Goal: Task Accomplishment & Management: Manage account settings

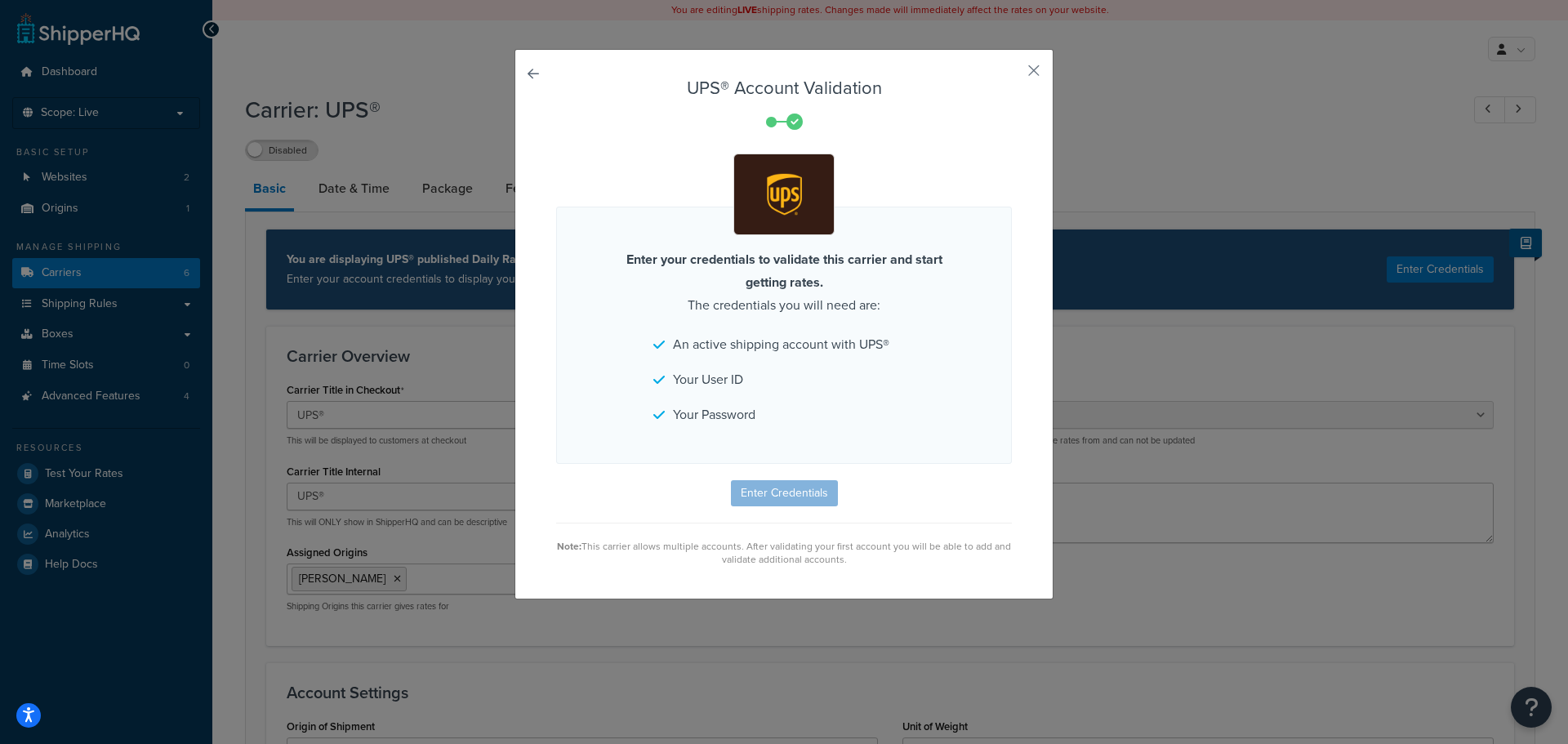
select select "ups"
click at [763, 491] on form "UPS® Account Validation Enter your credentials to validate this carrier and sta…" at bounding box center [783, 322] width 455 height 488
click at [1012, 74] on button "button" at bounding box center [1010, 76] width 4 height 4
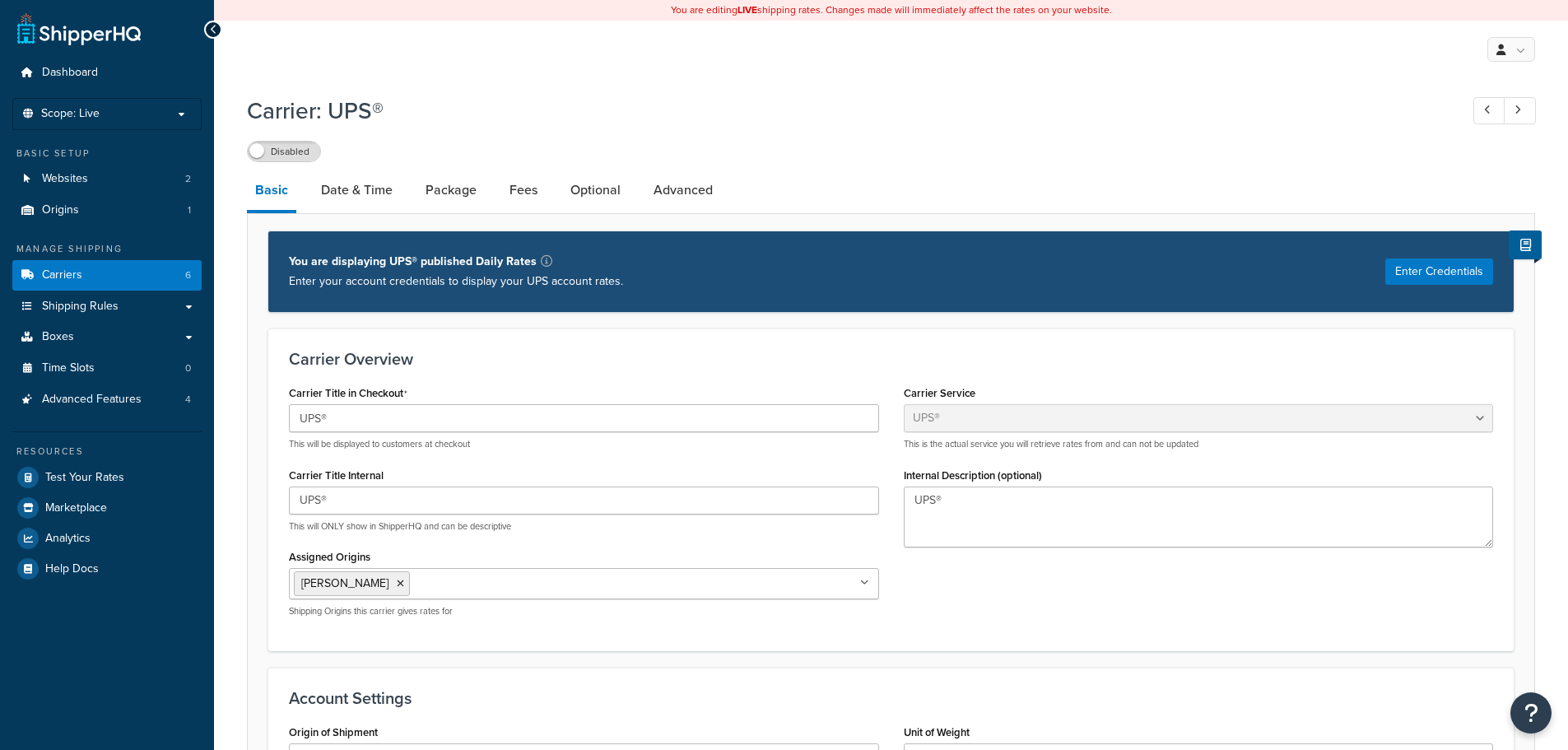
select select "ups"
click at [35, 309] on link "Shipping Rules" at bounding box center [107, 307] width 190 height 30
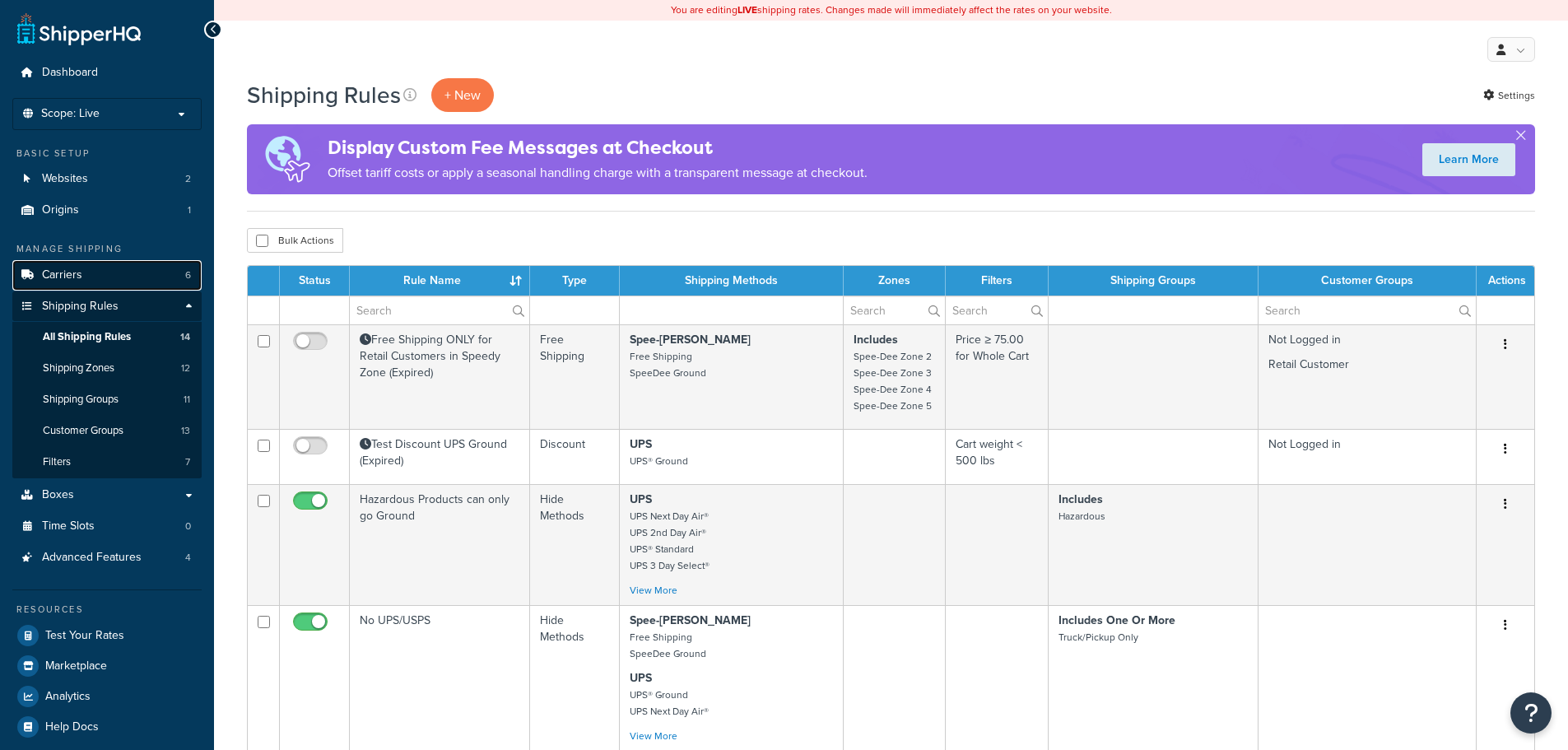
click at [65, 274] on span "Carriers" at bounding box center [62, 275] width 40 height 14
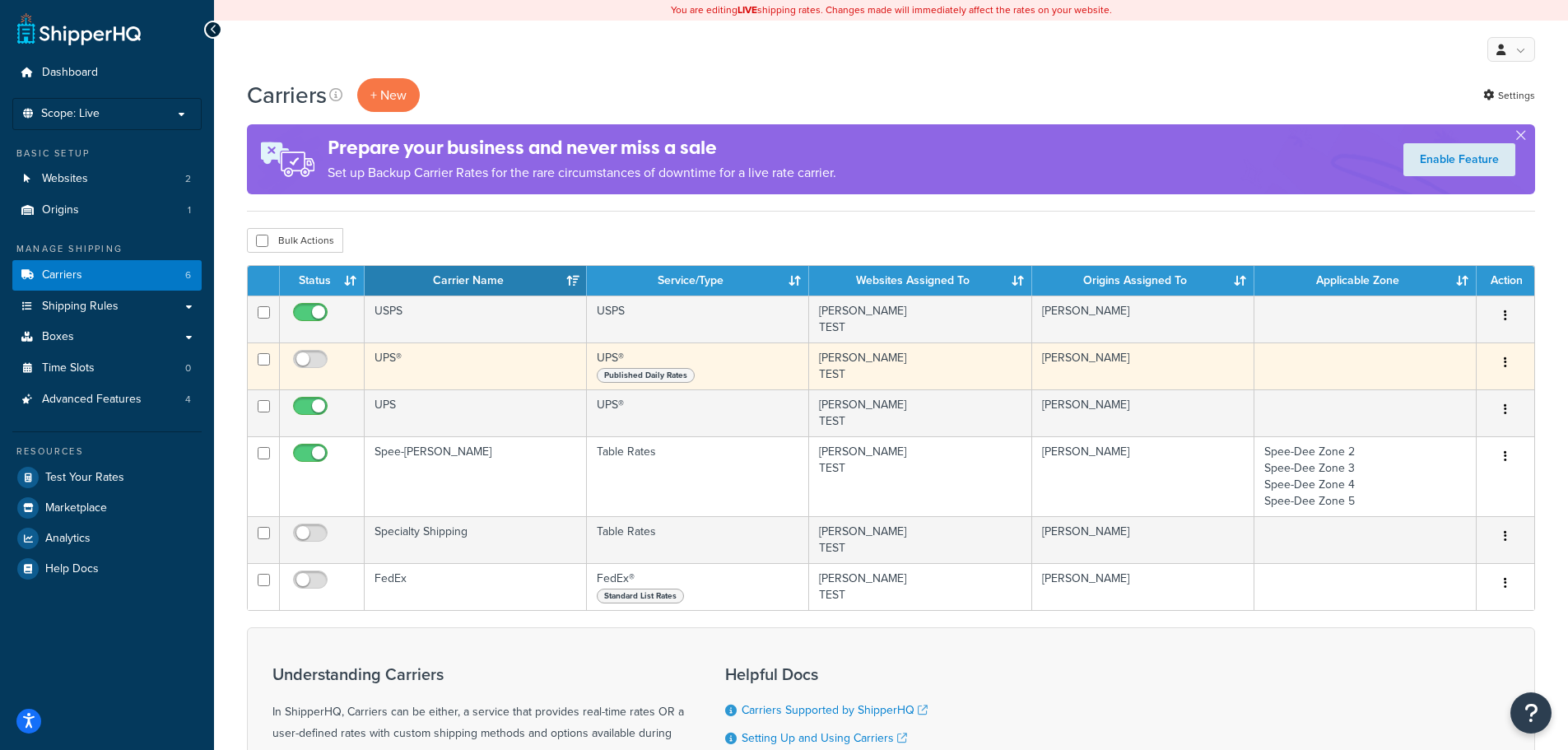
click at [427, 368] on td "UPS®" at bounding box center [476, 366] width 222 height 47
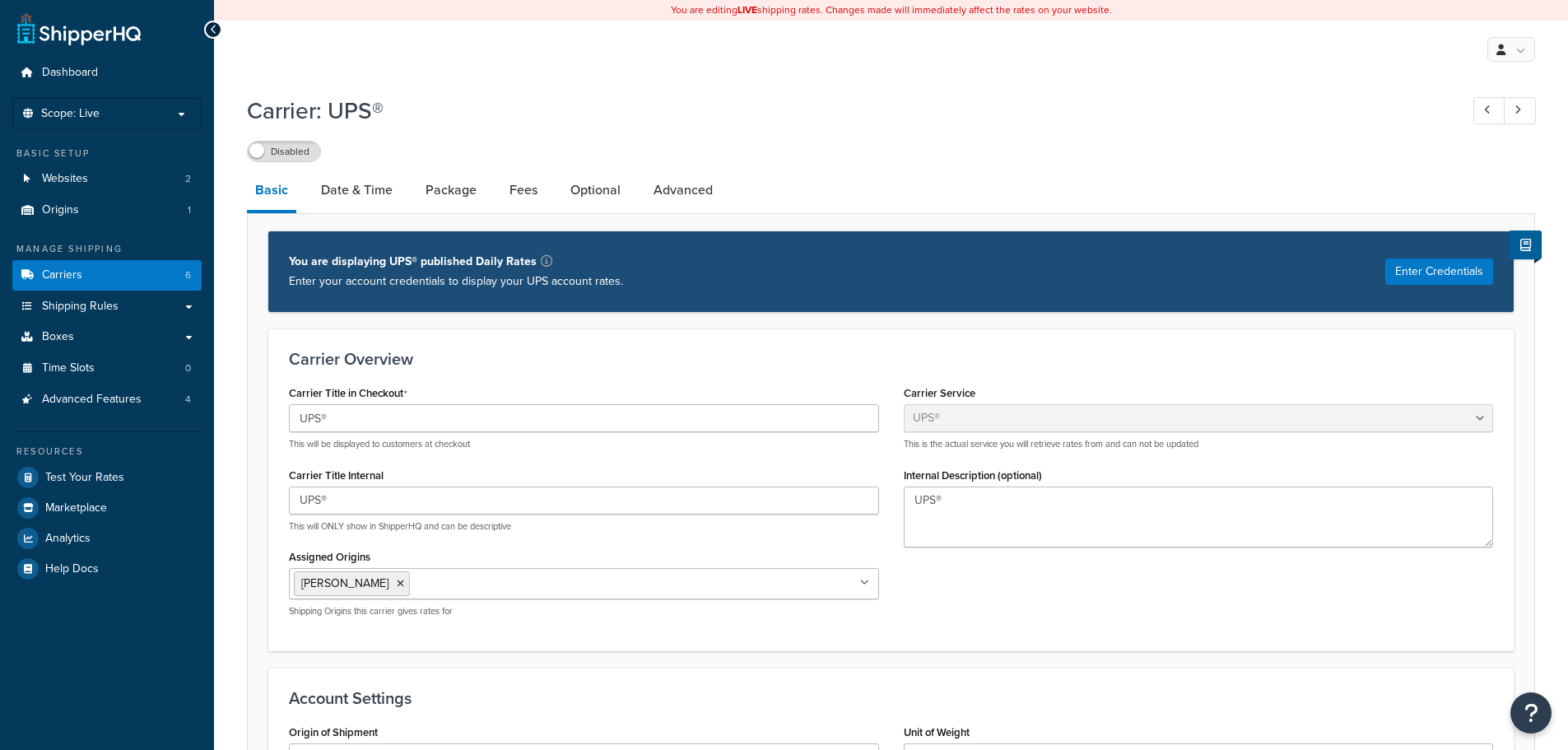
select select "ups"
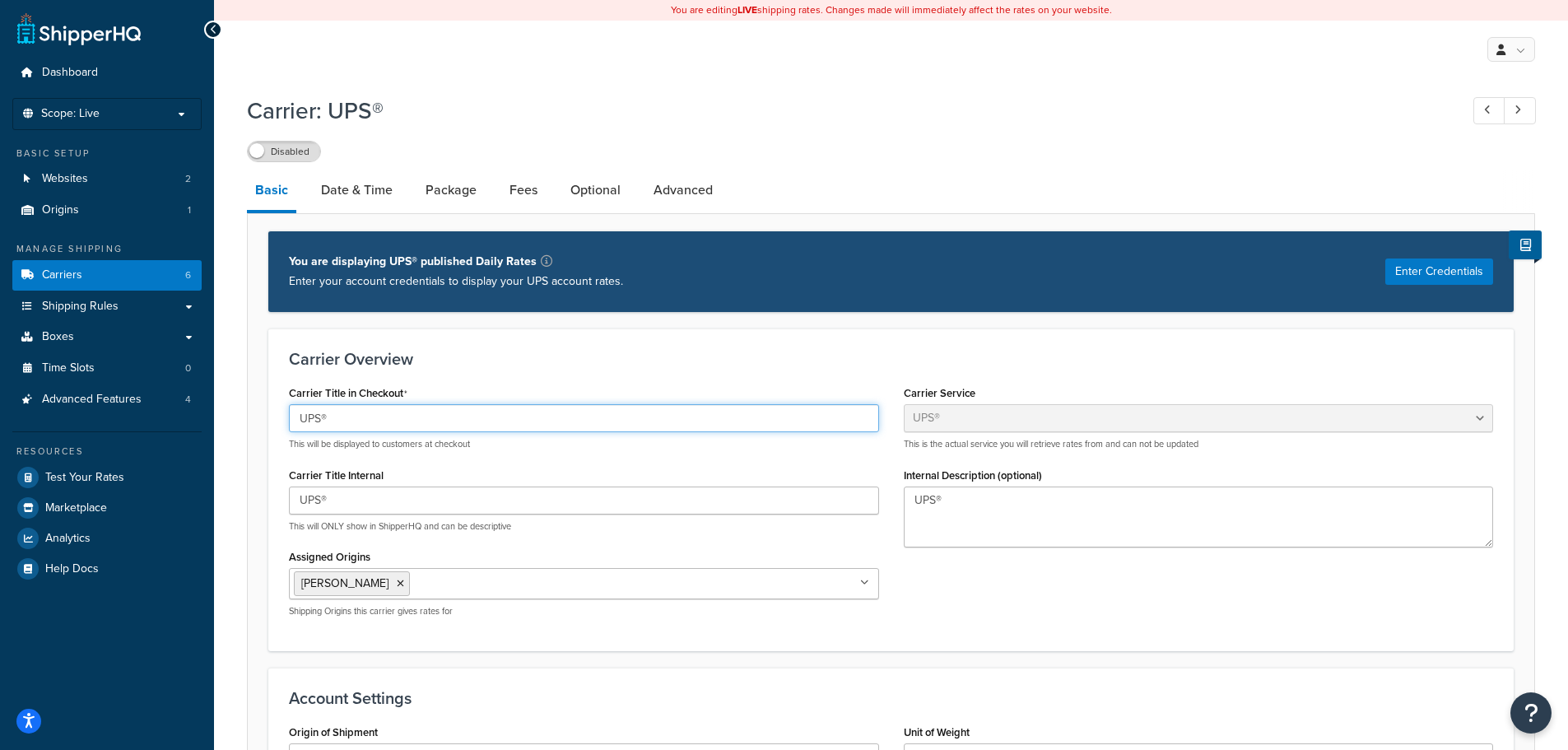
click at [355, 425] on input "UPS®" at bounding box center [584, 418] width 590 height 28
type input "UPS PRIORITY"
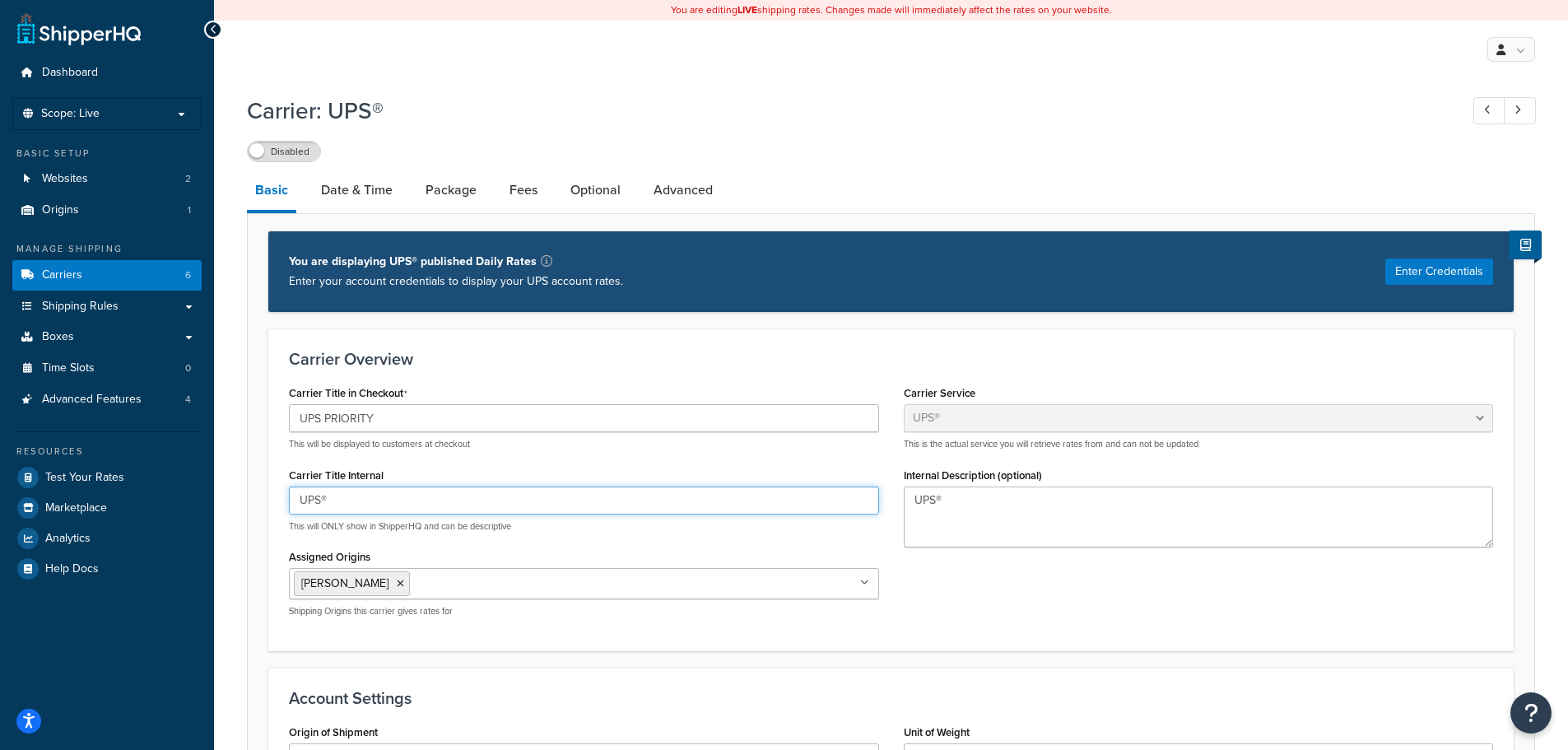
click at [350, 498] on input "UPS®" at bounding box center [584, 500] width 590 height 28
type input "UPS Priority"
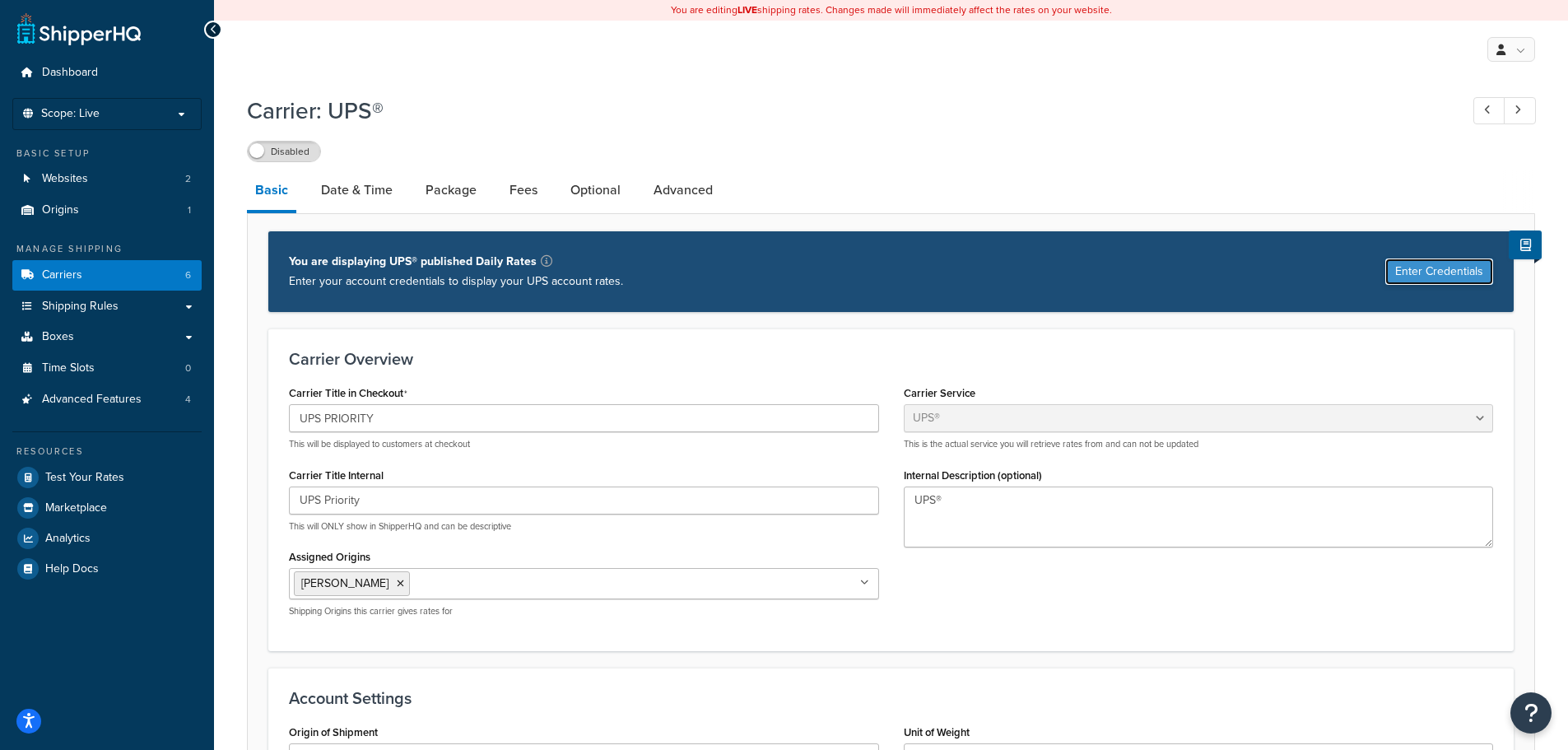
click at [1418, 275] on button "Enter Credentials" at bounding box center [1439, 271] width 108 height 27
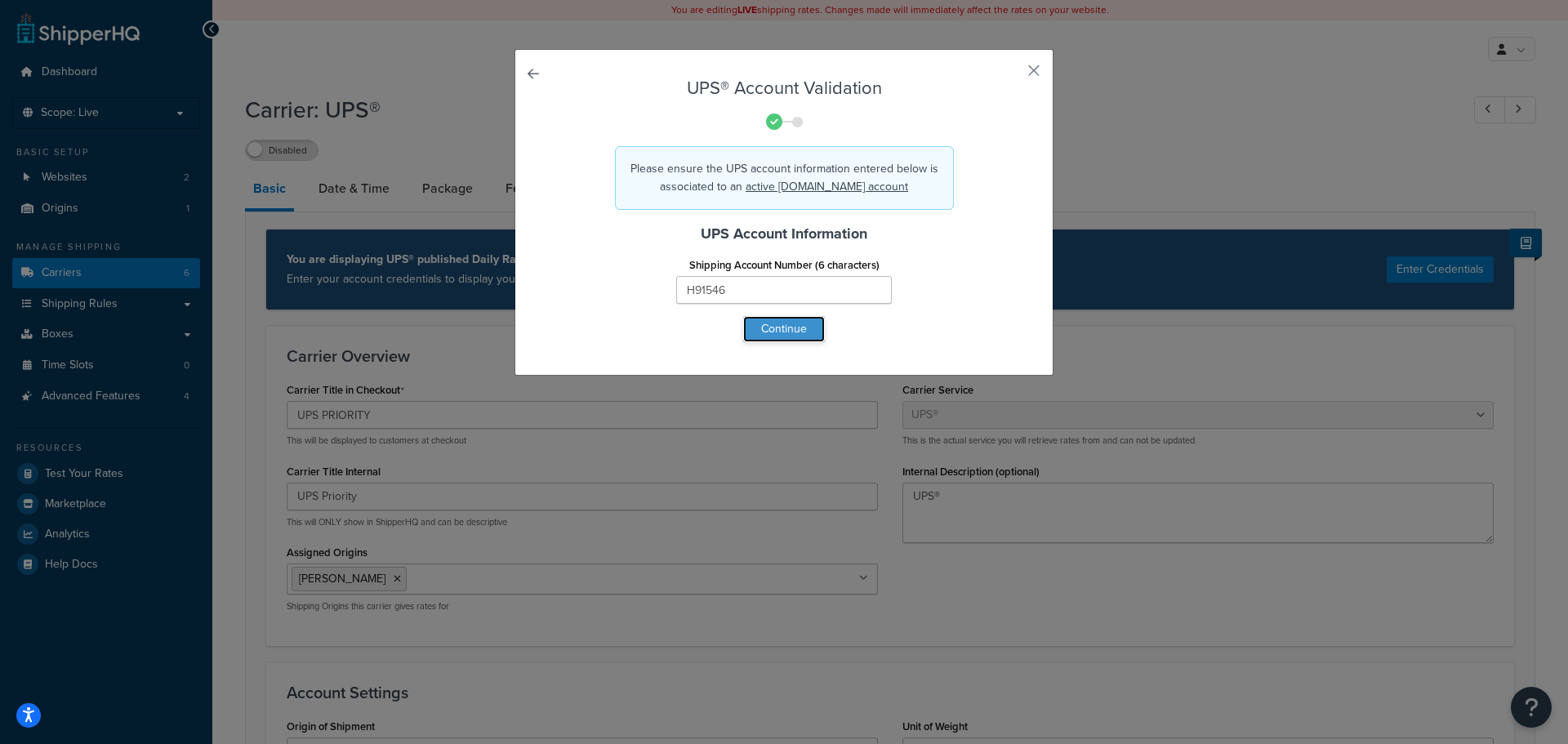
click at [754, 333] on button "Continue" at bounding box center [784, 329] width 82 height 26
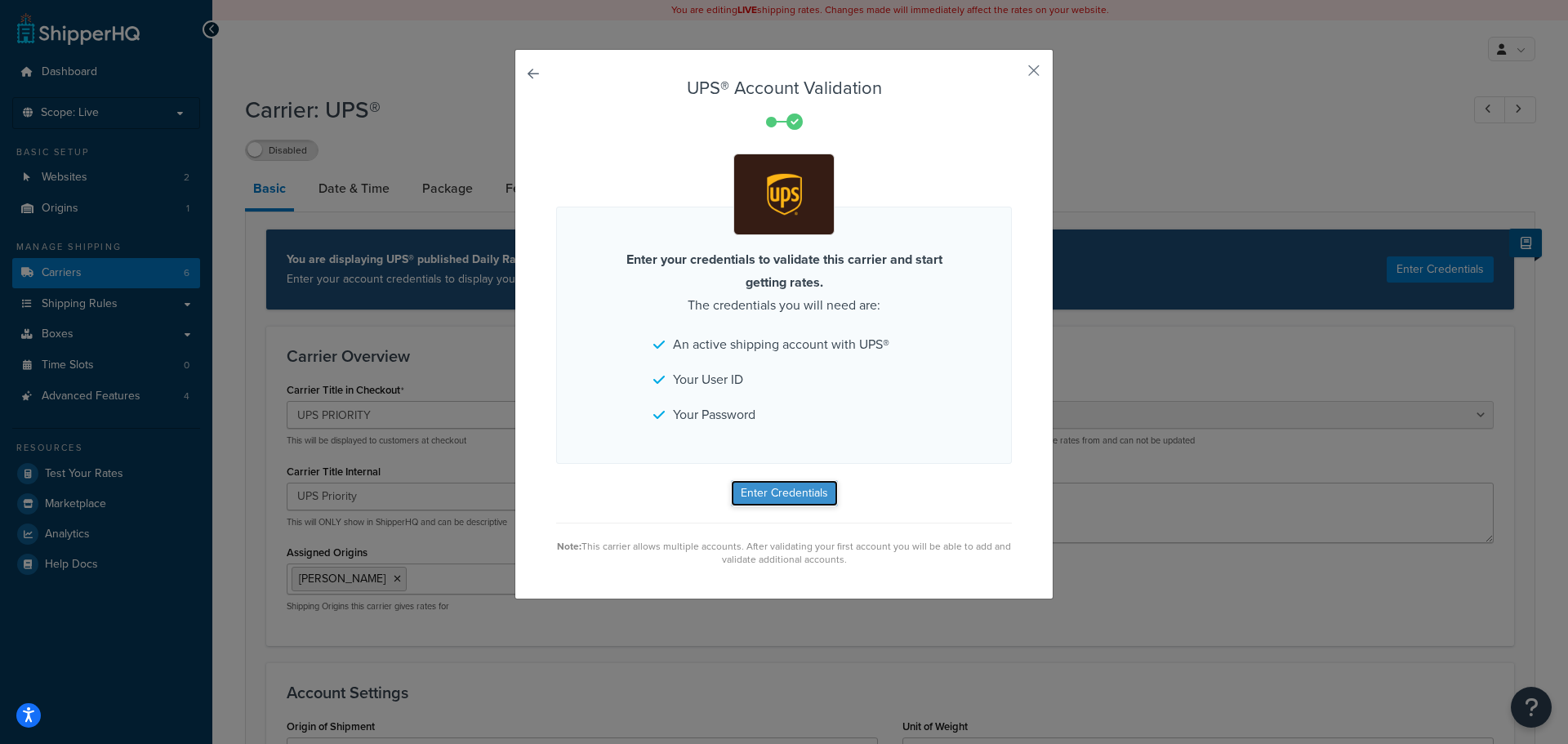
click at [769, 485] on button "Enter Credentials" at bounding box center [785, 493] width 107 height 26
click at [1012, 74] on button "button" at bounding box center [1010, 76] width 4 height 4
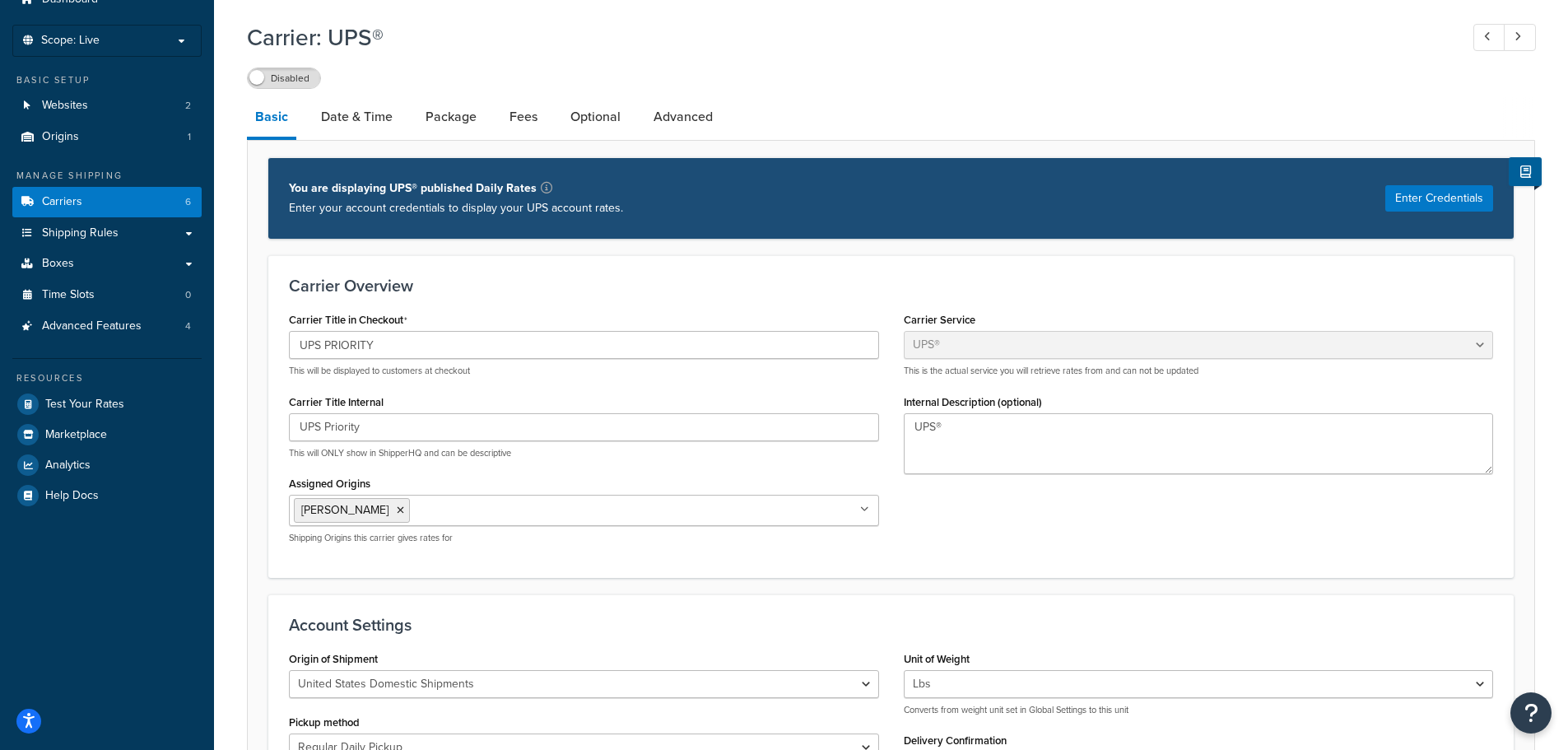
scroll to position [165, 0]
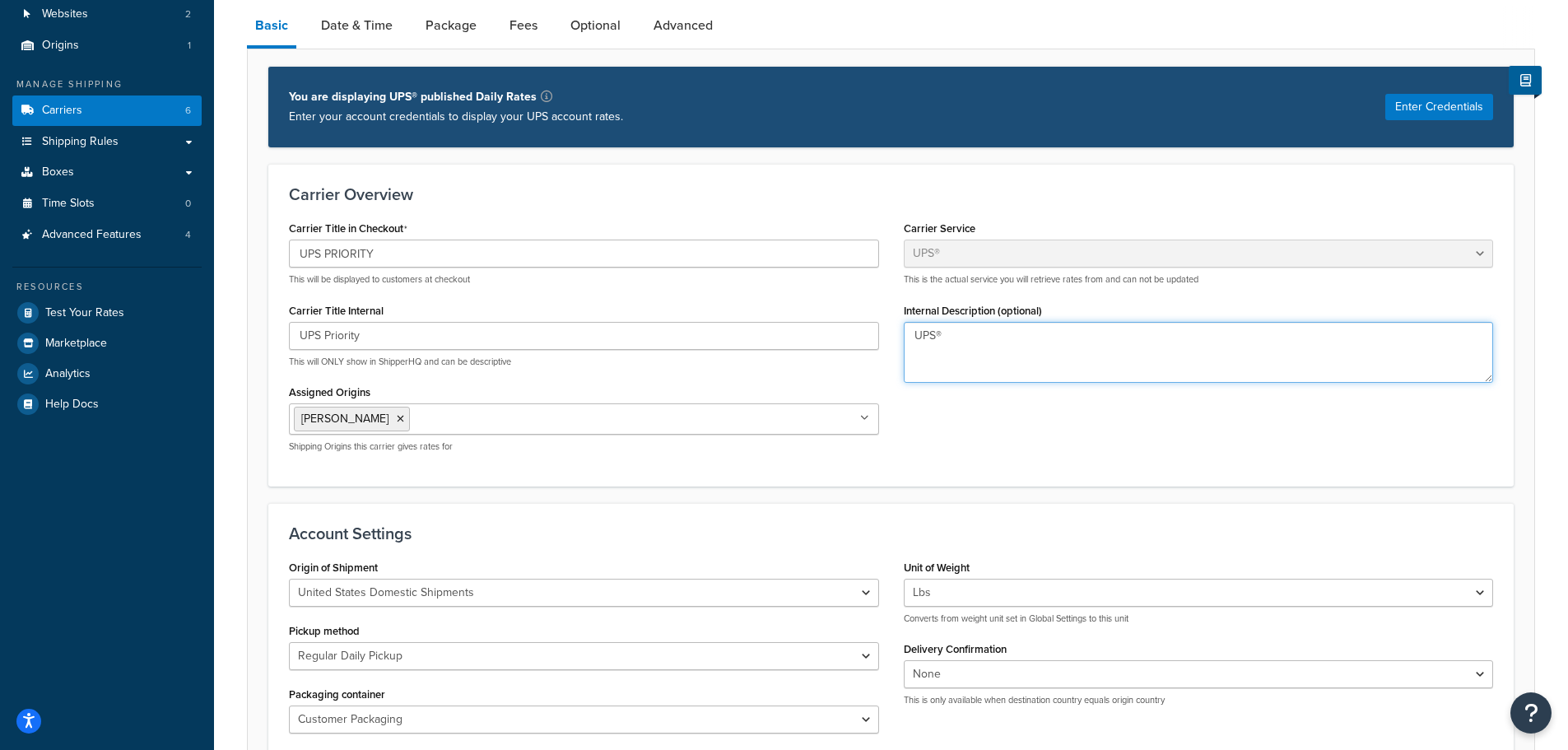
click at [948, 336] on textarea "UPS®" at bounding box center [1199, 353] width 590 height 61
type textarea "UPS Priority"
click at [893, 441] on div "Carrier Title in Checkout UPS PRIORITY This will be displayed to customers at c…" at bounding box center [890, 340] width 1229 height 249
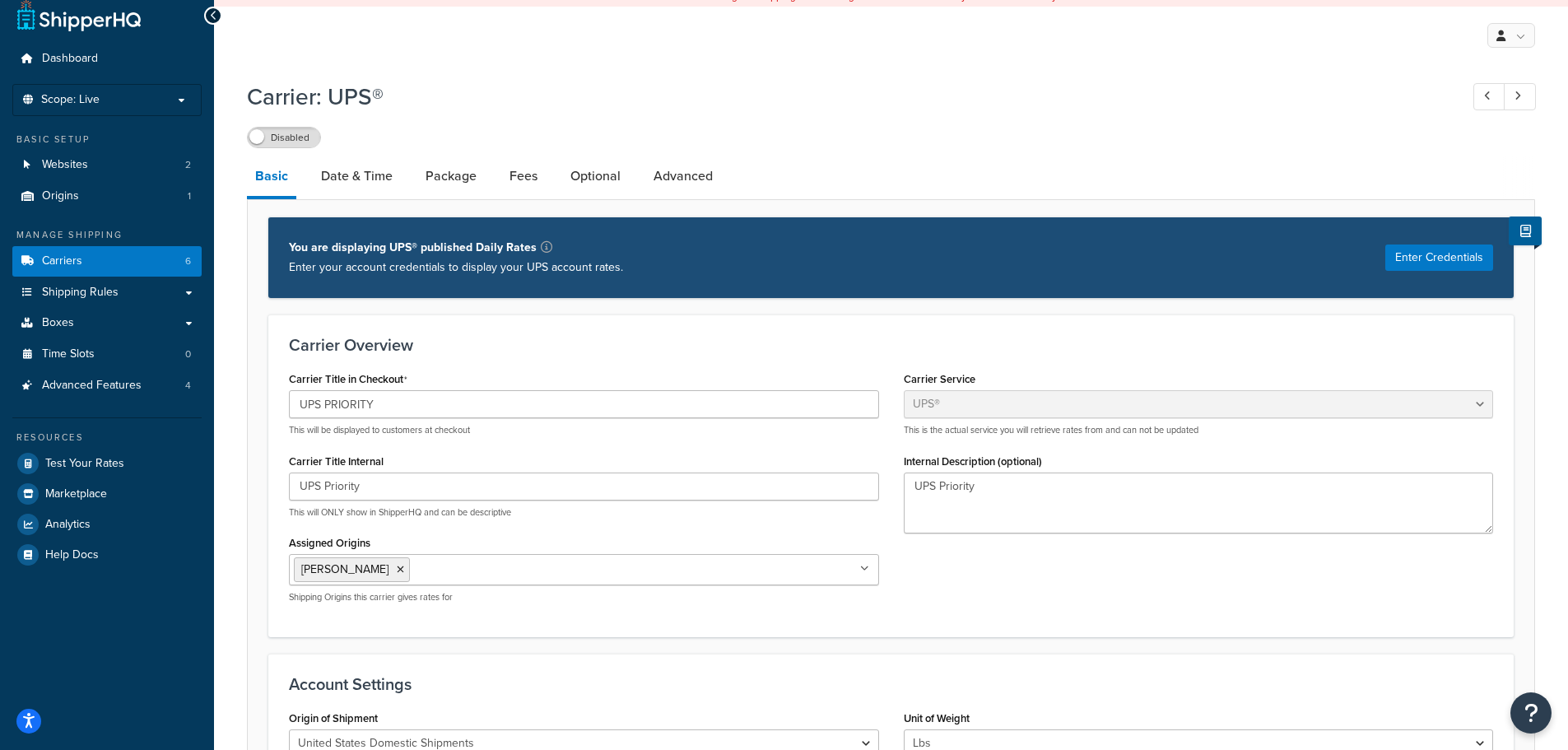
scroll to position [0, 0]
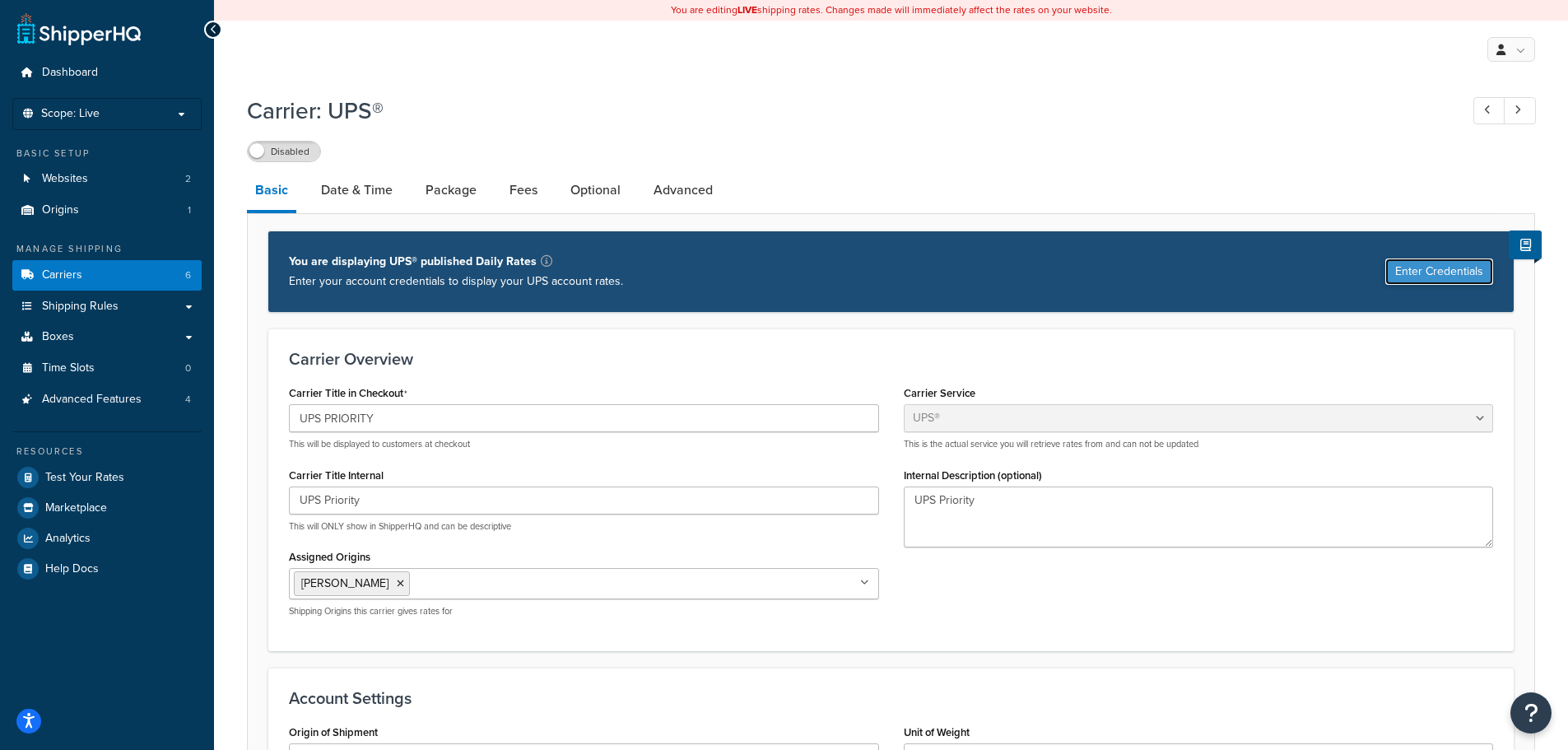
click at [1440, 269] on button "Enter Credentials" at bounding box center [1439, 271] width 108 height 27
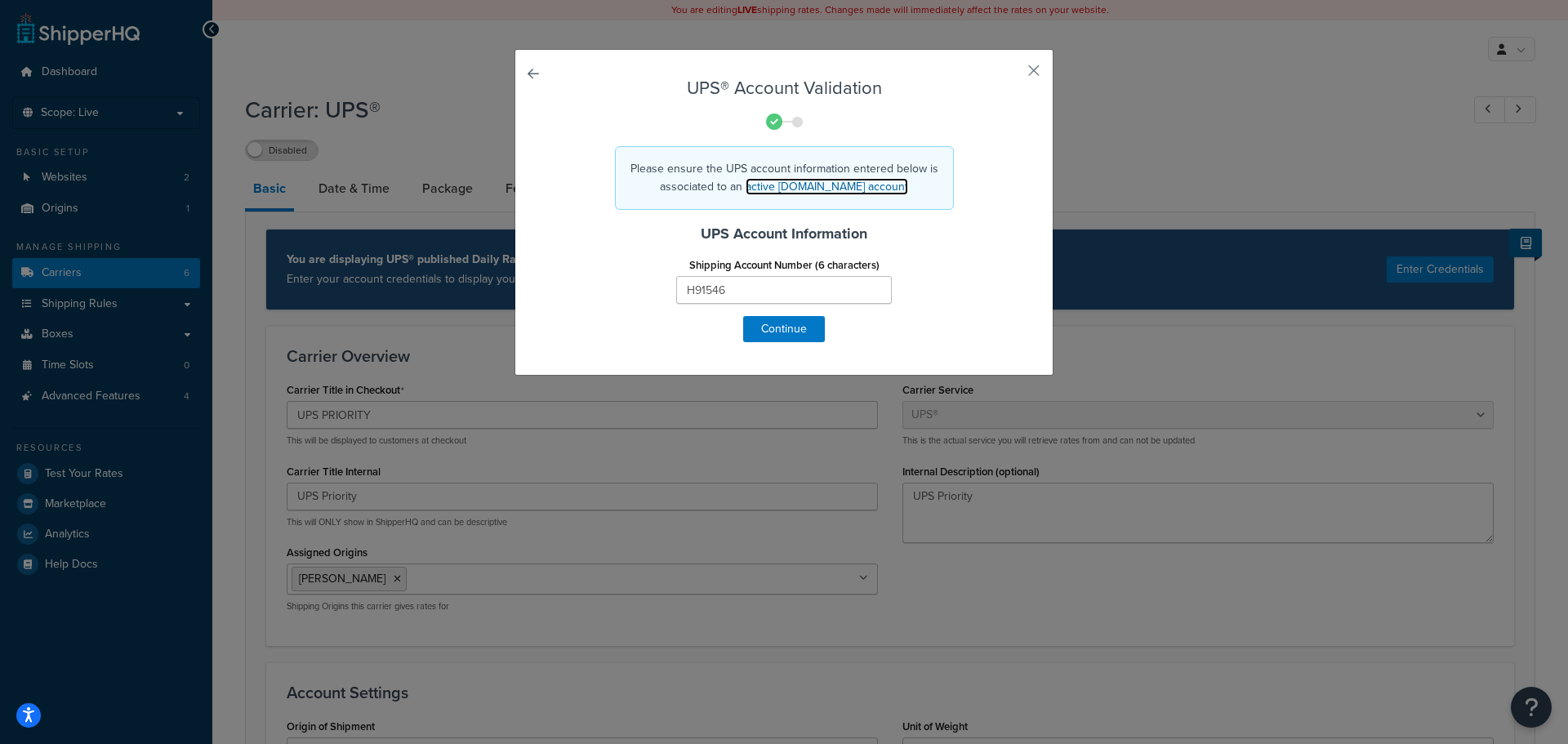
click at [804, 187] on link "active UPS.com account" at bounding box center [827, 187] width 163 height 18
click at [1012, 74] on button "button" at bounding box center [1010, 76] width 4 height 4
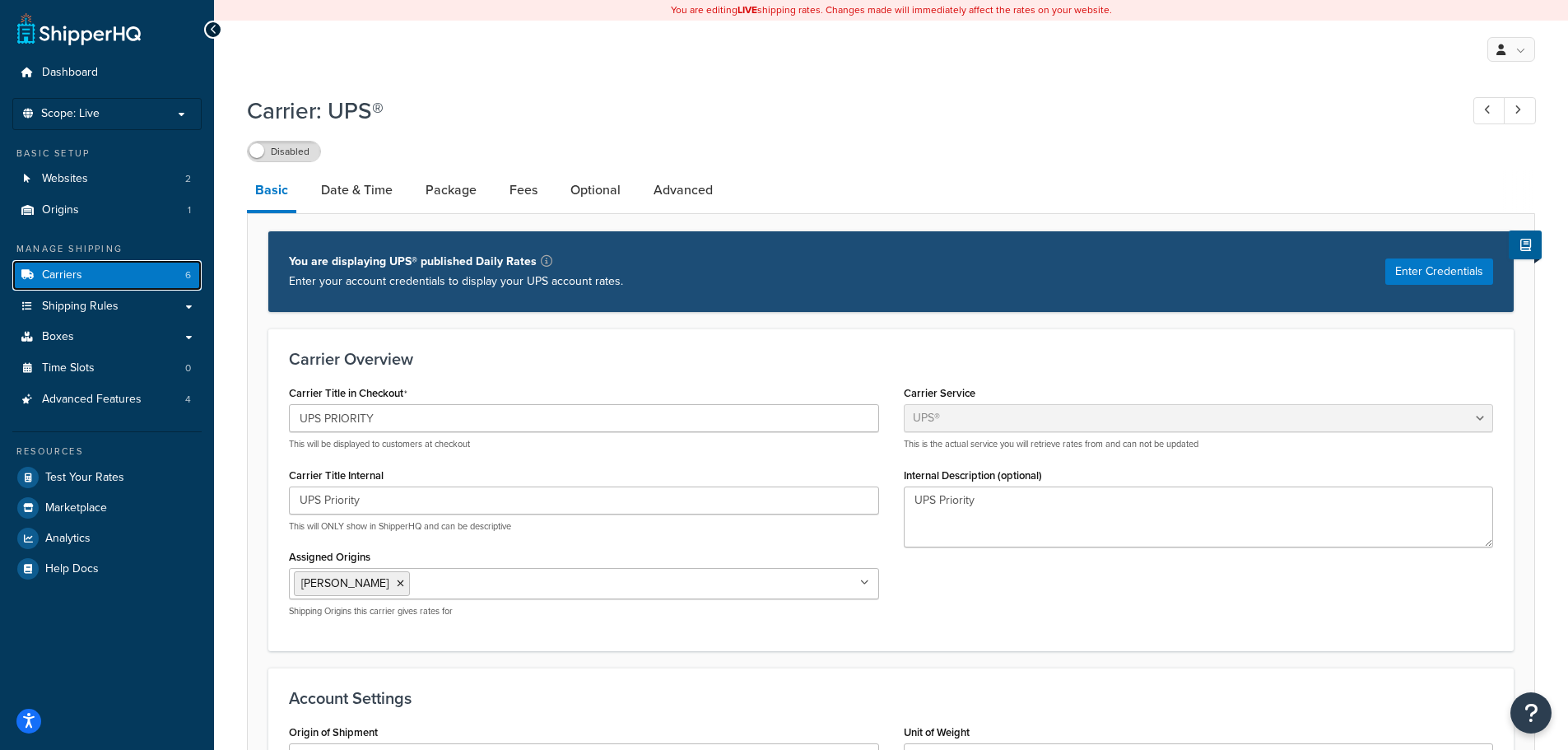
click at [65, 275] on span "Carriers" at bounding box center [62, 275] width 40 height 14
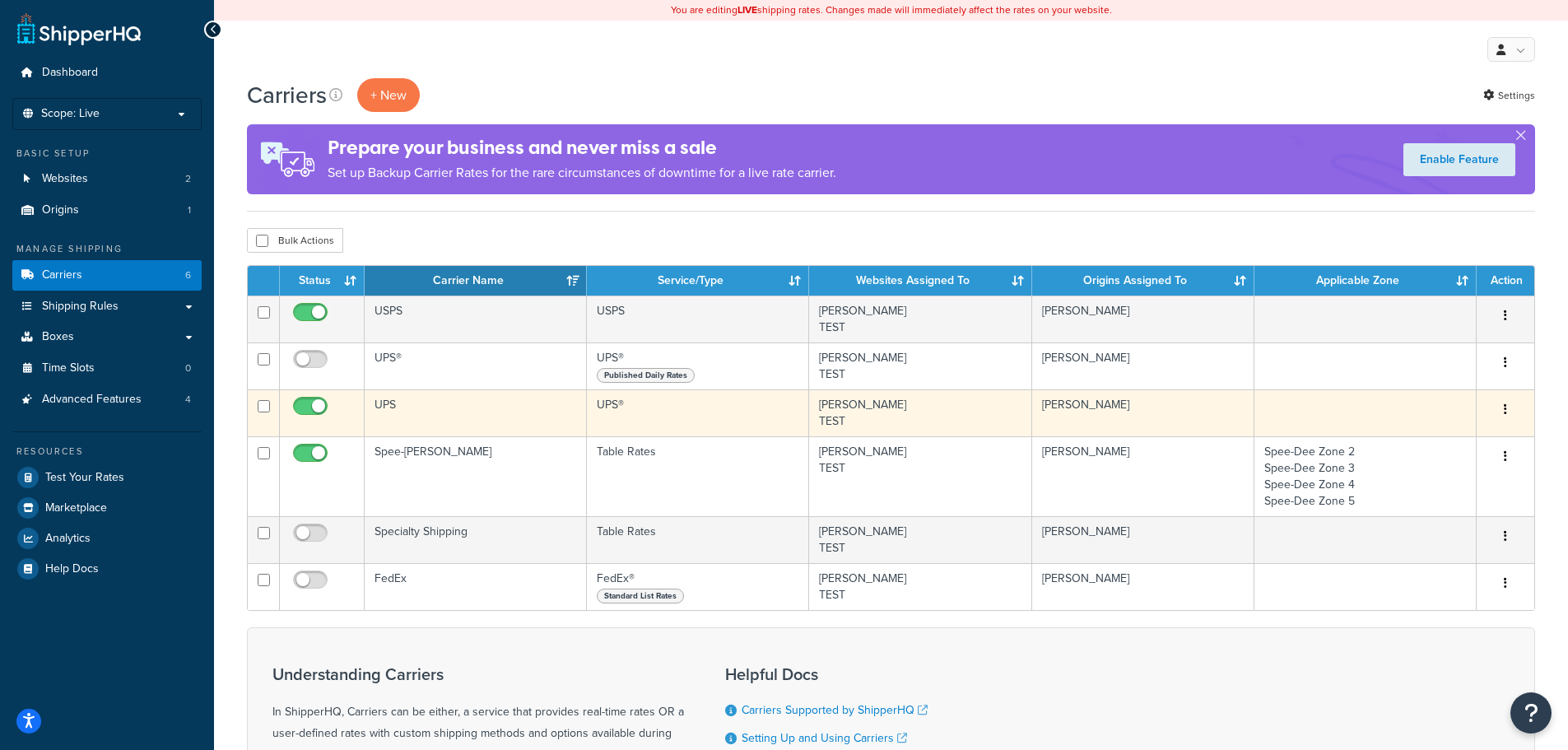
click at [472, 418] on td "UPS" at bounding box center [476, 413] width 222 height 47
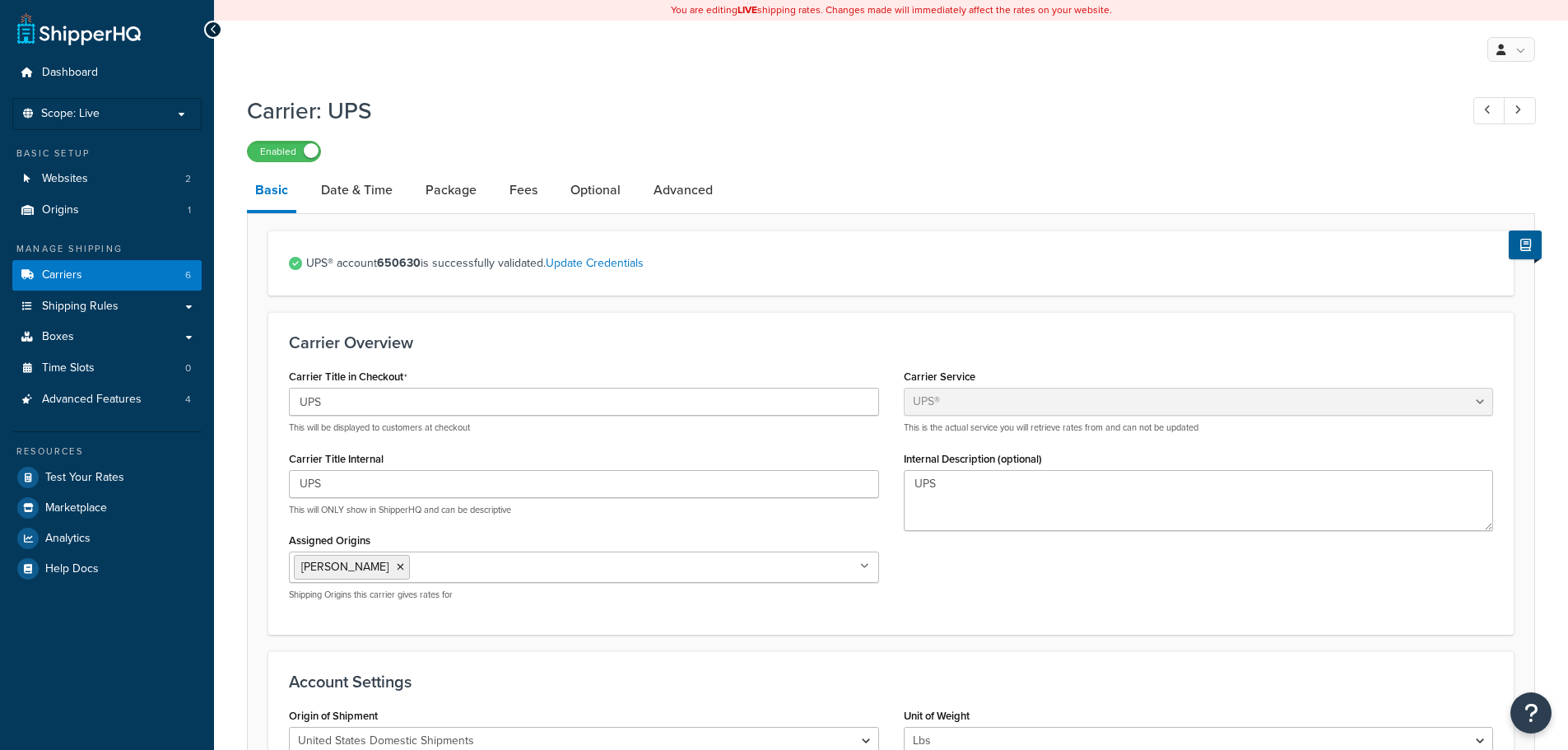
select select "ups"
select select "01"
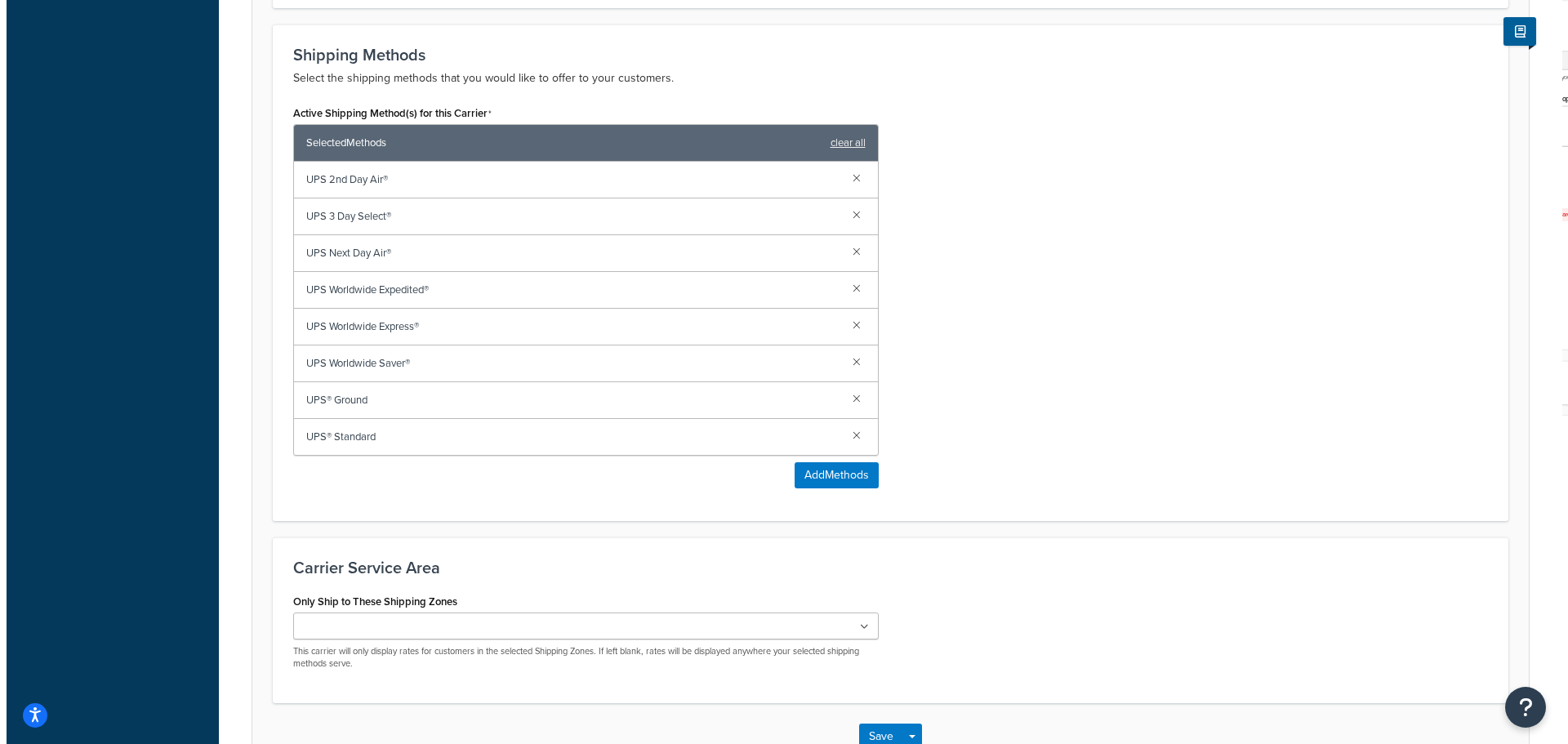
scroll to position [817, 0]
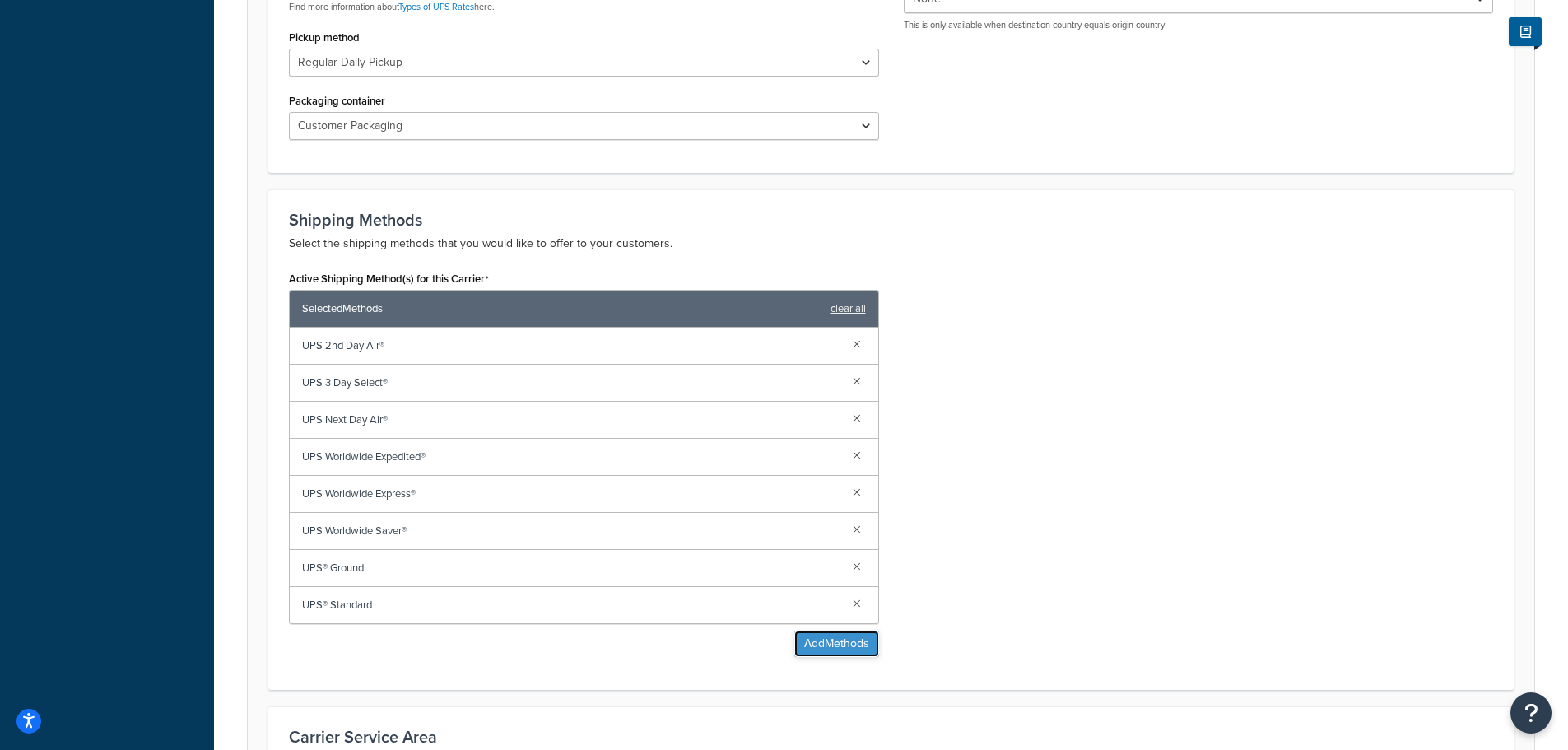
click at [824, 643] on button "Add Methods" at bounding box center [836, 644] width 84 height 27
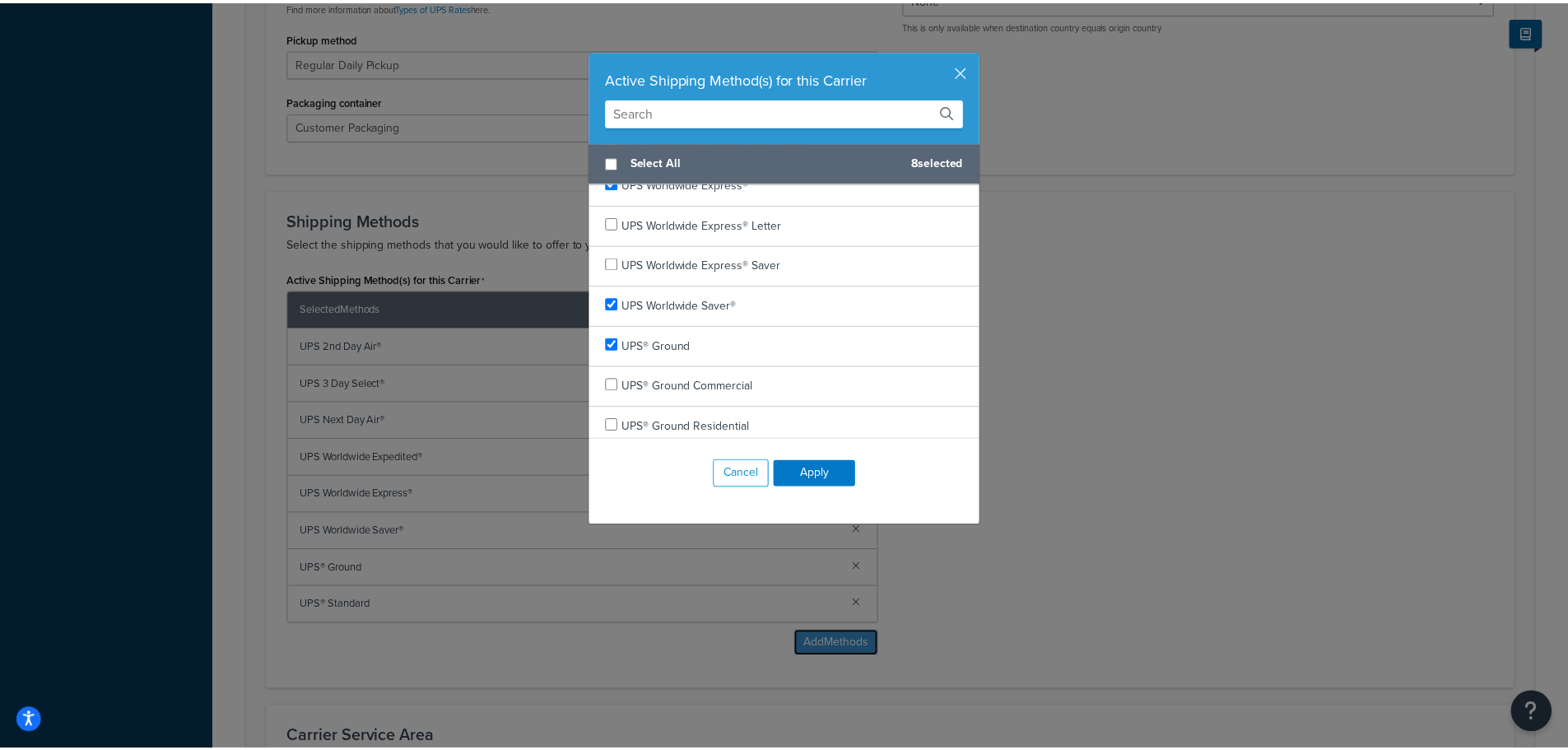
scroll to position [953, 0]
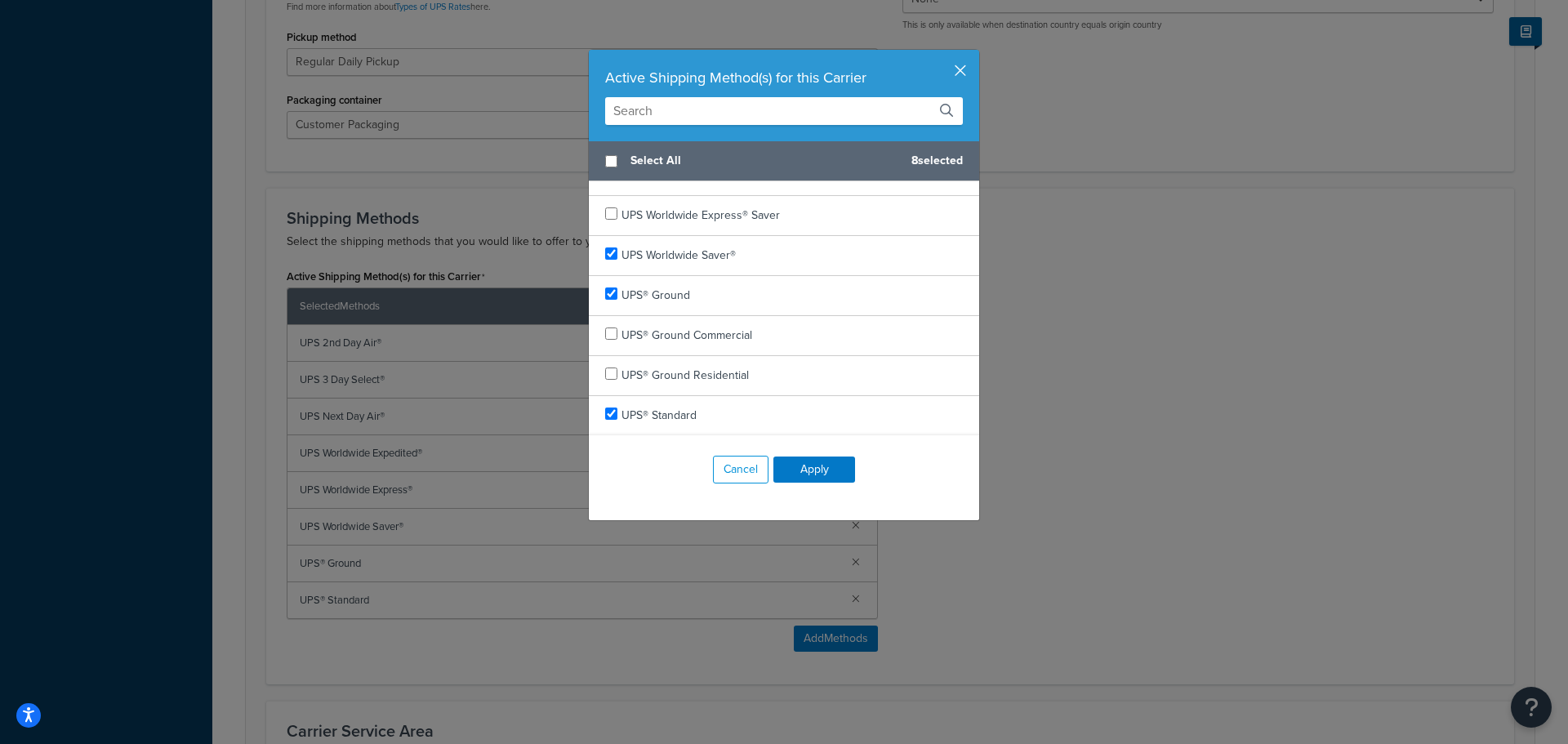
click at [975, 54] on button "button" at bounding box center [977, 52] width 4 height 4
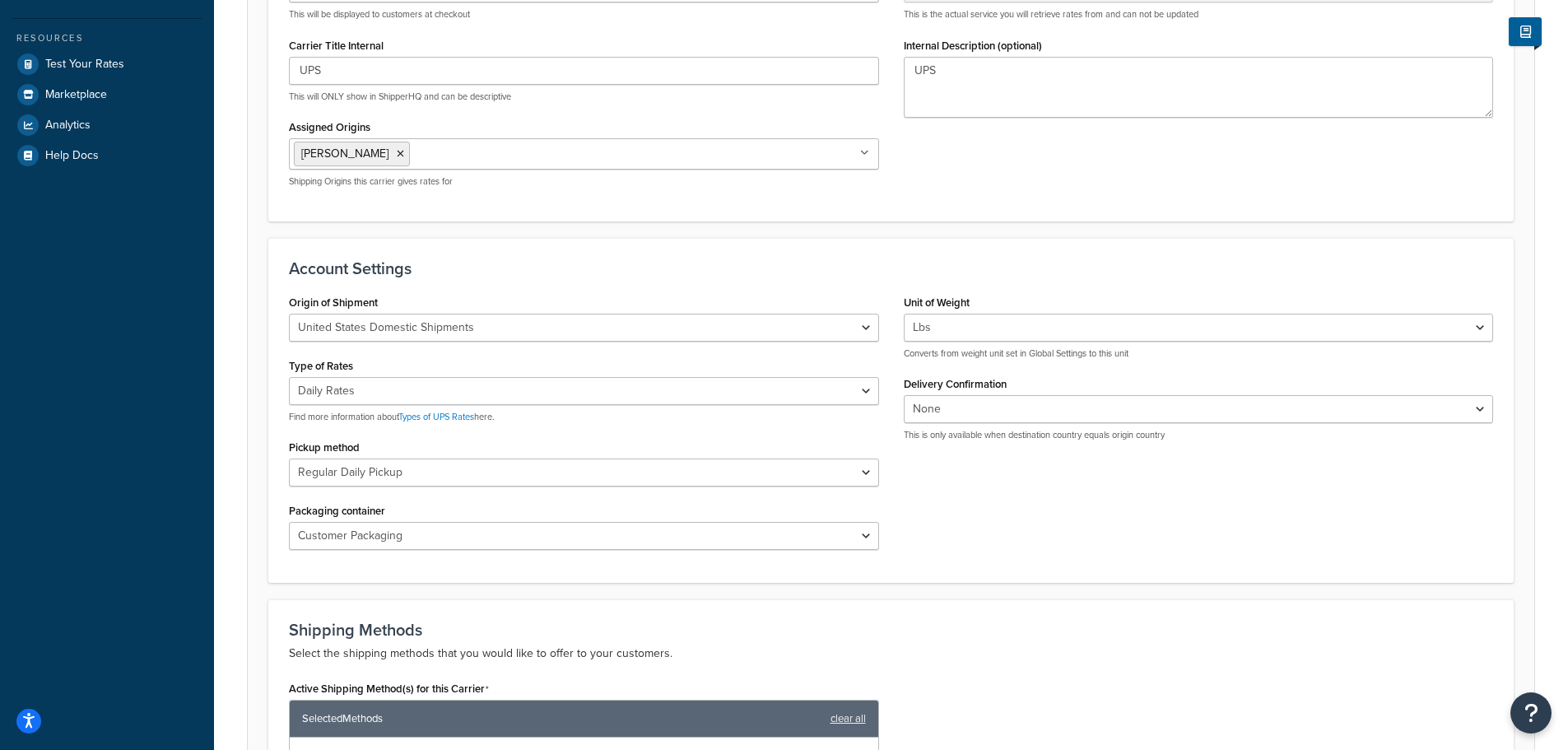
scroll to position [0, 0]
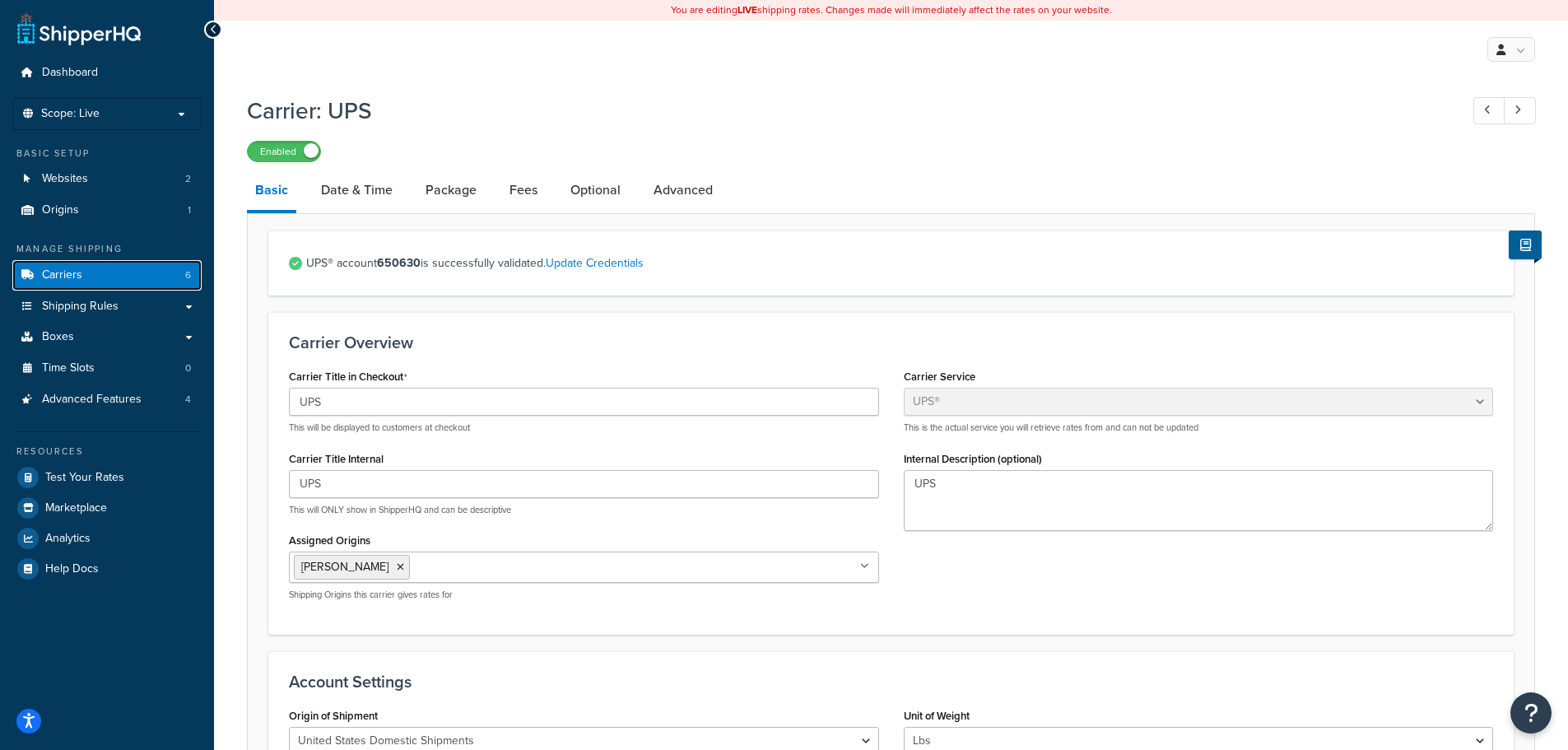
click at [58, 280] on span "Carriers" at bounding box center [62, 275] width 40 height 14
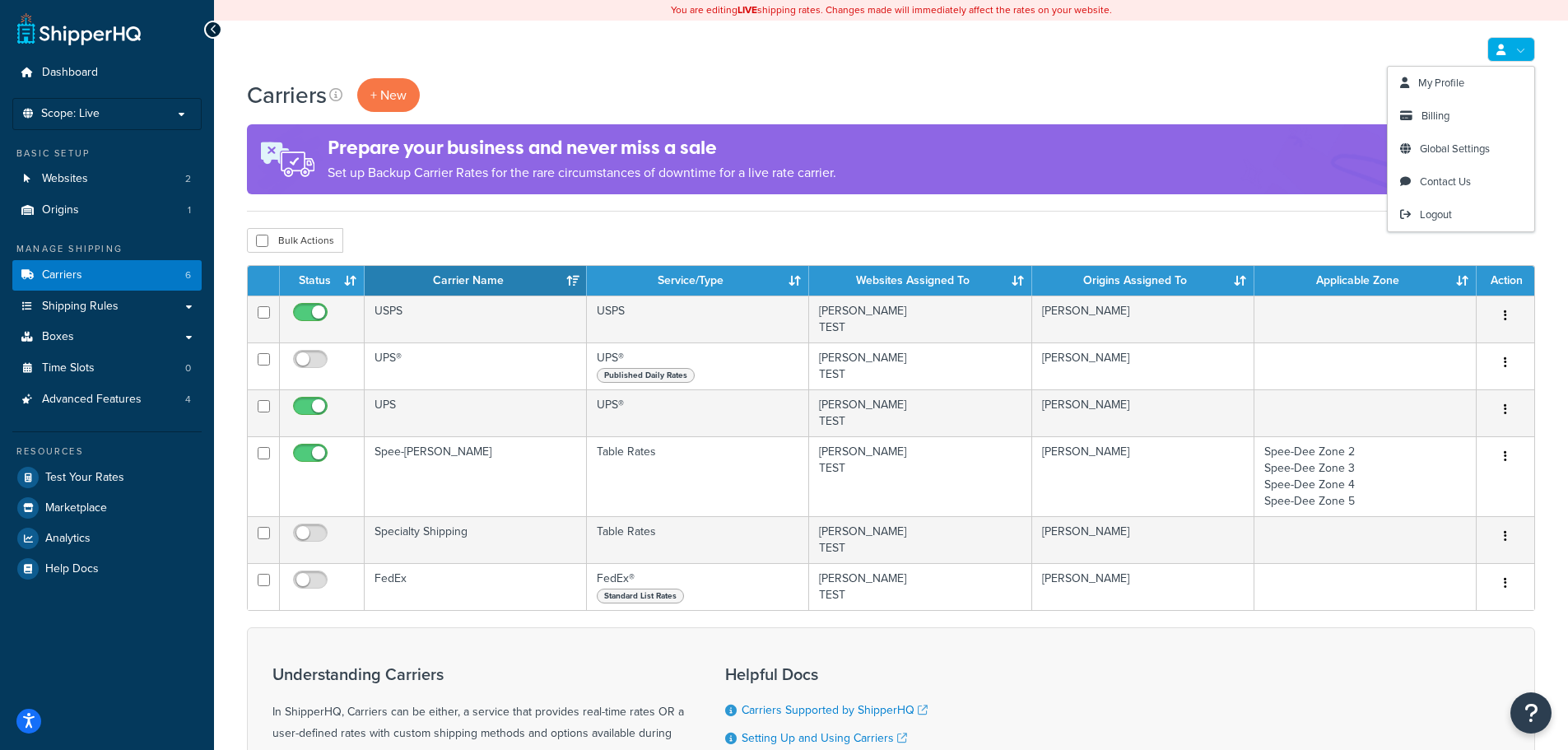
click at [970, 54] on div "My Profile Billing Global Settings Contact Us Logout" at bounding box center [891, 49] width 1354 height 58
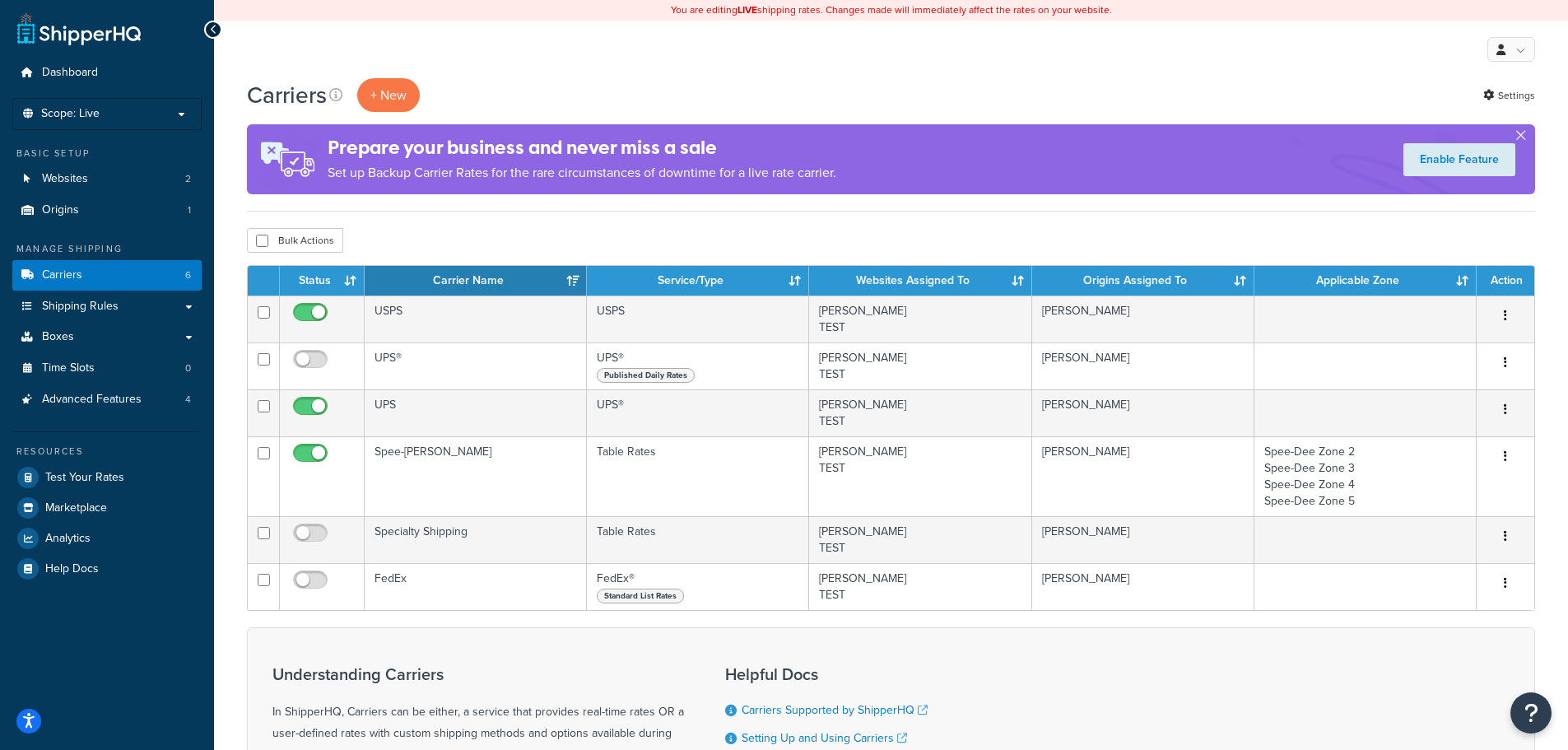
click at [1523, 137] on button "button" at bounding box center [1520, 139] width 4 height 4
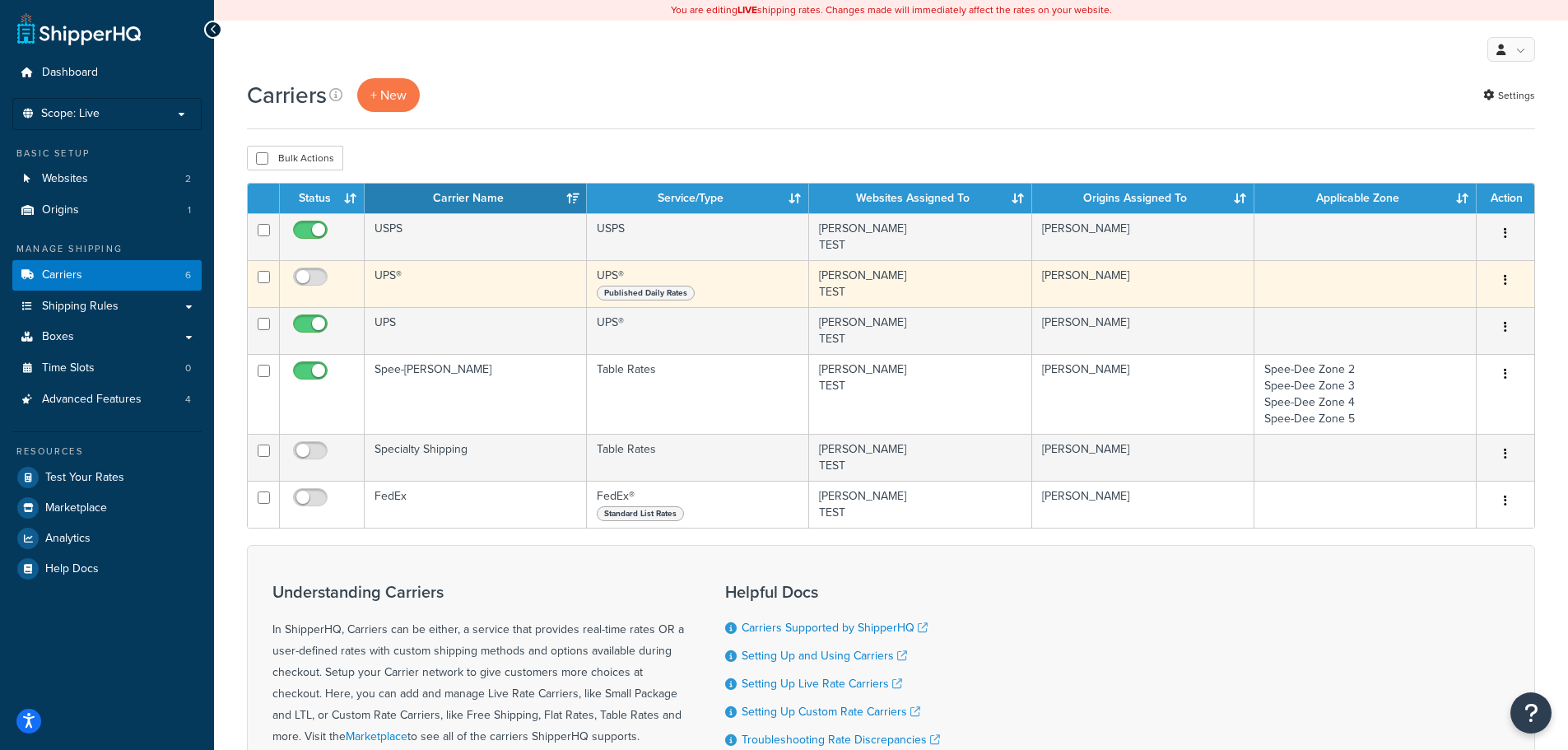
click at [416, 281] on td "UPS®" at bounding box center [476, 284] width 222 height 47
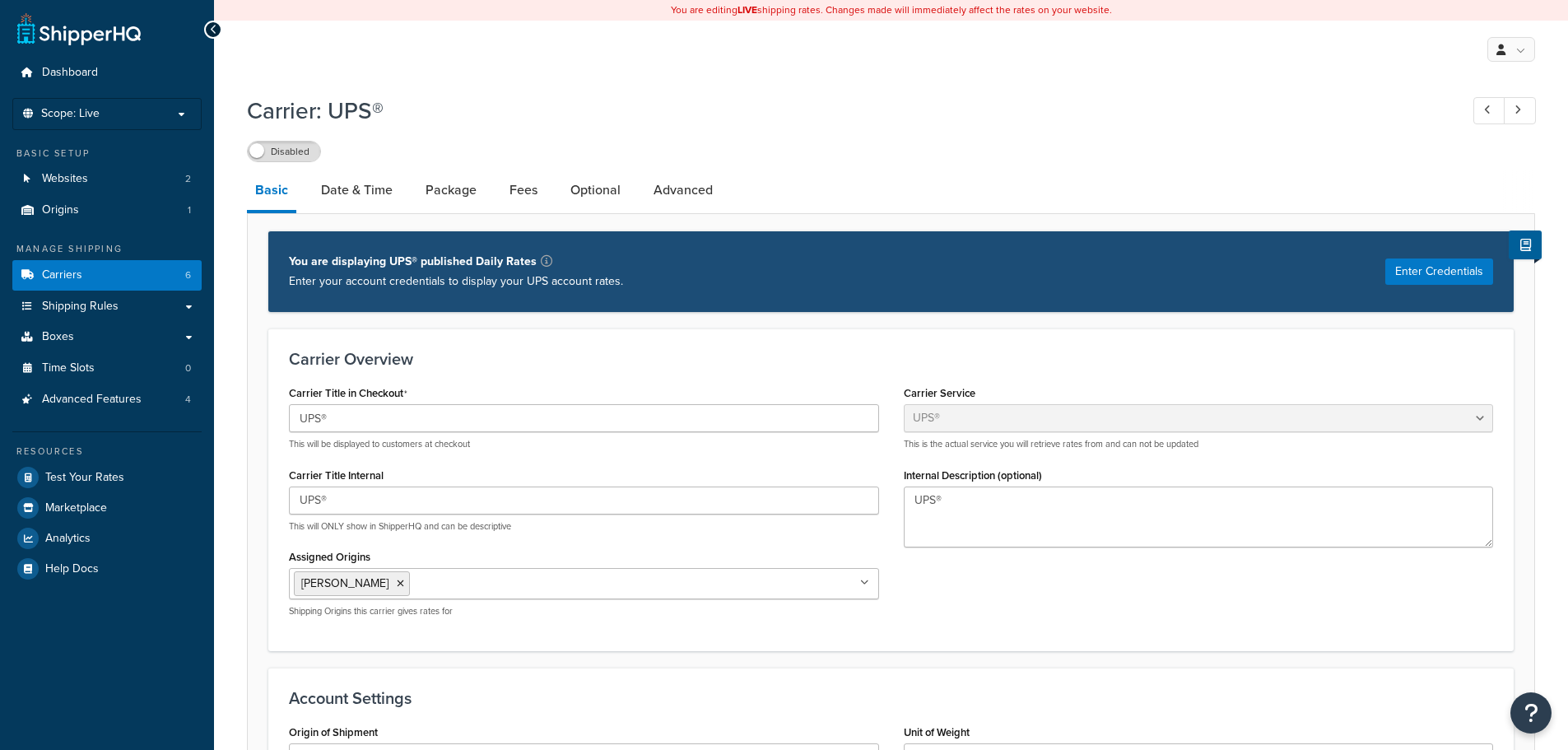
select select "ups"
click at [1457, 270] on button "Enter Credentials" at bounding box center [1439, 271] width 108 height 27
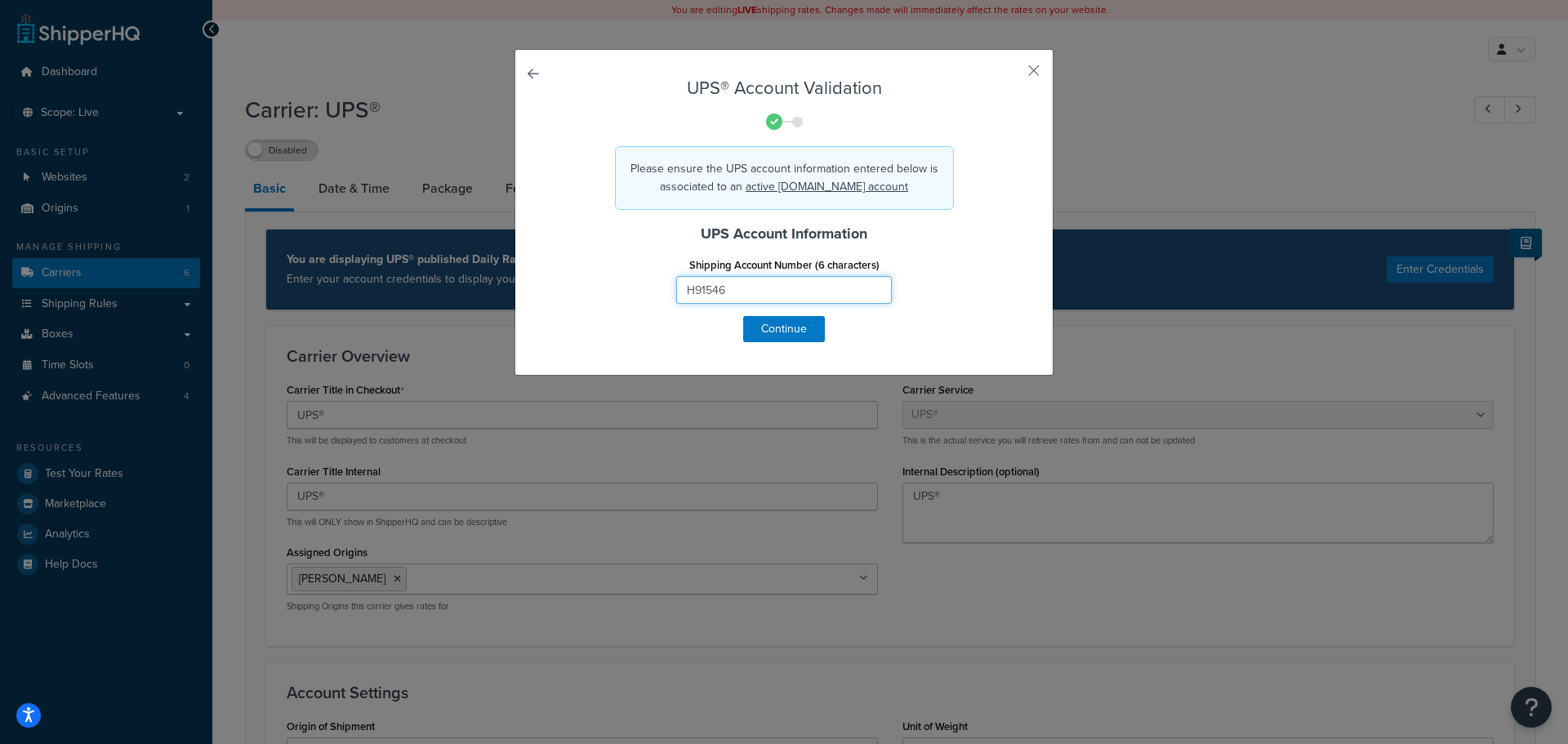
drag, startPoint x: 735, startPoint y: 292, endPoint x: 627, endPoint y: 300, distance: 108.3
click at [627, 300] on div "Shipping Account Number (6 characters) H91546" at bounding box center [784, 285] width 481 height 62
type input "650630"
click at [767, 330] on button "Continue" at bounding box center [784, 329] width 82 height 26
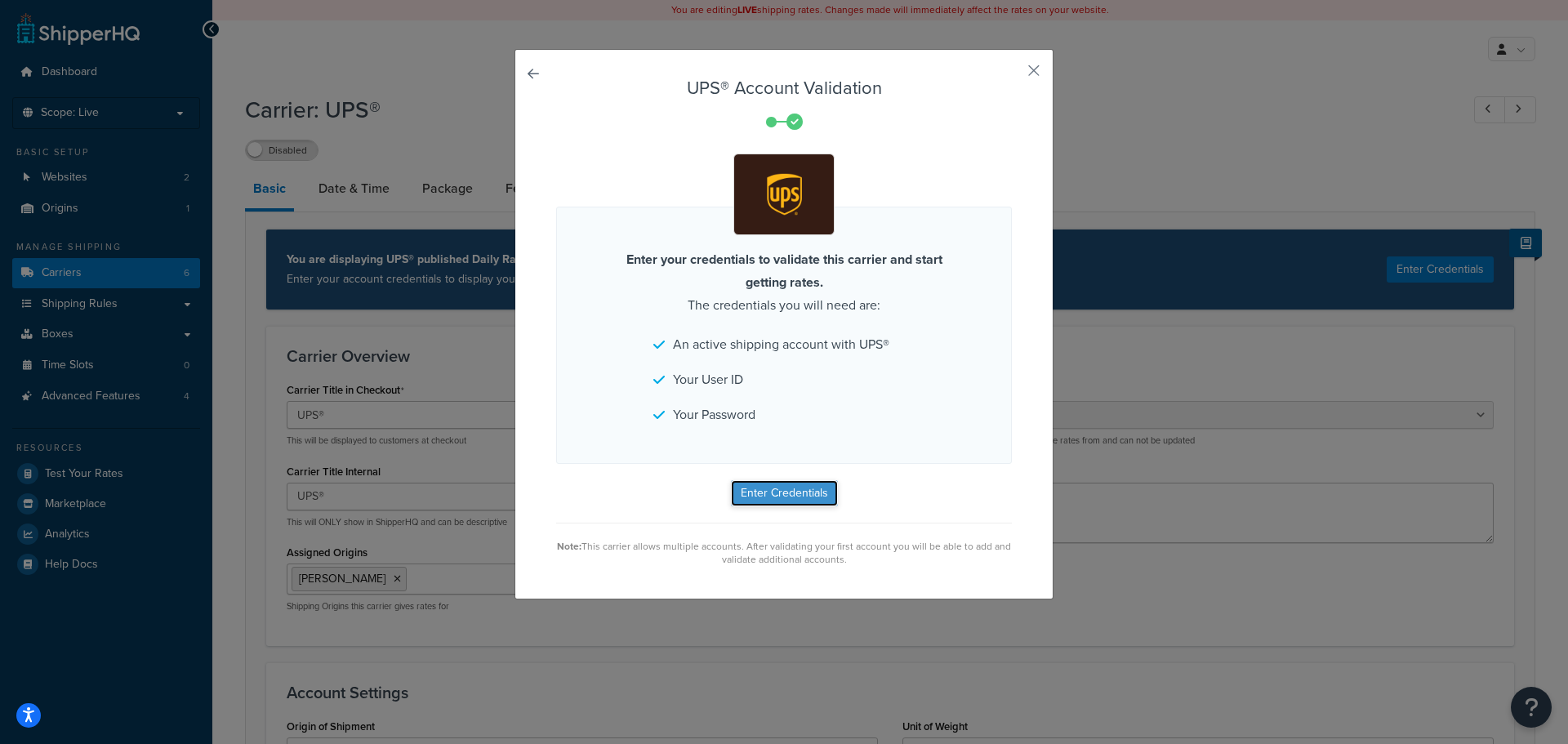
click at [779, 490] on button "Enter Credentials" at bounding box center [785, 493] width 107 height 26
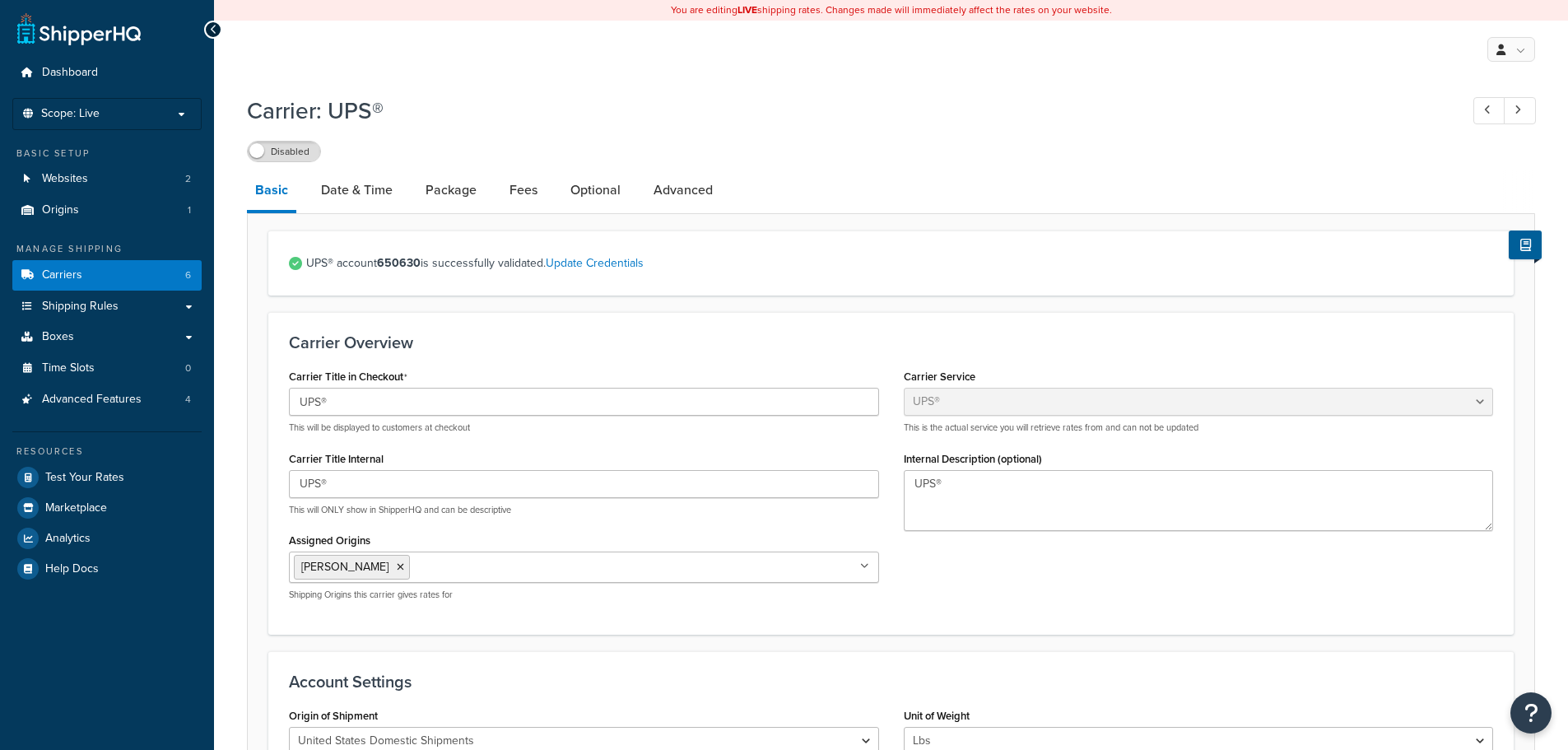
select select "ups"
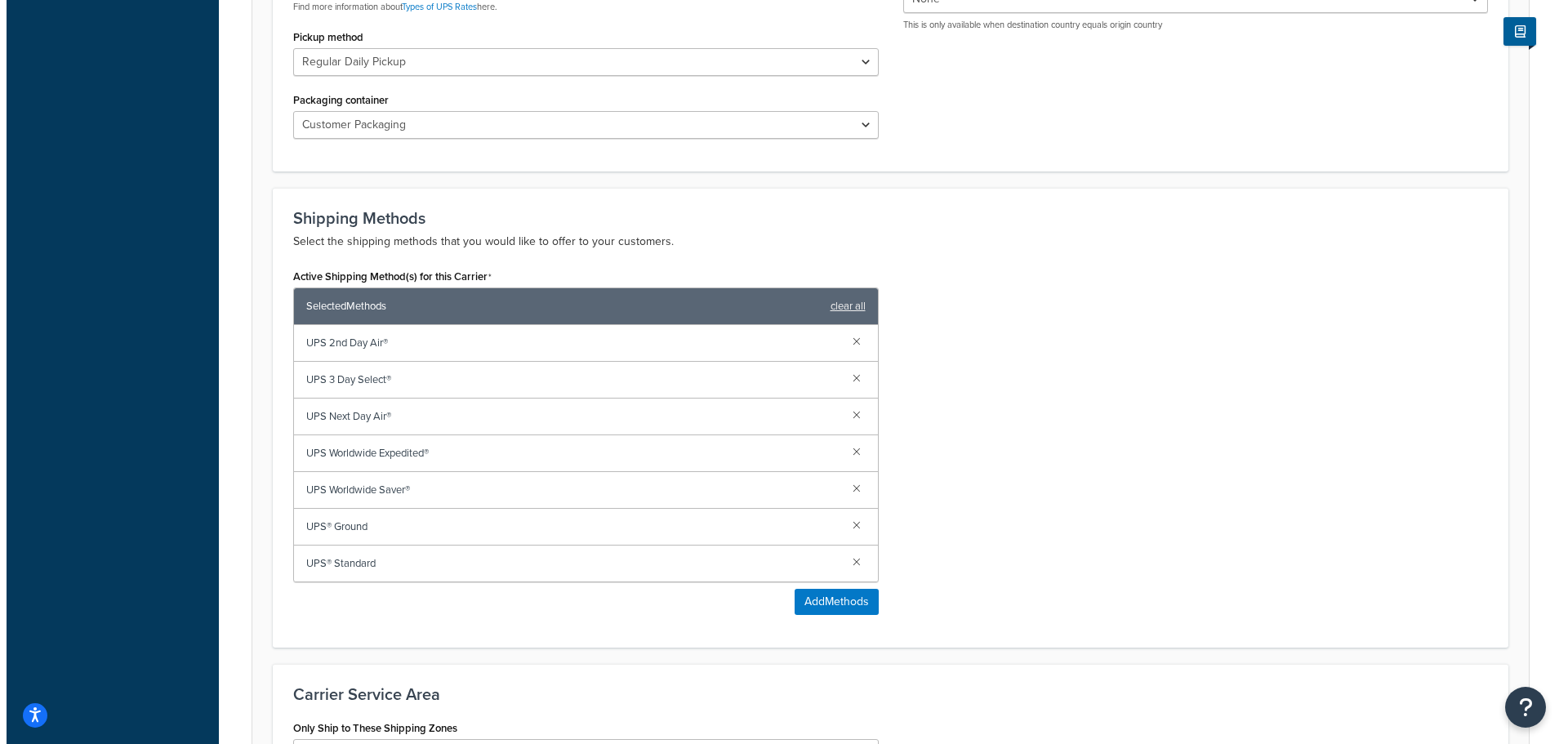
scroll to position [898, 0]
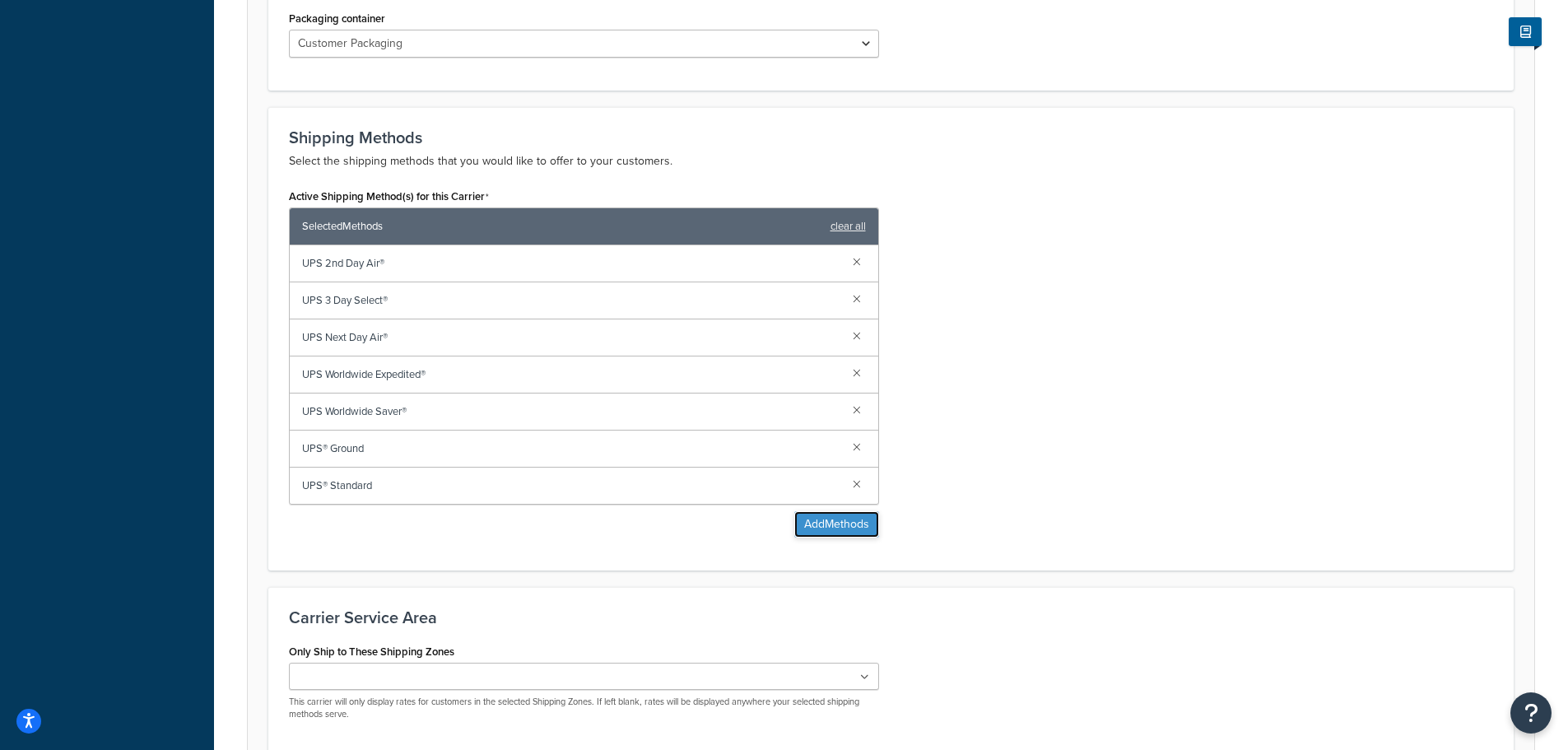
click at [820, 521] on button "Add Methods" at bounding box center [836, 524] width 84 height 27
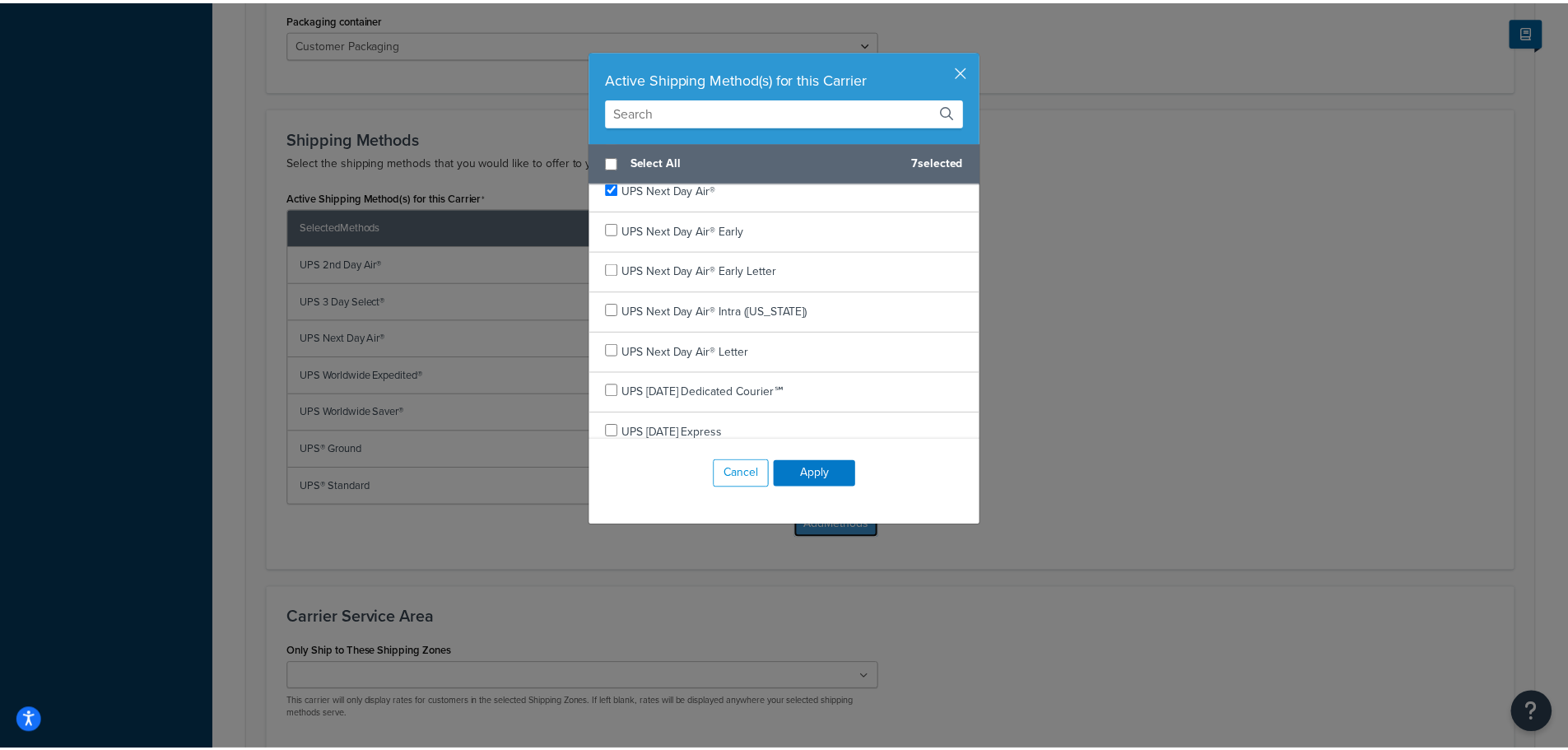
scroll to position [377, 0]
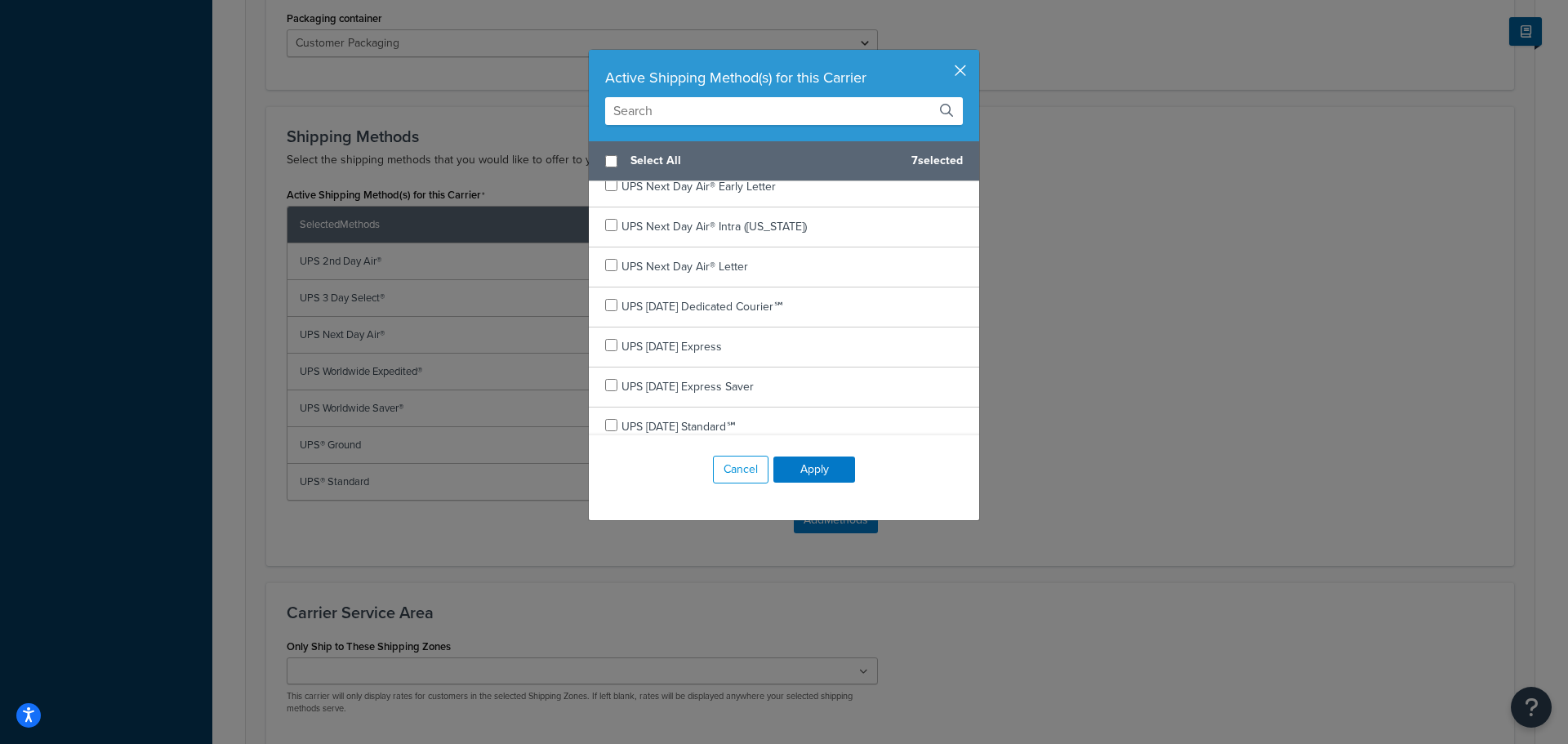
click at [975, 54] on button "button" at bounding box center [977, 52] width 4 height 4
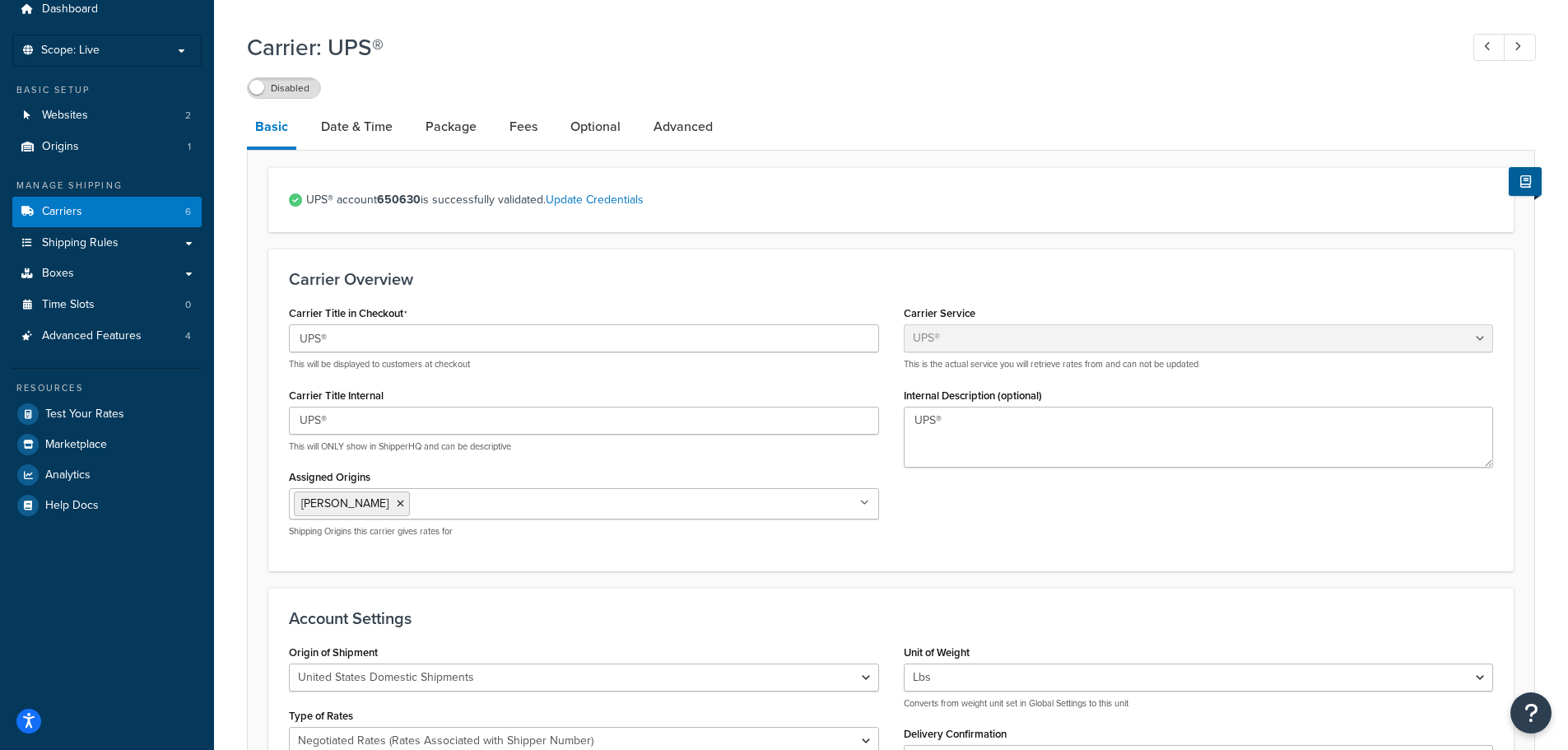
scroll to position [0, 0]
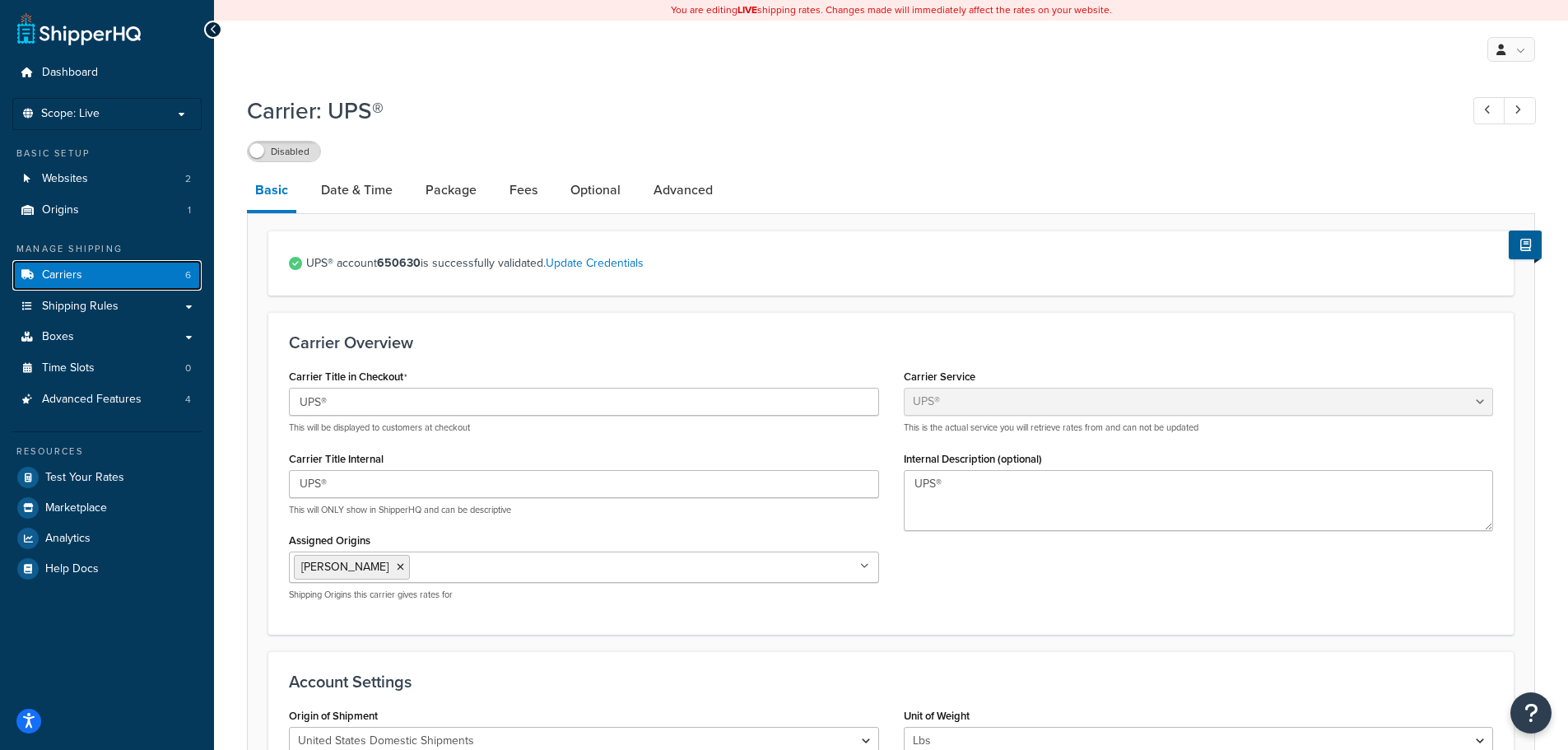
click at [38, 266] on link "Carriers 6" at bounding box center [107, 275] width 190 height 30
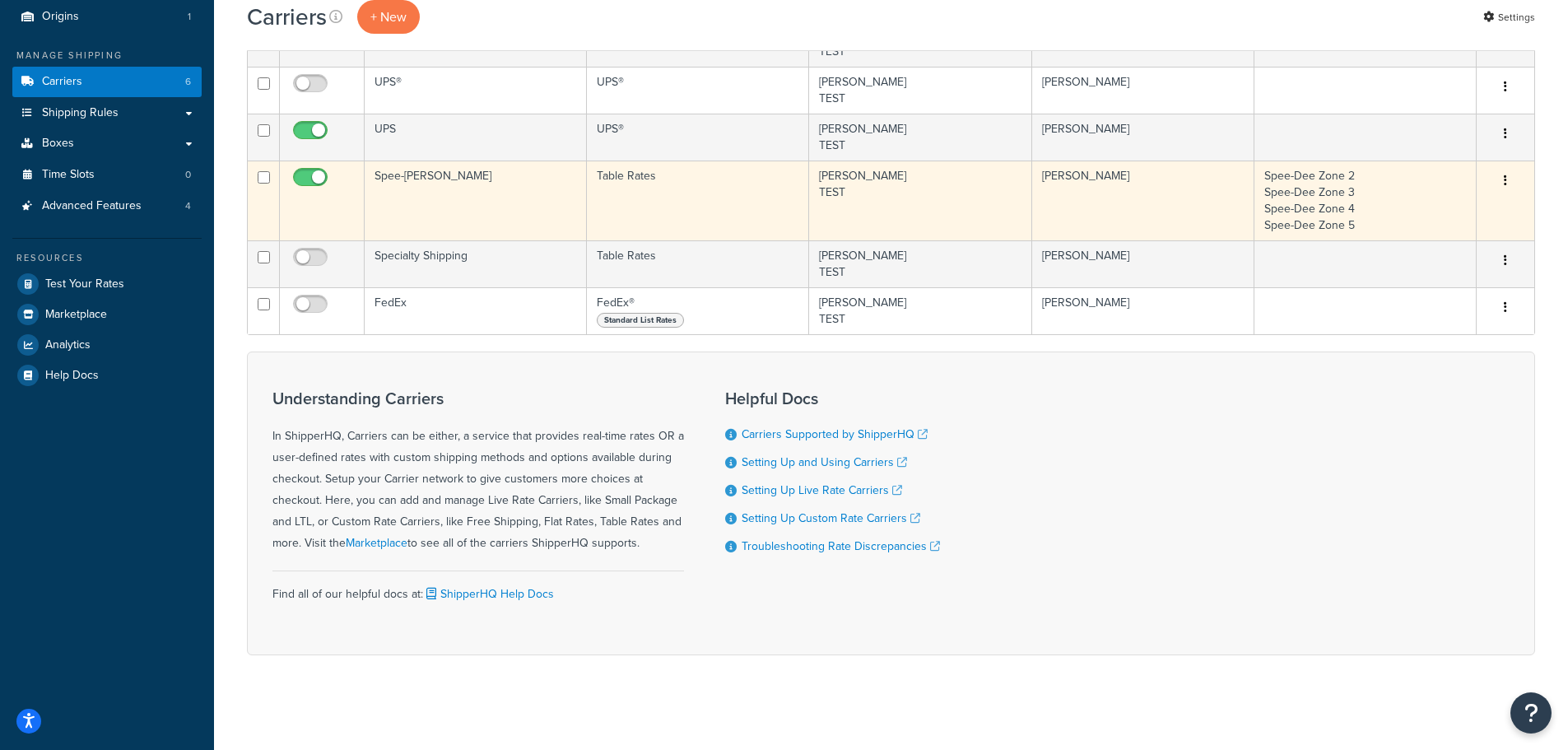
scroll to position [198, 0]
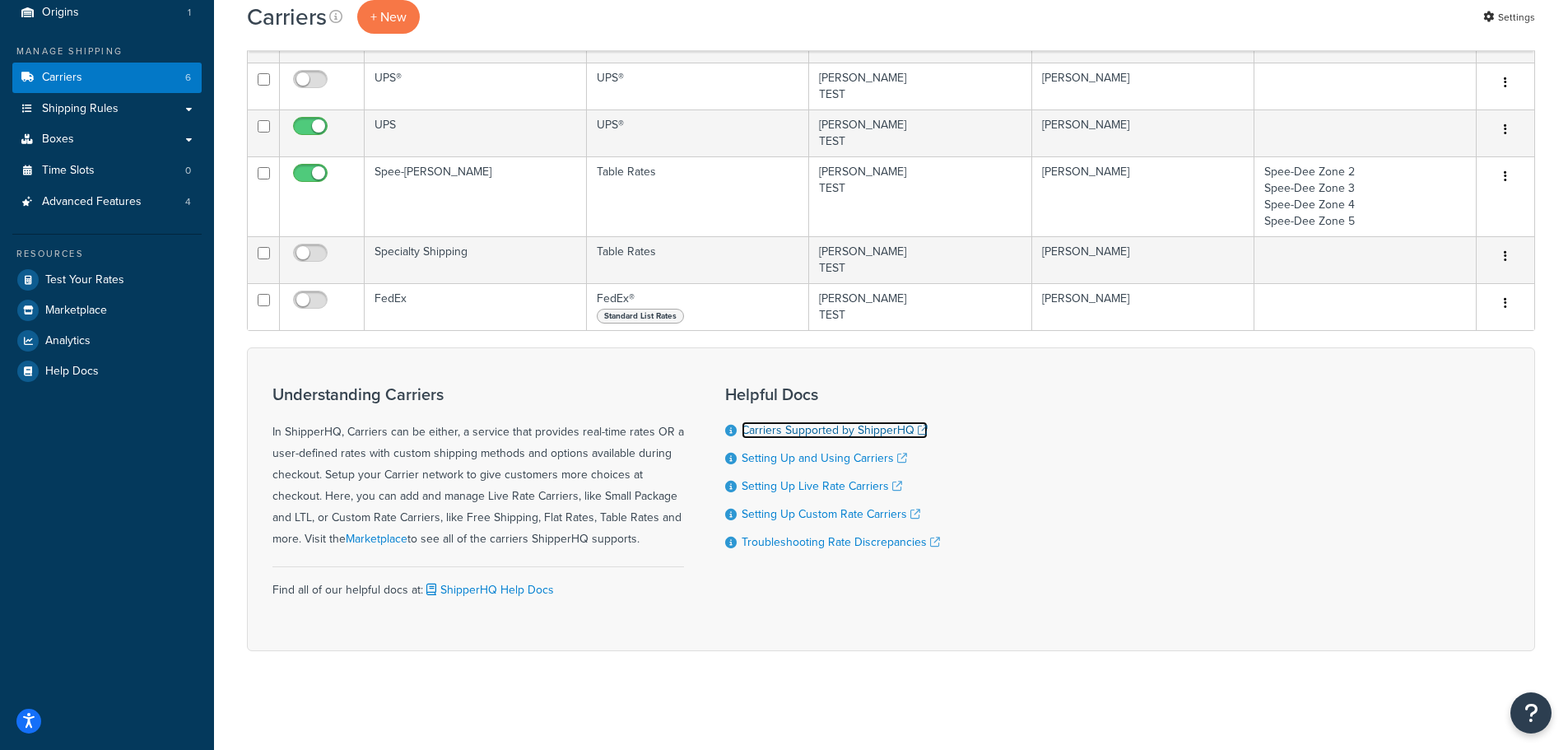
click at [804, 430] on link "Carriers Supported by ShipperHQ" at bounding box center [834, 431] width 186 height 18
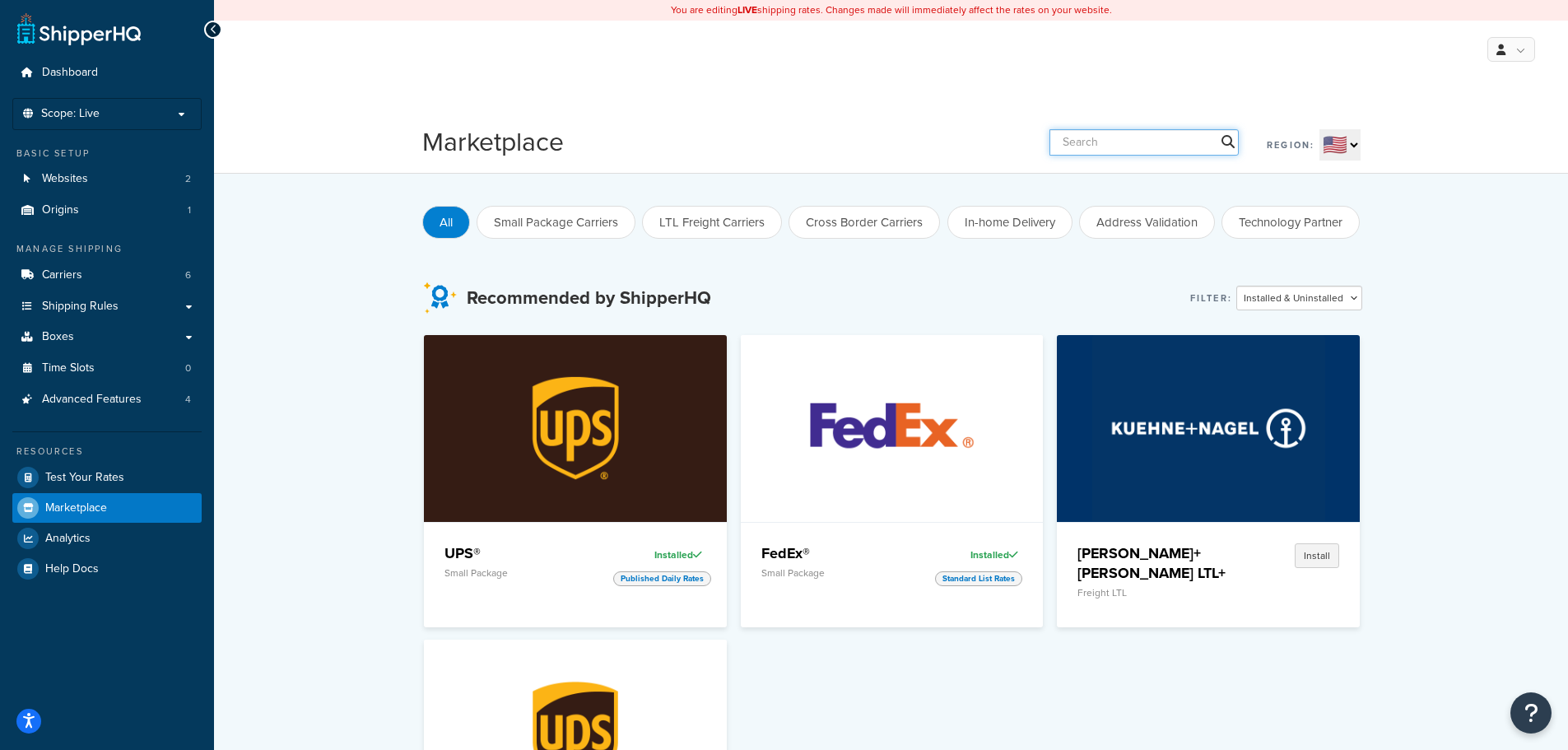
click at [1121, 143] on input "text" at bounding box center [1144, 143] width 190 height 27
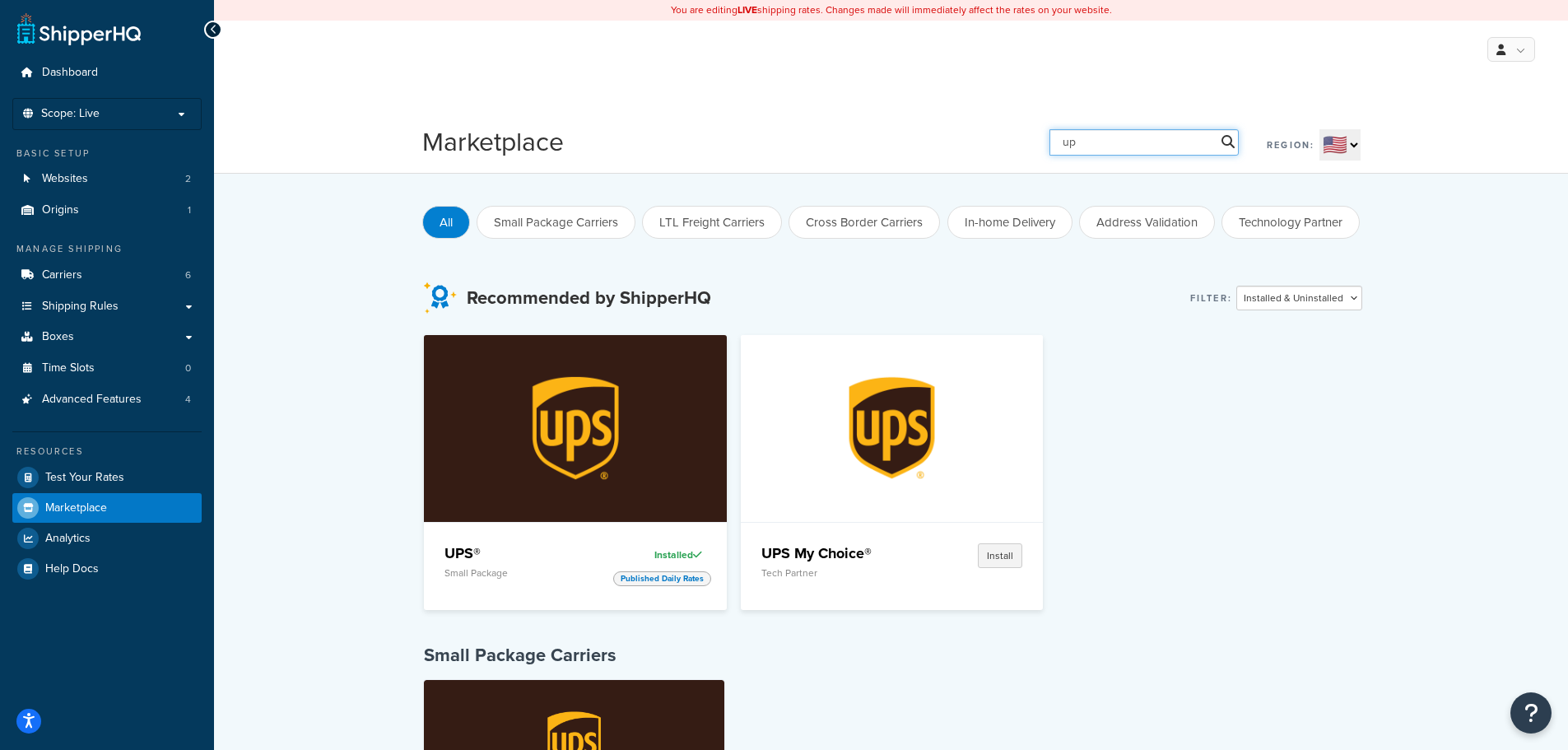
type input "u"
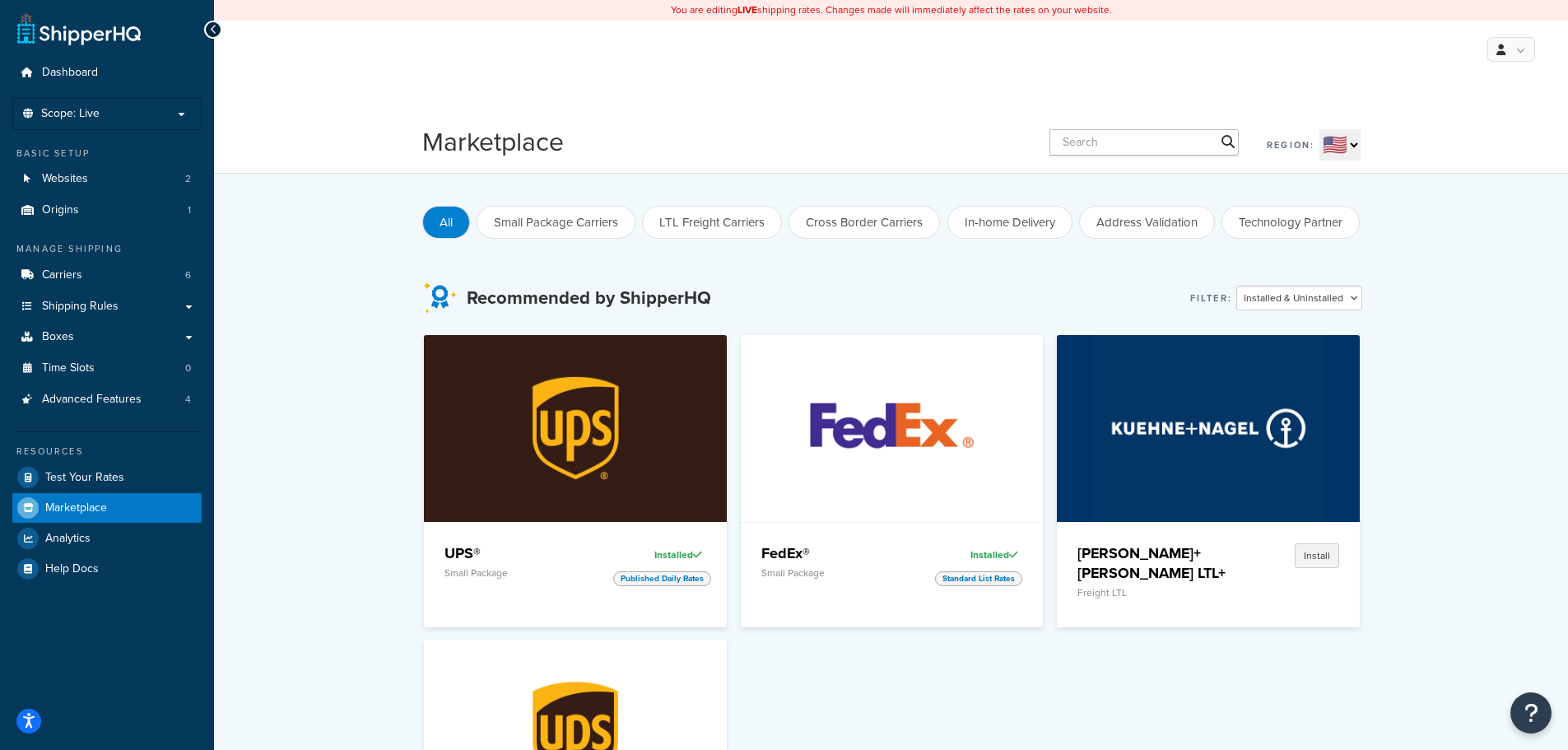
click at [752, 115] on div "Marketplace Region: 🇺🇸 🇬🇧 🇨🇦 🇦🇺 🇪🇺 🌐 All Small Package Carriers LTL Freight Car…" at bounding box center [891, 174] width 1354 height 142
click at [92, 276] on link "Carriers 6" at bounding box center [107, 275] width 190 height 30
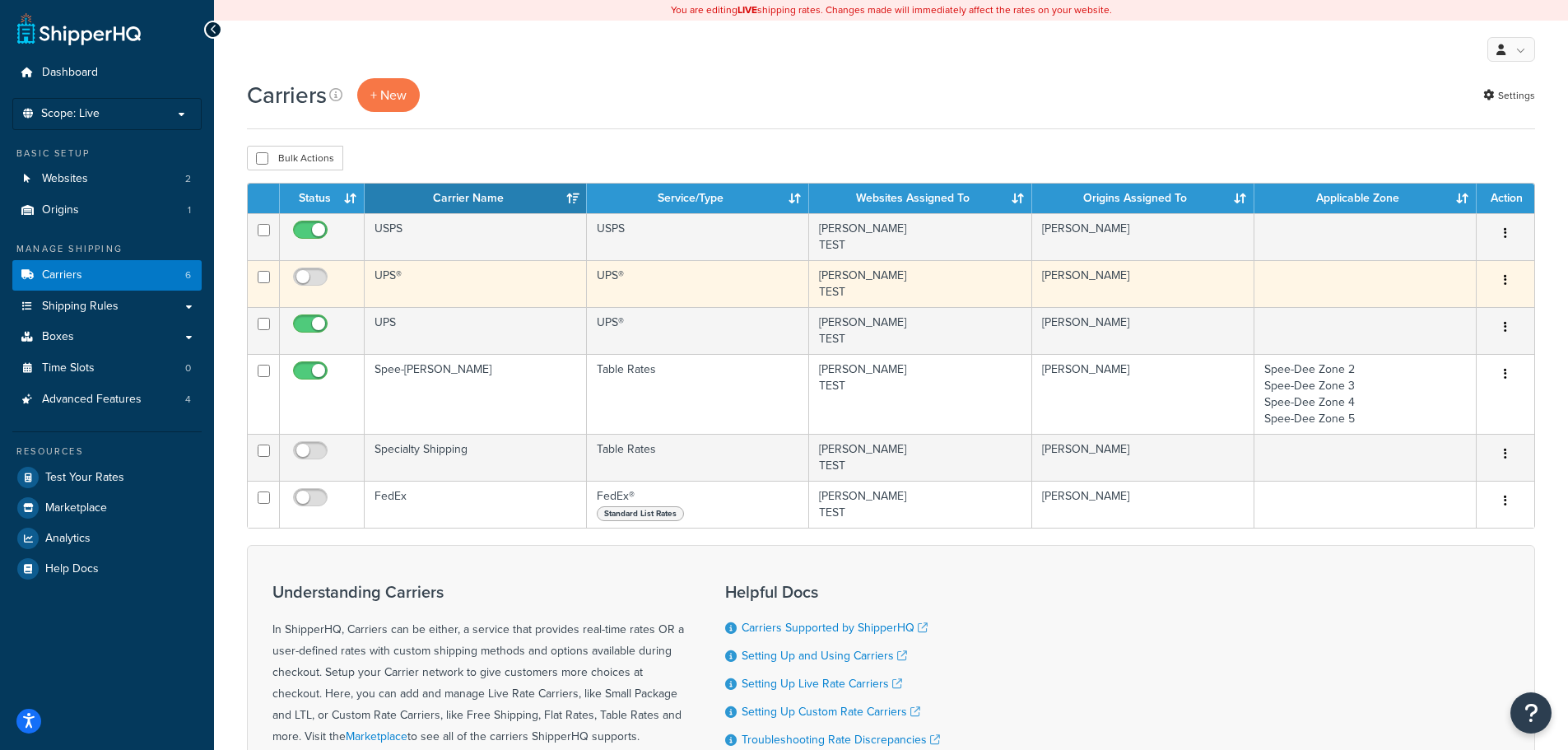
click at [427, 287] on td "UPS®" at bounding box center [476, 284] width 222 height 47
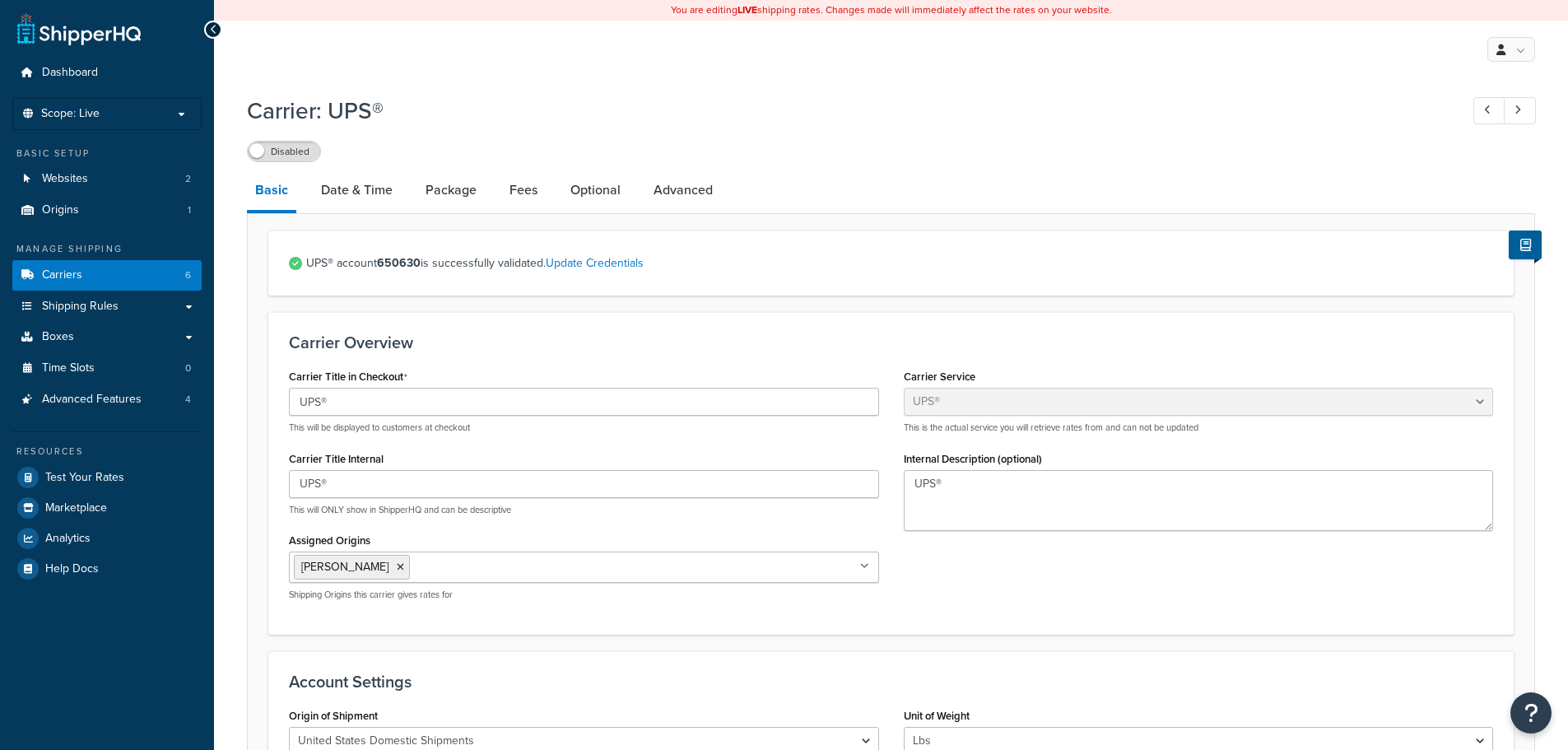
select select "ups"
click at [124, 278] on link "Carriers 6" at bounding box center [107, 275] width 190 height 30
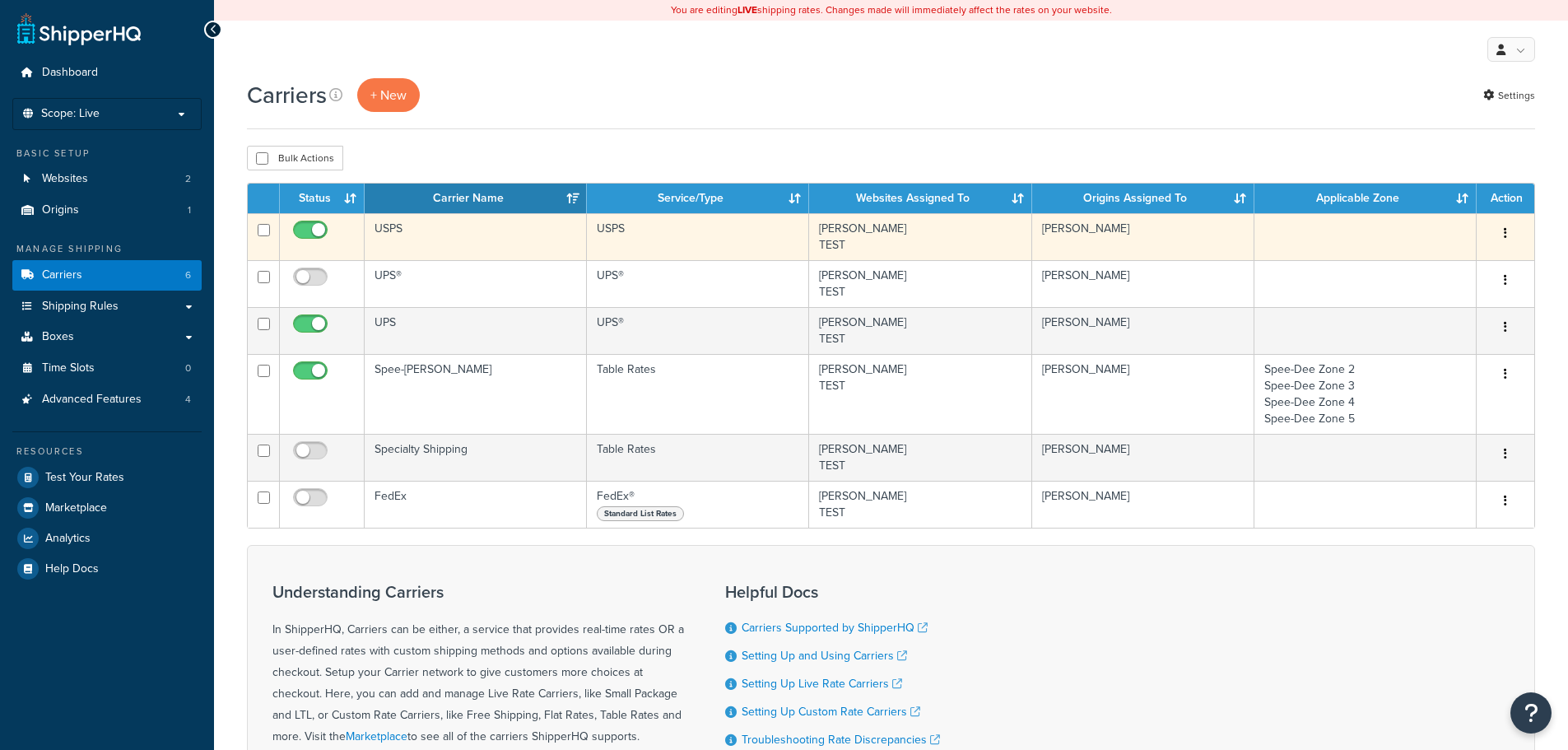
click at [447, 234] on td "USPS" at bounding box center [476, 237] width 222 height 47
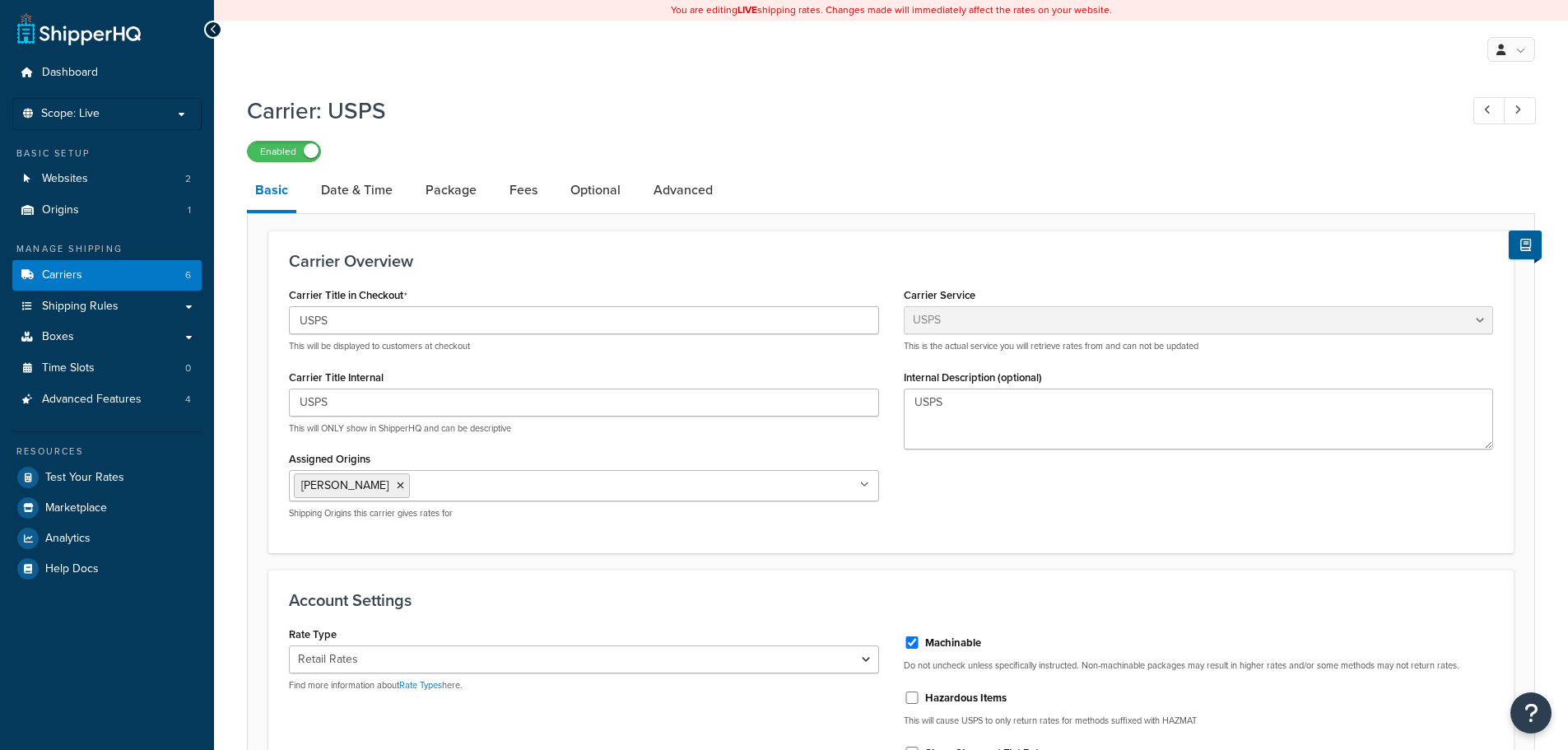
select select "usps"
click at [86, 276] on link "Carriers 6" at bounding box center [107, 275] width 190 height 30
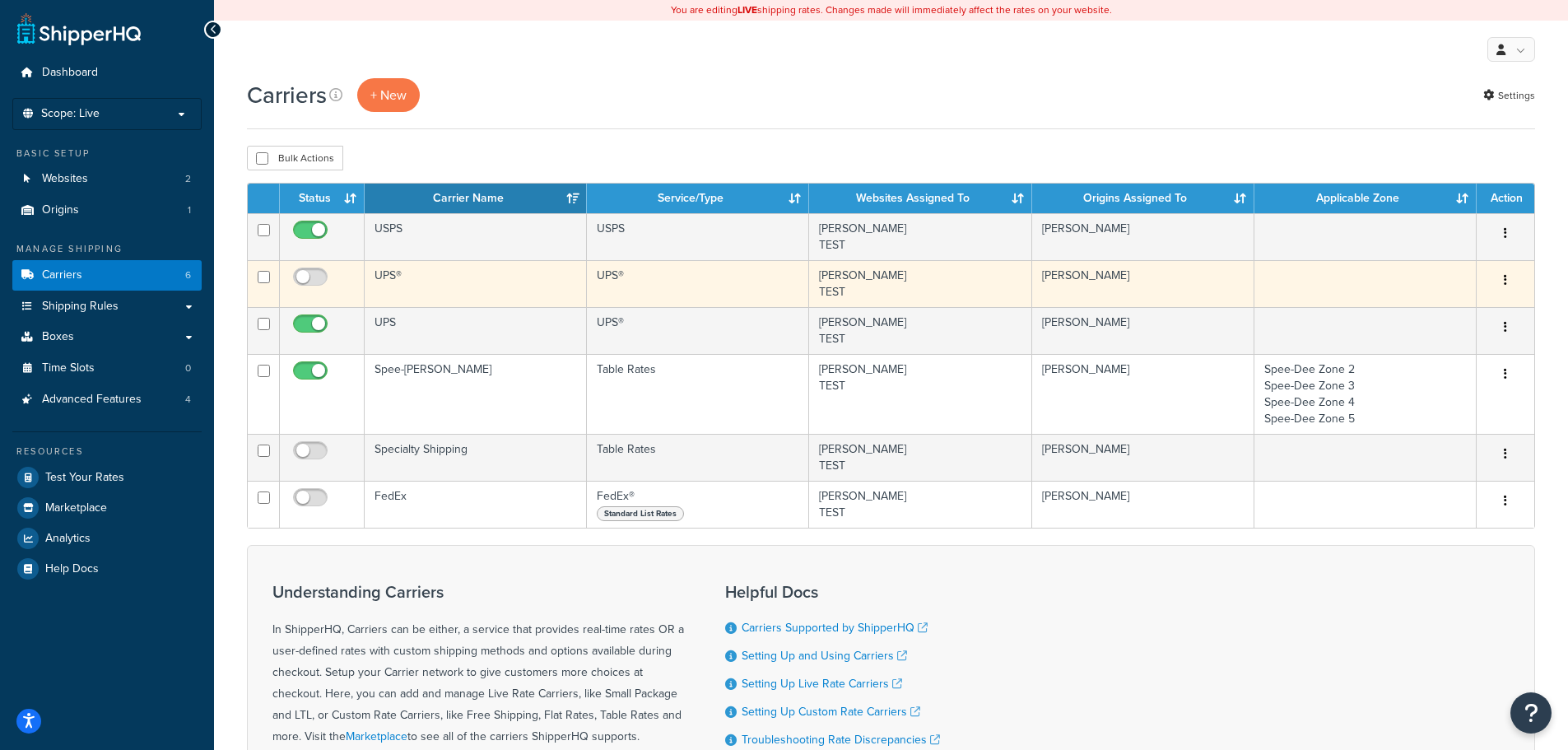
click at [431, 279] on td "UPS®" at bounding box center [476, 284] width 222 height 47
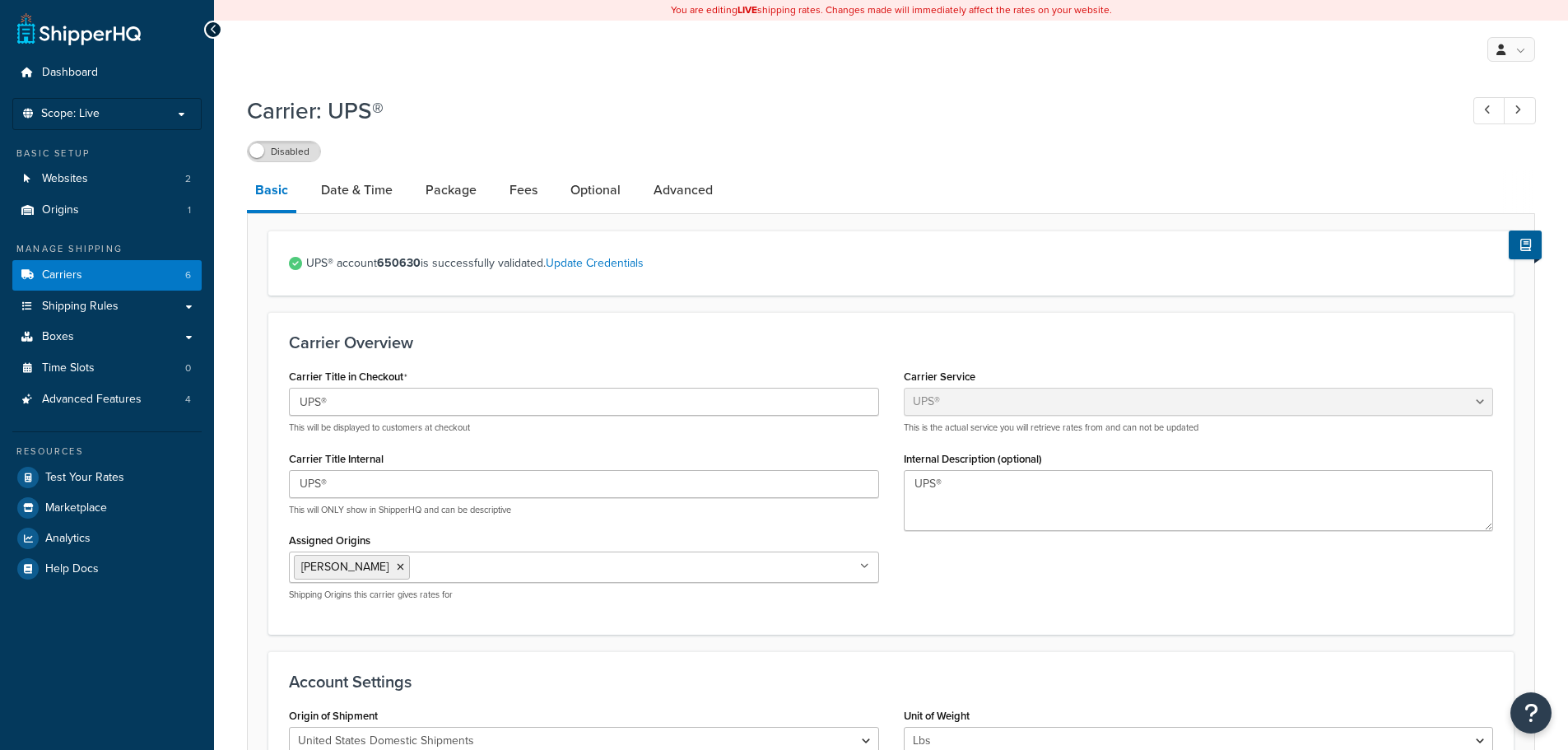
select select "ups"
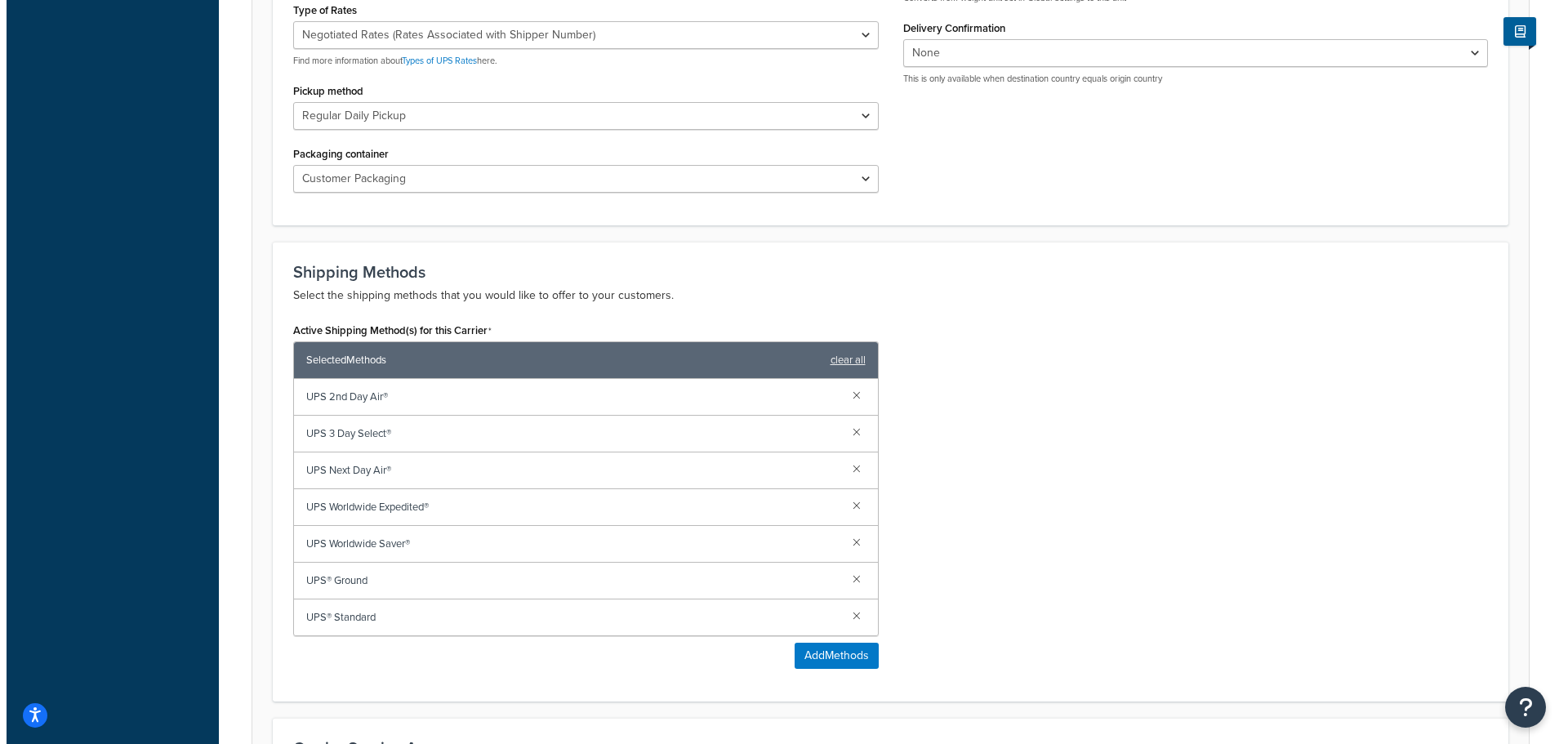
scroll to position [980, 0]
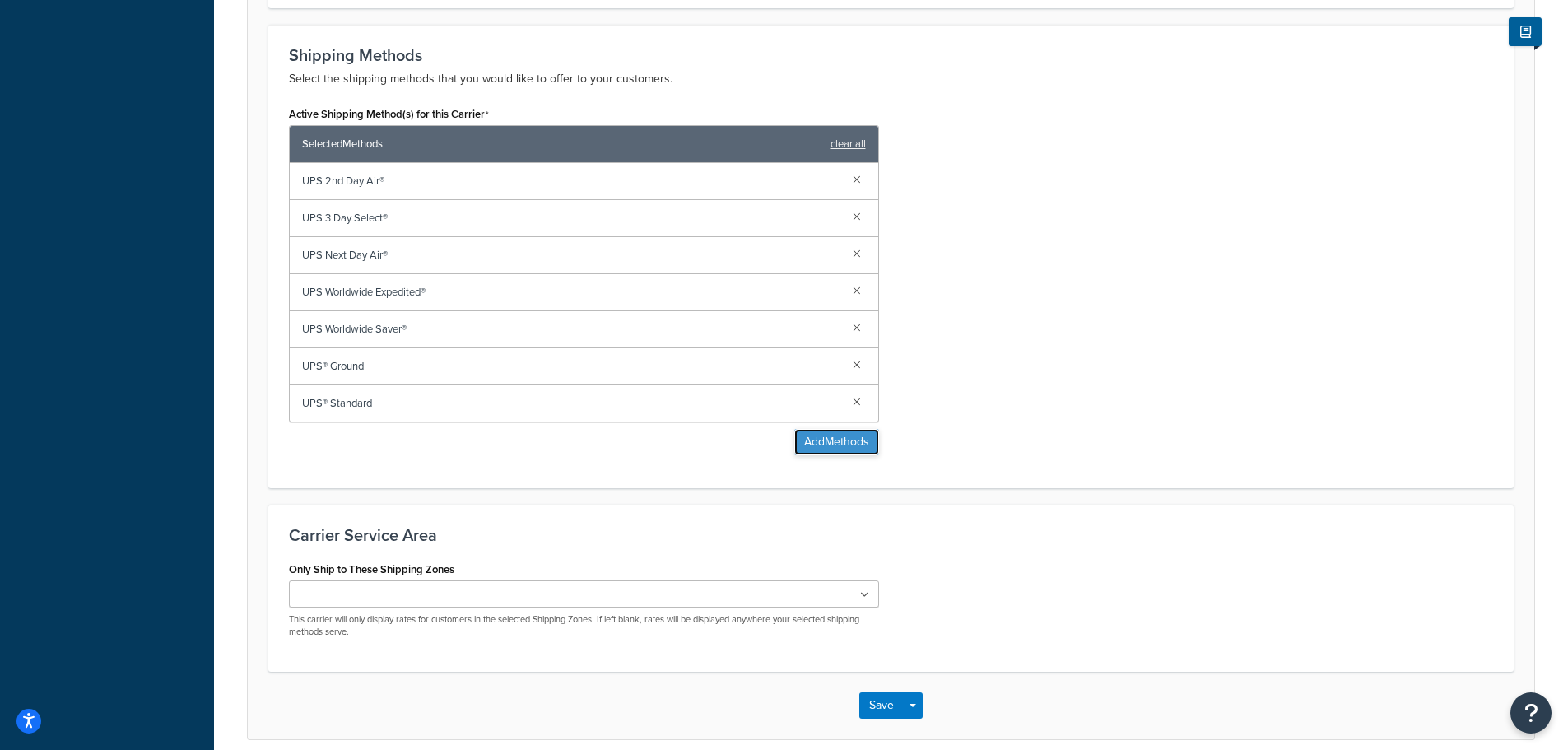
click at [832, 445] on button "Add Methods" at bounding box center [836, 441] width 84 height 27
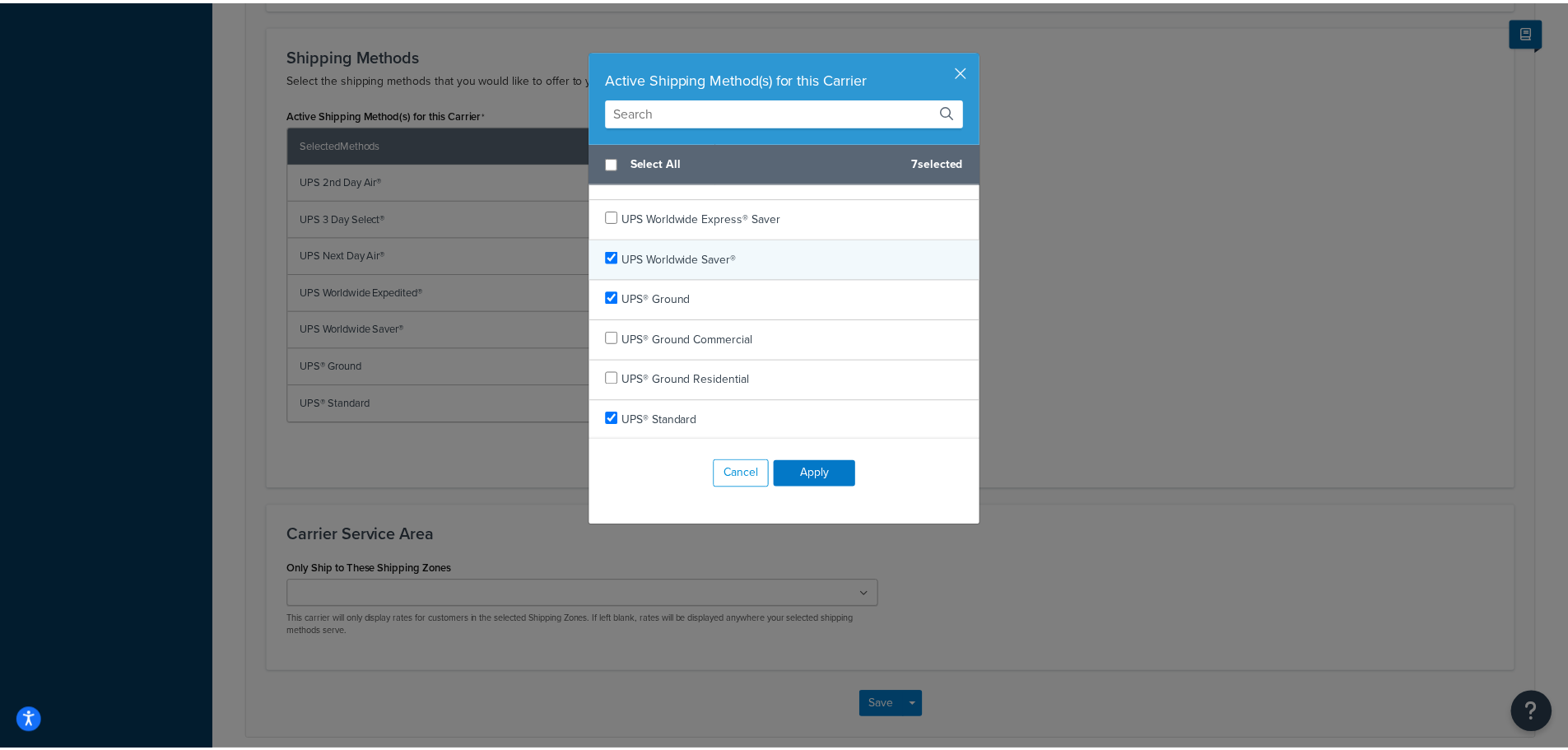
scroll to position [953, 0]
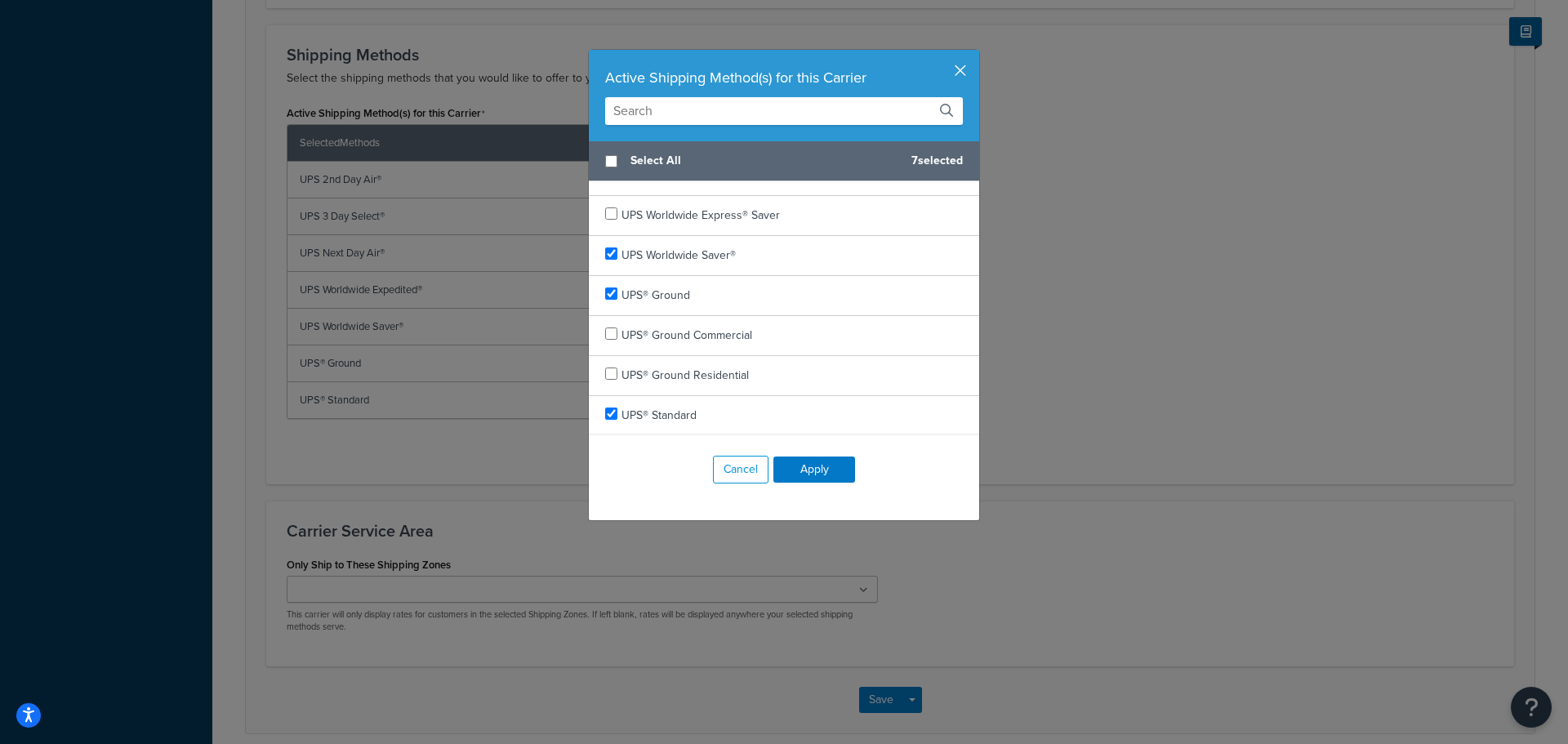
click at [975, 54] on button "button" at bounding box center [977, 52] width 4 height 4
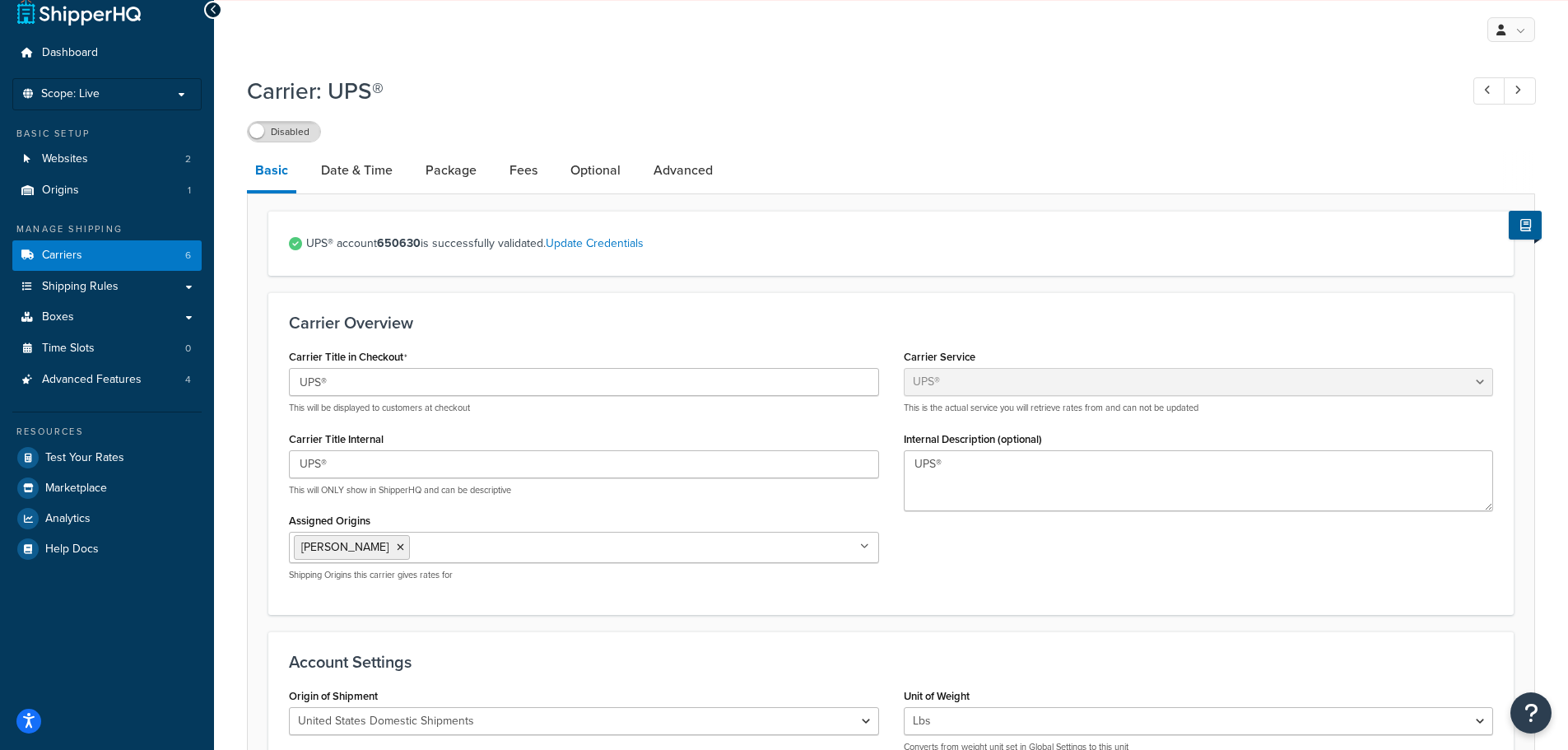
scroll to position [0, 0]
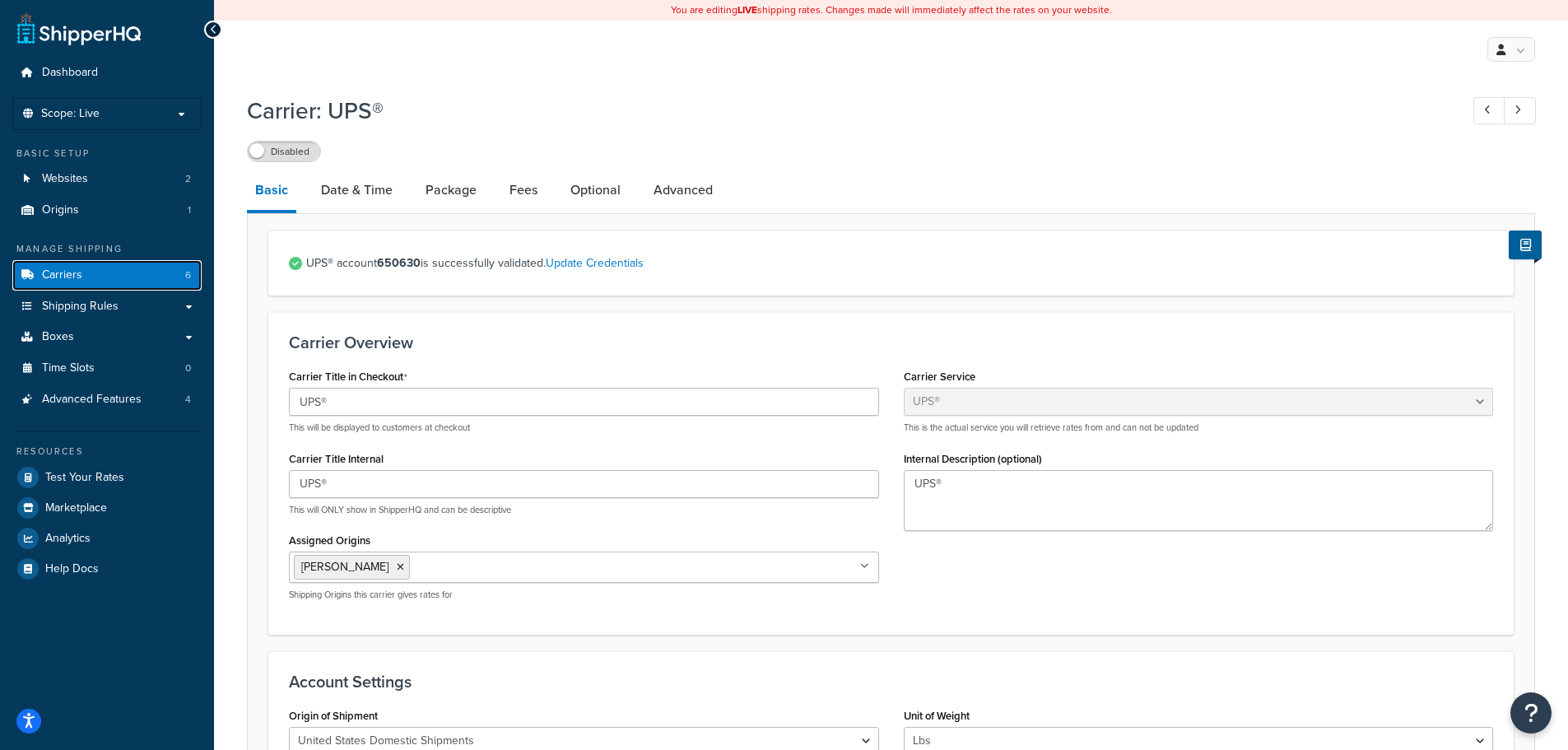
click at [72, 278] on span "Carriers" at bounding box center [62, 275] width 40 height 14
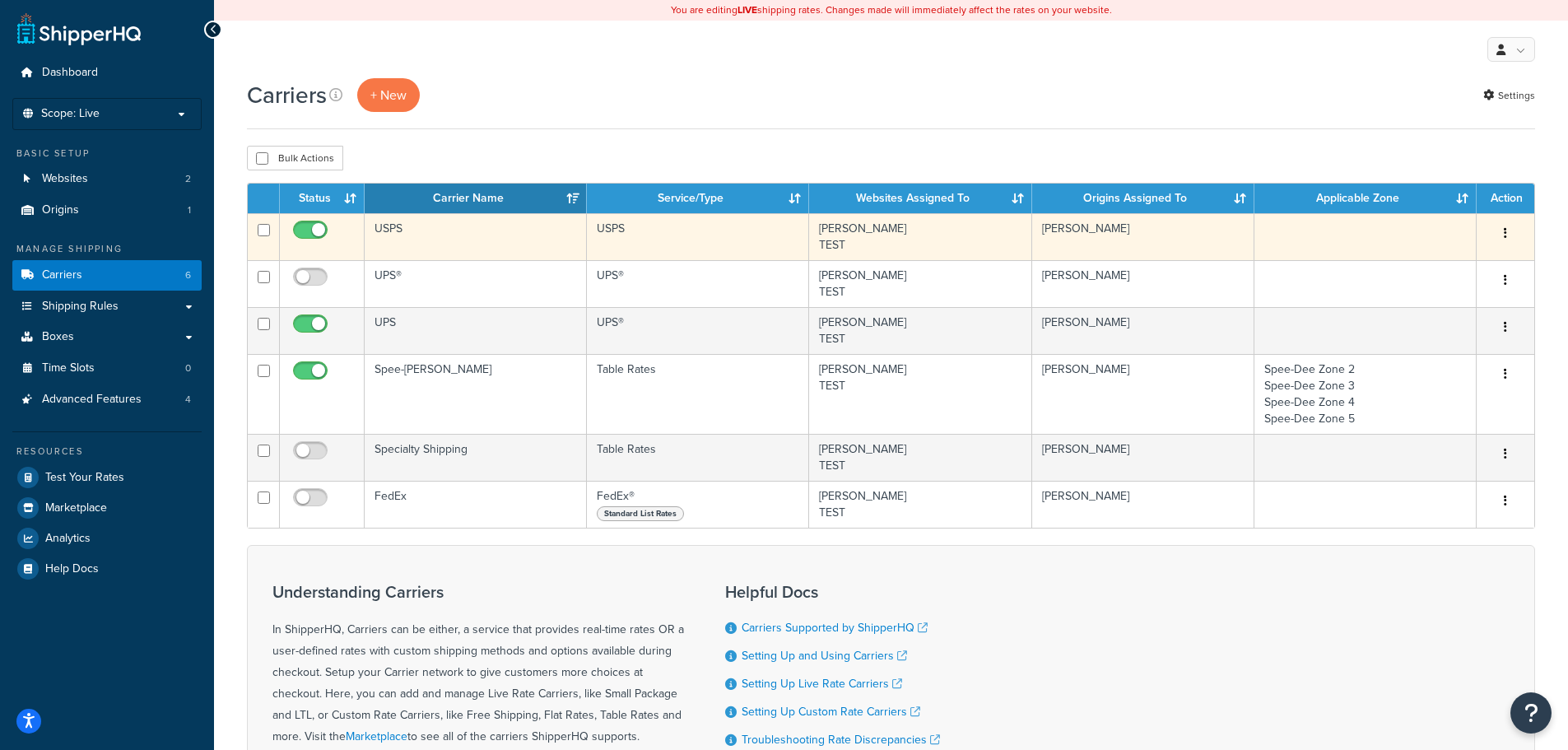
click at [424, 229] on td "USPS" at bounding box center [476, 237] width 222 height 47
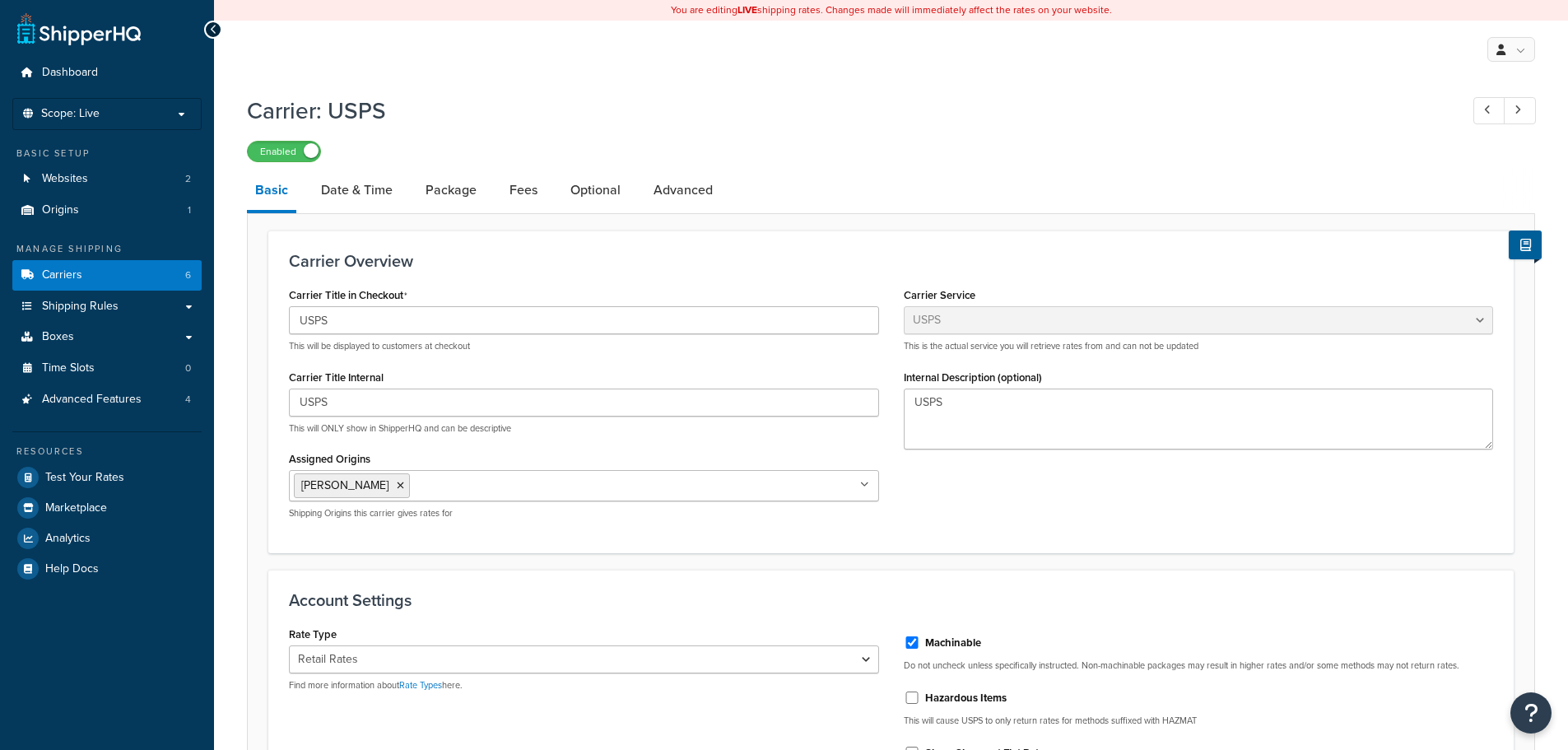
select select "usps"
click at [76, 275] on span "Carriers" at bounding box center [62, 275] width 40 height 14
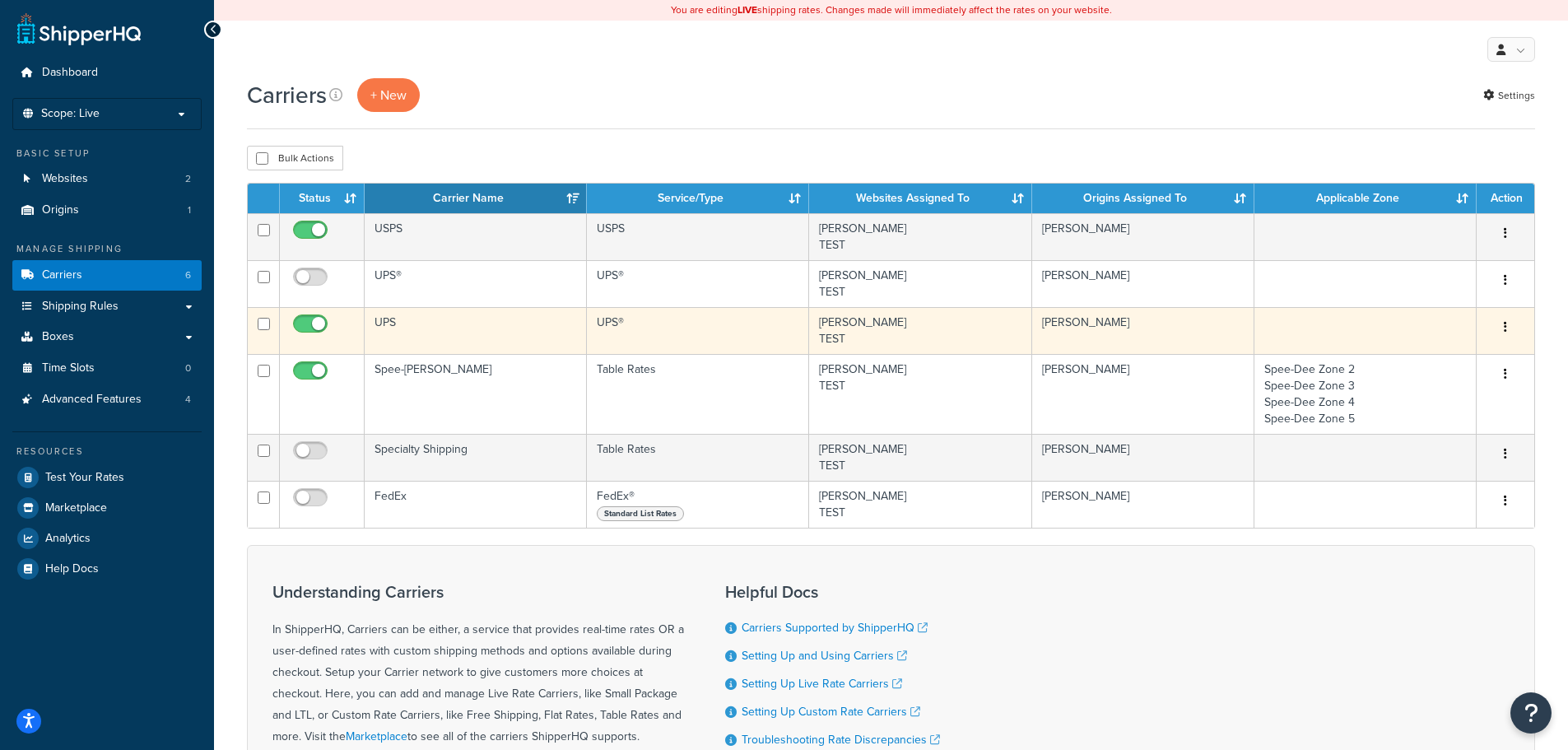
click at [411, 322] on td "UPS" at bounding box center [476, 330] width 222 height 47
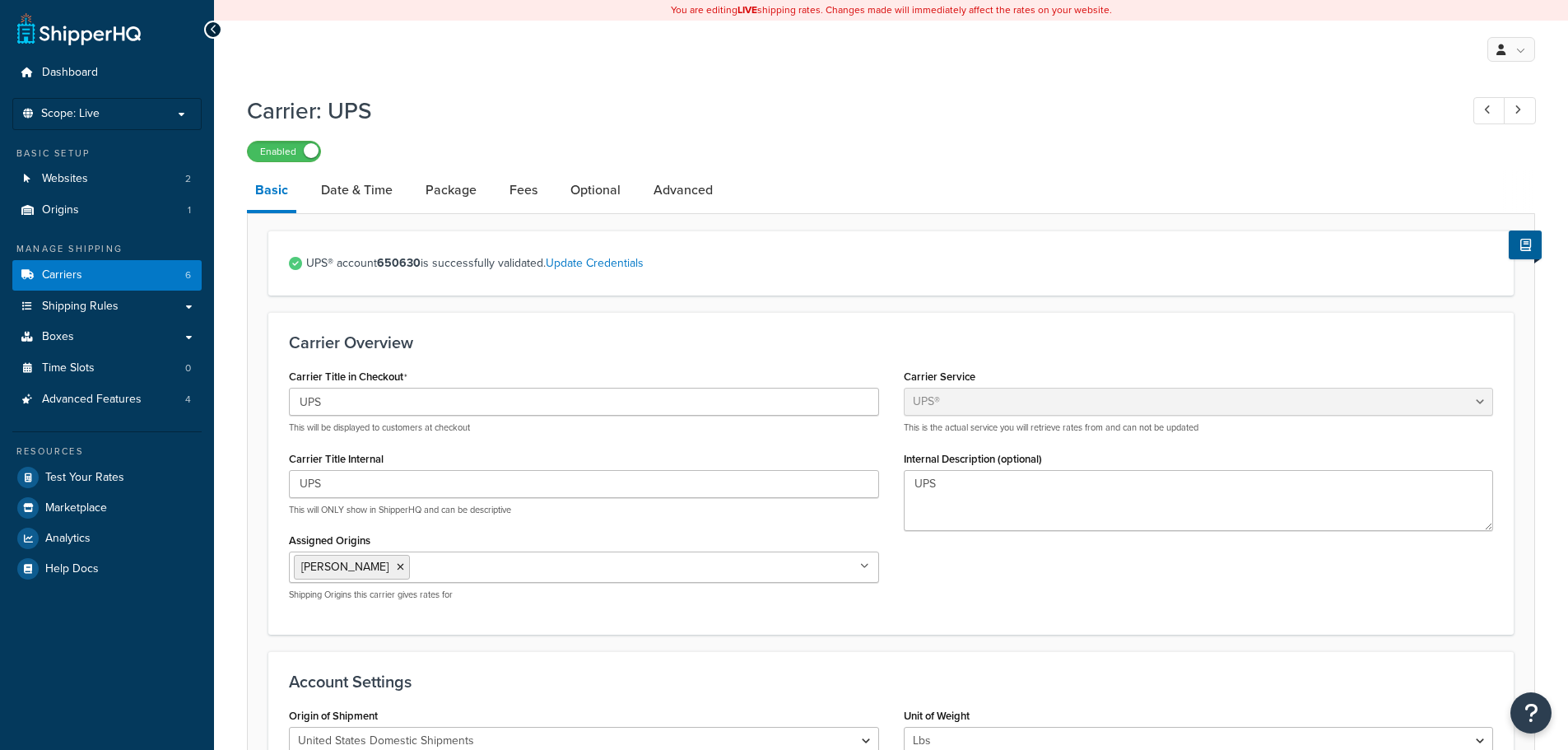
select select "ups"
select select "01"
click at [63, 274] on span "Carriers" at bounding box center [62, 275] width 40 height 14
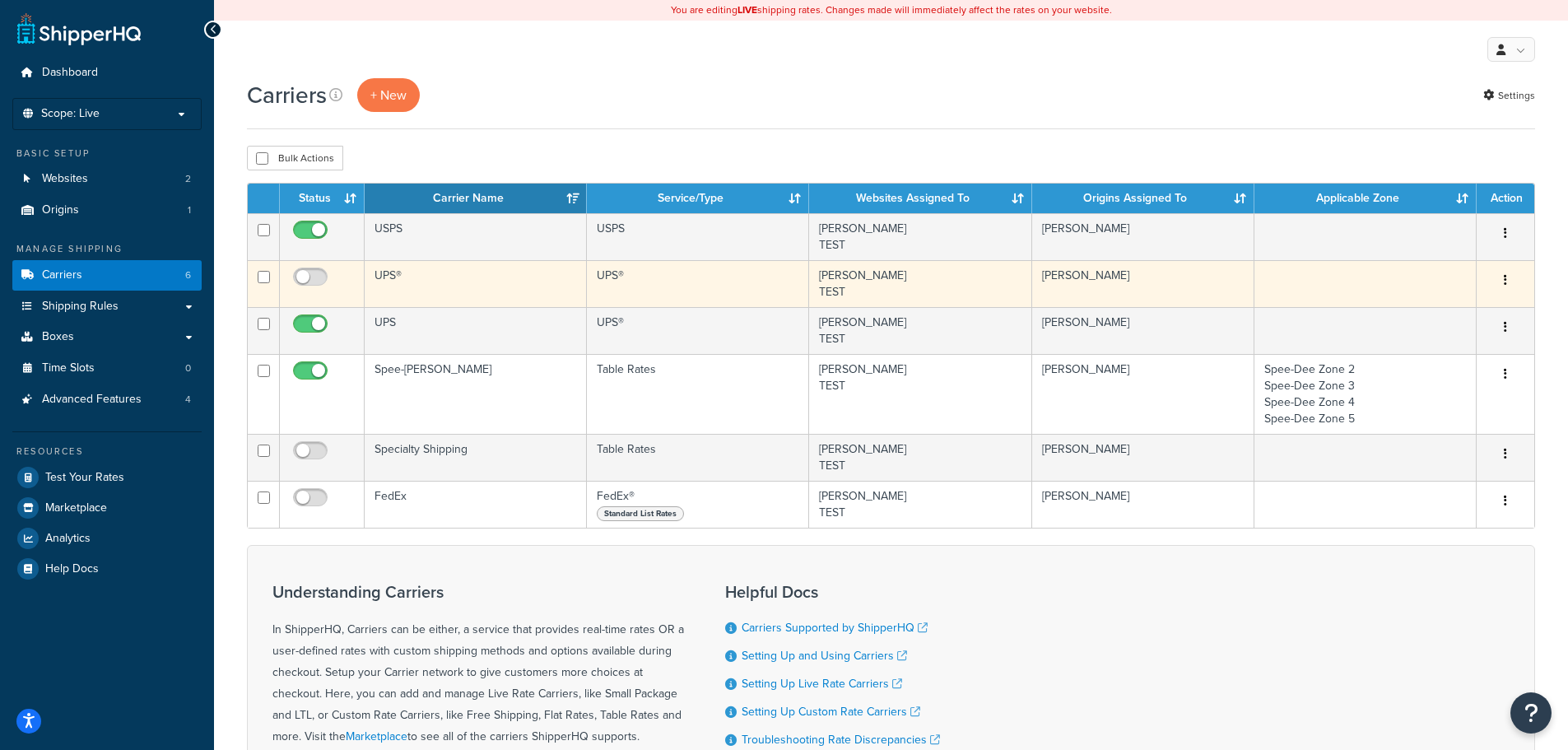
click at [454, 272] on td "UPS®" at bounding box center [476, 284] width 222 height 47
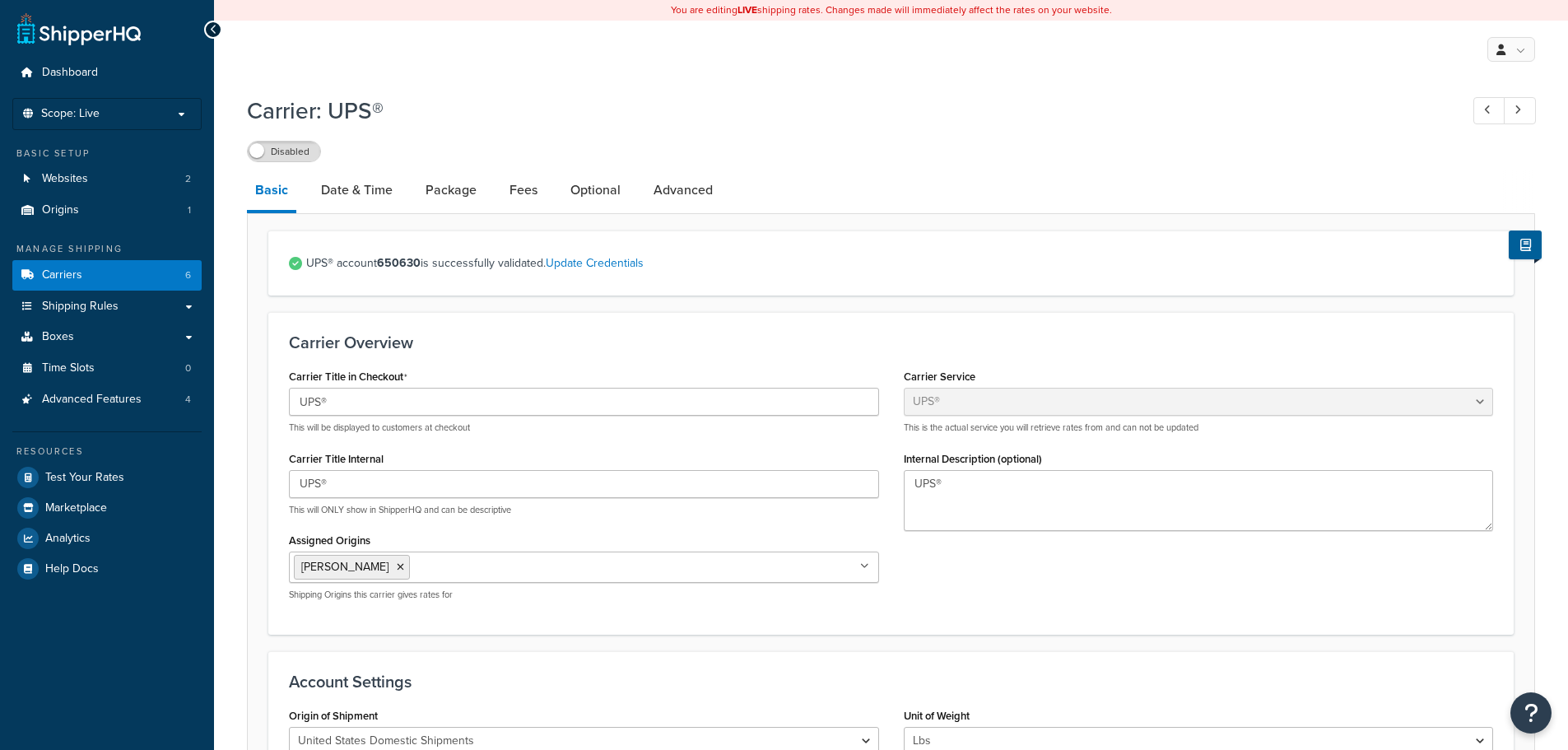
select select "ups"
click at [565, 267] on link "Update Credentials" at bounding box center [594, 263] width 98 height 18
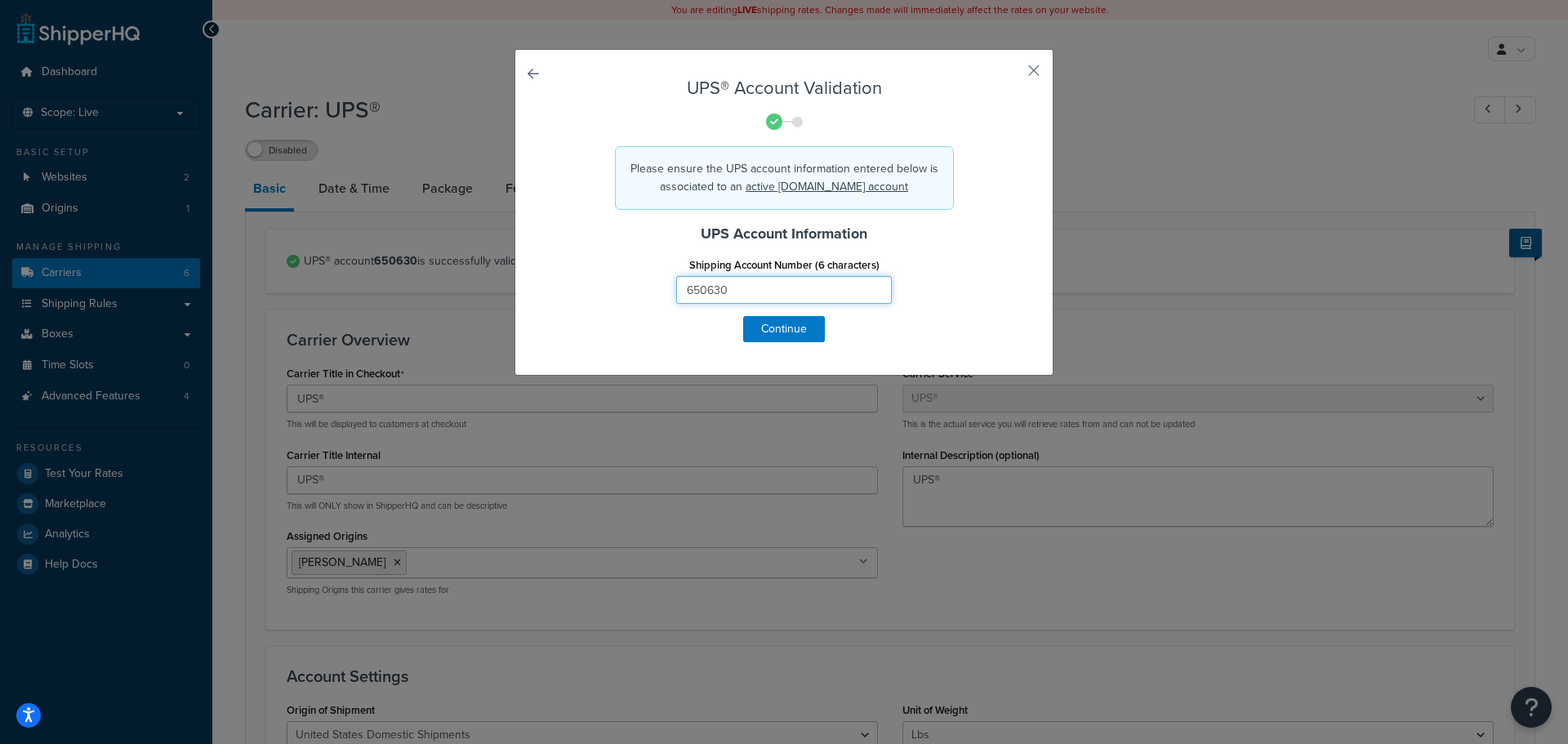
drag, startPoint x: 729, startPoint y: 291, endPoint x: 661, endPoint y: 301, distance: 68.7
click at [664, 301] on div "Shipping Account Number (6 characters) 650630" at bounding box center [784, 279] width 240 height 51
type input "H91546"
click at [777, 331] on button "Continue" at bounding box center [784, 329] width 82 height 26
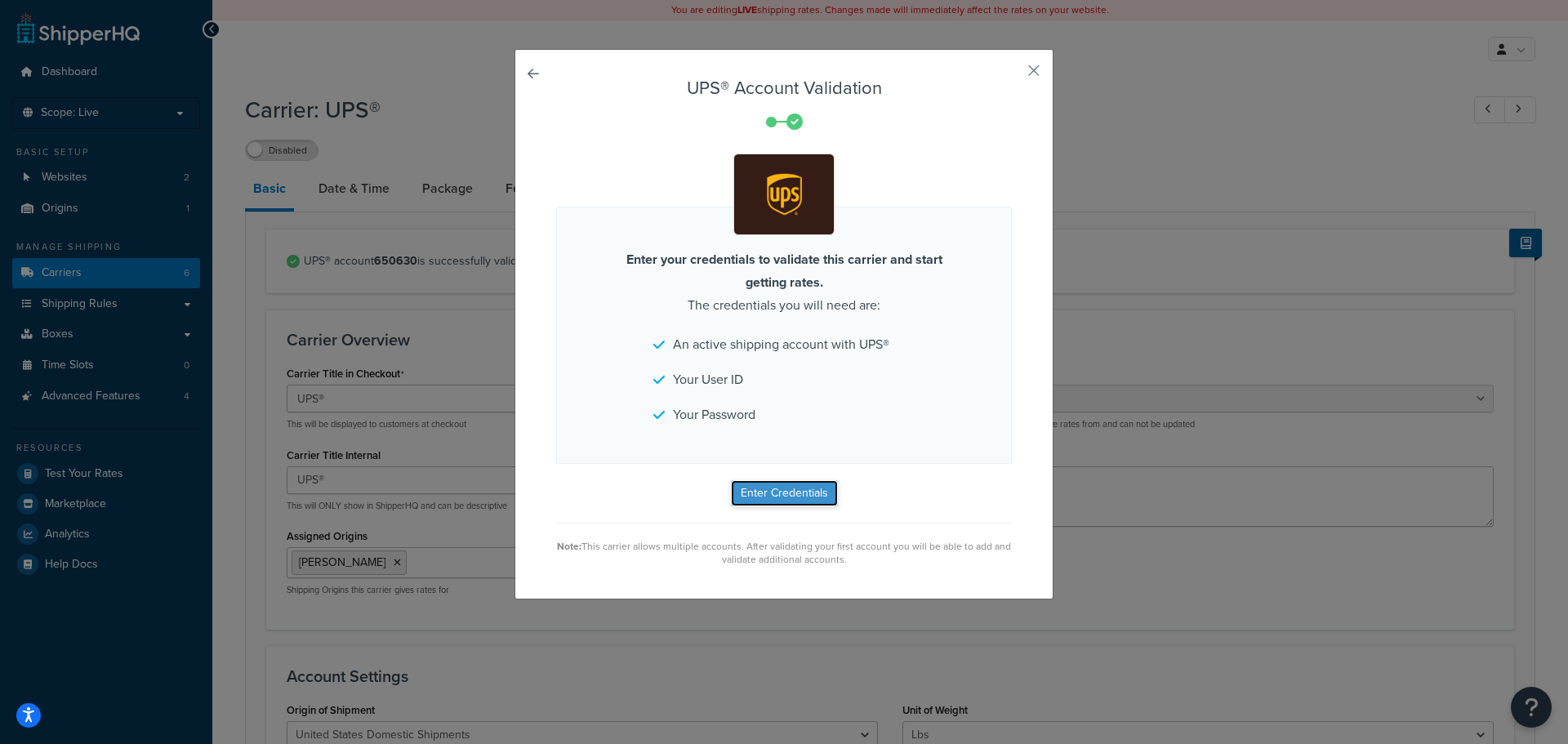
click at [773, 489] on button "Enter Credentials" at bounding box center [785, 493] width 107 height 26
click at [1012, 74] on button "button" at bounding box center [1010, 76] width 4 height 4
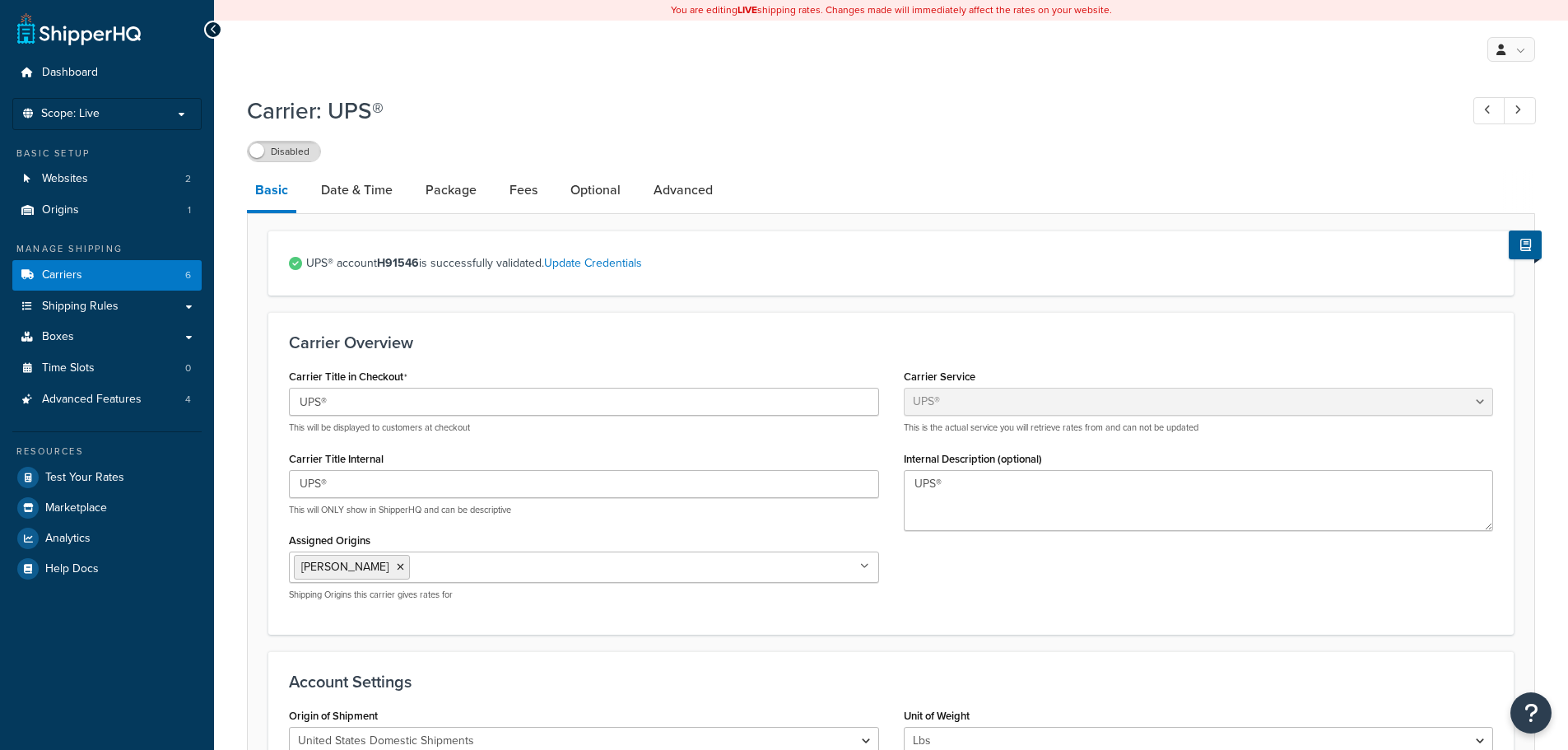
select select "ups"
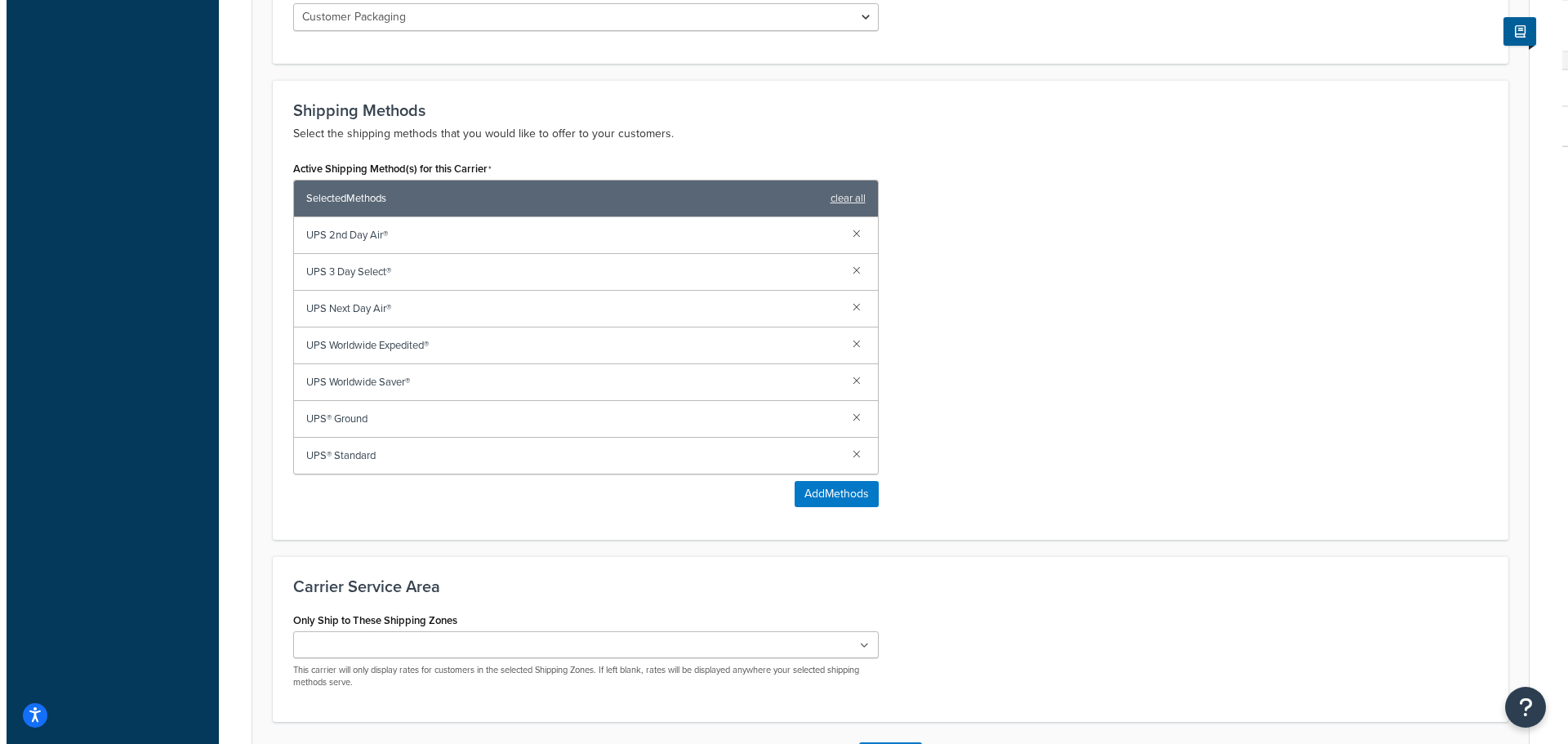
scroll to position [980, 0]
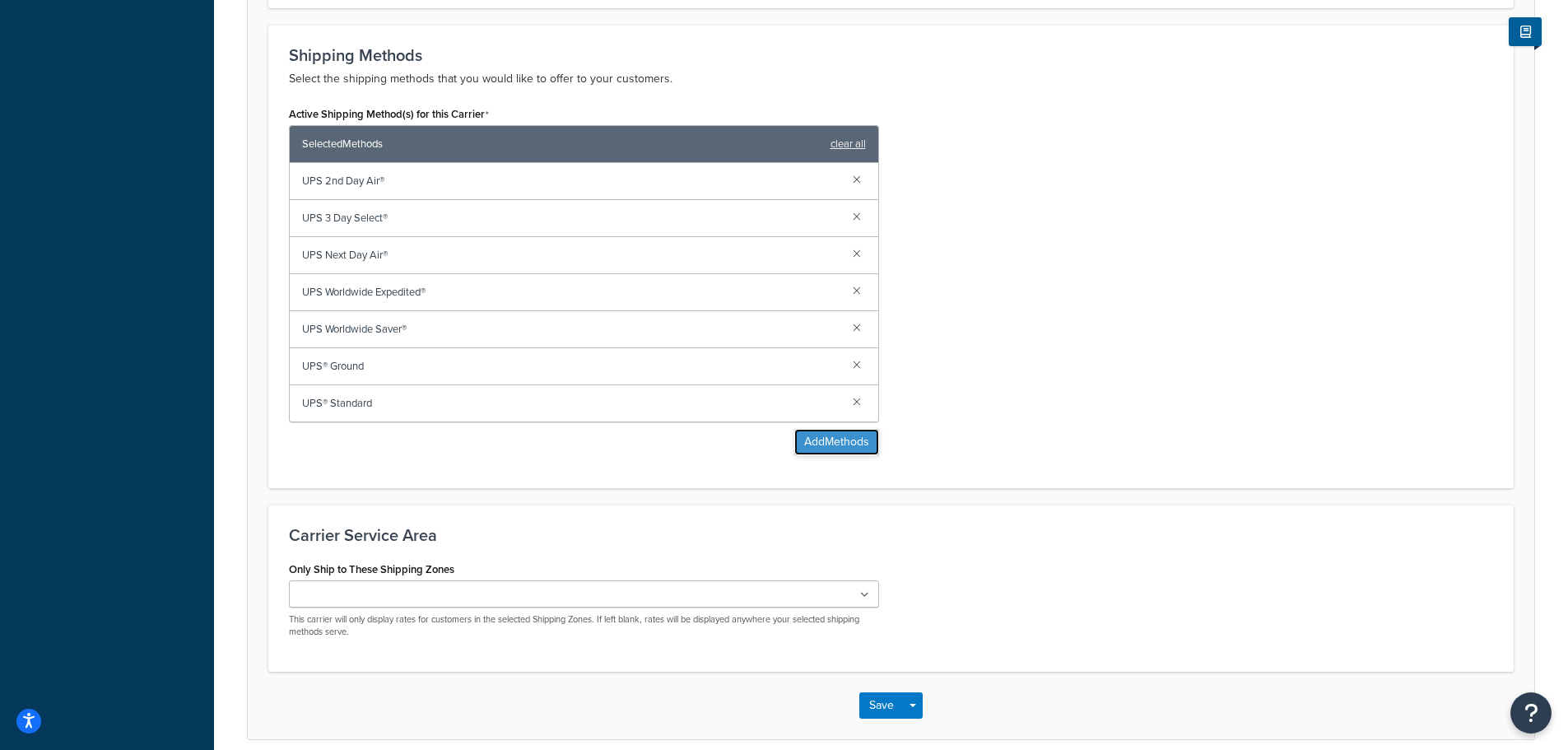
click at [829, 443] on button "Add Methods" at bounding box center [836, 441] width 84 height 27
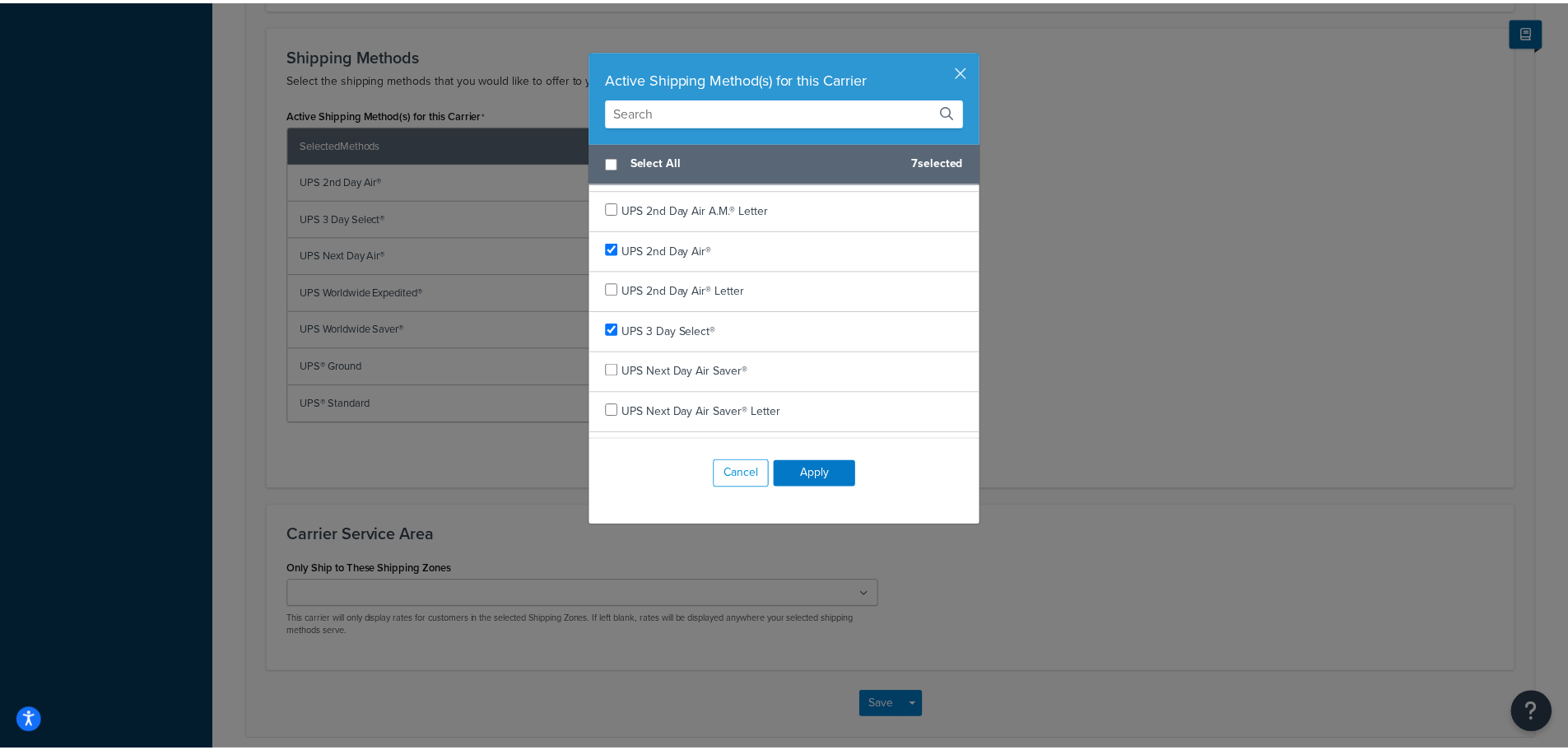
scroll to position [0, 0]
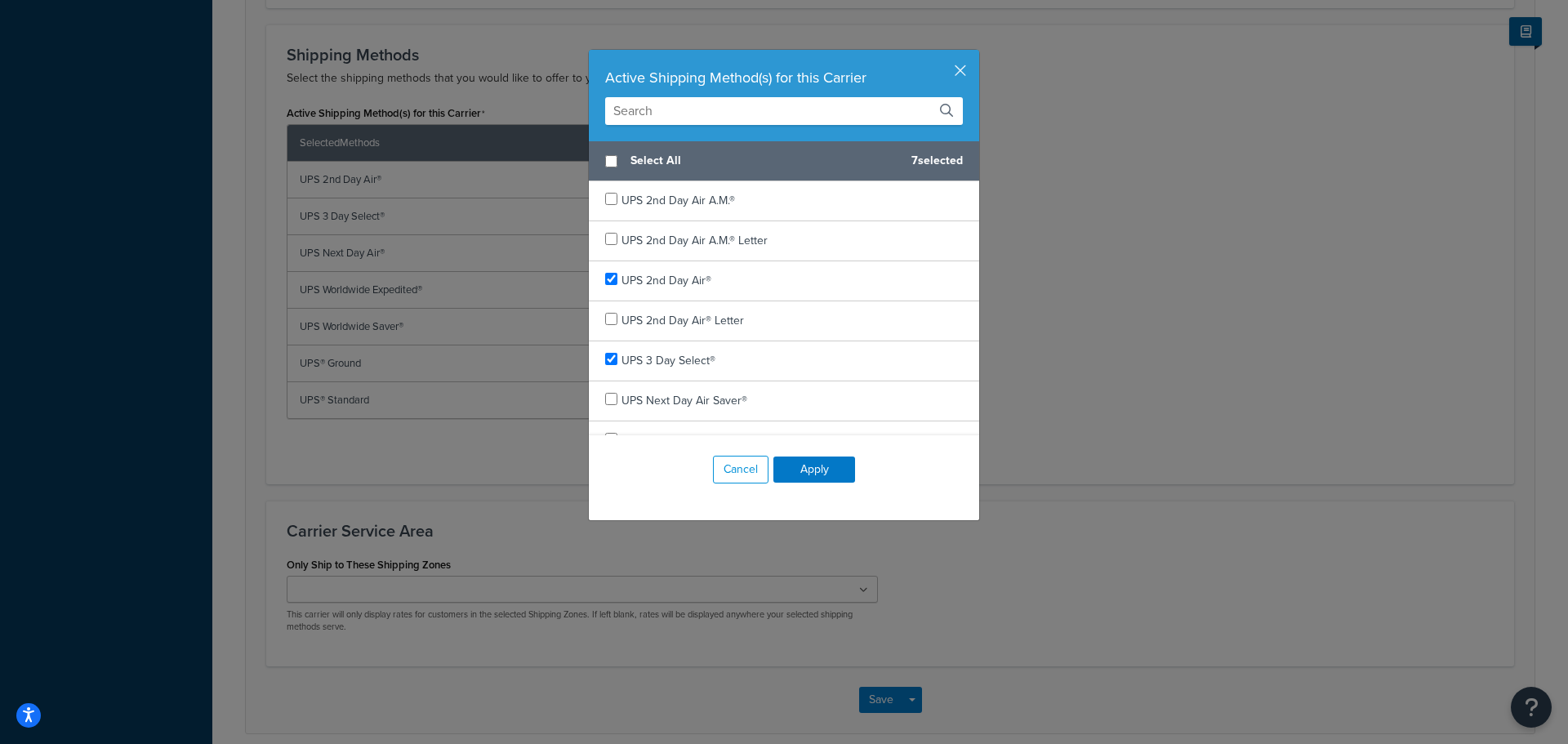
click at [856, 119] on input "text" at bounding box center [784, 111] width 358 height 27
type input "u"
click at [975, 54] on button "button" at bounding box center [977, 52] width 4 height 4
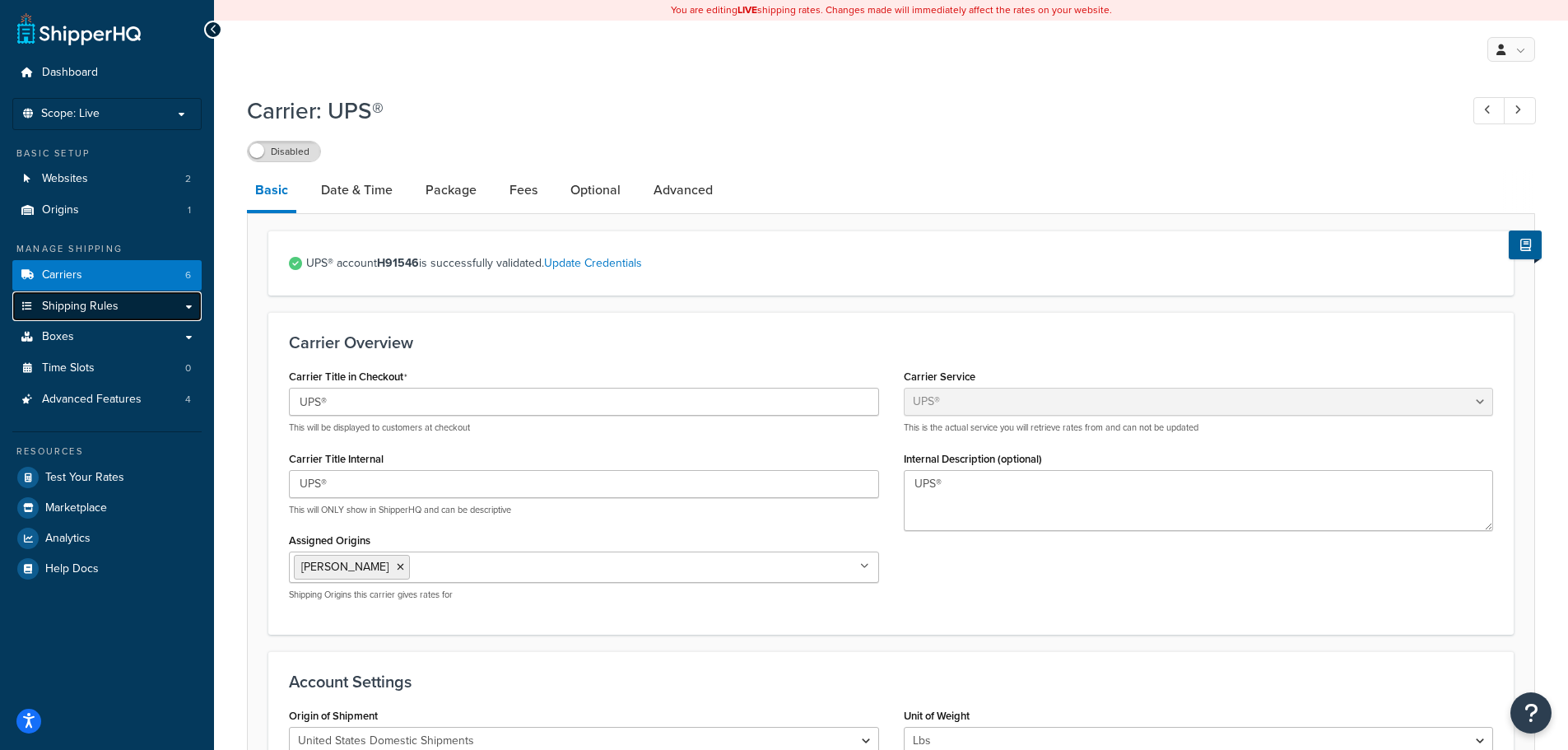
click at [48, 302] on span "Shipping Rules" at bounding box center [81, 307] width 77 height 14
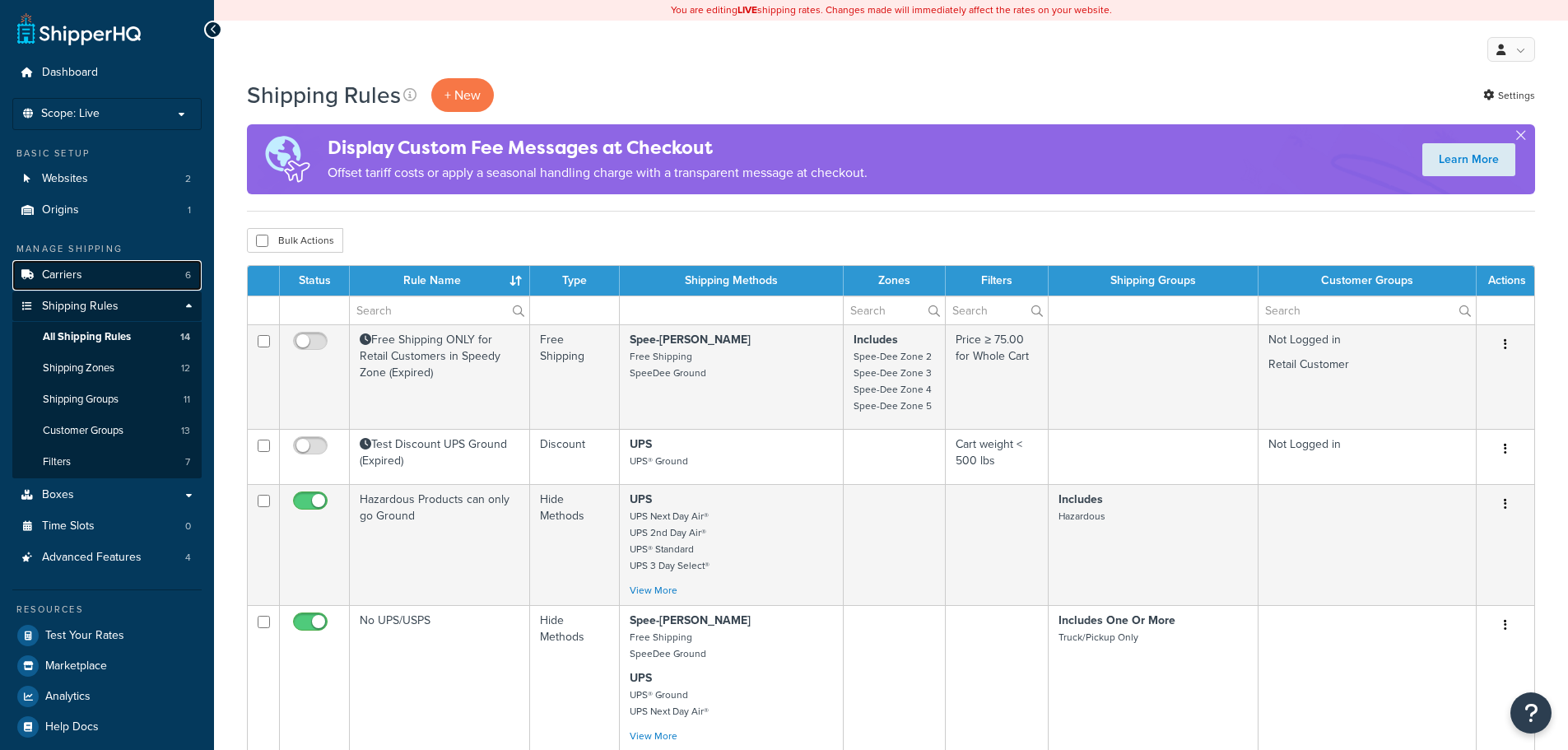
drag, startPoint x: 0, startPoint y: 0, endPoint x: 53, endPoint y: 271, distance: 276.1
click at [53, 271] on span "Carriers" at bounding box center [62, 275] width 40 height 14
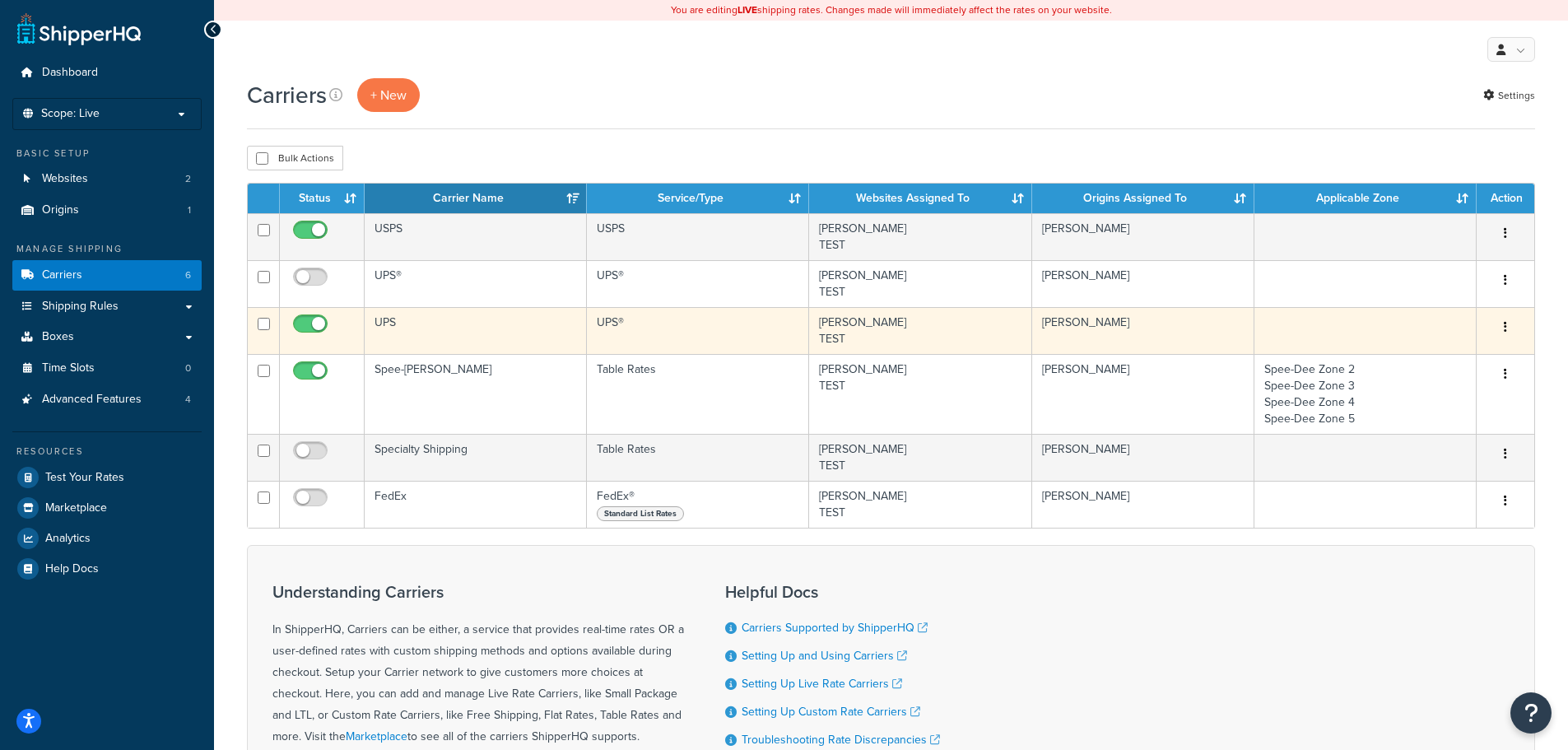
click at [464, 335] on td "UPS" at bounding box center [476, 330] width 222 height 47
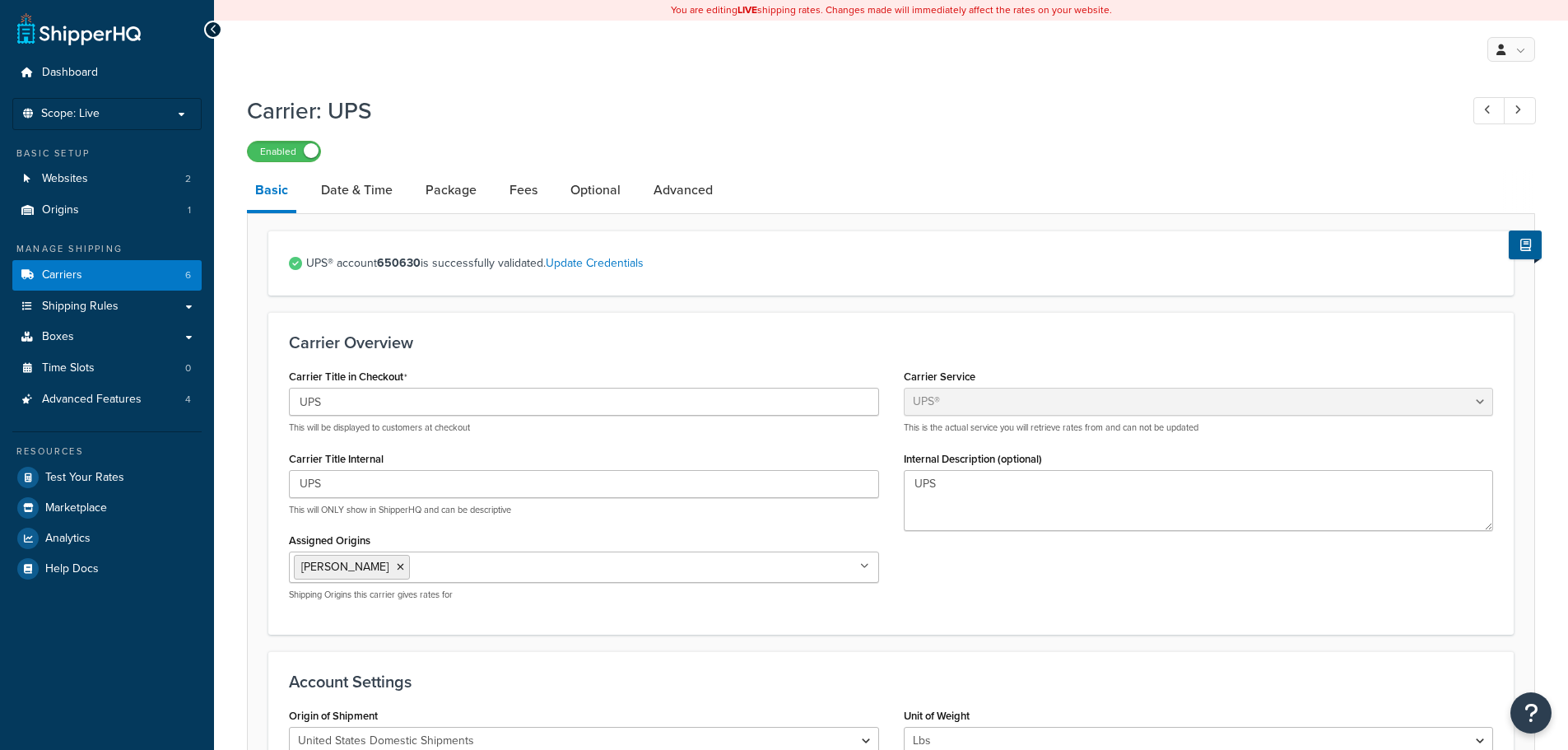
select select "ups"
select select "01"
click at [70, 307] on span "Shipping Rules" at bounding box center [81, 307] width 77 height 14
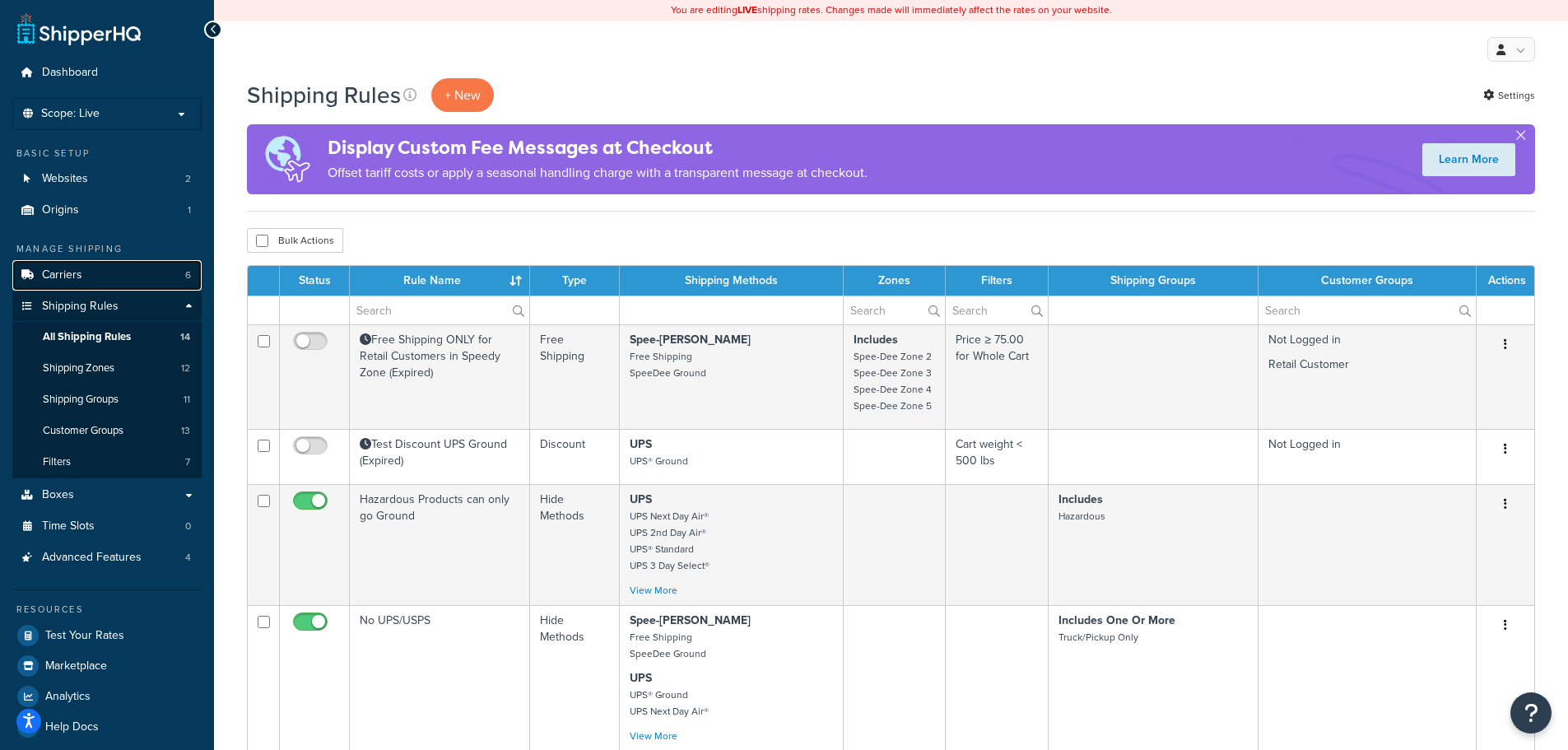
drag, startPoint x: 0, startPoint y: 0, endPoint x: 73, endPoint y: 276, distance: 285.5
click at [73, 276] on span "Carriers" at bounding box center [62, 275] width 40 height 14
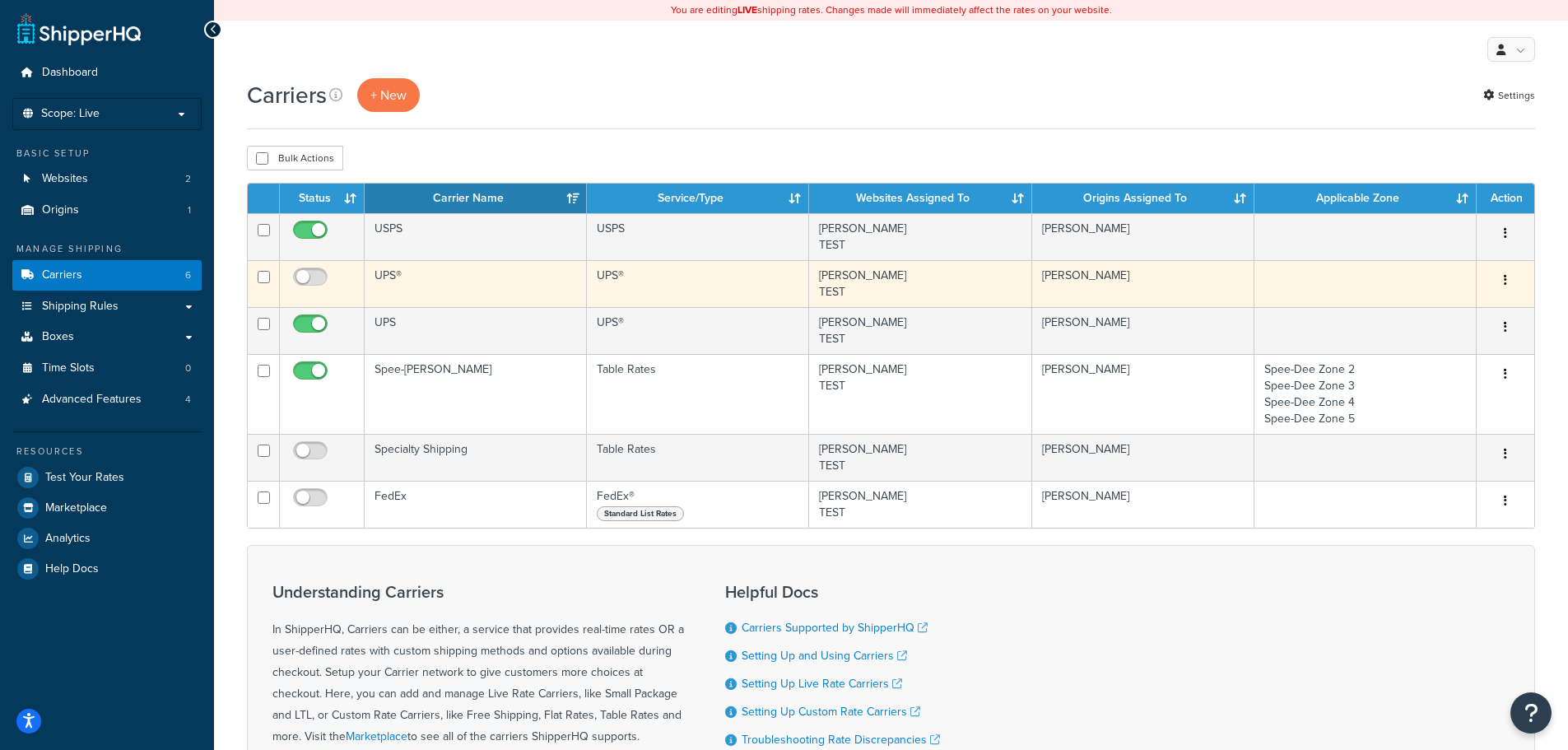
click at [433, 286] on td "UPS®" at bounding box center [476, 284] width 222 height 47
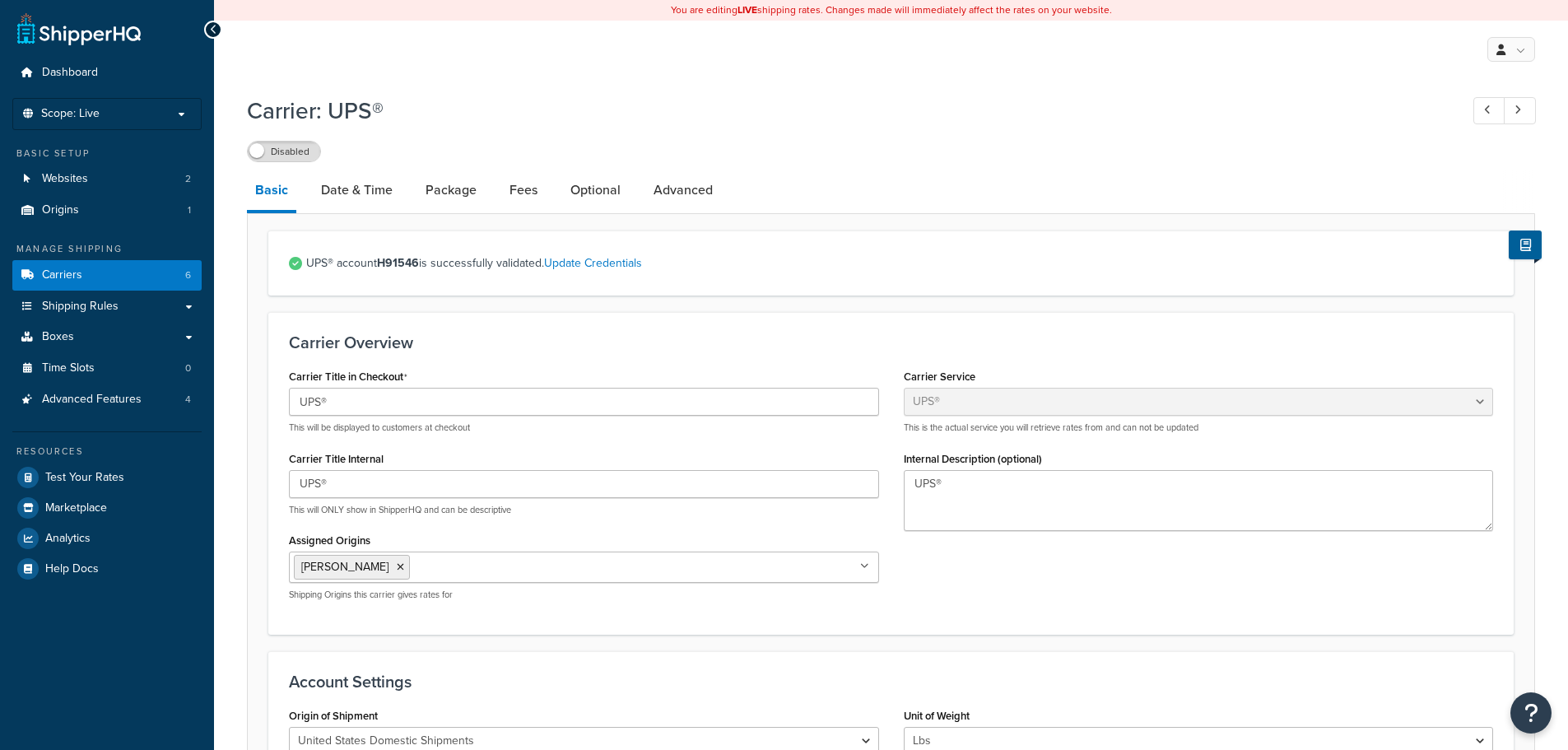
select select "ups"
click at [512, 180] on link "Fees" at bounding box center [523, 190] width 44 height 39
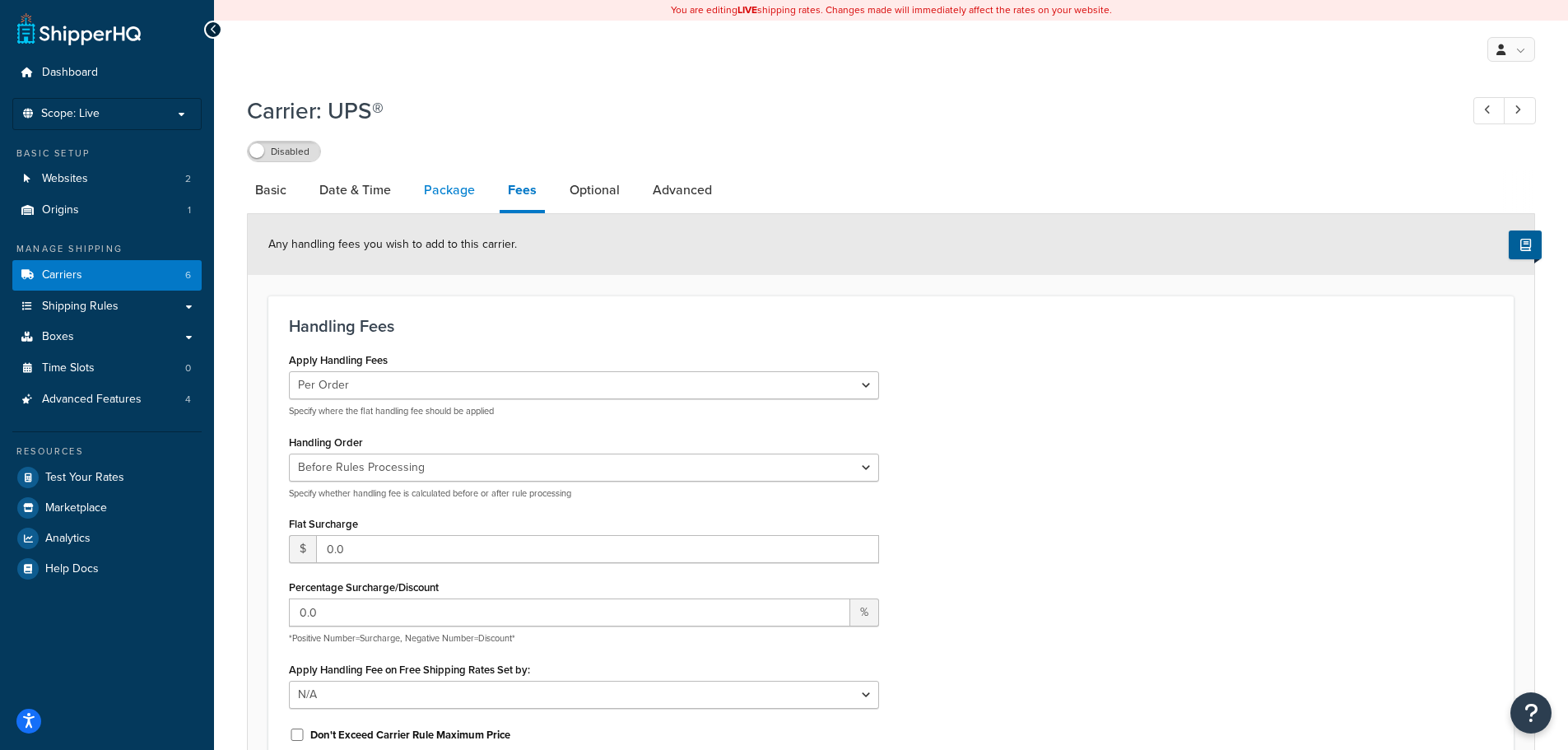
click at [437, 197] on link "Package" at bounding box center [449, 190] width 68 height 39
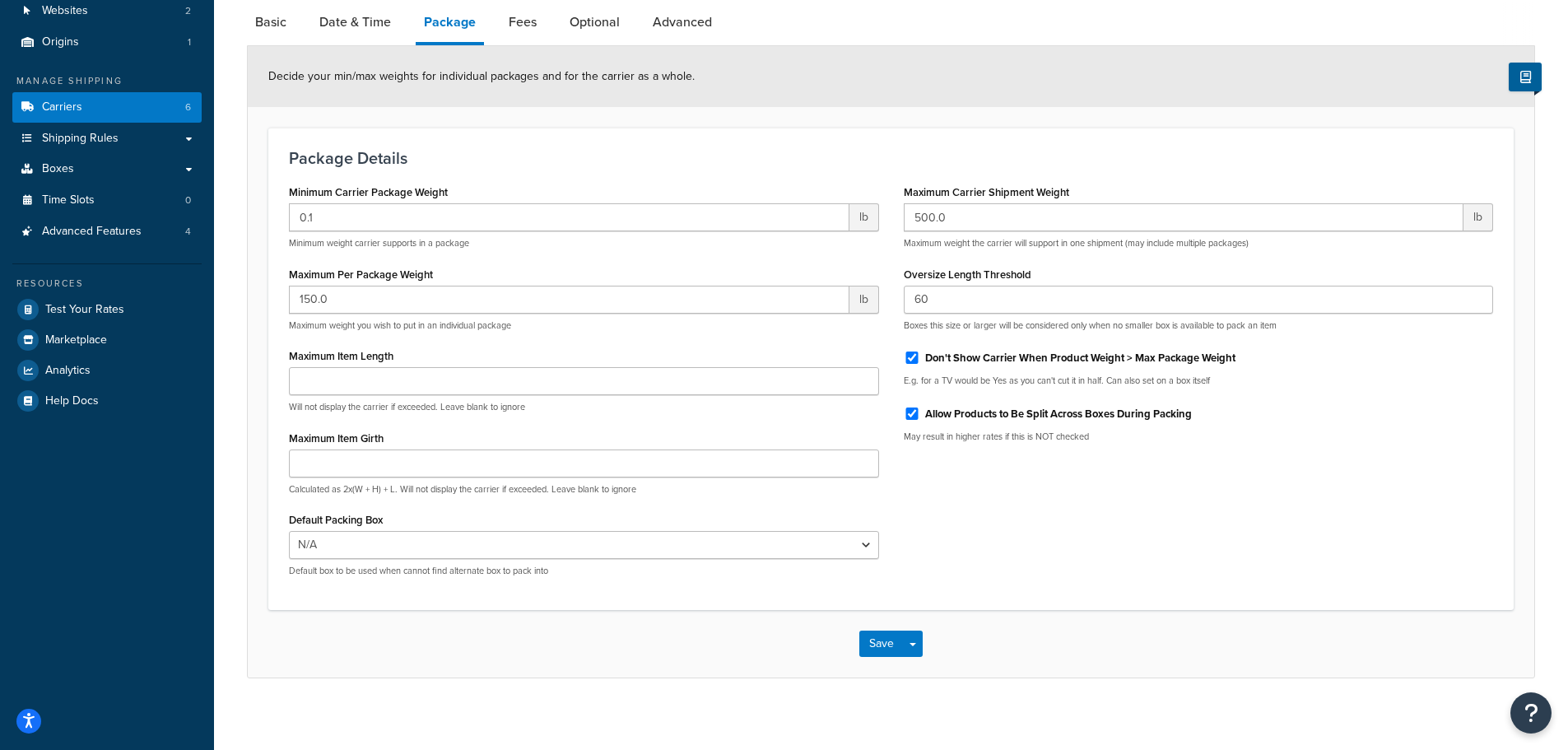
scroll to position [179, 0]
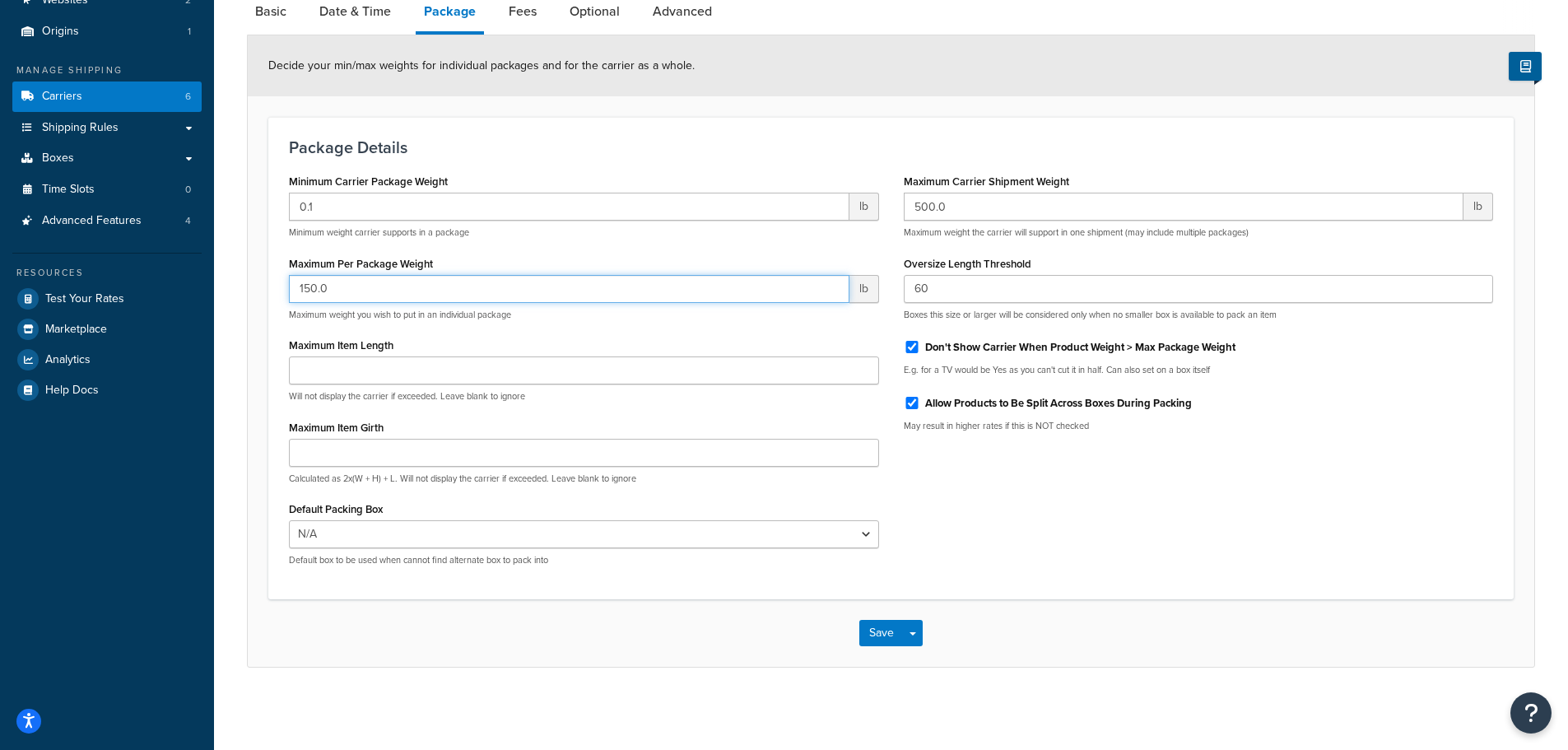
drag, startPoint x: 366, startPoint y: 288, endPoint x: 265, endPoint y: 288, distance: 101.0
click at [265, 288] on form "Decide your min/max weights for individual packages and for the carrier as a wh…" at bounding box center [890, 351] width 1286 height 631
type input "15"
click at [1025, 499] on div "Minimum Carrier Package Weight 0.1 lb Minimum weight carrier supports in a pack…" at bounding box center [890, 375] width 1229 height 409
drag, startPoint x: 956, startPoint y: 290, endPoint x: 884, endPoint y: 291, distance: 72.0
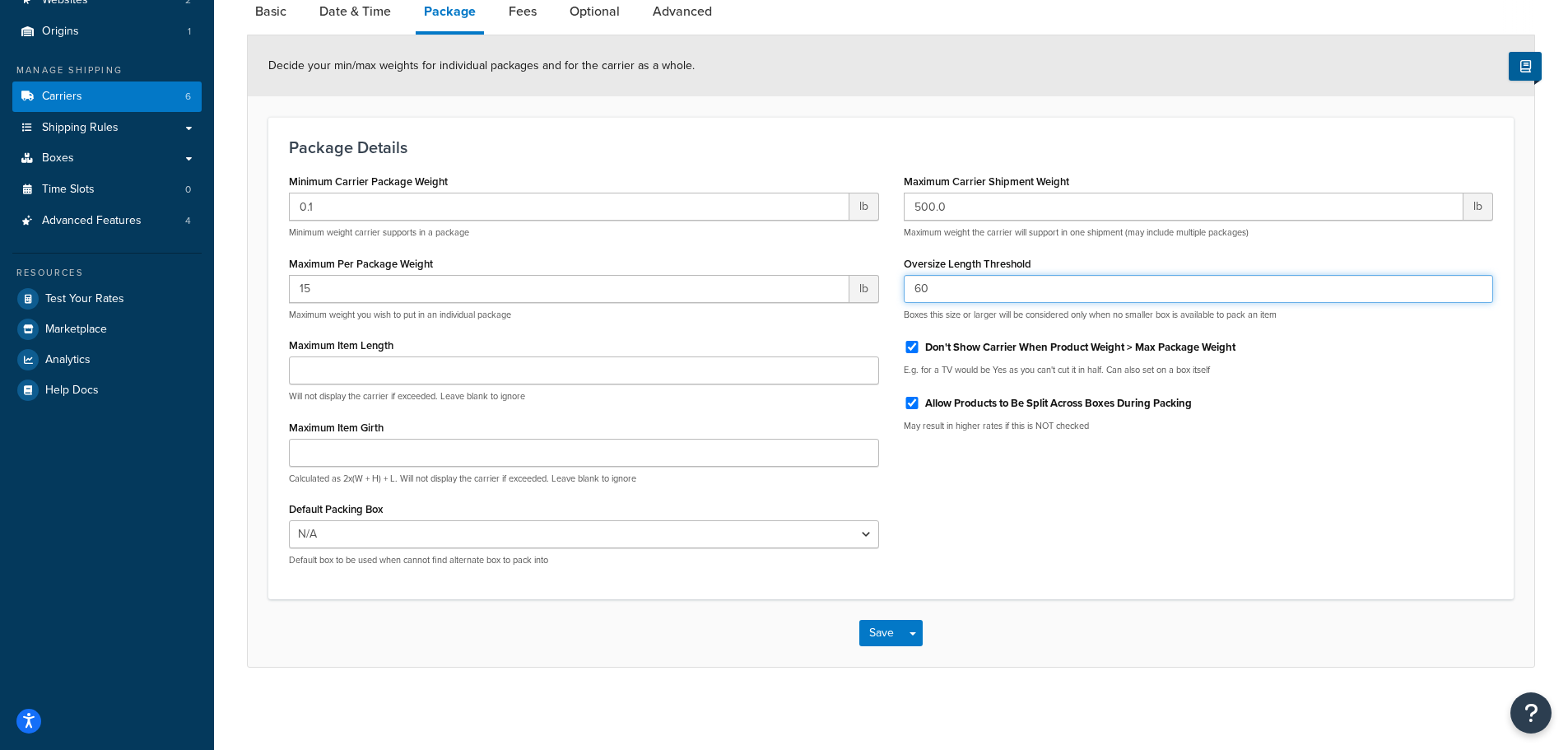
click at [884, 291] on div "Minimum Carrier Package Weight 0.1 lb Minimum weight carrier supports in a pack…" at bounding box center [890, 375] width 1229 height 409
type input "48"
click at [1041, 459] on div "Minimum Carrier Package Weight 0.1 lb Minimum weight carrier supports in a pack…" at bounding box center [890, 375] width 1229 height 409
drag, startPoint x: 977, startPoint y: 209, endPoint x: 848, endPoint y: 215, distance: 129.1
click at [848, 215] on div "Minimum Carrier Package Weight 0.1 lb Minimum weight carrier supports in a pack…" at bounding box center [890, 375] width 1229 height 409
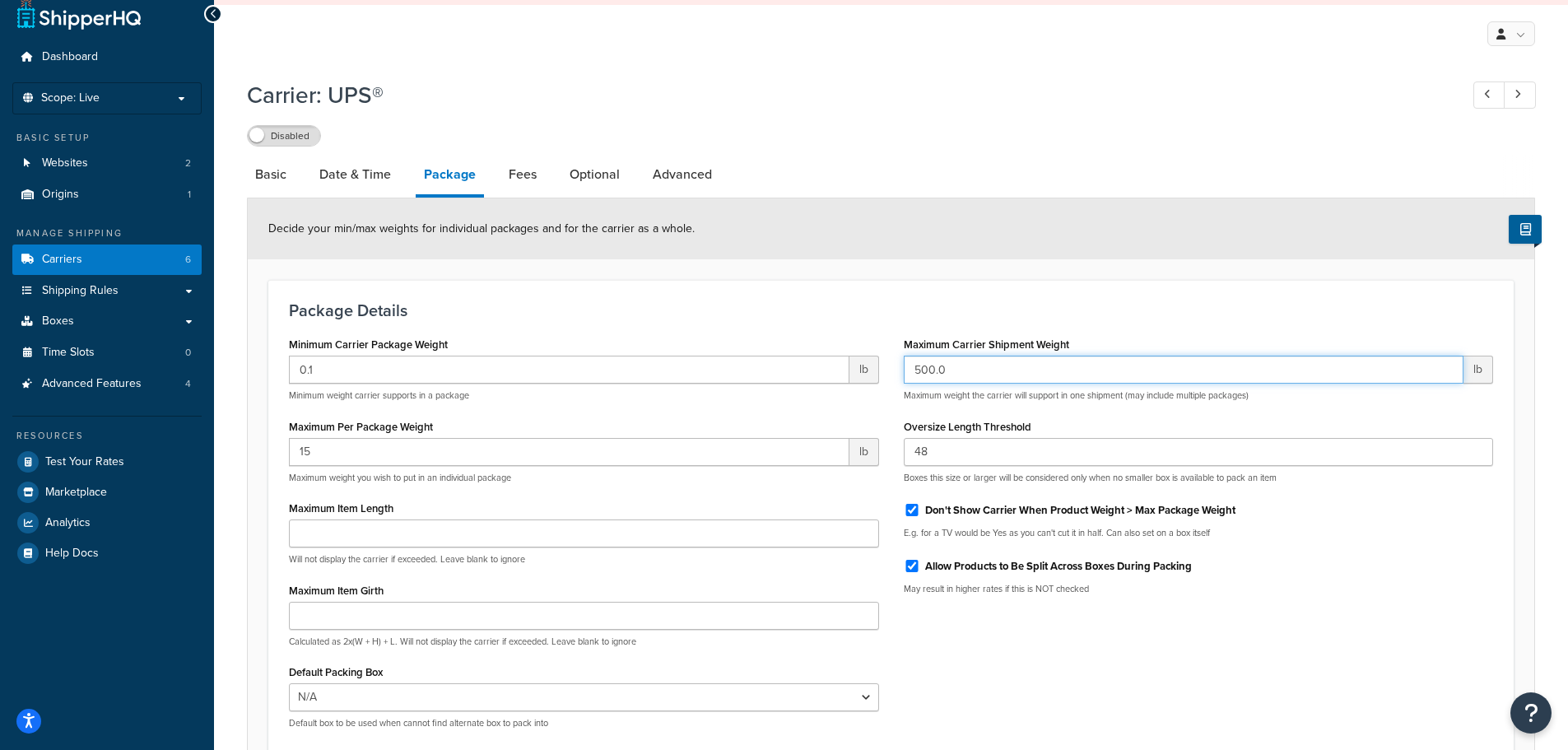
scroll to position [0, 0]
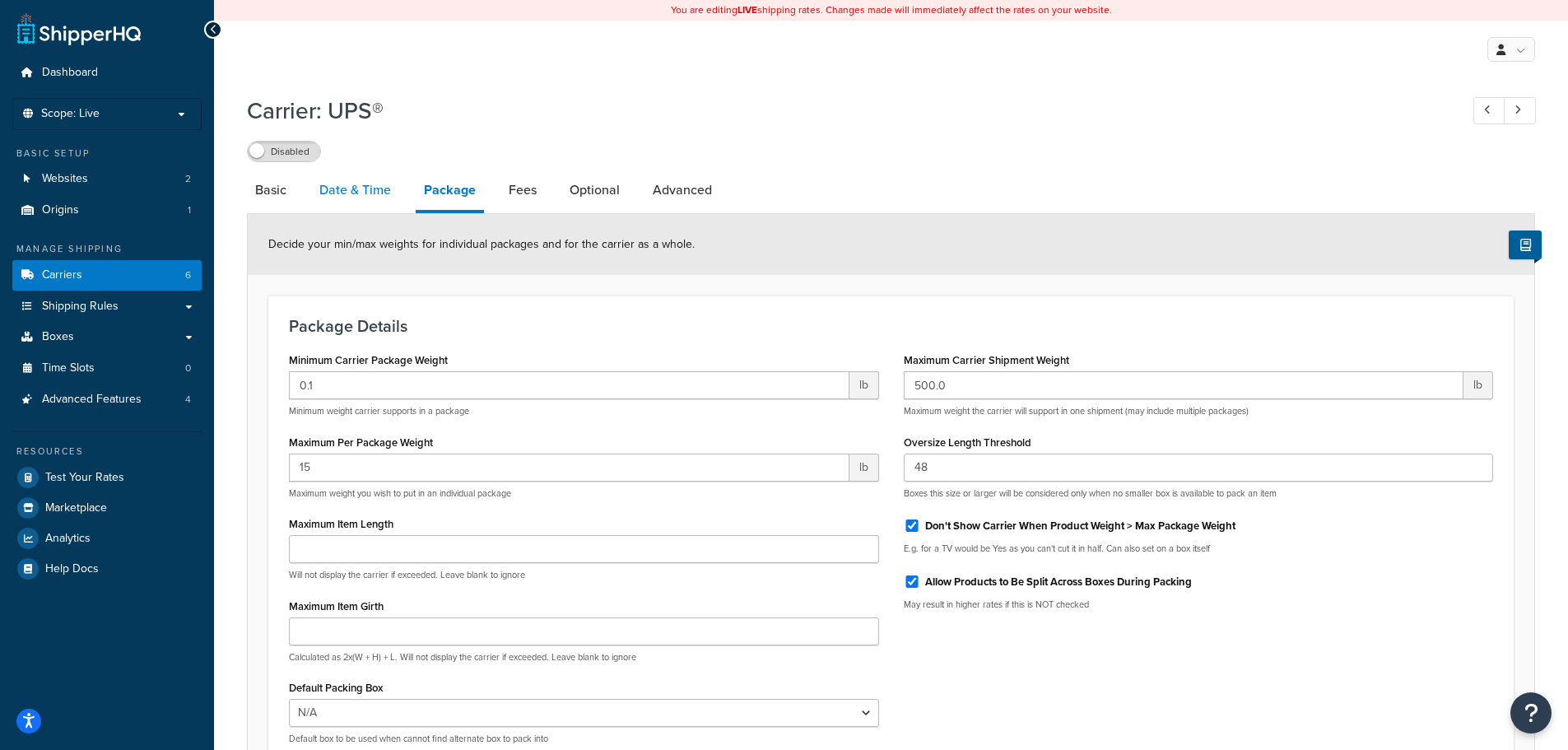
click at [357, 181] on link "Date & Time" at bounding box center [356, 190] width 88 height 39
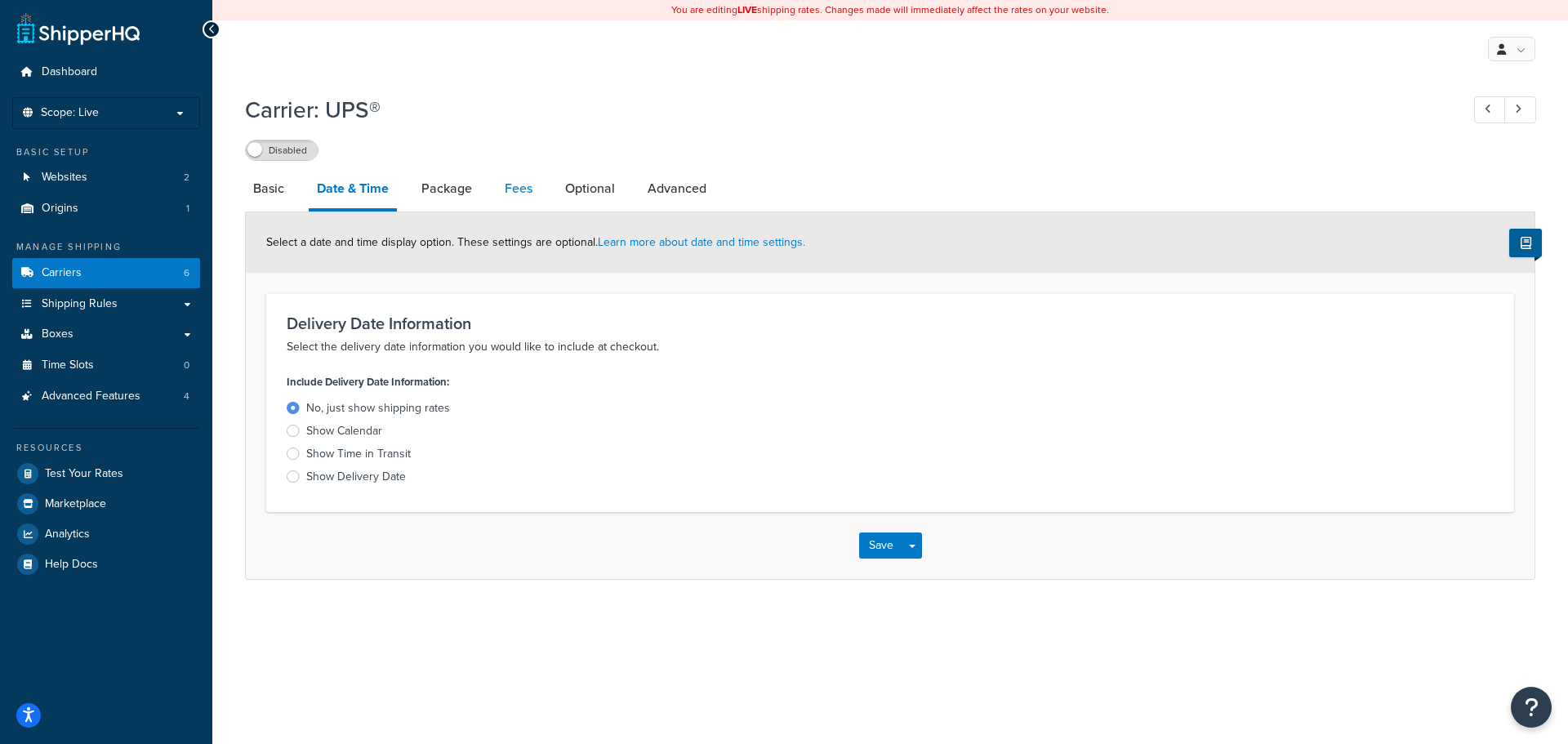
click at [512, 186] on link "Fees" at bounding box center [518, 188] width 44 height 39
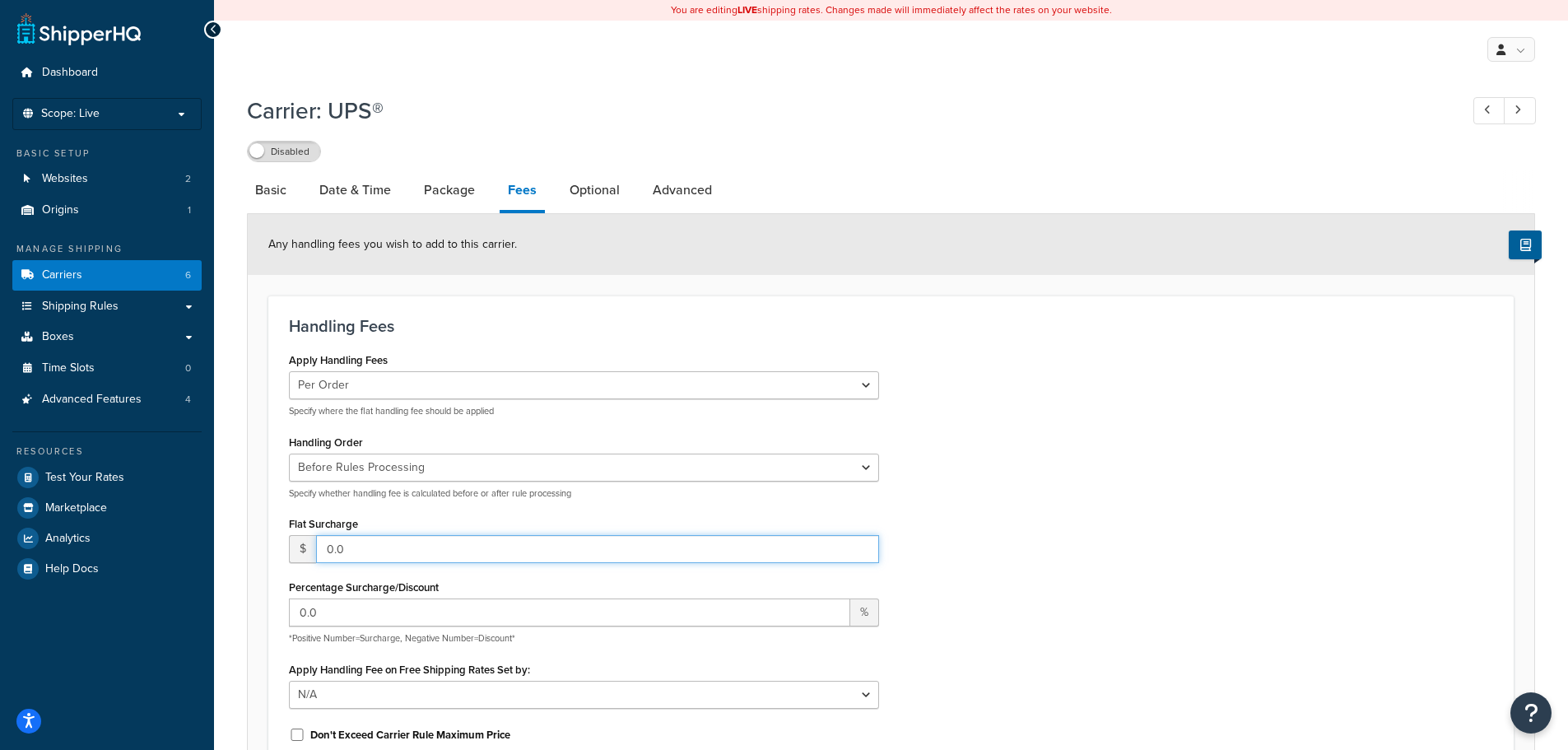
click at [367, 556] on input "0.0" at bounding box center [597, 548] width 563 height 28
drag, startPoint x: 341, startPoint y: 547, endPoint x: 321, endPoint y: 546, distance: 20.0
click at [321, 546] on input "0.0" at bounding box center [597, 548] width 563 height 28
type input "3.50"
click at [1006, 429] on div "Apply Handling Fees Per Order Per Item Per Package Specify where the flat handl…" at bounding box center [890, 562] width 1229 height 429
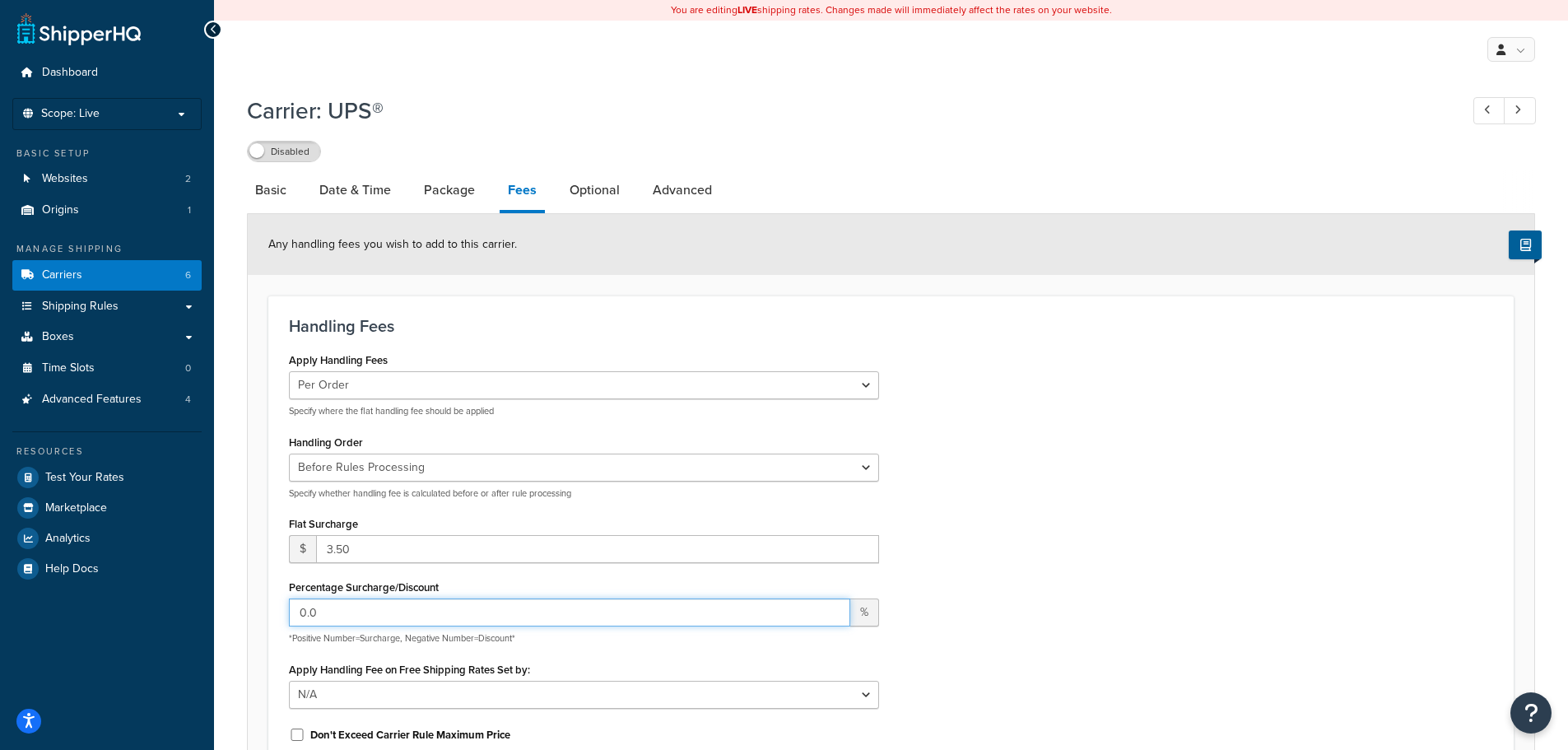
click at [482, 611] on input "0.0" at bounding box center [569, 612] width 561 height 28
drag, startPoint x: 482, startPoint y: 611, endPoint x: 278, endPoint y: 606, distance: 204.1
click at [278, 606] on div "Apply Handling Fees Per Order Per Item Per Package Specify where the flat handl…" at bounding box center [584, 562] width 615 height 429
type input "10"
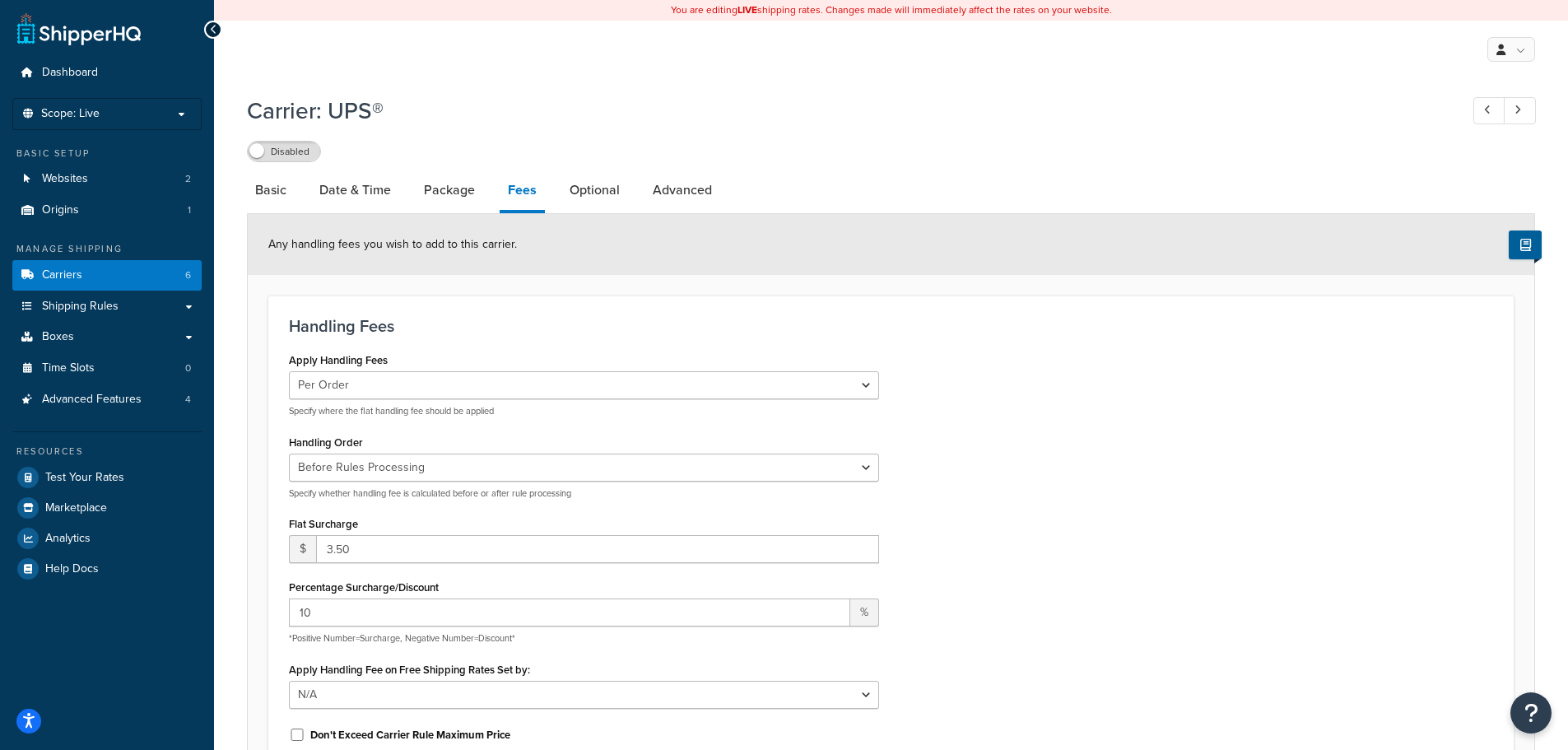
click at [999, 590] on div "Apply Handling Fees Per Order Per Item Per Package Specify where the flat handl…" at bounding box center [890, 562] width 1229 height 429
click at [757, 666] on div "Apply Handling Fee on Free Shipping Rates Set by: N/A Fixed/Free Shipping Metho…" at bounding box center [584, 683] width 590 height 51
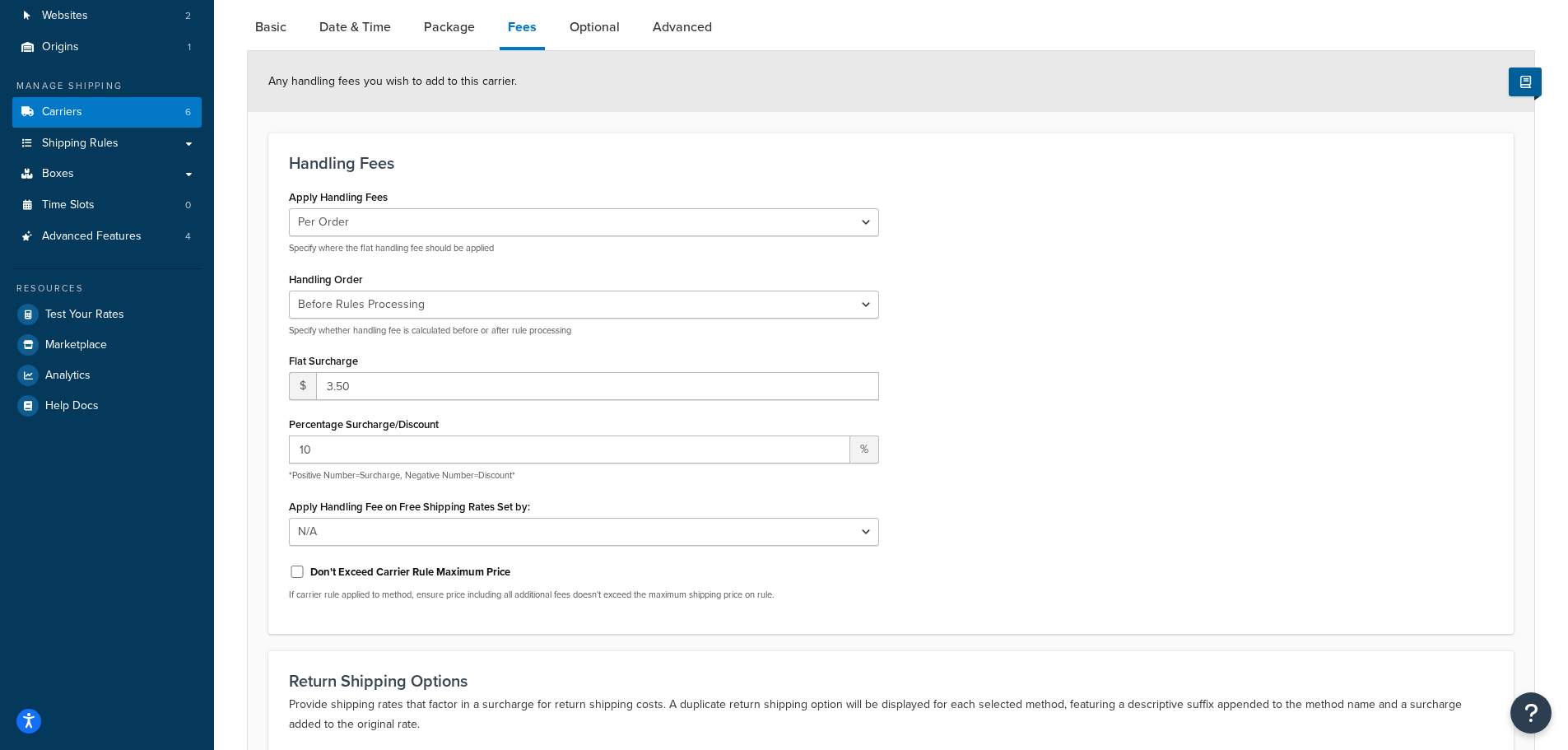
scroll to position [165, 0]
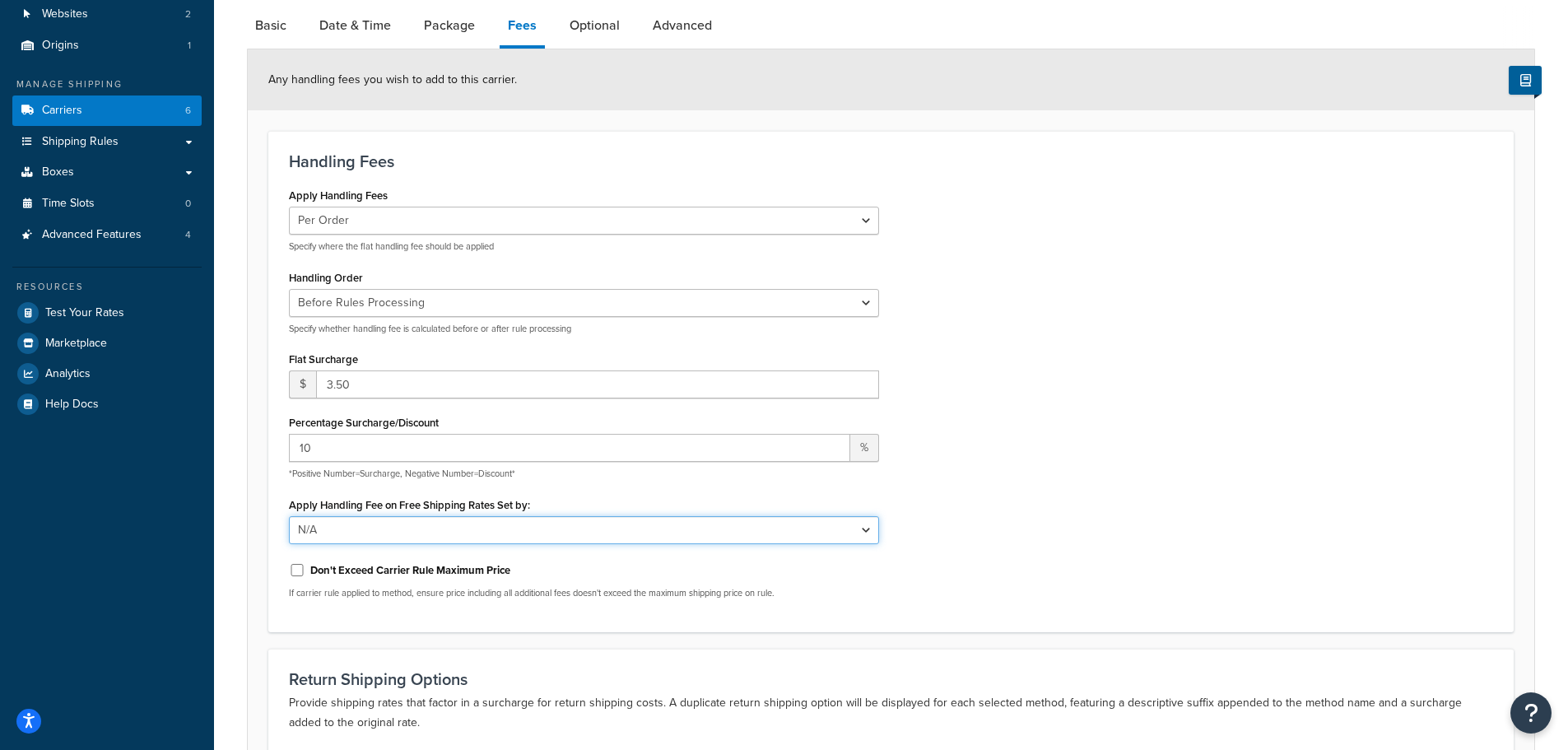
click at [474, 537] on select "N/A Fixed/Free Shipping Methods Free Promotion Rules All Free Shipping" at bounding box center [584, 530] width 590 height 28
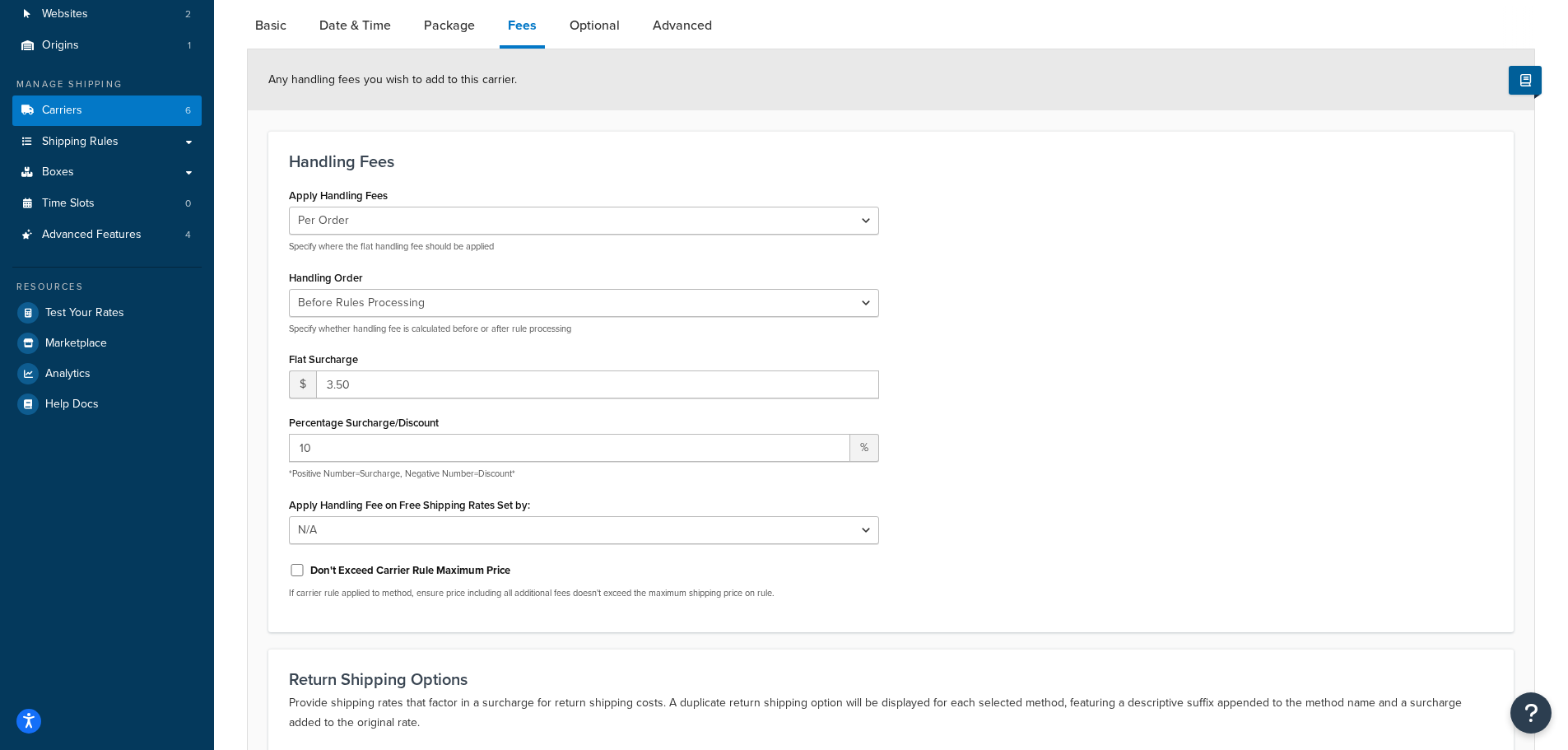
click at [622, 161] on h3 "Handling Fees" at bounding box center [890, 161] width 1204 height 18
click at [600, 20] on link "Optional" at bounding box center [594, 26] width 67 height 39
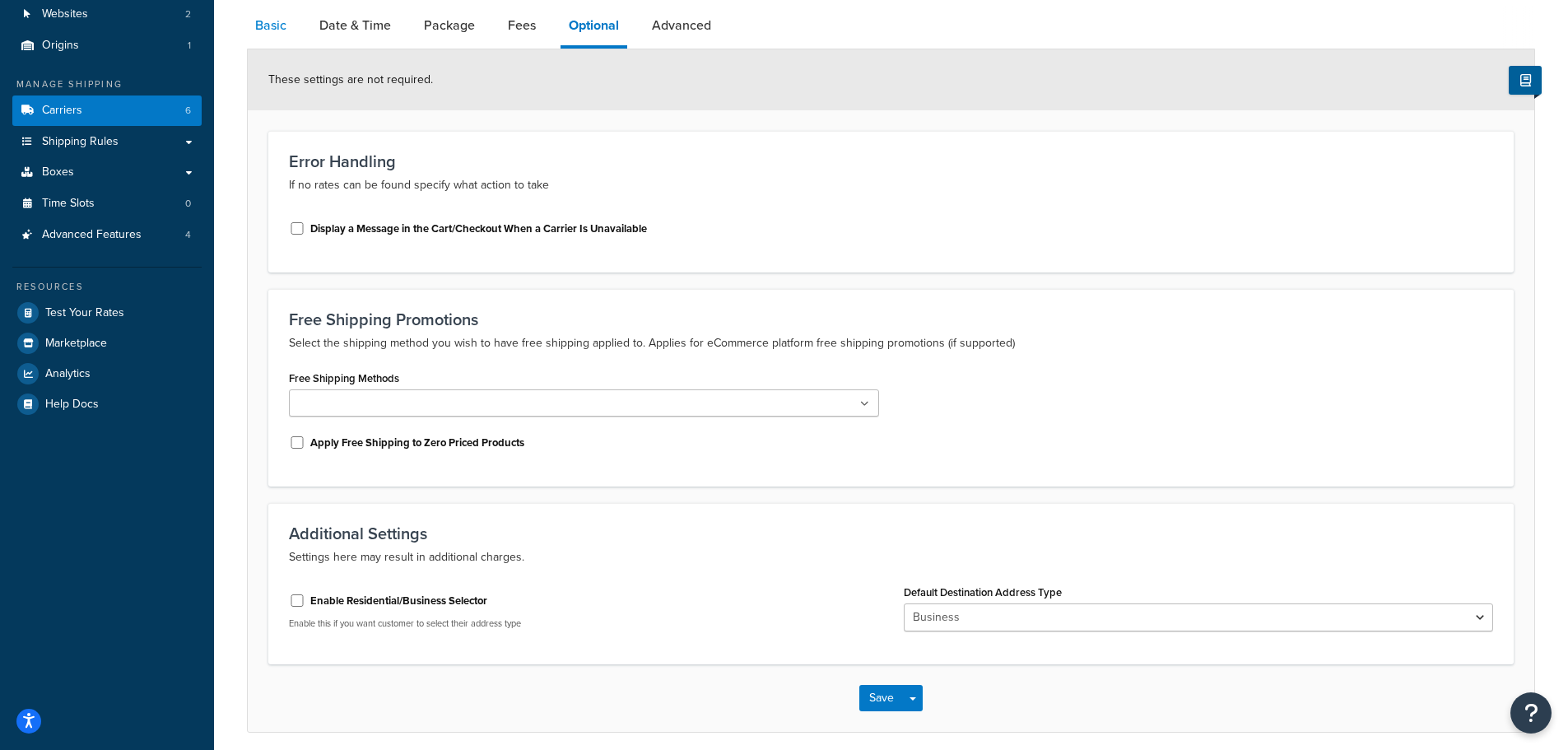
click at [271, 29] on link "Basic" at bounding box center [270, 26] width 48 height 39
select select "ups"
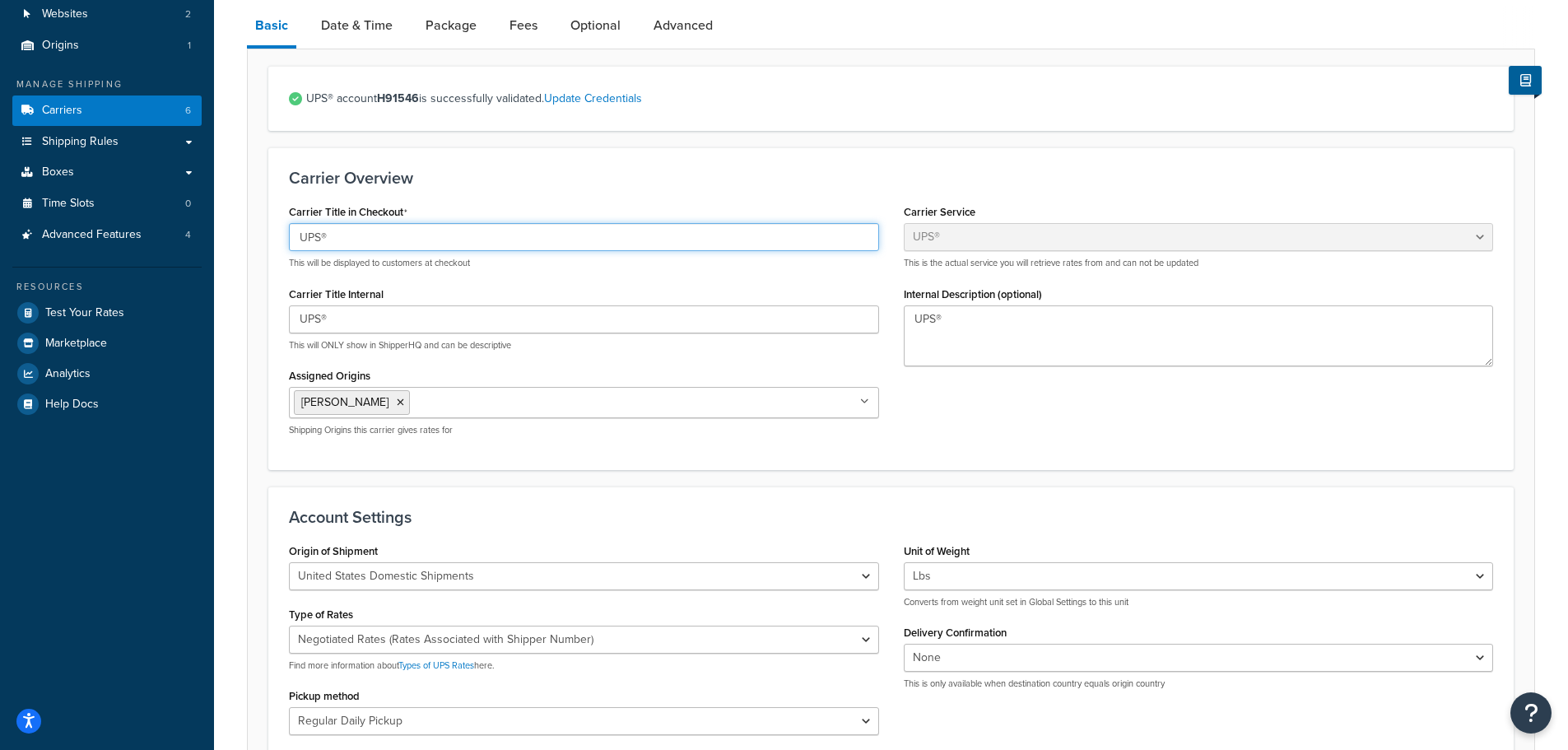
drag, startPoint x: 304, startPoint y: 226, endPoint x: 266, endPoint y: 218, distance: 38.8
type input "UPS Priority"
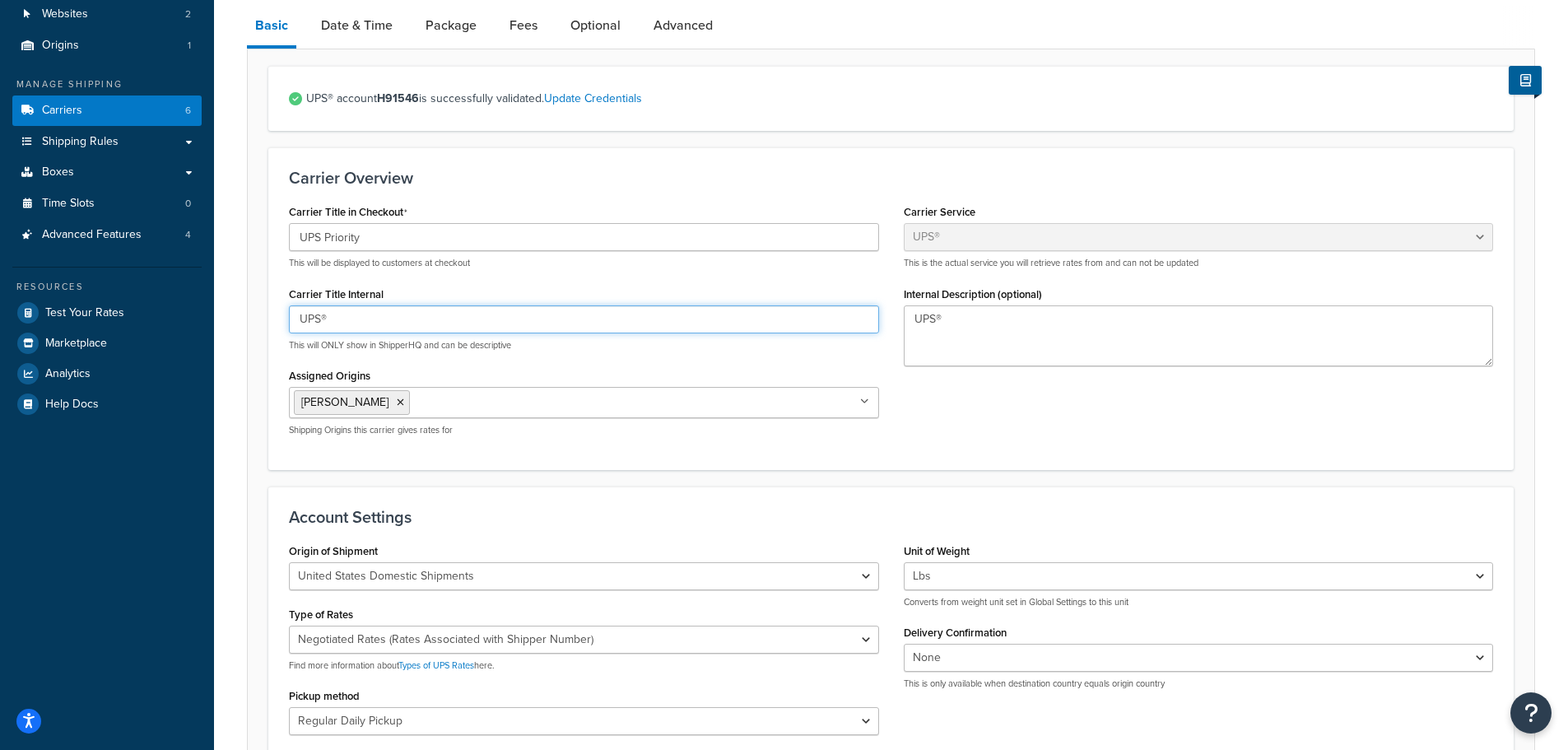
click at [363, 319] on input "UPS®" at bounding box center [584, 319] width 590 height 28
type input "UPS Priority"
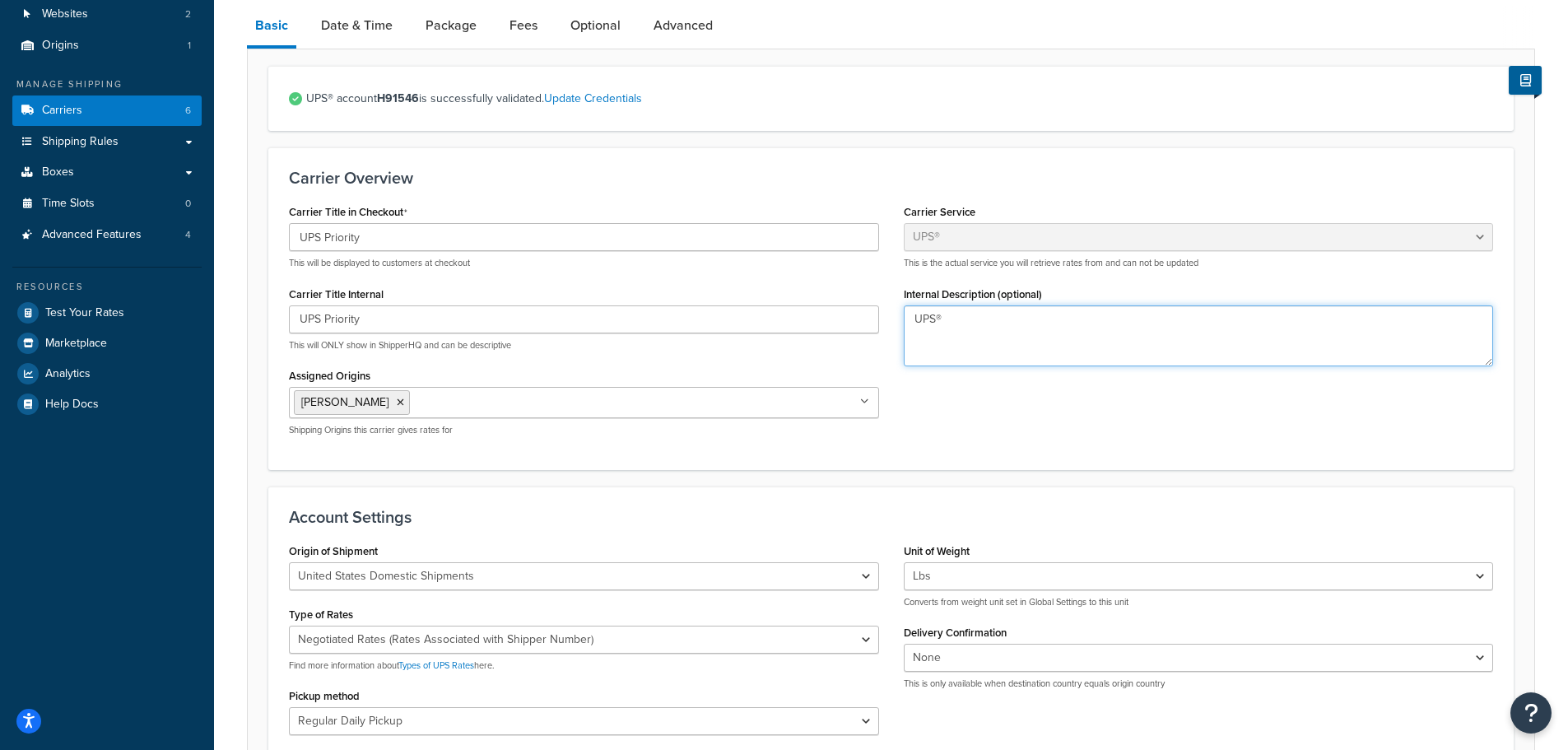
click at [980, 321] on textarea "UPS®" at bounding box center [1199, 336] width 590 height 61
type textarea "UPS Priority"
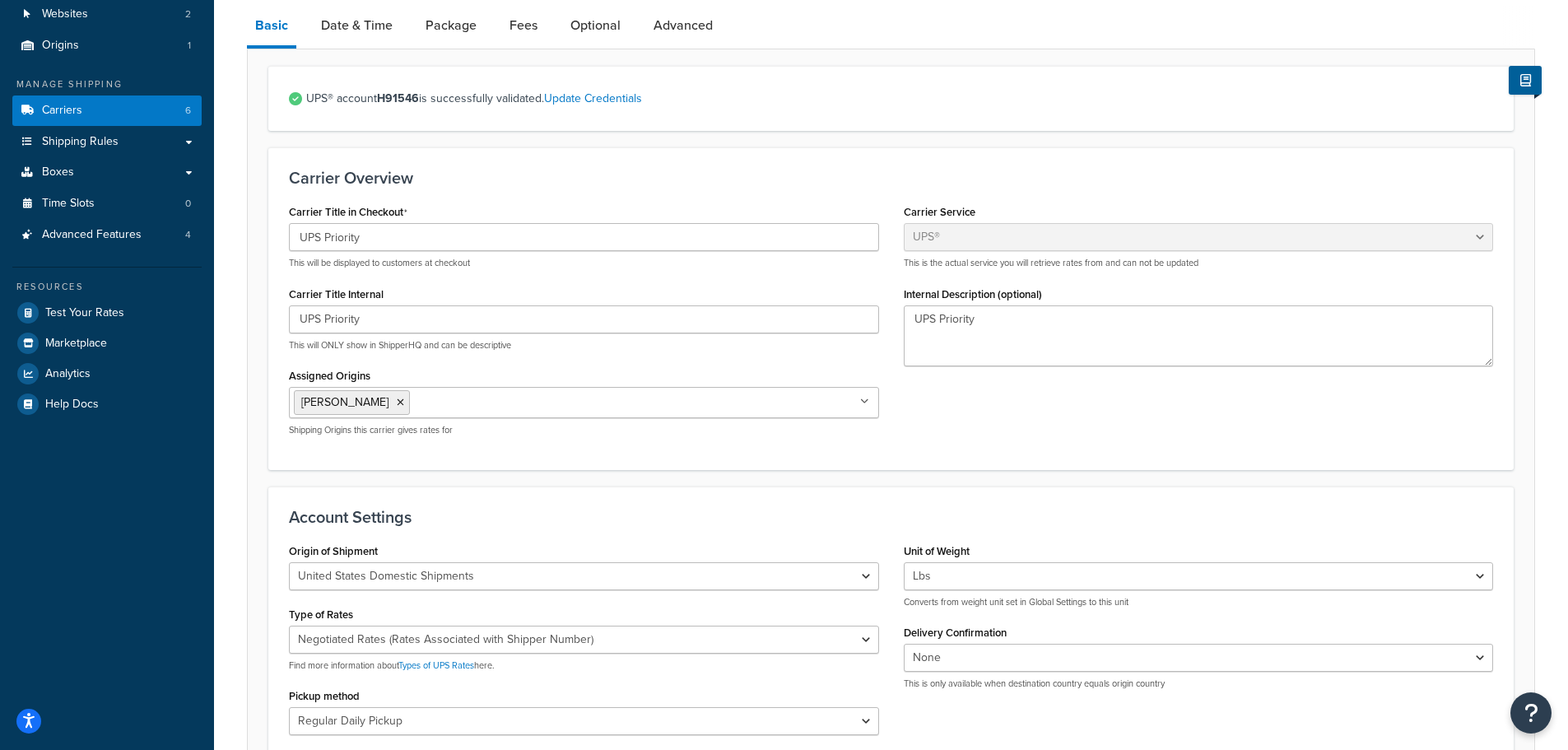
click at [939, 429] on div "Carrier Title in Checkout UPS Priority This will be displayed to customers at c…" at bounding box center [890, 324] width 1229 height 249
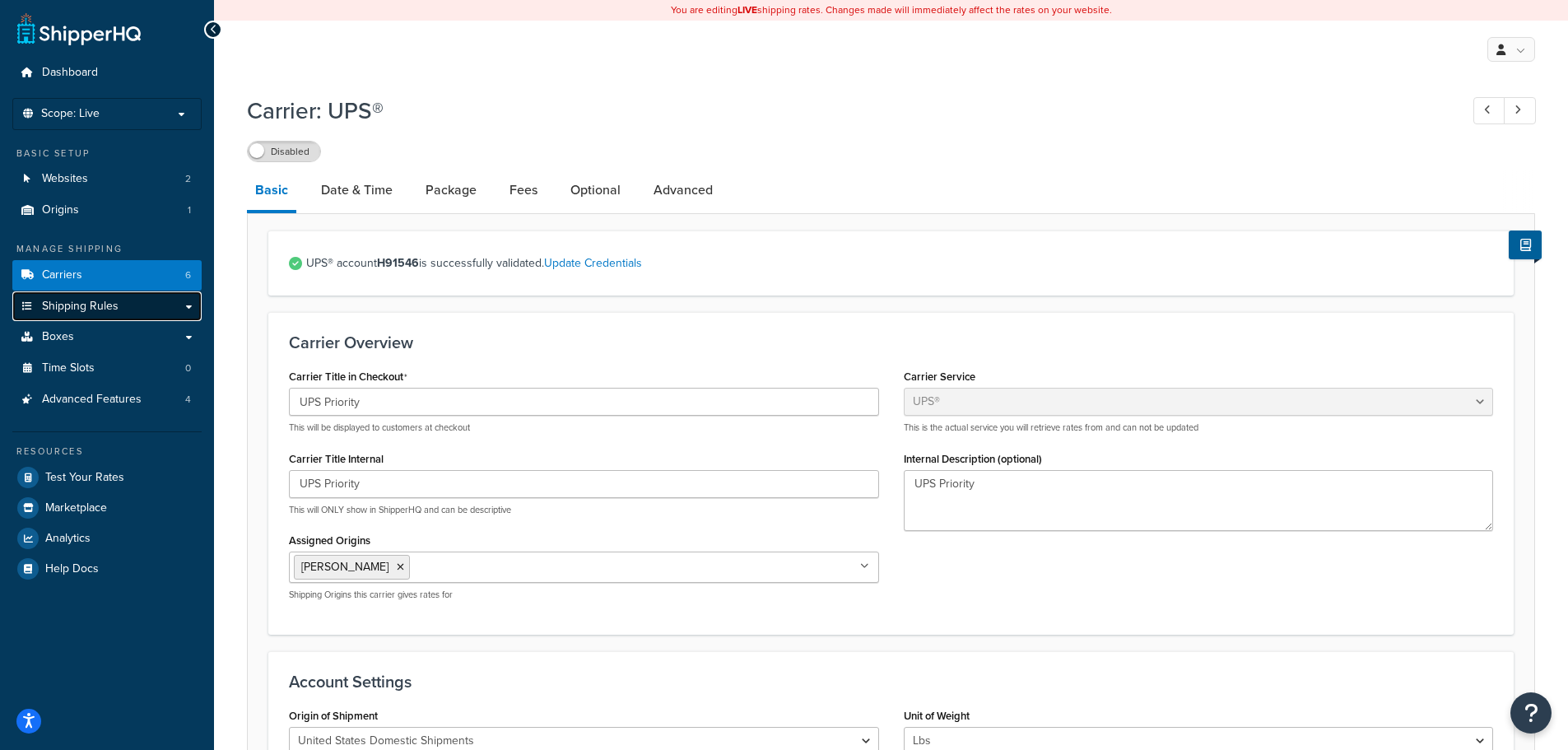
click at [80, 304] on span "Shipping Rules" at bounding box center [81, 307] width 77 height 14
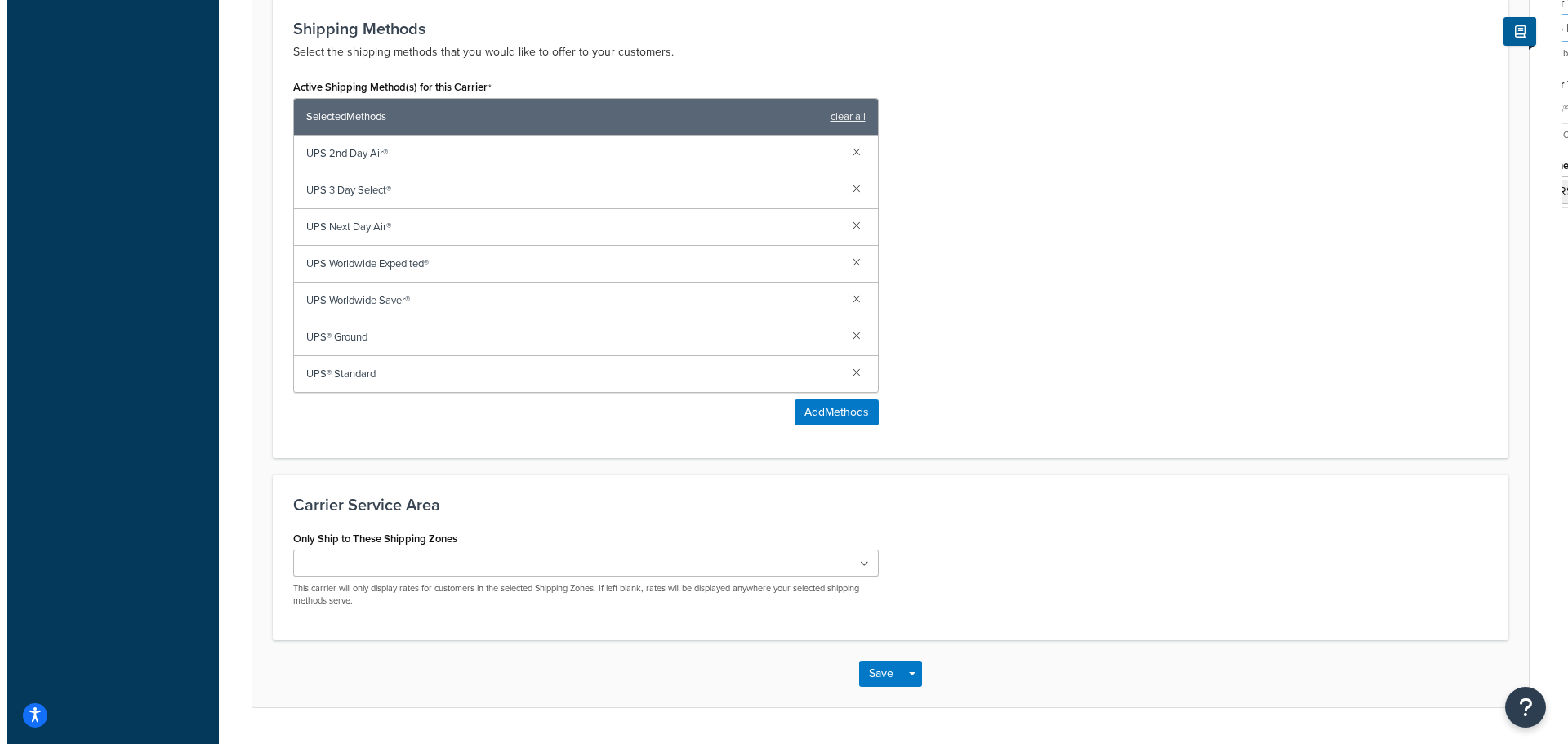
scroll to position [1052, 0]
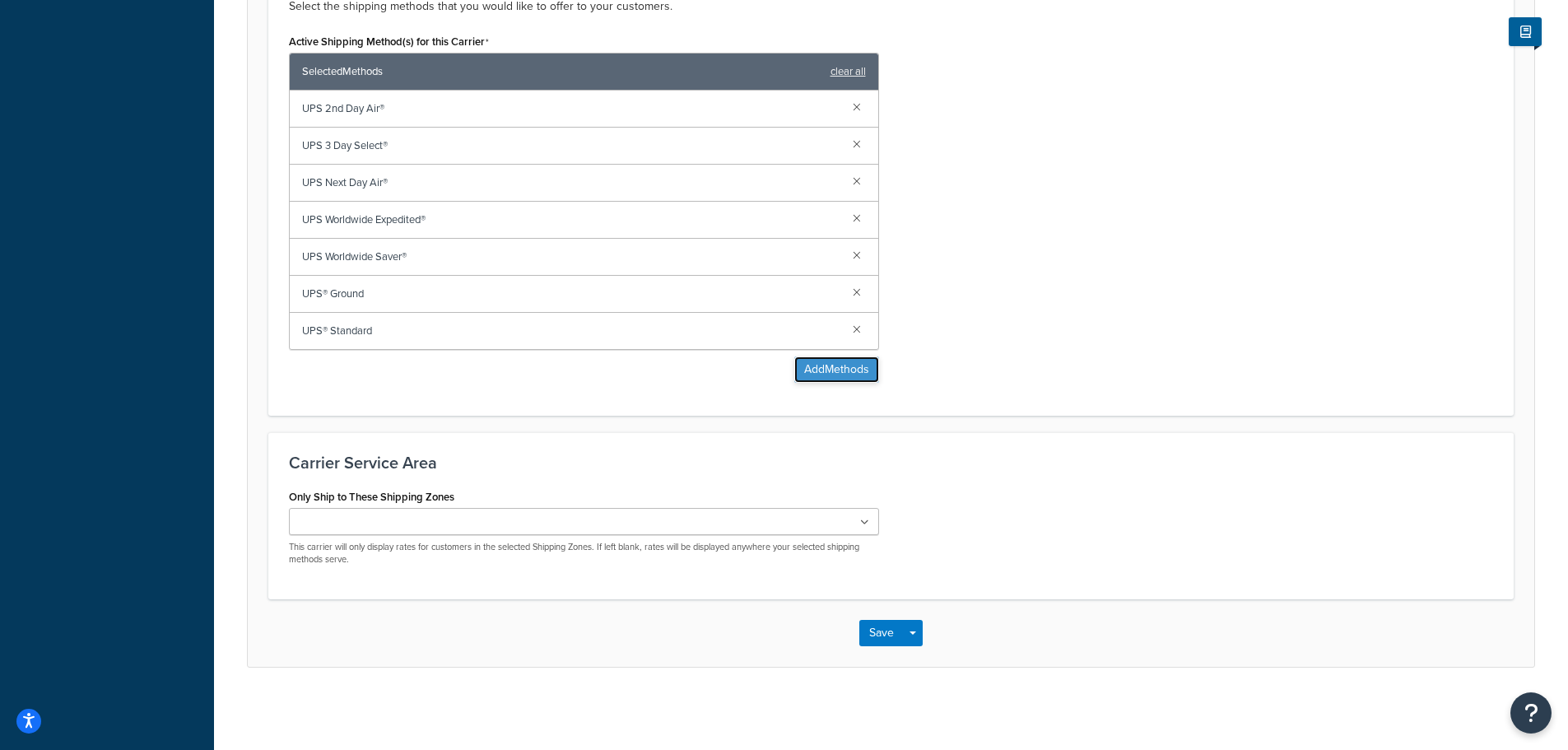
click at [804, 369] on button "Add Methods" at bounding box center [836, 370] width 84 height 27
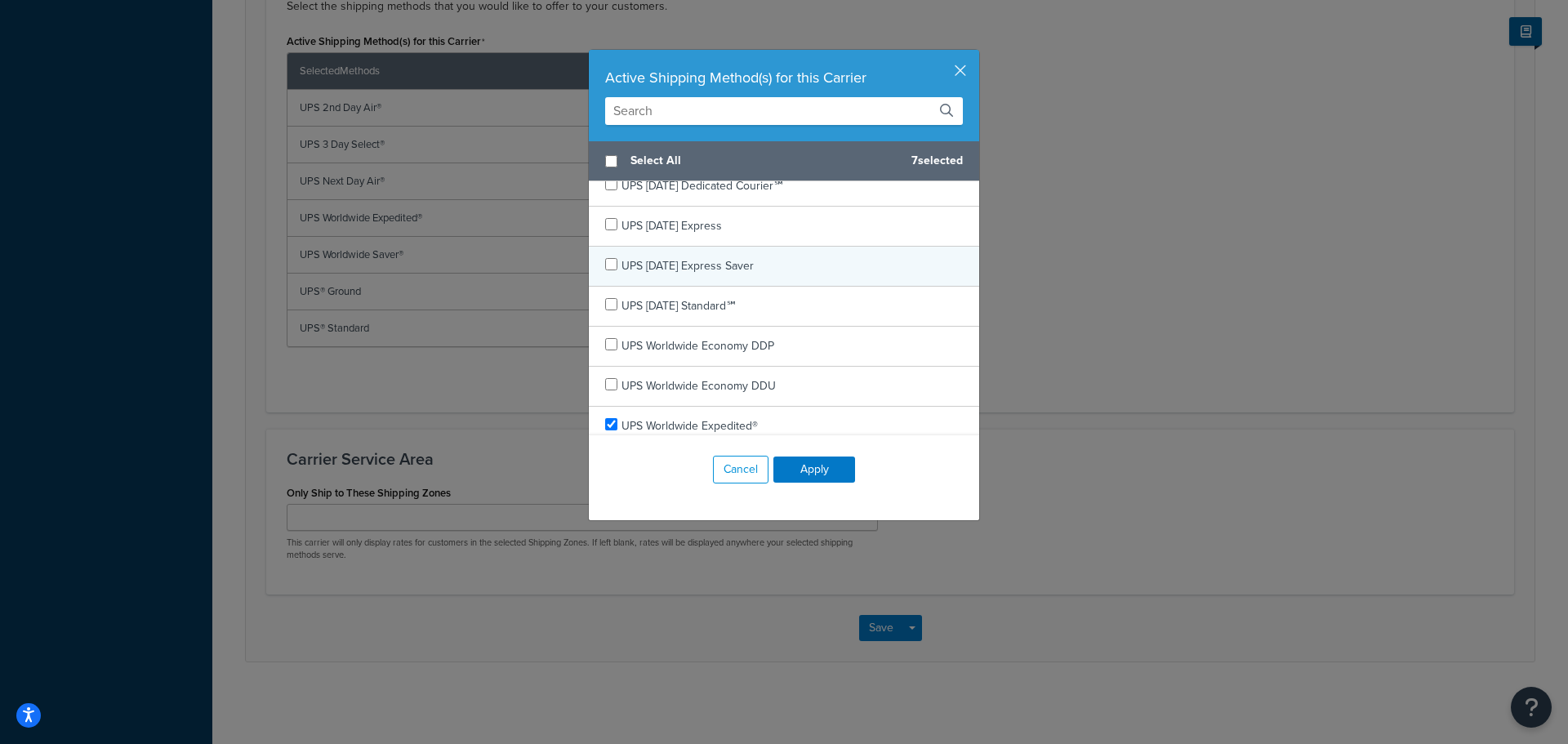
scroll to position [571, 0]
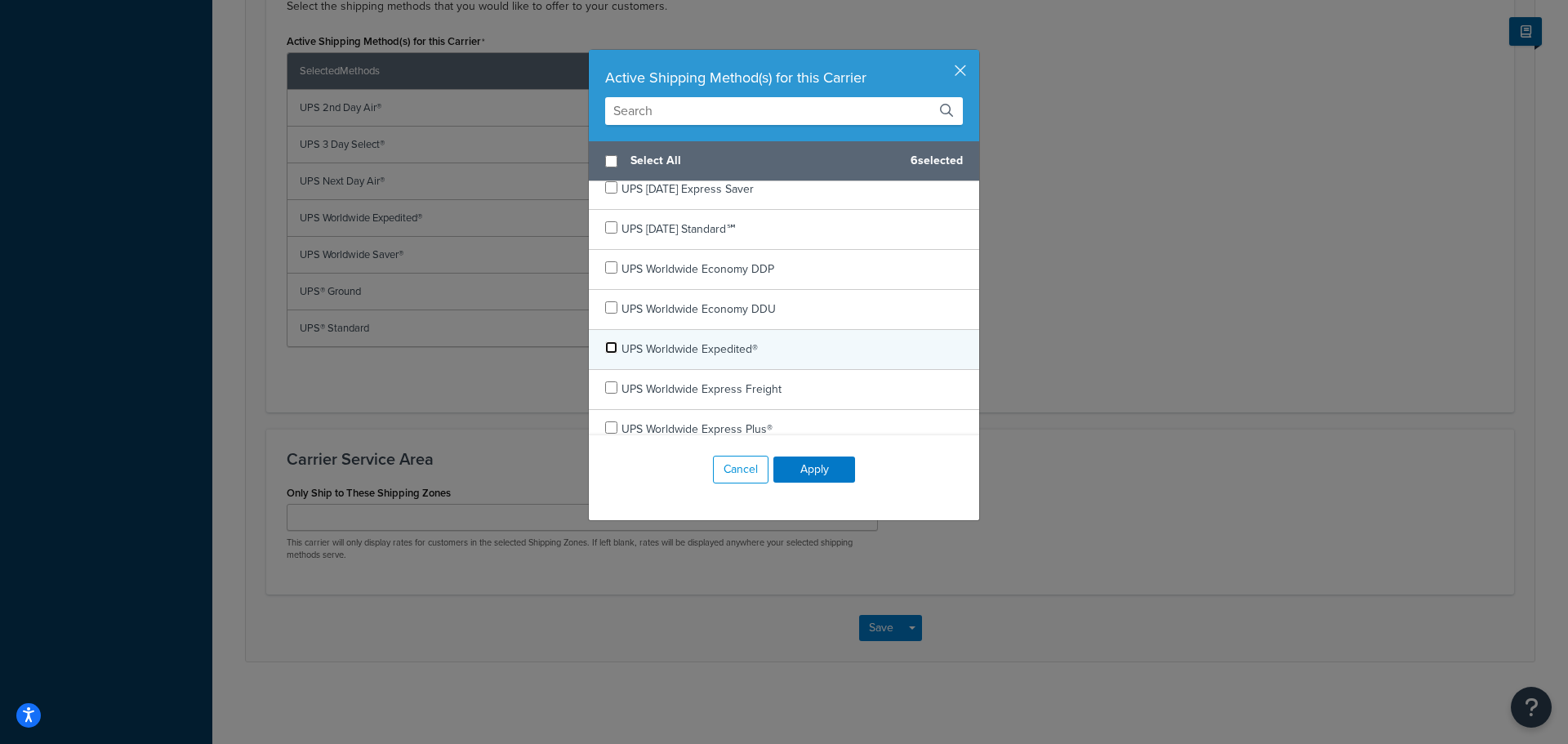
click at [607, 348] on input "checkbox" at bounding box center [611, 347] width 13 height 13
checkbox input "false"
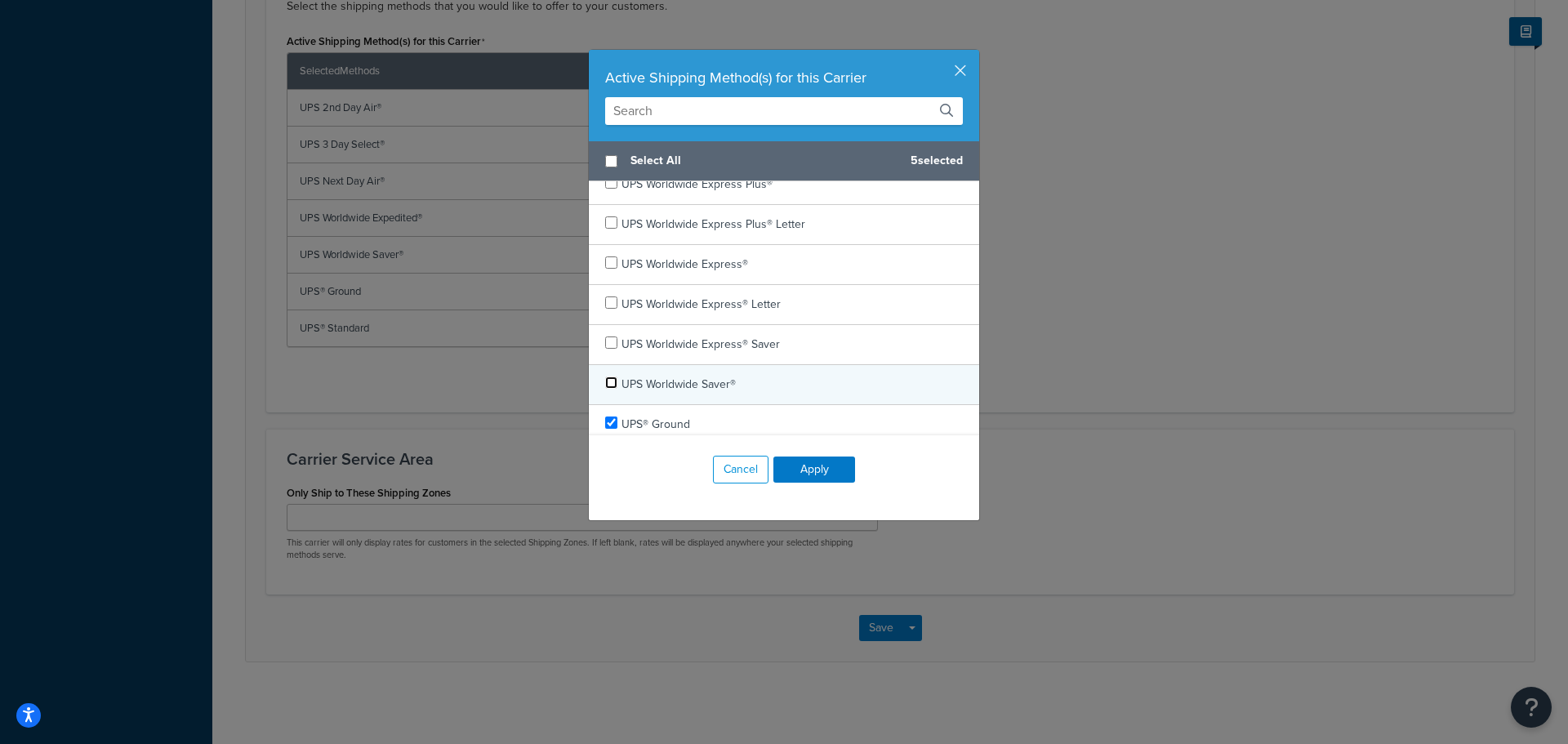
click at [607, 381] on input "checkbox" at bounding box center [611, 382] width 13 height 13
checkbox input "false"
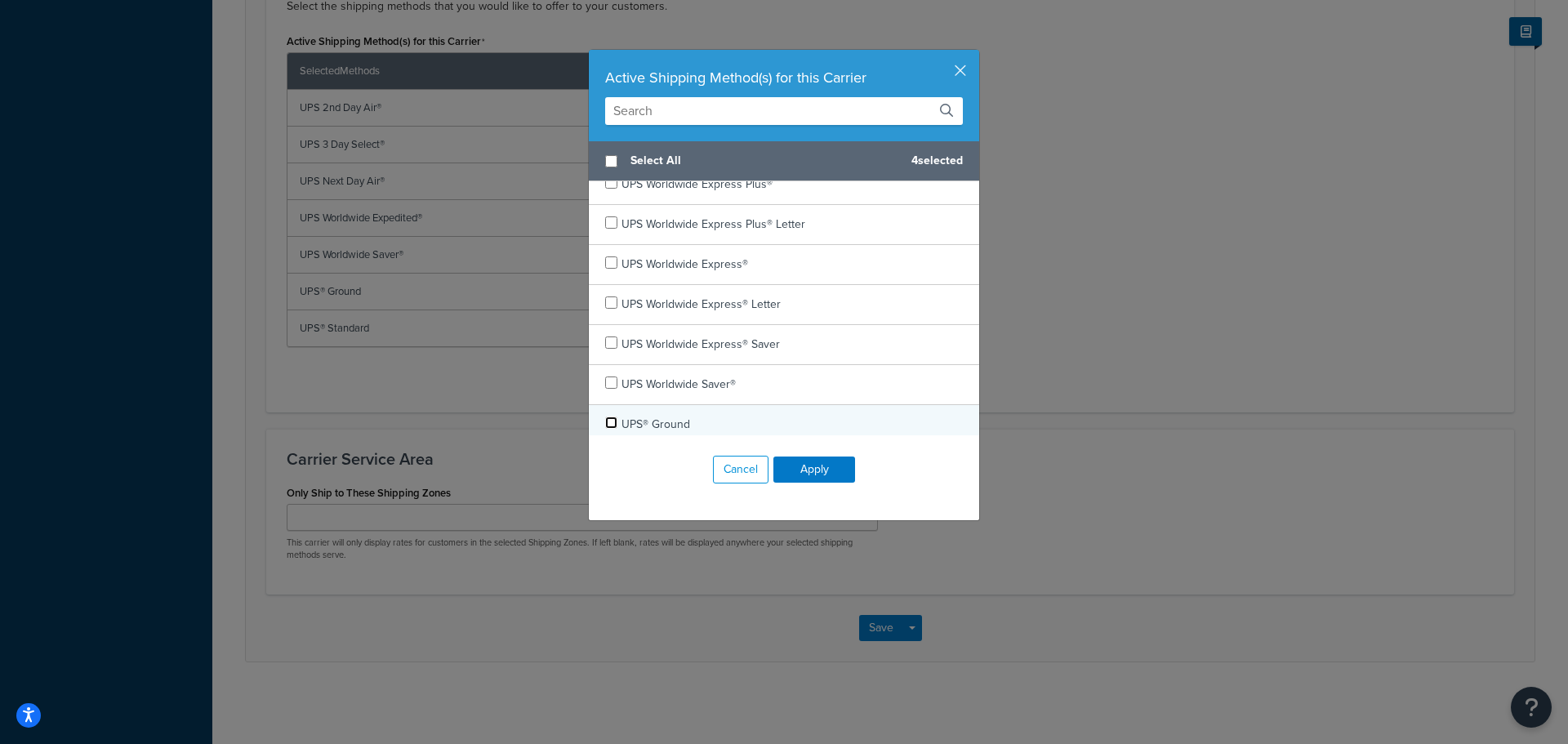
click at [607, 420] on input "checkbox" at bounding box center [611, 422] width 13 height 13
checkbox input "false"
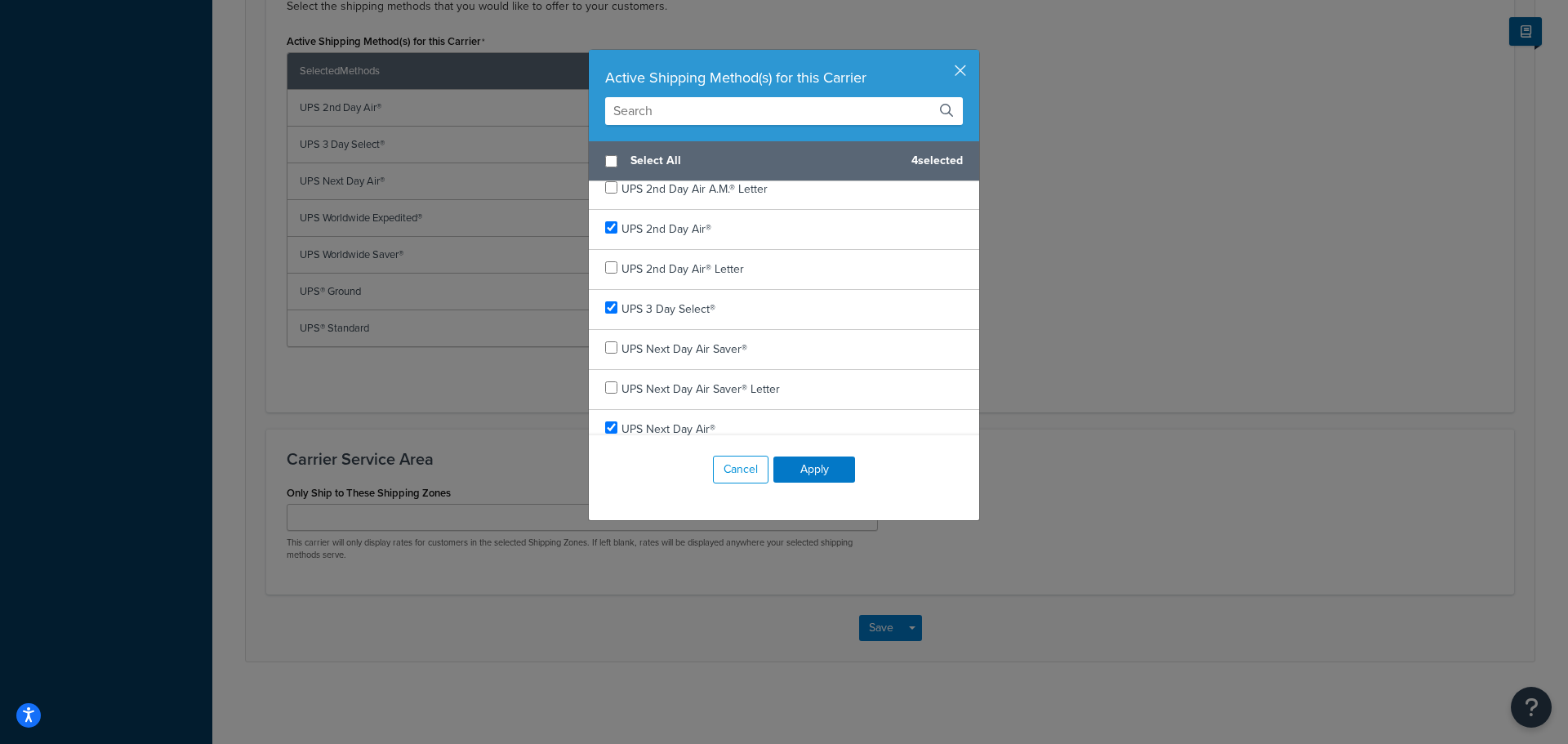
scroll to position [0, 0]
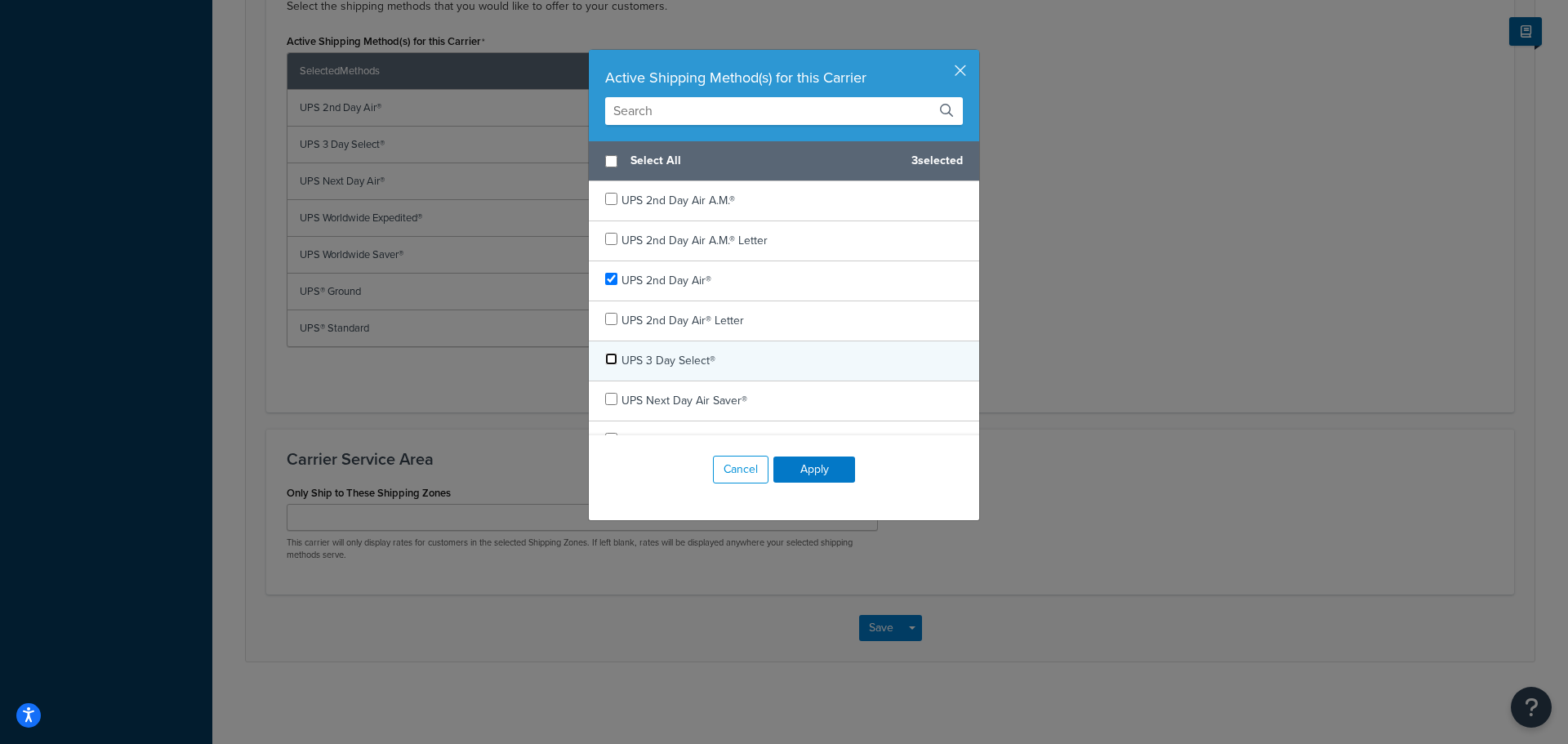
click at [608, 356] on input "checkbox" at bounding box center [611, 359] width 13 height 13
checkbox input "false"
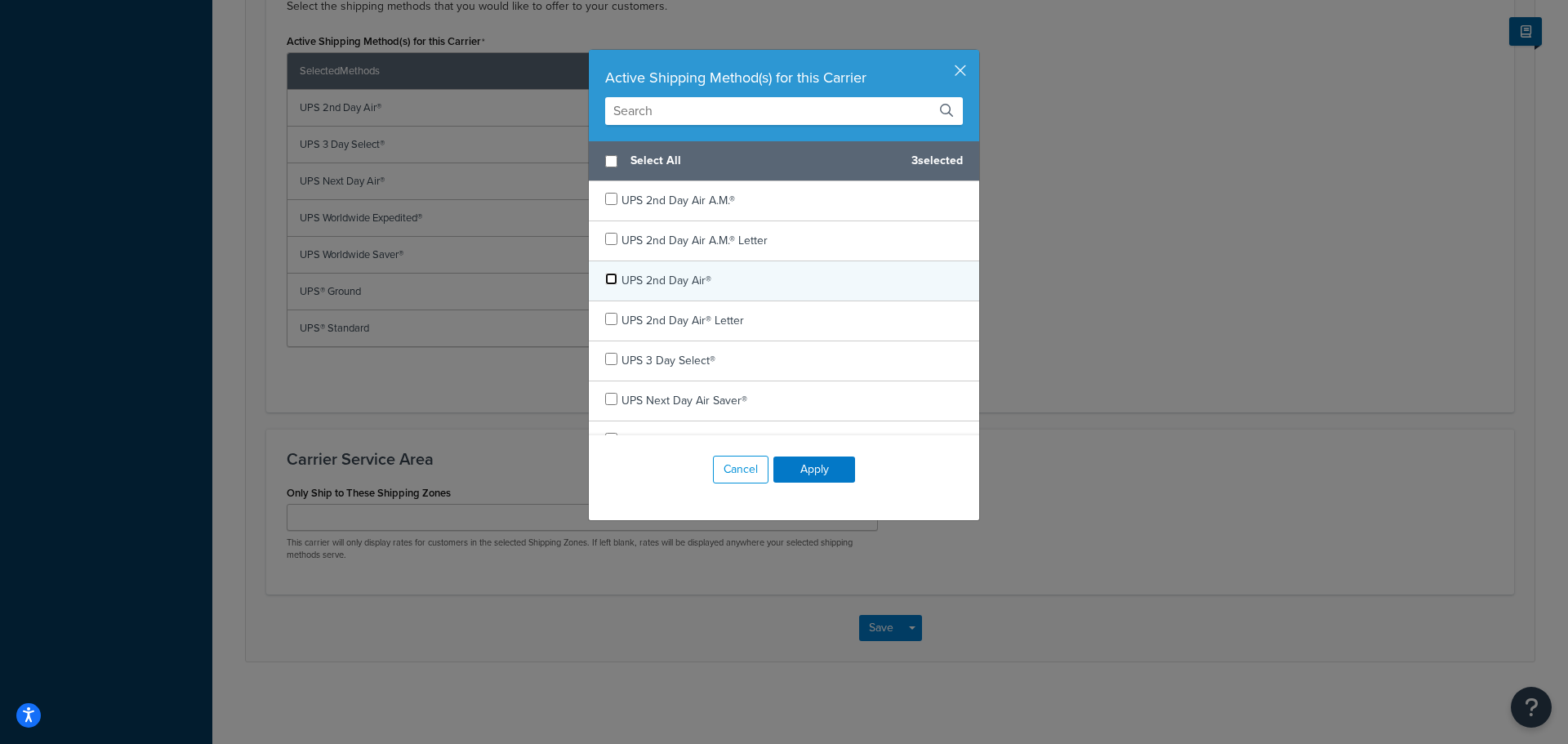
click at [607, 276] on input "checkbox" at bounding box center [611, 279] width 13 height 13
checkbox input "false"
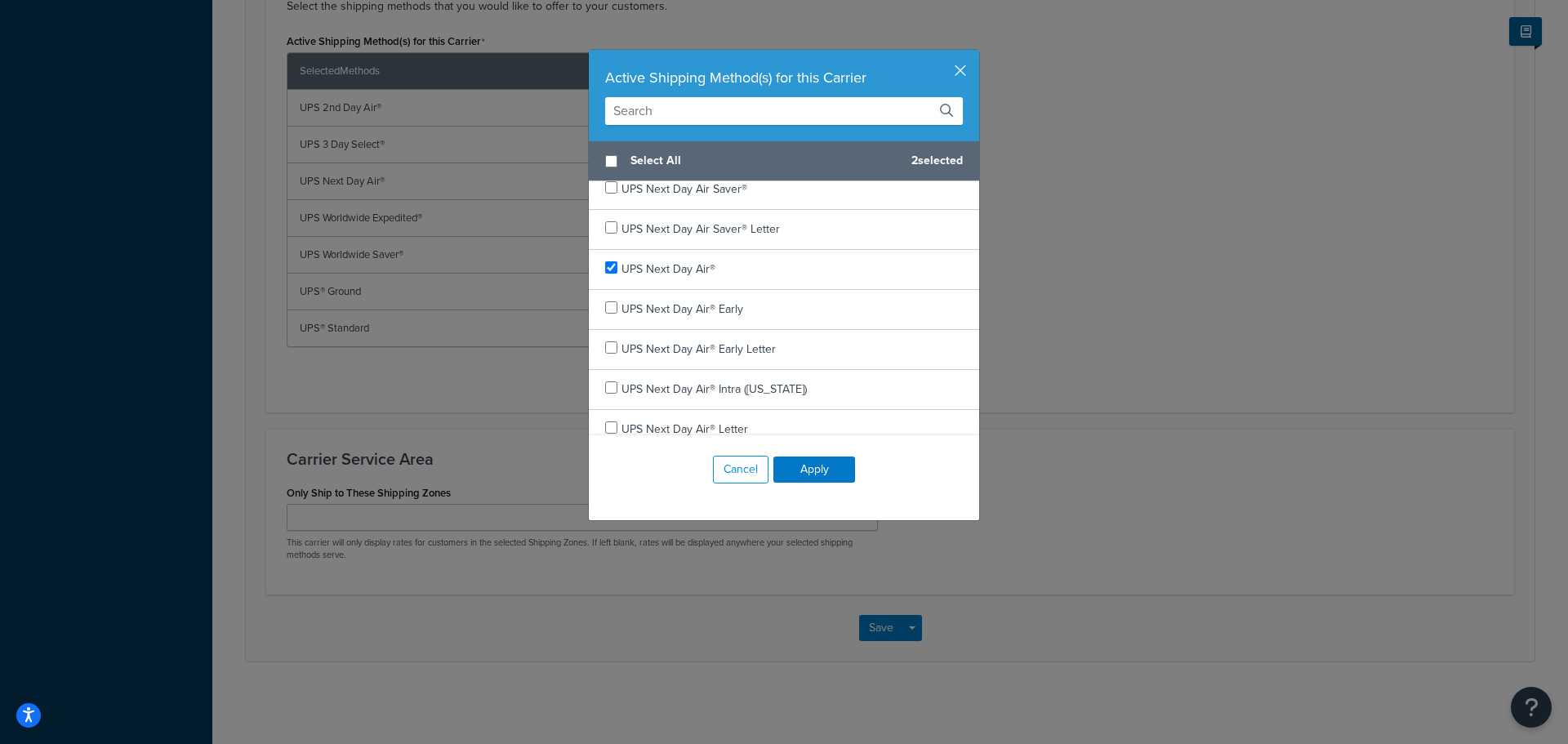
scroll to position [245, 0]
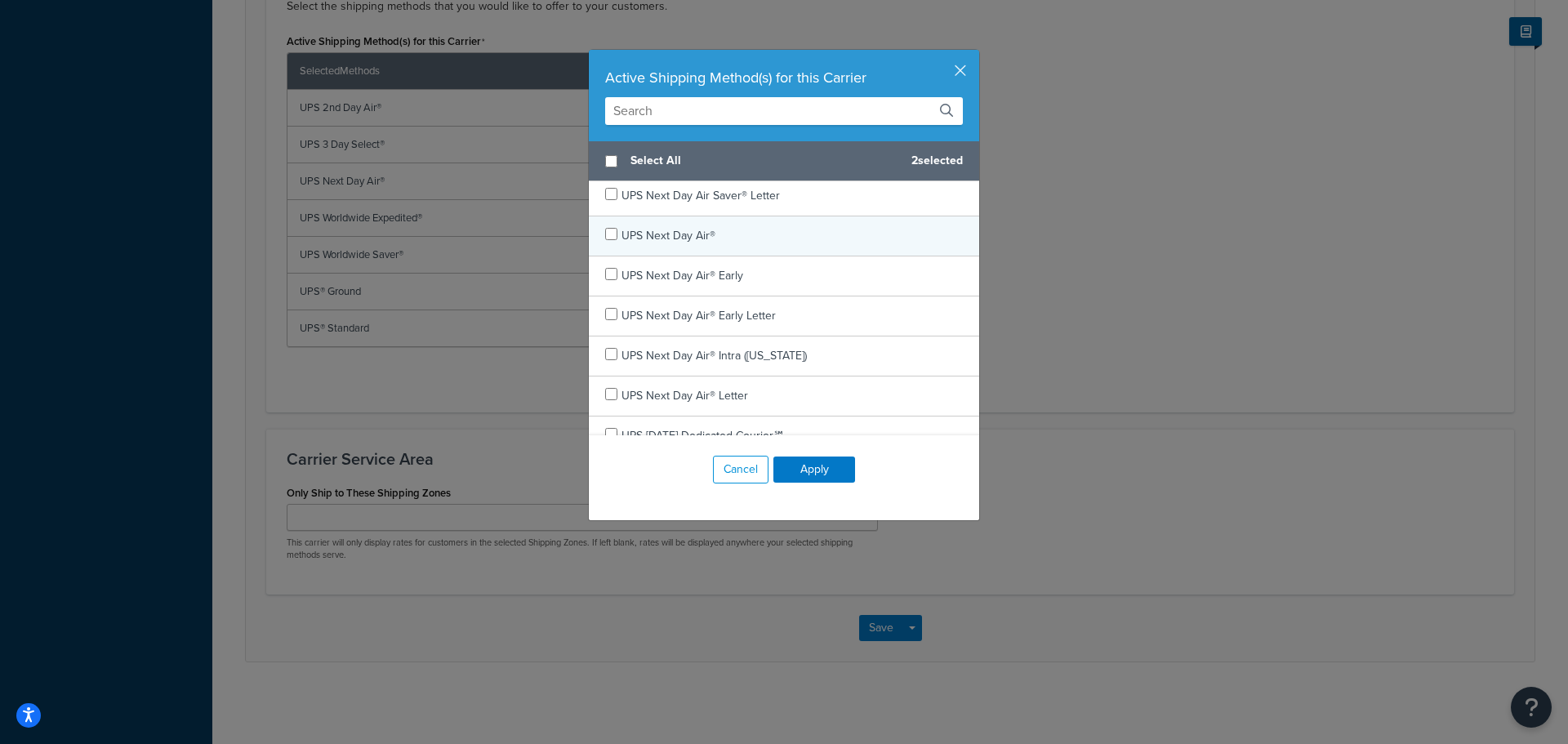
checkbox input "false"
click at [598, 231] on div "UPS Next Day Air®" at bounding box center [784, 236] width 390 height 40
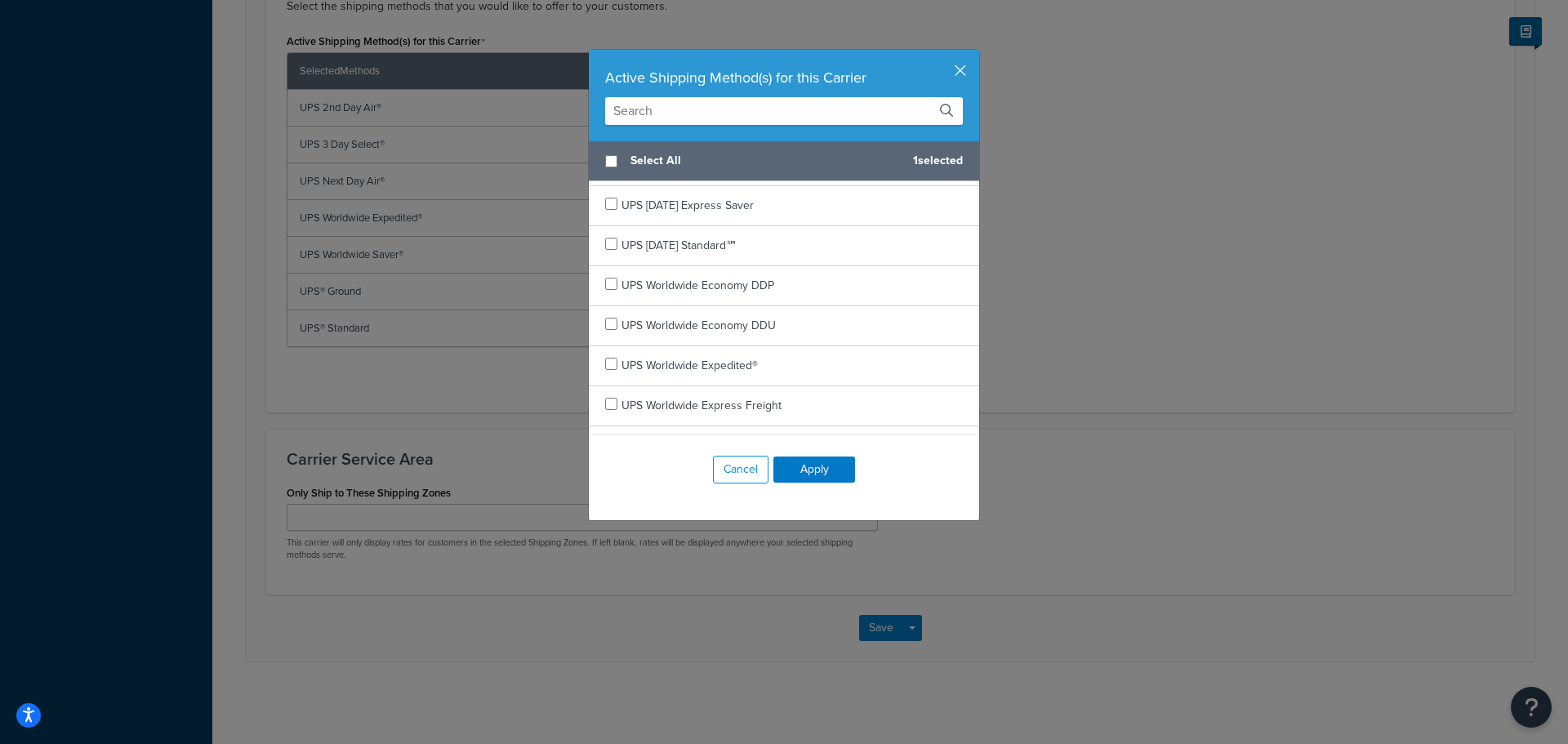
scroll to position [571, 0]
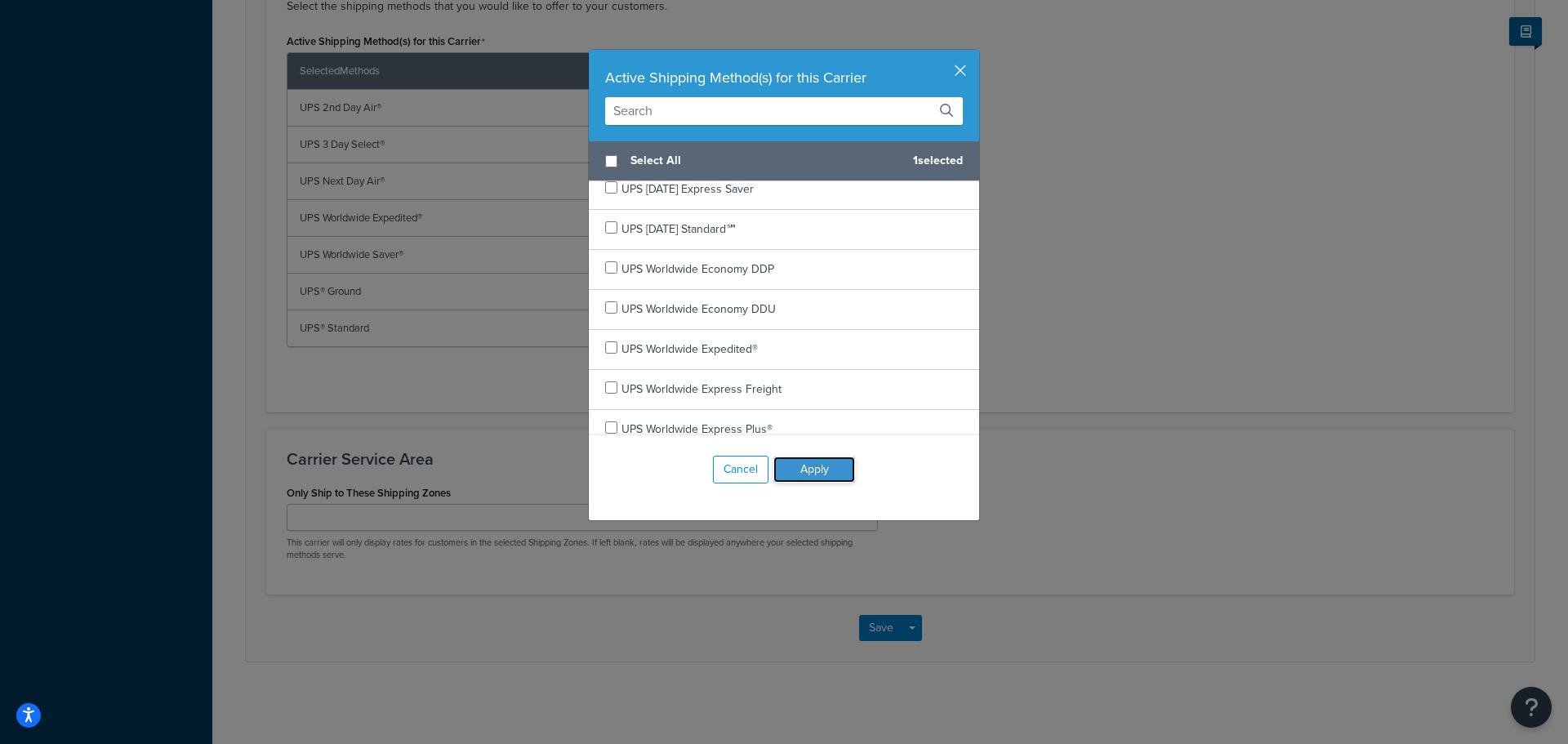
click at [836, 470] on button "Apply" at bounding box center [814, 469] width 82 height 26
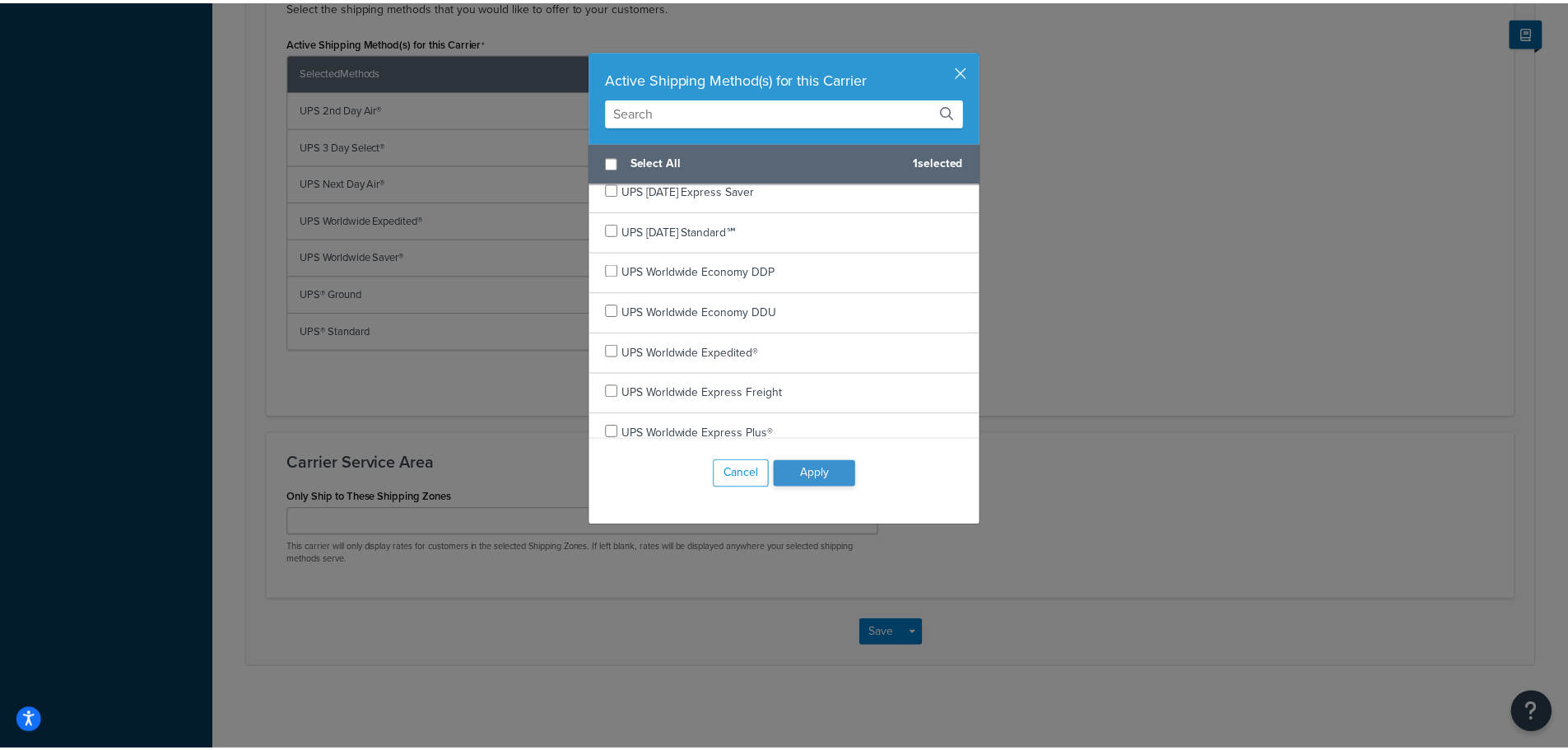
scroll to position [838, 0]
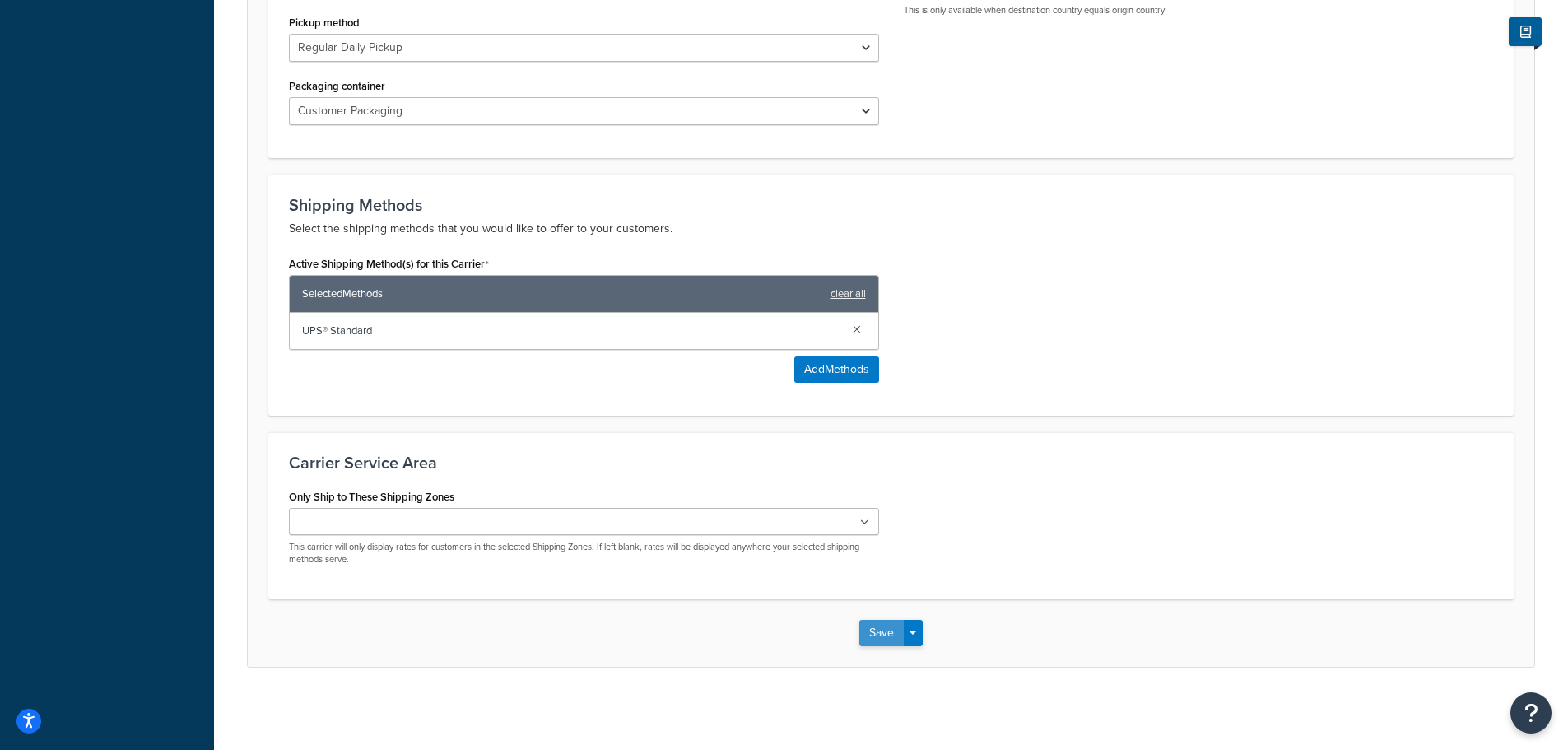
click at [868, 627] on button "Save" at bounding box center [880, 633] width 44 height 27
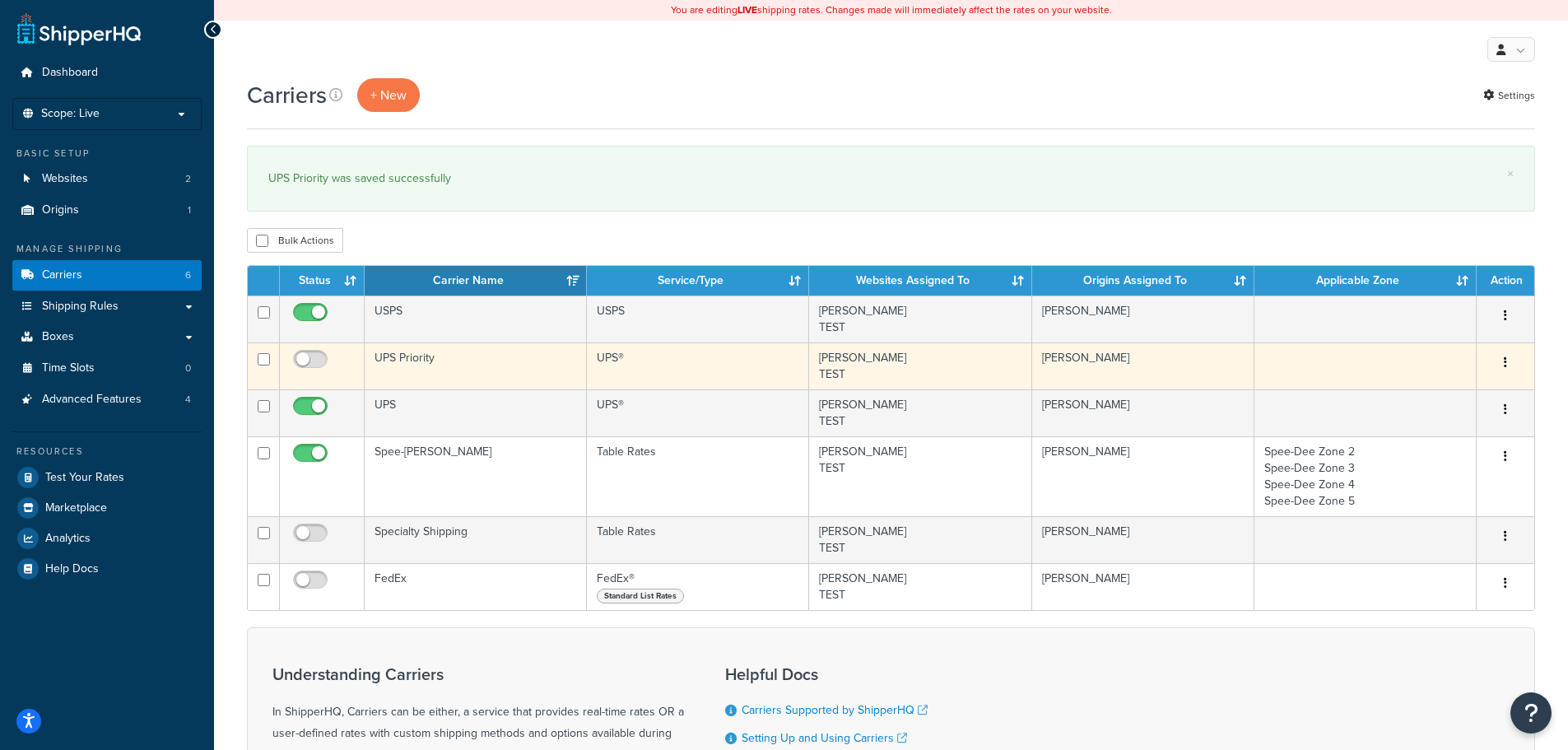
click at [438, 367] on td "UPS Priority" at bounding box center [476, 366] width 222 height 47
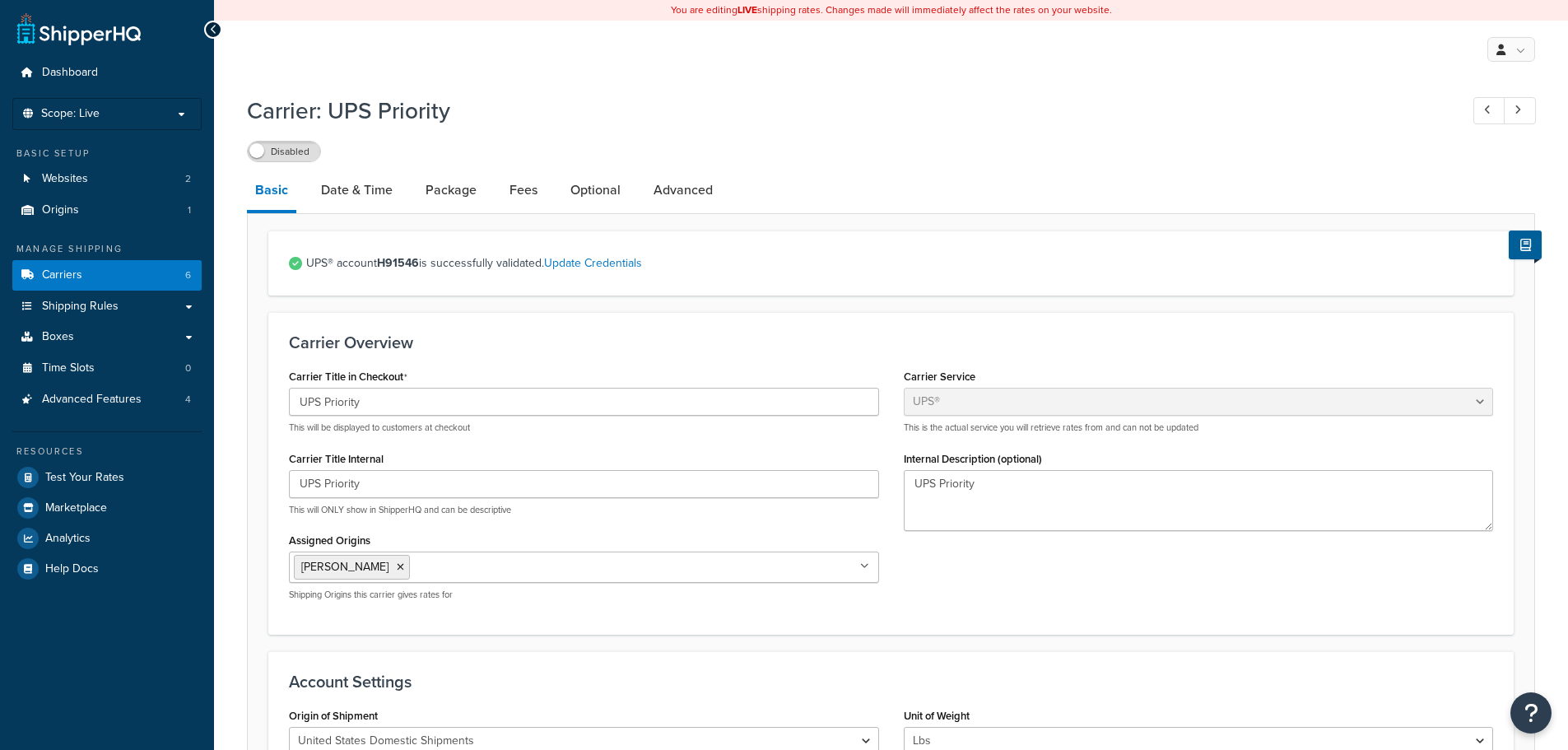
select select "ups"
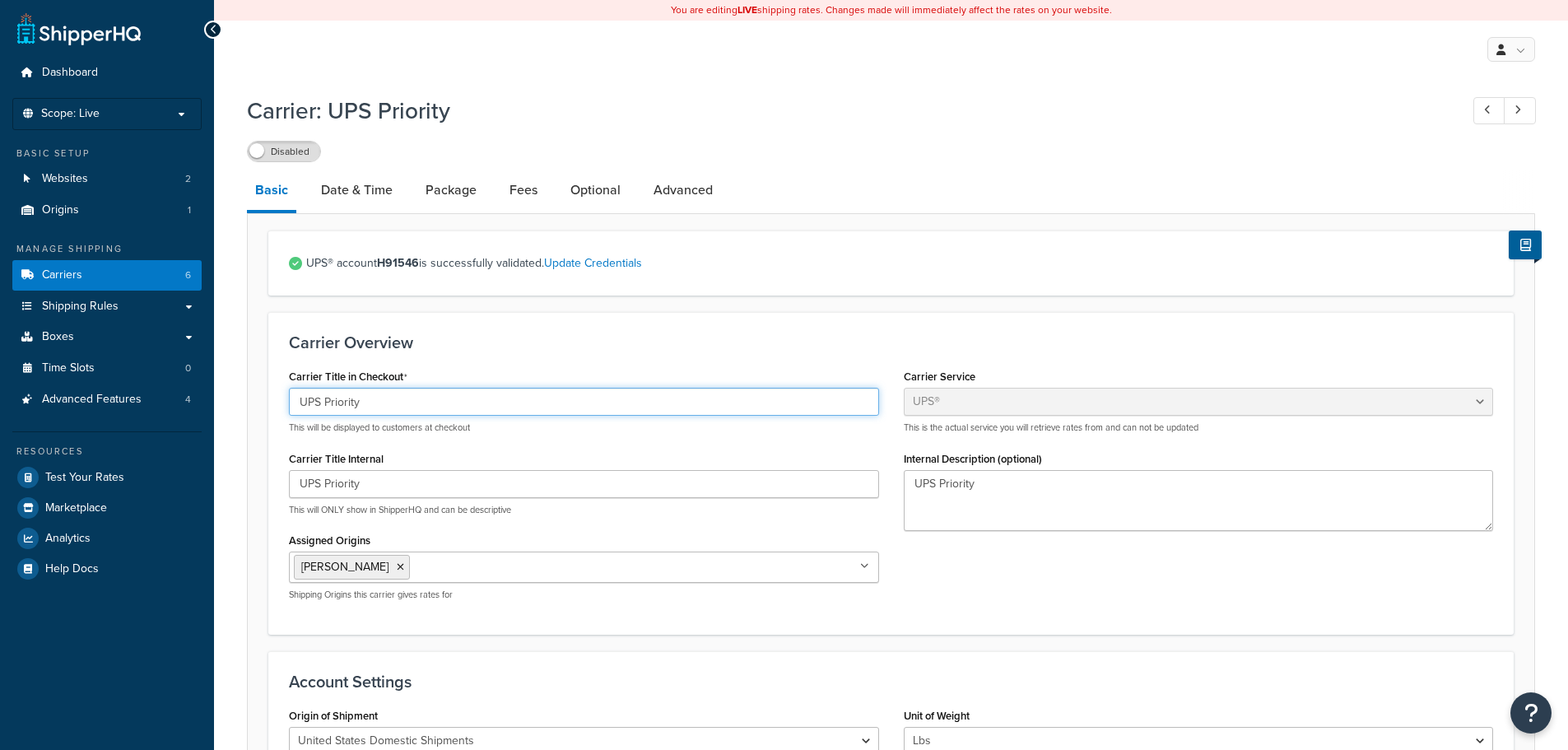
click at [393, 404] on input "UPS Priority" at bounding box center [584, 402] width 590 height 28
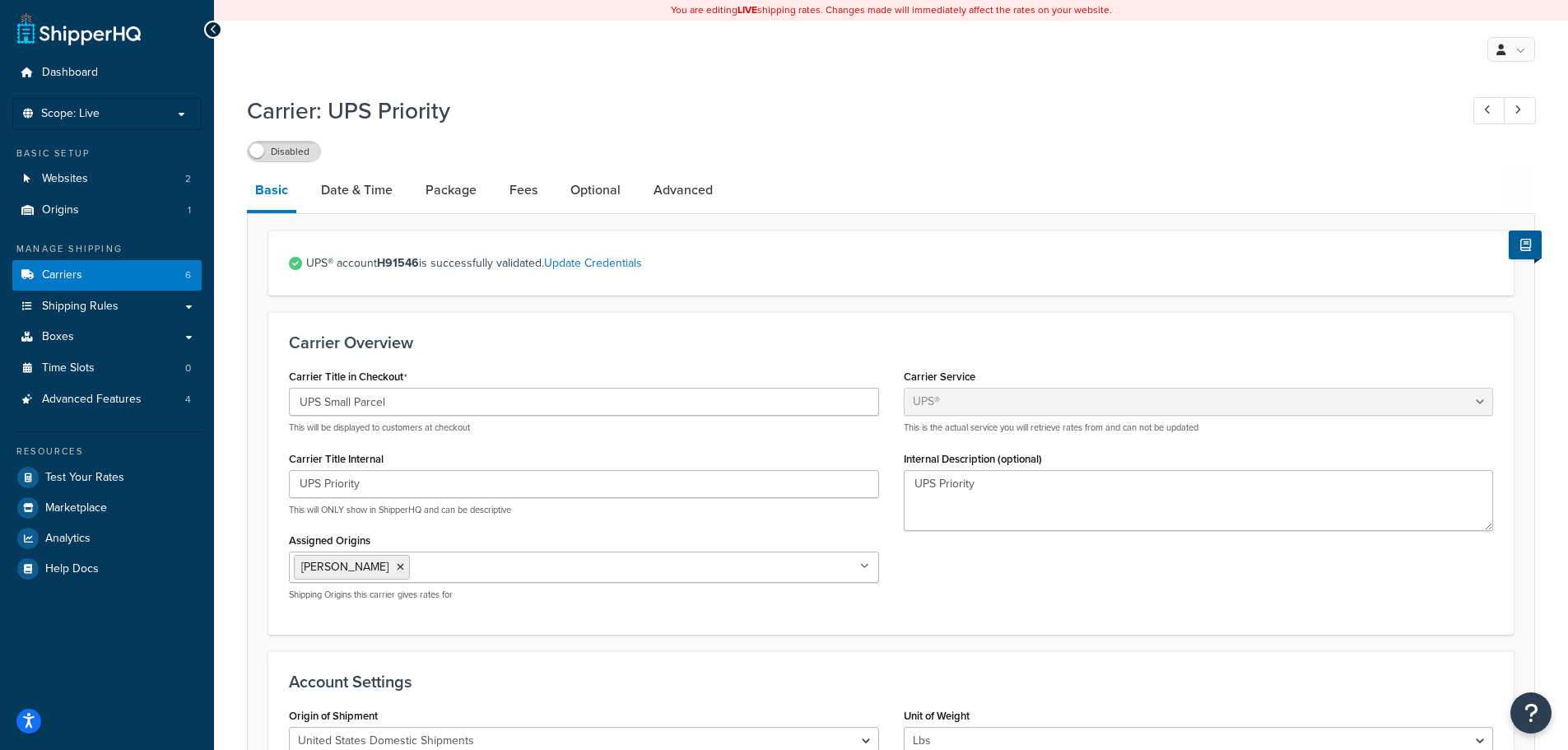
click at [560, 355] on div "Carrier Overview Carrier Title in Checkout UPS Small Parcel This will be displa…" at bounding box center [890, 473] width 1245 height 322
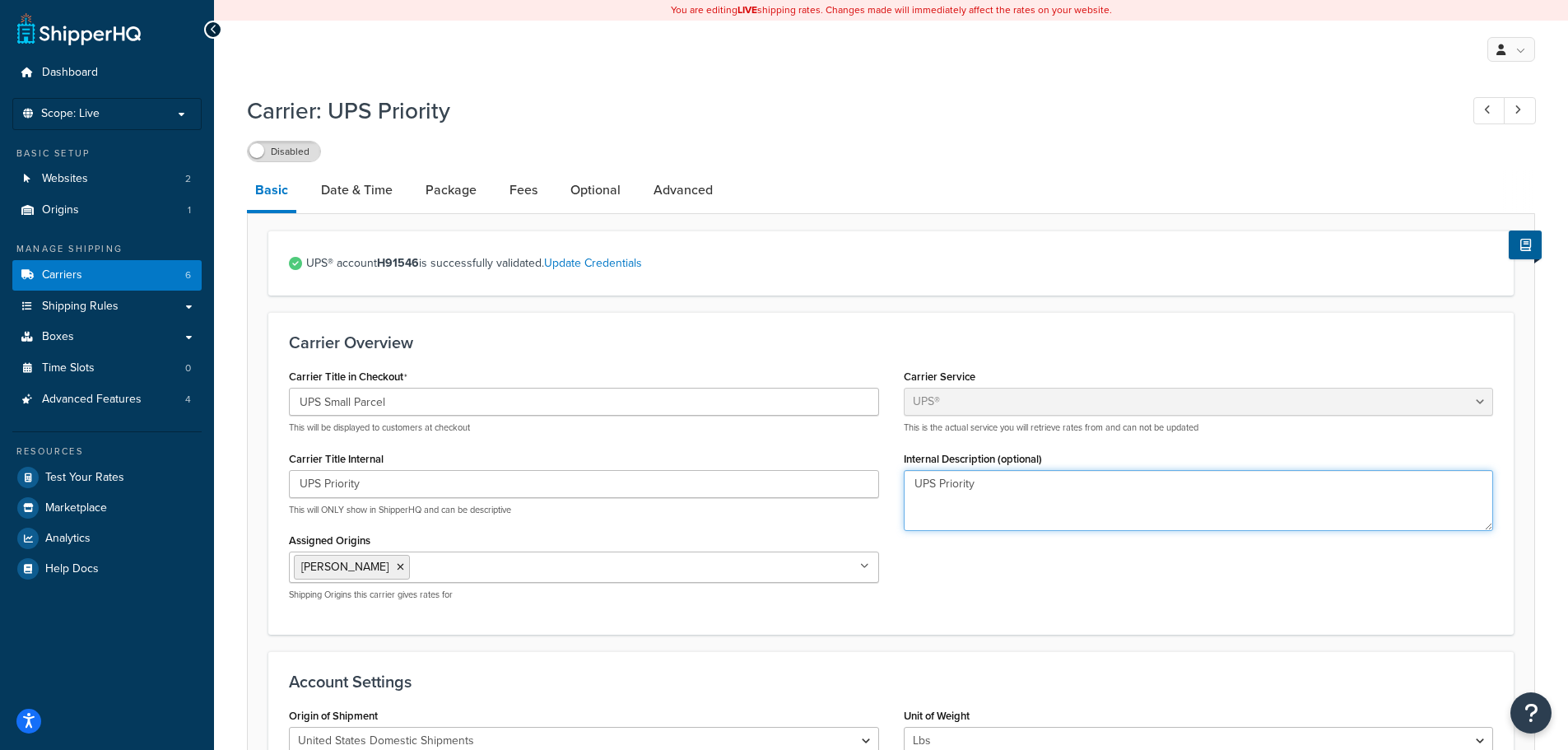
drag, startPoint x: 992, startPoint y: 484, endPoint x: 872, endPoint y: 486, distance: 120.0
click at [888, 489] on div "Carrier Title in Checkout UPS Small Parcel This will be displayed to customers …" at bounding box center [890, 489] width 1229 height 249
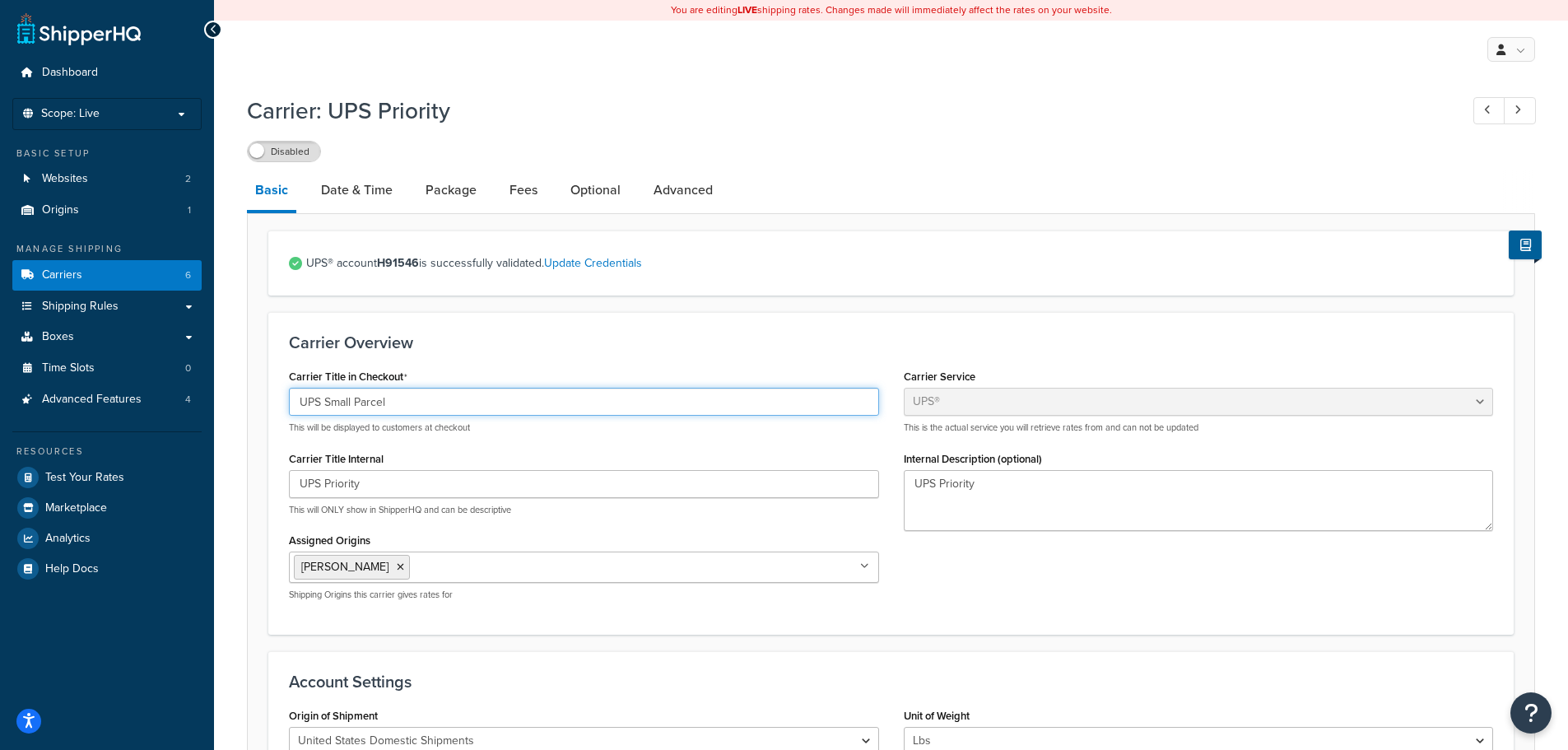
drag, startPoint x: 408, startPoint y: 403, endPoint x: 324, endPoint y: 399, distance: 84.1
click at [324, 399] on input "UPS Small Parcel" at bounding box center [584, 402] width 590 height 28
type input "UPS Priority"
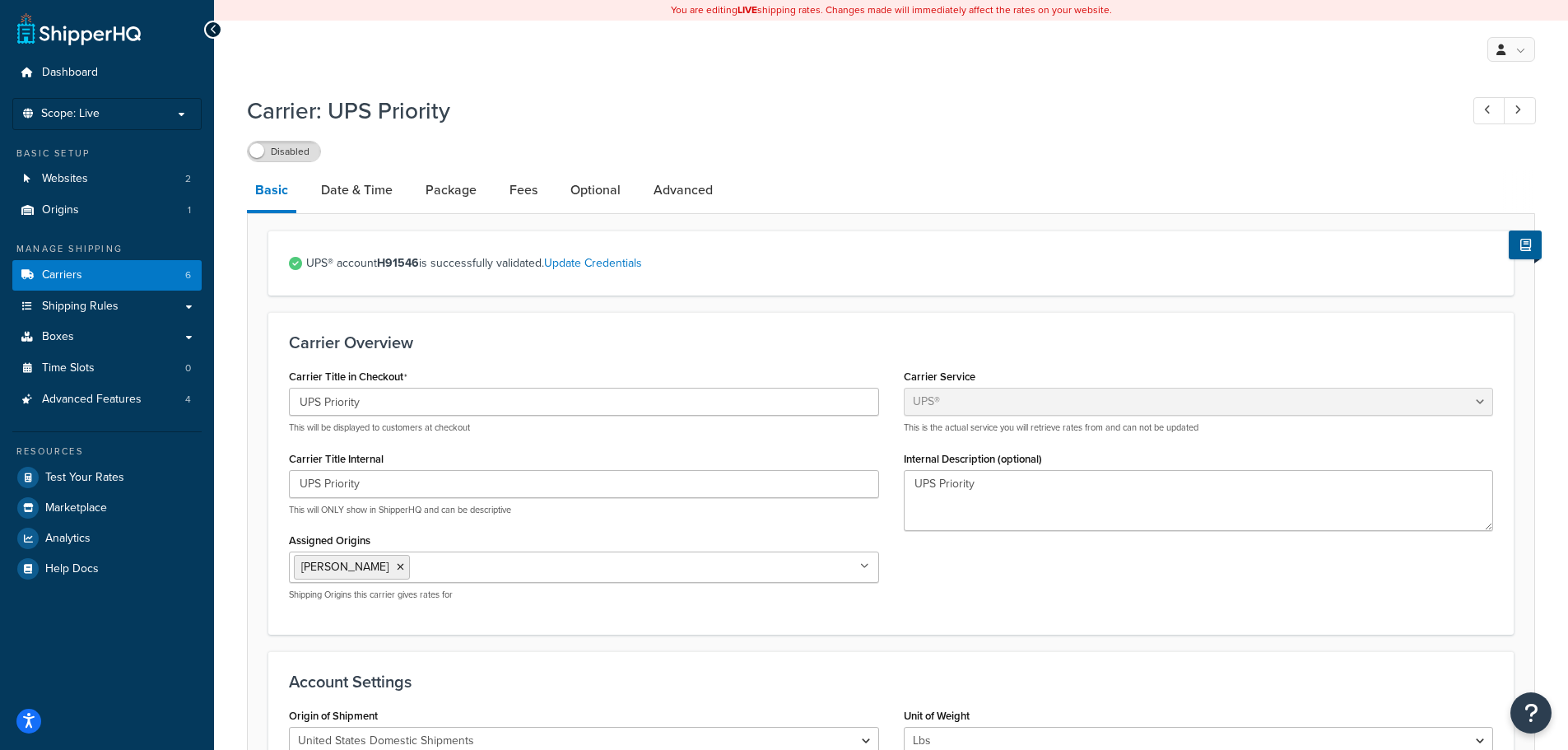
click at [605, 331] on div "Carrier Overview Carrier Title in Checkout UPS Priority This will be displayed …" at bounding box center [890, 473] width 1245 height 322
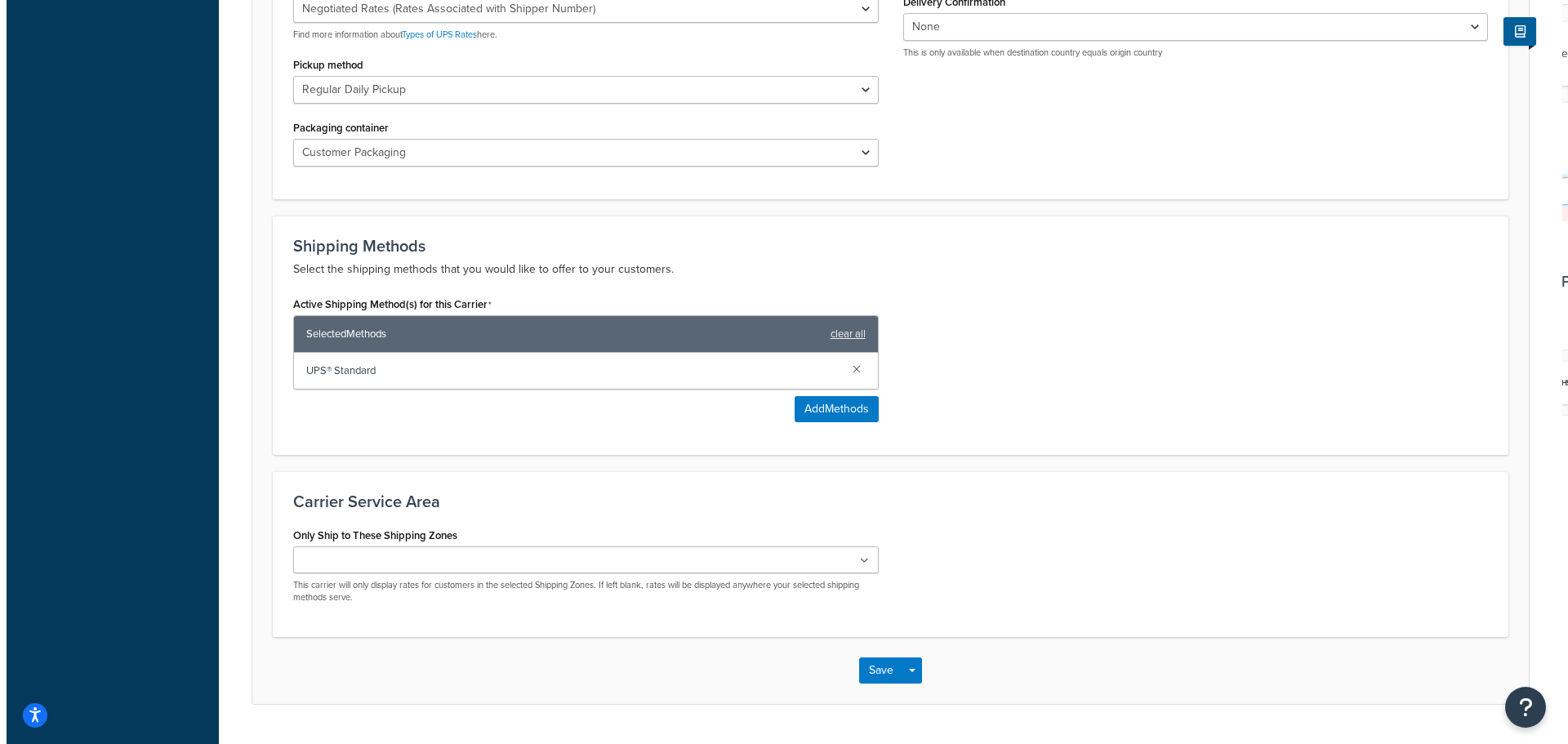
scroll to position [817, 0]
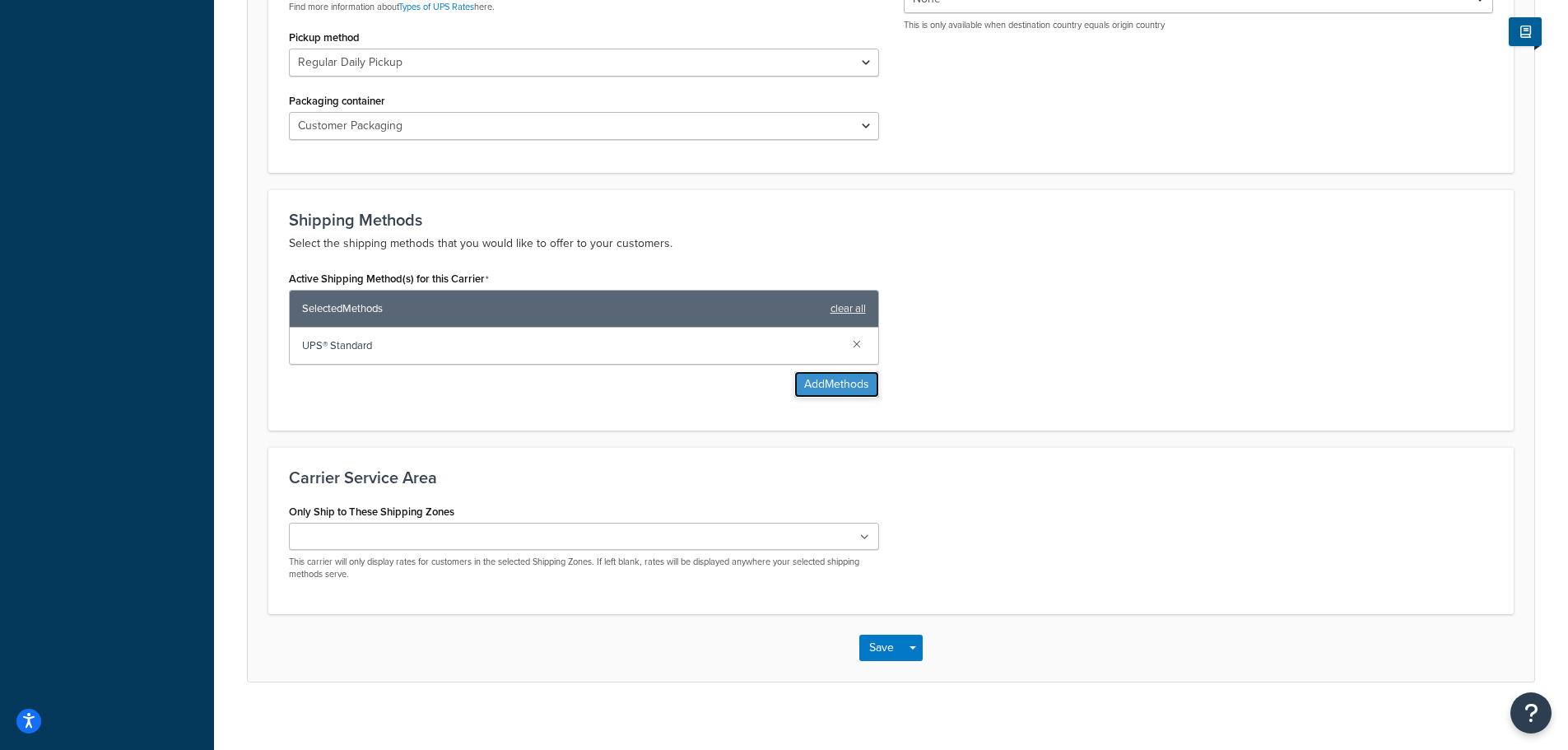
click at [828, 388] on button "Add Methods" at bounding box center [836, 384] width 84 height 27
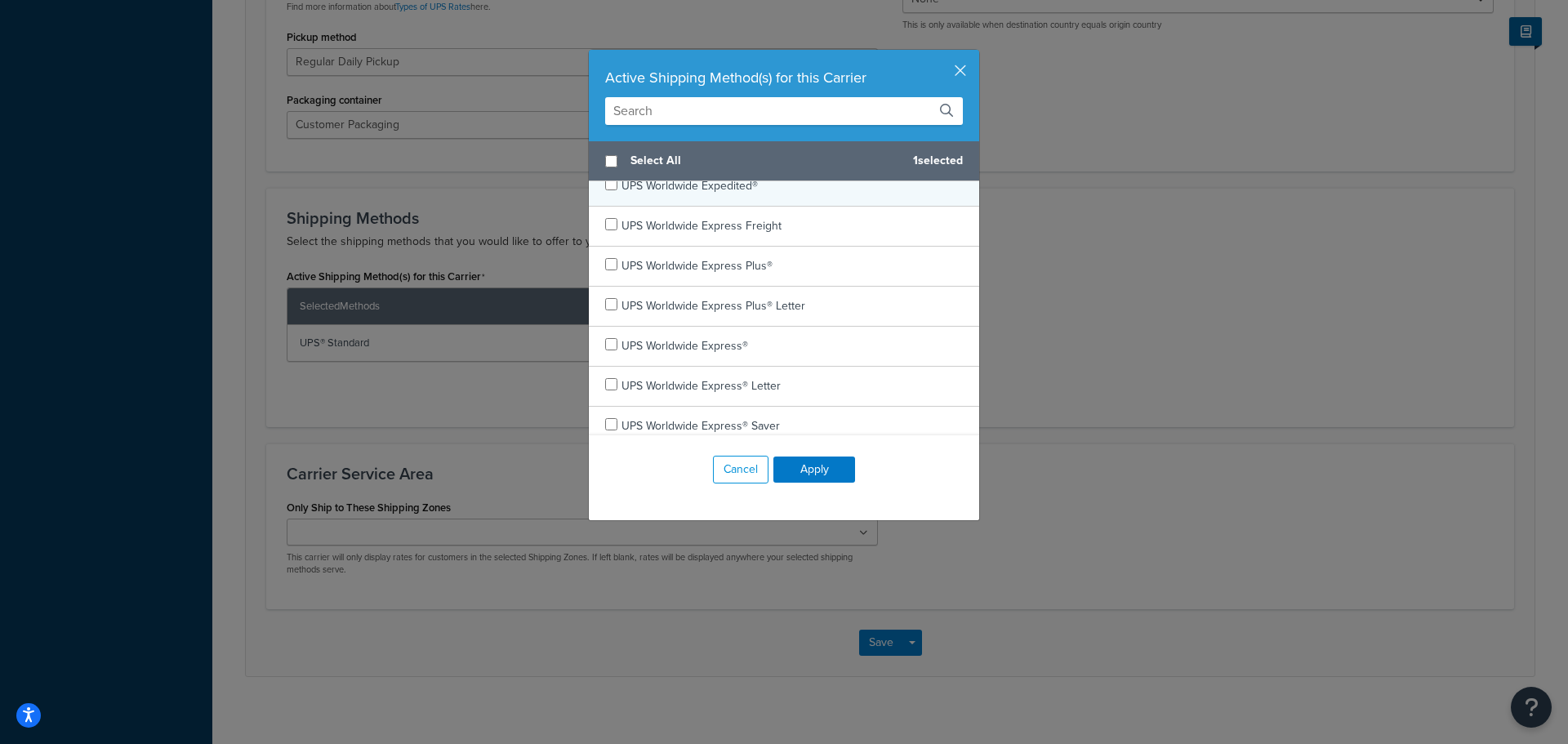
scroll to position [898, 0]
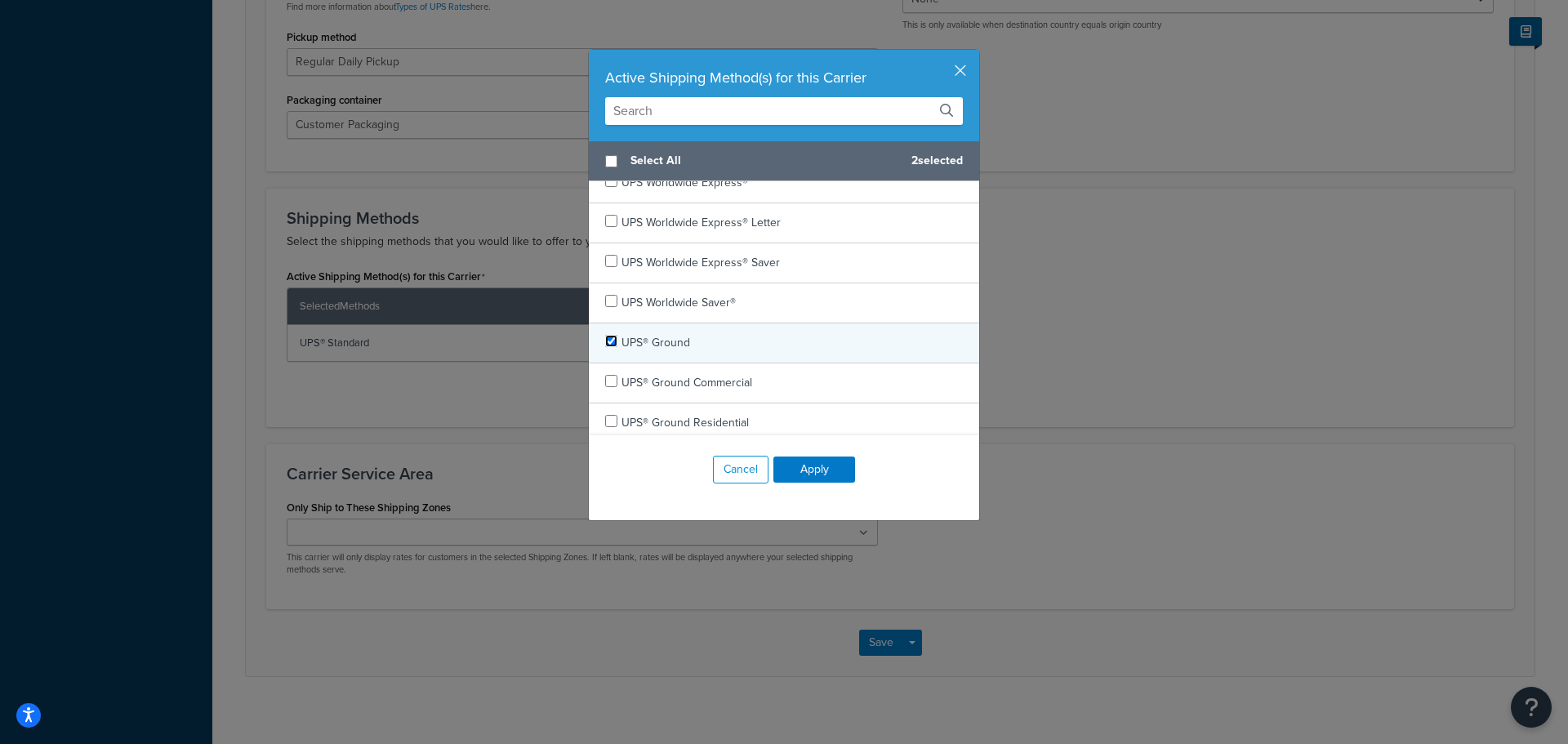
click at [606, 341] on input "checkbox" at bounding box center [611, 340] width 13 height 13
checkbox input "true"
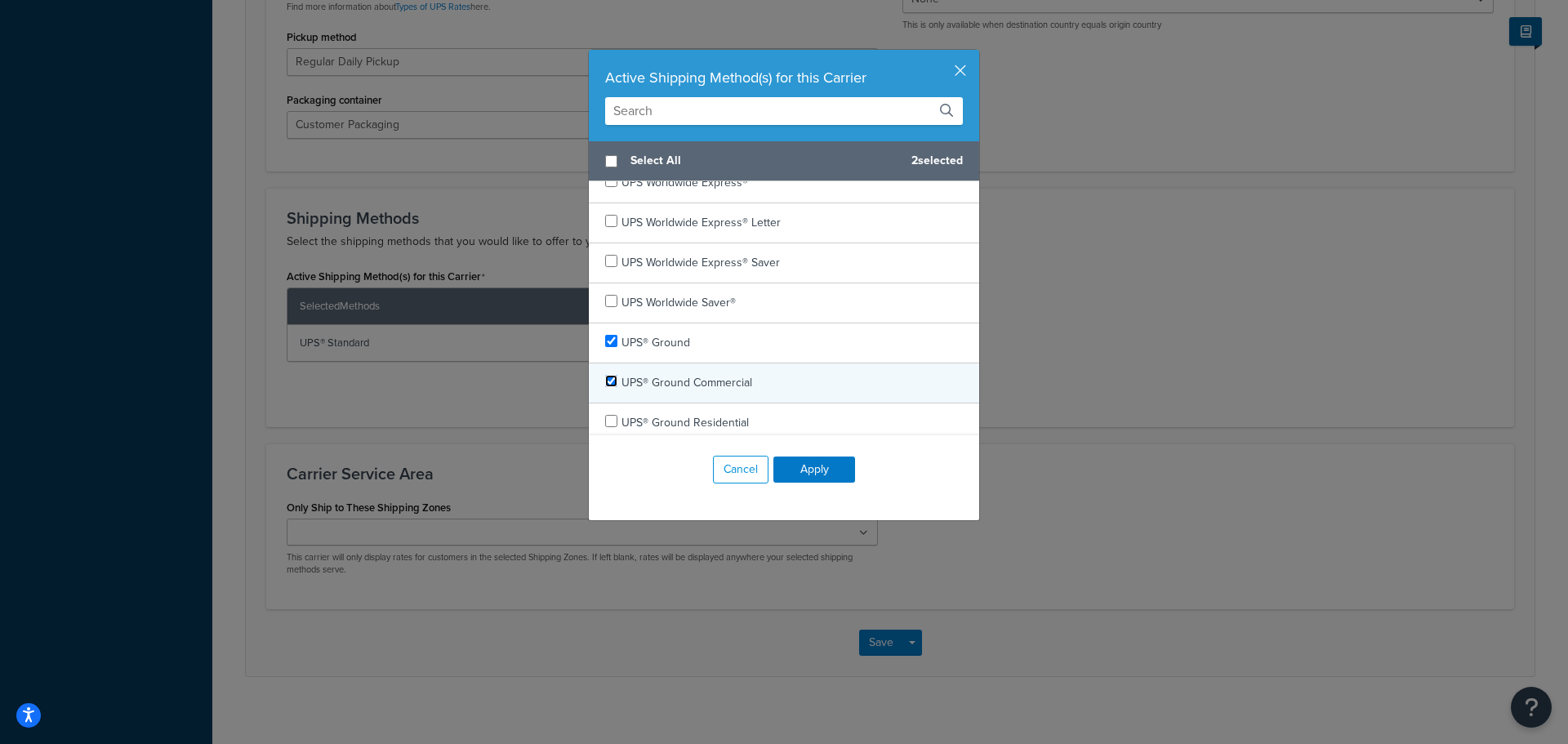
click at [606, 380] on input "checkbox" at bounding box center [611, 380] width 13 height 13
checkbox input "true"
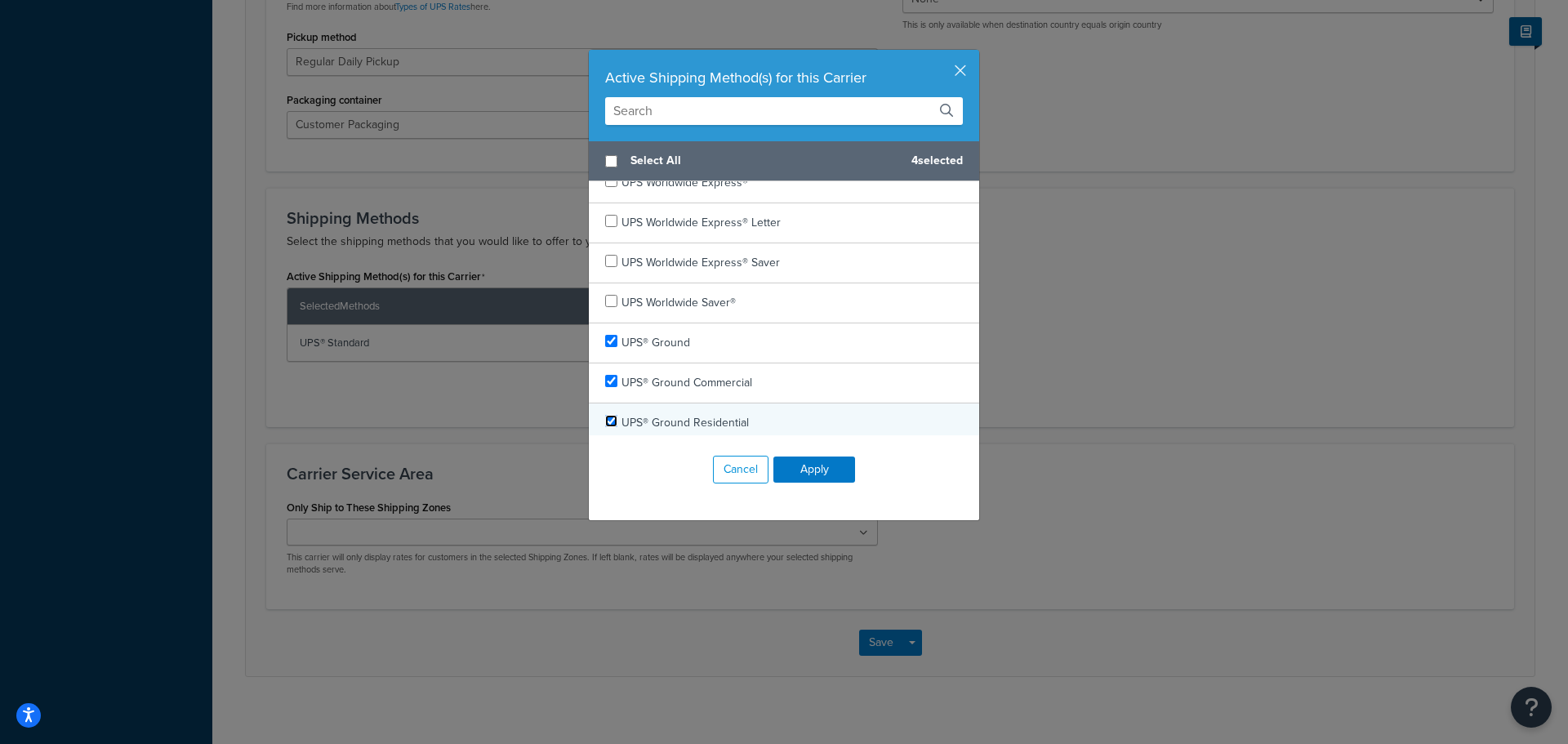
click at [610, 417] on input "checkbox" at bounding box center [611, 421] width 13 height 13
checkbox input "true"
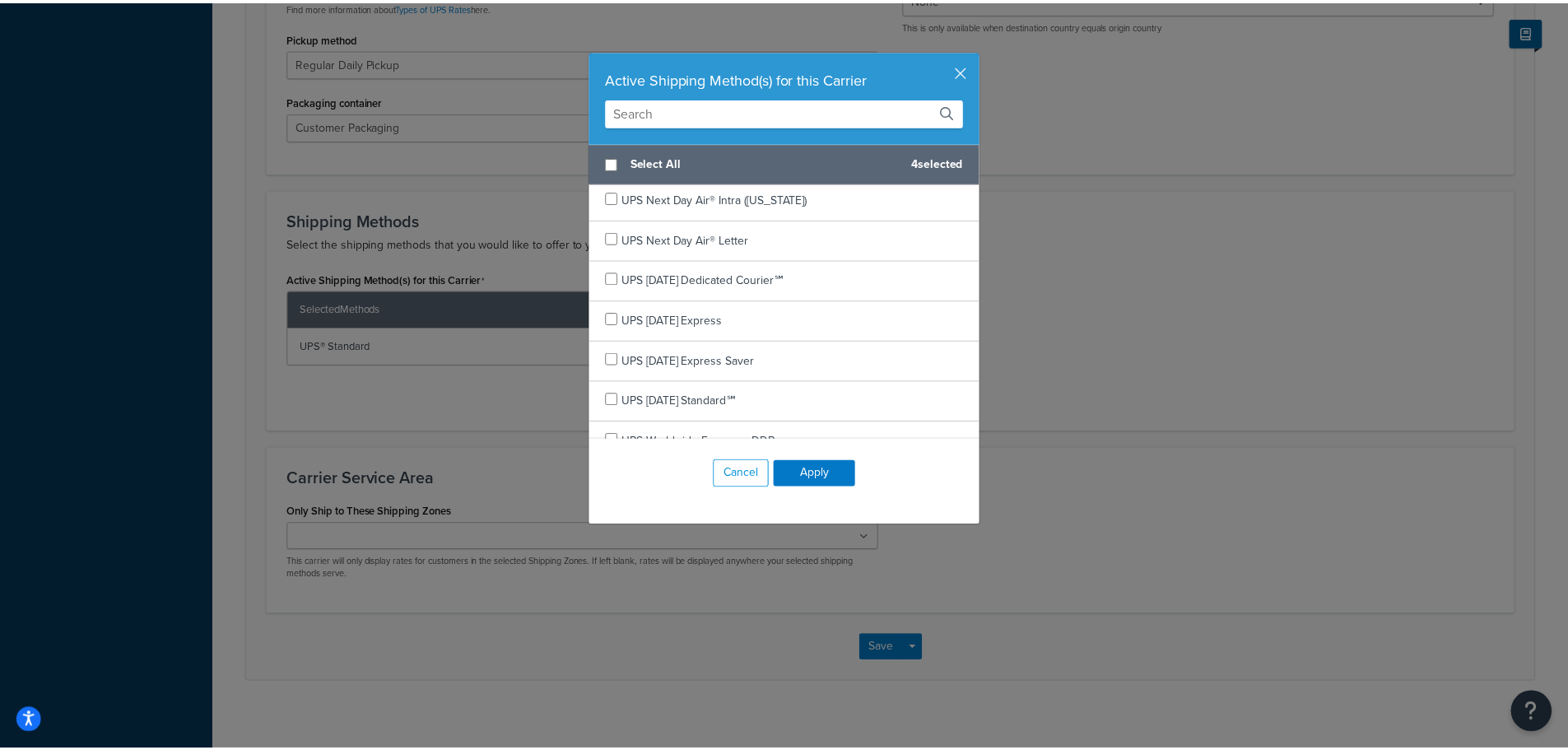
scroll to position [412, 0]
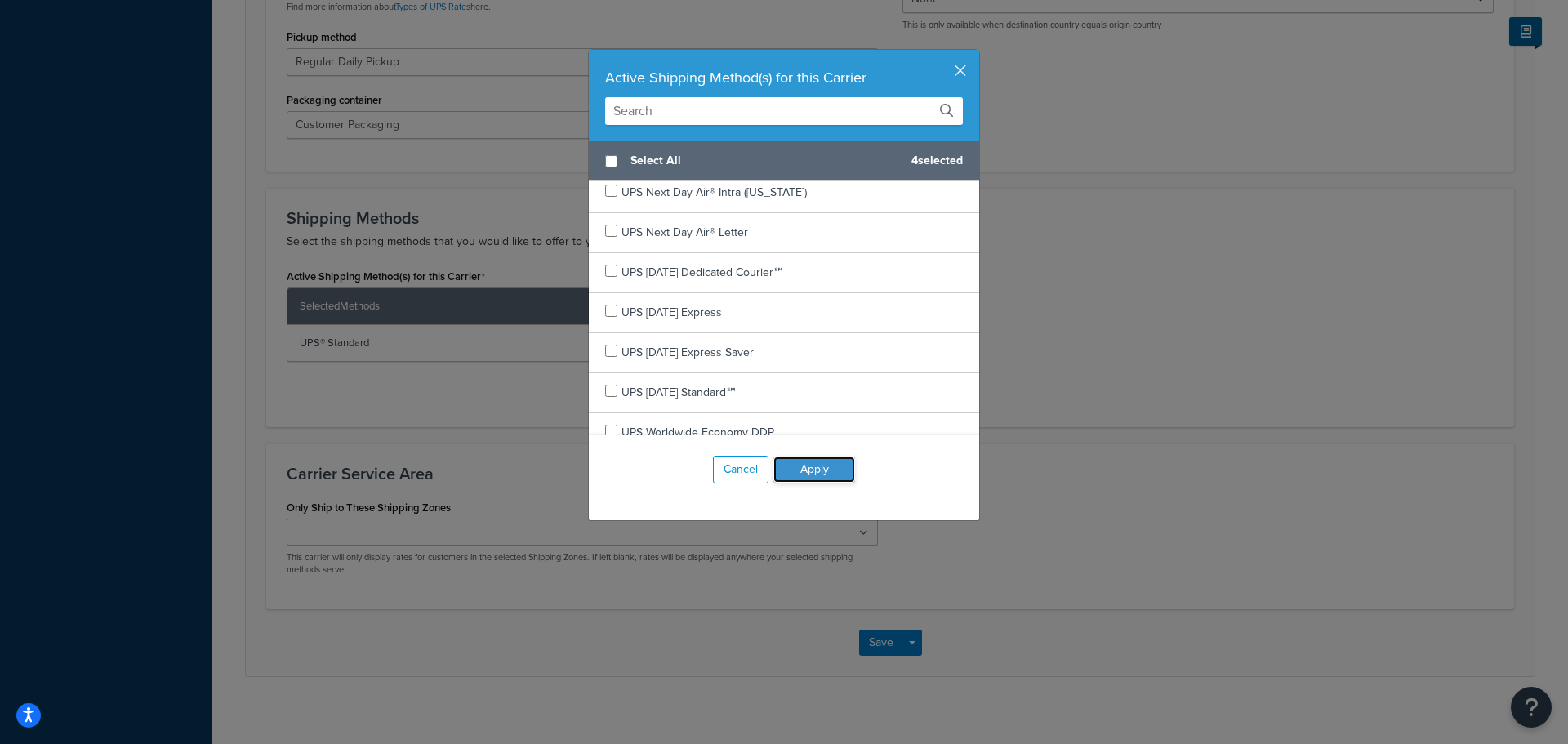
click at [812, 476] on button "Apply" at bounding box center [814, 469] width 82 height 26
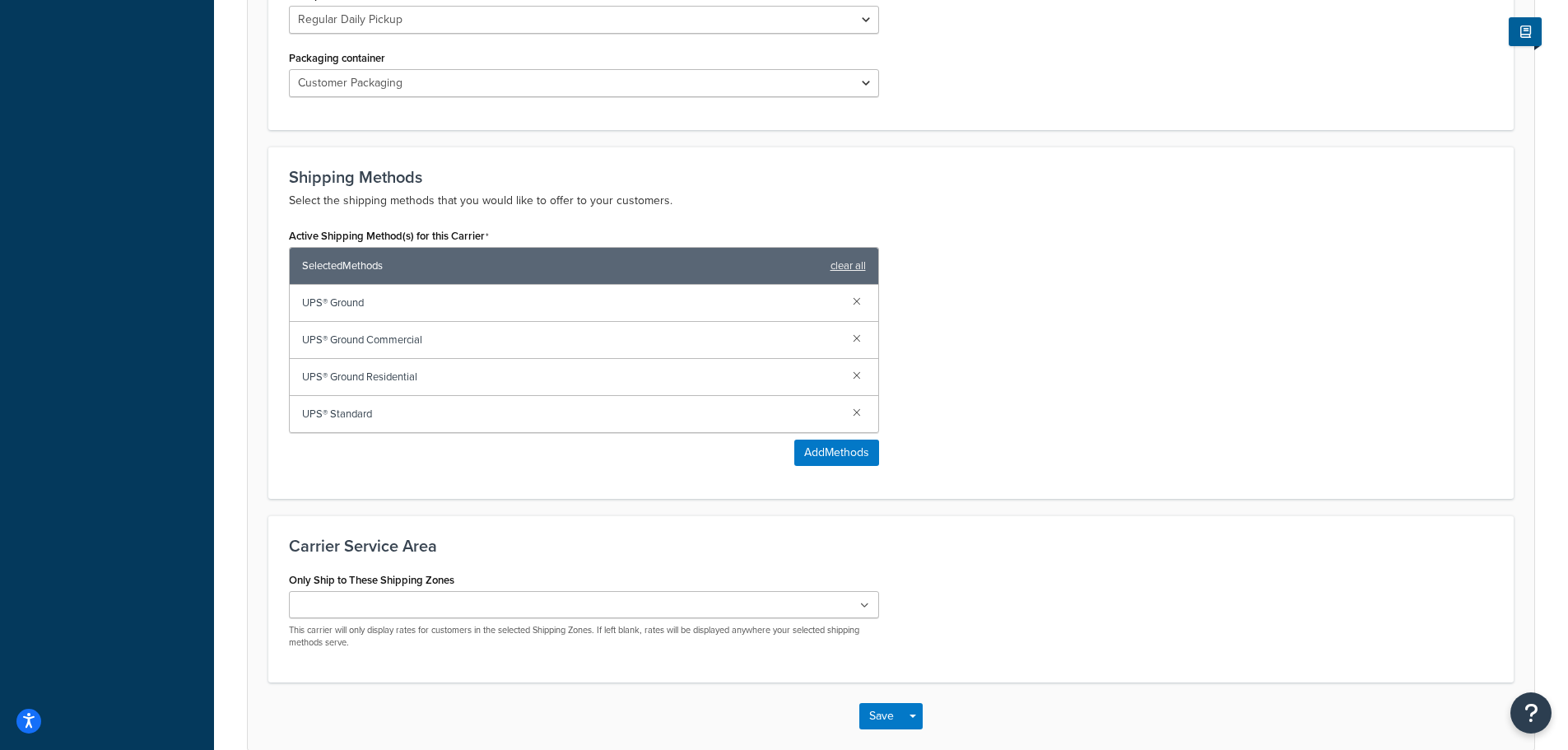
scroll to position [905, 0]
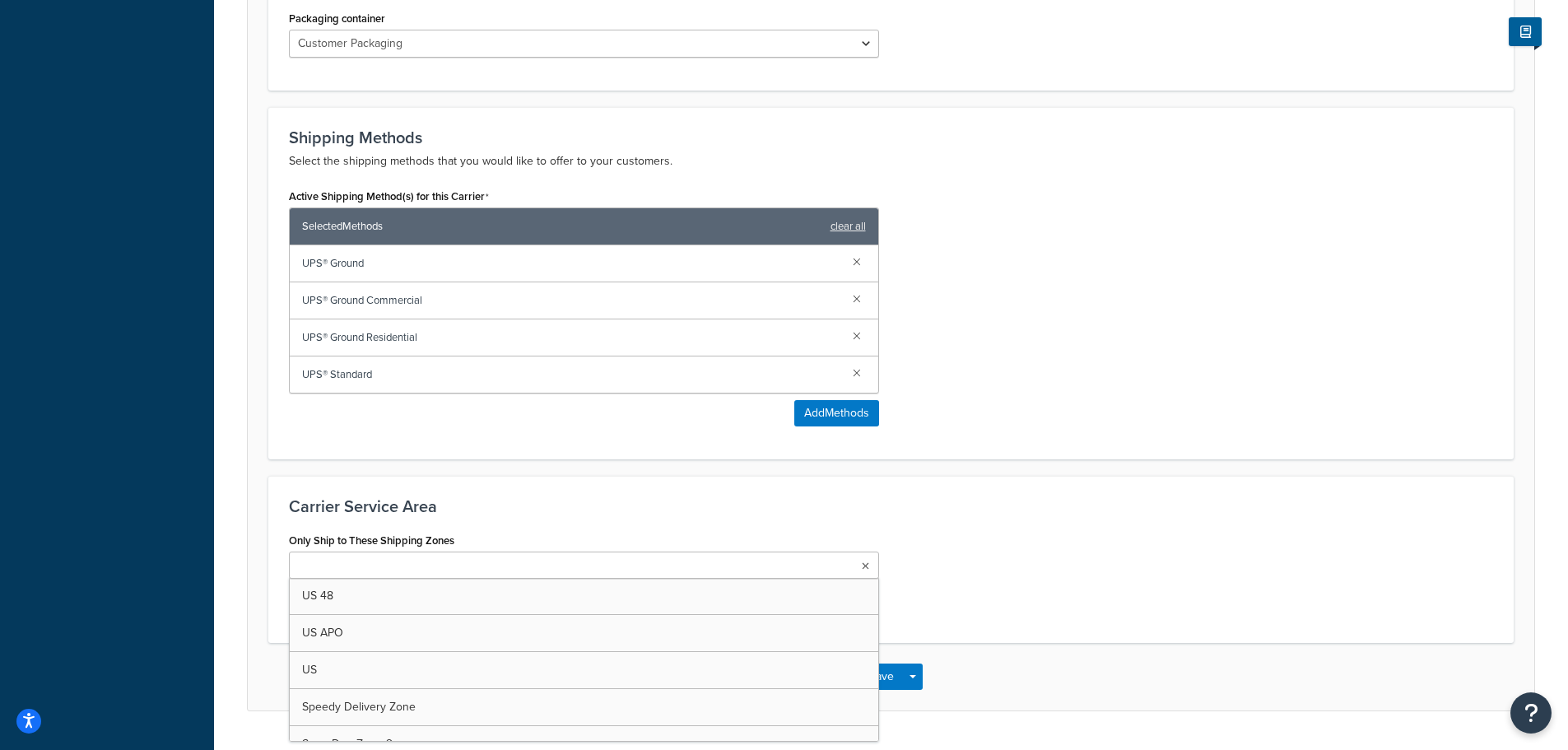
click at [862, 563] on icon at bounding box center [866, 566] width 8 height 10
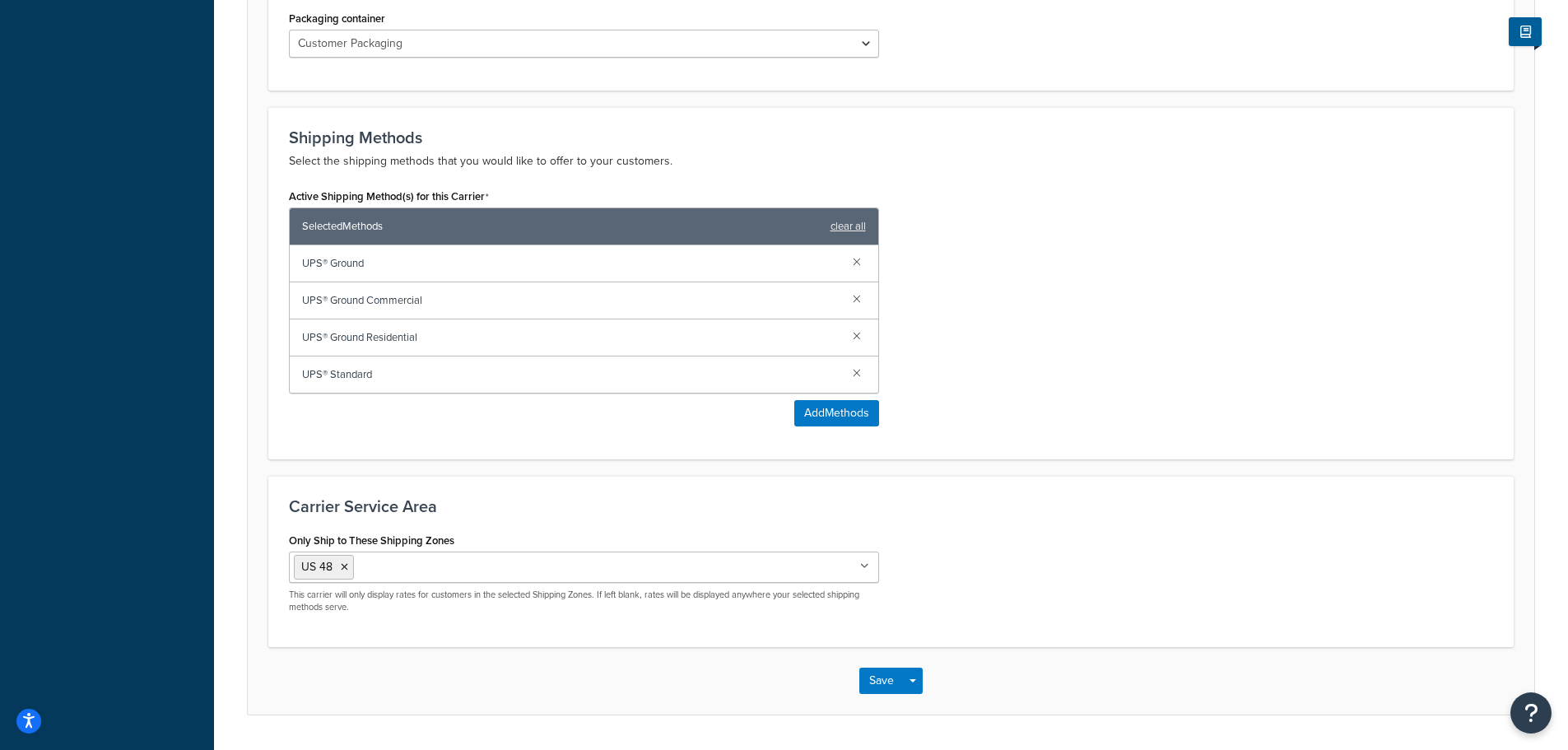
click at [573, 490] on div "Carrier Service Area Only Ship to These Shipping Zones US 48 US APO US Speedy D…" at bounding box center [890, 561] width 1245 height 171
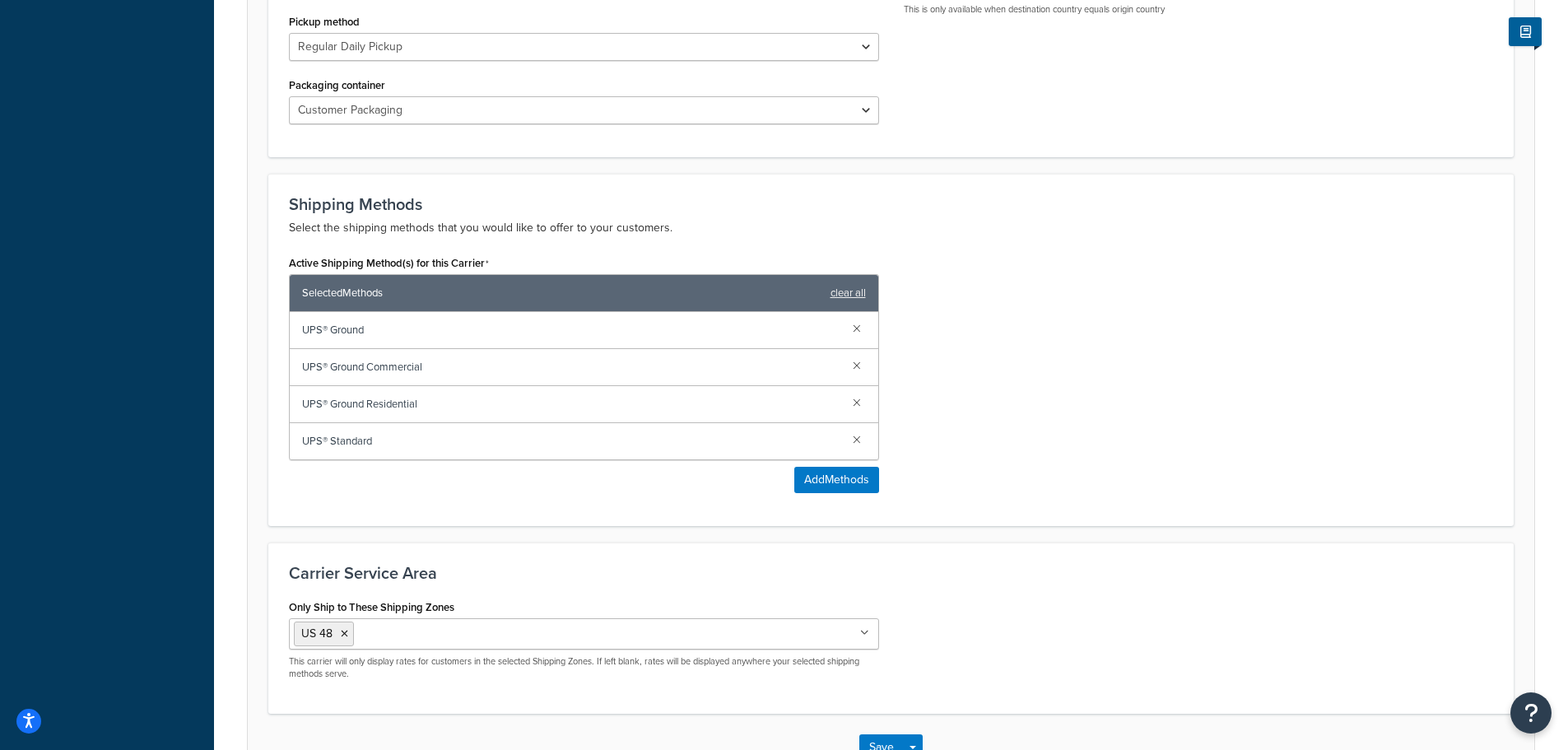
scroll to position [659, 0]
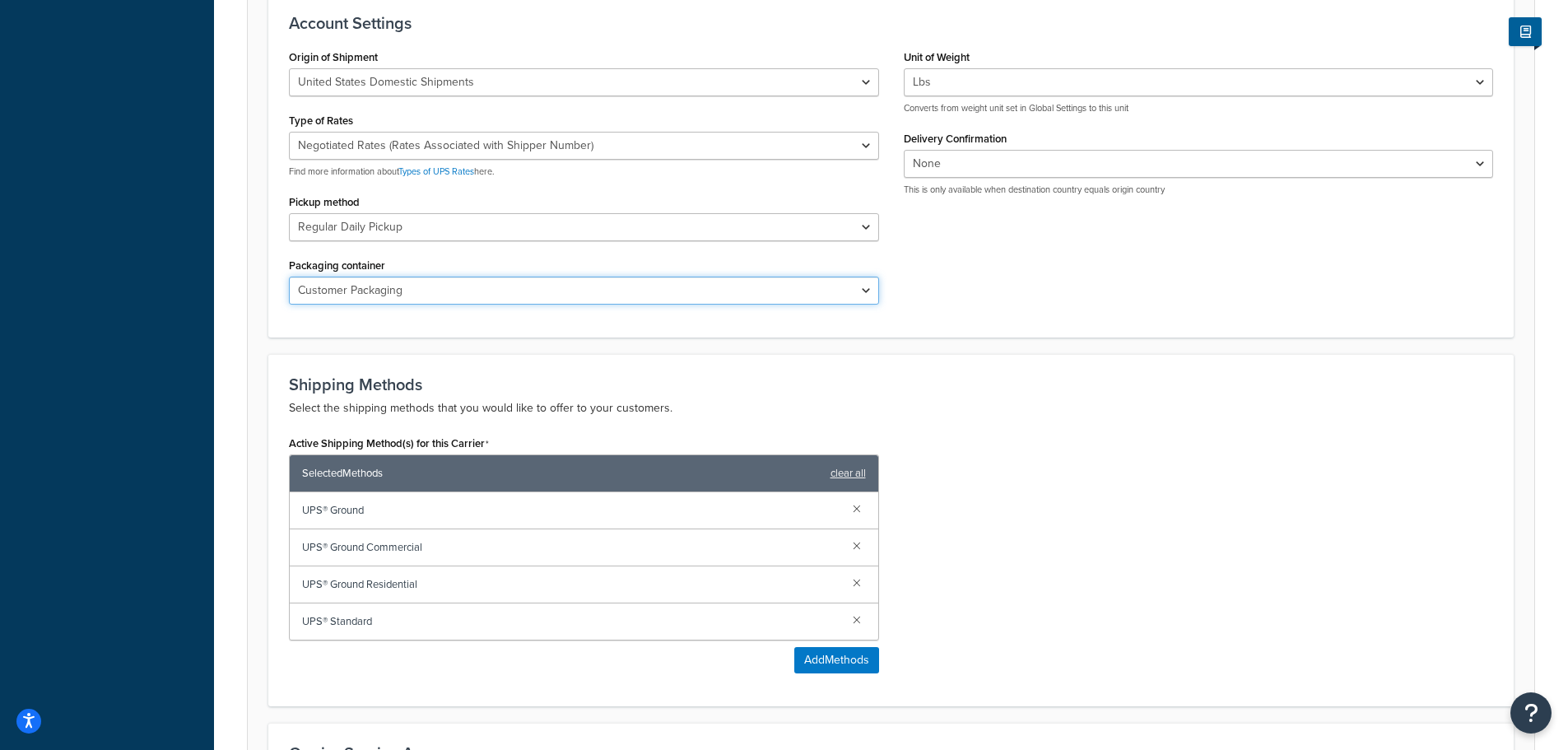
click at [451, 292] on select "Customer Packaging UPS Letter Envelope Customer Supplied Package UPS Tube UPS P…" at bounding box center [584, 290] width 590 height 28
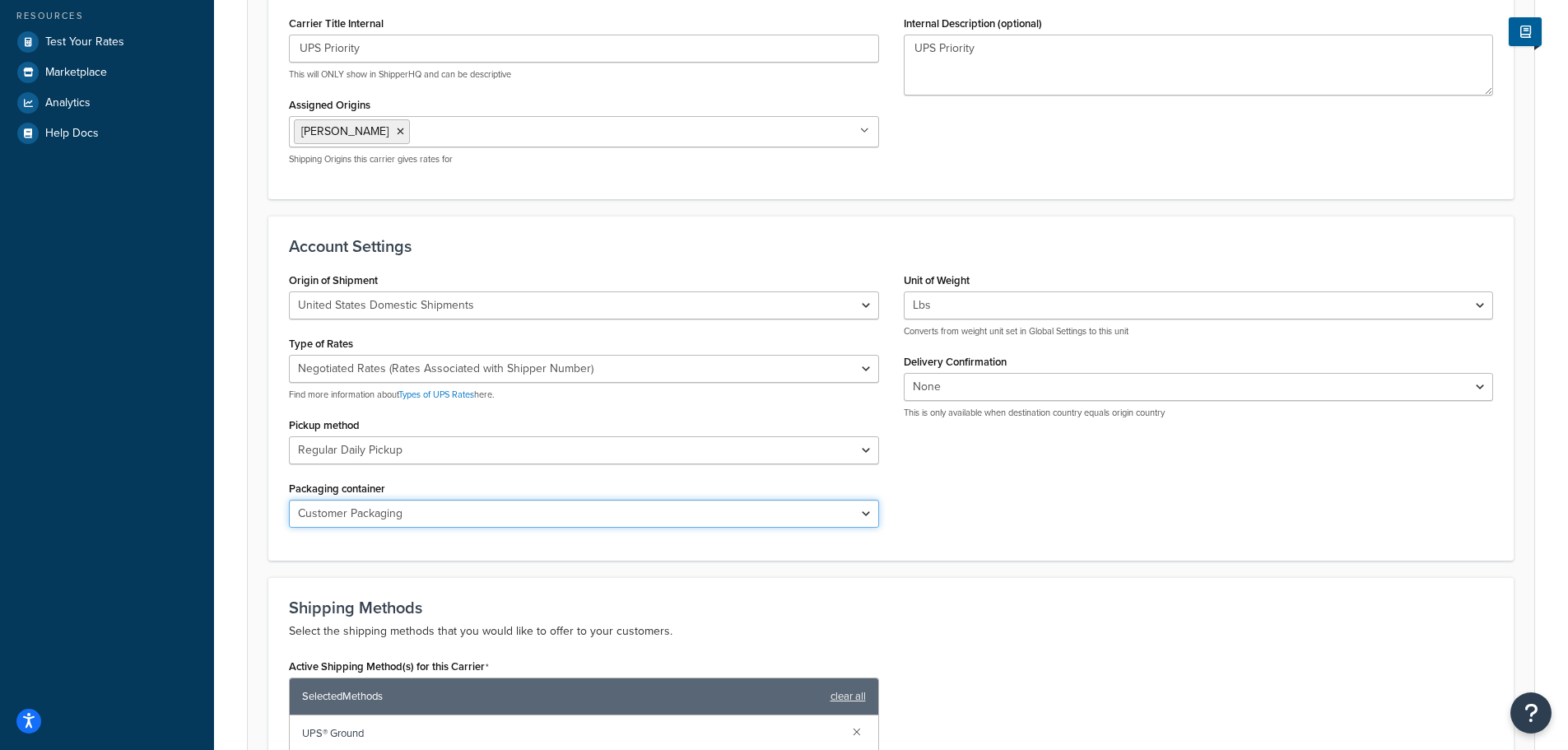
scroll to position [412, 0]
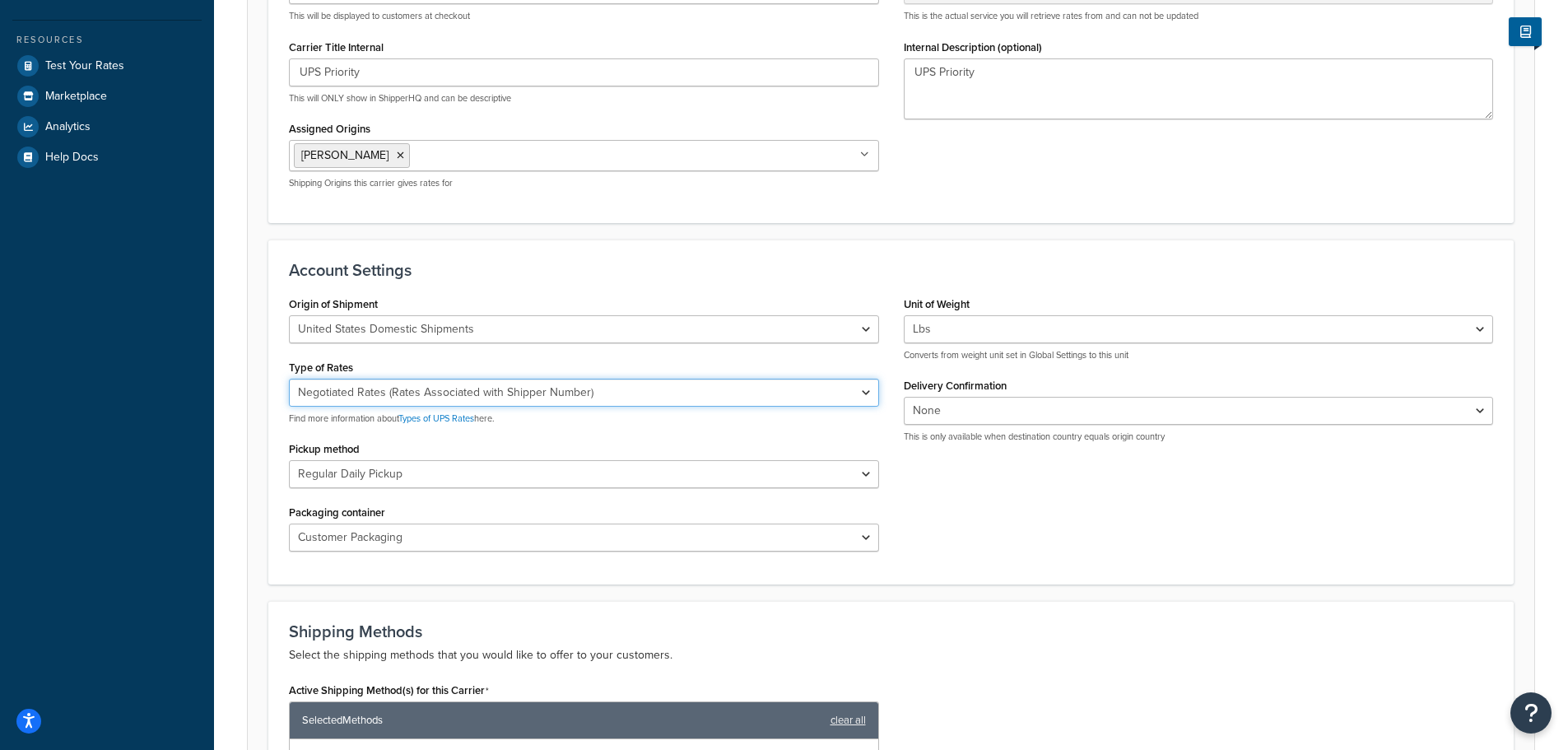
click at [634, 395] on select "Negotiated Rates (Rates Associated with Shipper Number) Daily Rates Retail Rate…" at bounding box center [584, 392] width 590 height 28
select select "53"
click at [289, 378] on select "Negotiated Rates (Rates Associated with Shipper Number) Daily Rates Retail Rate…" at bounding box center [584, 392] width 590 height 28
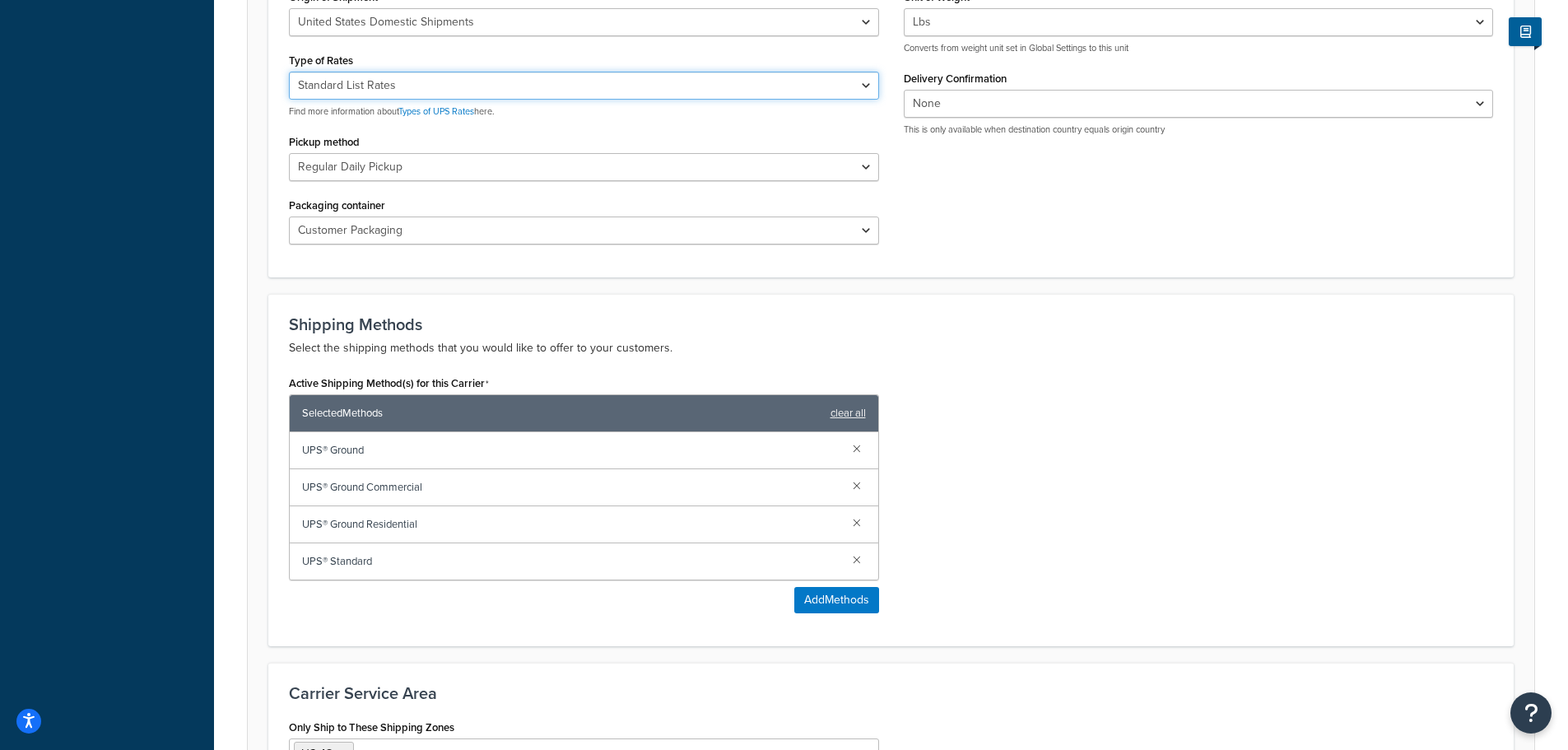
scroll to position [953, 0]
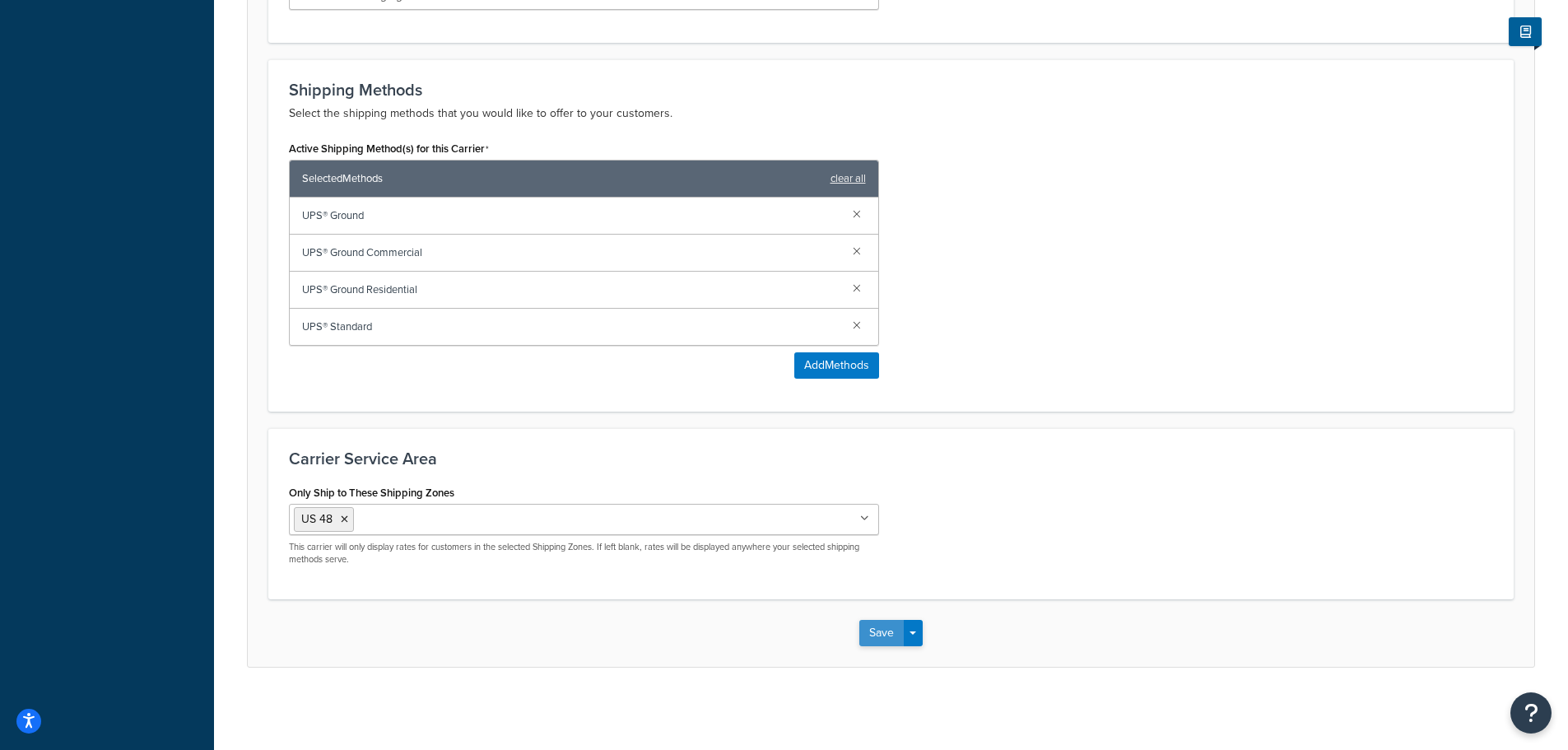
click at [883, 627] on button "Save" at bounding box center [880, 633] width 44 height 27
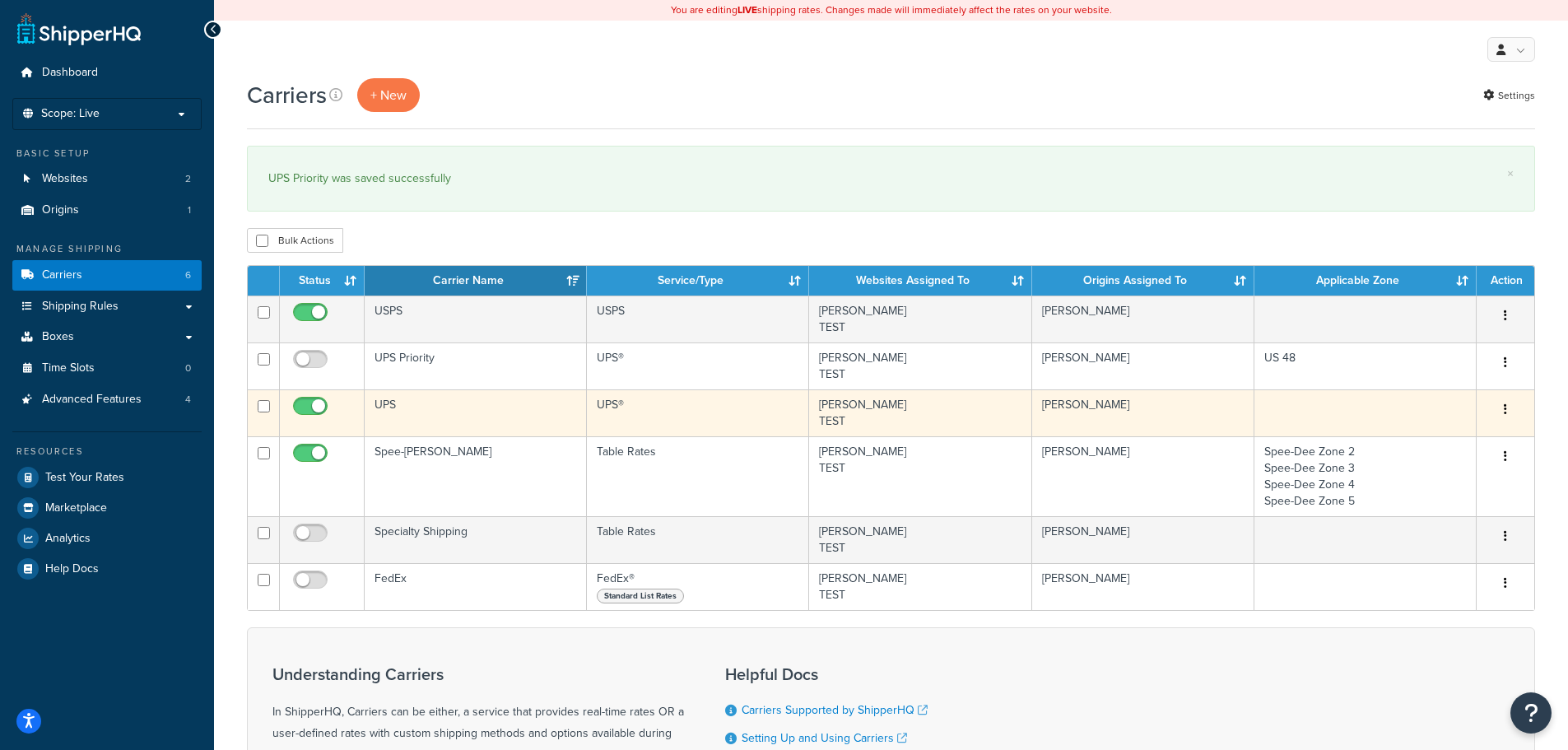
click at [447, 403] on td "UPS" at bounding box center [476, 413] width 222 height 47
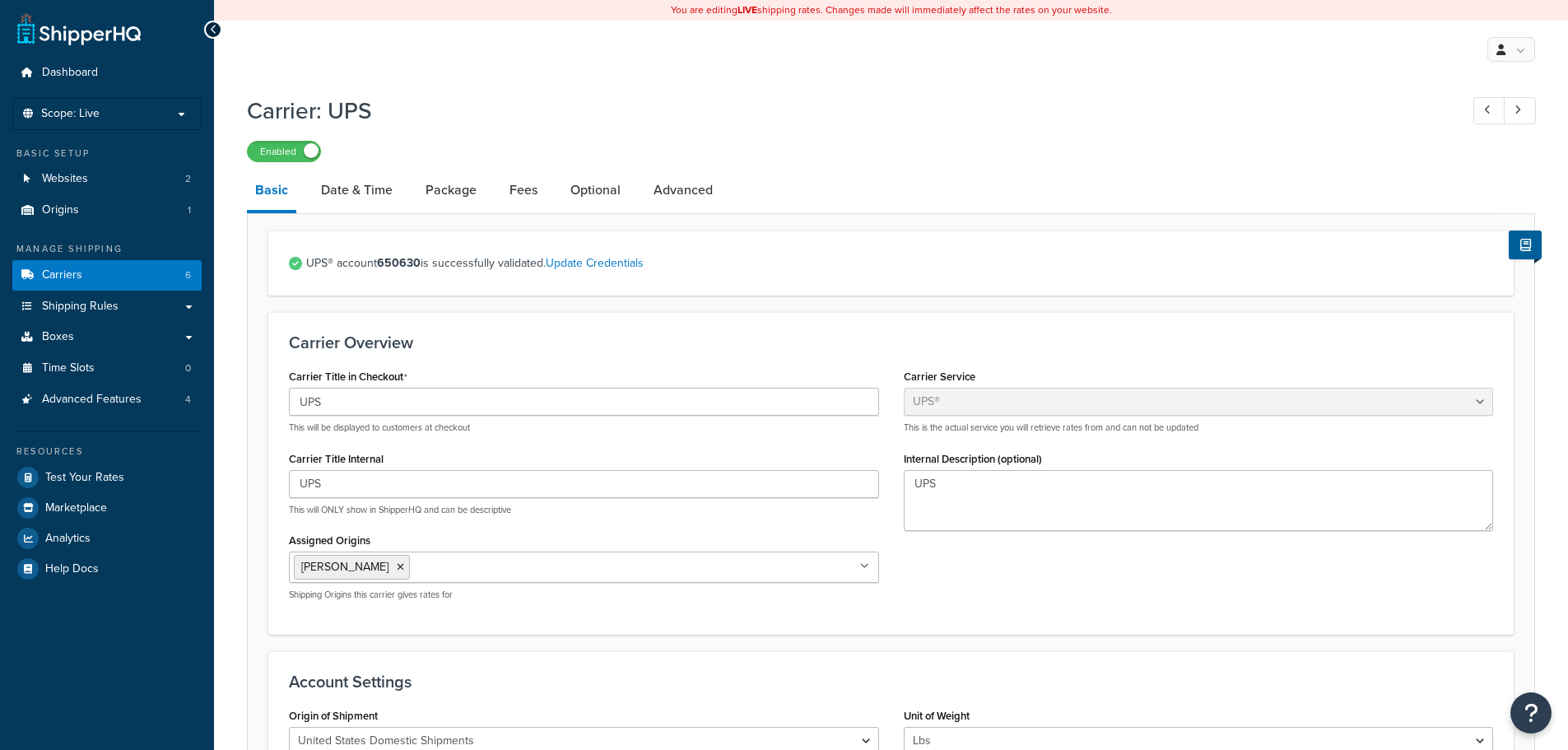
select select "ups"
select select "01"
click at [124, 269] on link "Carriers 6" at bounding box center [107, 275] width 190 height 30
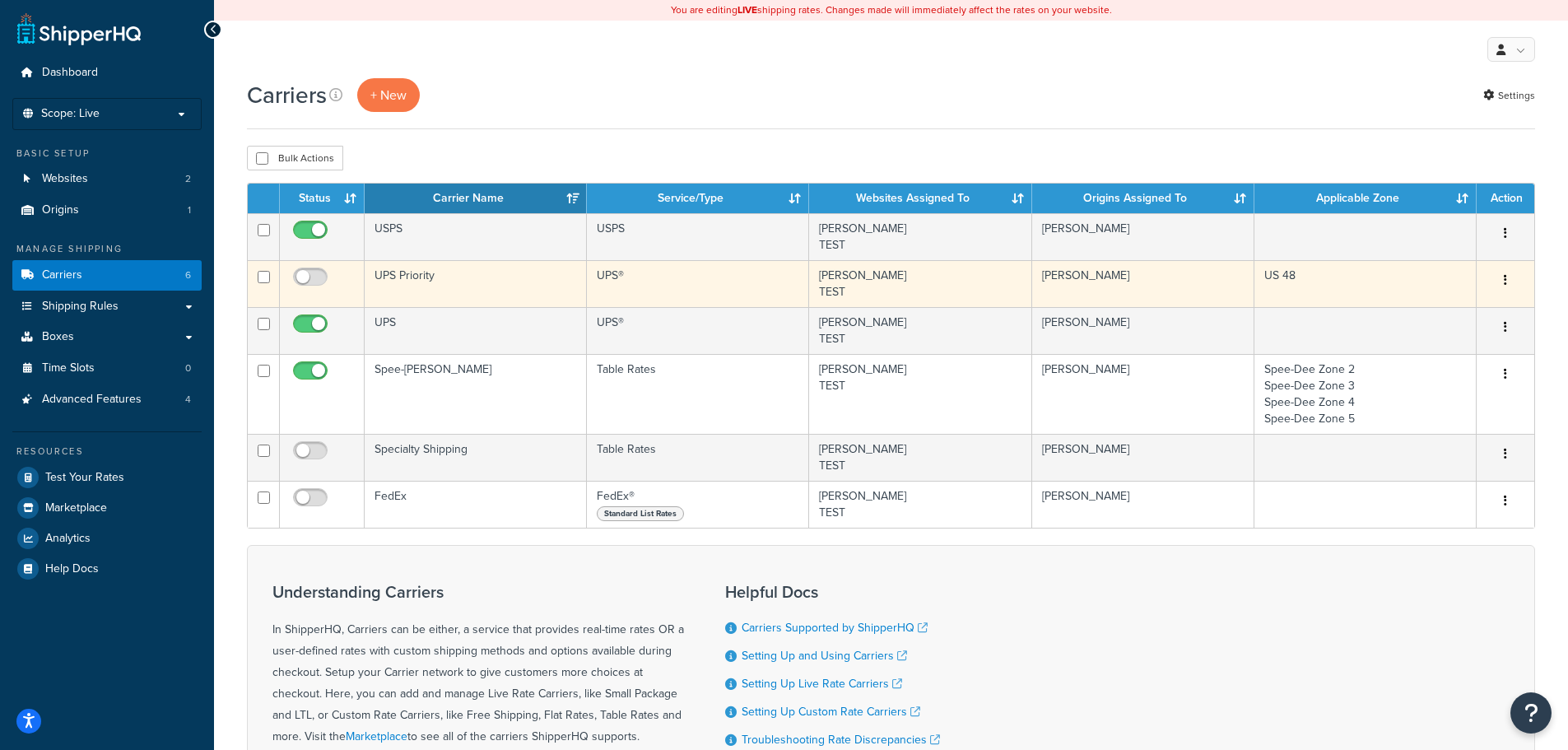
click at [451, 269] on td "UPS Priority" at bounding box center [476, 284] width 222 height 47
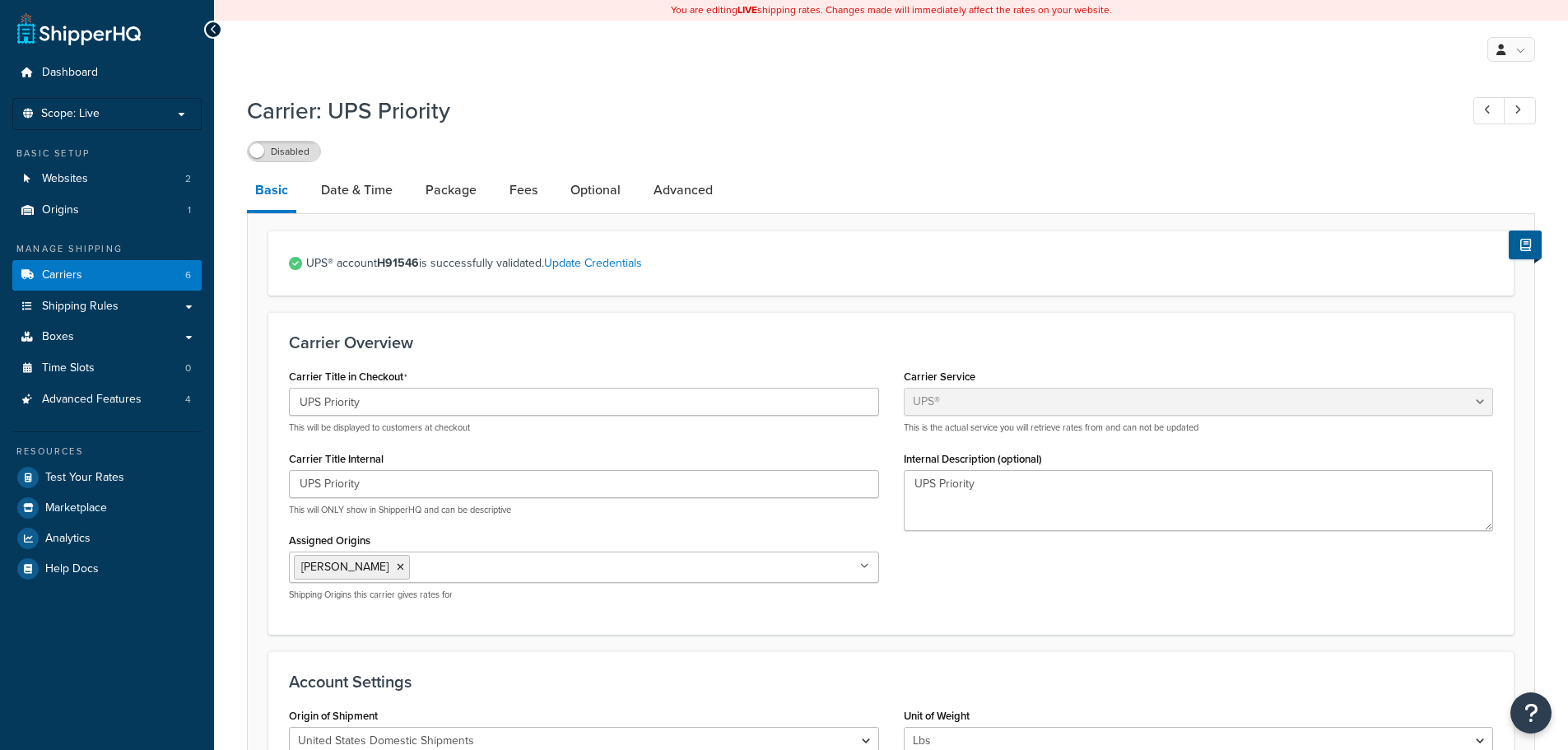
select select "ups"
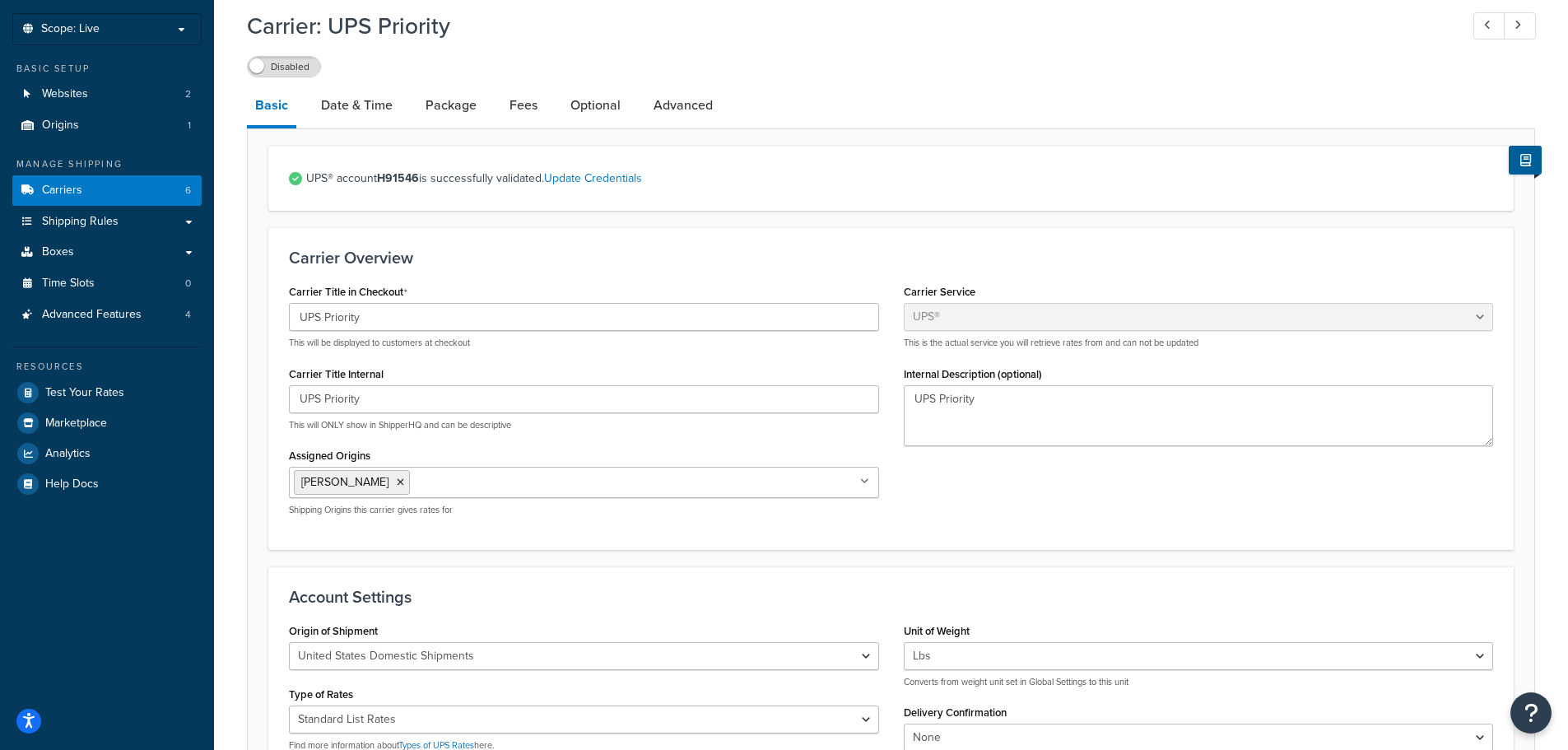
scroll to position [247, 0]
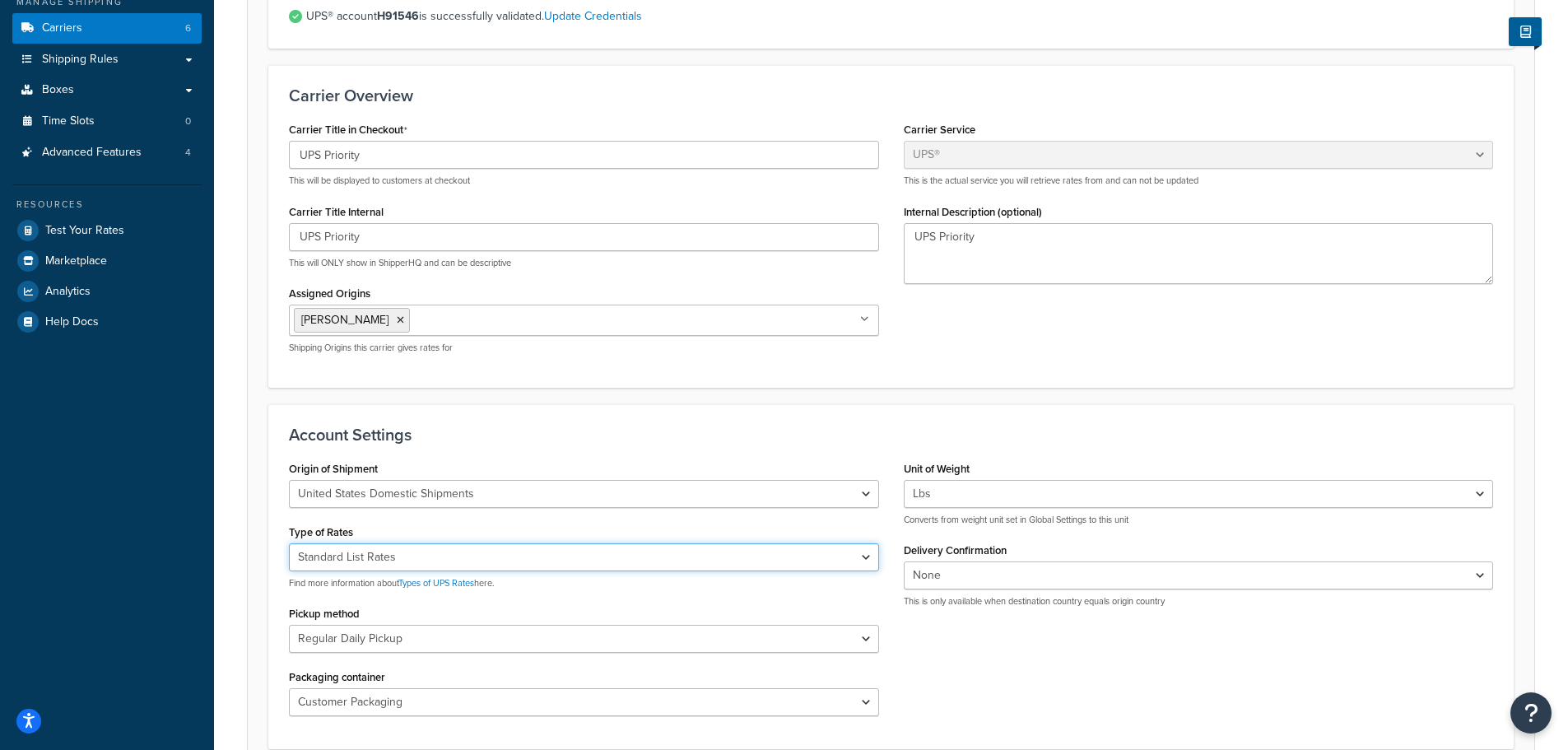
click at [444, 563] on select "Negotiated Rates (Rates Associated with Shipper Number) Daily Rates Retail Rate…" at bounding box center [584, 557] width 590 height 28
select select "01"
click at [289, 544] on select "Negotiated Rates (Rates Associated with Shipper Number) Daily Rates Retail Rate…" at bounding box center [584, 557] width 590 height 28
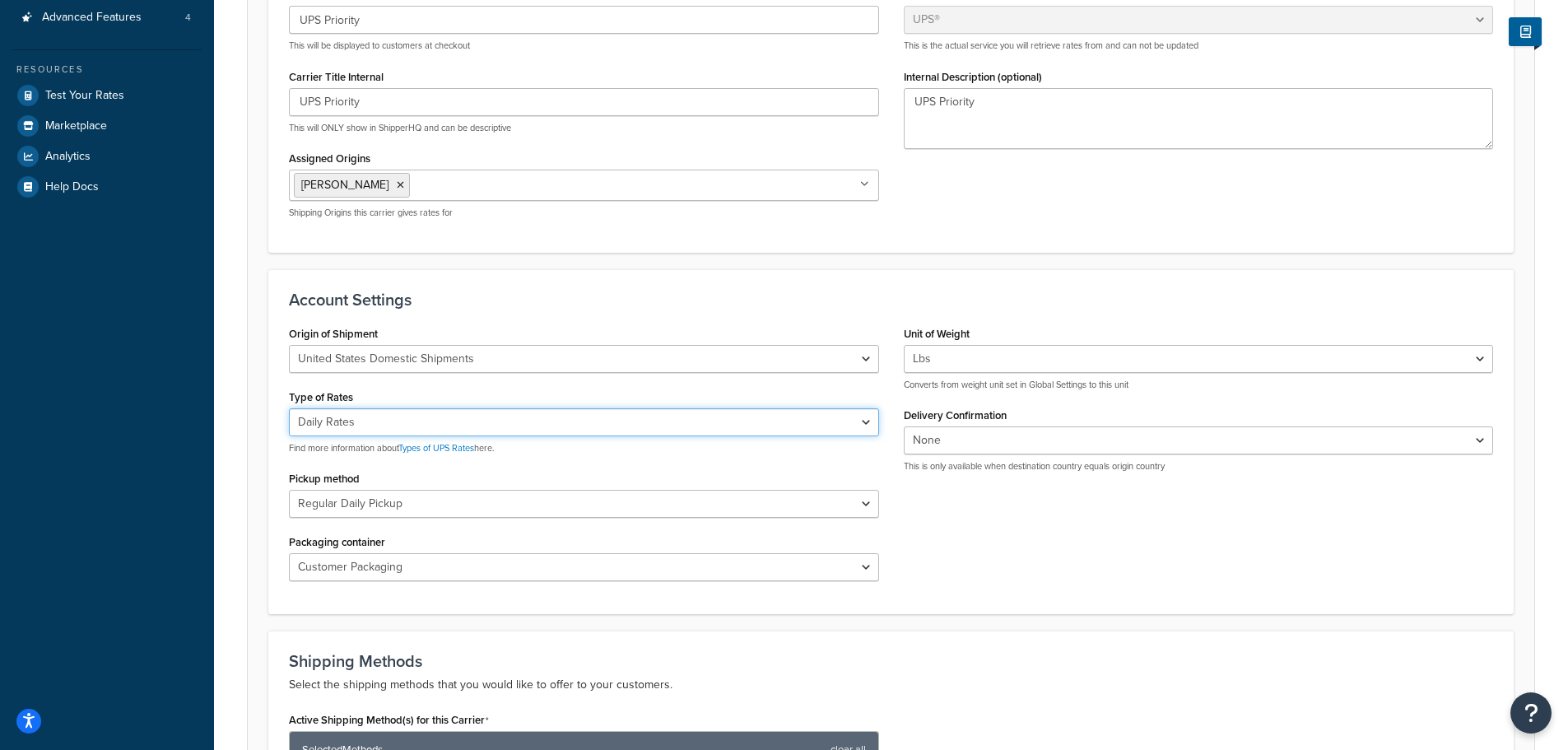
scroll to position [494, 0]
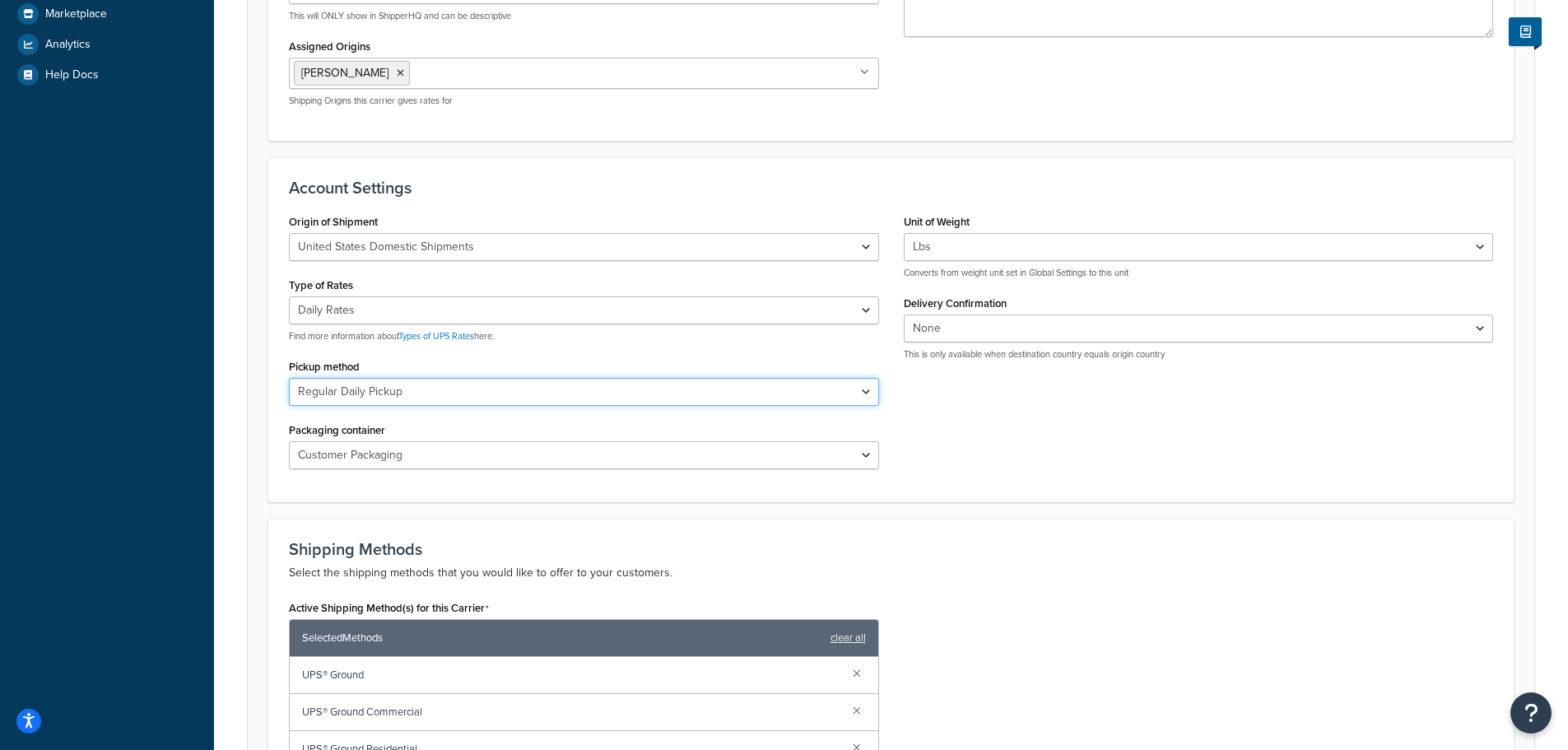
click at [650, 392] on select "Regular Daily Pickup Customer Counter One Time Pickup On Call Air Letter Center…" at bounding box center [584, 391] width 590 height 28
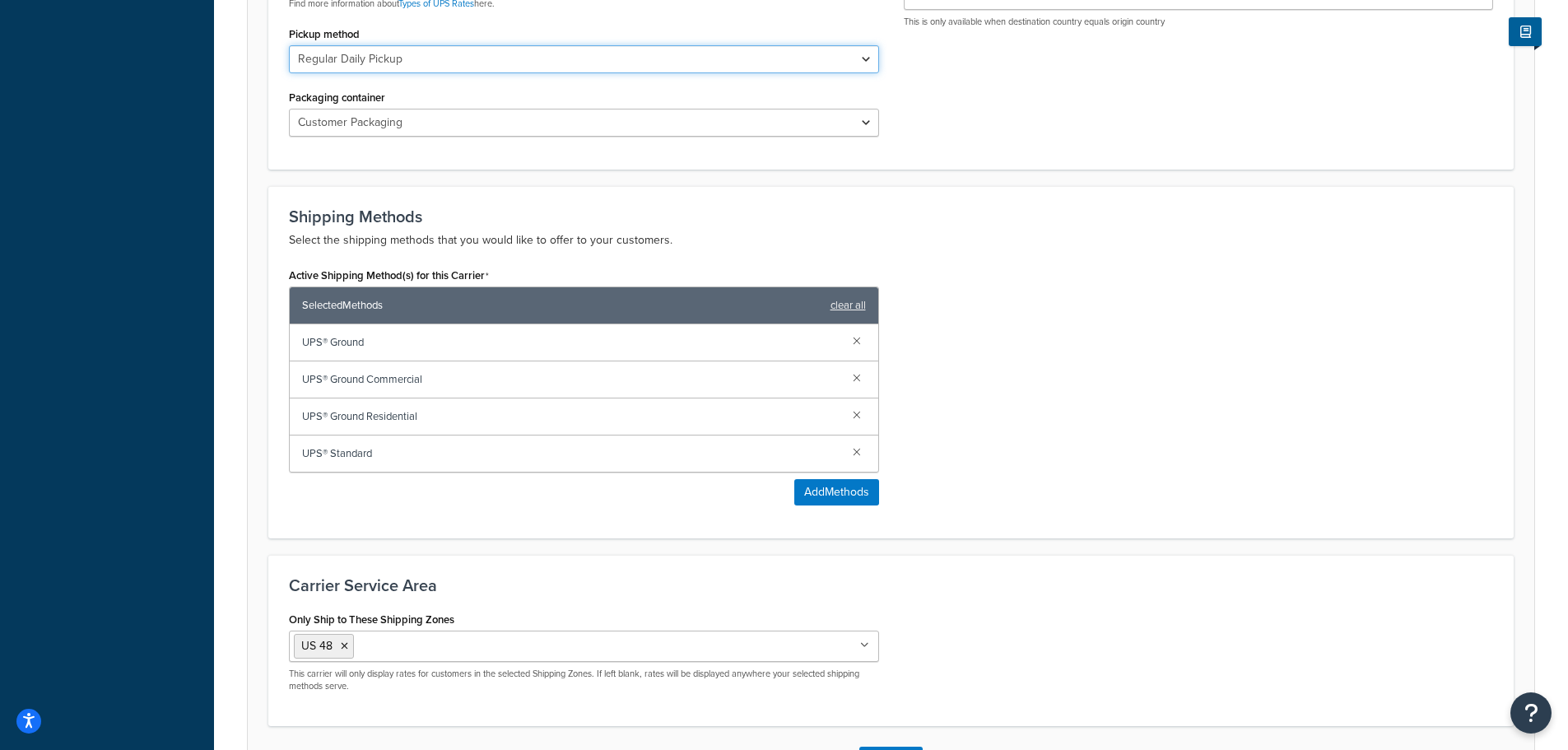
scroll to position [953, 0]
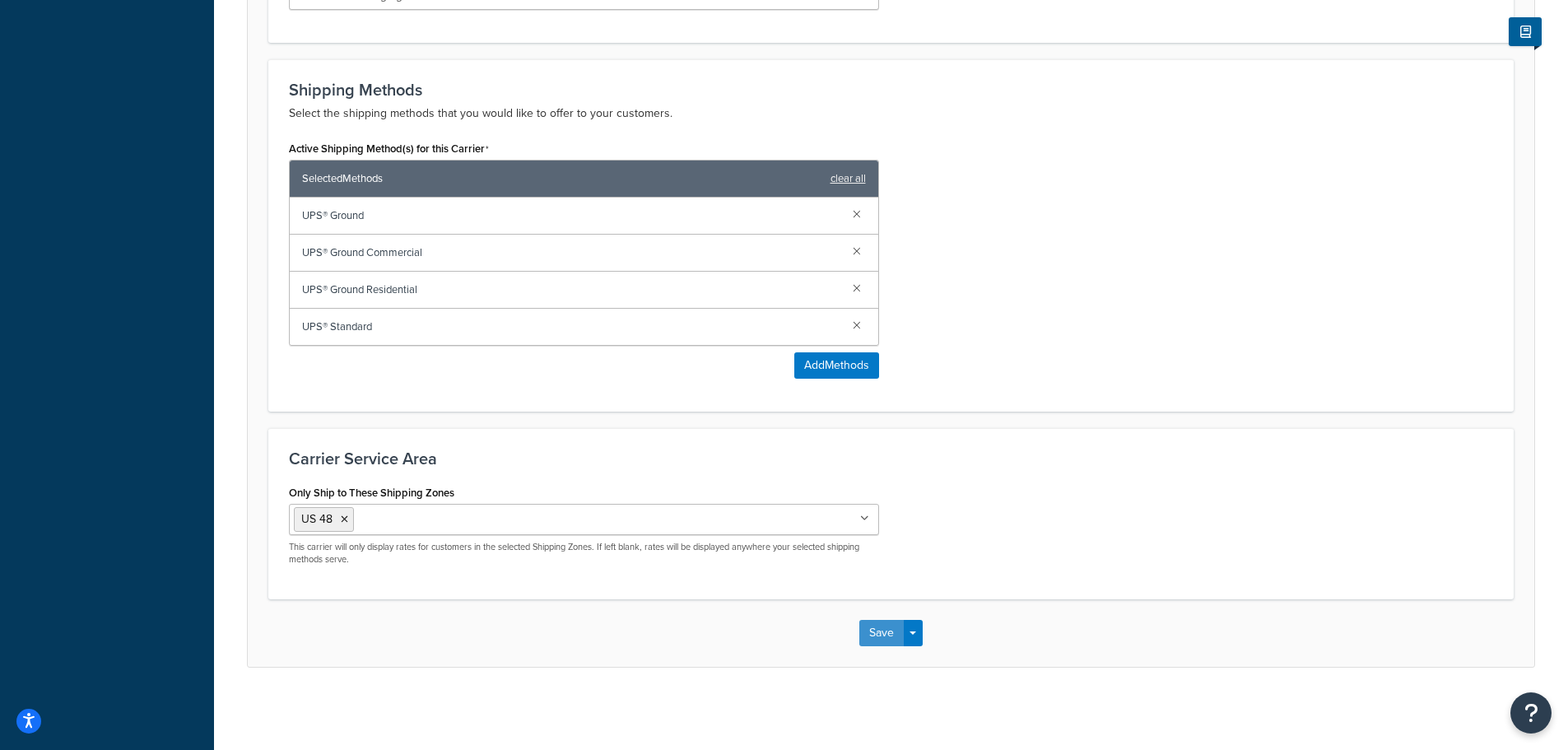
click at [881, 631] on button "Save" at bounding box center [880, 633] width 44 height 27
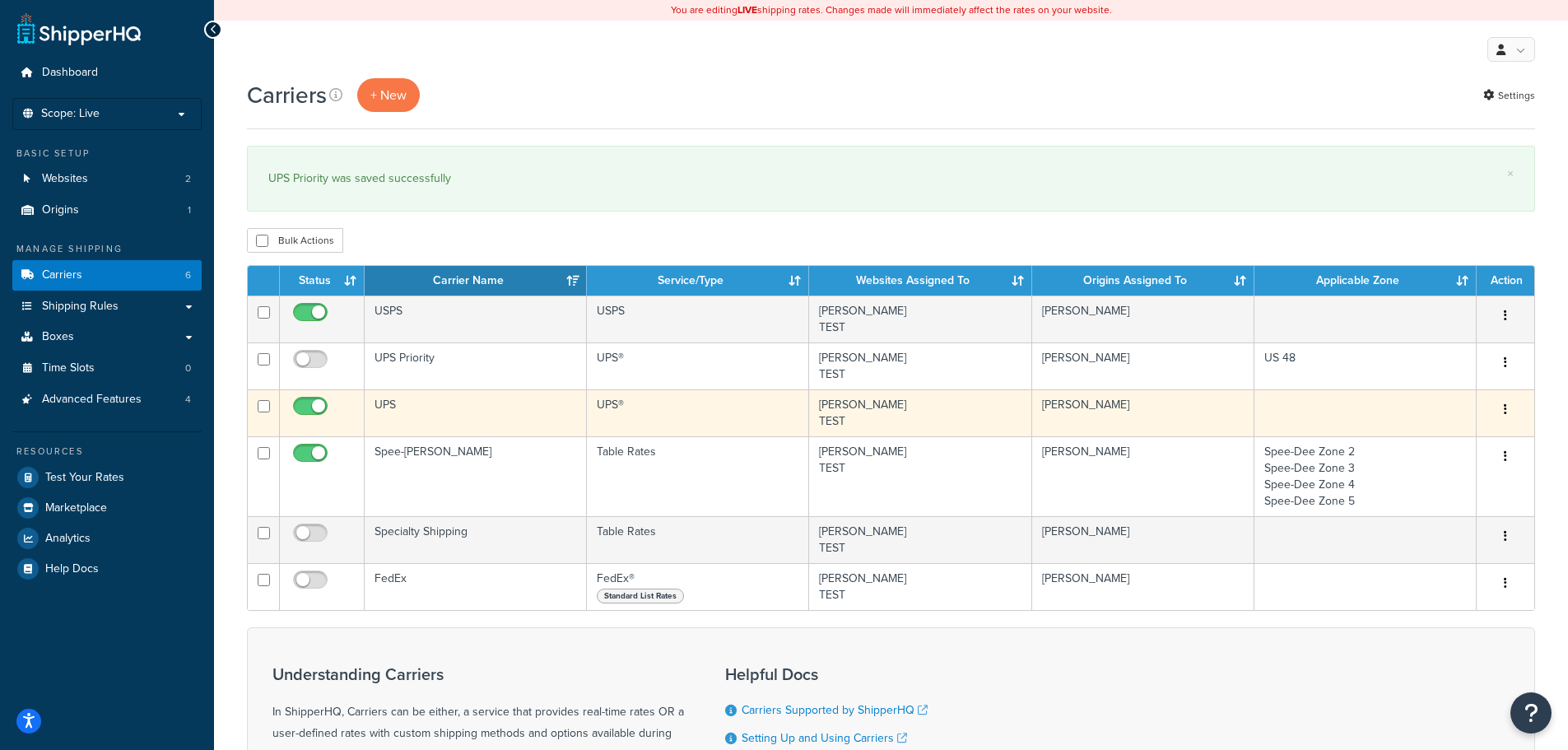
click at [440, 404] on td "UPS" at bounding box center [476, 413] width 222 height 47
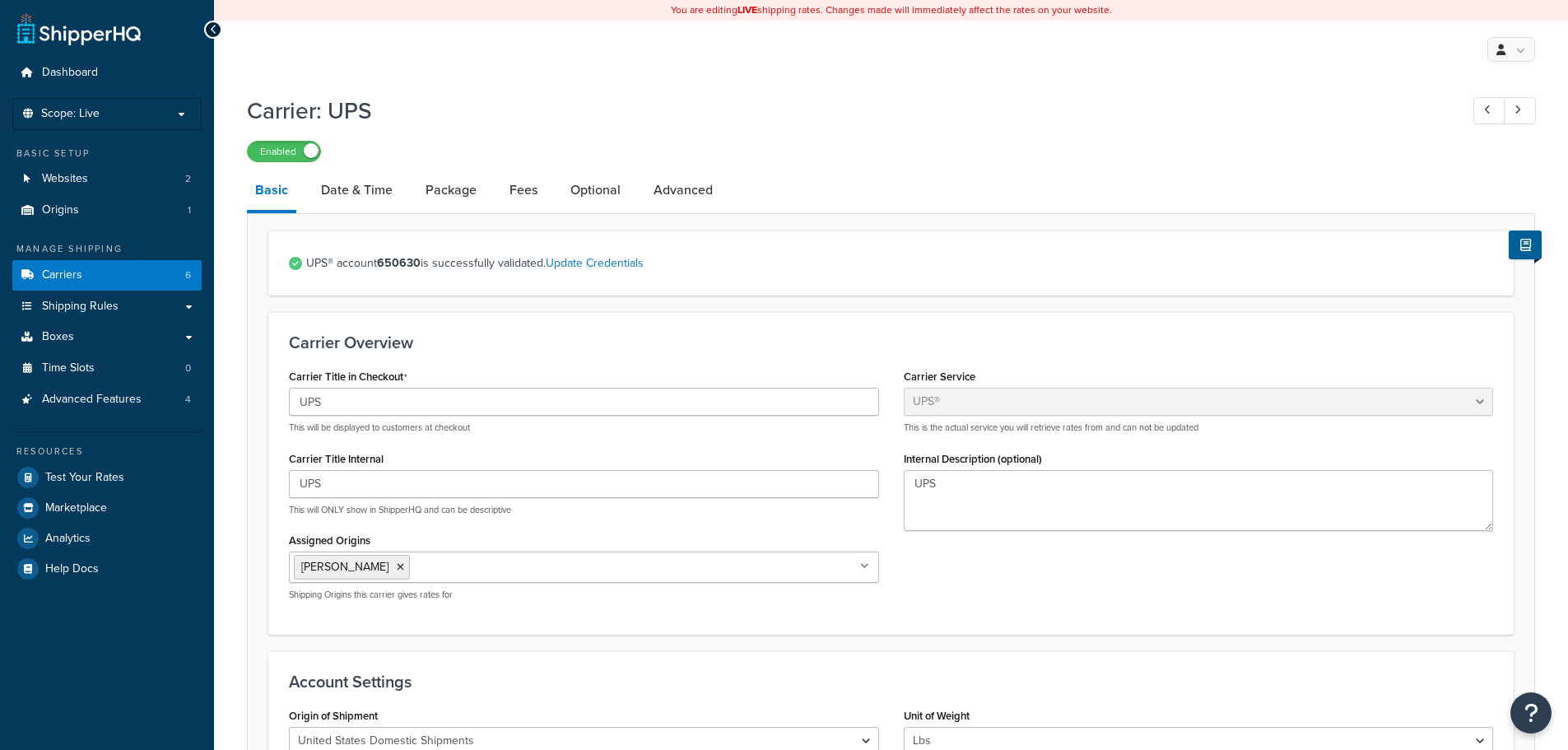
select select "ups"
select select "01"
click at [96, 269] on link "Carriers 6" at bounding box center [107, 275] width 190 height 30
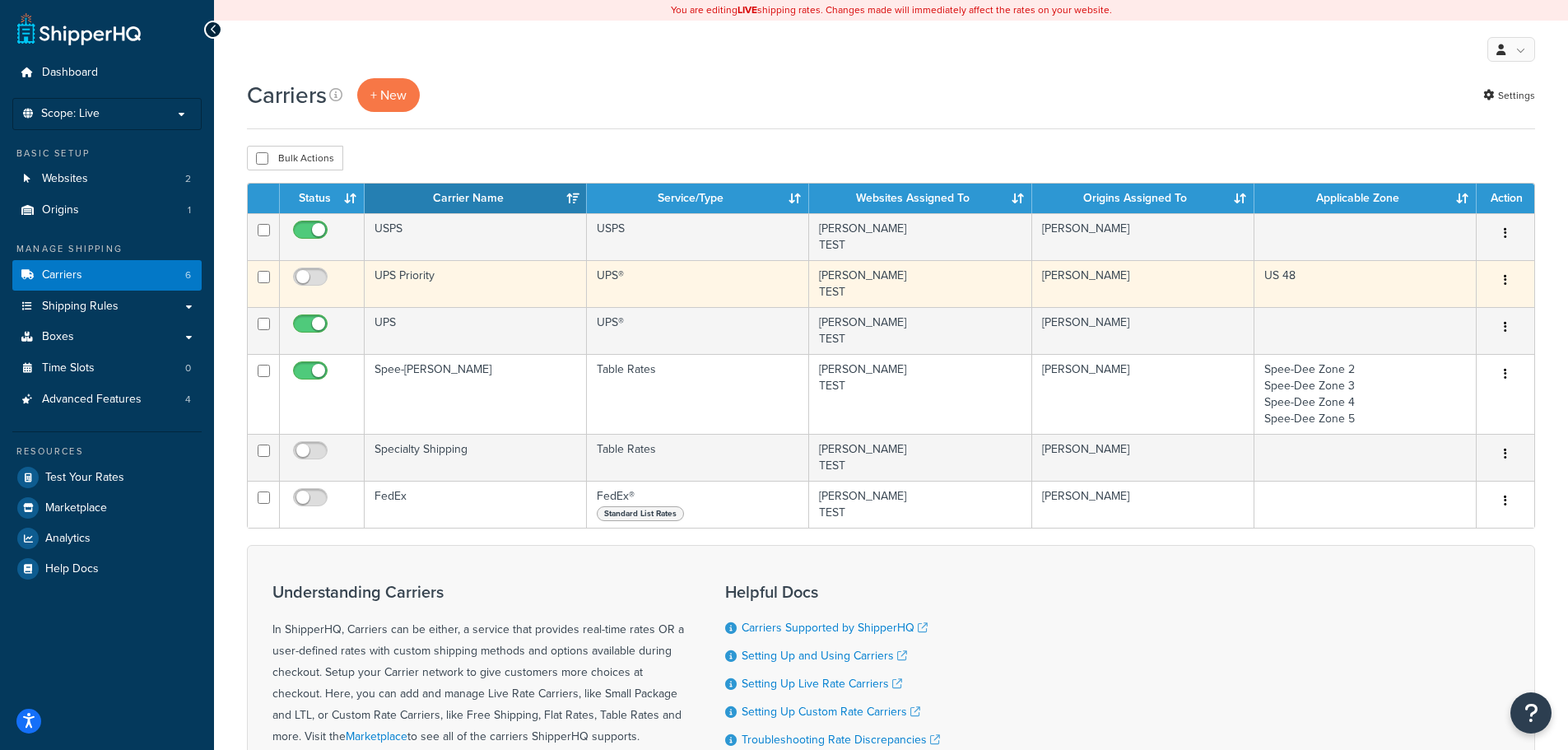
click at [480, 283] on td "UPS Priority" at bounding box center [476, 284] width 222 height 47
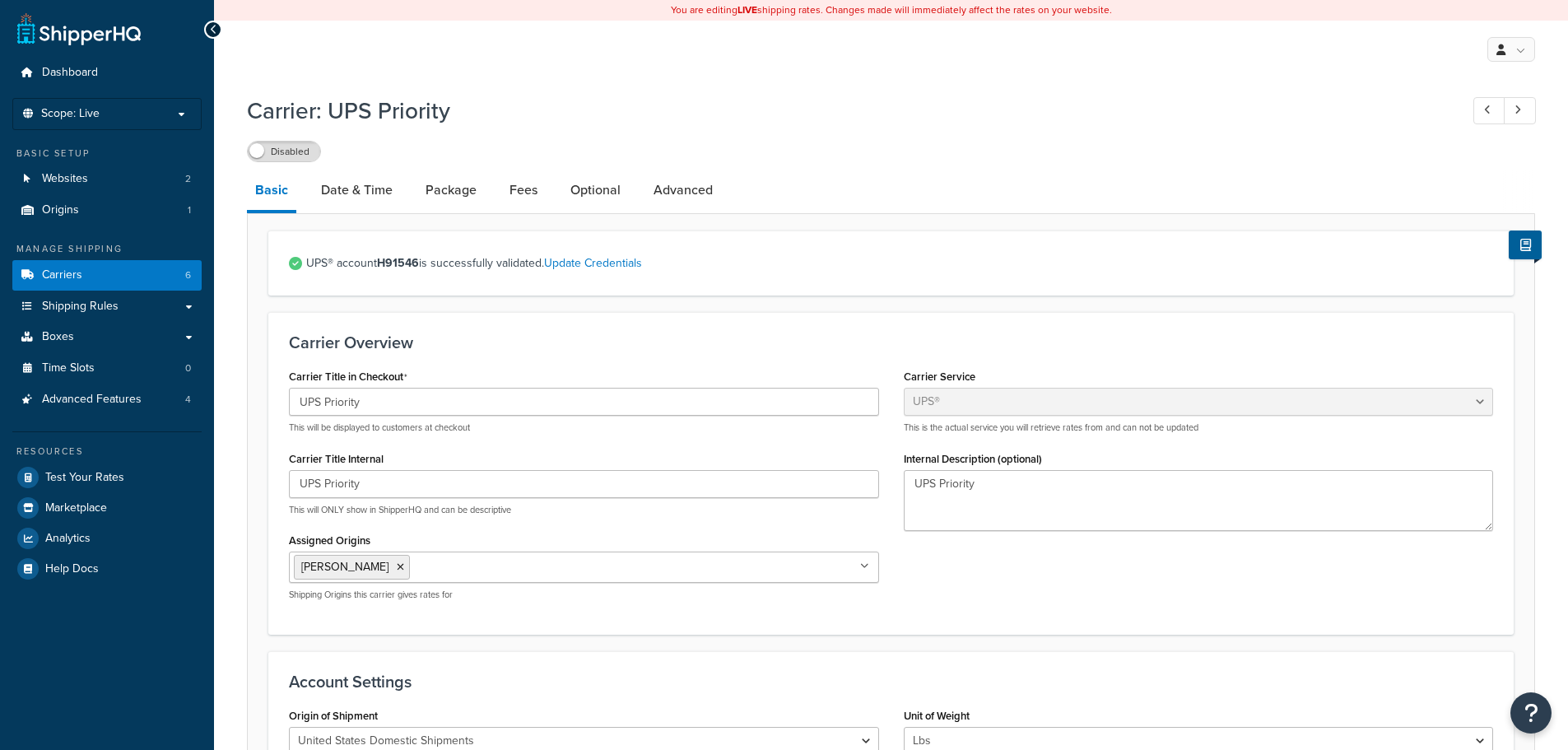
select select "ups"
select select "01"
click at [357, 189] on link "Date & Time" at bounding box center [357, 190] width 88 height 39
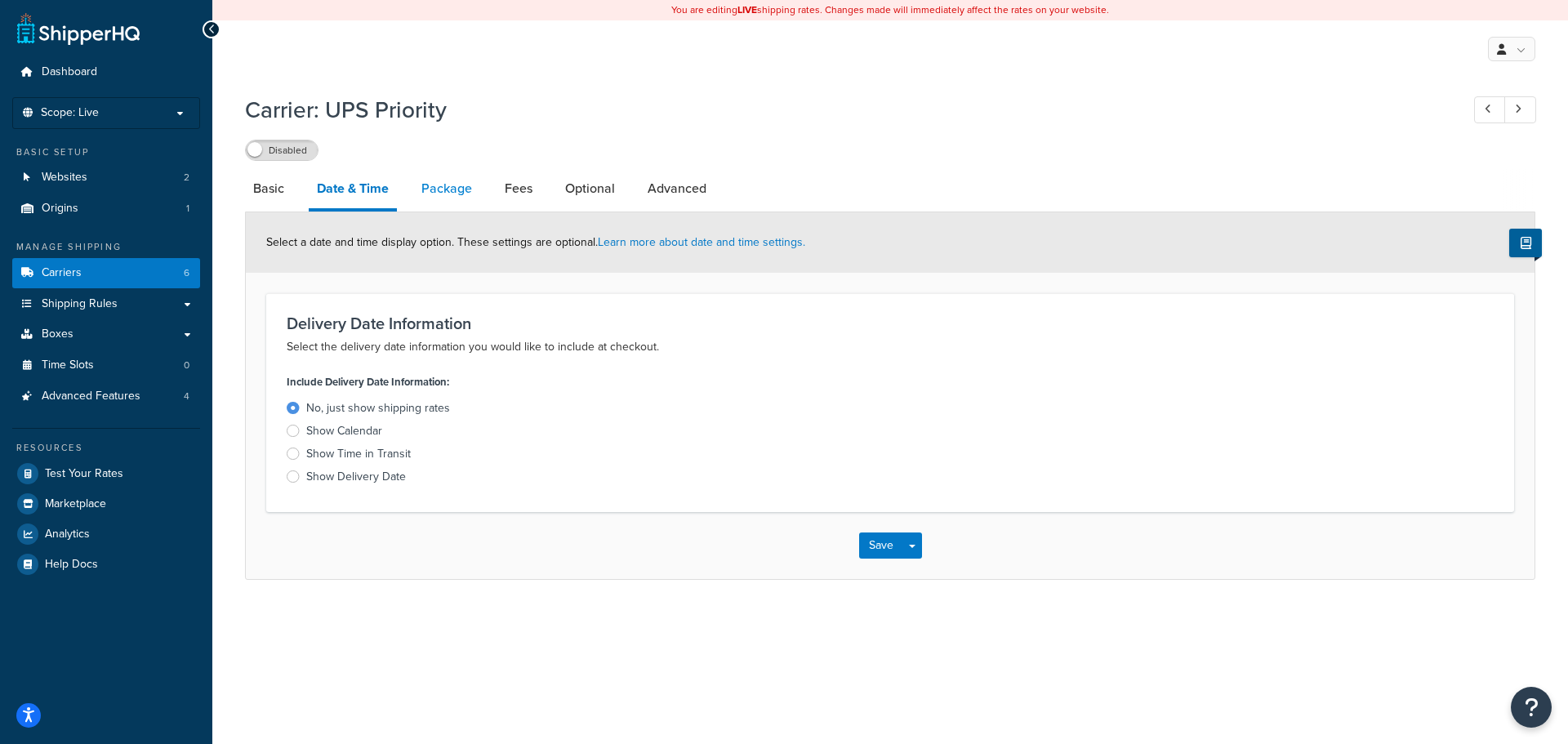
click at [449, 188] on link "Package" at bounding box center [447, 188] width 67 height 39
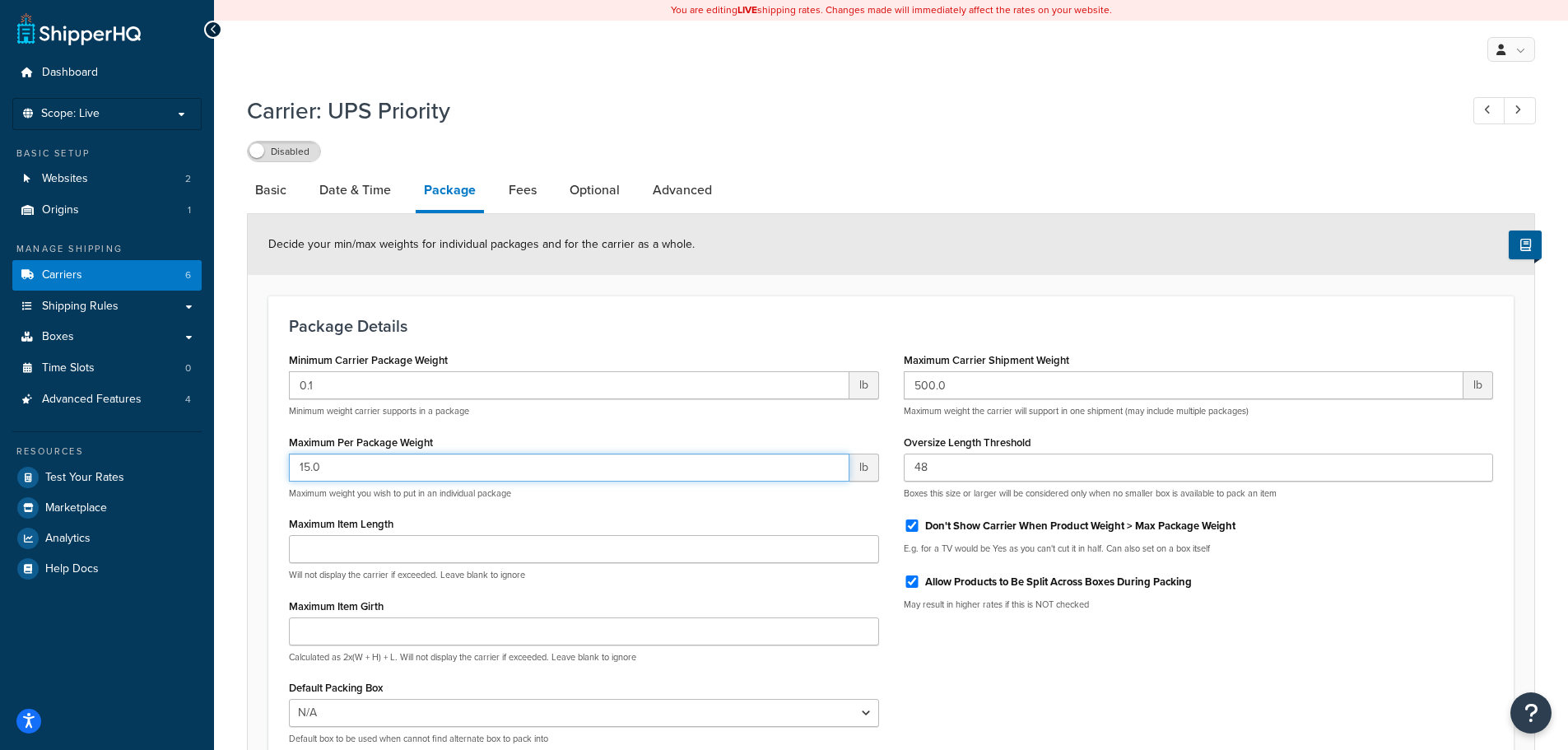
drag, startPoint x: 307, startPoint y: 461, endPoint x: 295, endPoint y: 462, distance: 12.0
click at [295, 462] on input "15.0" at bounding box center [569, 468] width 560 height 28
type input "25.0"
click at [765, 322] on h3 "Package Details" at bounding box center [890, 325] width 1204 height 18
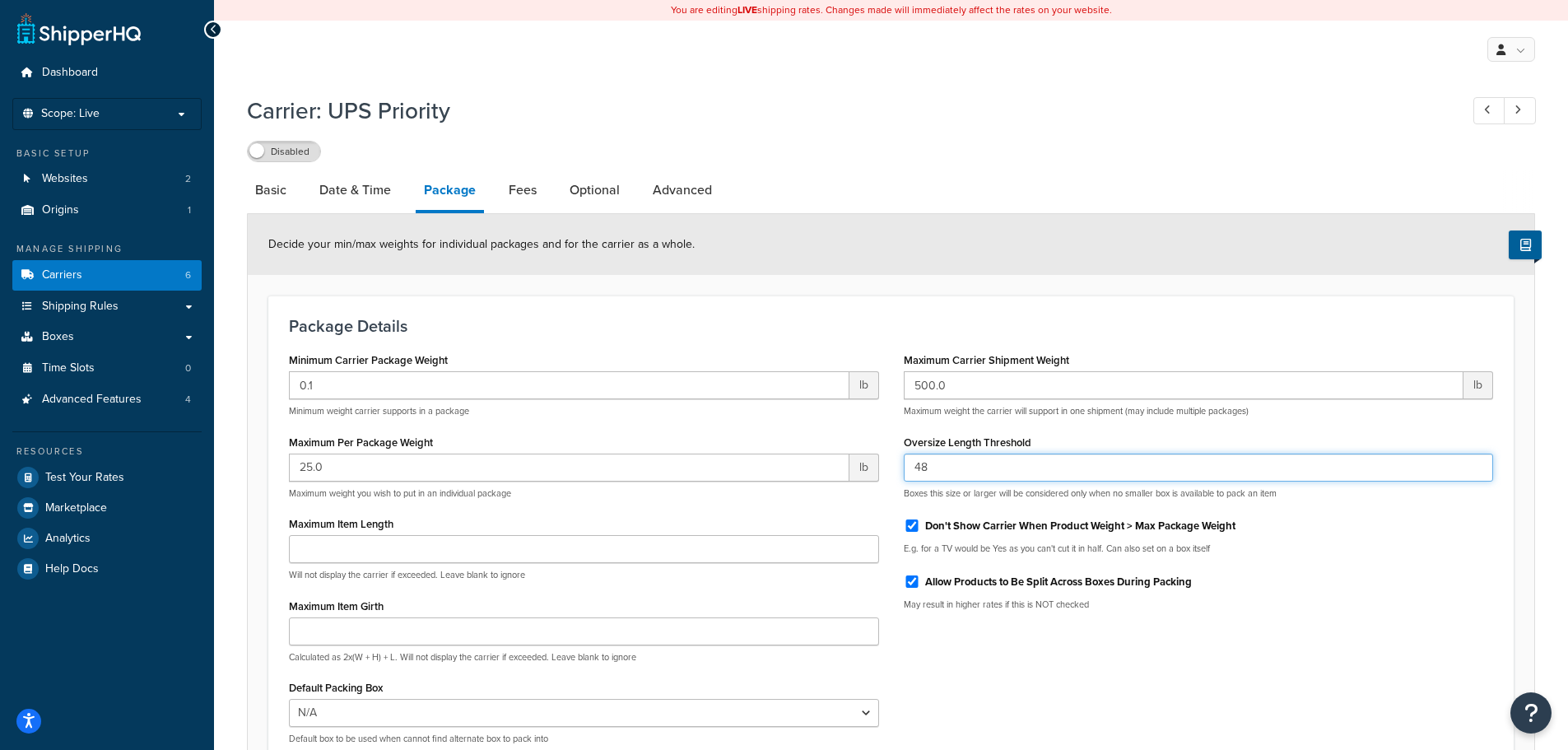
drag, startPoint x: 941, startPoint y: 466, endPoint x: 898, endPoint y: 475, distance: 43.9
click at [898, 475] on div "Maximum Carrier Shipment Weight 500.0 lb Maximum weight the carrier will suppor…" at bounding box center [1199, 486] width 615 height 275
click at [1004, 113] on h1 "Carrier: UPS Priority" at bounding box center [844, 110] width 1196 height 32
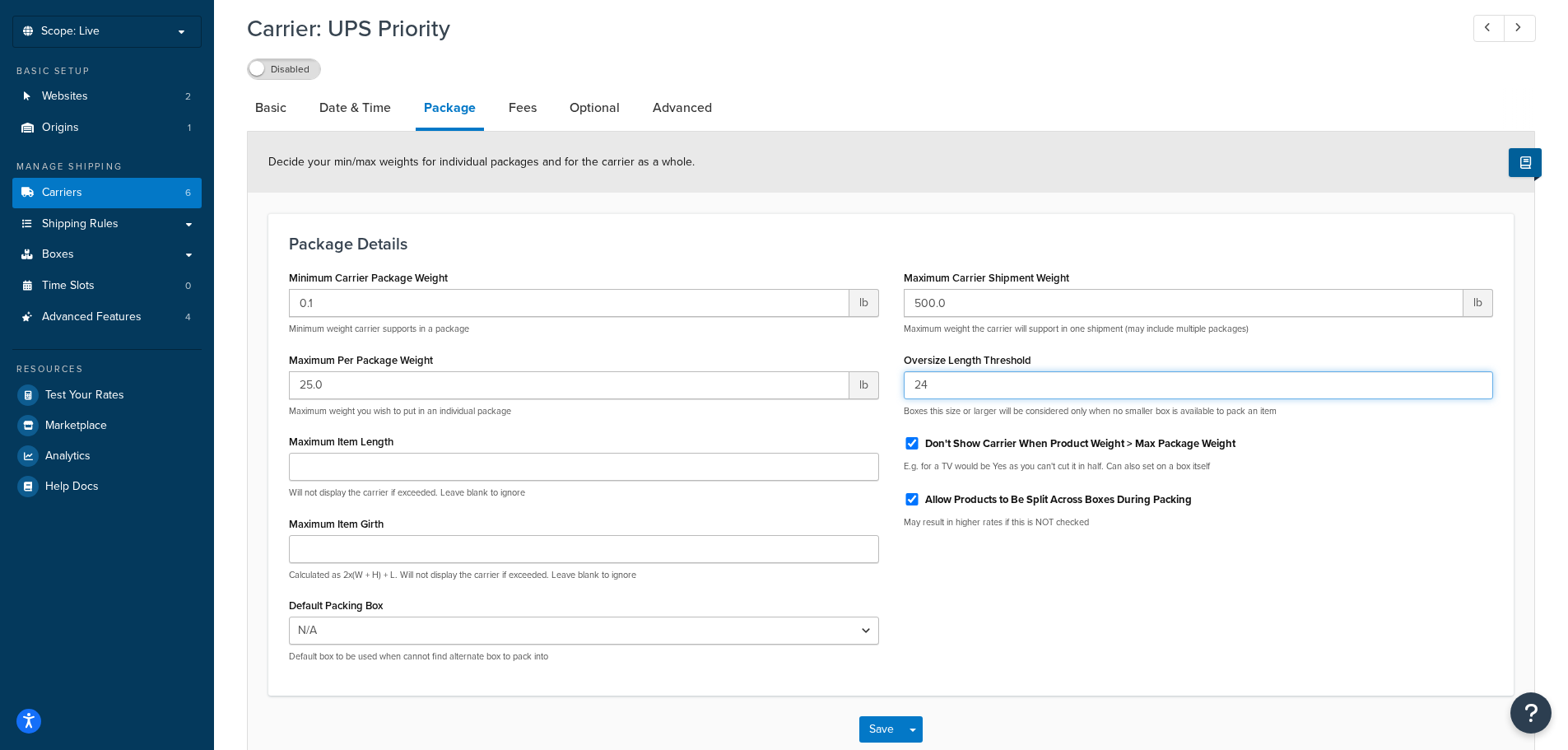
drag, startPoint x: 943, startPoint y: 388, endPoint x: 903, endPoint y: 390, distance: 40.0
click at [904, 390] on input "24" at bounding box center [1199, 385] width 590 height 28
type input "48"
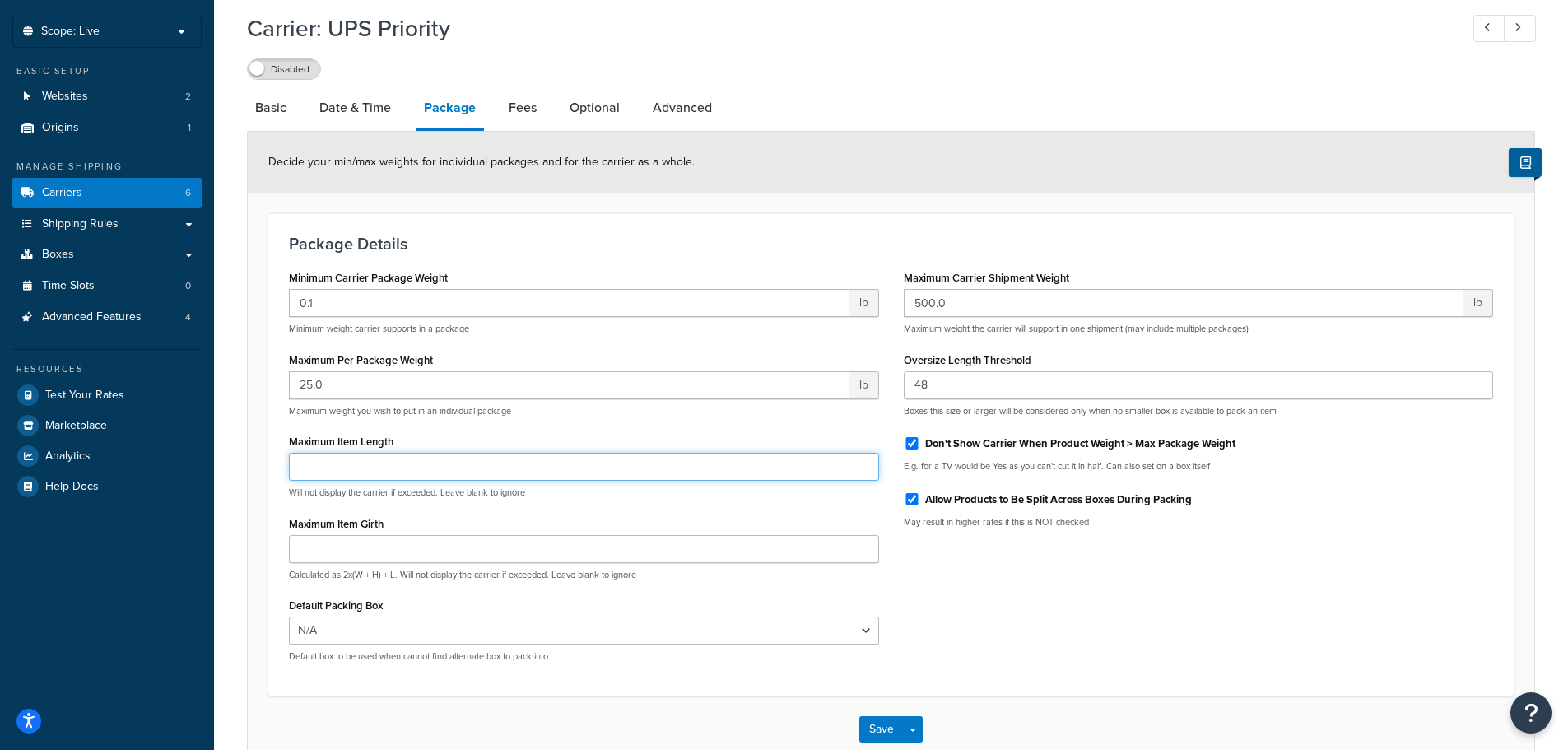
click at [430, 469] on input "Maximum Item Length" at bounding box center [584, 467] width 590 height 28
type input "24"
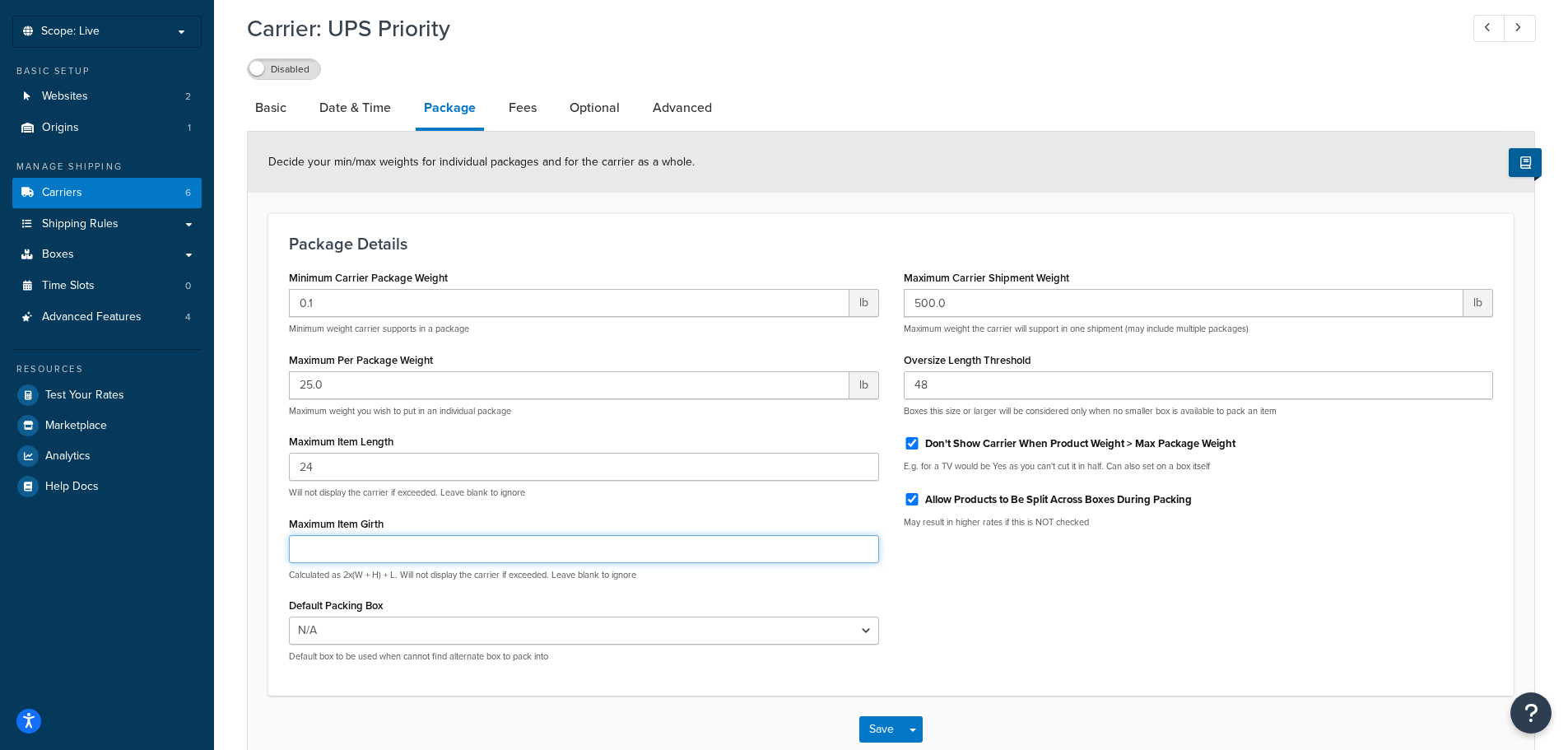
click at [388, 552] on input "Maximum Item Girth" at bounding box center [584, 548] width 590 height 28
type input "24"
click at [1006, 619] on div "Minimum Carrier Package Weight 0.1 lb Minimum weight carrier supports in a pack…" at bounding box center [890, 471] width 1229 height 409
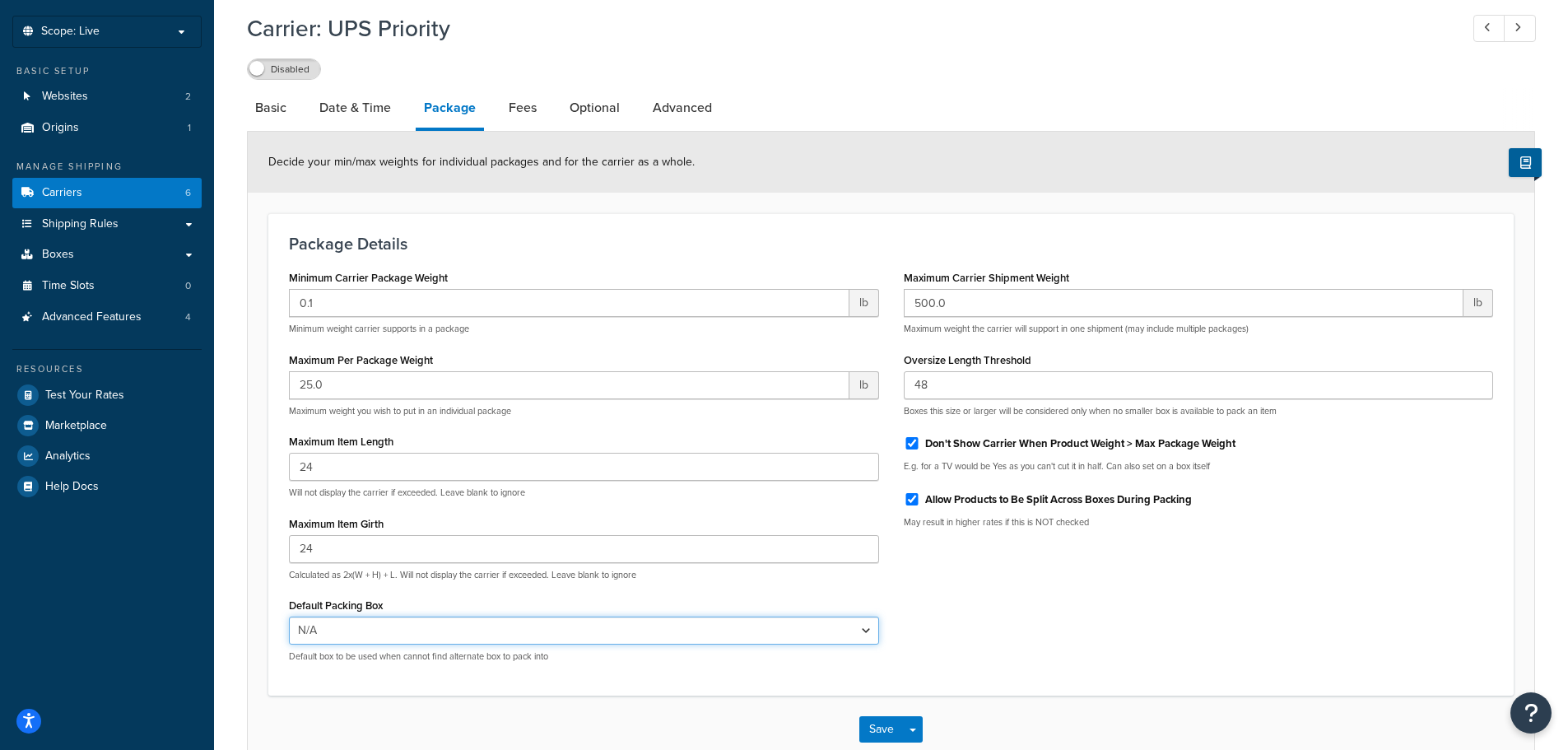
click at [730, 626] on select "N/A TEST BOX 1 TEST BOX 2 TEST BOX 3 B6x6x6 B8x8x8 B9x9x11 B14x8x8 B12x12x6 B17…" at bounding box center [584, 630] width 590 height 28
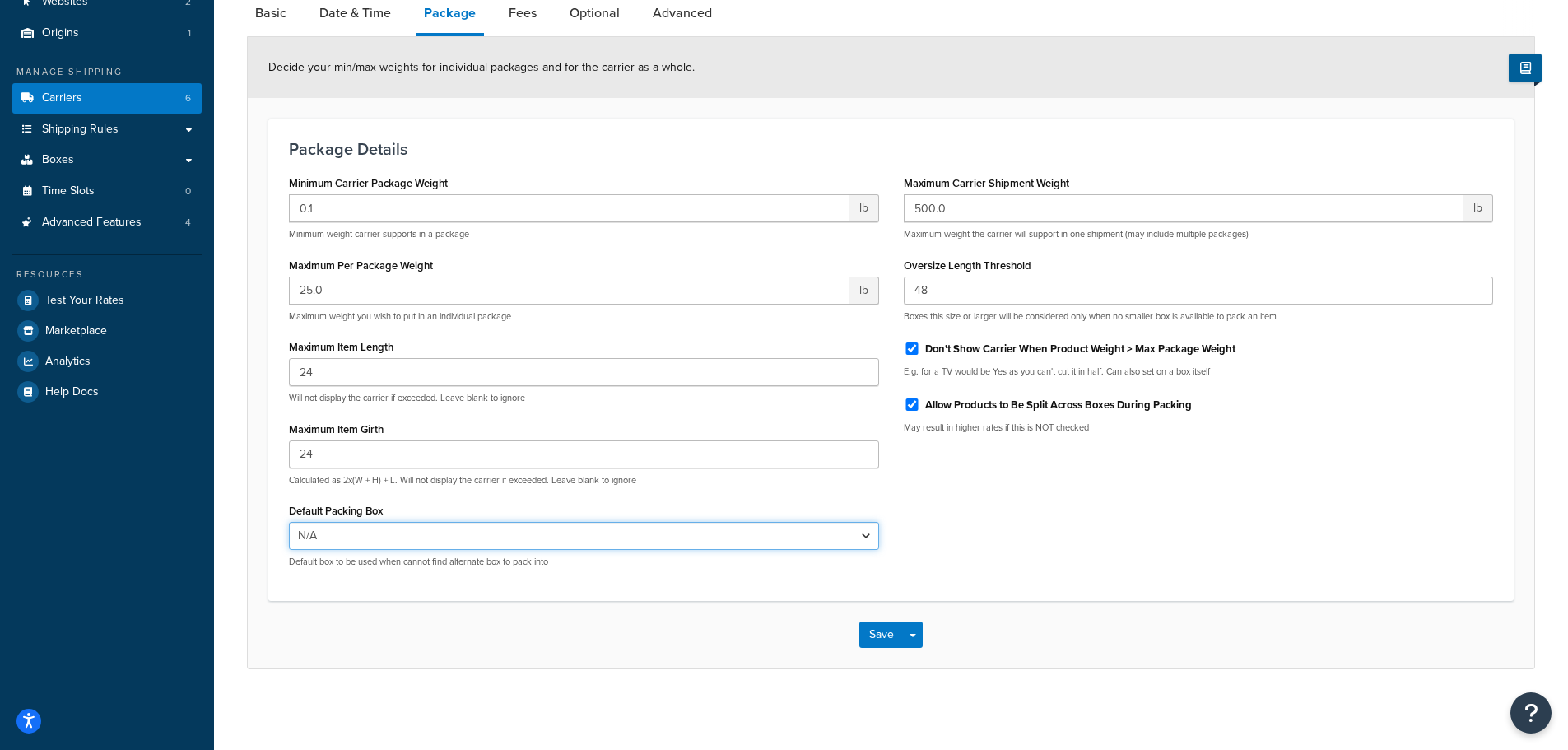
scroll to position [179, 0]
click at [863, 540] on select "N/A TEST BOX 1 TEST BOX 2 TEST BOX 3 B6x6x6 B8x8x8 B9x9x11 B14x8x8 B12x12x6 B17…" at bounding box center [584, 534] width 590 height 28
select select "234851"
click at [289, 520] on select "N/A TEST BOX 1 TEST BOX 2 TEST BOX 3 B6x6x6 B8x8x8 B9x9x11 B14x8x8 B12x12x6 B17…" at bounding box center [584, 534] width 590 height 28
click at [816, 528] on select "N/A TEST BOX 1 TEST BOX 2 TEST BOX 3 B6x6x6 B8x8x8 B9x9x11 B14x8x8 B12x12x6 B17…" at bounding box center [584, 534] width 590 height 28
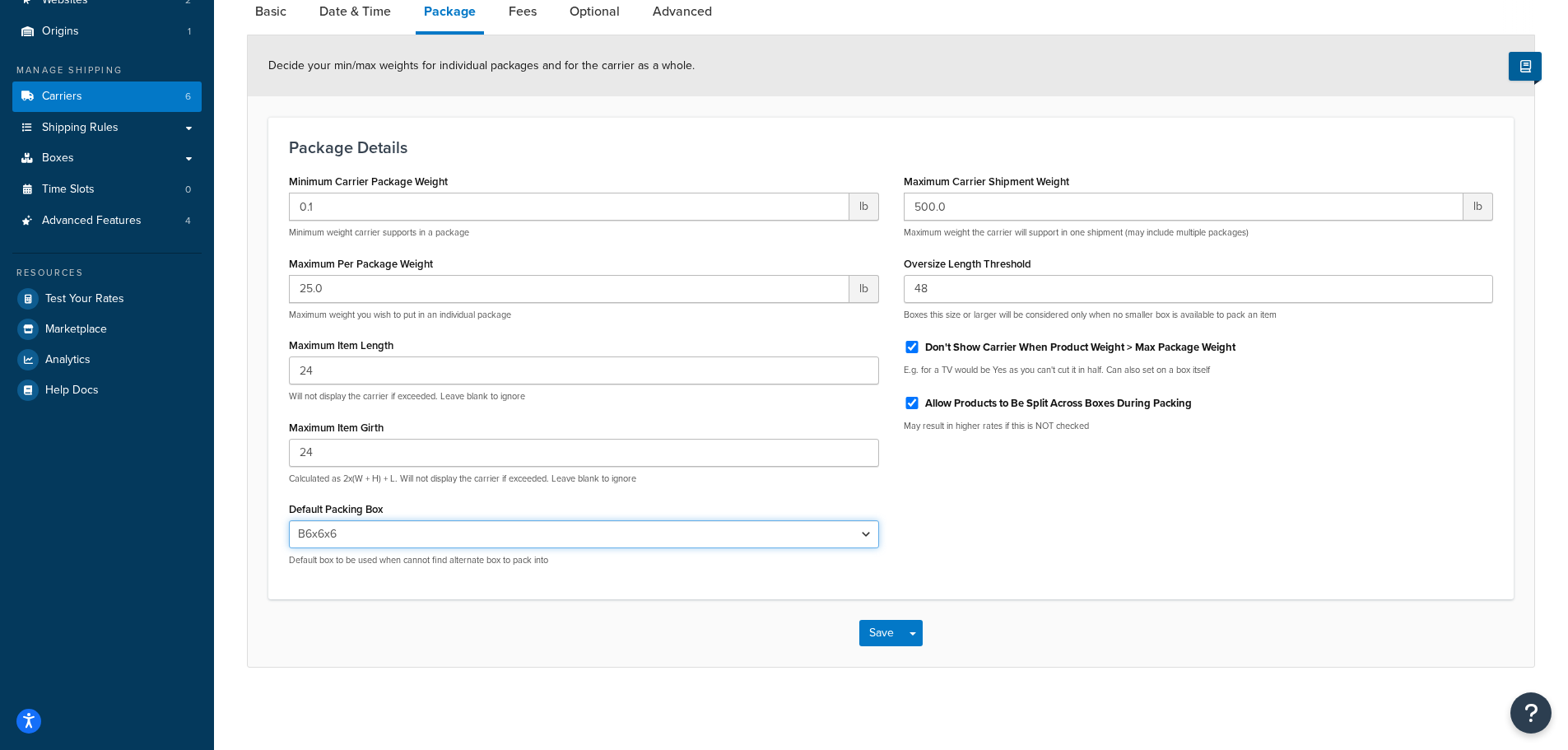
select select
click at [289, 520] on select "N/A TEST BOX 1 TEST BOX 2 TEST BOX 3 B6x6x6 B8x8x8 B9x9x11 B14x8x8 B12x12x6 B17…" at bounding box center [584, 534] width 590 height 28
click at [905, 631] on button "Save Dropdown" at bounding box center [913, 633] width 20 height 27
click at [891, 634] on button "Save" at bounding box center [880, 633] width 44 height 27
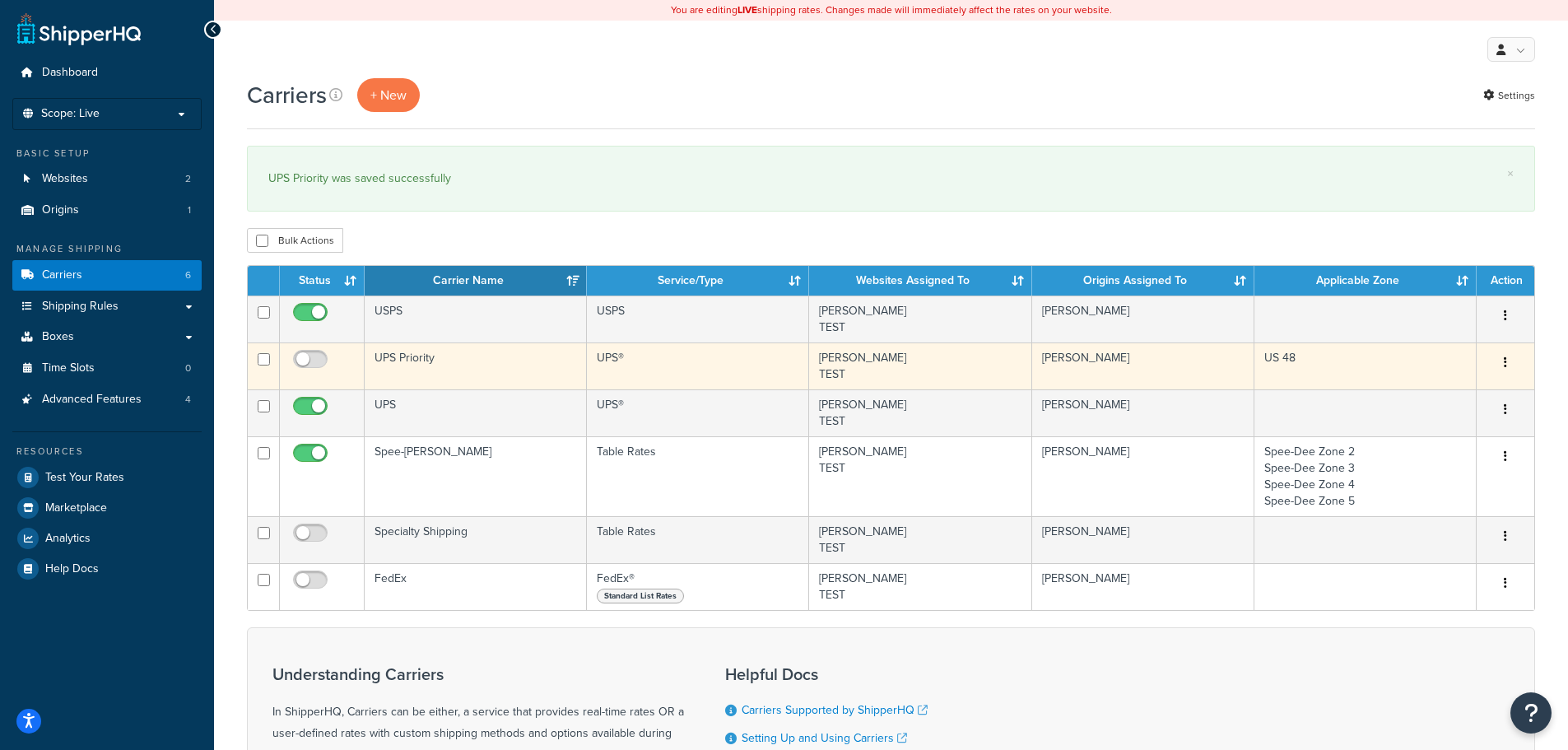
click at [478, 363] on td "UPS Priority" at bounding box center [476, 366] width 222 height 47
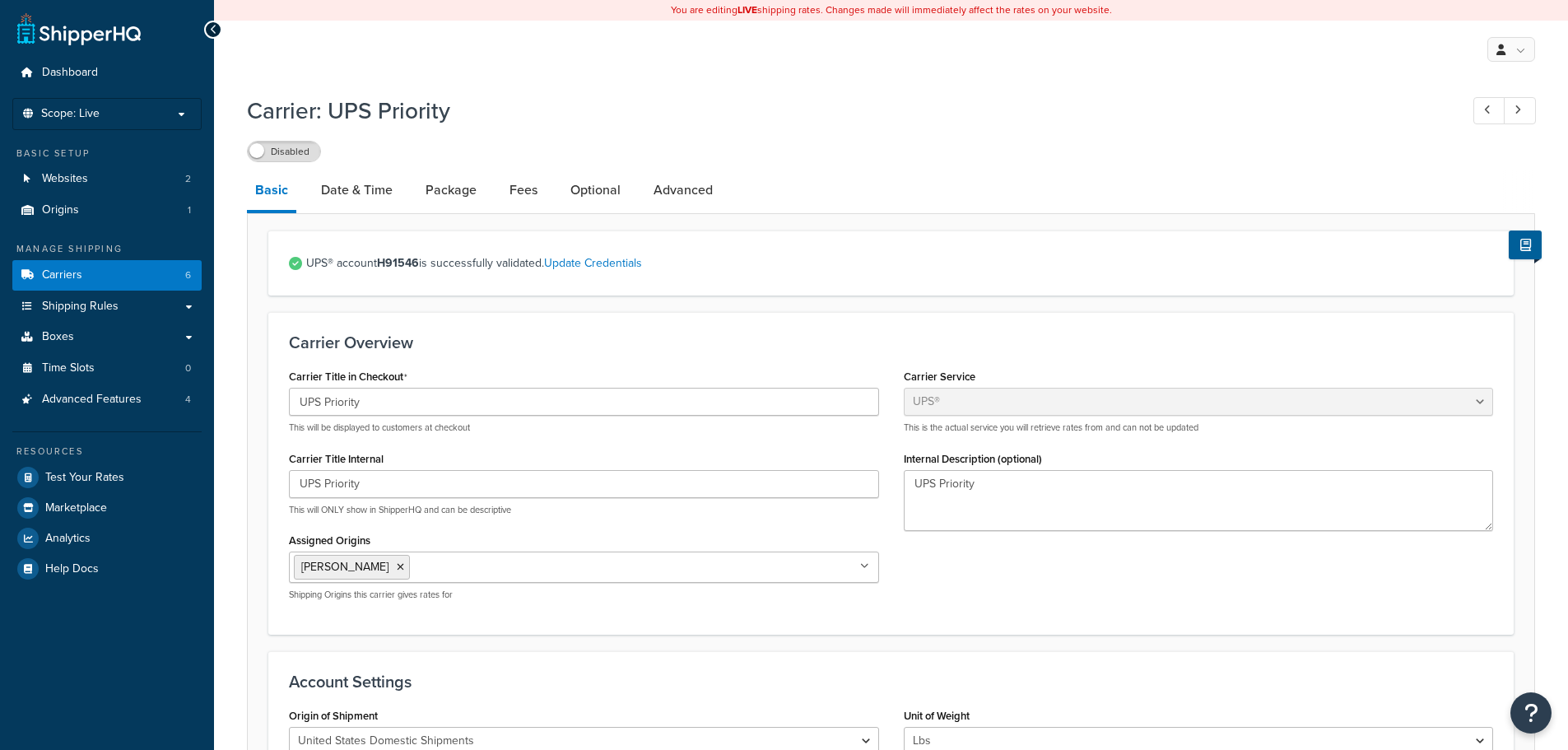
select select "ups"
select select "01"
click at [525, 193] on link "Fees" at bounding box center [523, 190] width 44 height 39
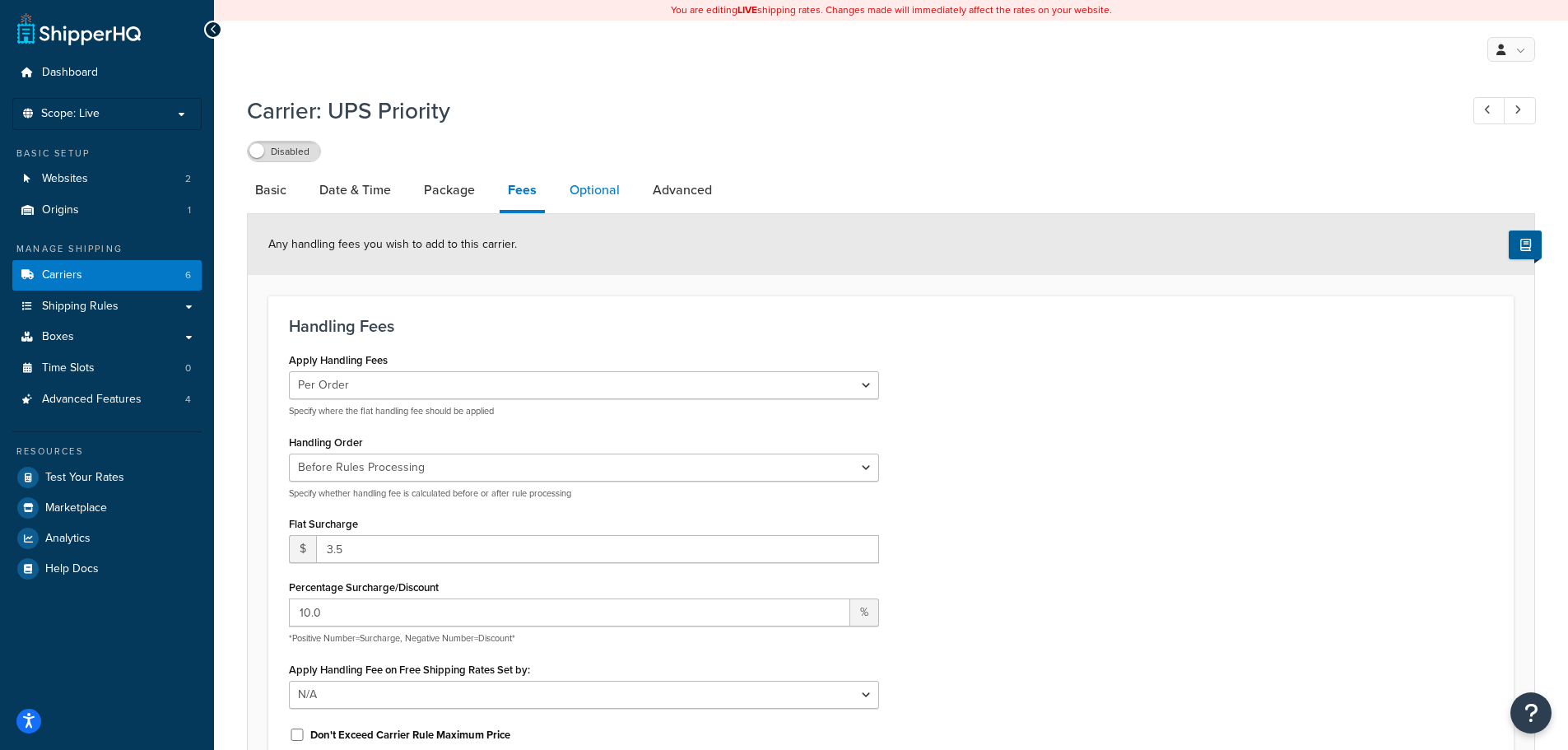
click link "Optional"
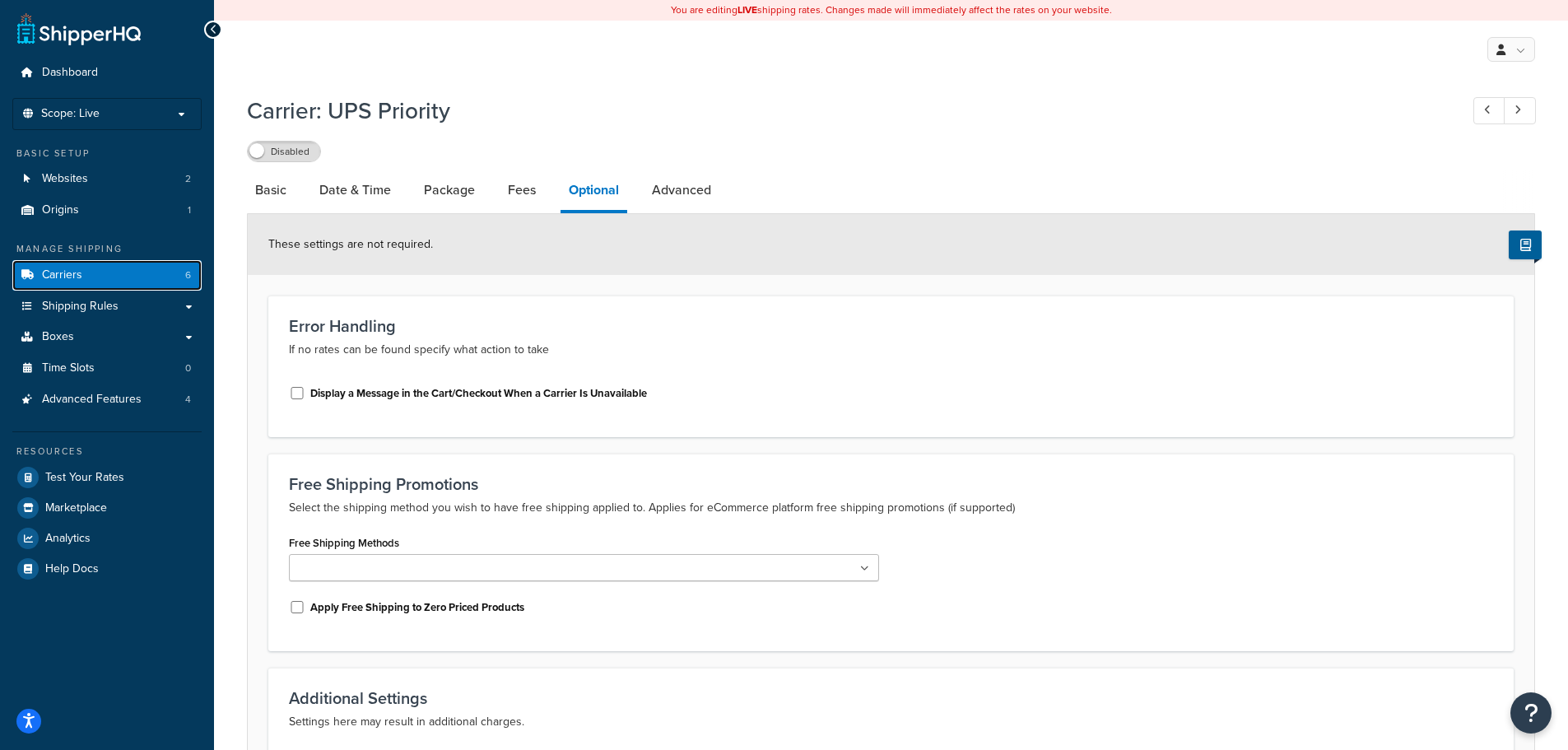
click link "Carriers 6"
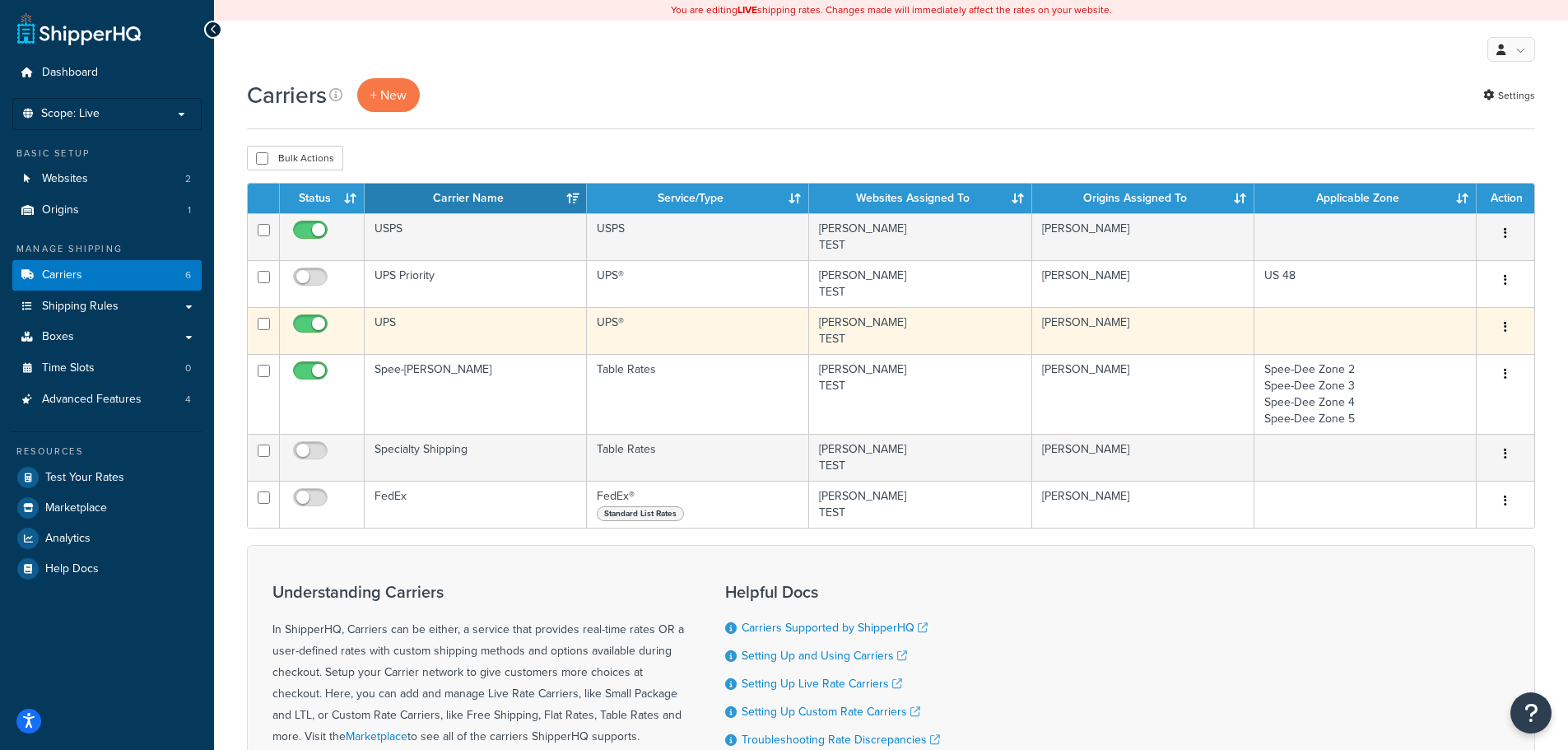
click at [421, 329] on td "UPS" at bounding box center [476, 330] width 222 height 47
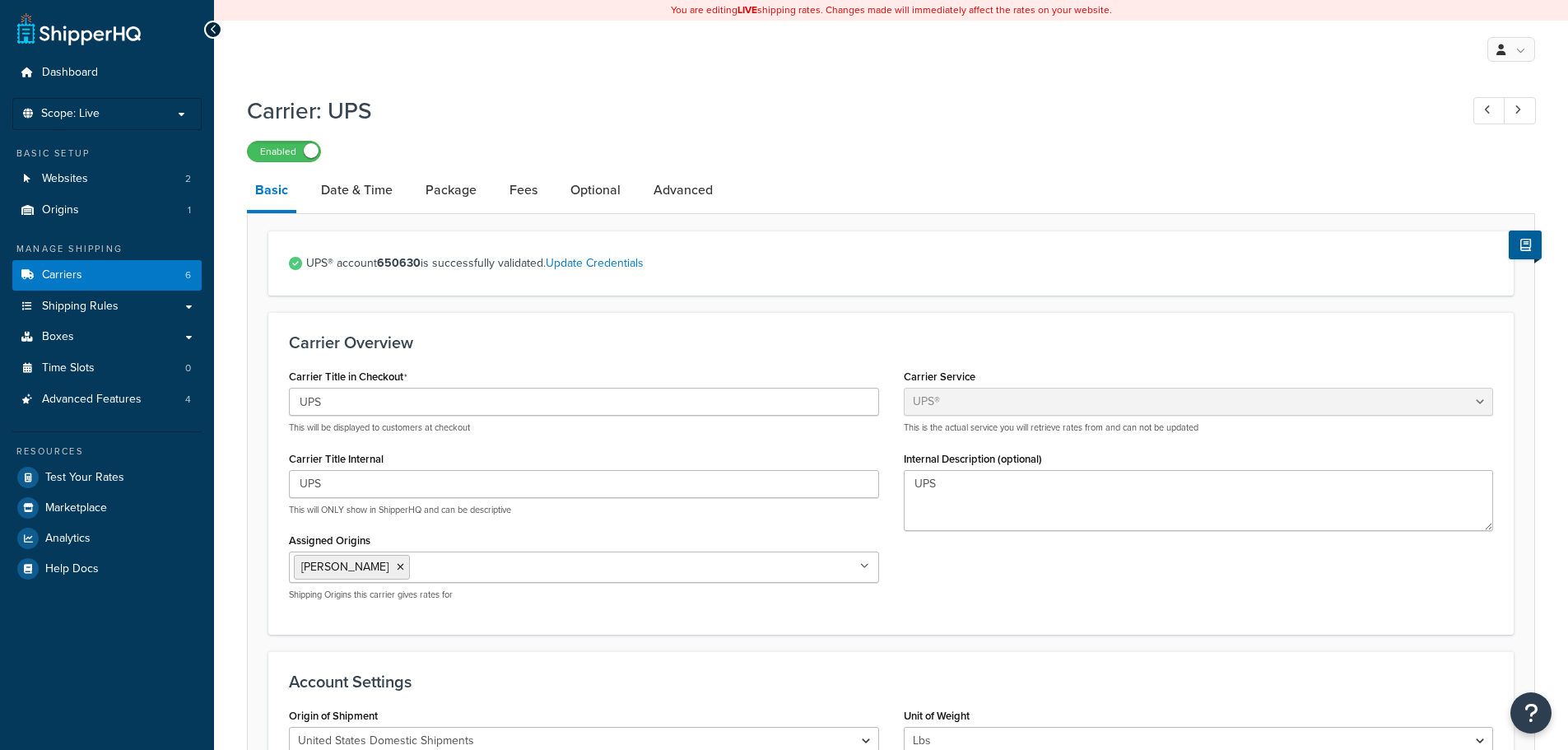
select select "ups"
select select "01"
click at [586, 195] on link "Optional" at bounding box center [595, 190] width 67 height 39
select select "residential"
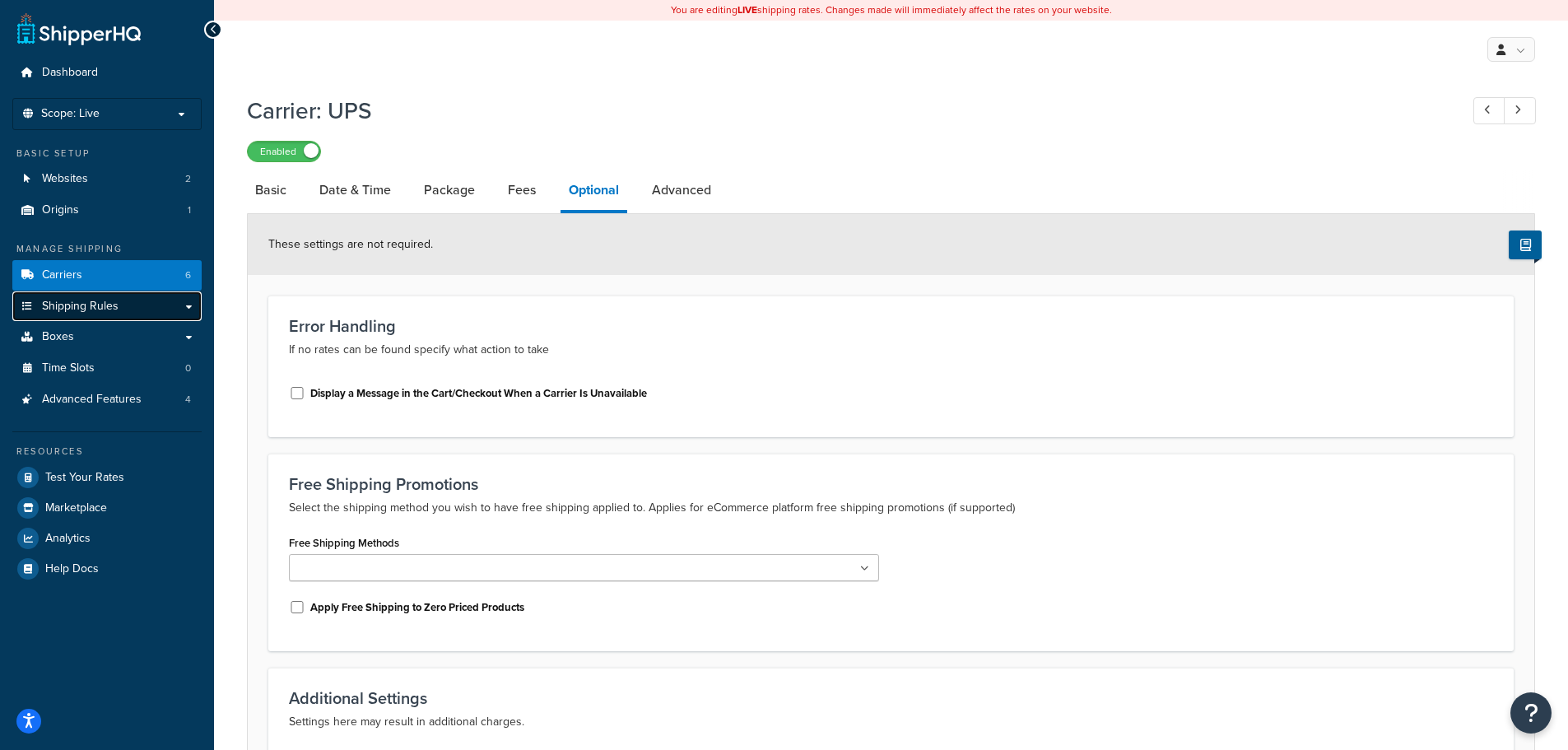
click at [57, 303] on span "Shipping Rules" at bounding box center [81, 307] width 77 height 14
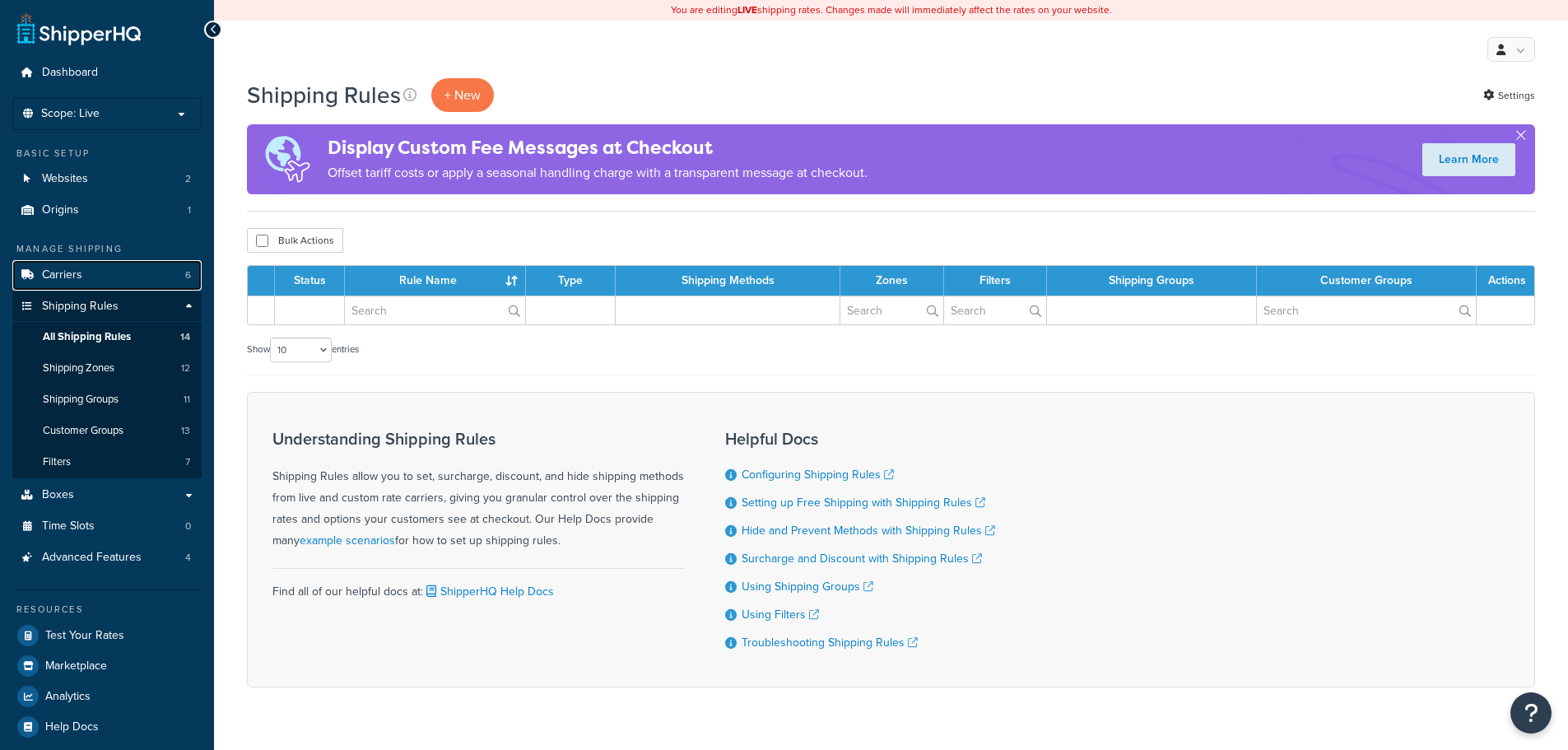
click at [60, 276] on span "Carriers" at bounding box center [62, 275] width 40 height 14
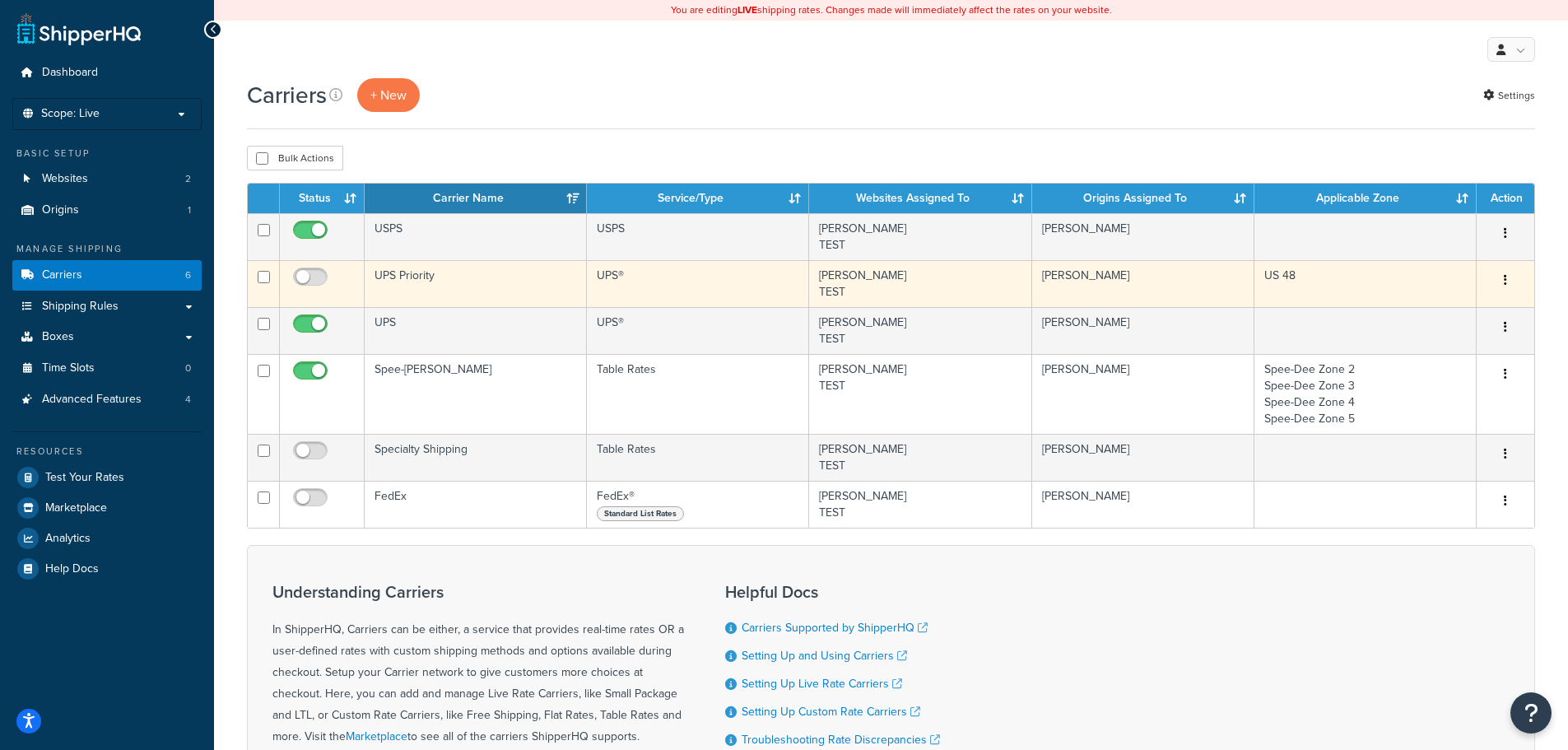
click at [451, 284] on td "UPS Priority" at bounding box center [476, 284] width 222 height 47
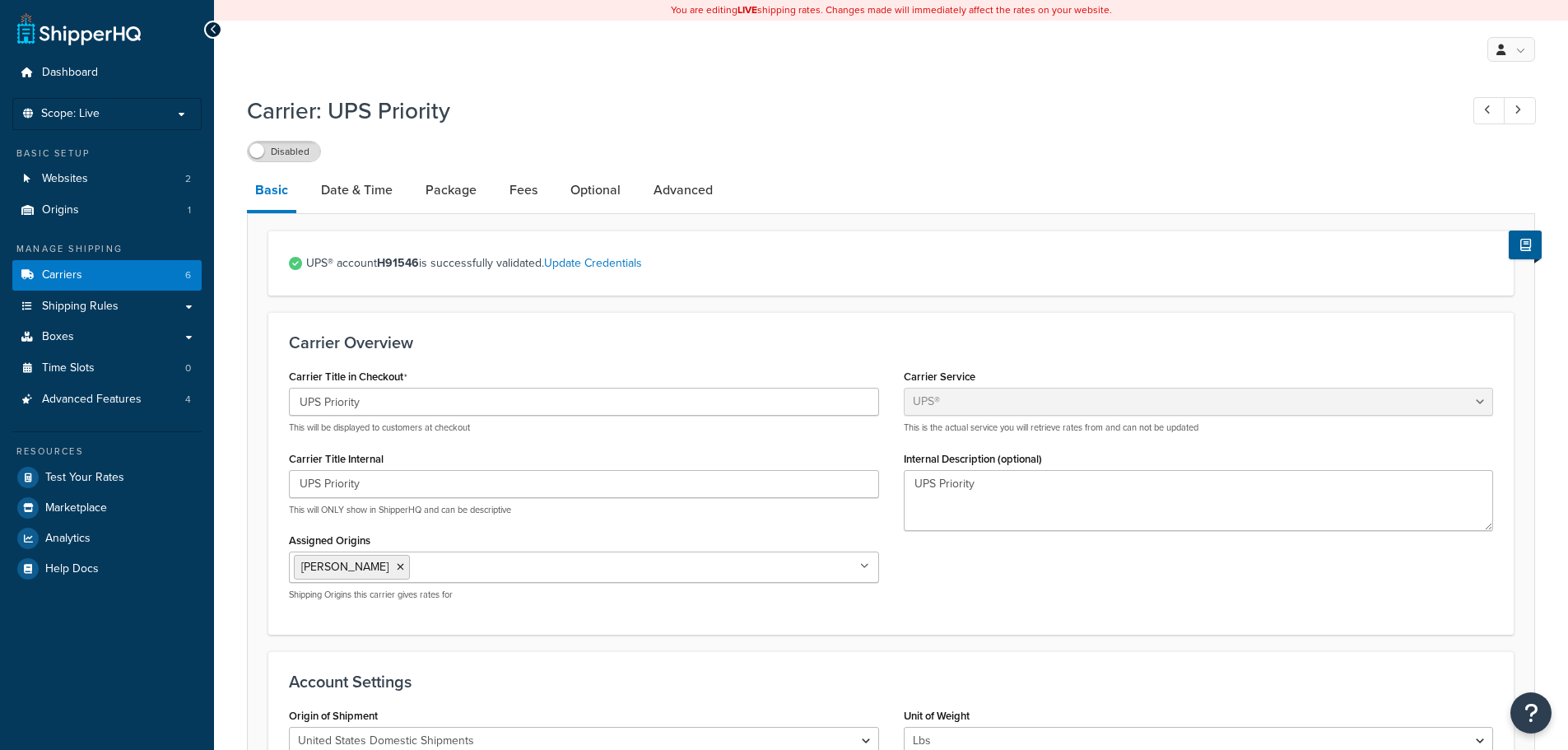
select select "ups"
select select "01"
click at [603, 188] on link "Optional" at bounding box center [595, 190] width 67 height 39
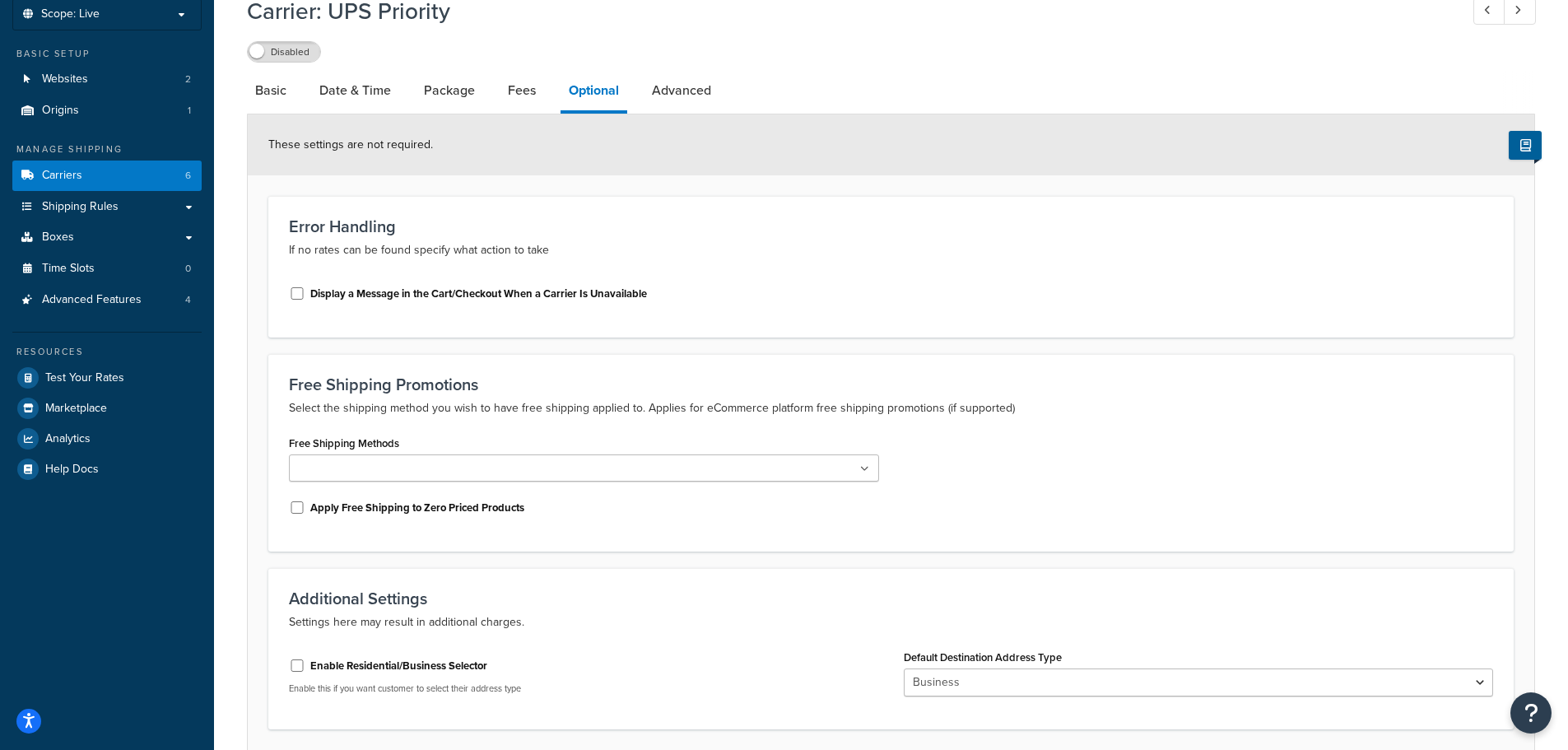
scroll to position [230, 0]
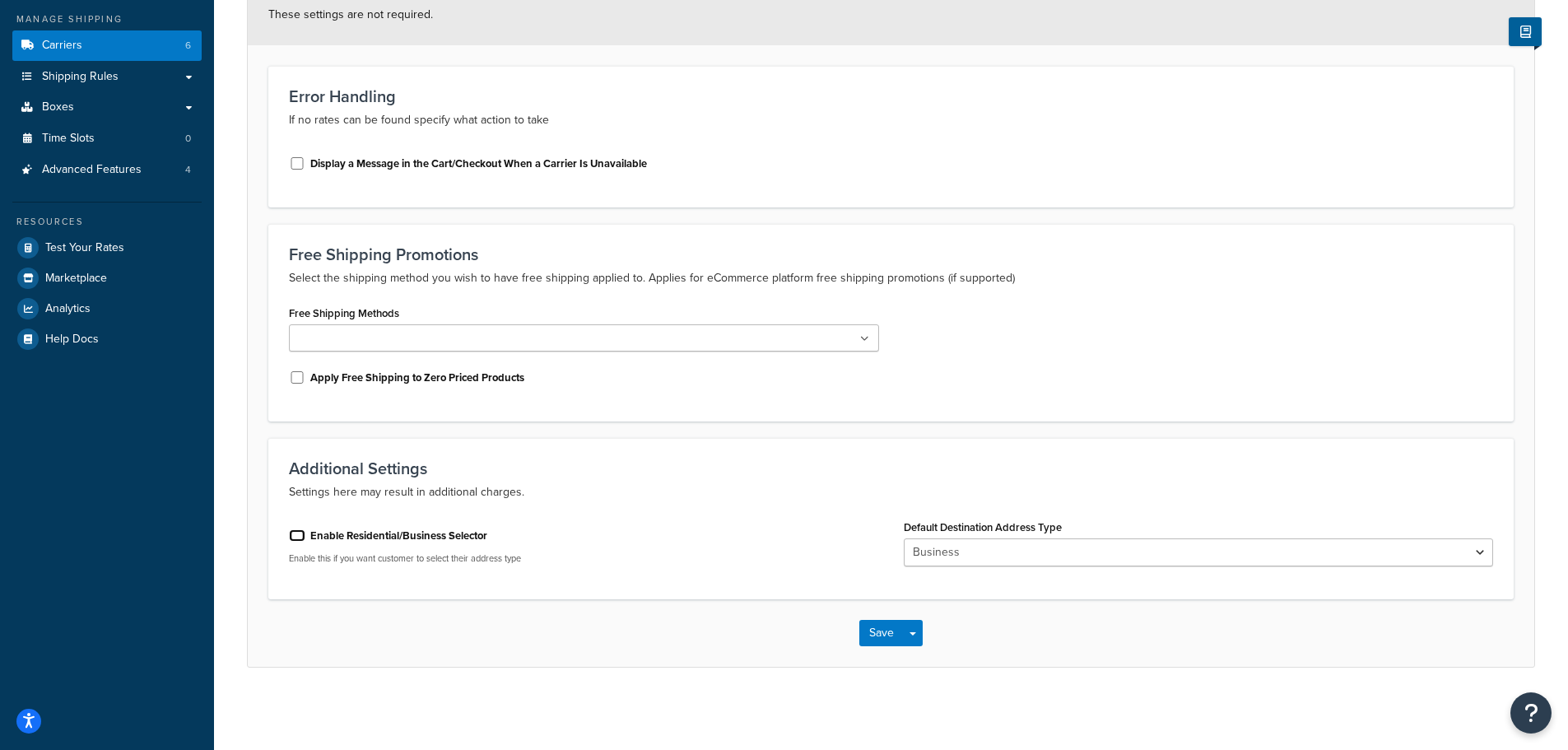
click at [297, 536] on input "Enable Residential/Business Selector" at bounding box center [297, 536] width 17 height 13
checkbox input "true"
click at [961, 549] on select "Business Residential" at bounding box center [1199, 552] width 590 height 28
select select "residential"
click at [904, 539] on select "Business Residential" at bounding box center [1199, 552] width 590 height 28
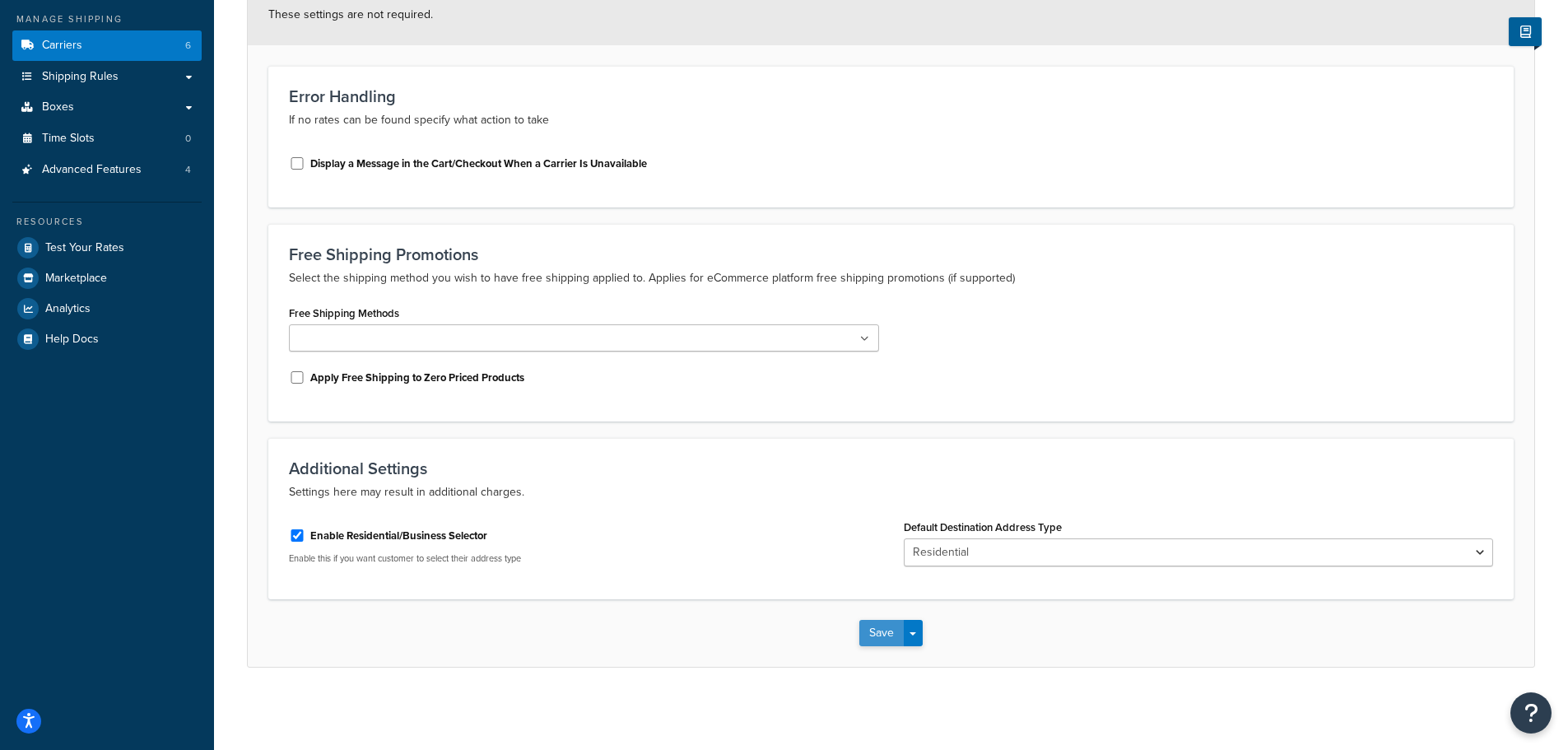
click at [876, 647] on button "Save" at bounding box center [880, 633] width 44 height 27
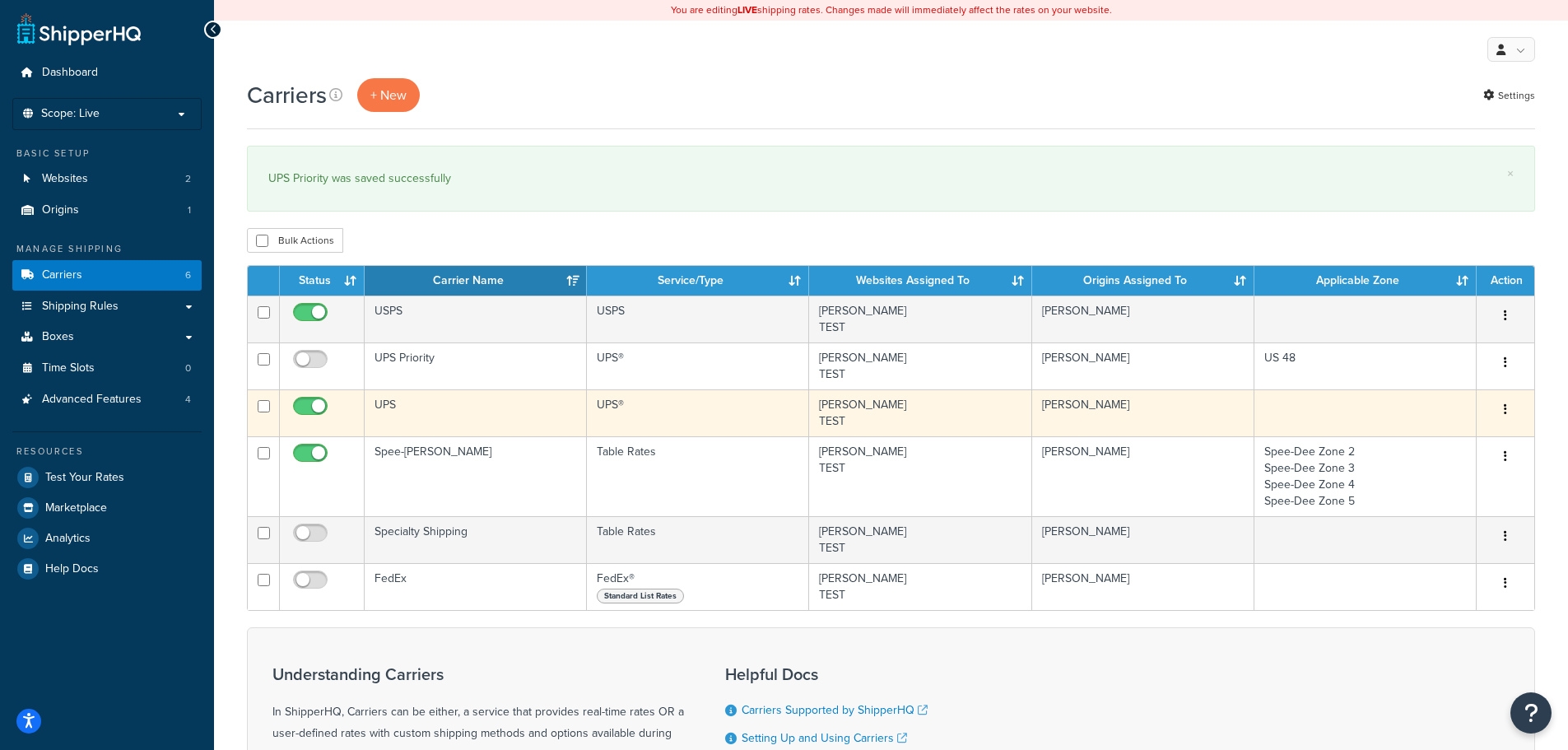
click at [424, 405] on td "UPS" at bounding box center [476, 413] width 222 height 47
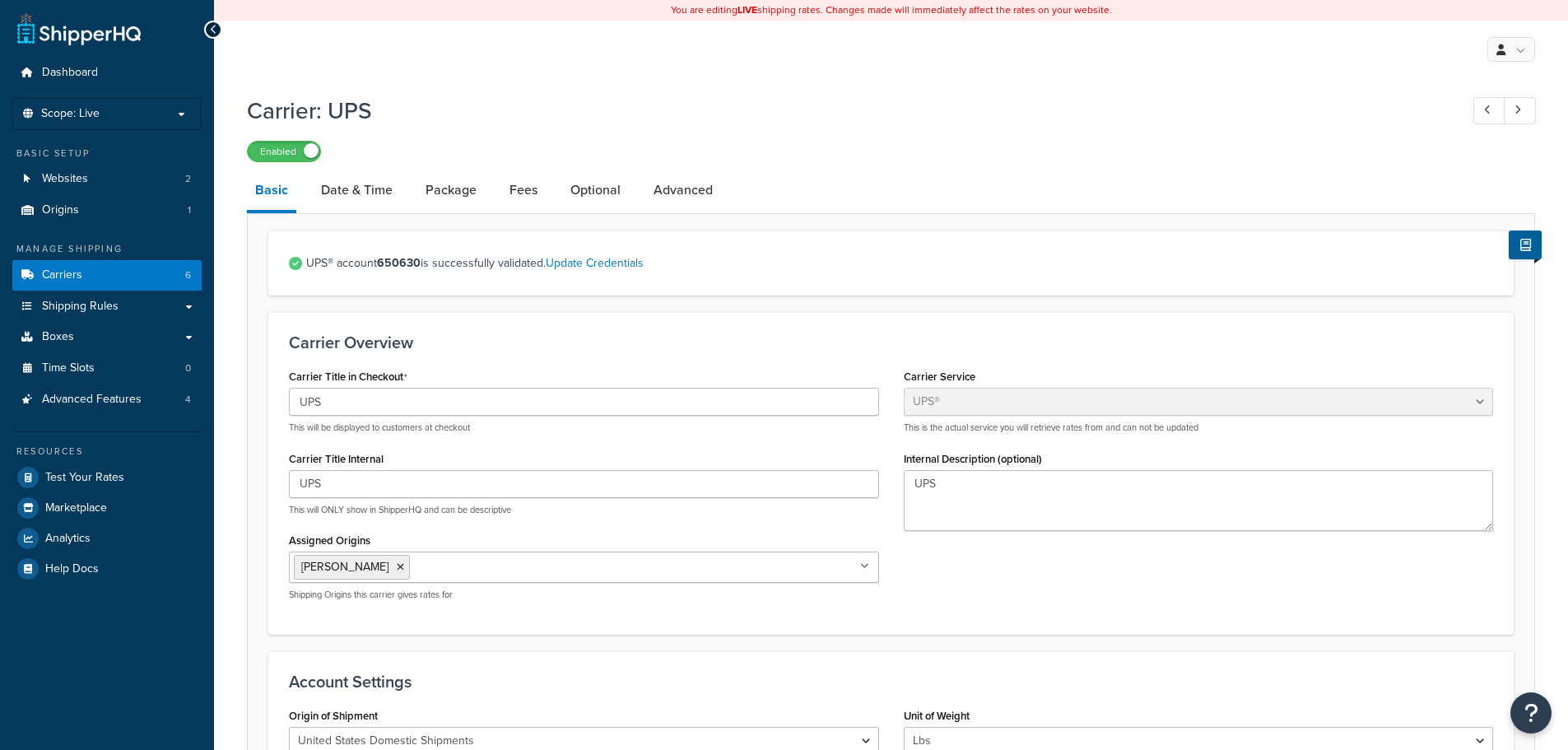
select select "ups"
select select "01"
click at [667, 181] on link "Advanced" at bounding box center [683, 190] width 76 height 39
select select "false"
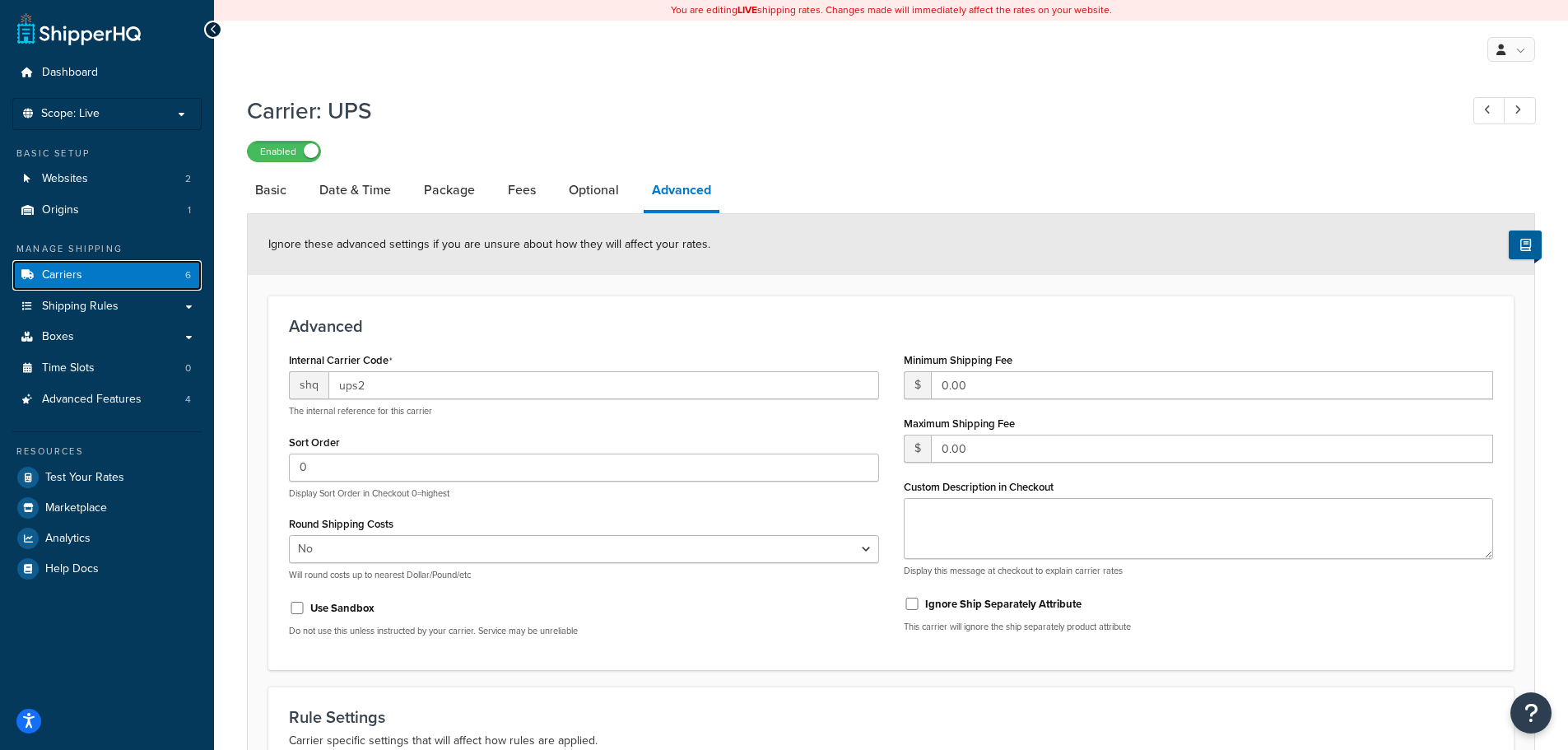
click at [51, 278] on span "Carriers" at bounding box center [62, 275] width 40 height 14
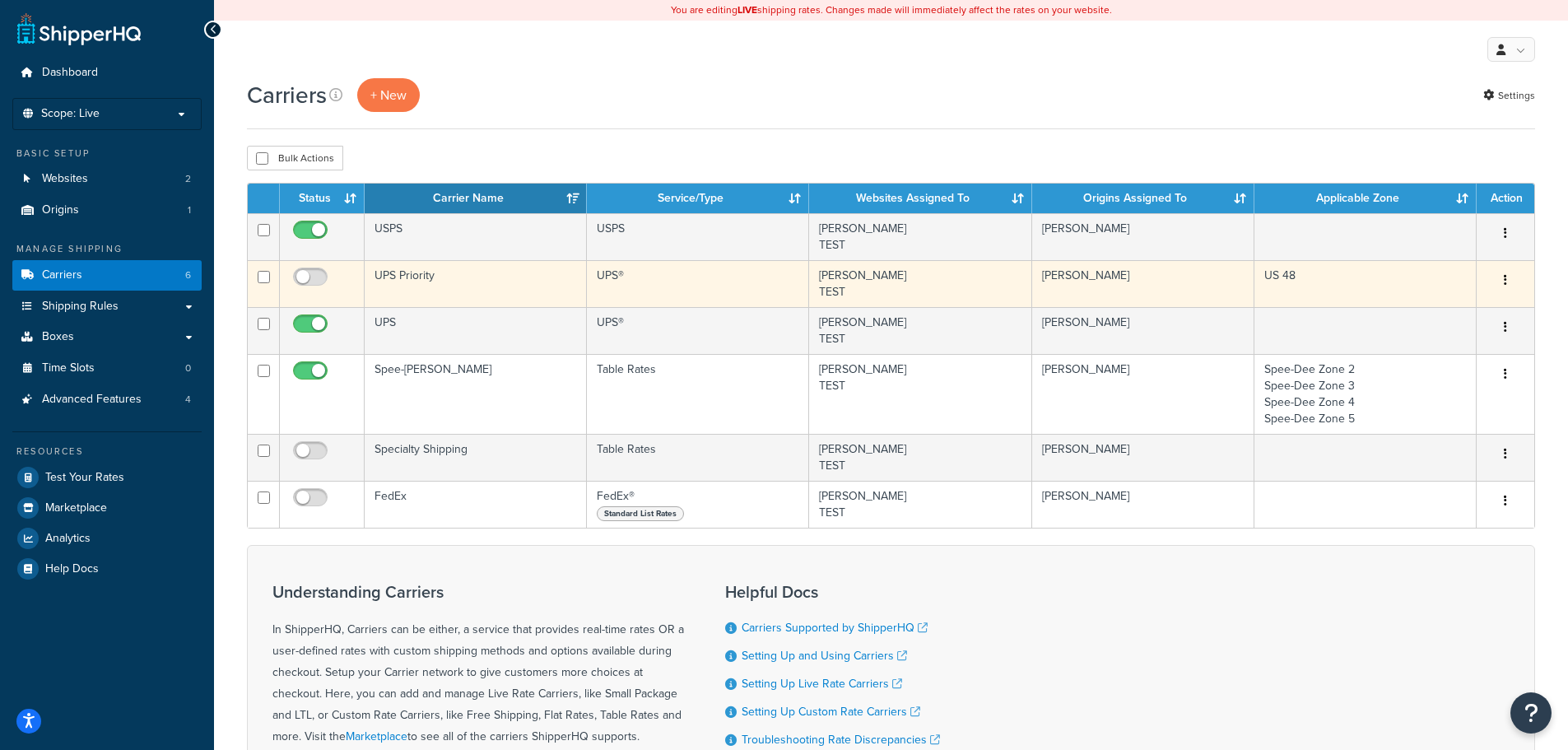
click at [443, 279] on td "UPS Priority" at bounding box center [476, 284] width 222 height 47
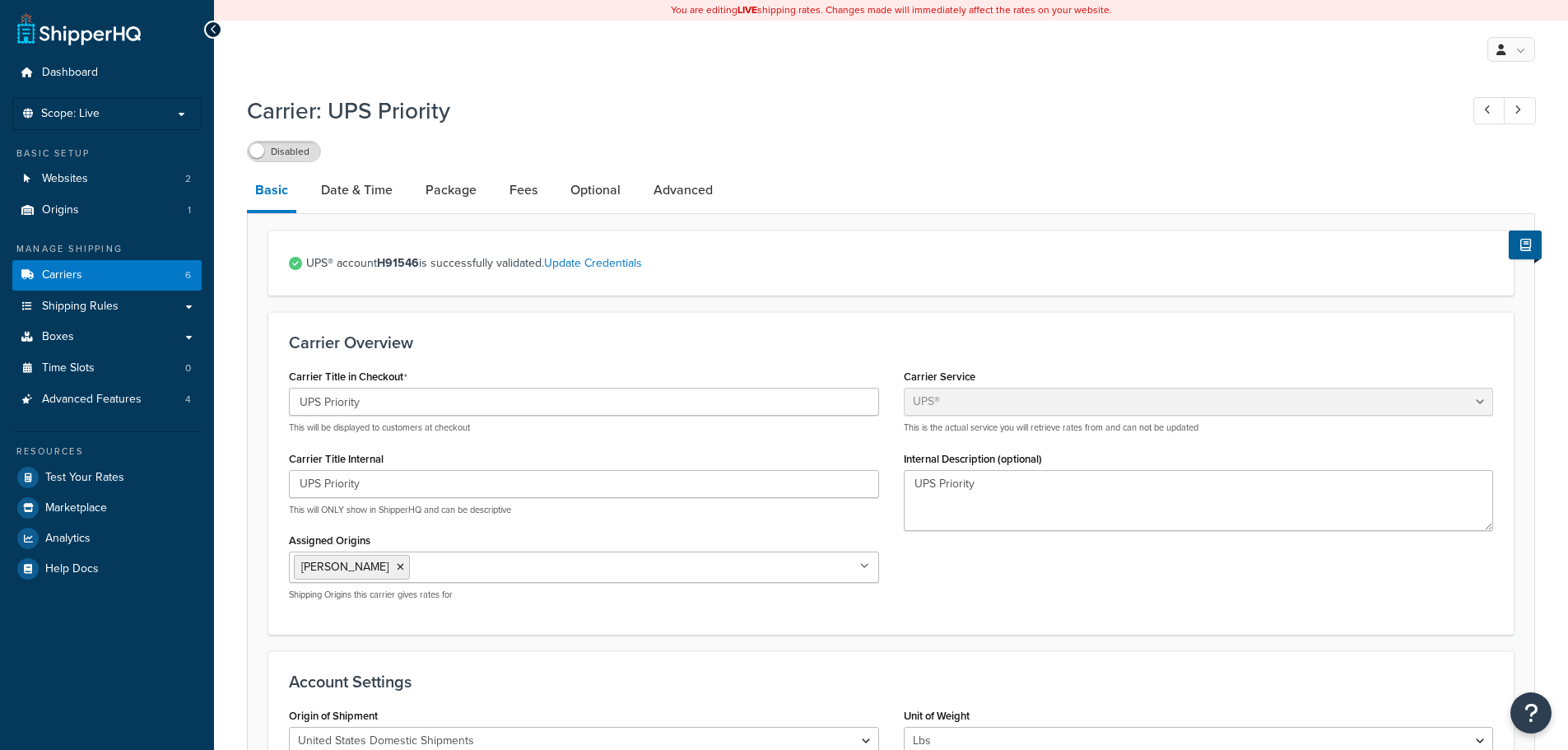
select select "ups"
select select "01"
click at [664, 190] on link "Advanced" at bounding box center [683, 190] width 76 height 39
select select "false"
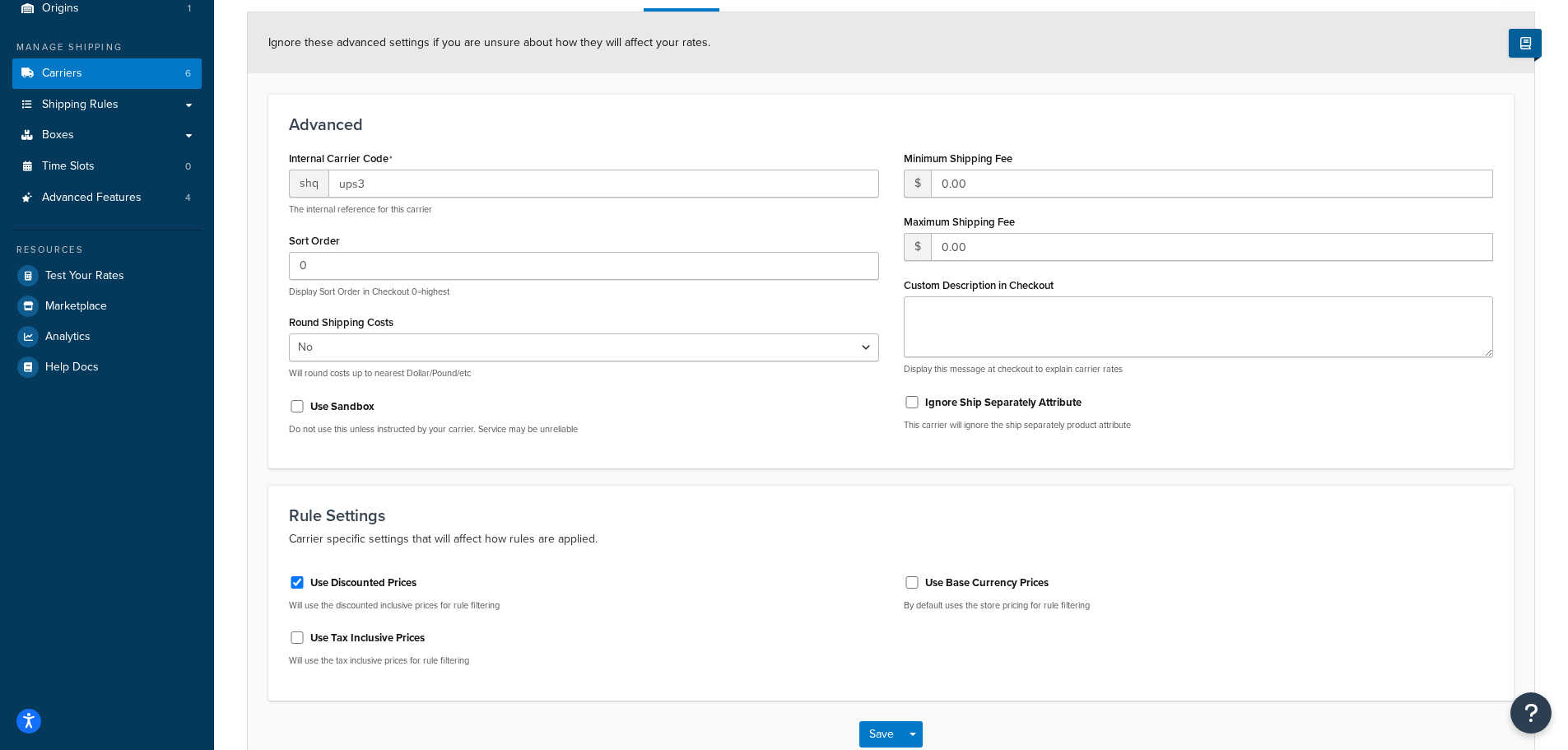
scroll to position [247, 0]
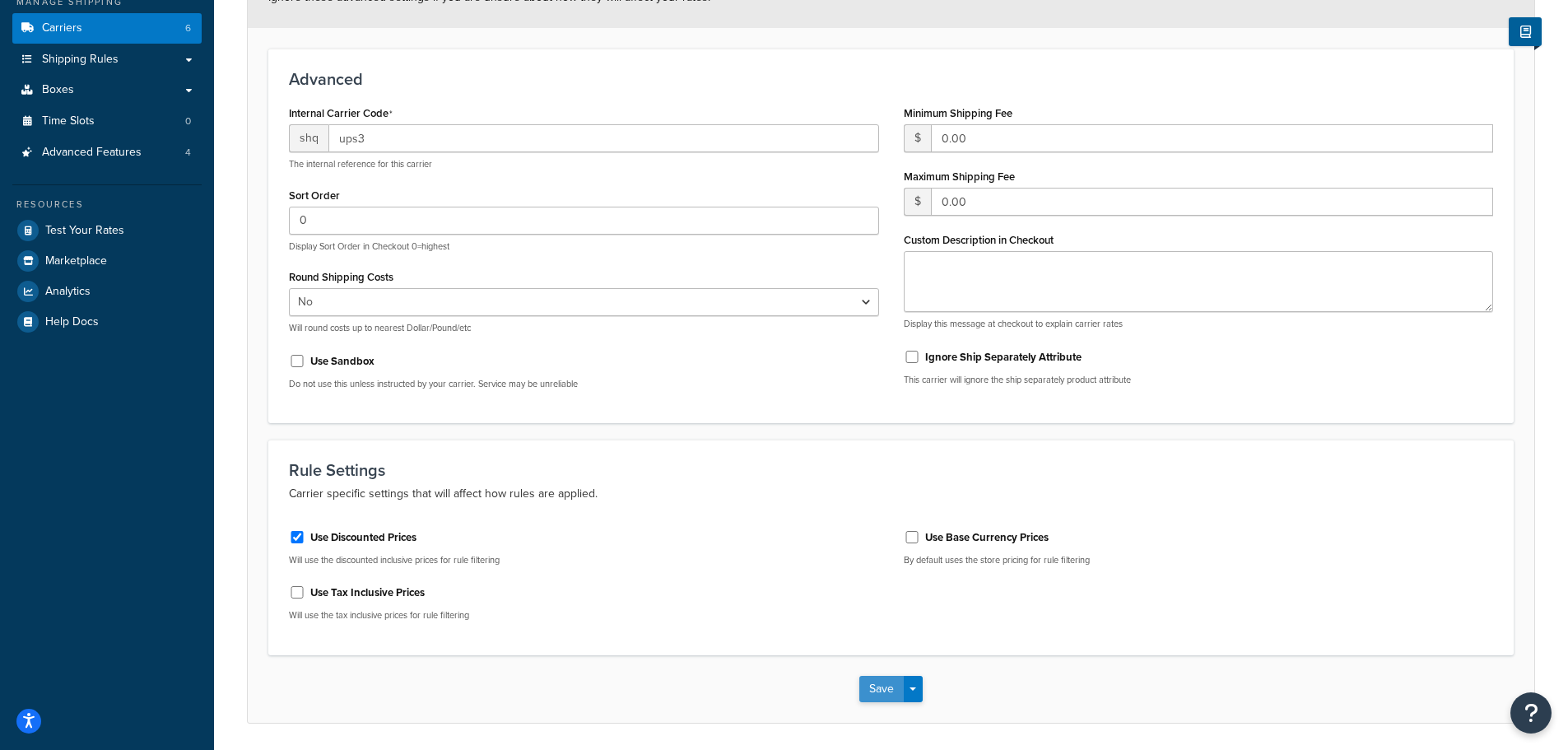
click at [875, 688] on button "Save" at bounding box center [880, 689] width 44 height 27
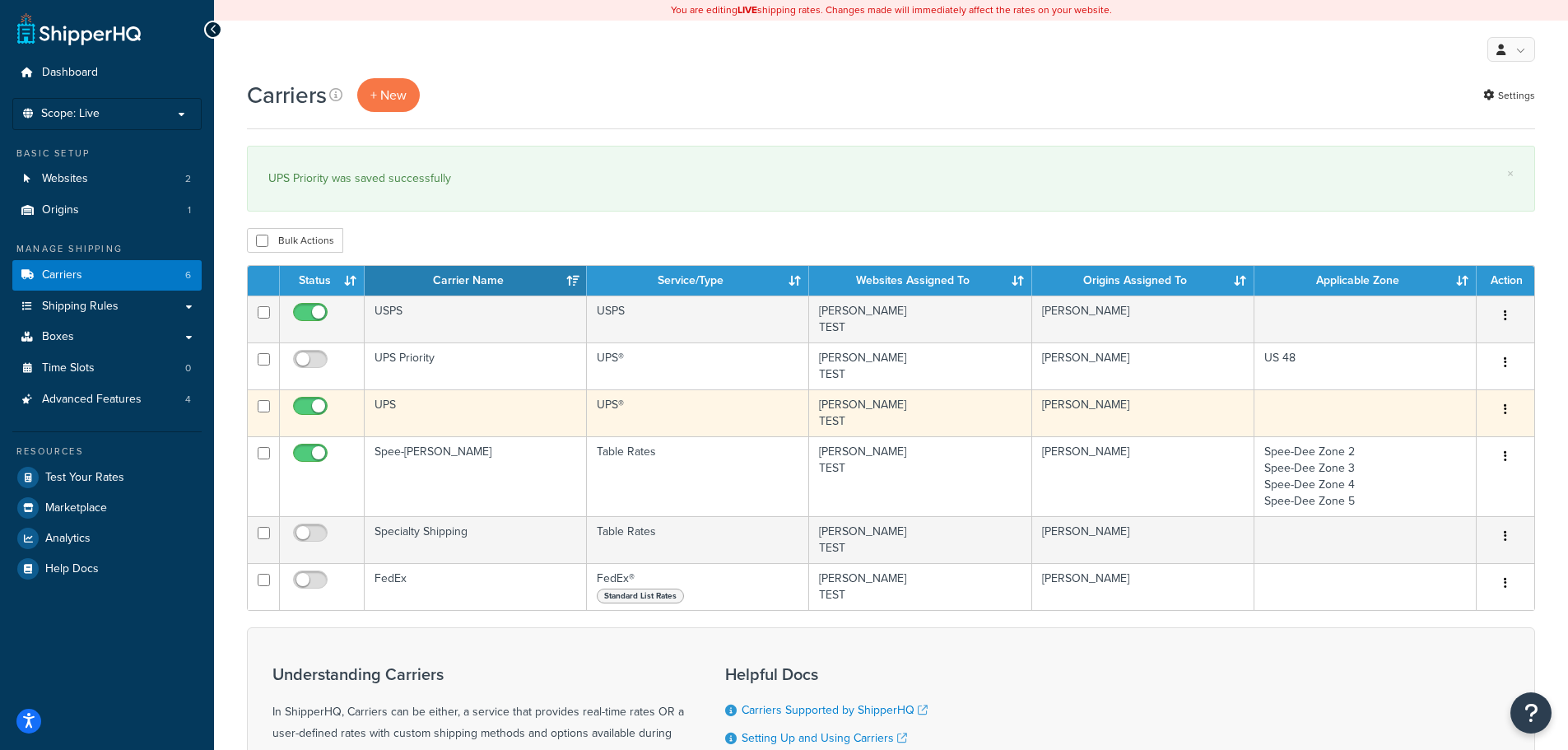
click at [446, 412] on td "UPS" at bounding box center [476, 413] width 222 height 47
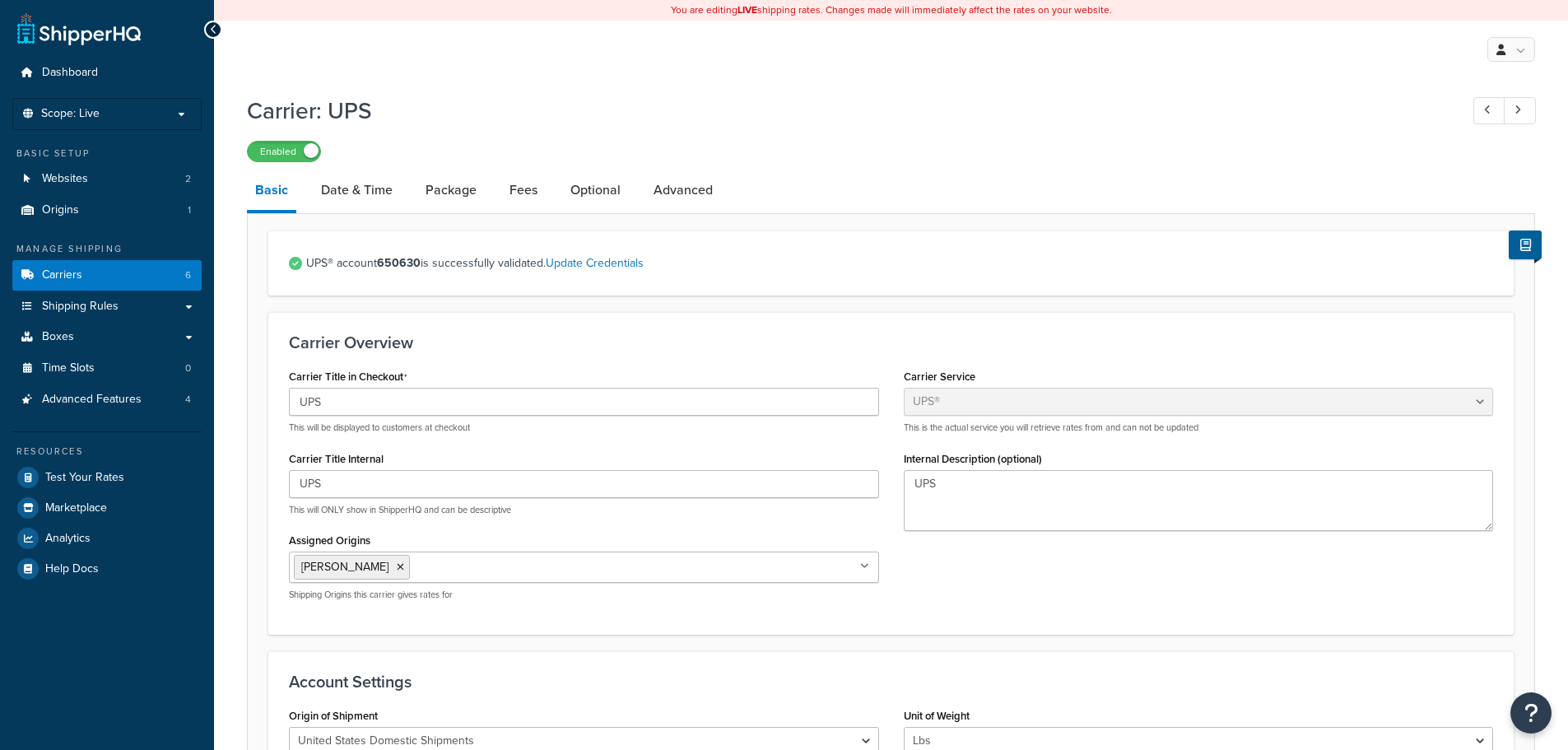
select select "ups"
select select "01"
click at [578, 185] on link "Optional" at bounding box center [595, 190] width 67 height 39
select select "residential"
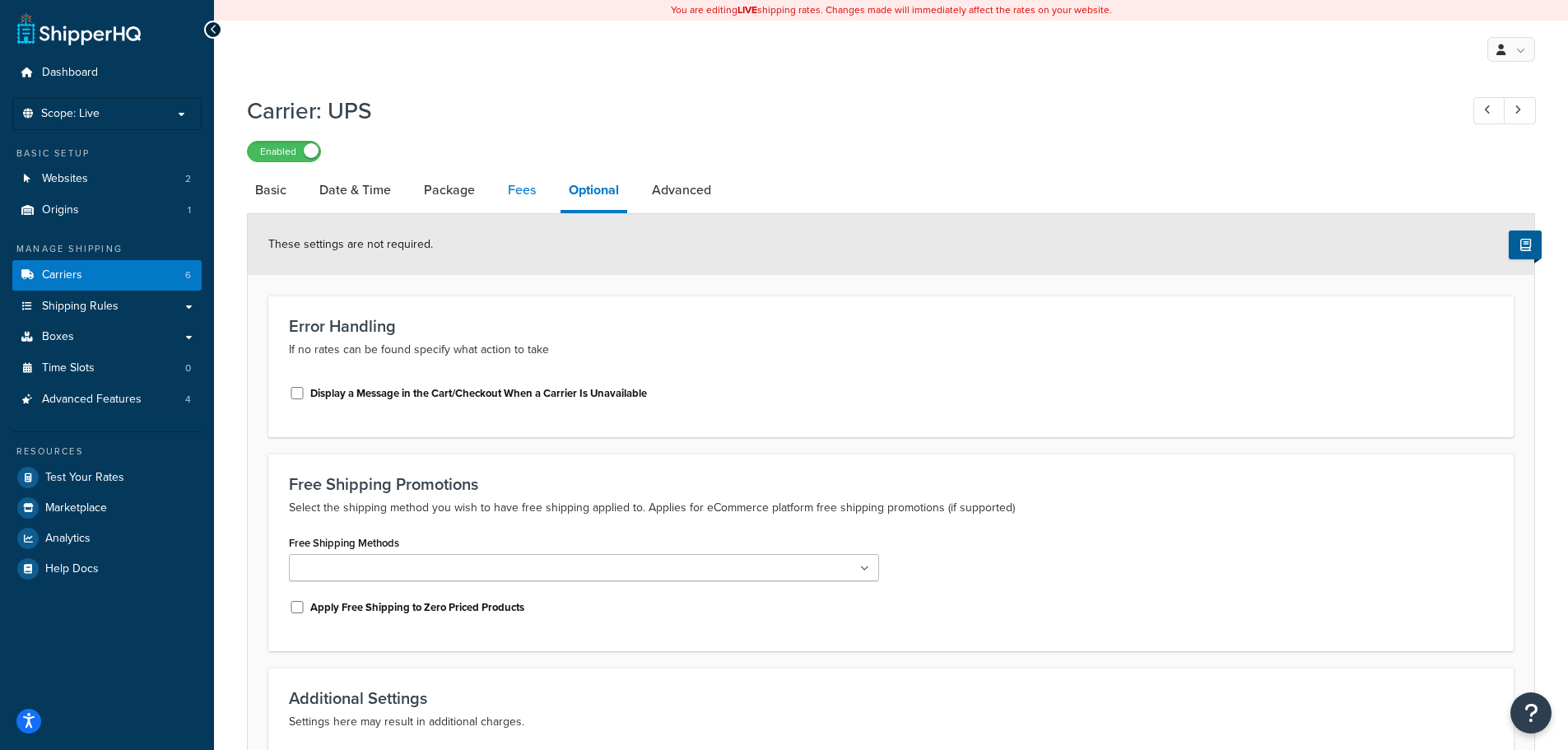
click at [528, 190] on link "Fees" at bounding box center [521, 190] width 44 height 39
select select "package"
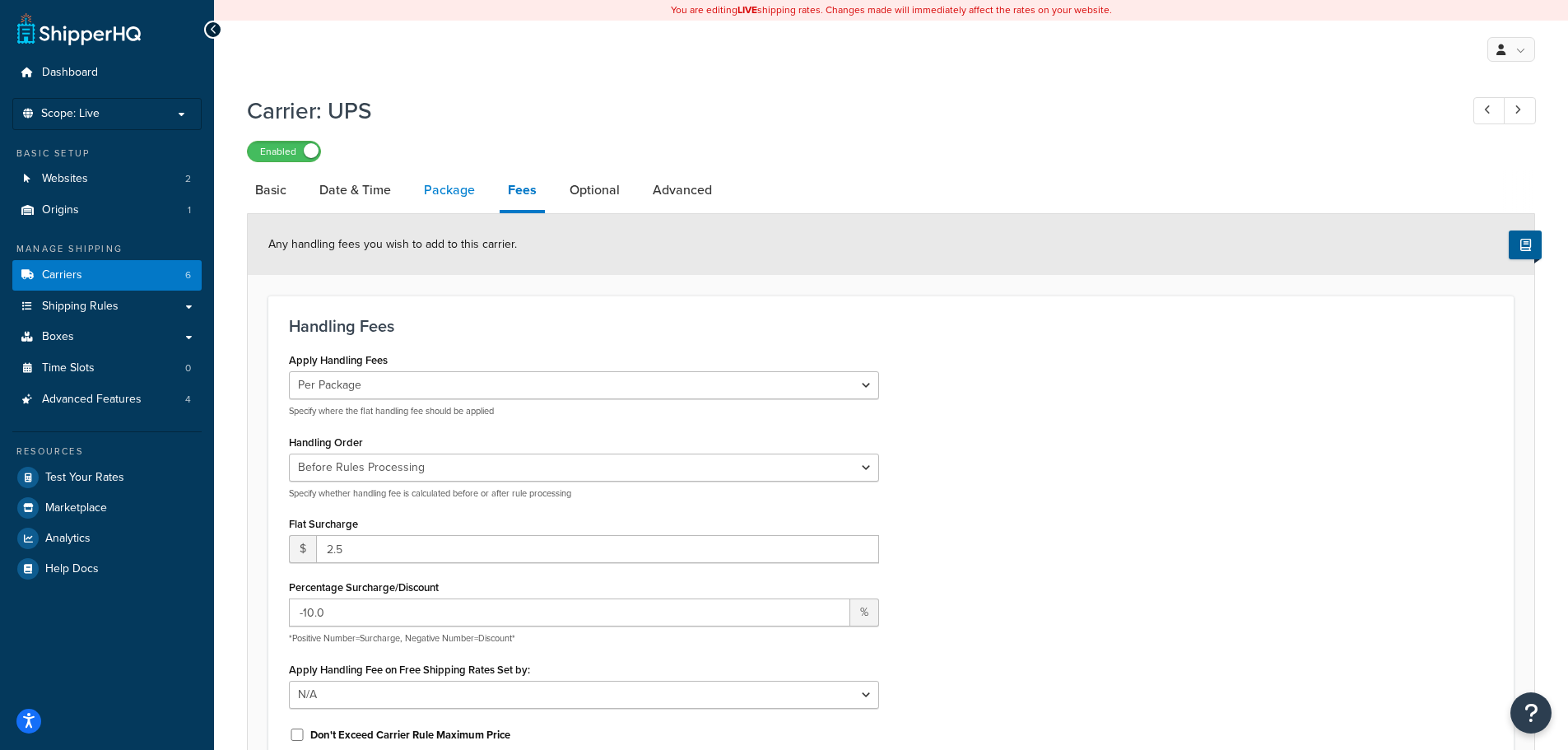
click at [454, 189] on link "Package" at bounding box center [449, 190] width 68 height 39
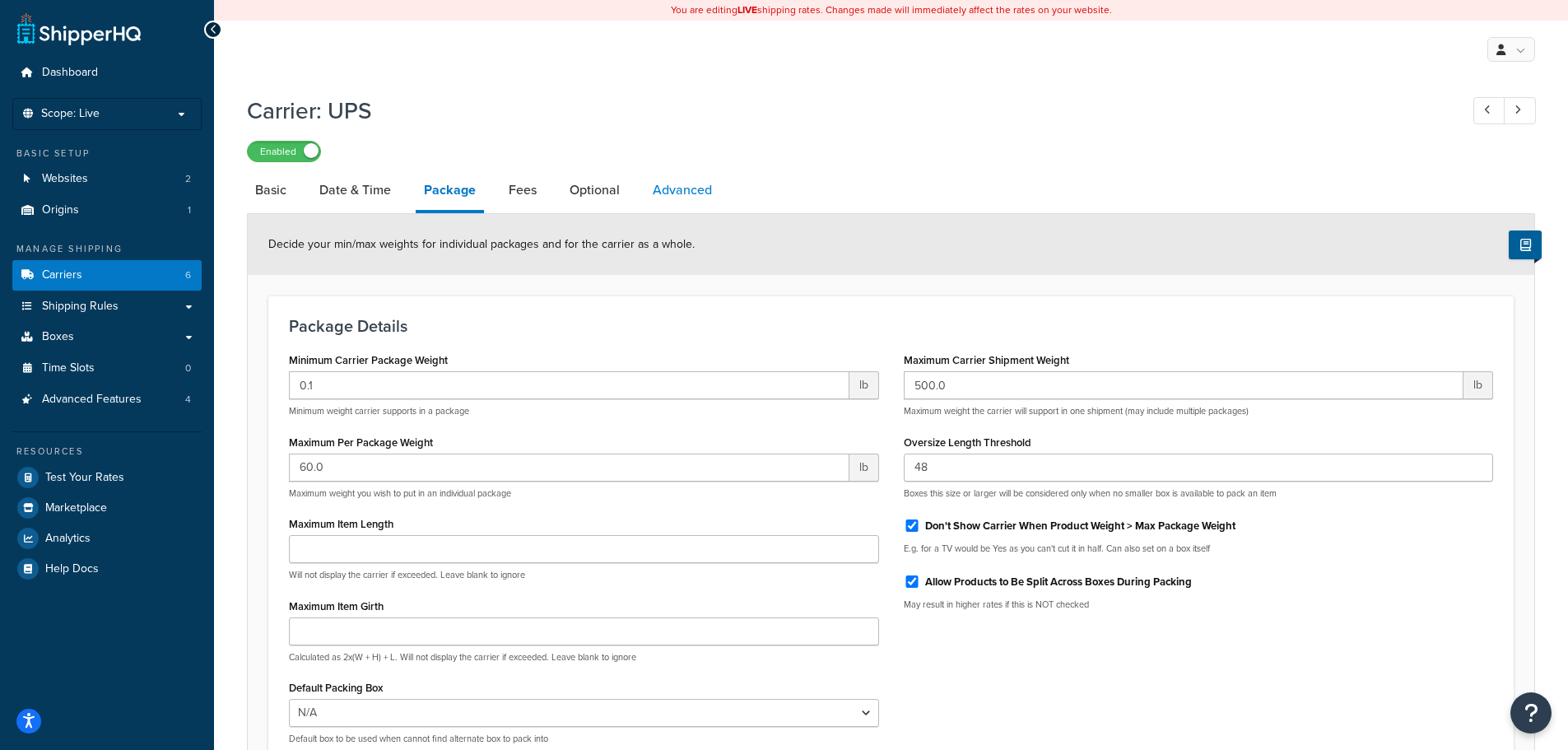
click at [672, 184] on link "Advanced" at bounding box center [682, 190] width 76 height 39
select select "false"
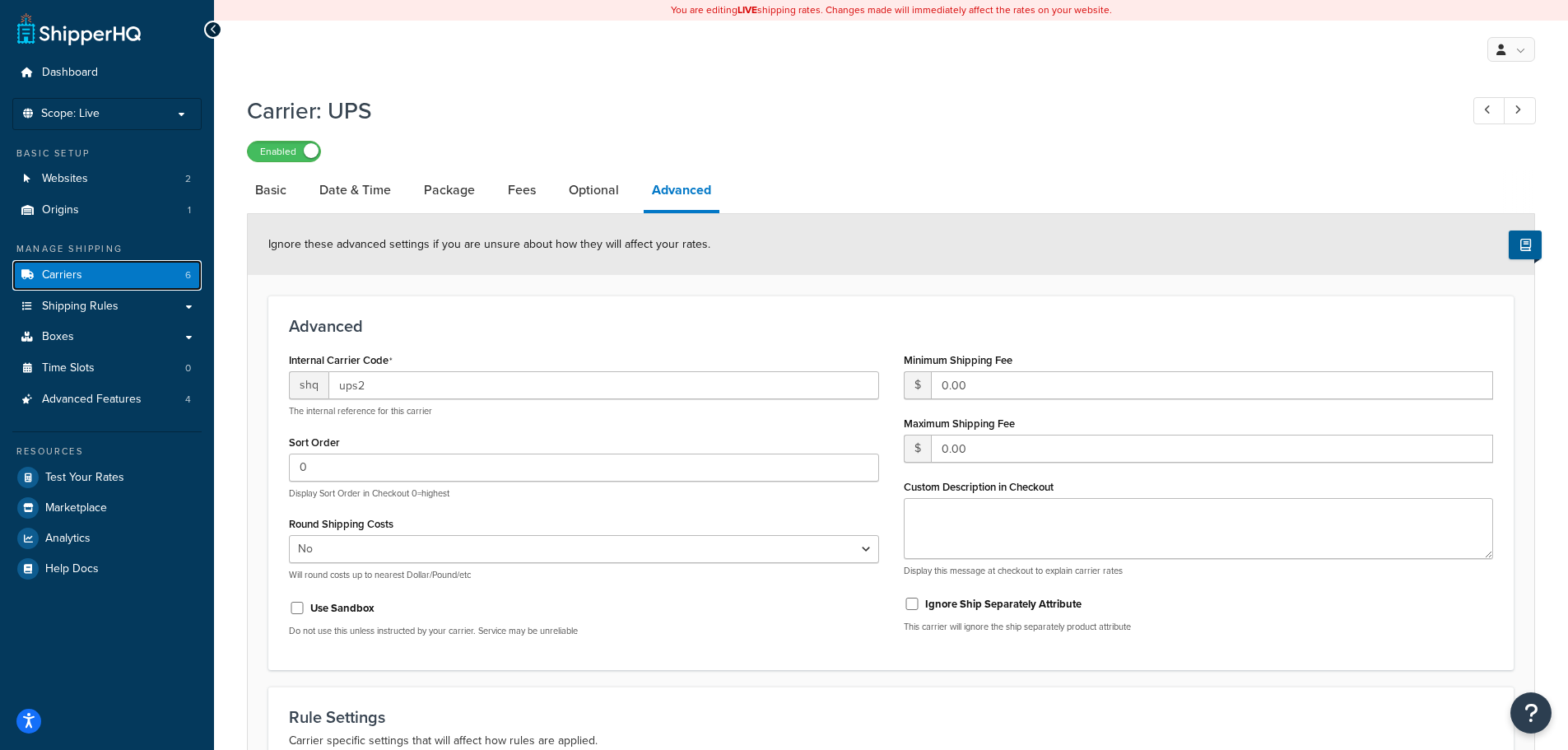
click at [106, 279] on link "Carriers 6" at bounding box center [107, 275] width 190 height 30
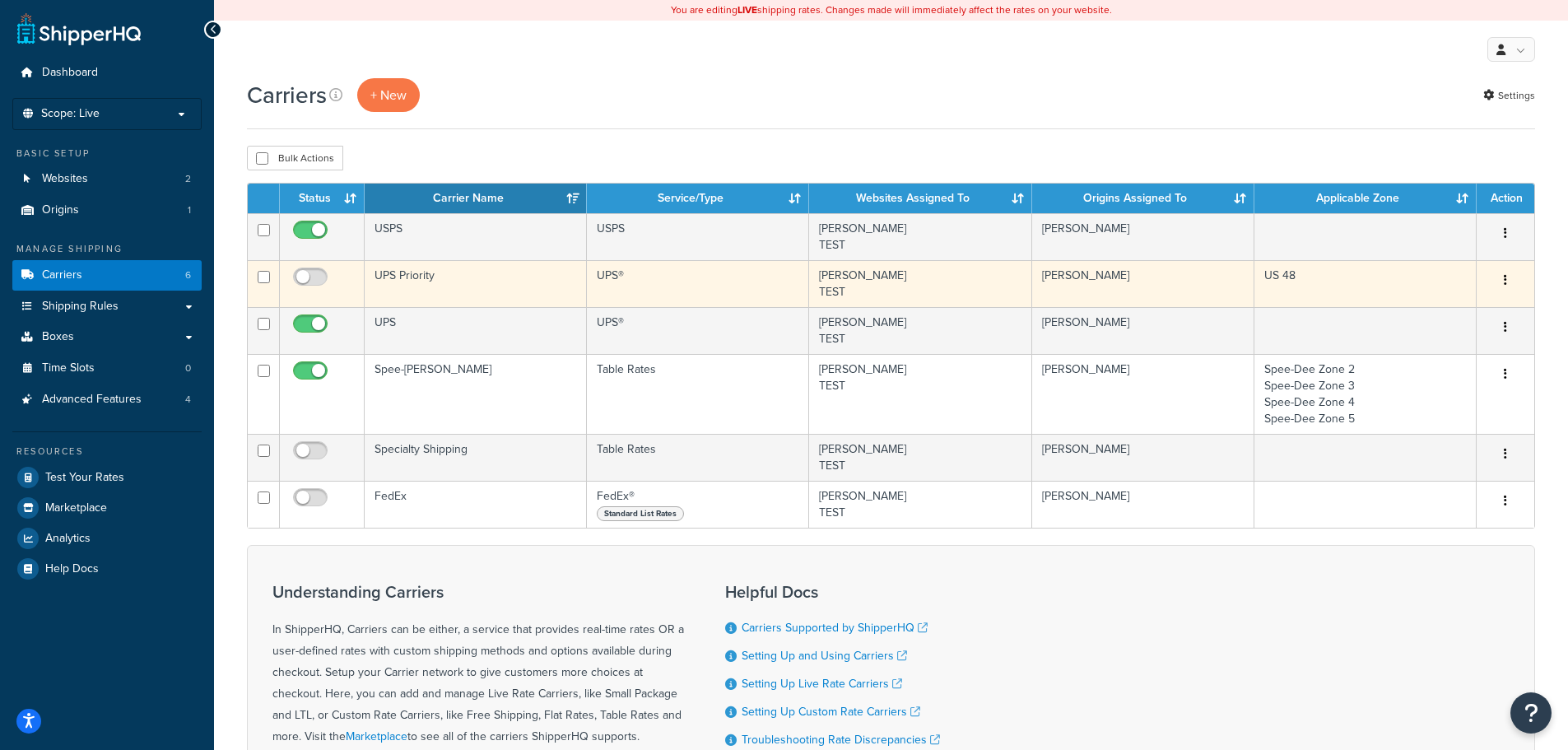
click at [419, 292] on td "UPS Priority" at bounding box center [476, 284] width 222 height 47
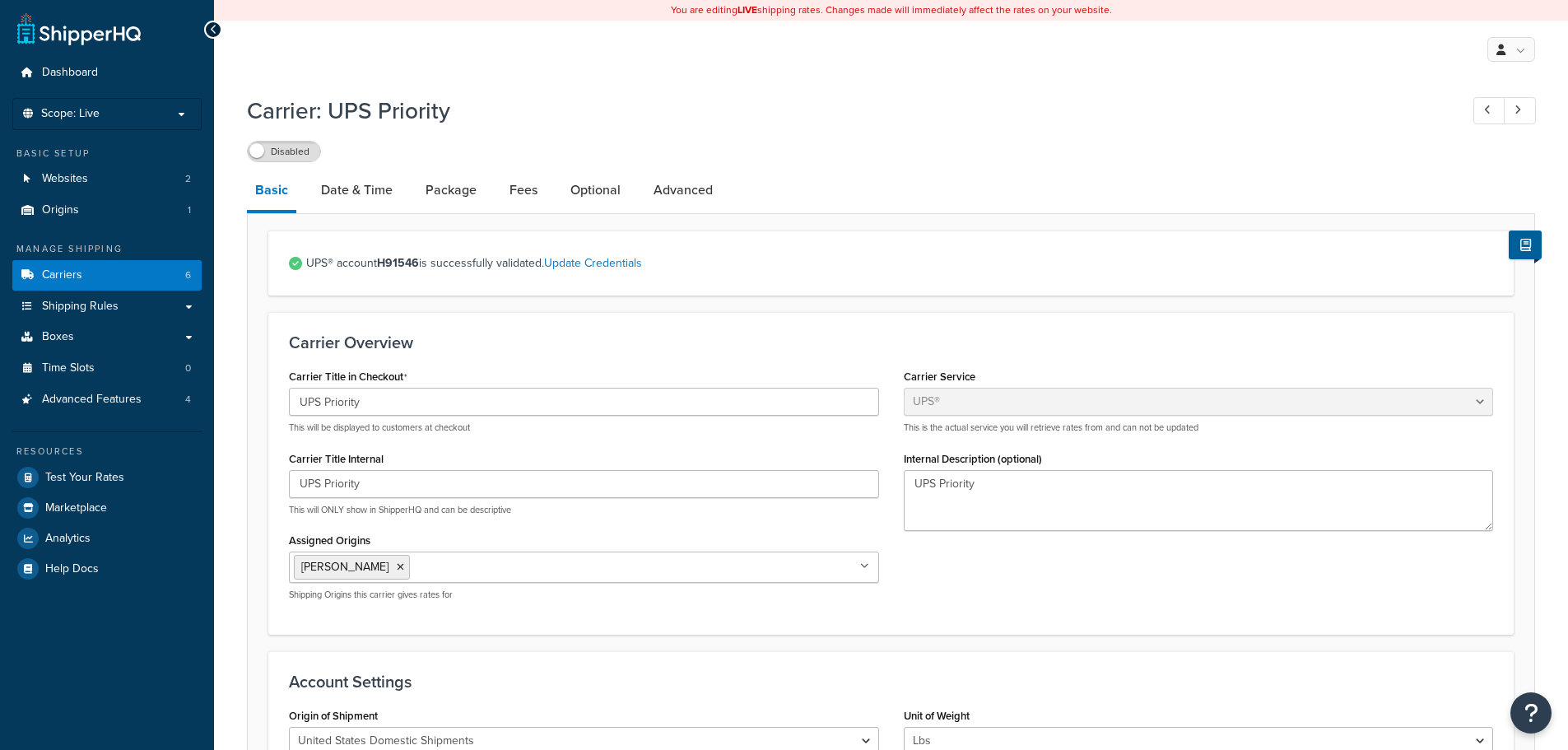
select select "ups"
select select "01"
click at [691, 185] on link "Advanced" at bounding box center [683, 190] width 76 height 39
select select "false"
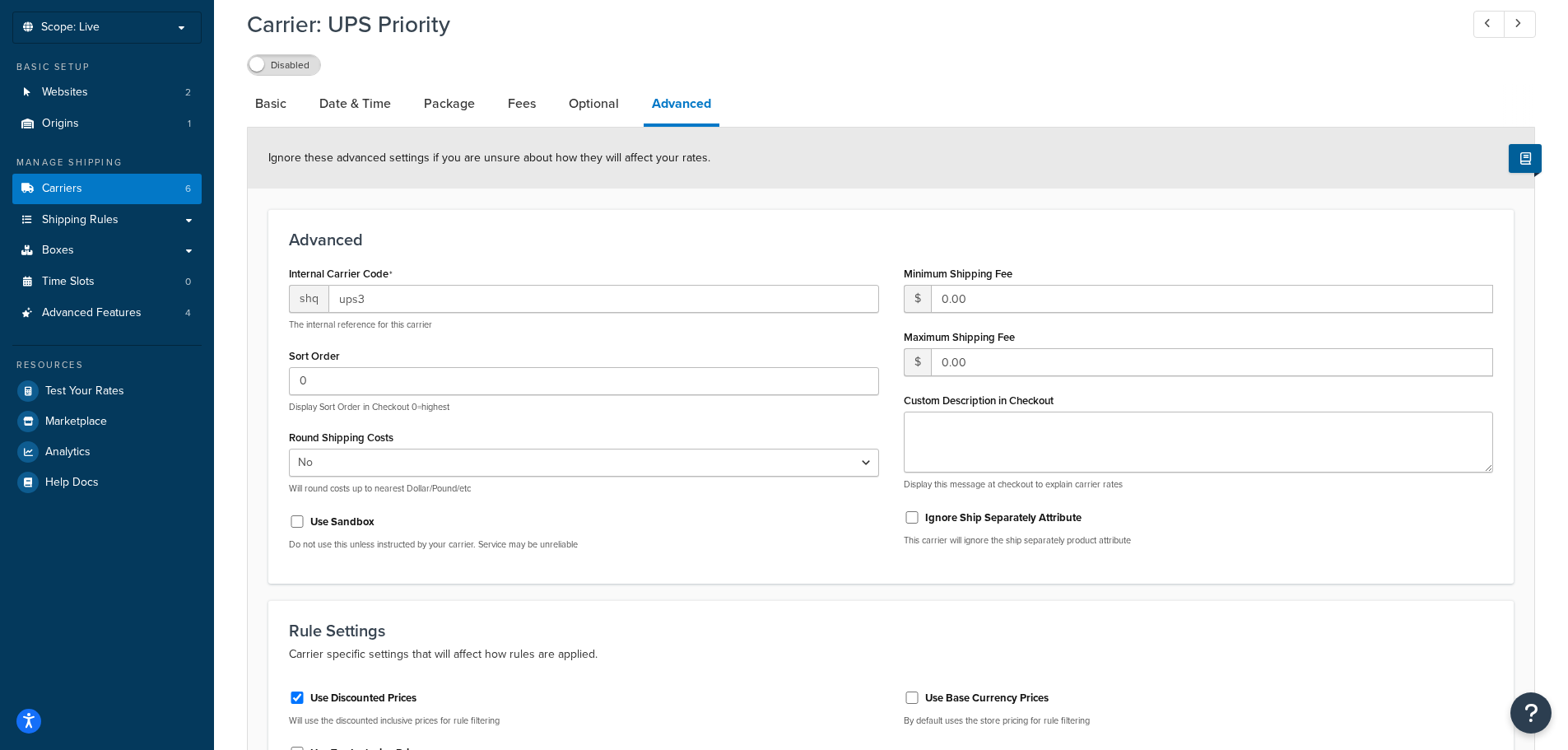
scroll to position [303, 0]
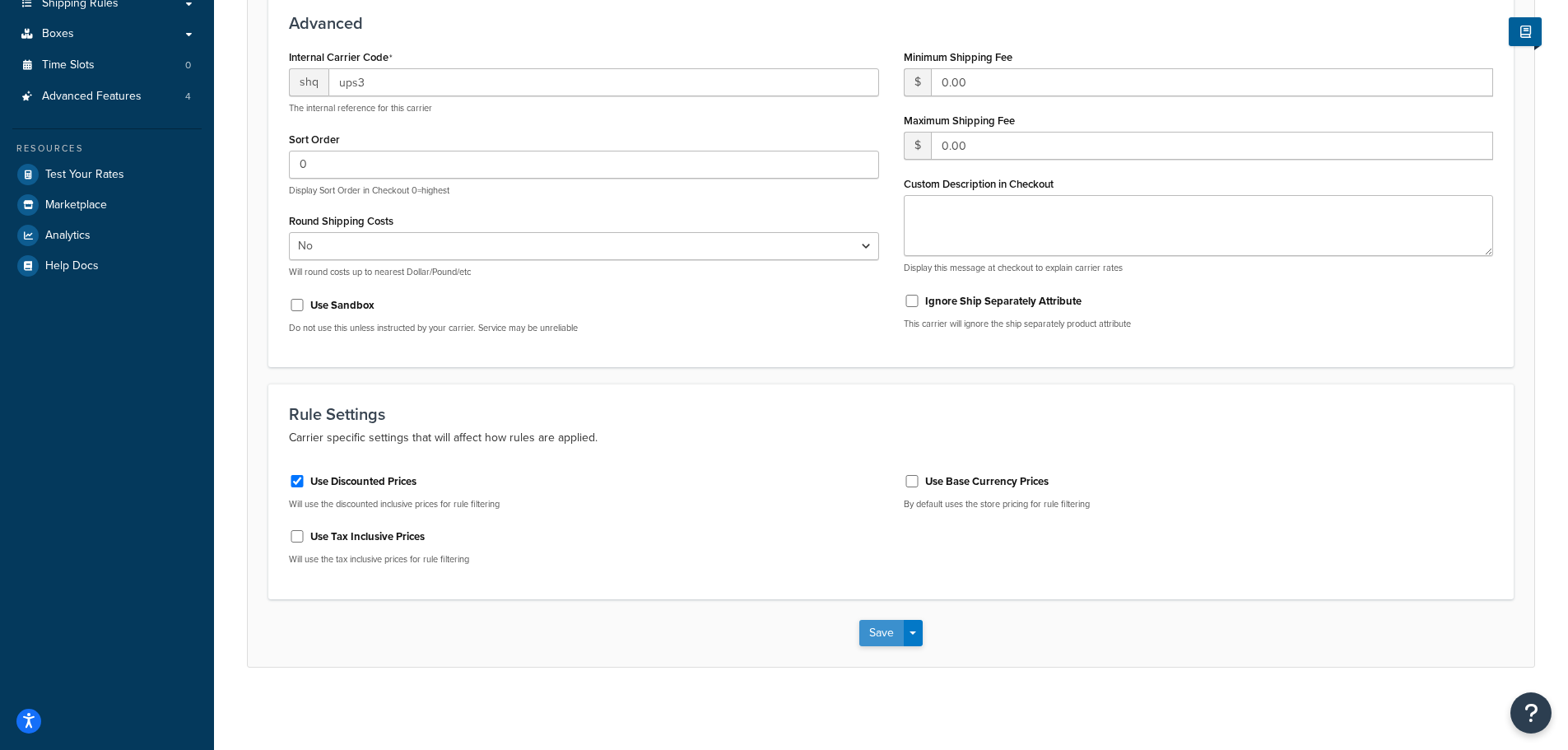
click at [864, 629] on button "Save" at bounding box center [880, 633] width 44 height 27
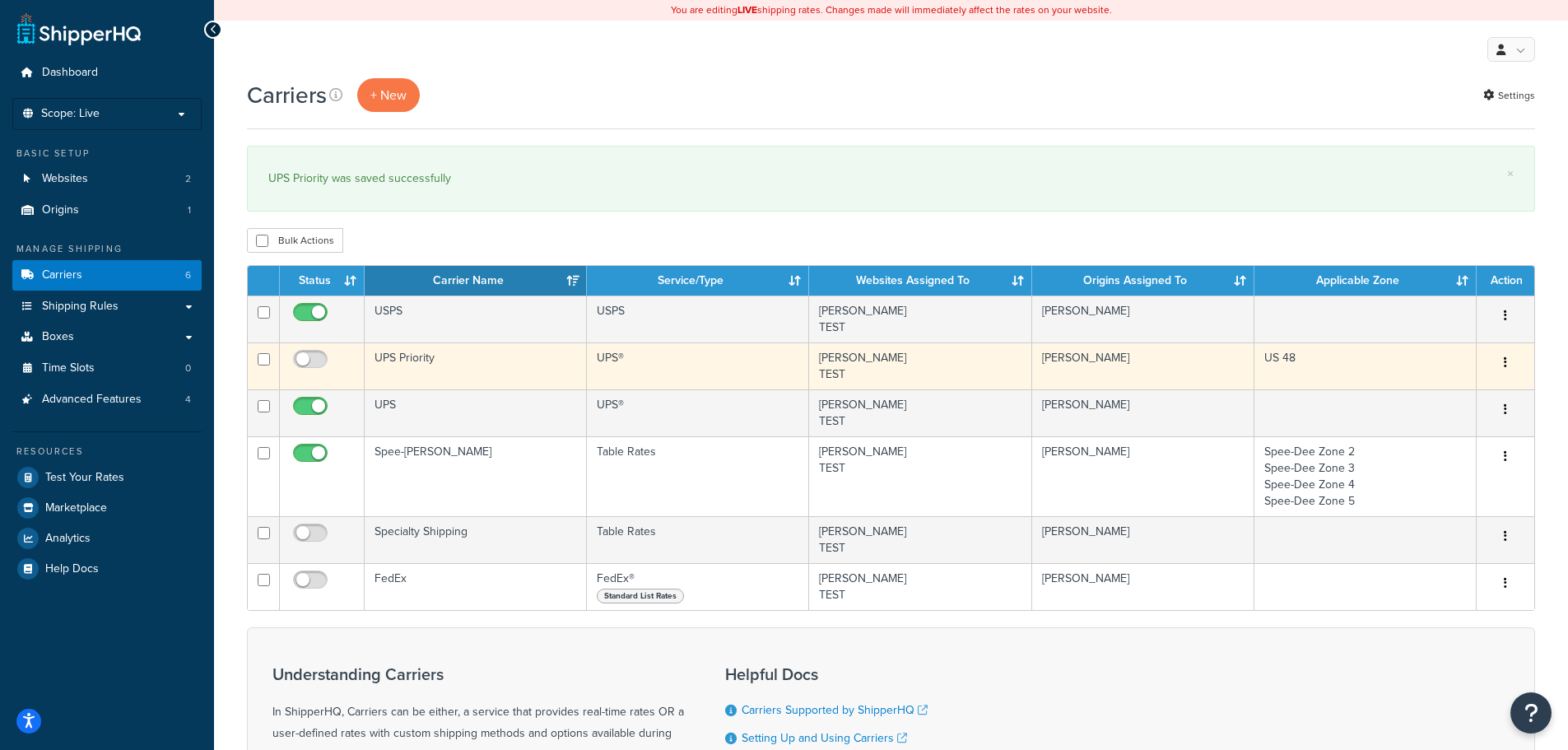
click at [398, 358] on td "UPS Priority" at bounding box center [476, 366] width 222 height 47
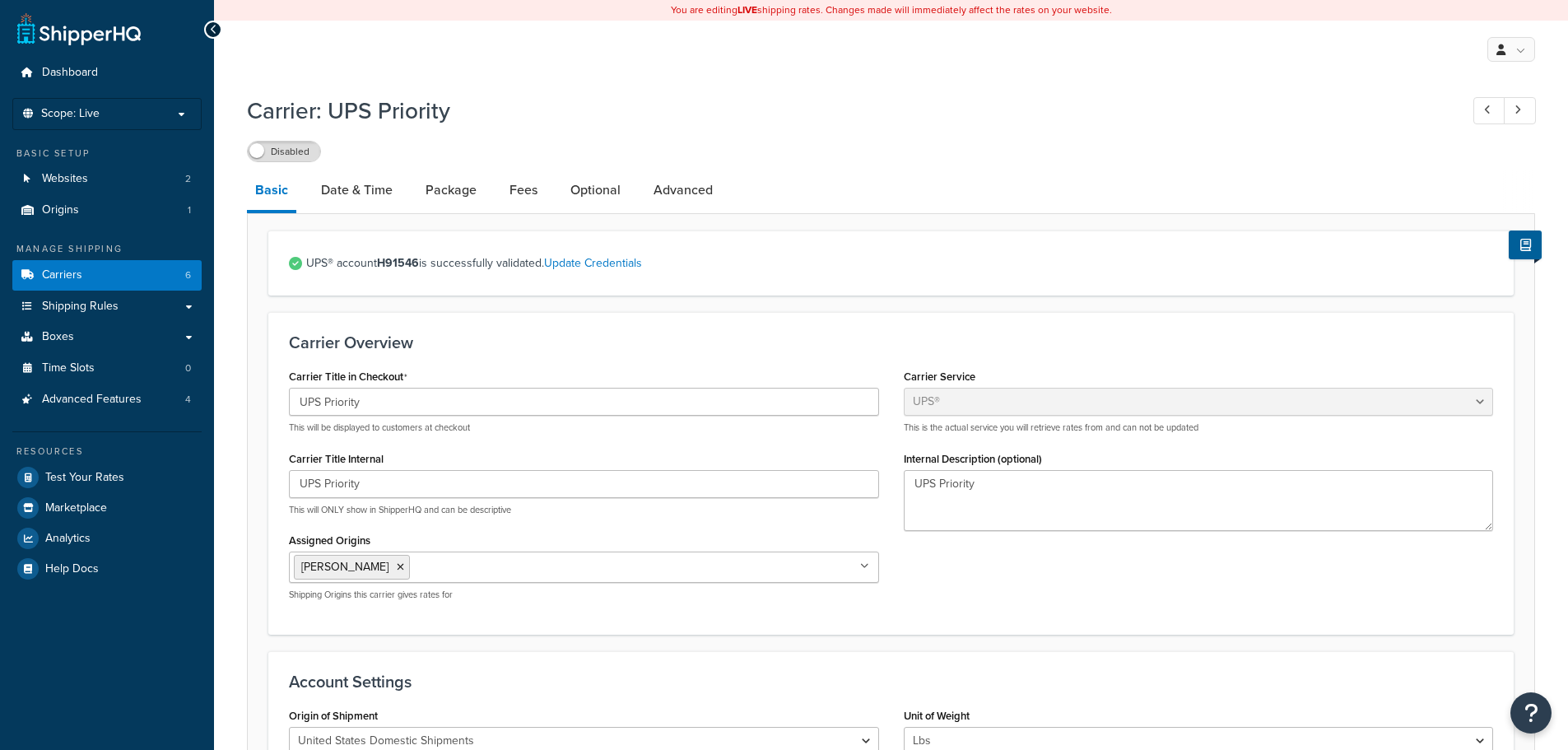
select select "ups"
select select "01"
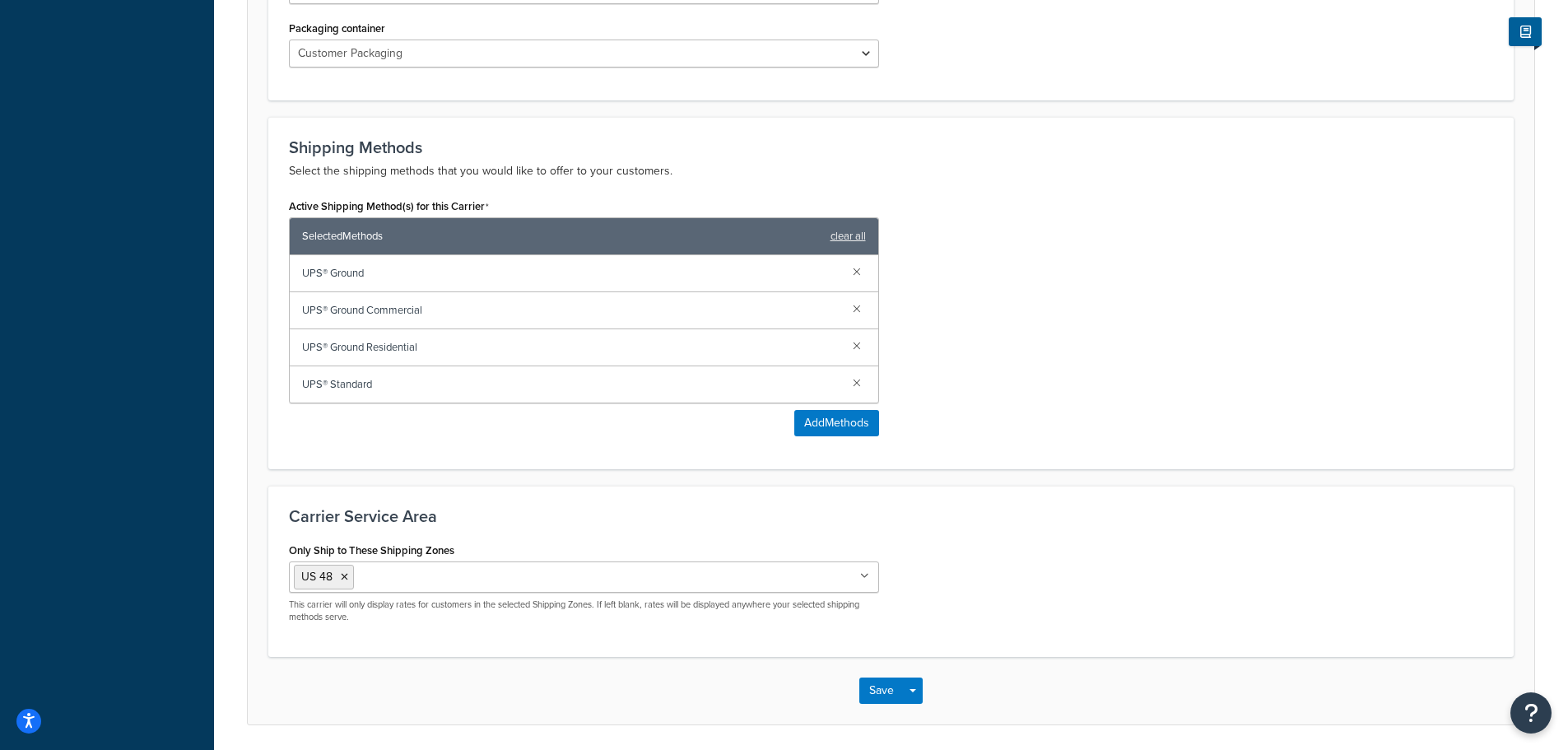
scroll to position [905, 0]
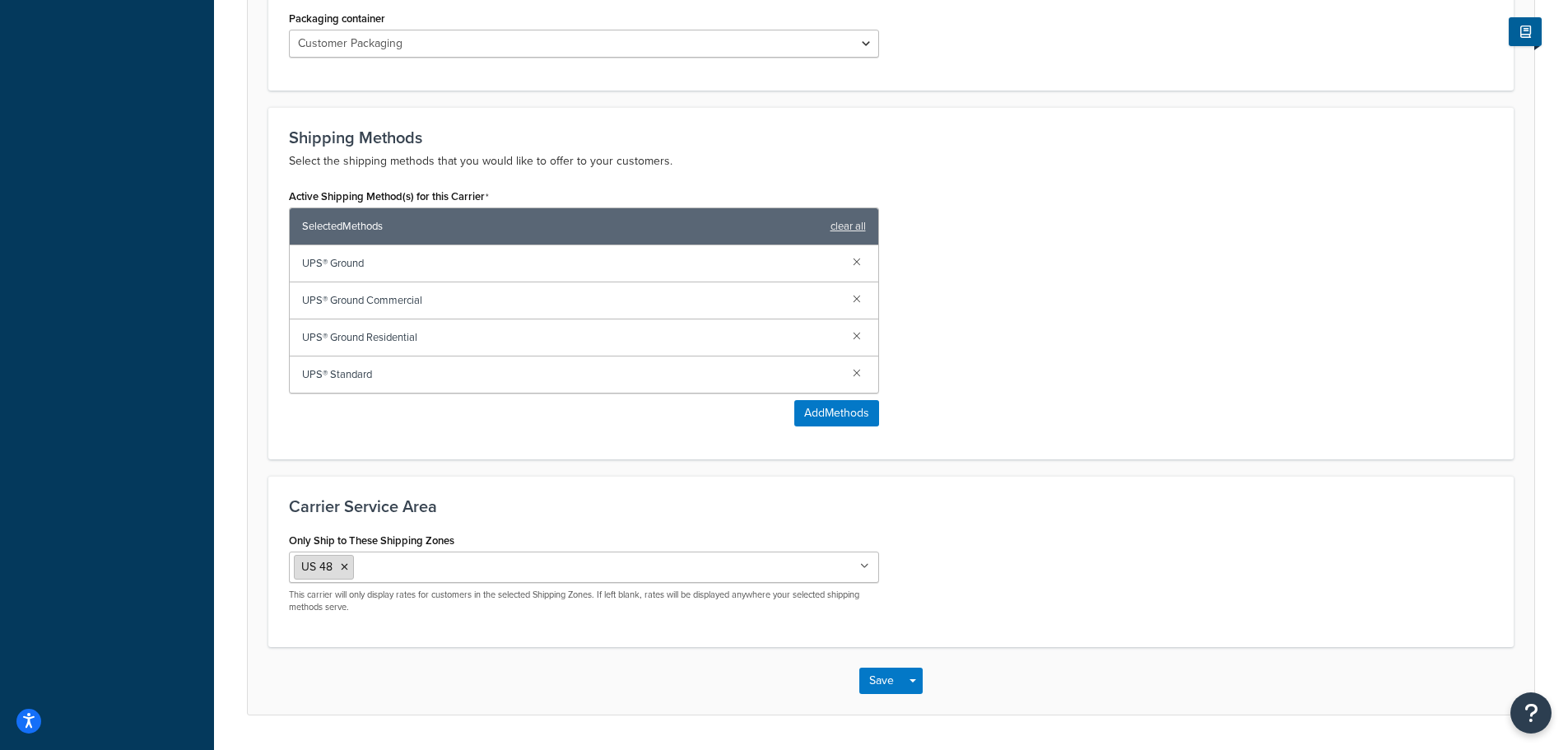
click at [342, 566] on icon at bounding box center [345, 567] width 8 height 10
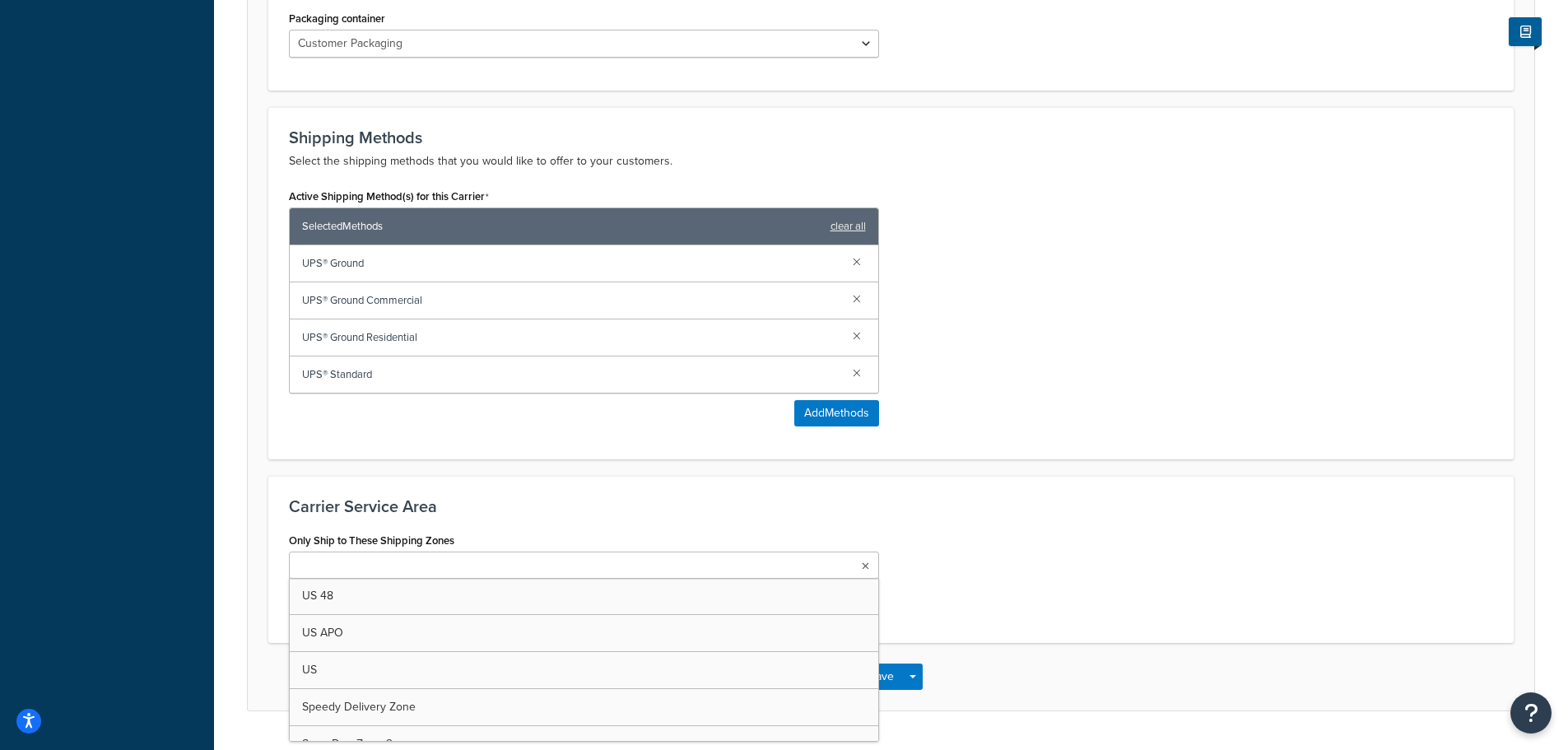
click at [395, 562] on input "Only Ship to These Shipping Zones" at bounding box center [366, 566] width 145 height 18
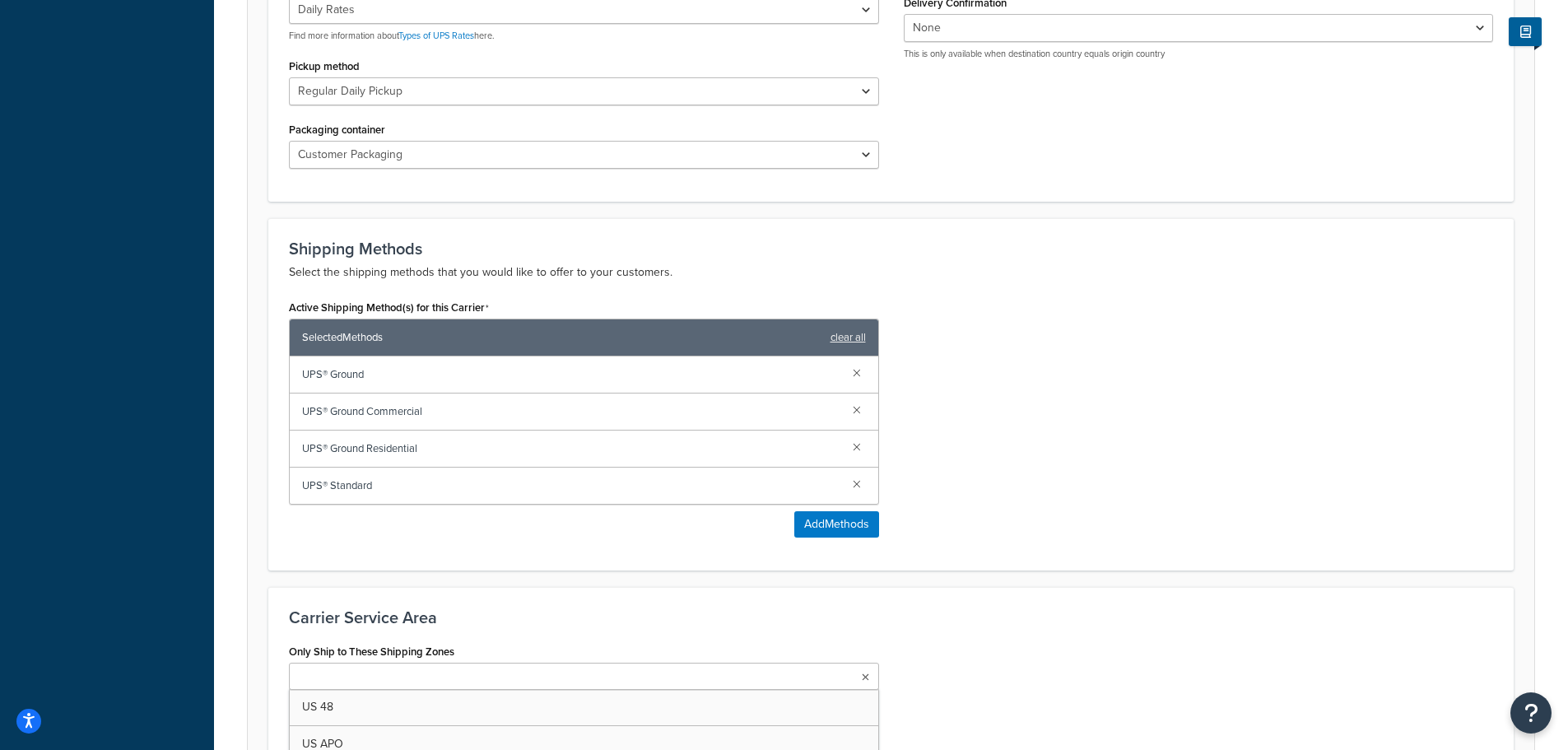
scroll to position [784, 0]
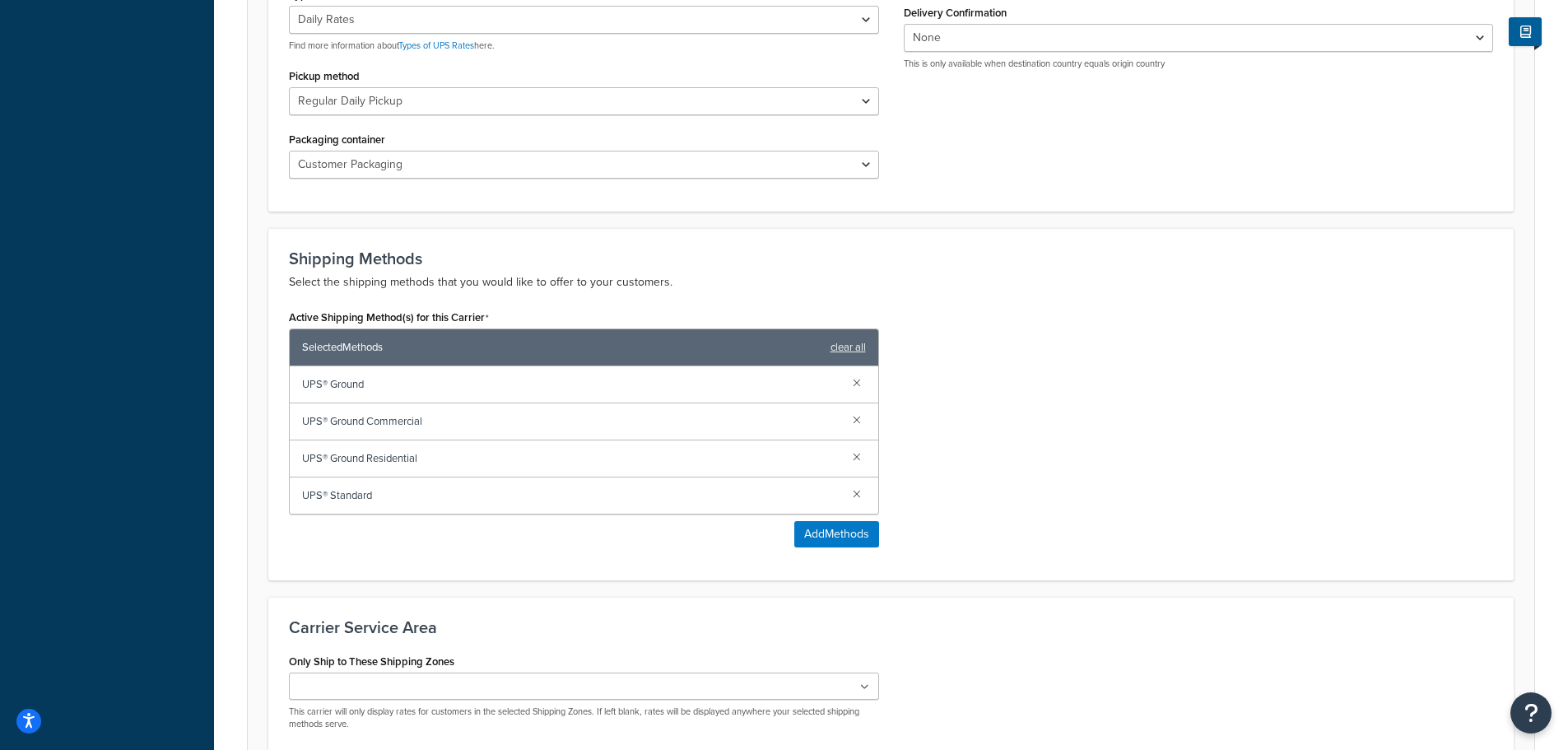
click at [861, 611] on div "Carrier Service Area Only Ship to These Shipping Zones US 48 US APO US Speedy D…" at bounding box center [890, 680] width 1245 height 167
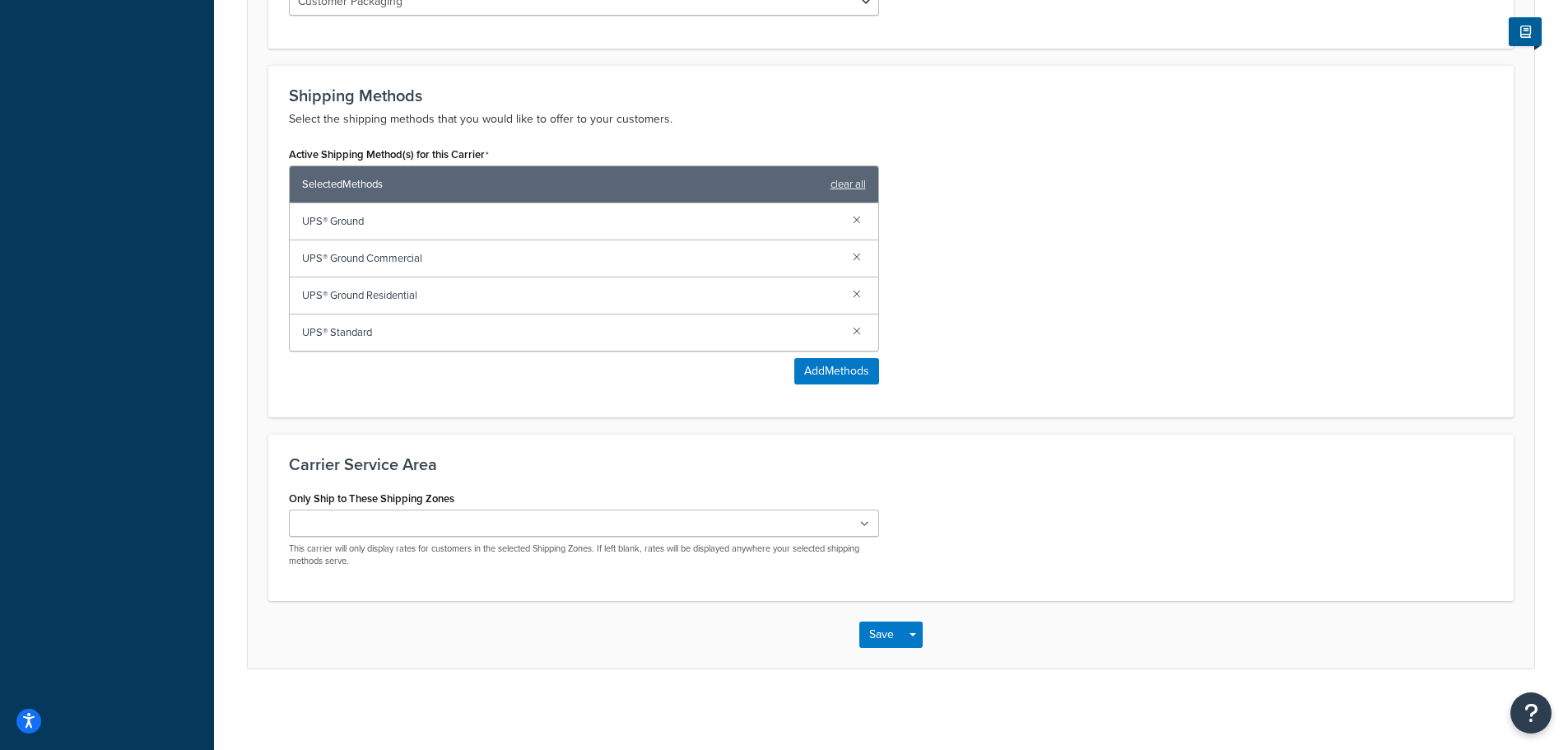
scroll to position [950, 0]
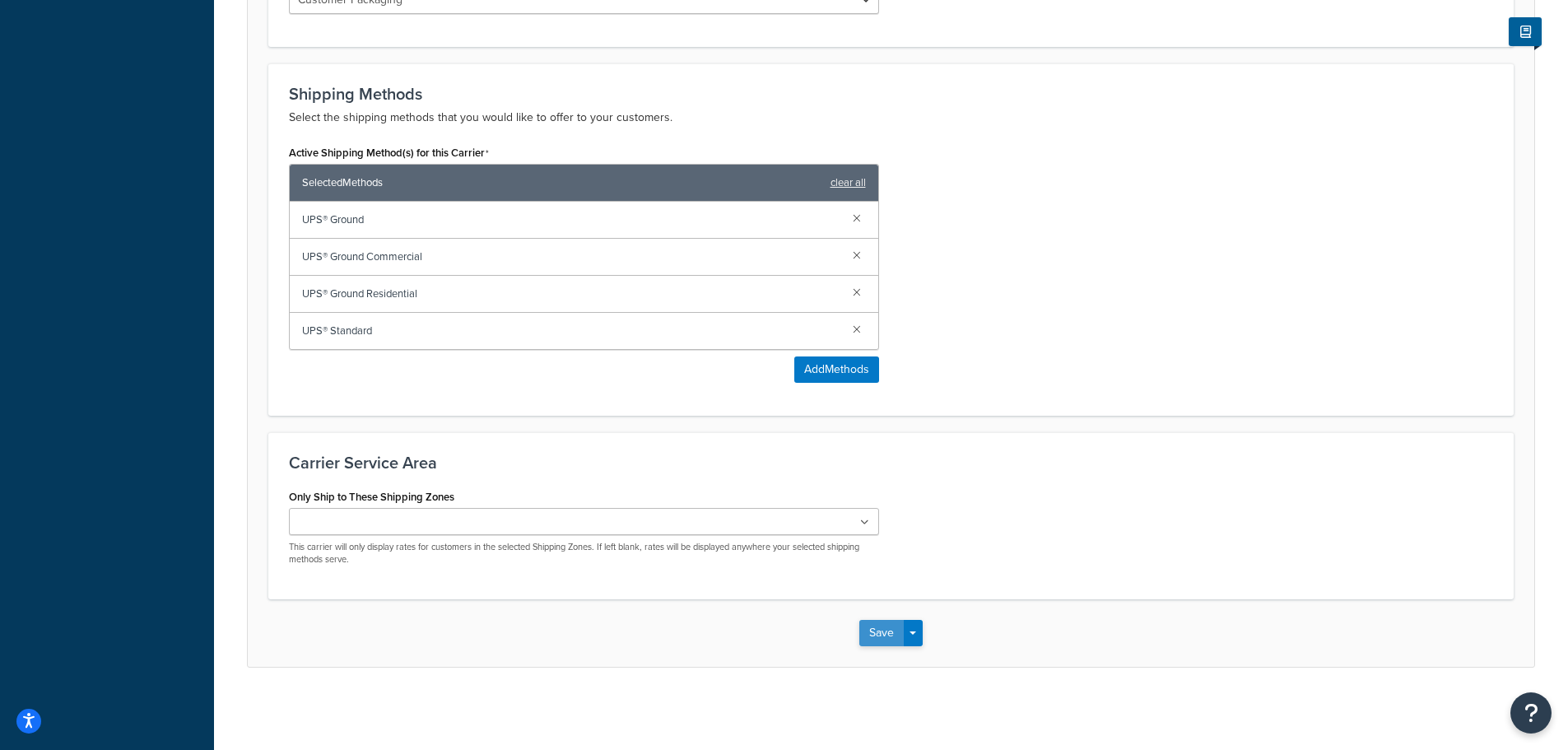
click at [879, 628] on button "Save" at bounding box center [880, 633] width 44 height 27
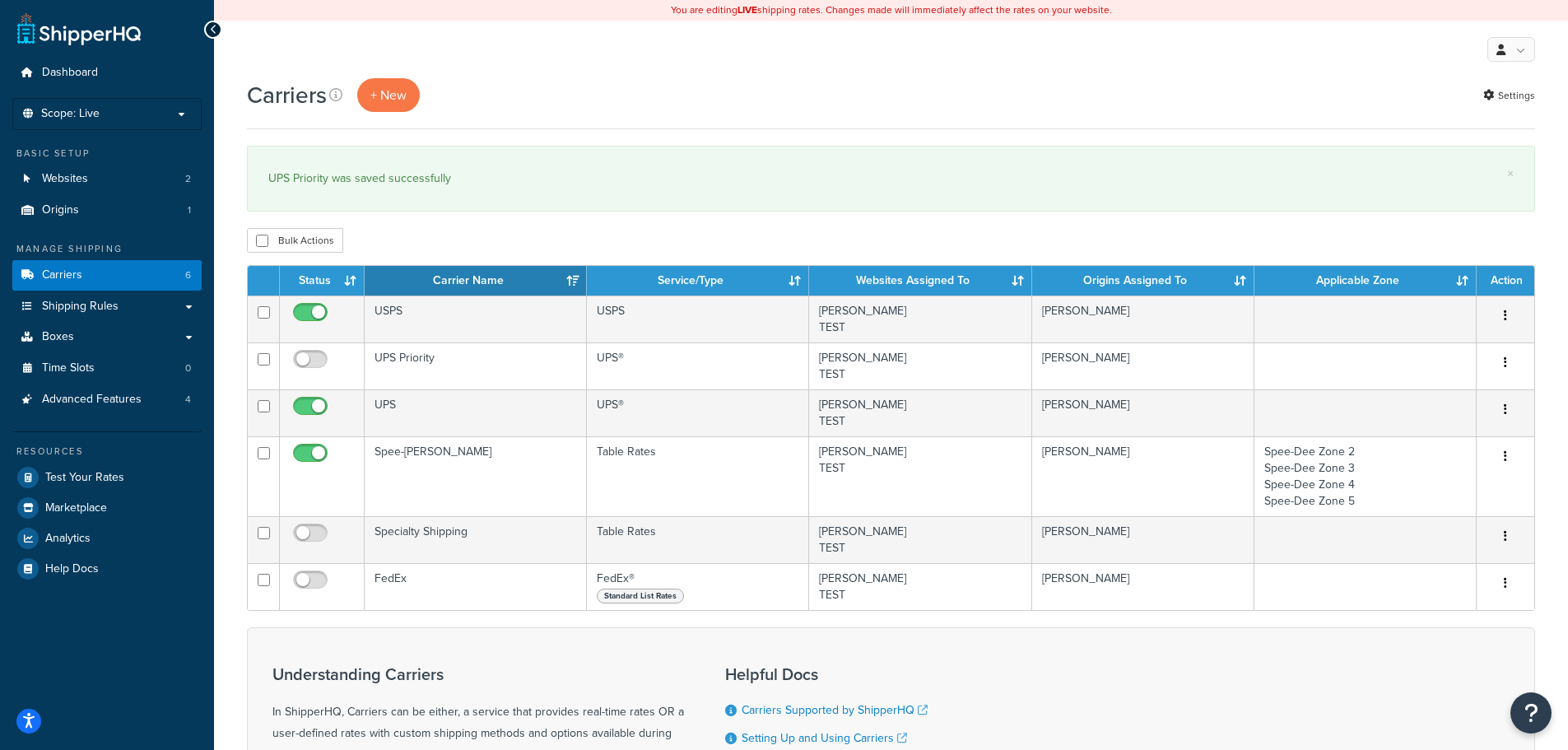
click at [703, 102] on div "Carriers + New Settings" at bounding box center [890, 95] width 1288 height 33
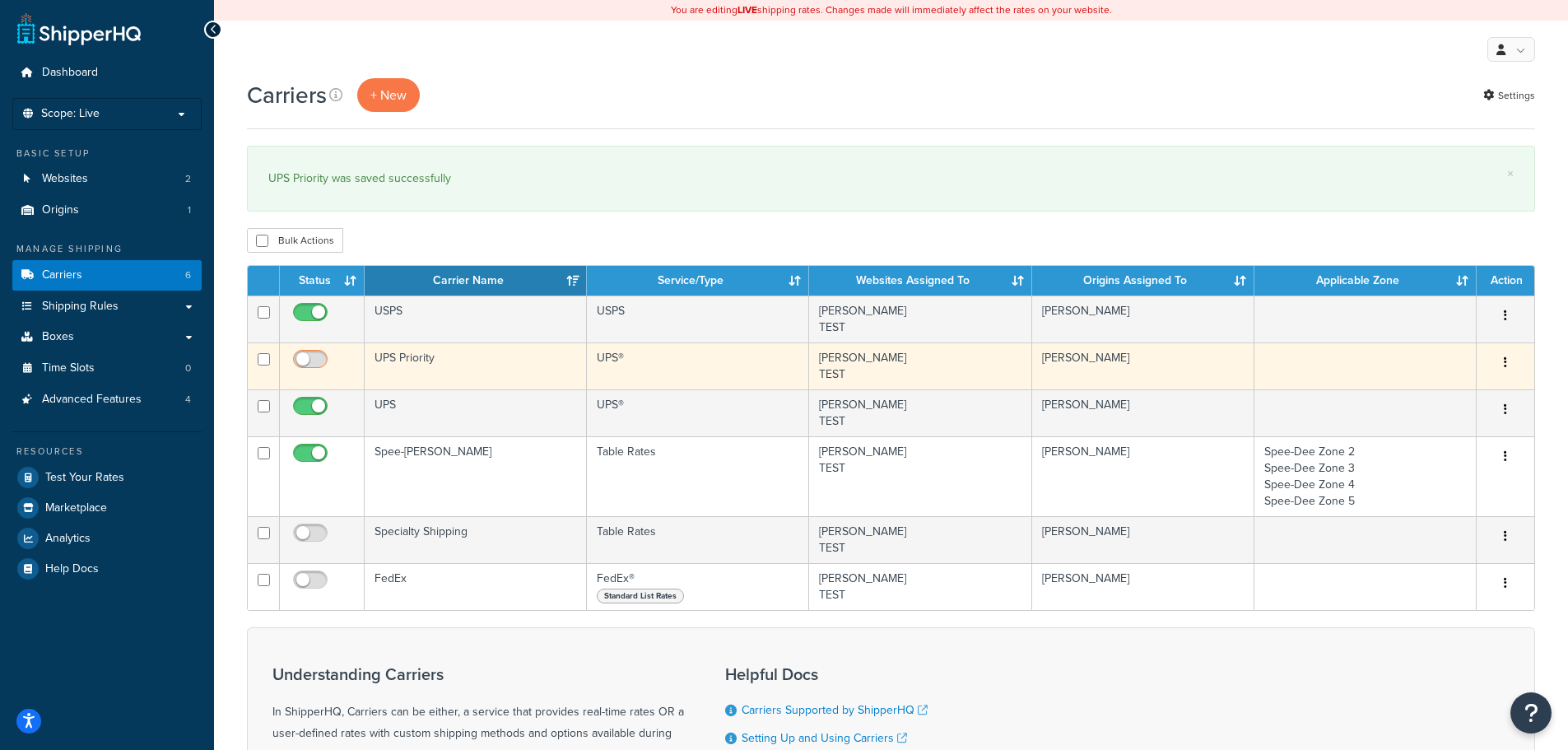
click at [322, 362] on input "checkbox" at bounding box center [312, 363] width 45 height 21
checkbox input "true"
click at [481, 353] on td "UPS Priority" at bounding box center [476, 366] width 222 height 47
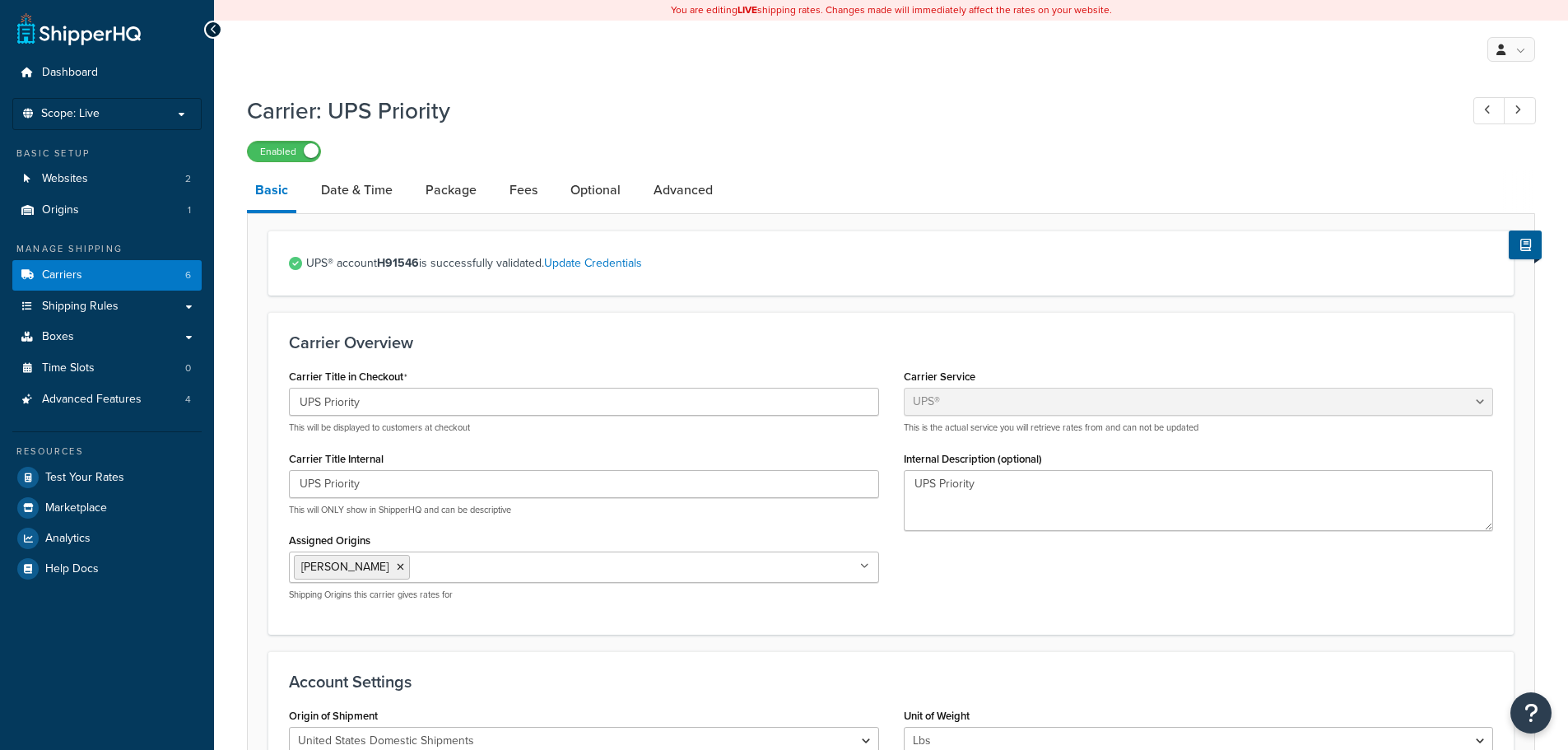
select select "ups"
select select "01"
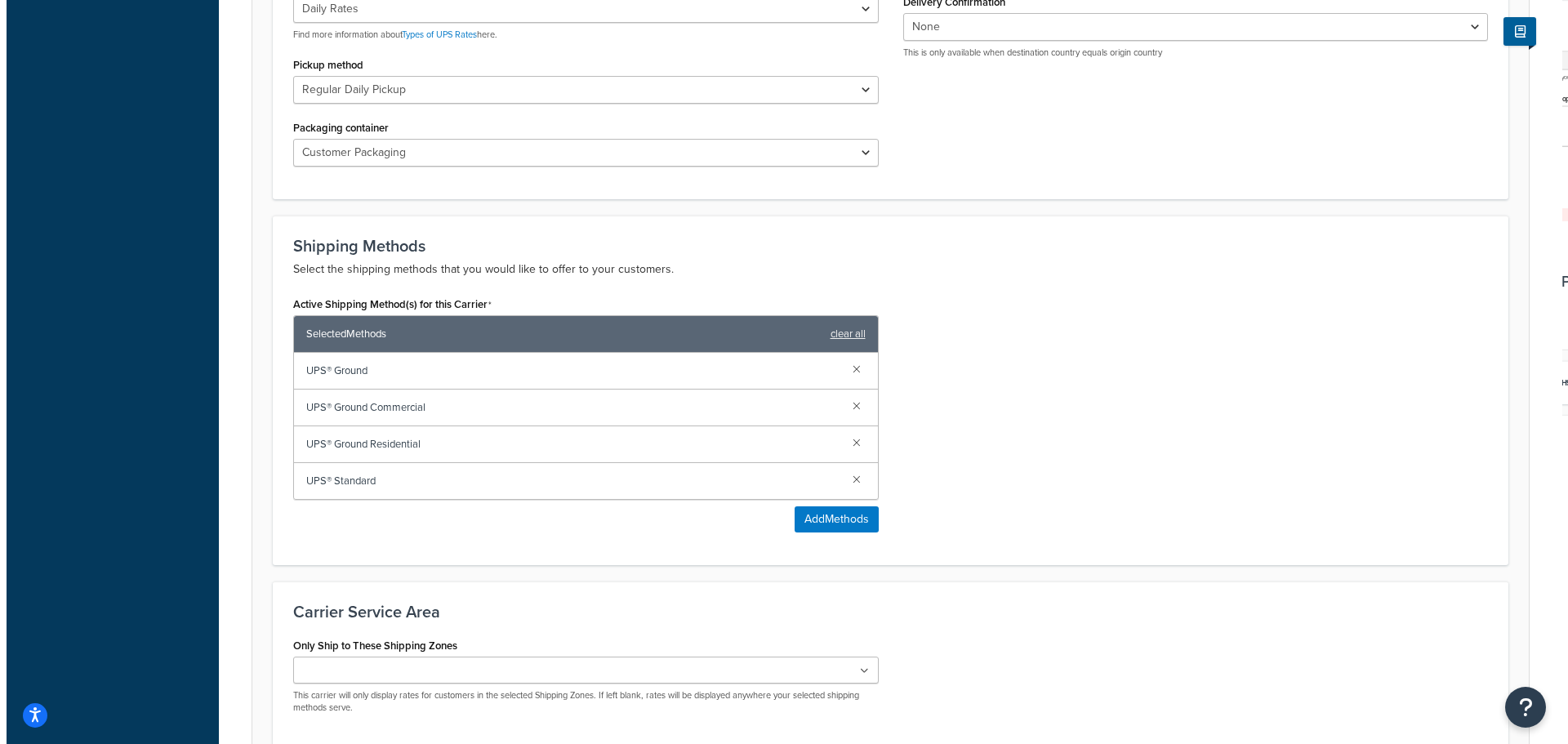
scroll to position [817, 0]
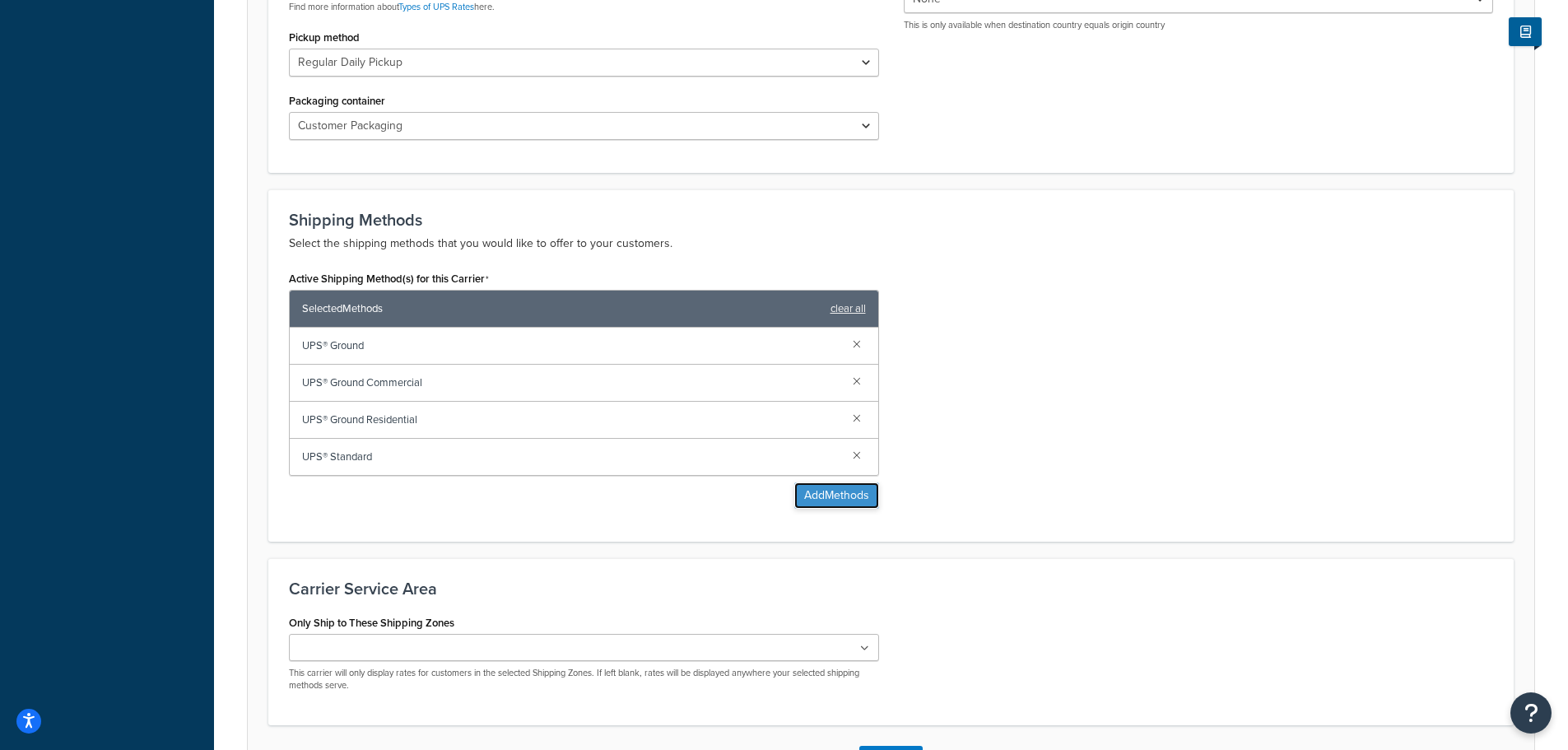
click at [826, 491] on button "Add Methods" at bounding box center [836, 495] width 84 height 27
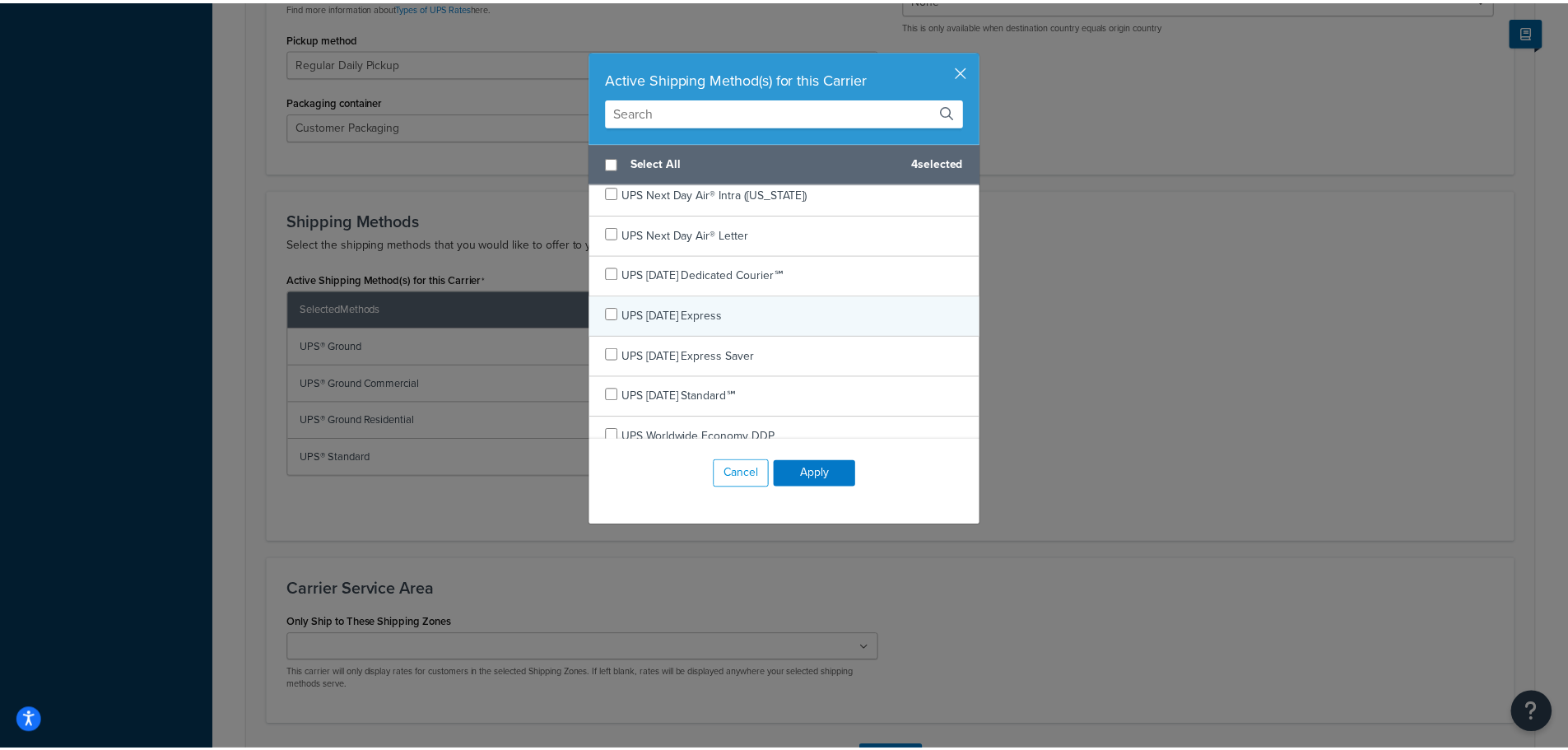
scroll to position [494, 0]
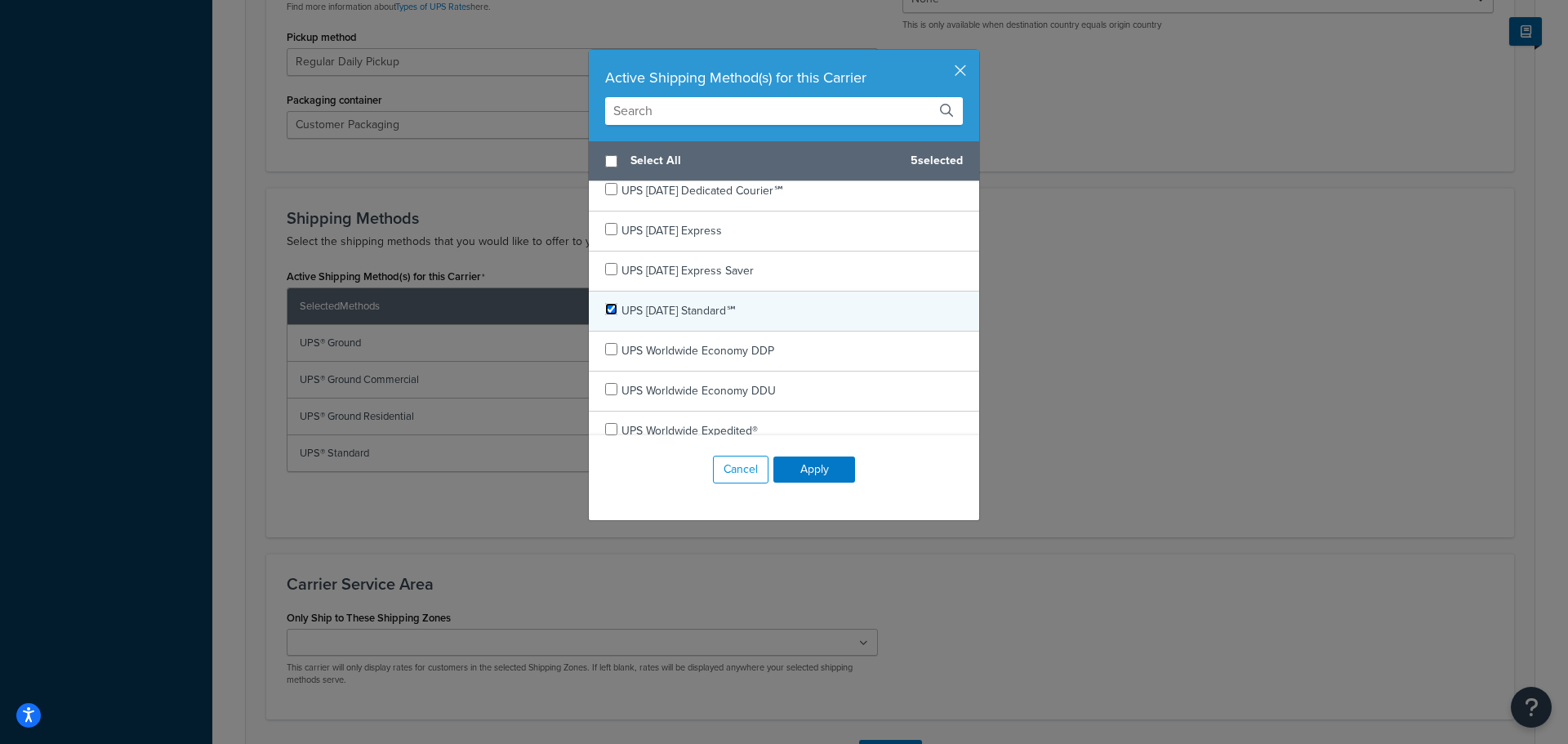
click at [606, 309] on input "checkbox" at bounding box center [611, 309] width 13 height 13
click at [606, 304] on input "checkbox" at bounding box center [611, 309] width 13 height 13
checkbox input "false"
click at [800, 475] on button "Apply" at bounding box center [814, 469] width 82 height 26
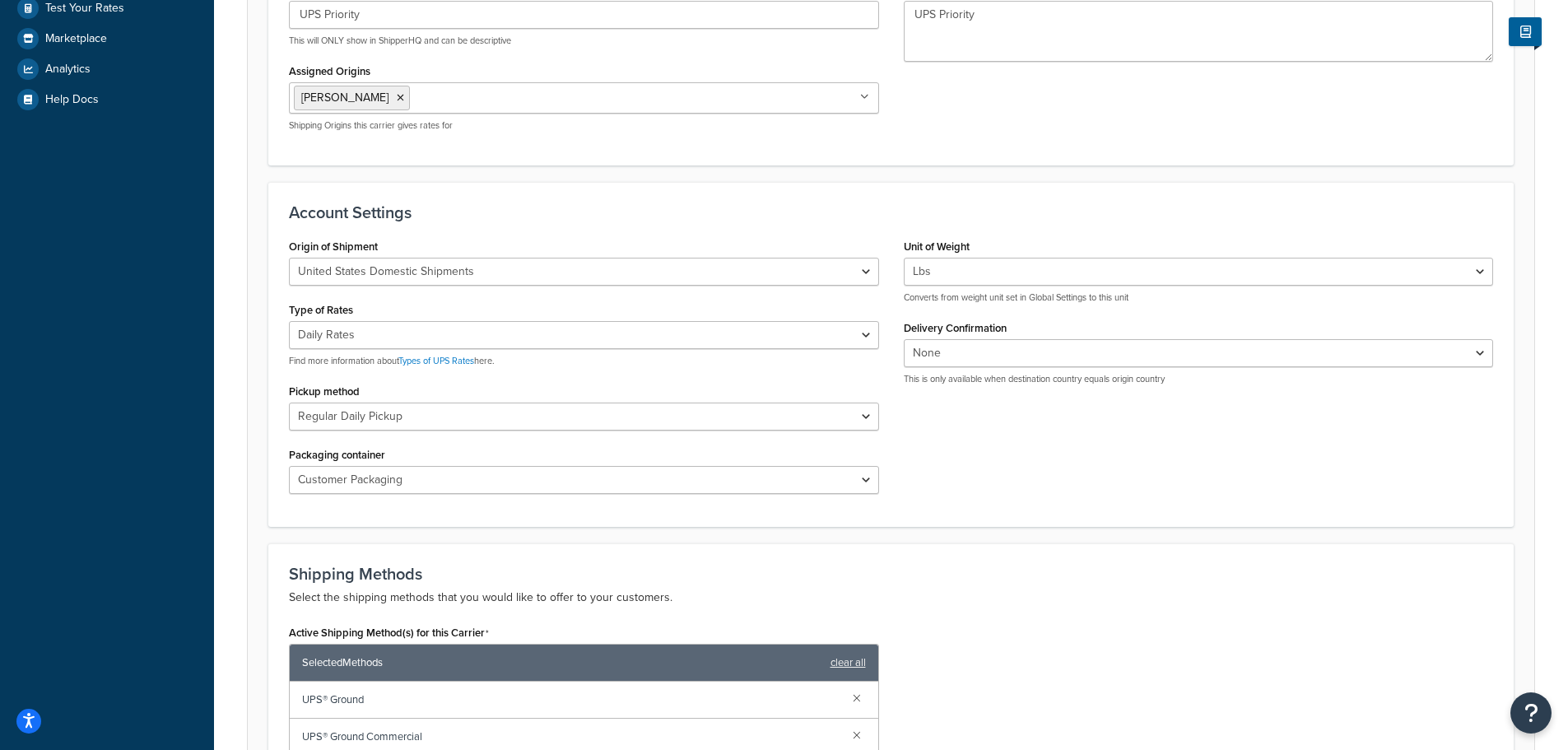
scroll to position [0, 0]
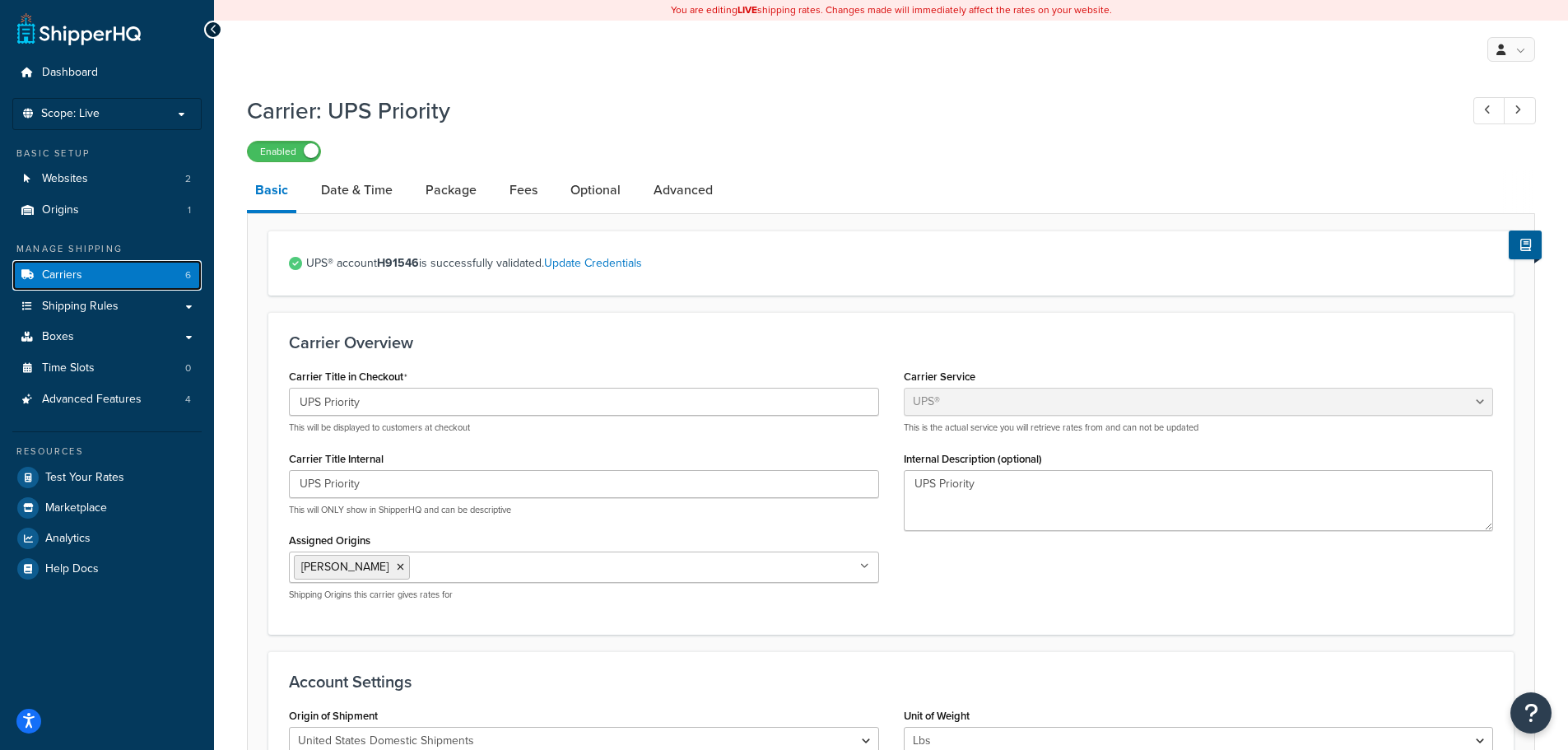
click at [79, 274] on span "Carriers" at bounding box center [62, 275] width 40 height 14
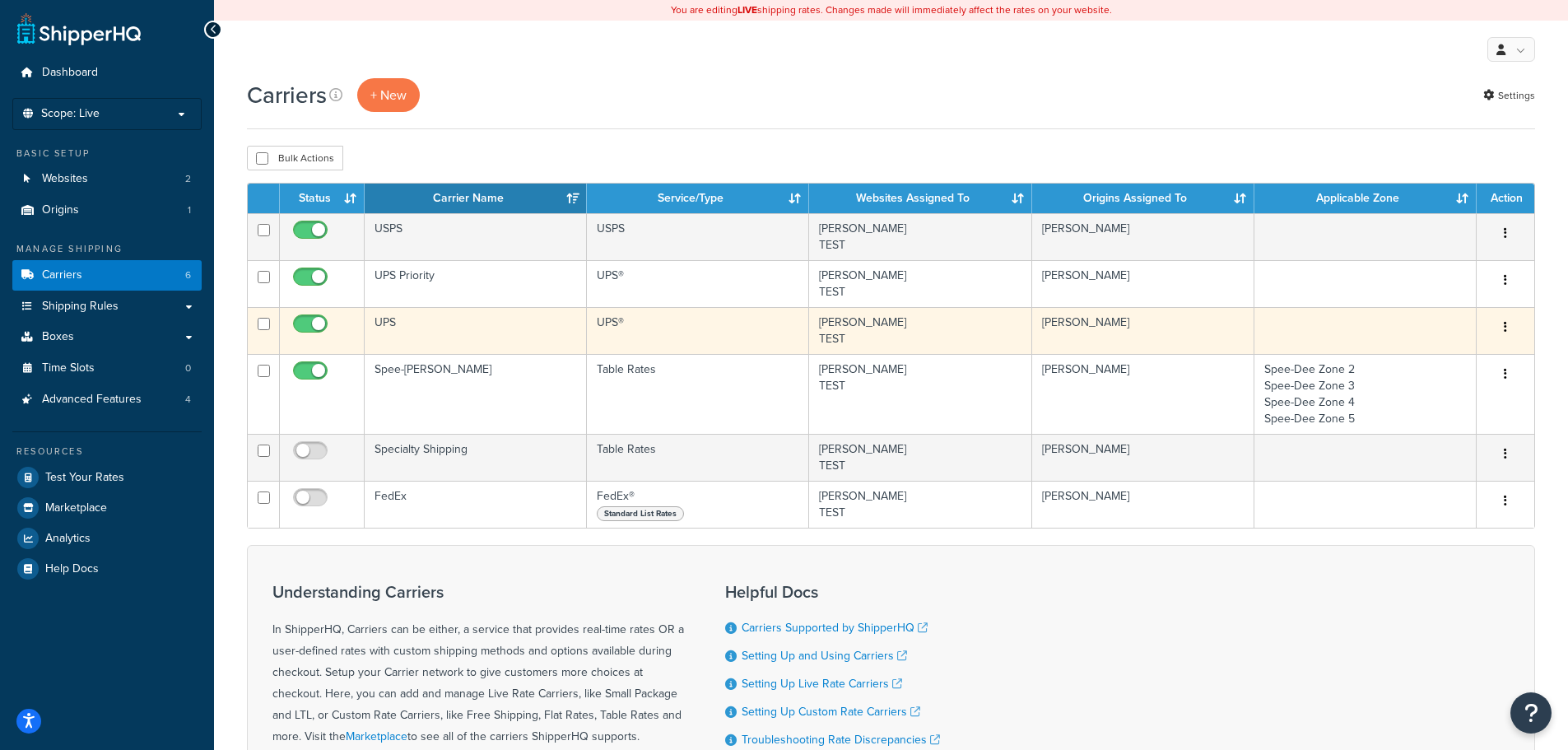
click at [432, 325] on td "UPS" at bounding box center [476, 330] width 222 height 47
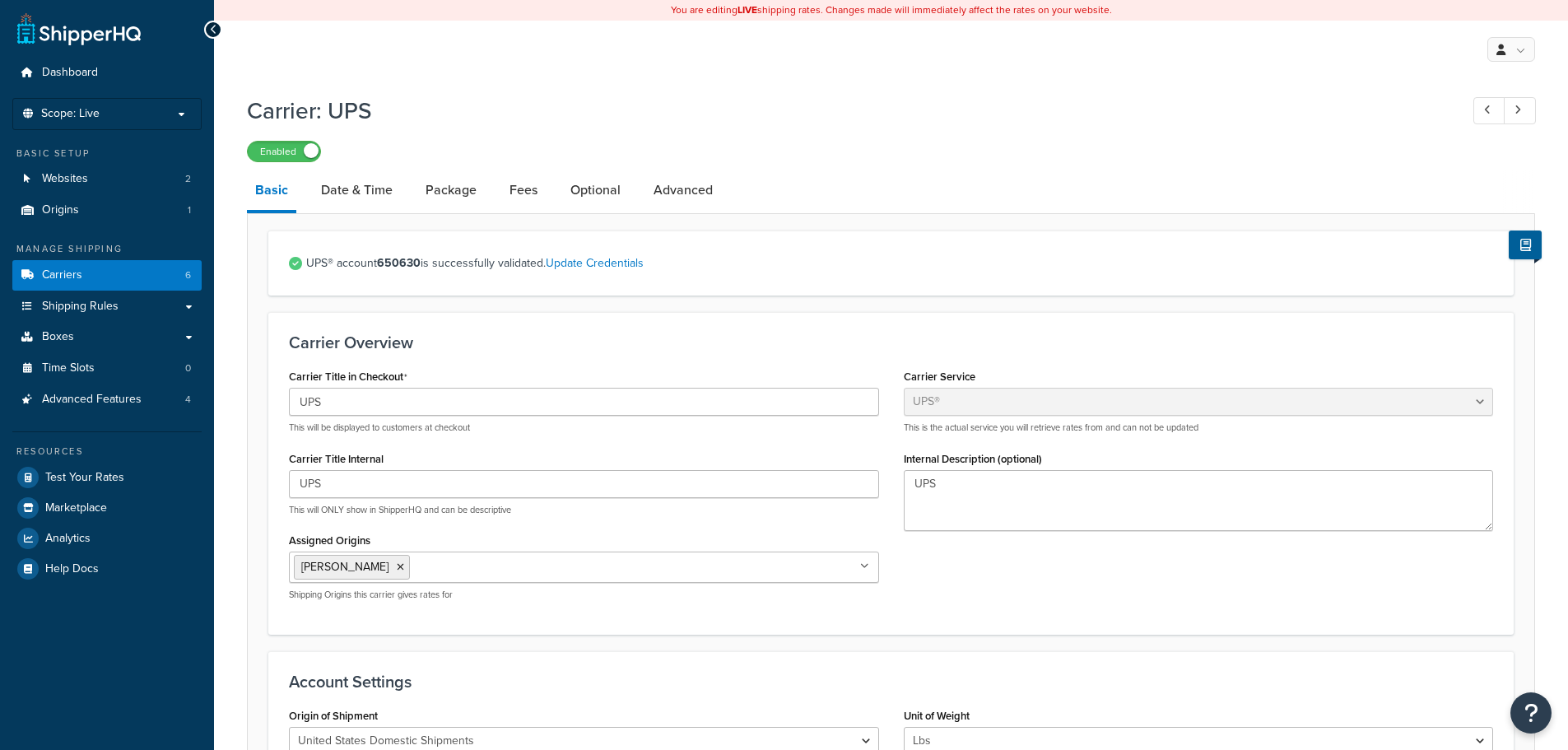
select select "ups"
select select "01"
click at [127, 273] on link "Carriers 6" at bounding box center [107, 275] width 190 height 30
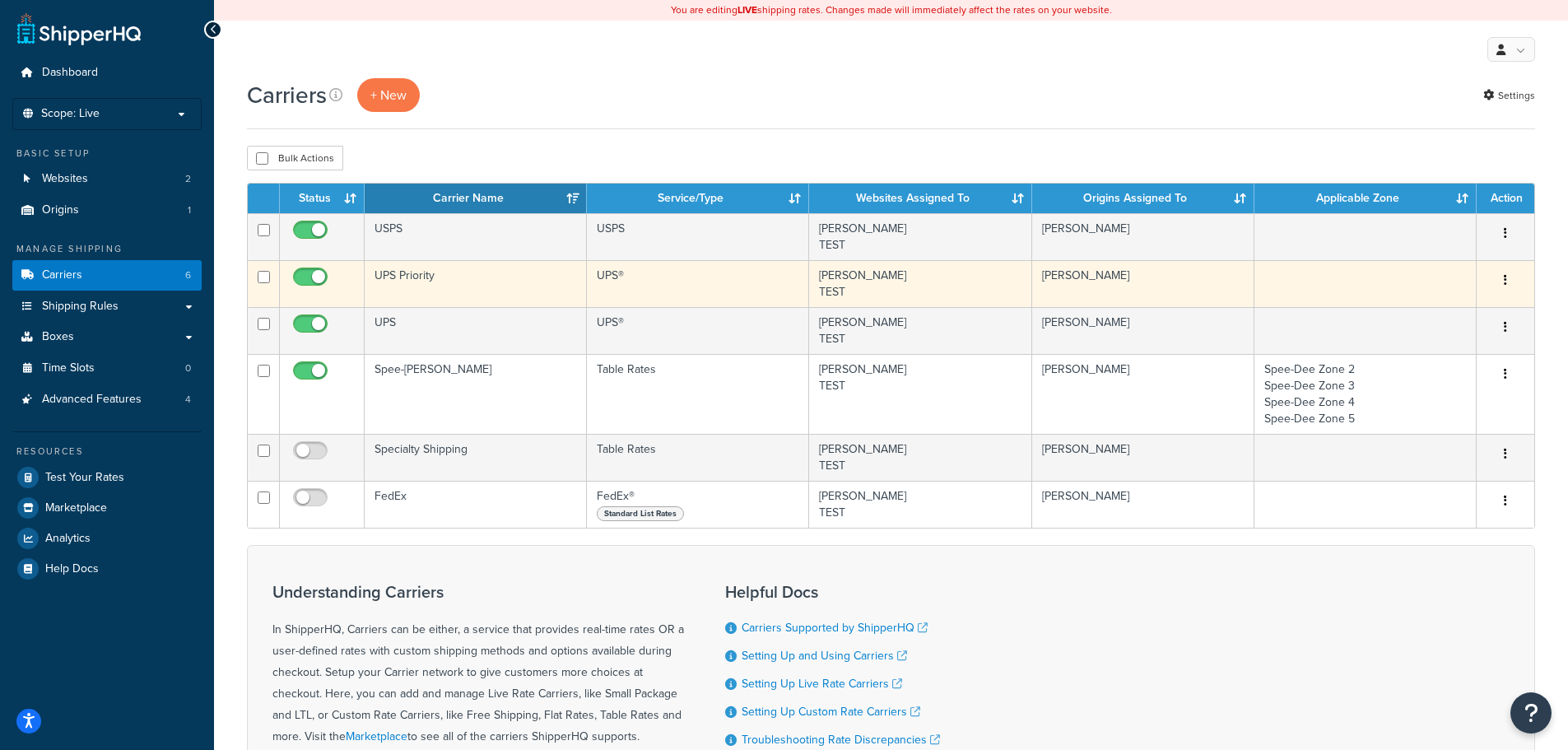
click at [500, 285] on td "UPS Priority" at bounding box center [476, 284] width 222 height 47
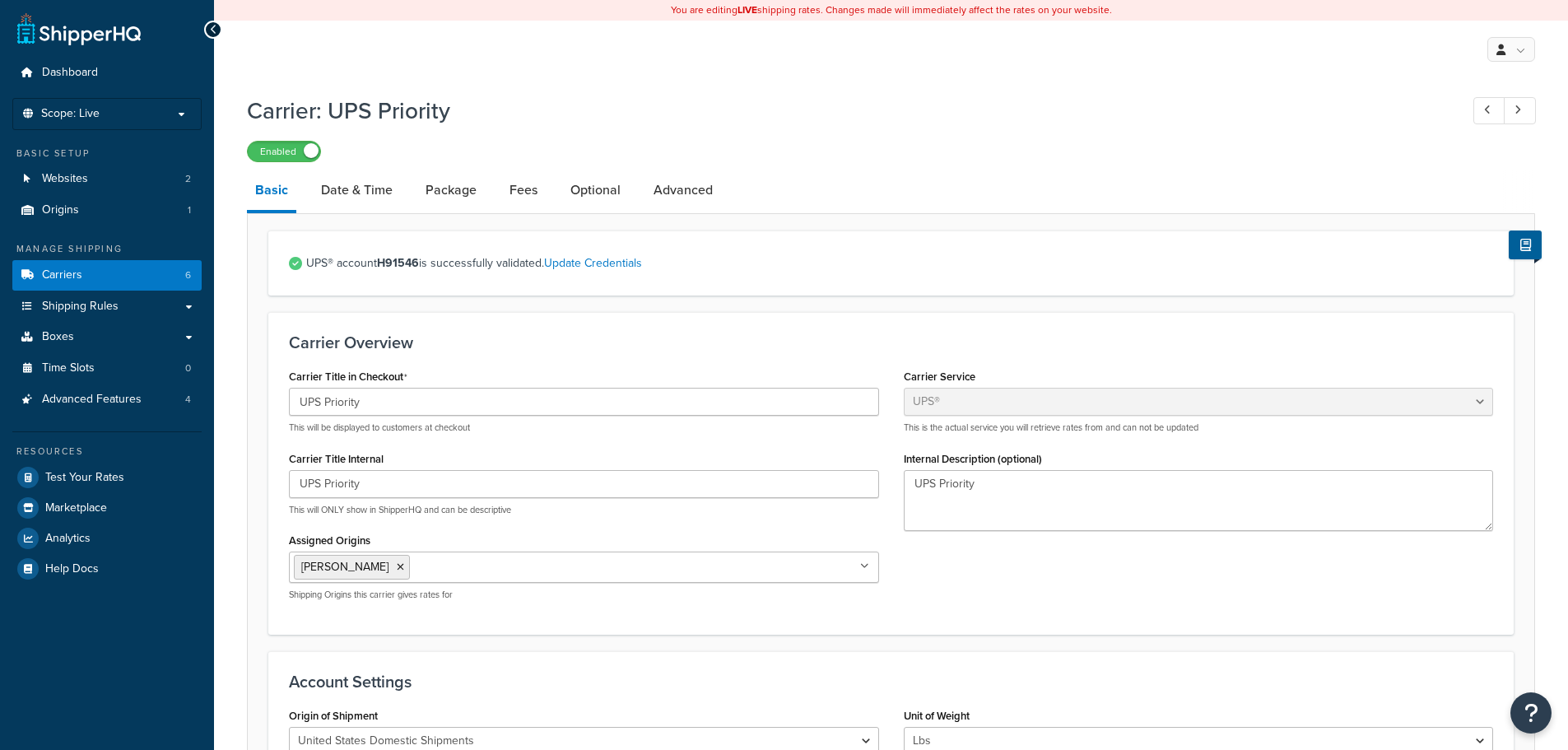
select select "ups"
select select "01"
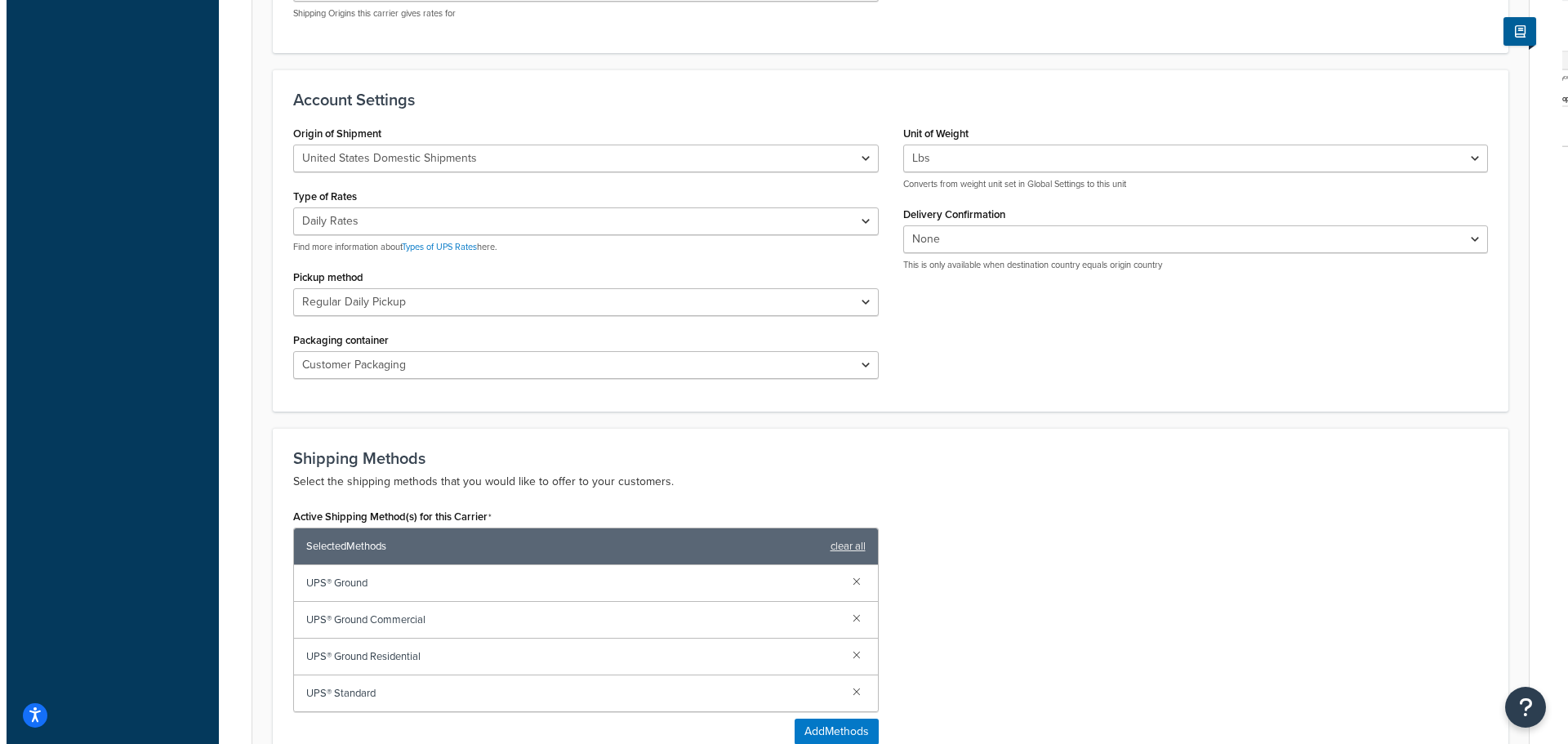
scroll to position [898, 0]
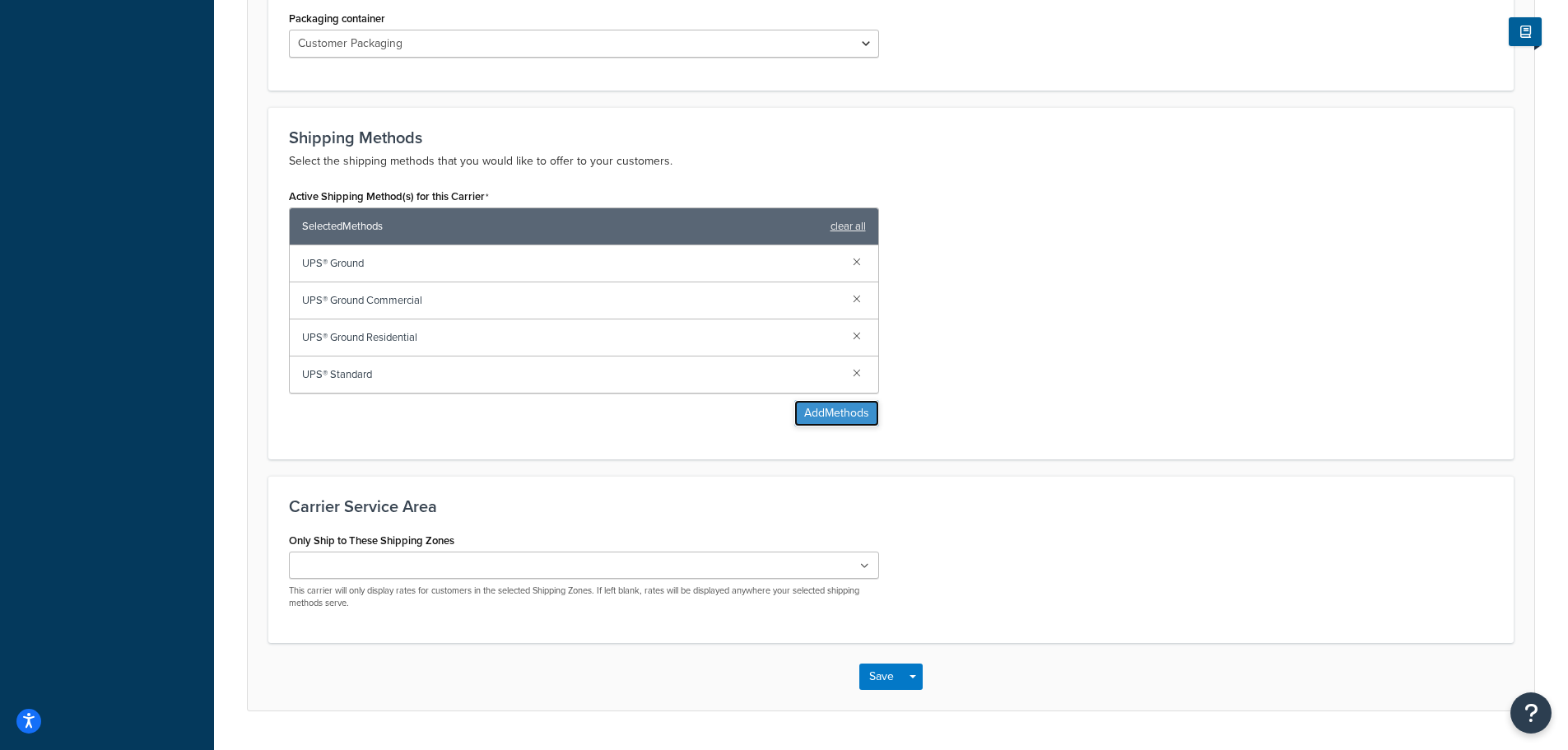
click at [849, 414] on button "Add Methods" at bounding box center [836, 413] width 84 height 27
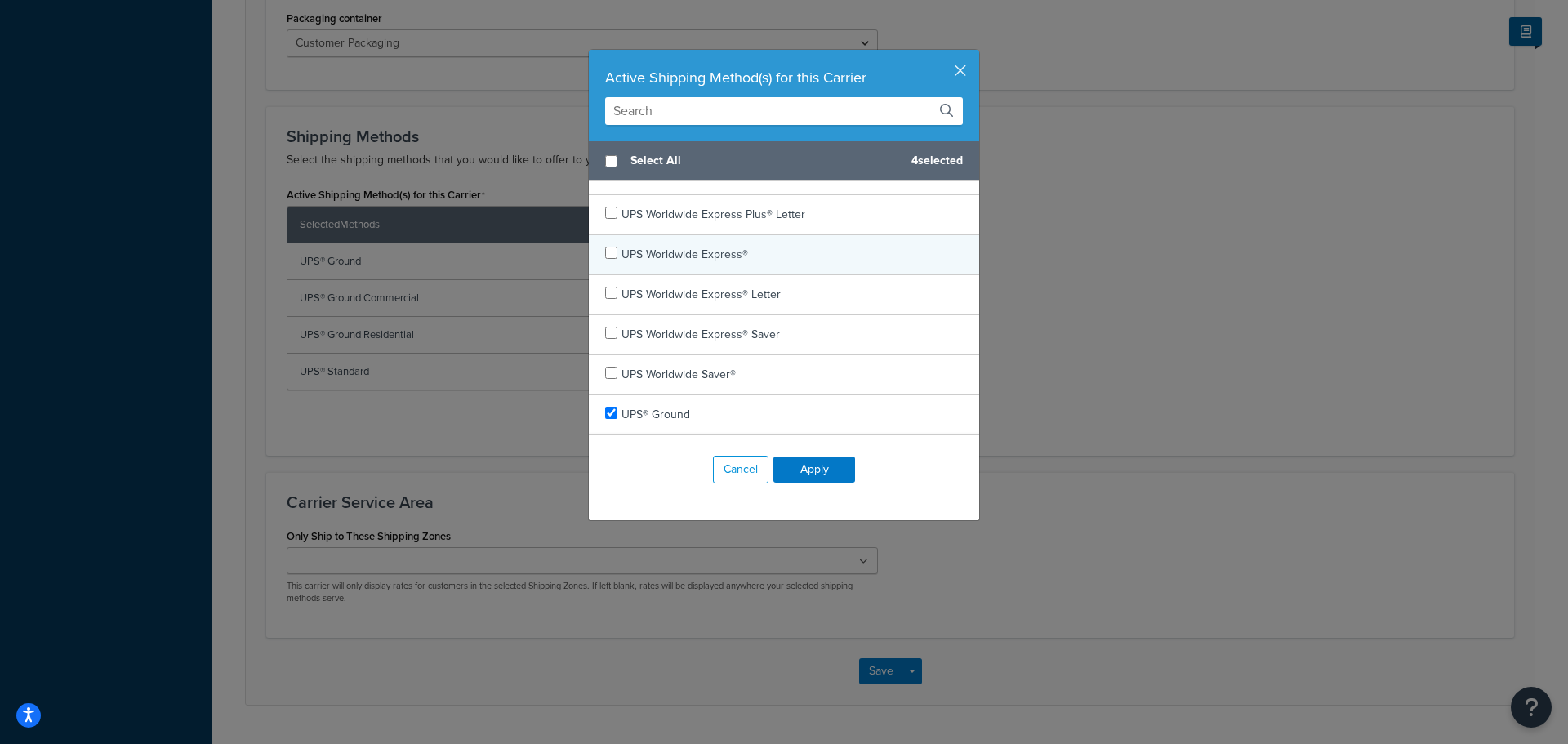
scroll to position [946, 0]
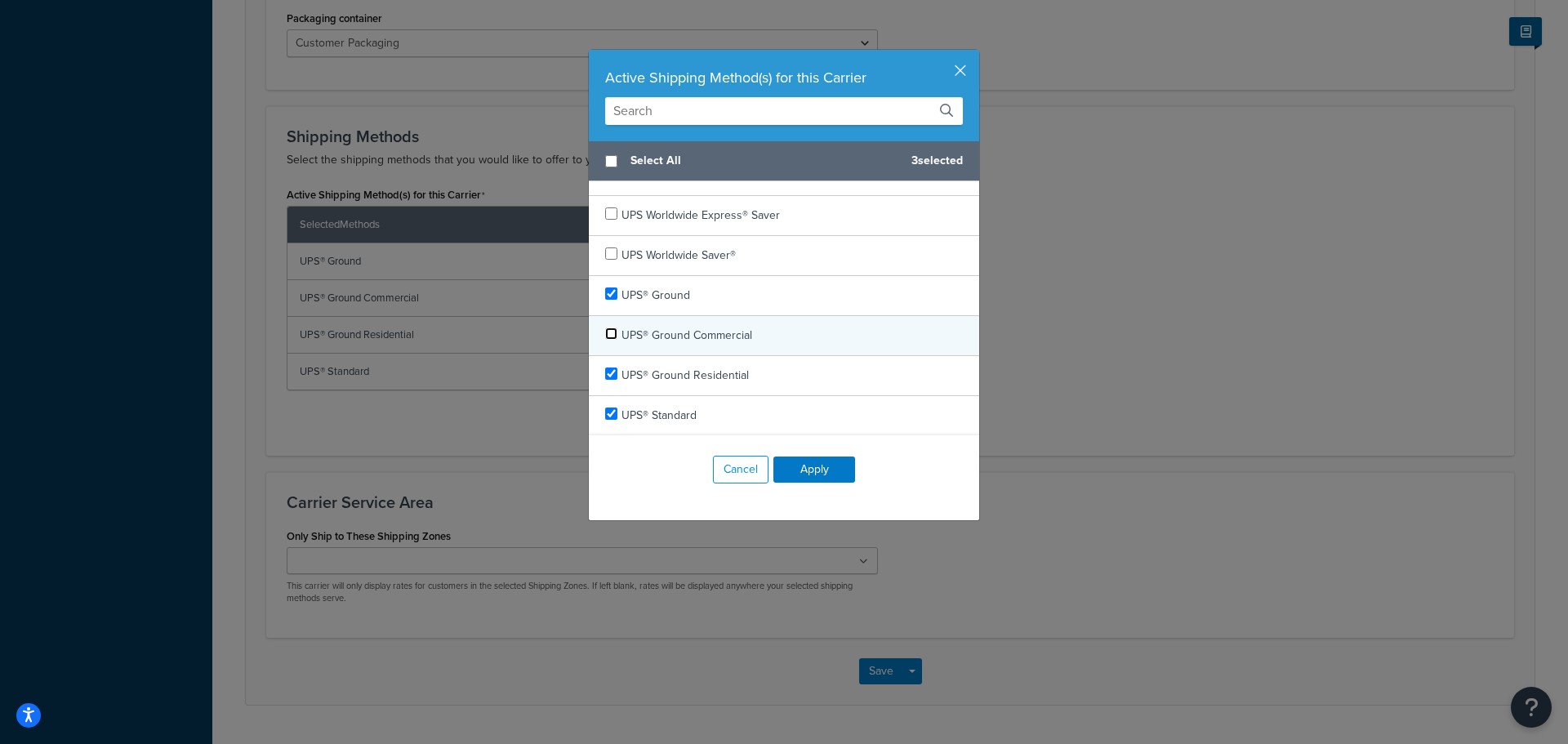
click at [607, 328] on input "checkbox" at bounding box center [611, 333] width 13 height 13
checkbox input "false"
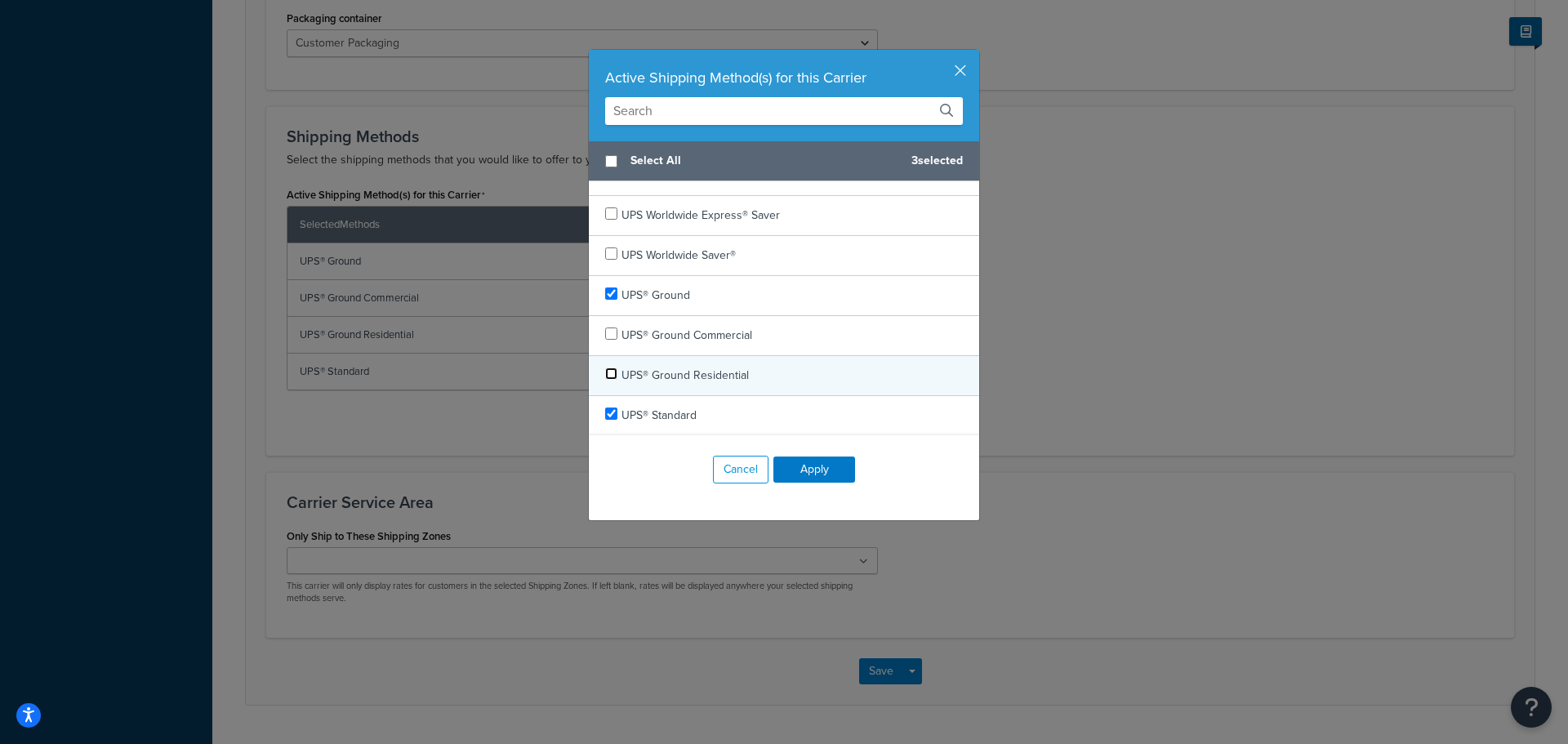
click at [607, 372] on input "checkbox" at bounding box center [611, 373] width 13 height 13
checkbox input "false"
click at [817, 470] on button "Apply" at bounding box center [814, 469] width 82 height 26
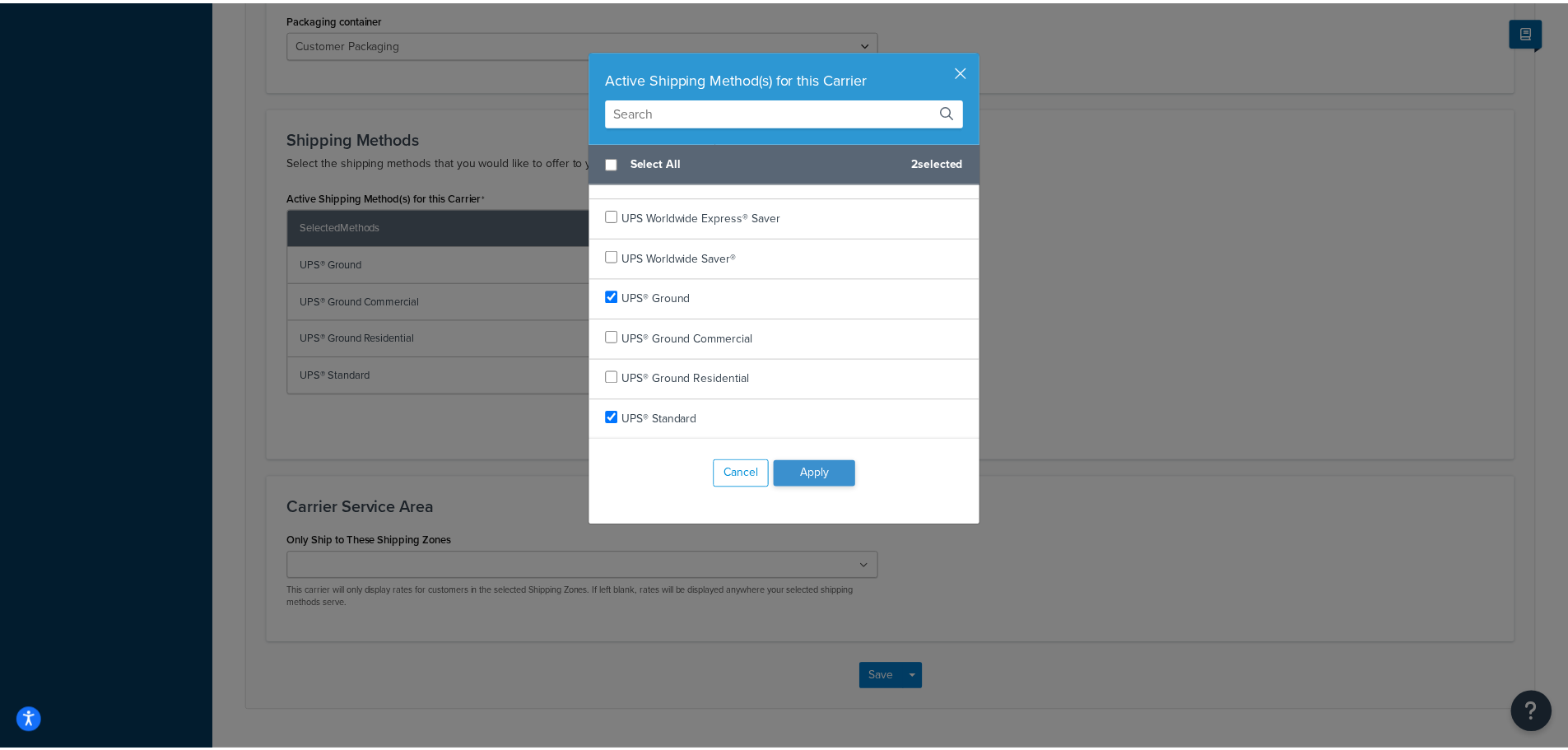
scroll to position [875, 0]
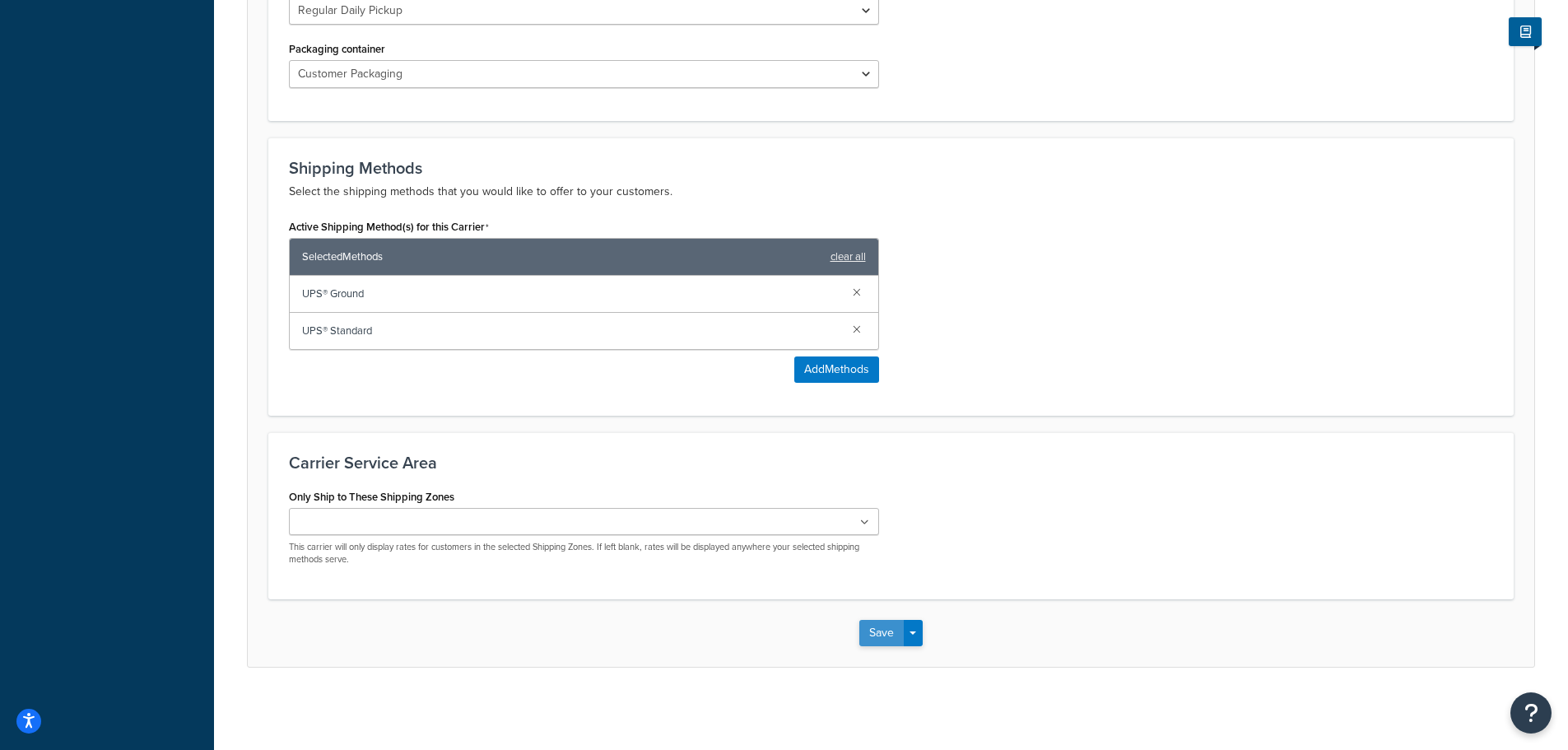
click at [874, 626] on button "Save" at bounding box center [880, 633] width 44 height 27
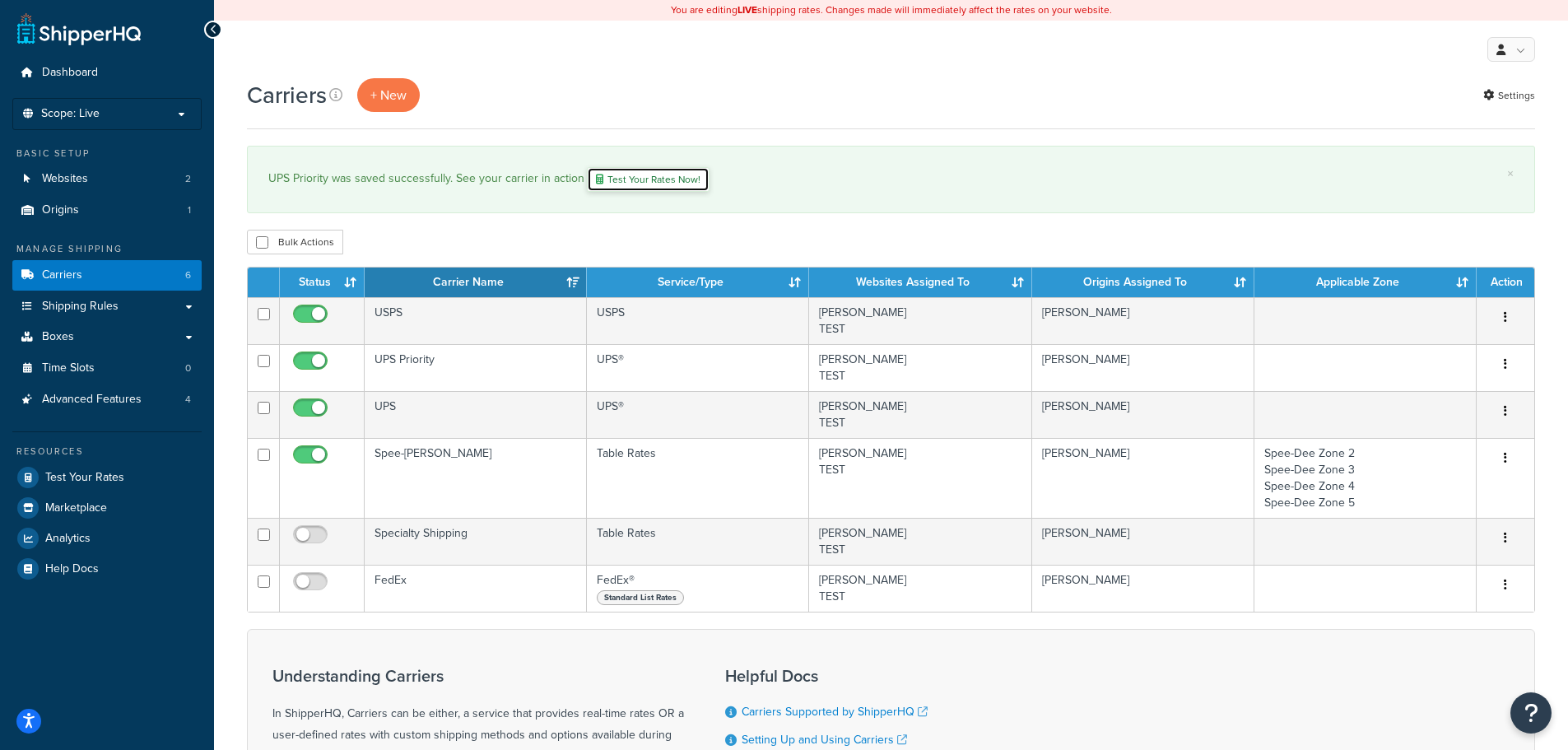
click at [652, 184] on link "Test Your Rates Now!" at bounding box center [647, 179] width 123 height 25
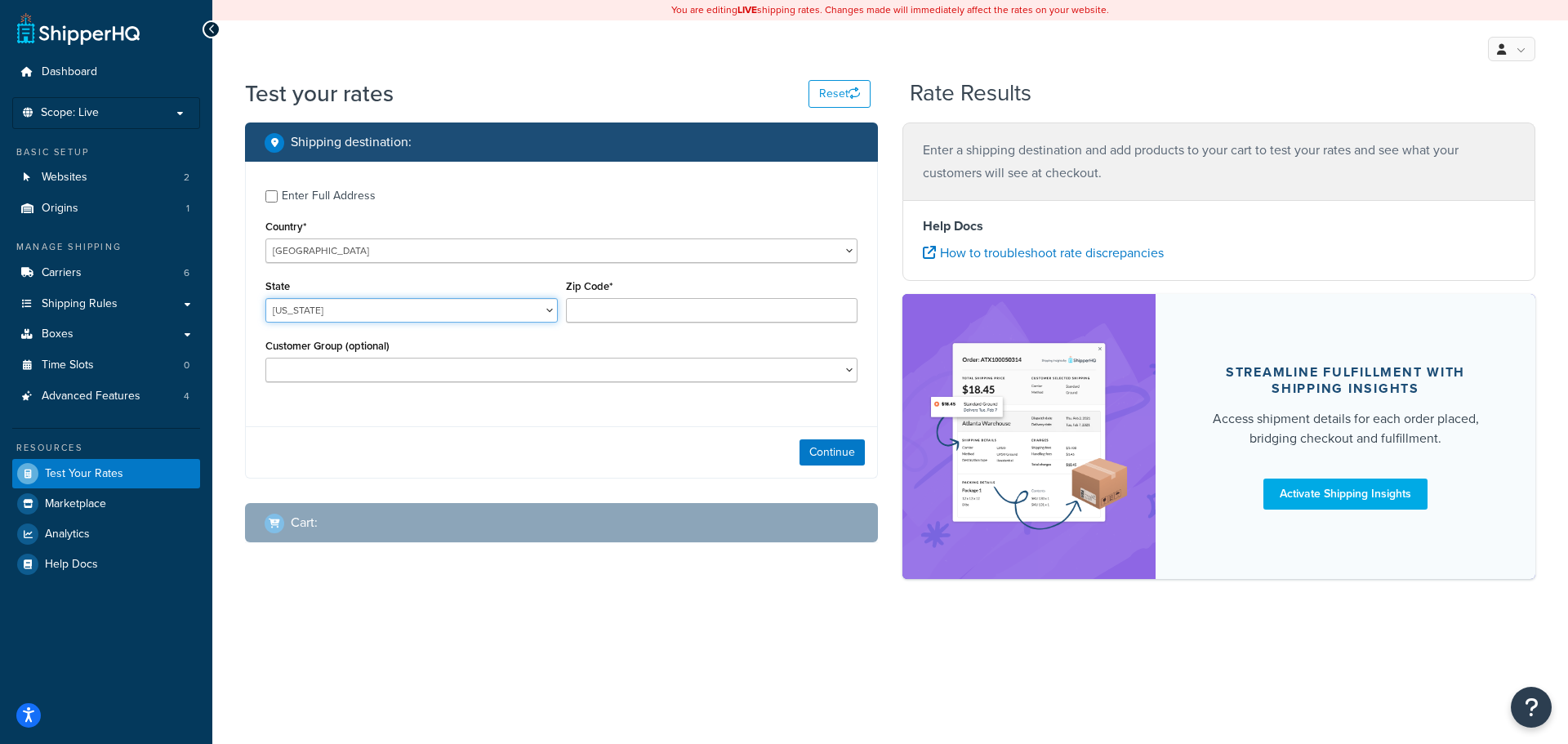
click at [392, 310] on select "[US_STATE] [US_STATE] [US_STATE] [US_STATE] [US_STATE] Armed Forces Americas Ar…" at bounding box center [412, 310] width 293 height 24
click at [472, 280] on div "State [US_STATE] [US_STATE] [US_STATE] [US_STATE] [US_STATE] Armed Forces Ameri…" at bounding box center [412, 298] width 293 height 48
click at [607, 313] on input "Zip Code*" at bounding box center [712, 310] width 293 height 24
type input "43040"
click at [591, 385] on div "Customer Group (optional) 12K Premier 30K Master 3K Whsl Customer 40K Silver 6K…" at bounding box center [562, 364] width 601 height 59
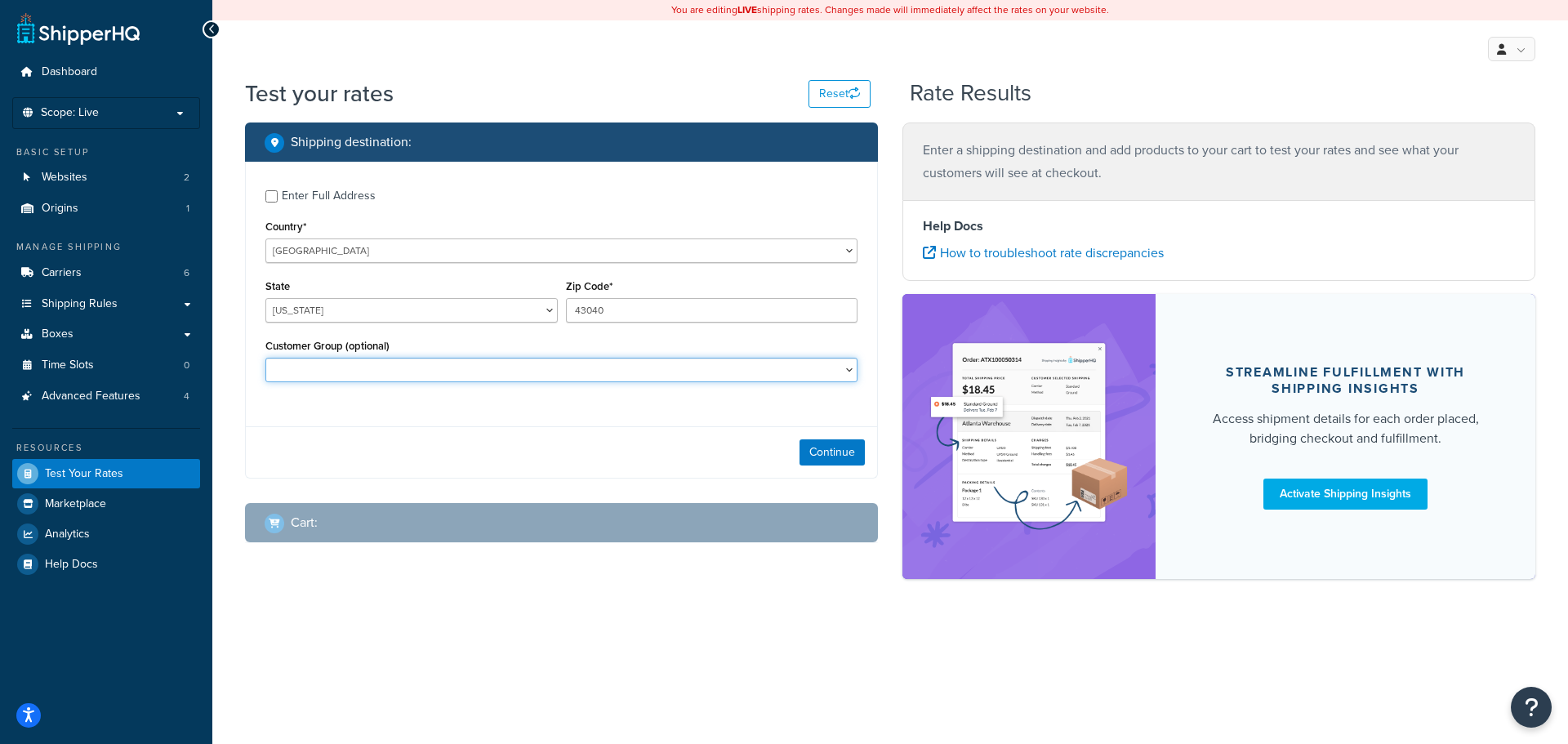
click at [591, 374] on select "12K Premier 30K Master 3K Whsl Customer 40K Silver 6K Premier 80+K Elite 8K Pre…" at bounding box center [561, 370] width 592 height 24
click at [696, 346] on div "Customer Group (optional) 12K Premier 30K Master 3K Whsl Customer 40K Silver 6K…" at bounding box center [561, 358] width 592 height 48
click at [805, 450] on button "Continue" at bounding box center [832, 452] width 65 height 26
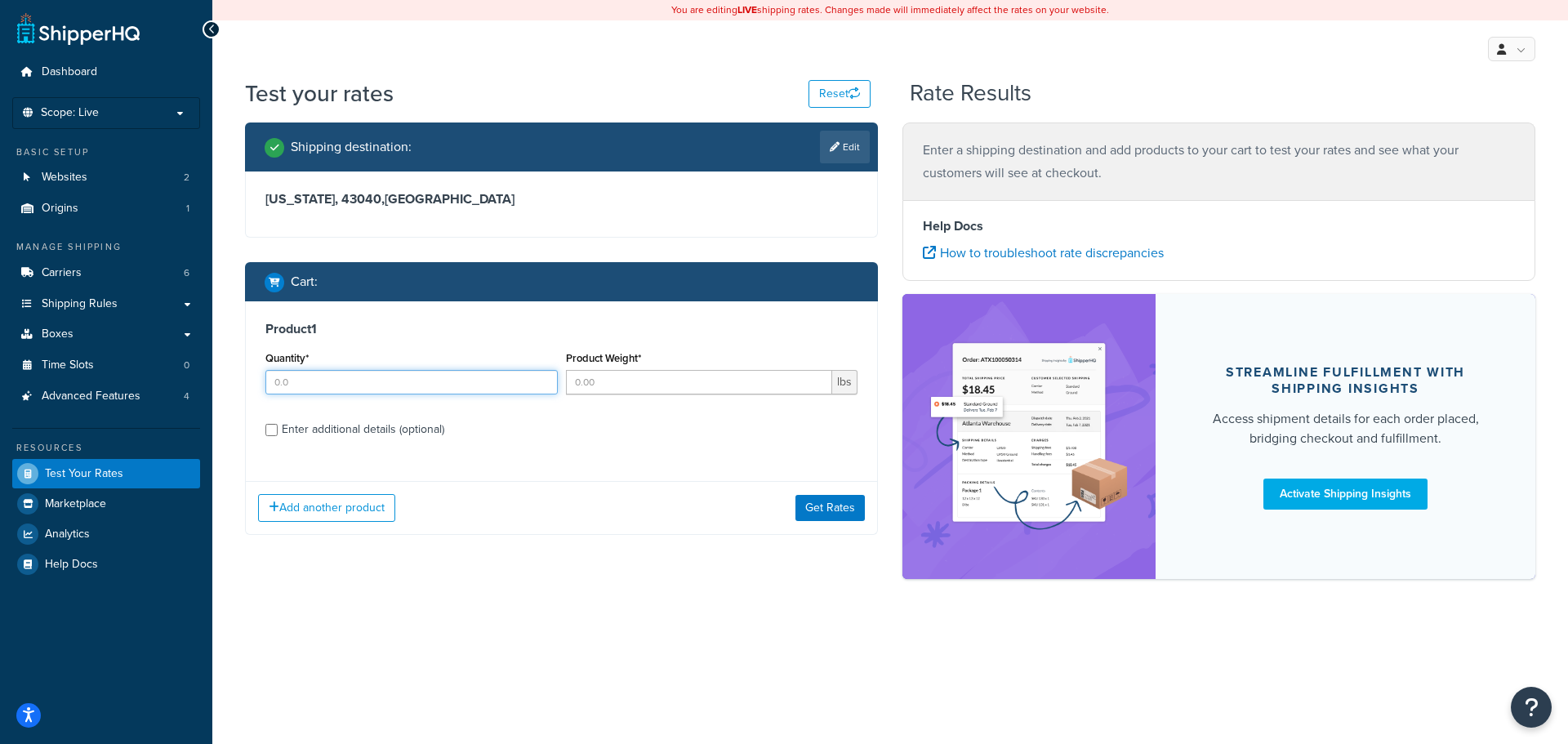
click at [370, 388] on input "Quantity*" at bounding box center [412, 381] width 293 height 24
type input "1"
click at [635, 384] on input "Product Weight*" at bounding box center [699, 381] width 267 height 24
type input "2"
click at [815, 508] on button "Get Rates" at bounding box center [830, 508] width 69 height 26
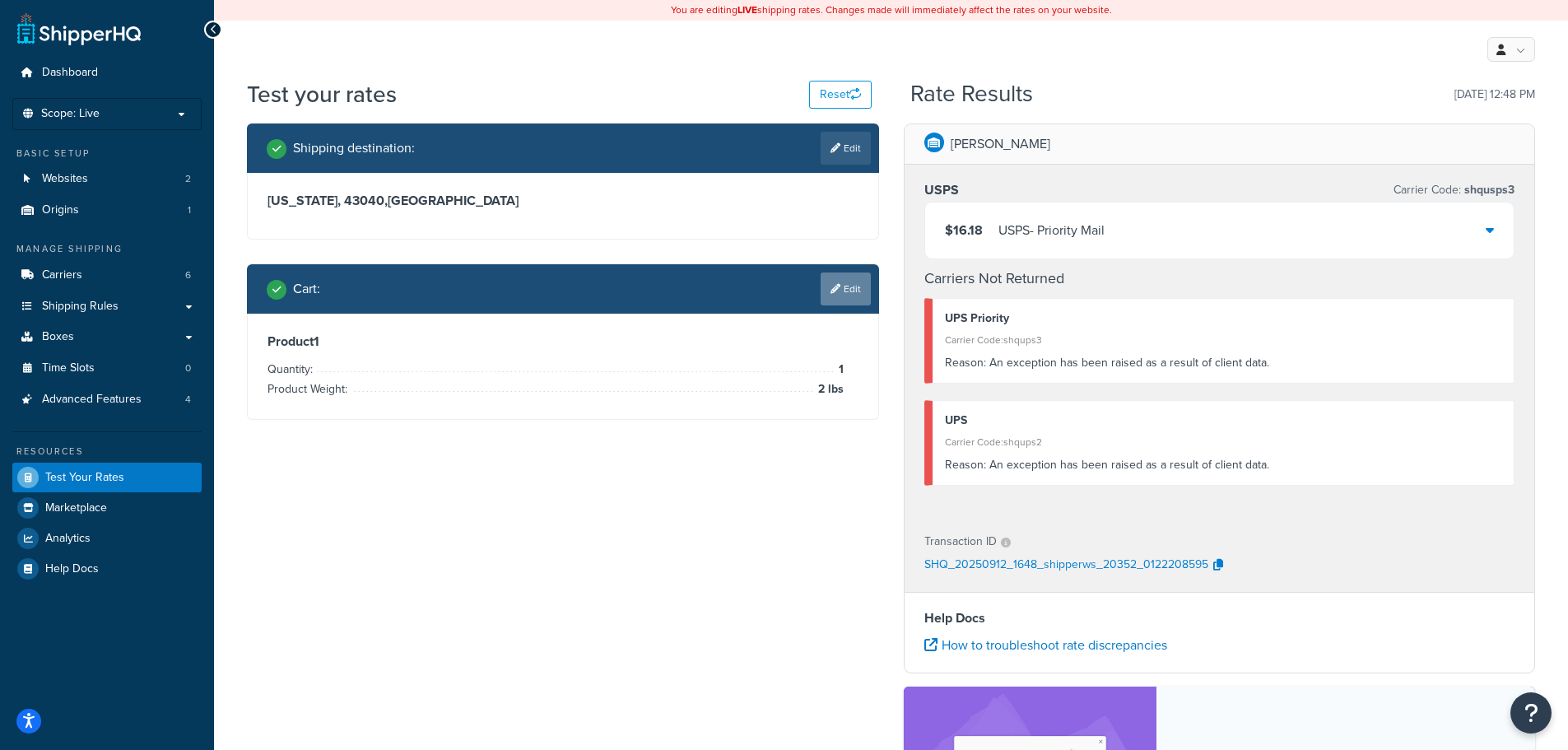
click at [843, 290] on link "Edit" at bounding box center [845, 289] width 50 height 33
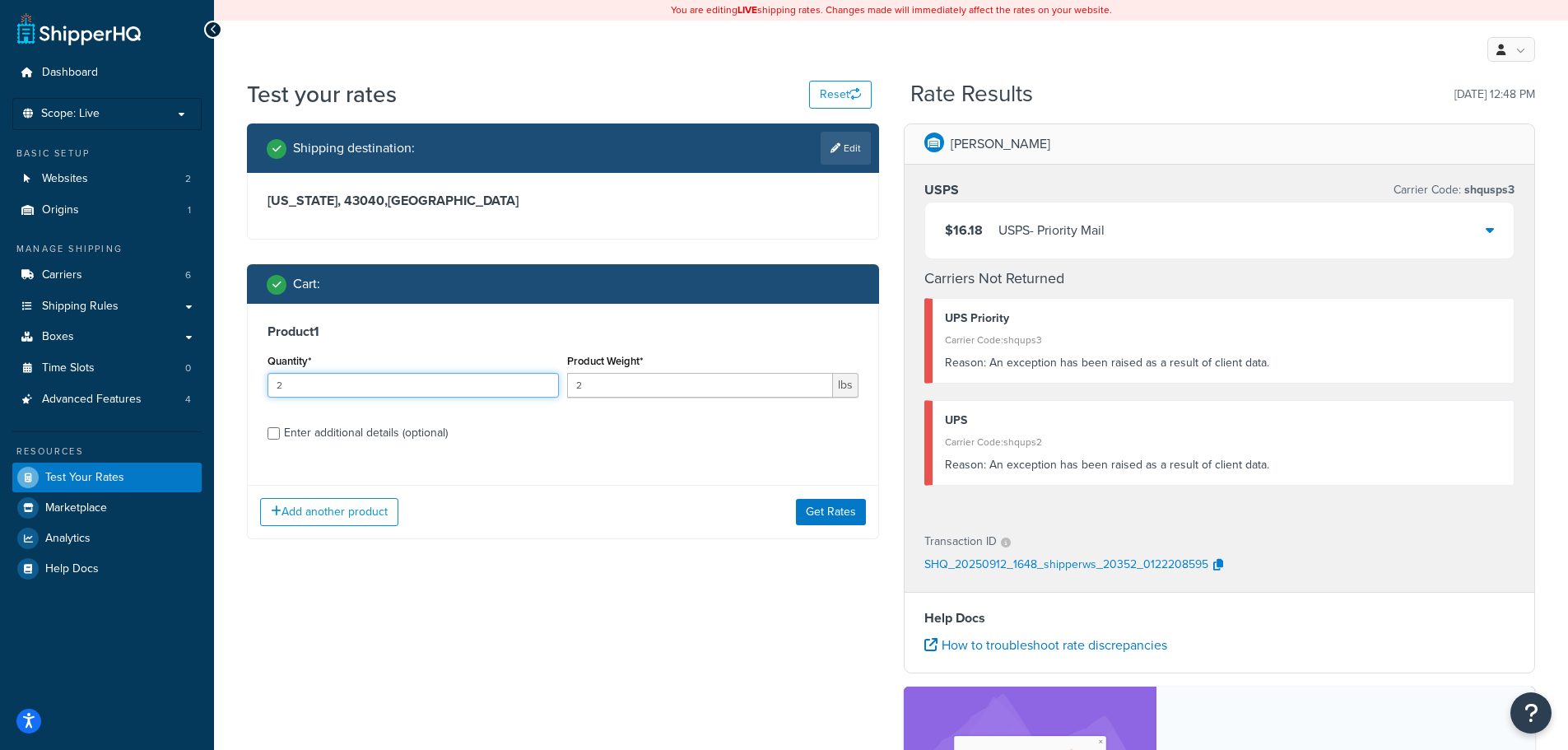
click at [541, 381] on input "2" at bounding box center [413, 384] width 292 height 25
click at [541, 381] on input "3" at bounding box center [413, 384] width 292 height 25
type input "4"
click at [541, 381] on input "4" at bounding box center [413, 384] width 292 height 25
click at [821, 511] on button "Get Rates" at bounding box center [830, 512] width 70 height 27
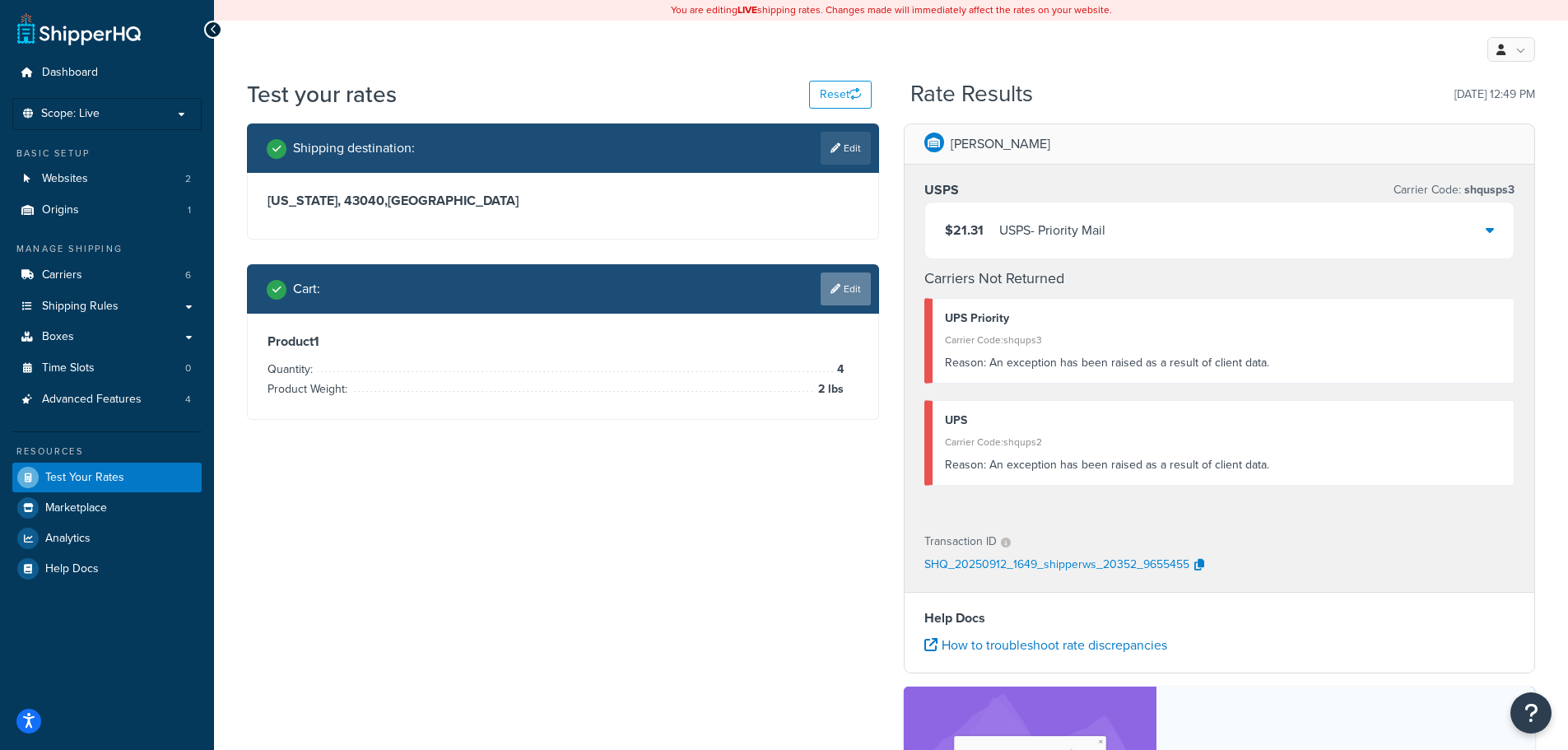
click at [837, 296] on link "Edit" at bounding box center [845, 289] width 50 height 33
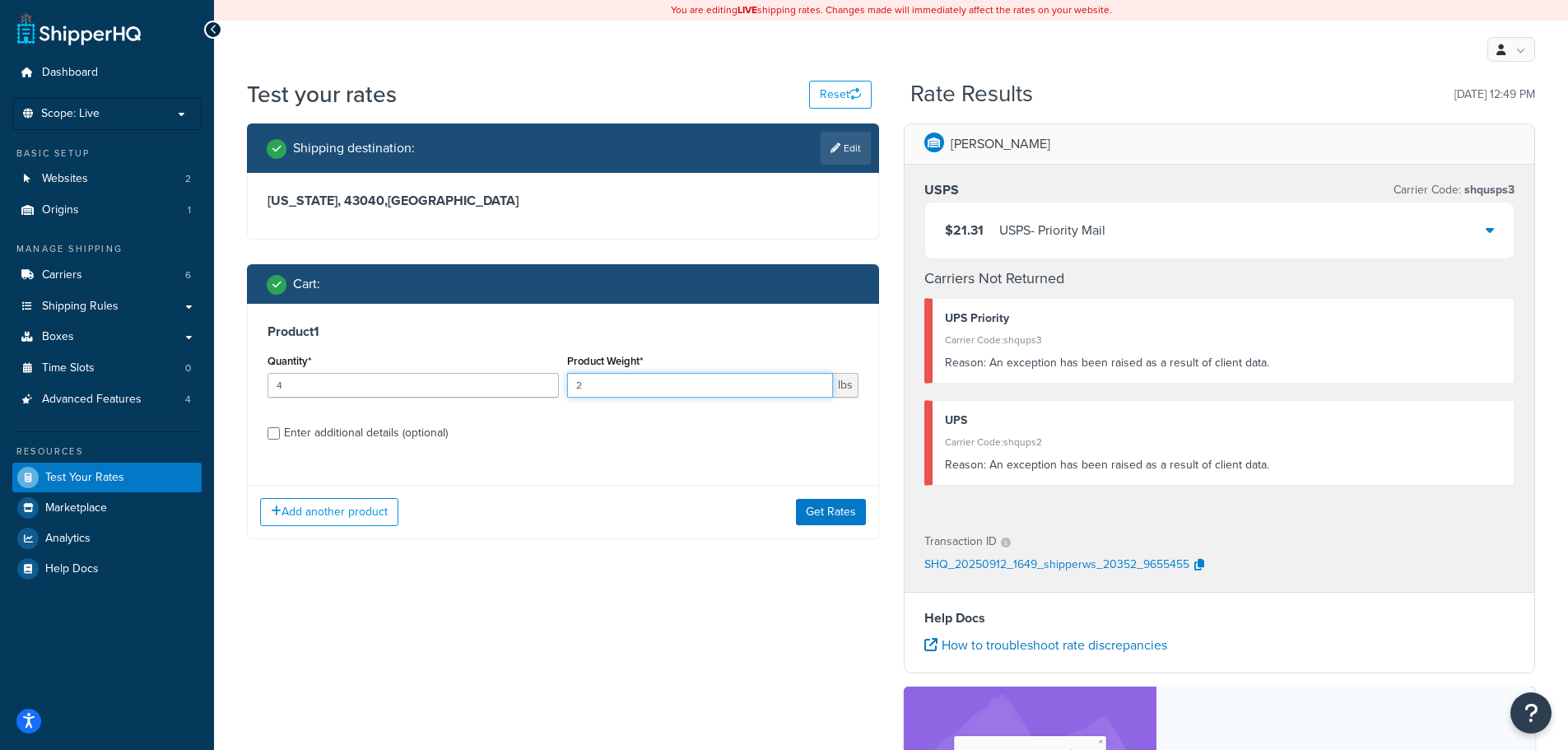
drag, startPoint x: 626, startPoint y: 384, endPoint x: 556, endPoint y: 382, distance: 70.0
click at [556, 382] on div "Quantity* 4 Product Weight* 2 lbs" at bounding box center [563, 379] width 599 height 60
type input "15"
click at [811, 505] on button "Get Rates" at bounding box center [830, 512] width 70 height 27
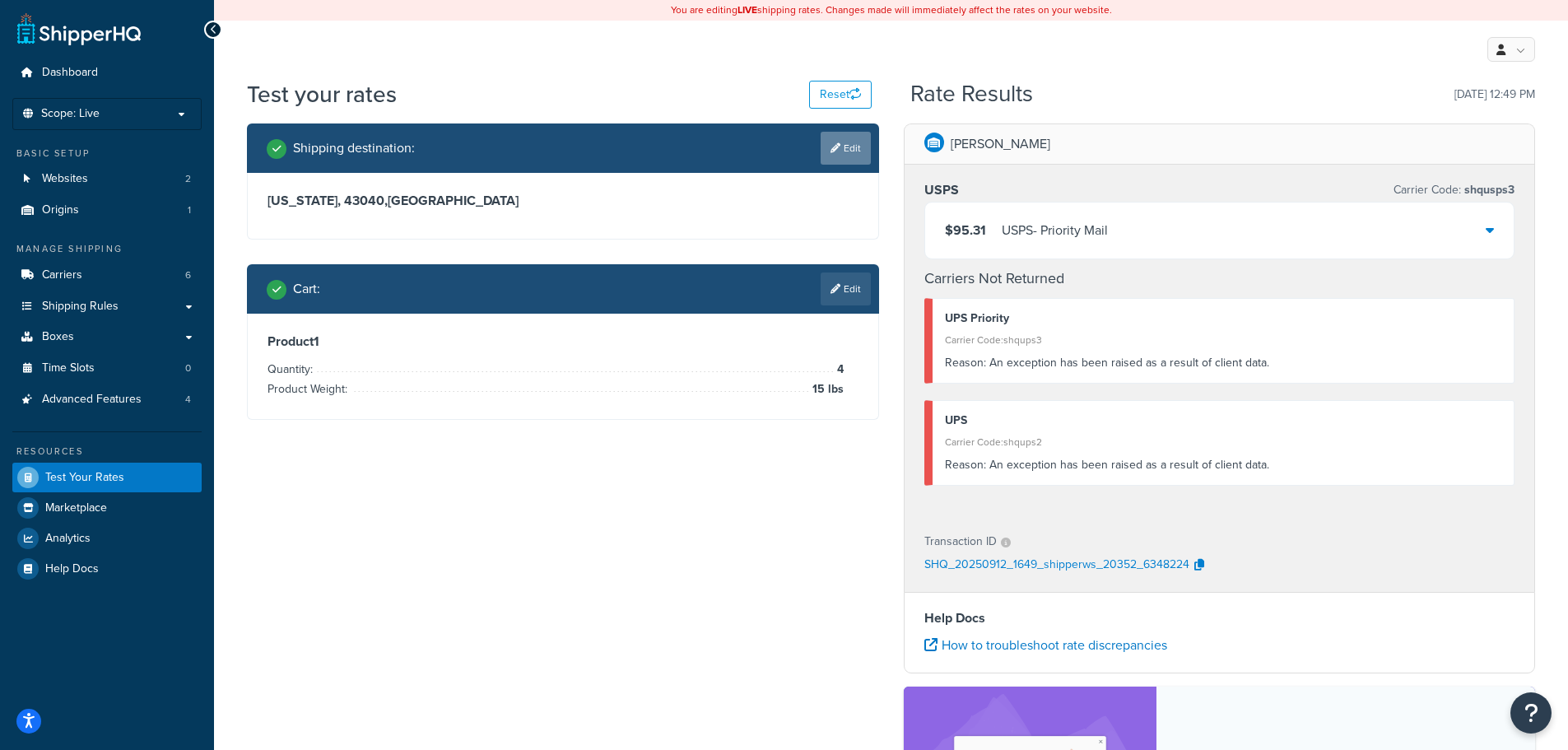
click at [844, 146] on link "Edit" at bounding box center [845, 148] width 50 height 33
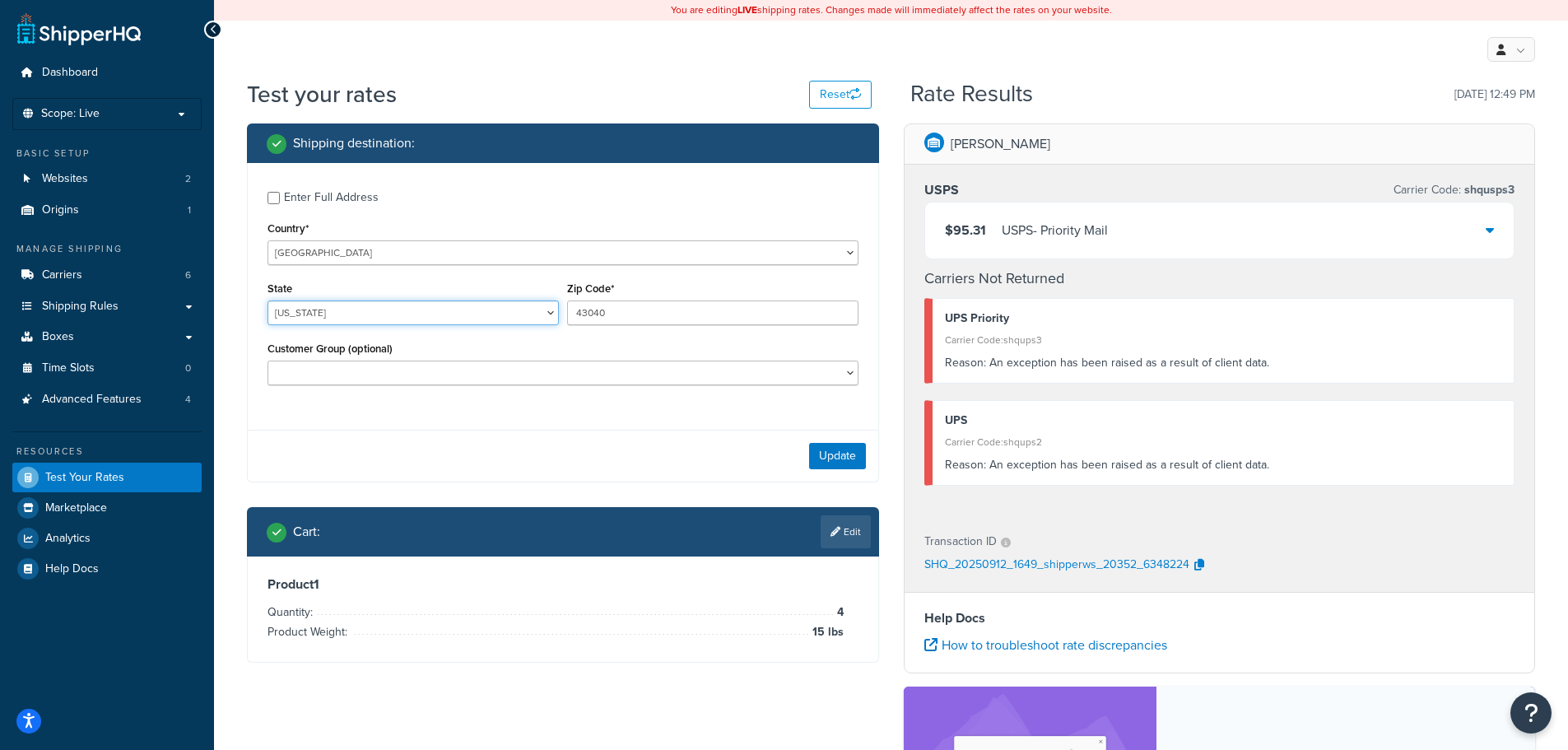
click at [383, 309] on select "Alabama Alaska American Samoa Arizona Arkansas Armed Forces Americas Armed Forc…" at bounding box center [413, 313] width 292 height 25
select select "OH"
click at [267, 301] on select "Alabama Alaska American Samoa Arizona Arkansas Armed Forces Americas Armed Forc…" at bounding box center [413, 313] width 292 height 25
click at [855, 454] on button "Update" at bounding box center [837, 456] width 57 height 27
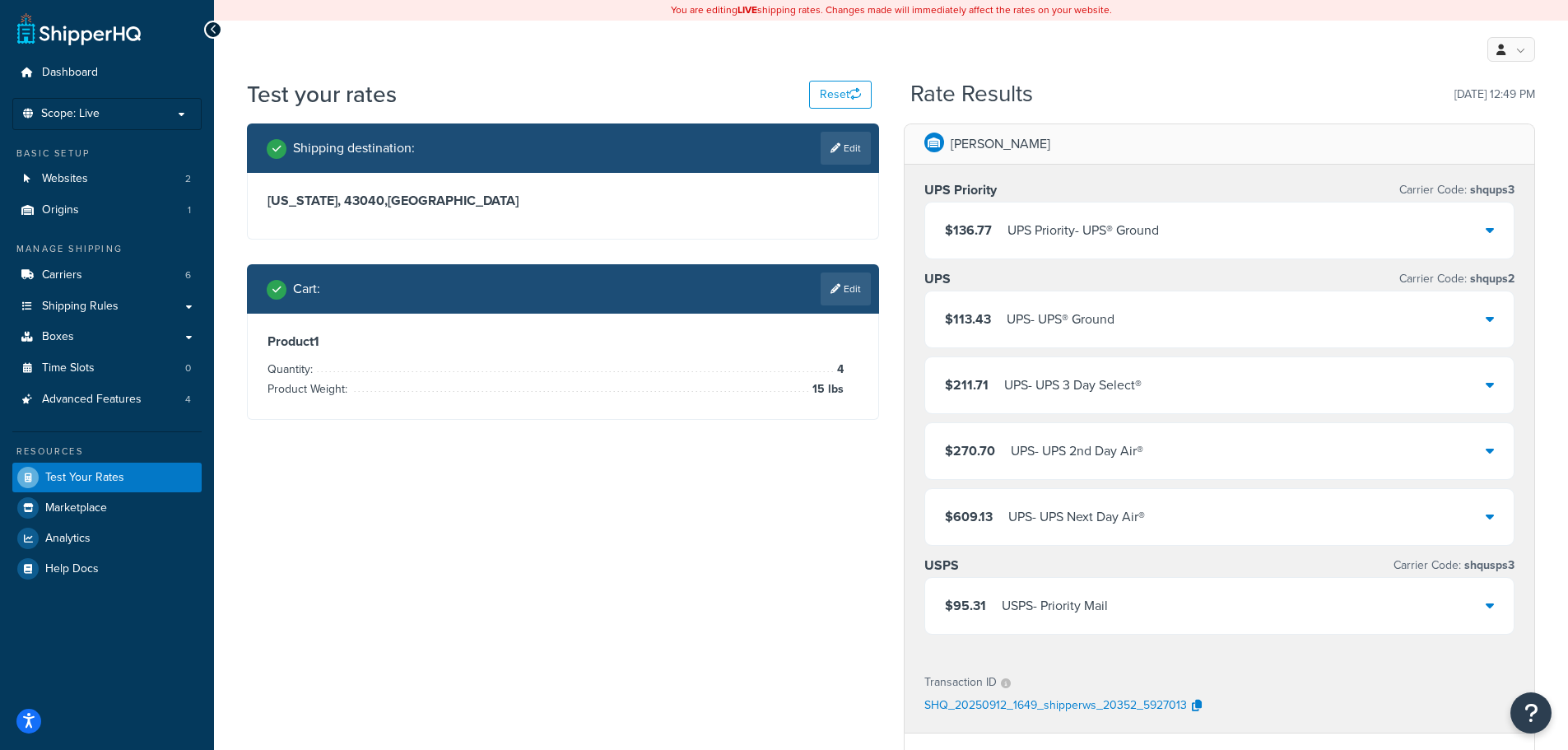
click at [696, 70] on div "My Profile Billing Global Settings Contact Us Logout" at bounding box center [891, 49] width 1354 height 58
click at [48, 272] on span "Carriers" at bounding box center [62, 275] width 40 height 14
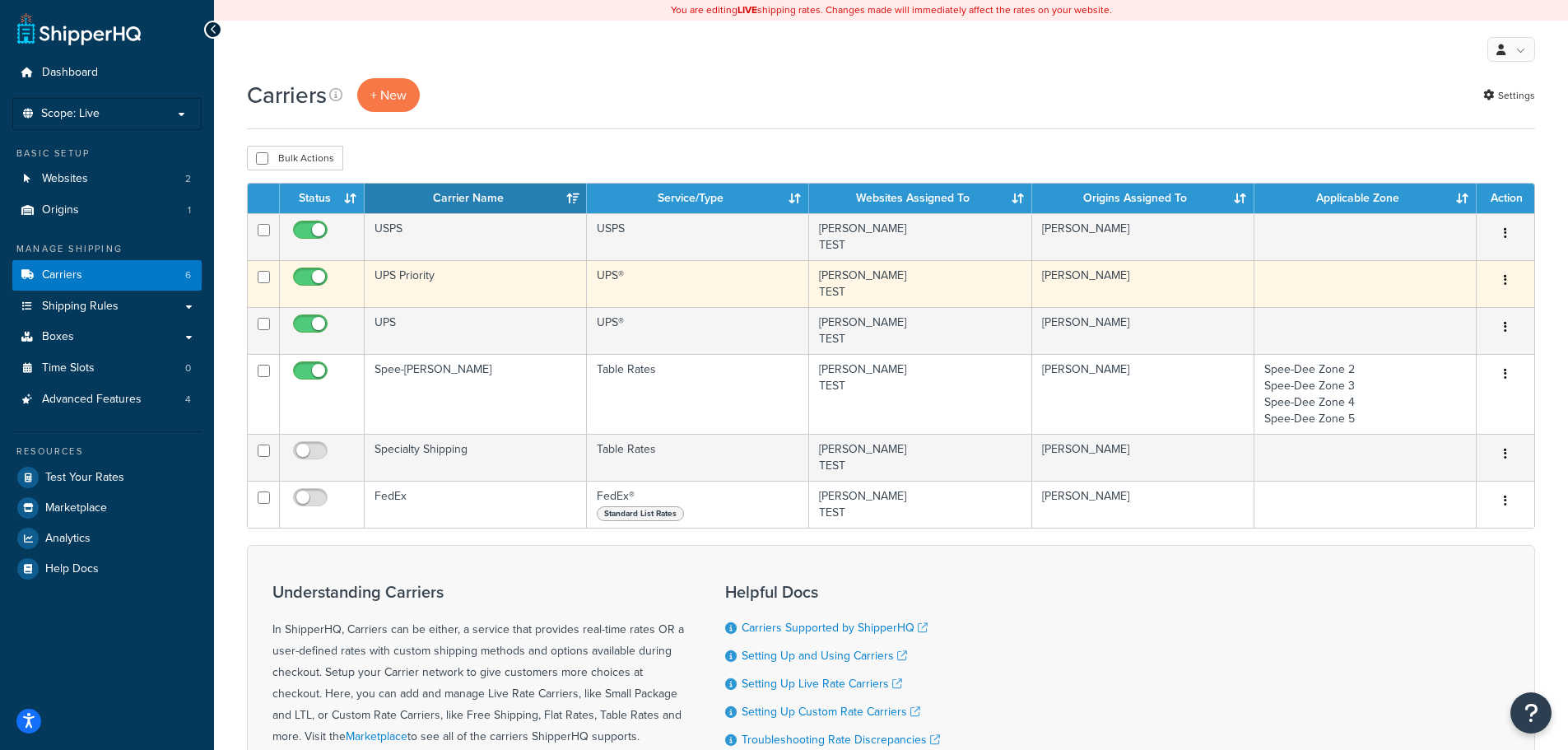
click at [530, 285] on td "UPS Priority" at bounding box center [476, 284] width 222 height 47
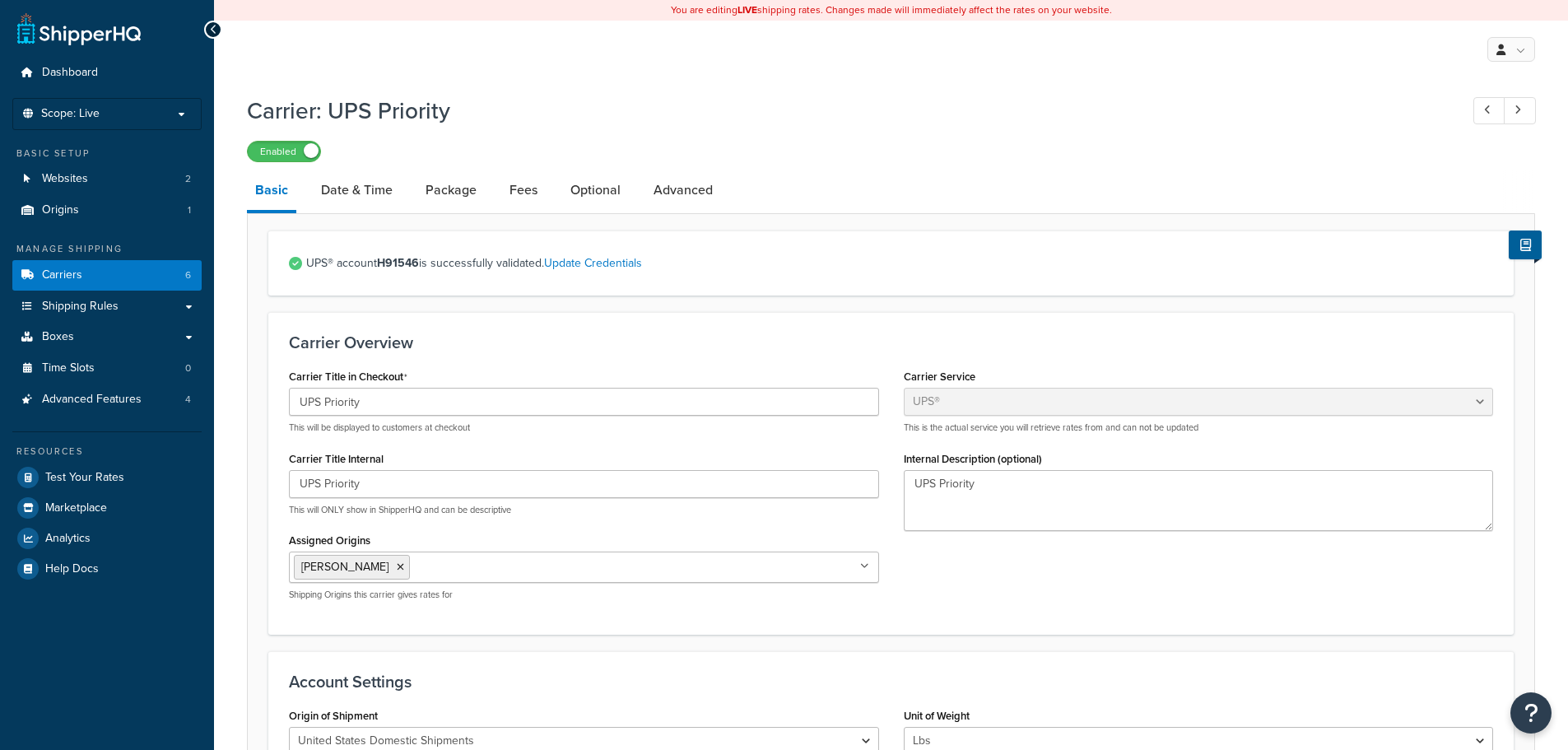
select select "ups"
select select "01"
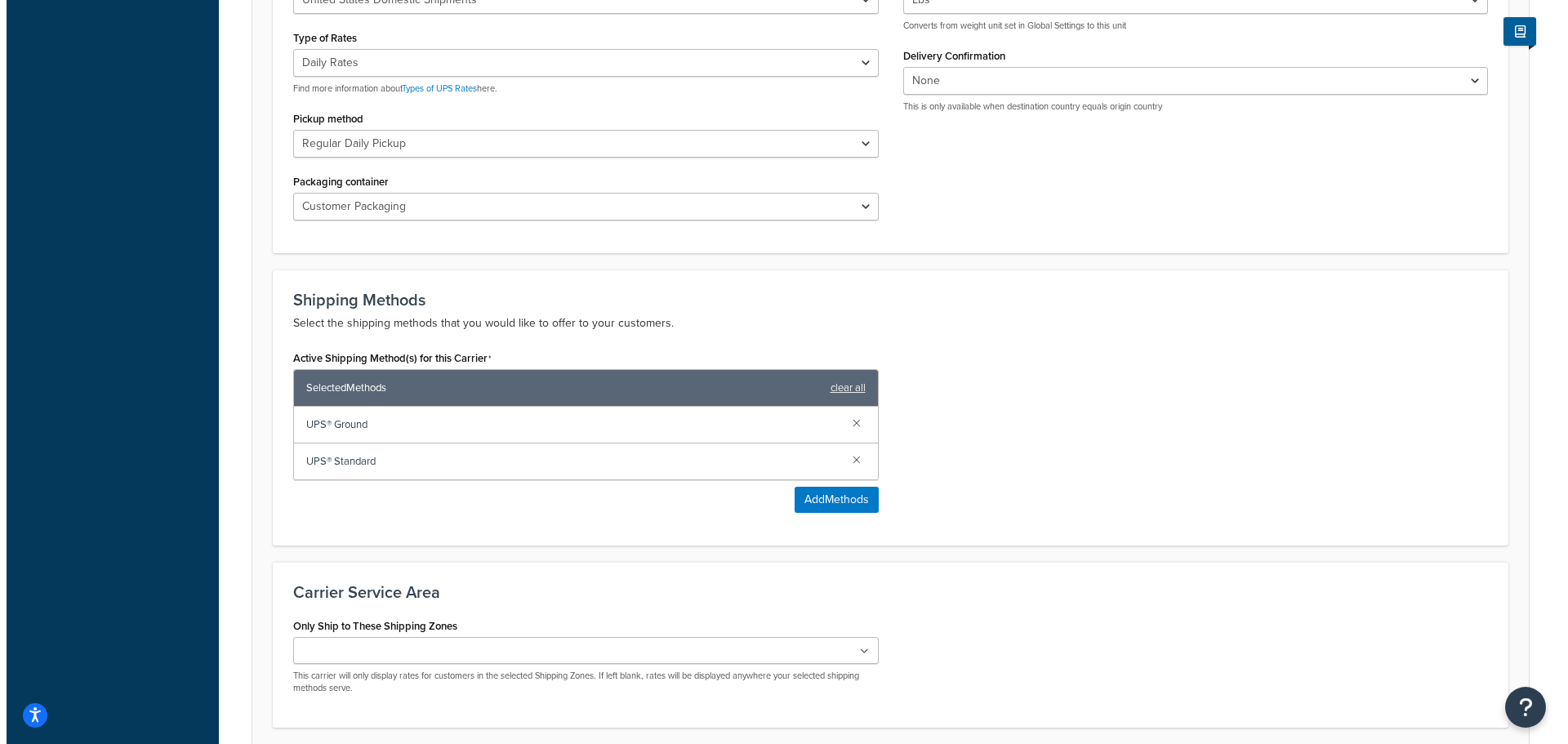
scroll to position [868, 0]
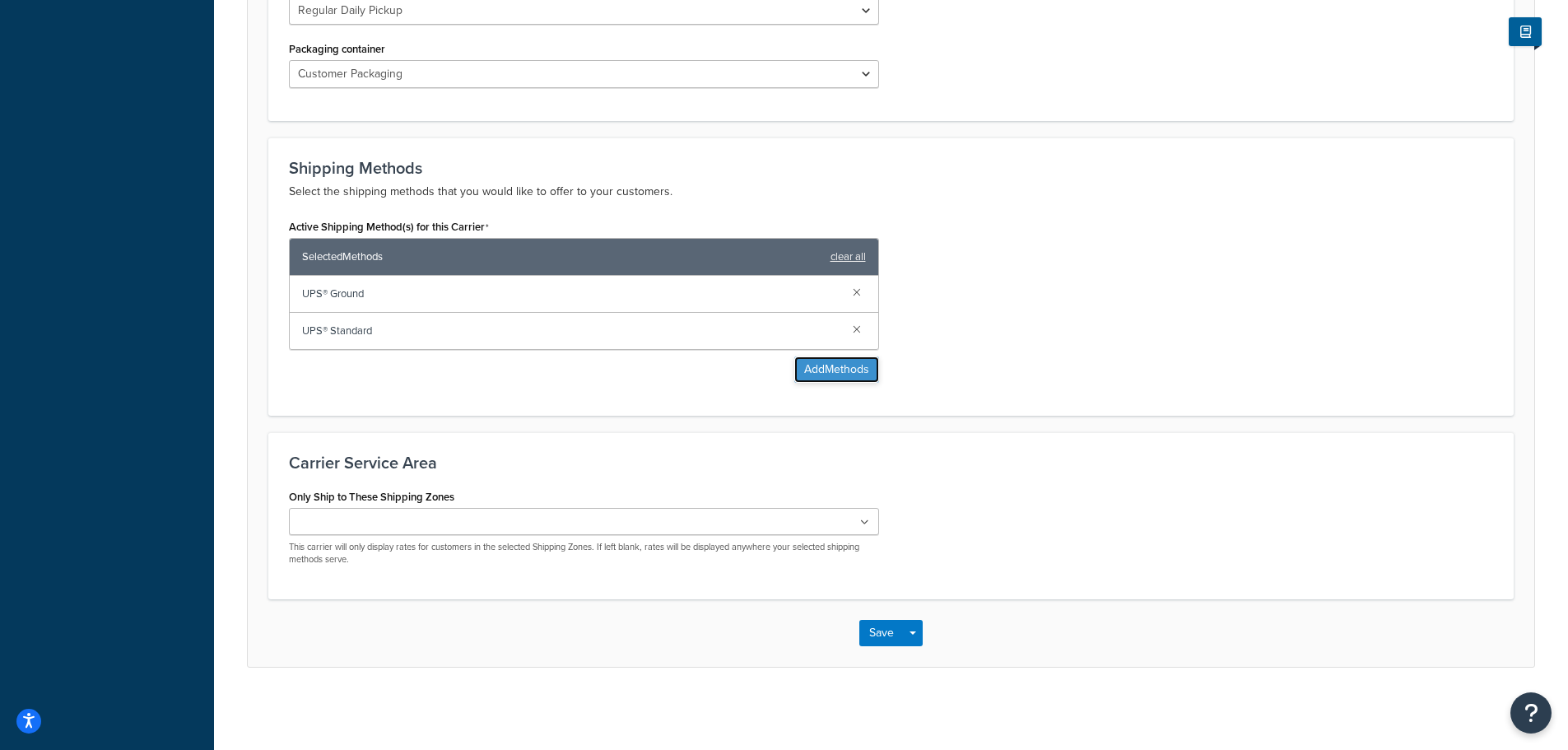
click at [846, 372] on button "Add Methods" at bounding box center [836, 370] width 84 height 27
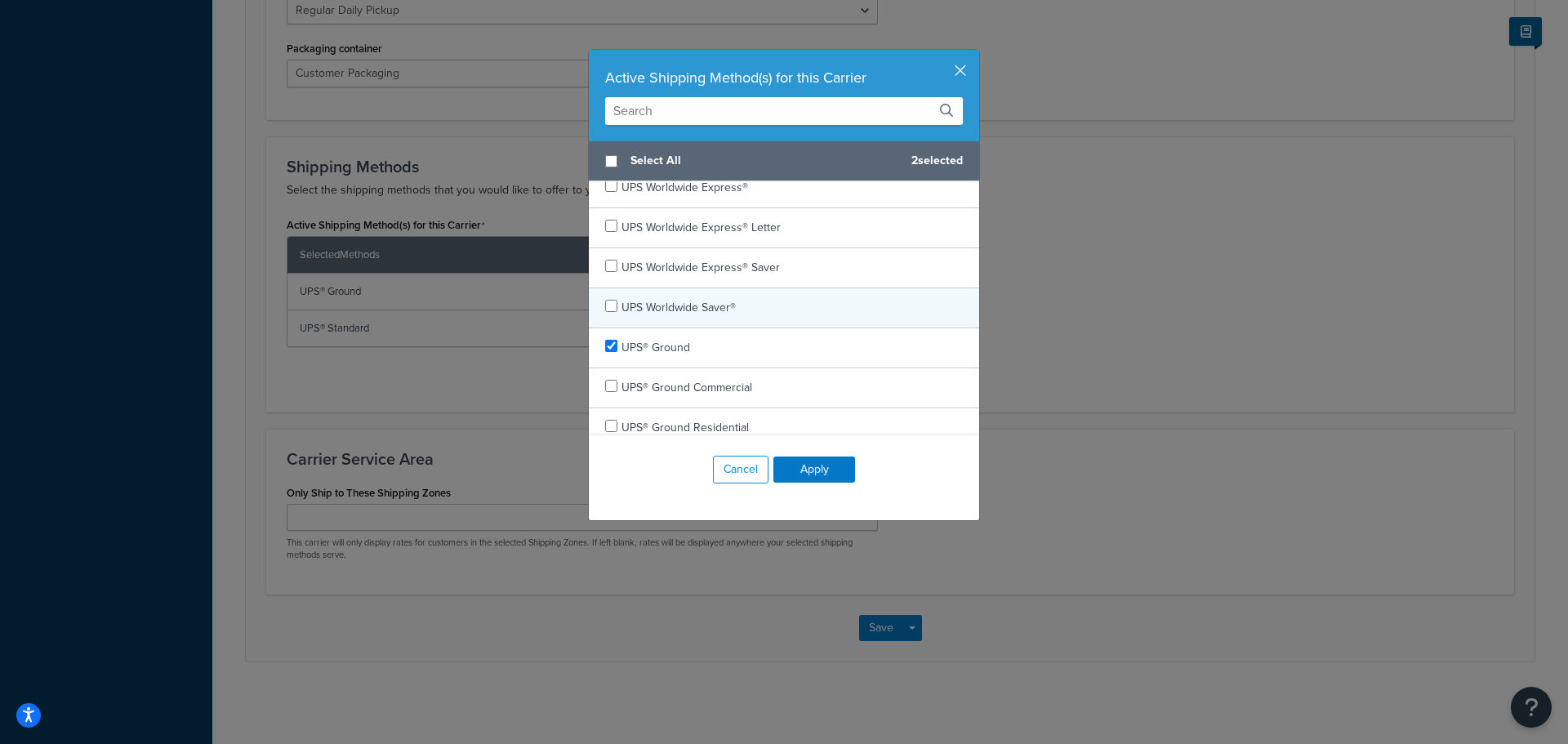
scroll to position [864, 0]
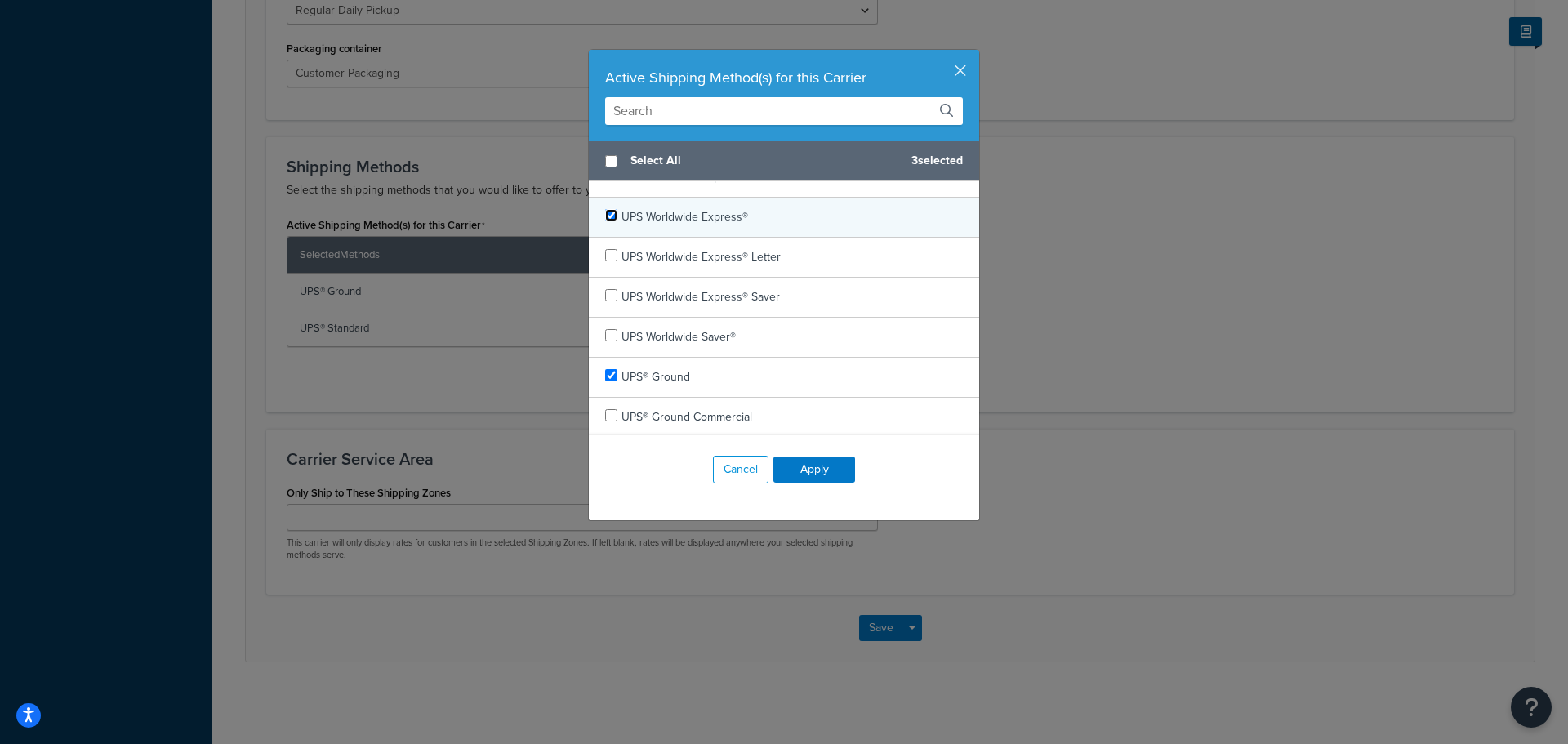
click at [606, 215] on input "checkbox" at bounding box center [611, 215] width 13 height 13
checkbox input "true"
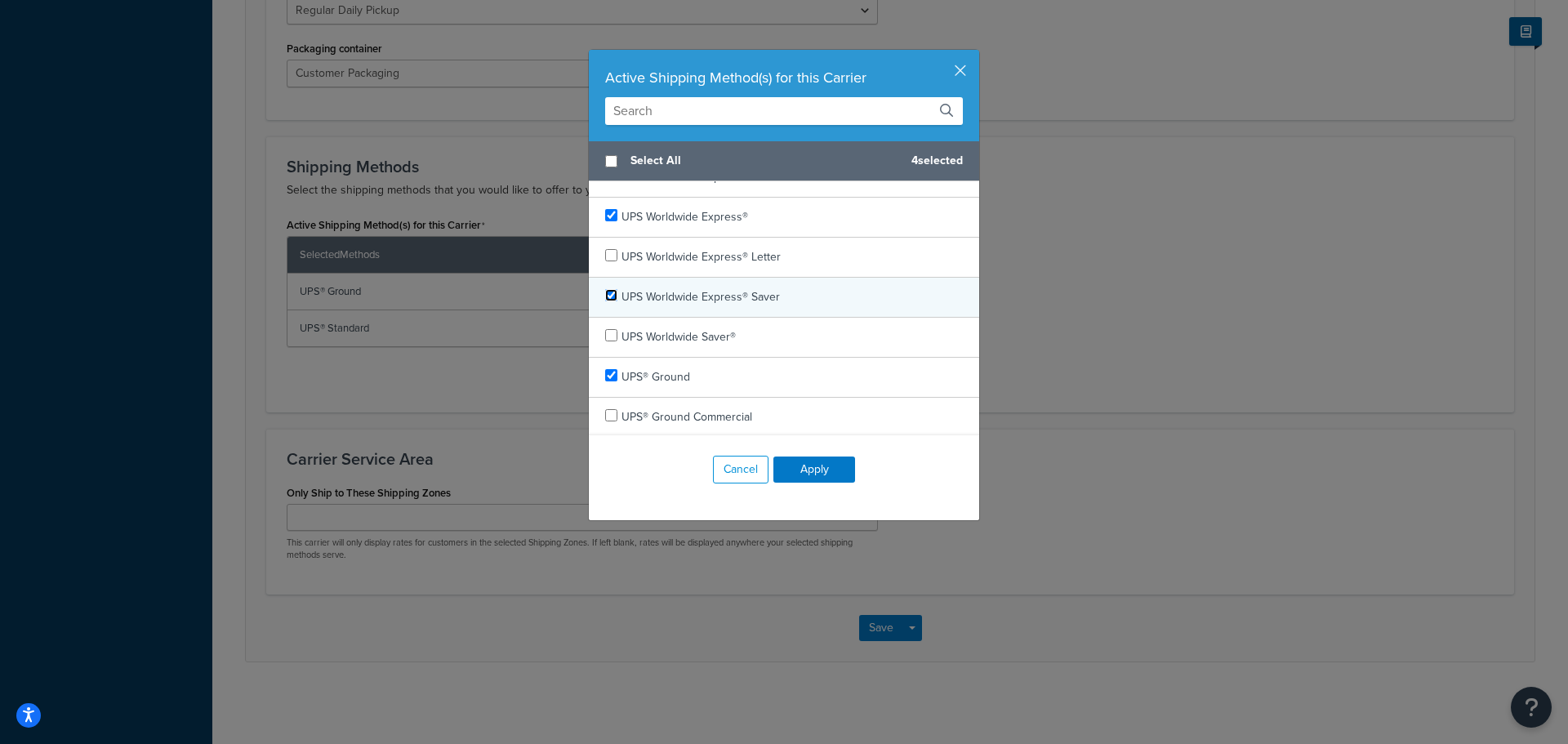
click at [607, 295] on input "checkbox" at bounding box center [611, 295] width 13 height 13
checkbox input "true"
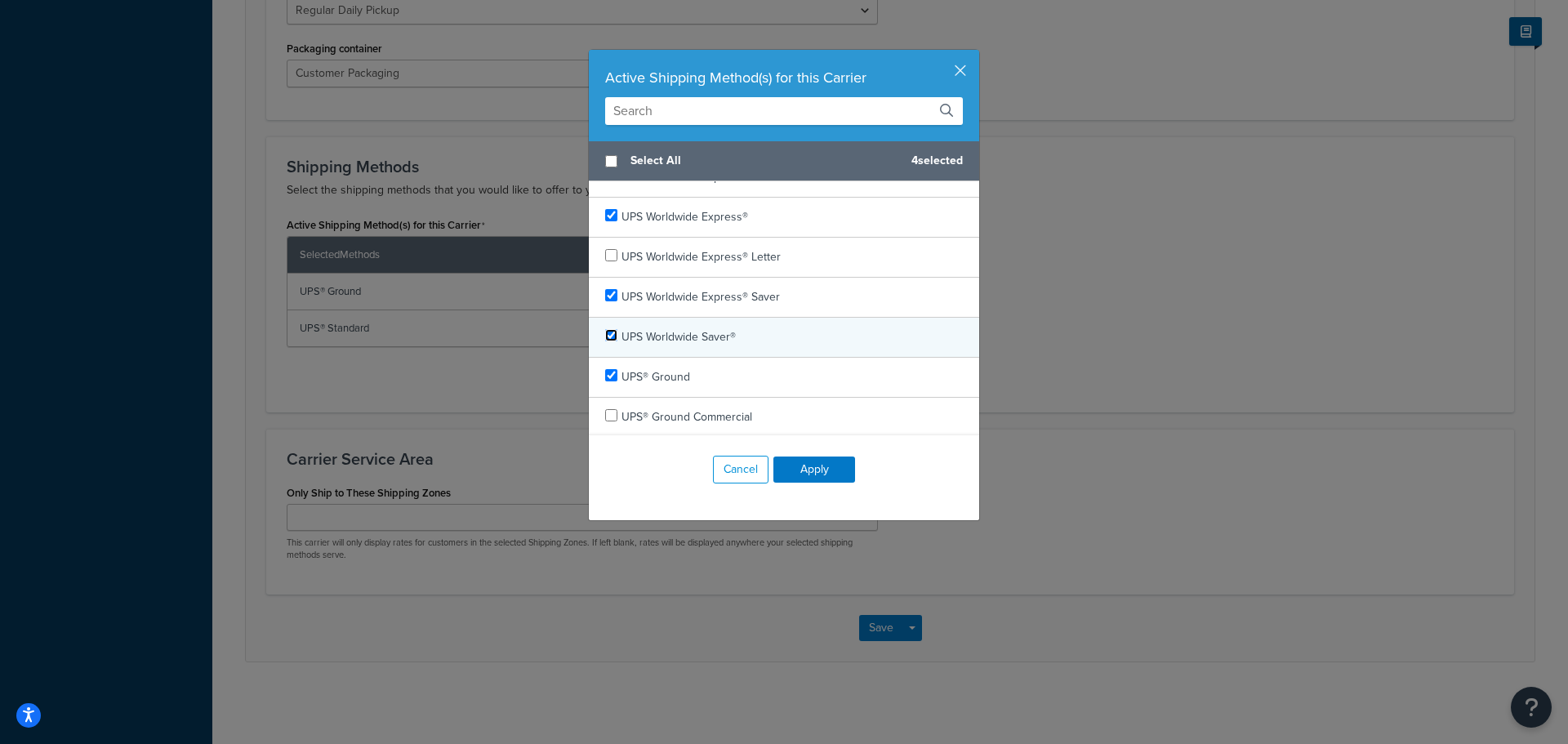
click at [607, 333] on input "checkbox" at bounding box center [611, 335] width 13 height 13
checkbox input "true"
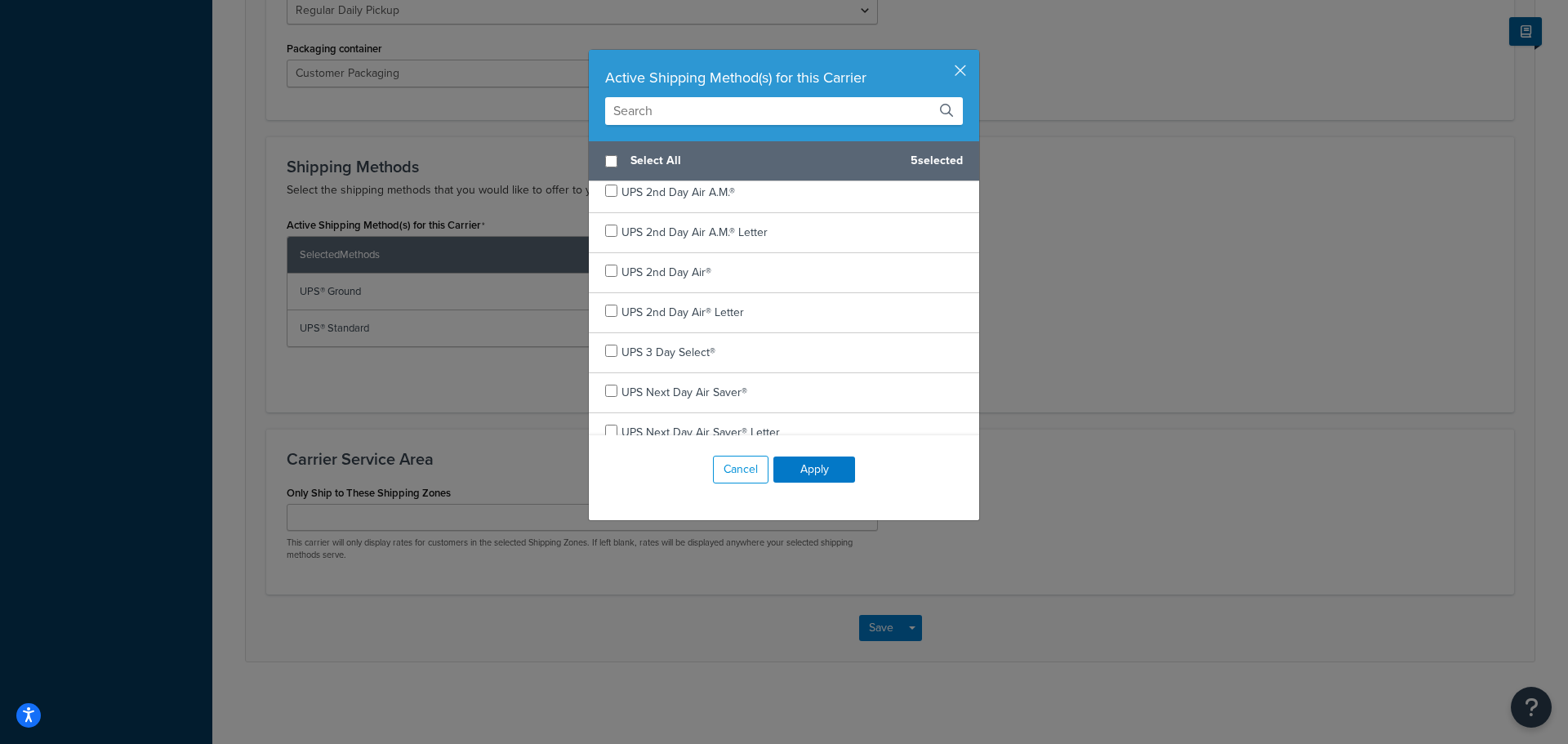
scroll to position [0, 0]
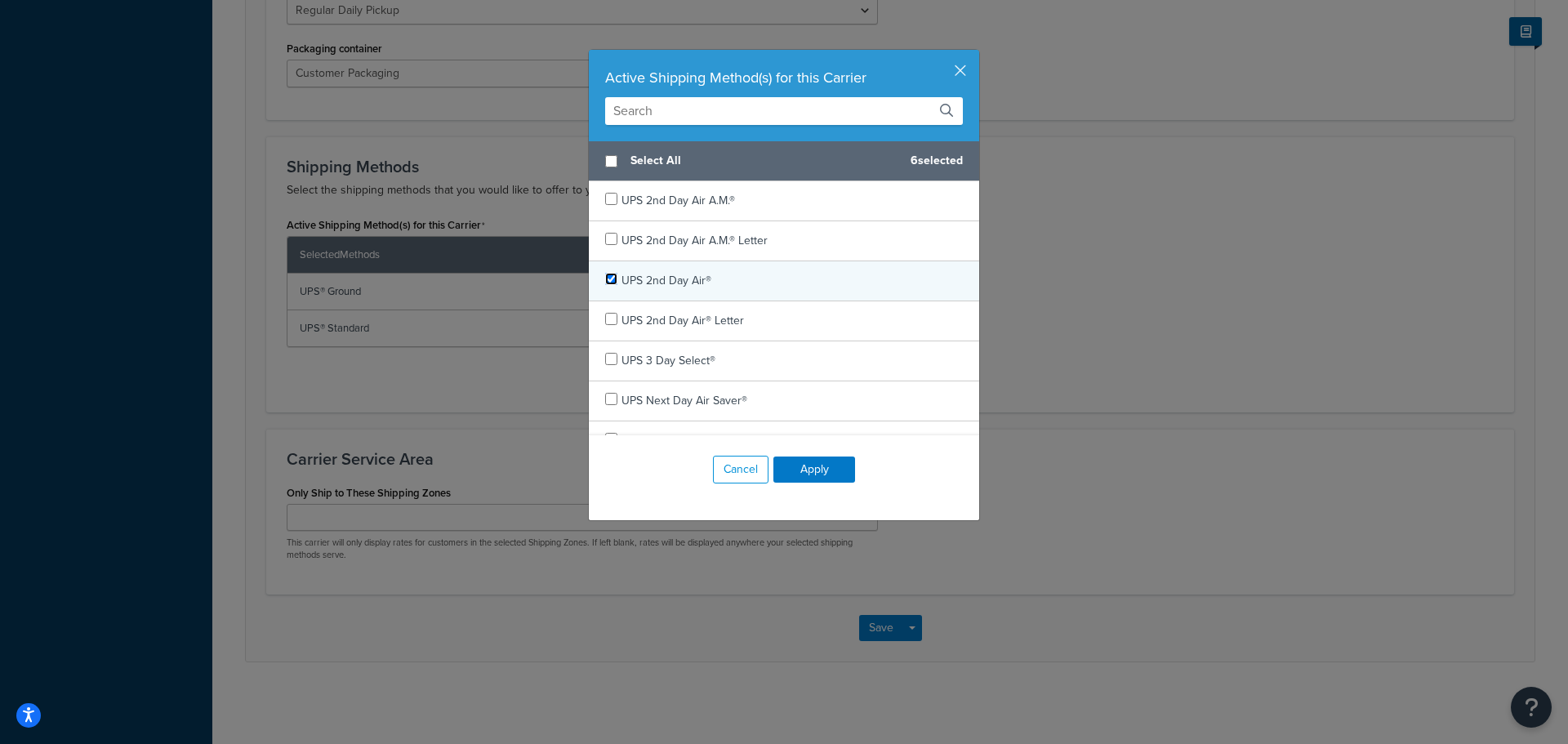
click at [606, 279] on input "checkbox" at bounding box center [611, 279] width 13 height 13
checkbox input "true"
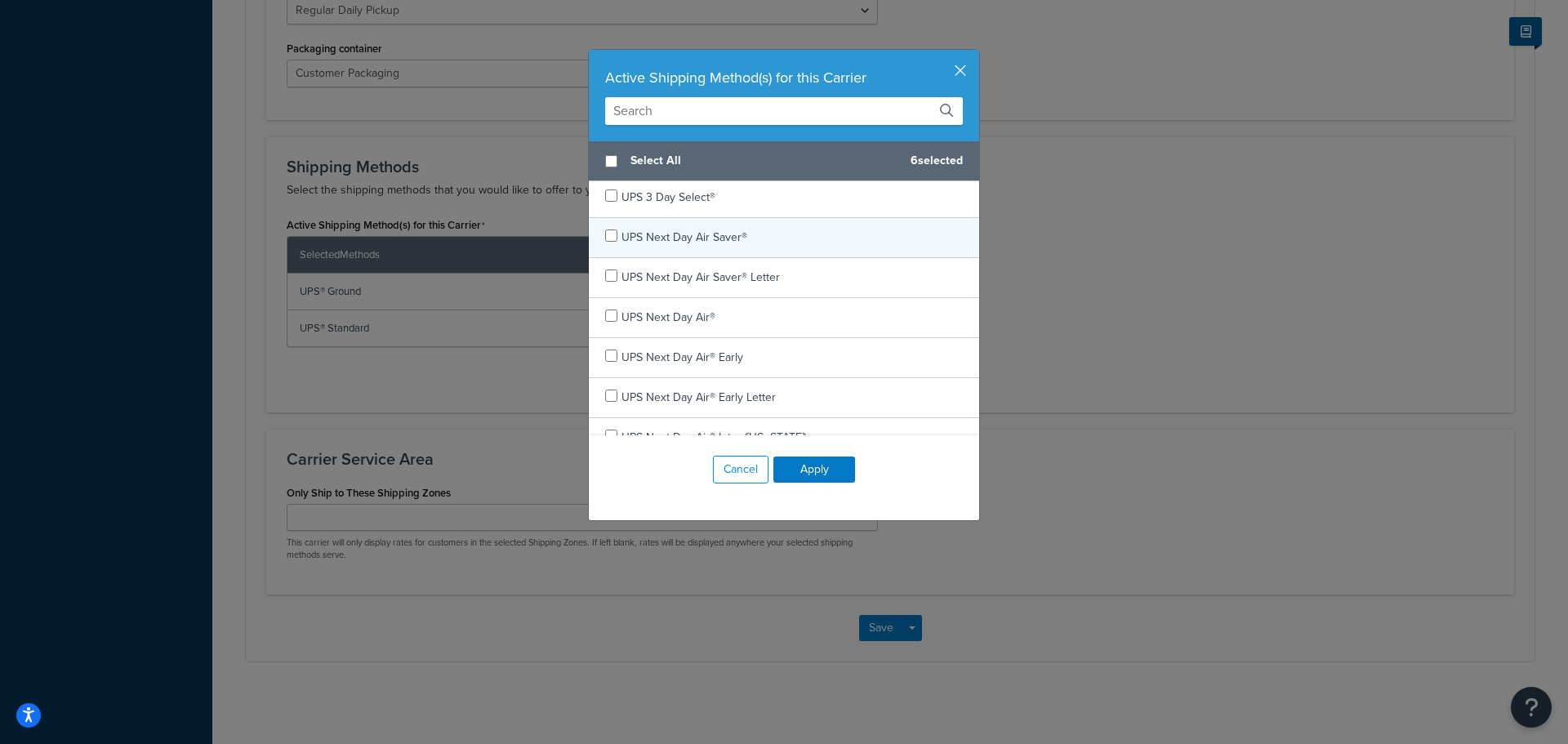
scroll to position [82, 0]
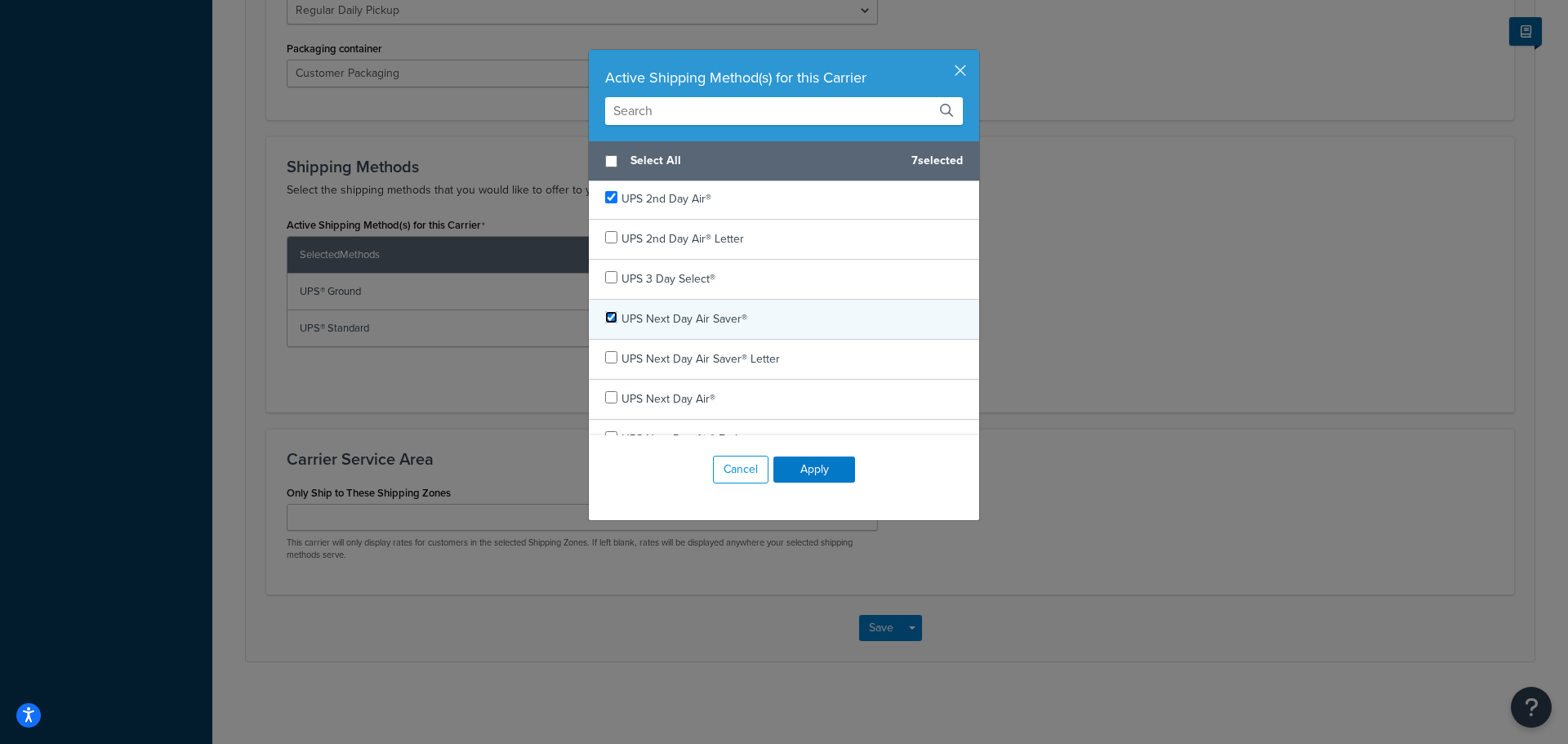
click at [606, 316] on input "checkbox" at bounding box center [611, 317] width 13 height 13
checkbox input "true"
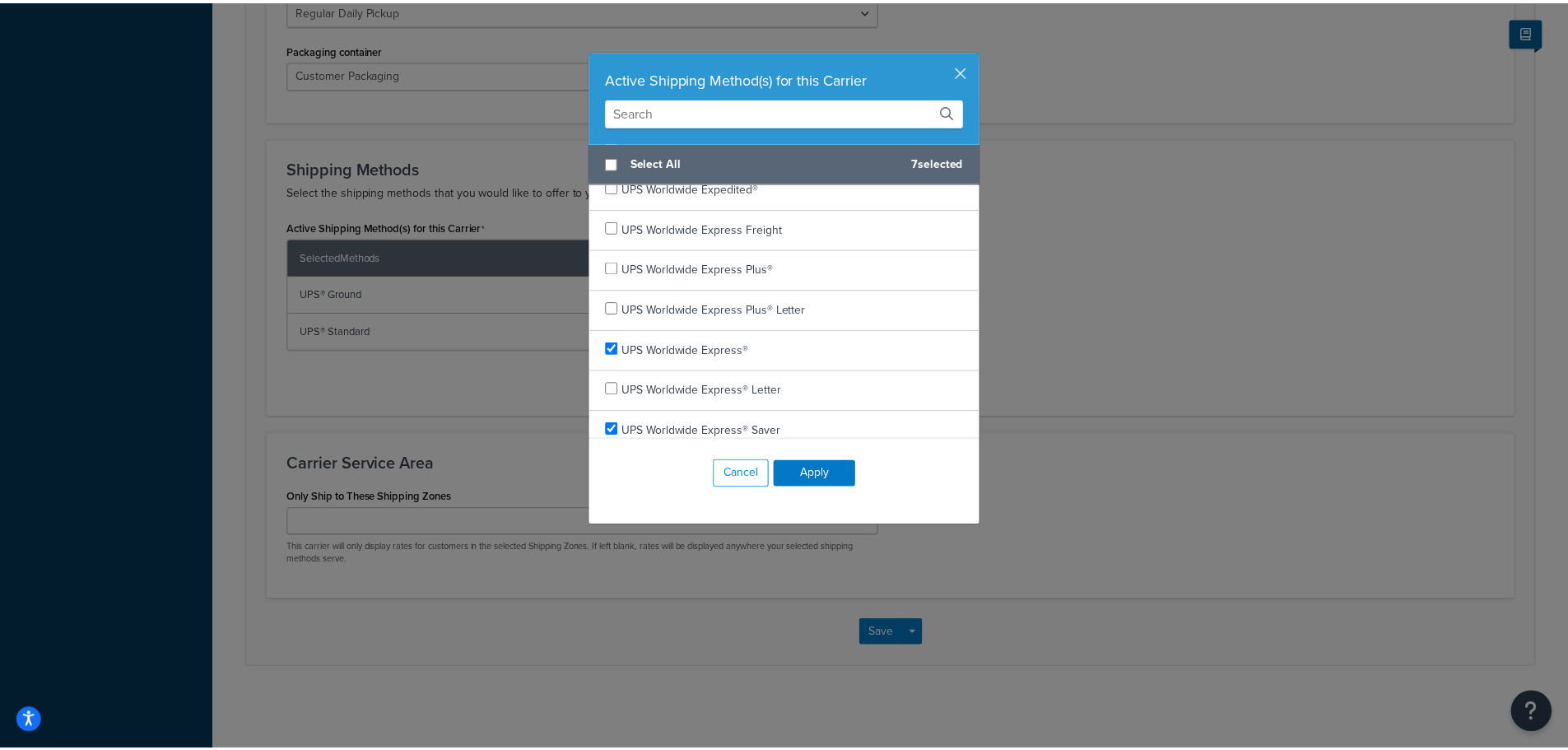
scroll to position [741, 0]
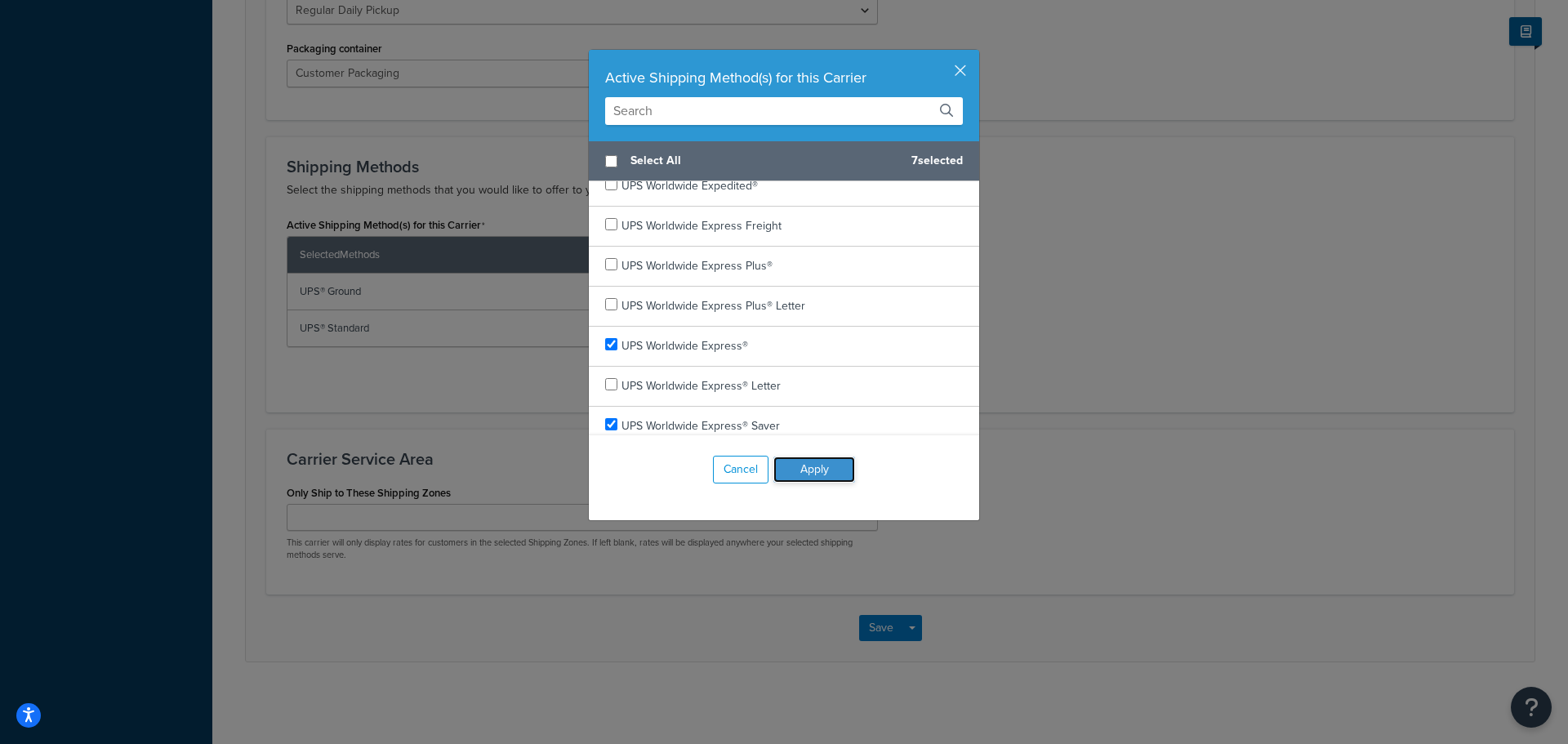
click at [823, 472] on button "Apply" at bounding box center [814, 469] width 82 height 26
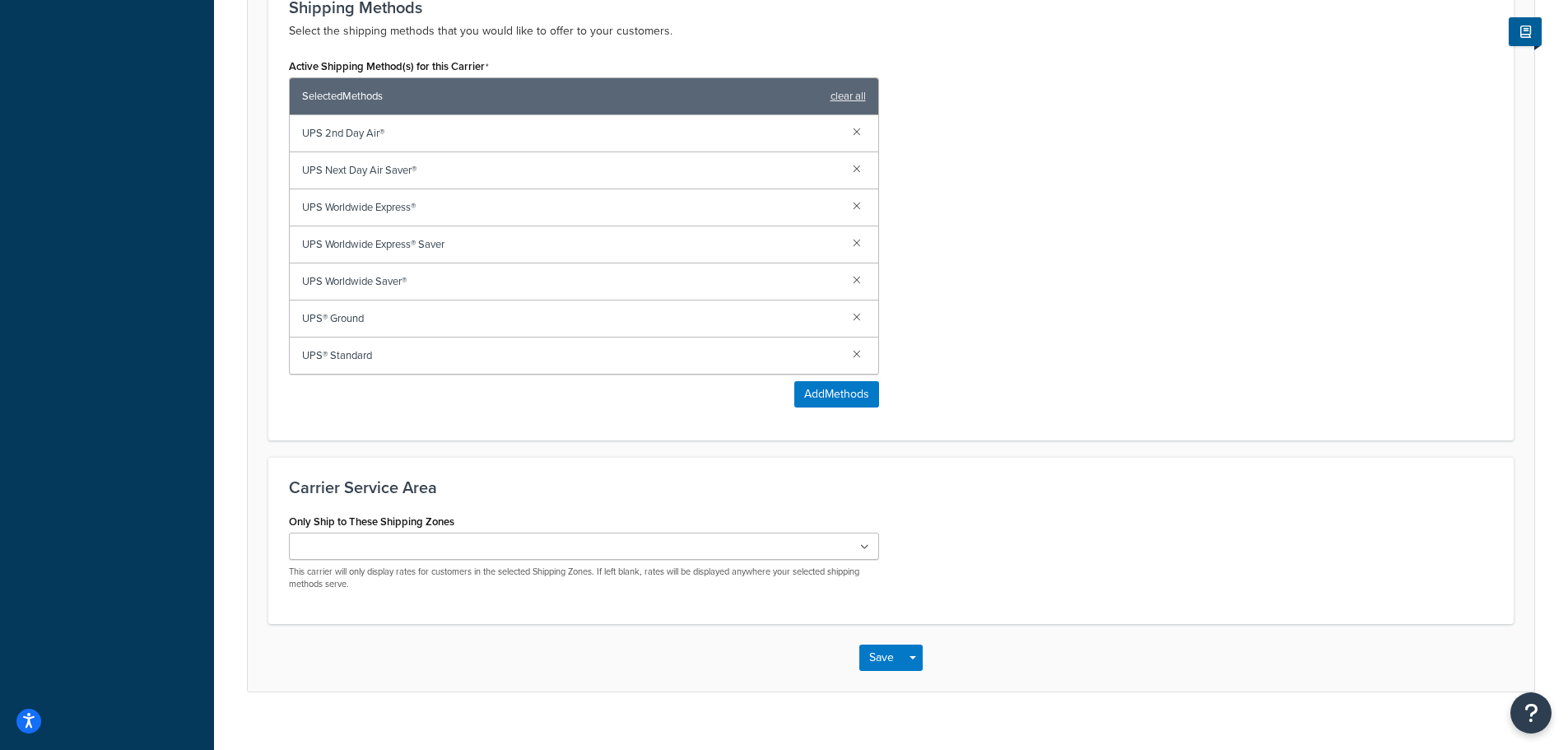
scroll to position [1061, 0]
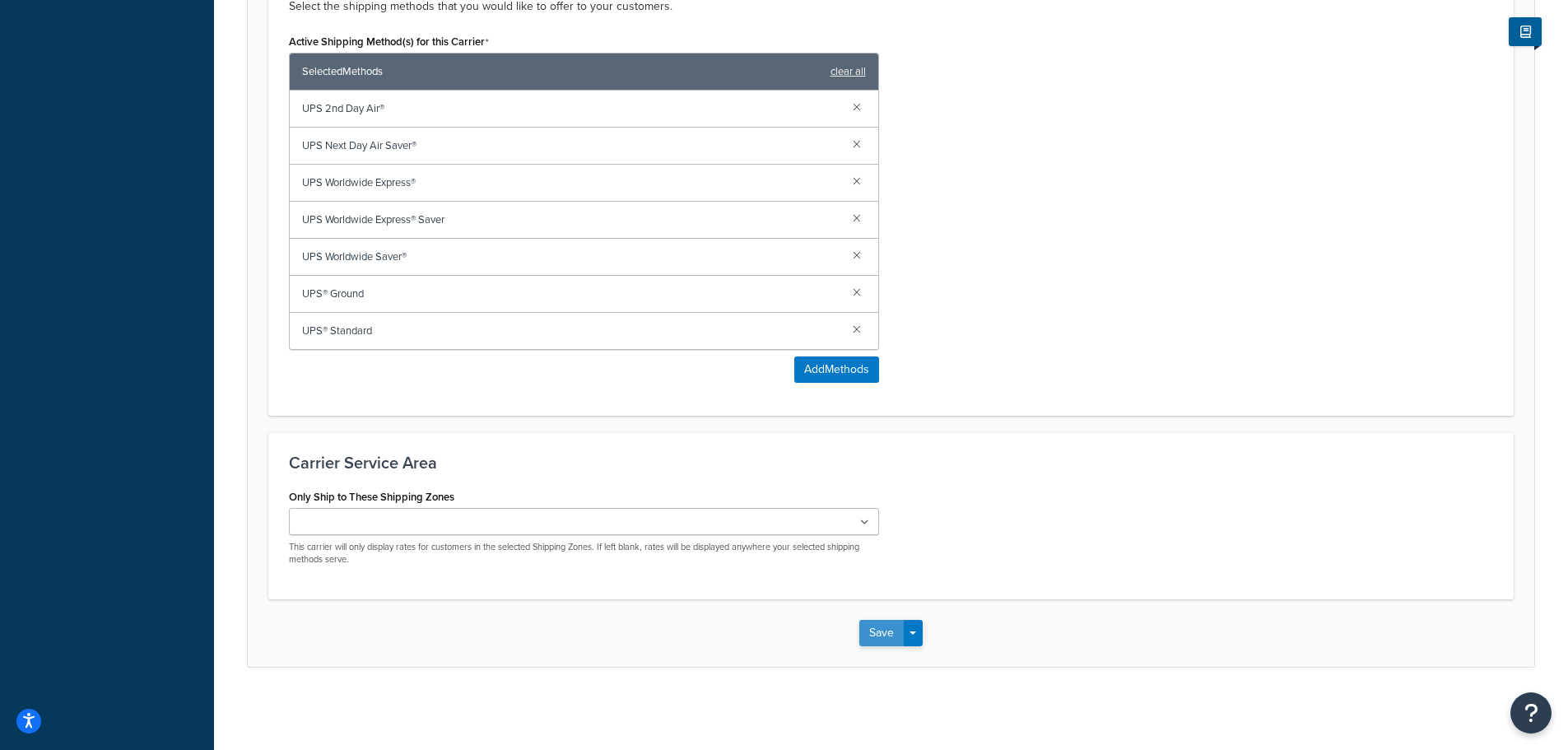
click at [878, 641] on button "Save" at bounding box center [880, 633] width 44 height 27
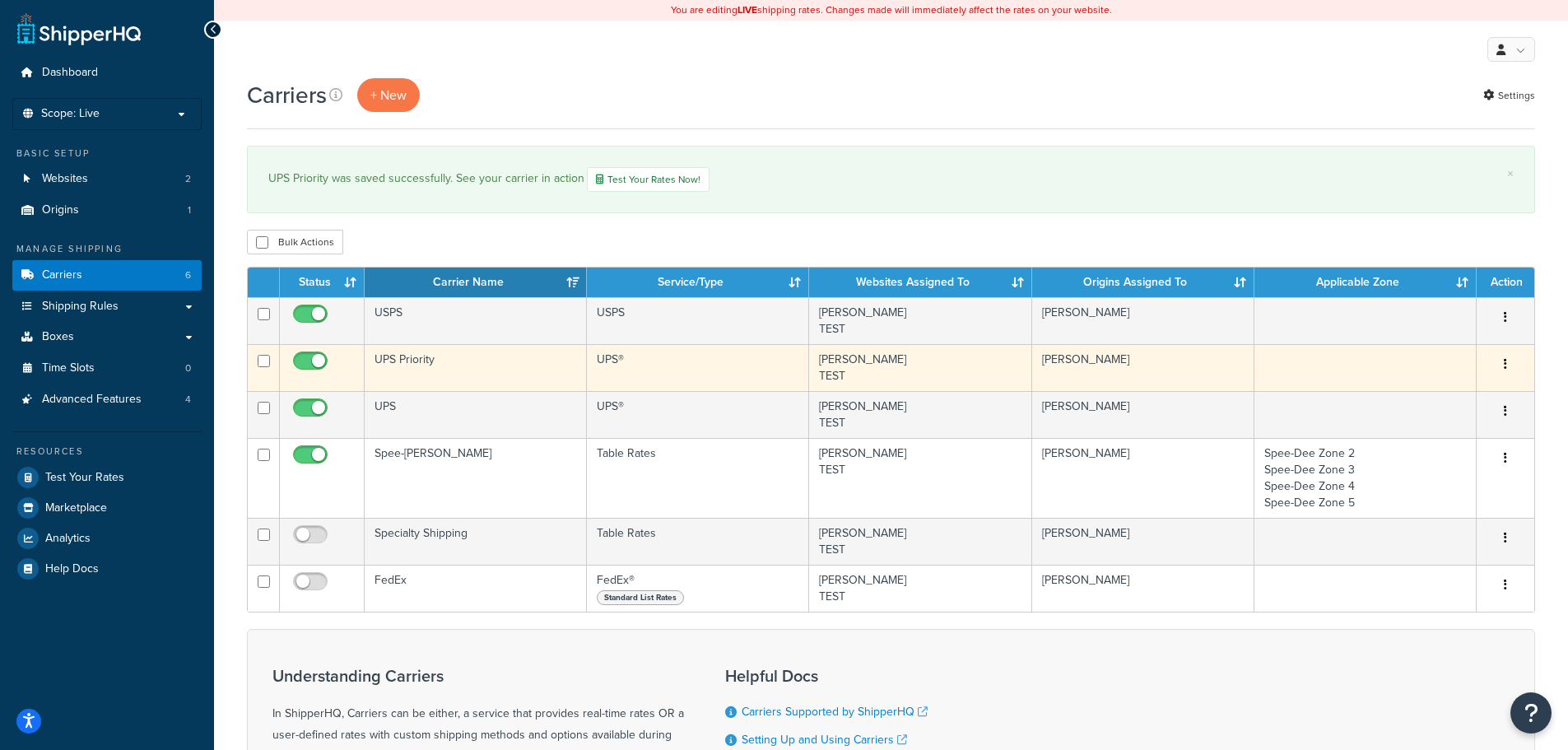
click at [447, 363] on td "UPS Priority" at bounding box center [476, 368] width 222 height 47
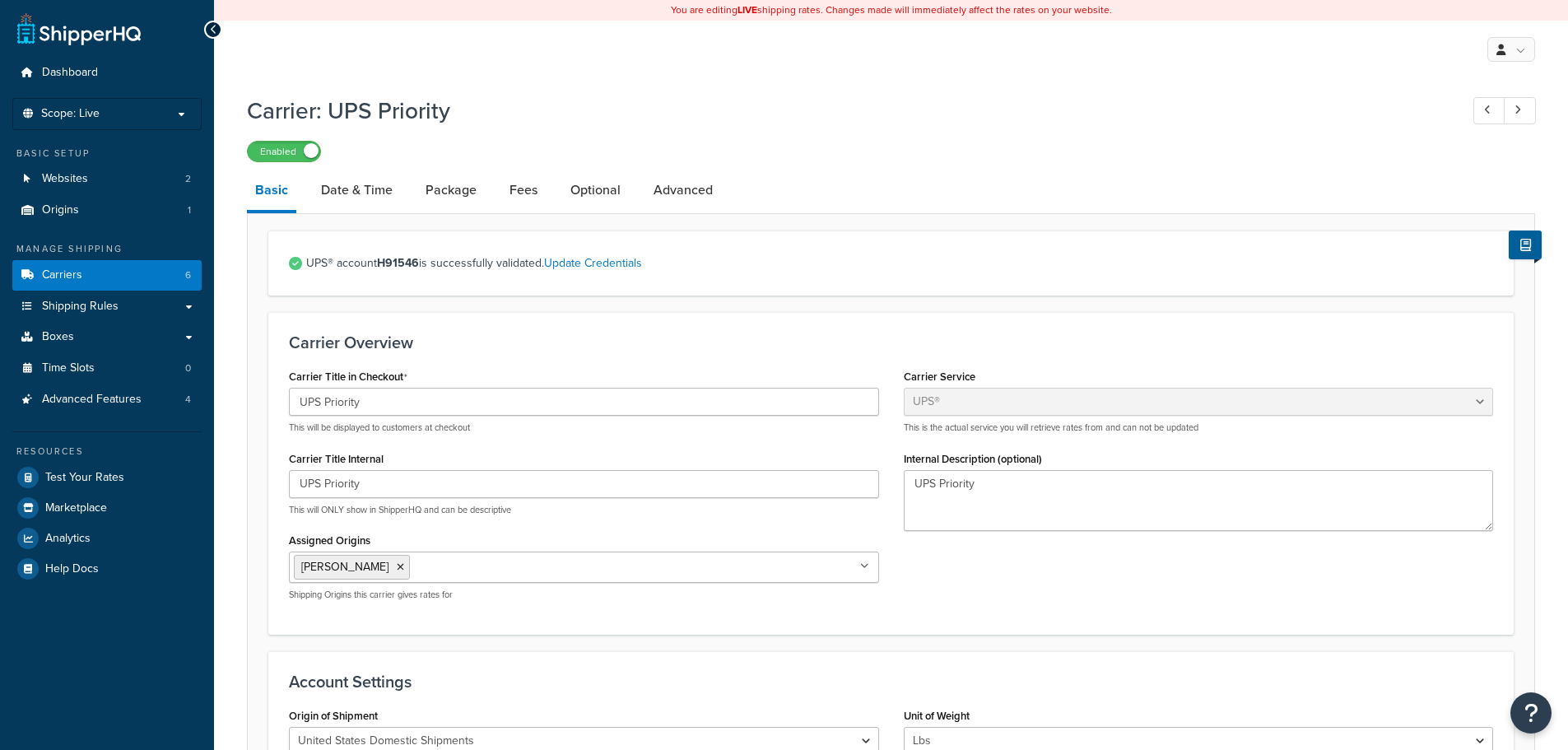
select select "ups"
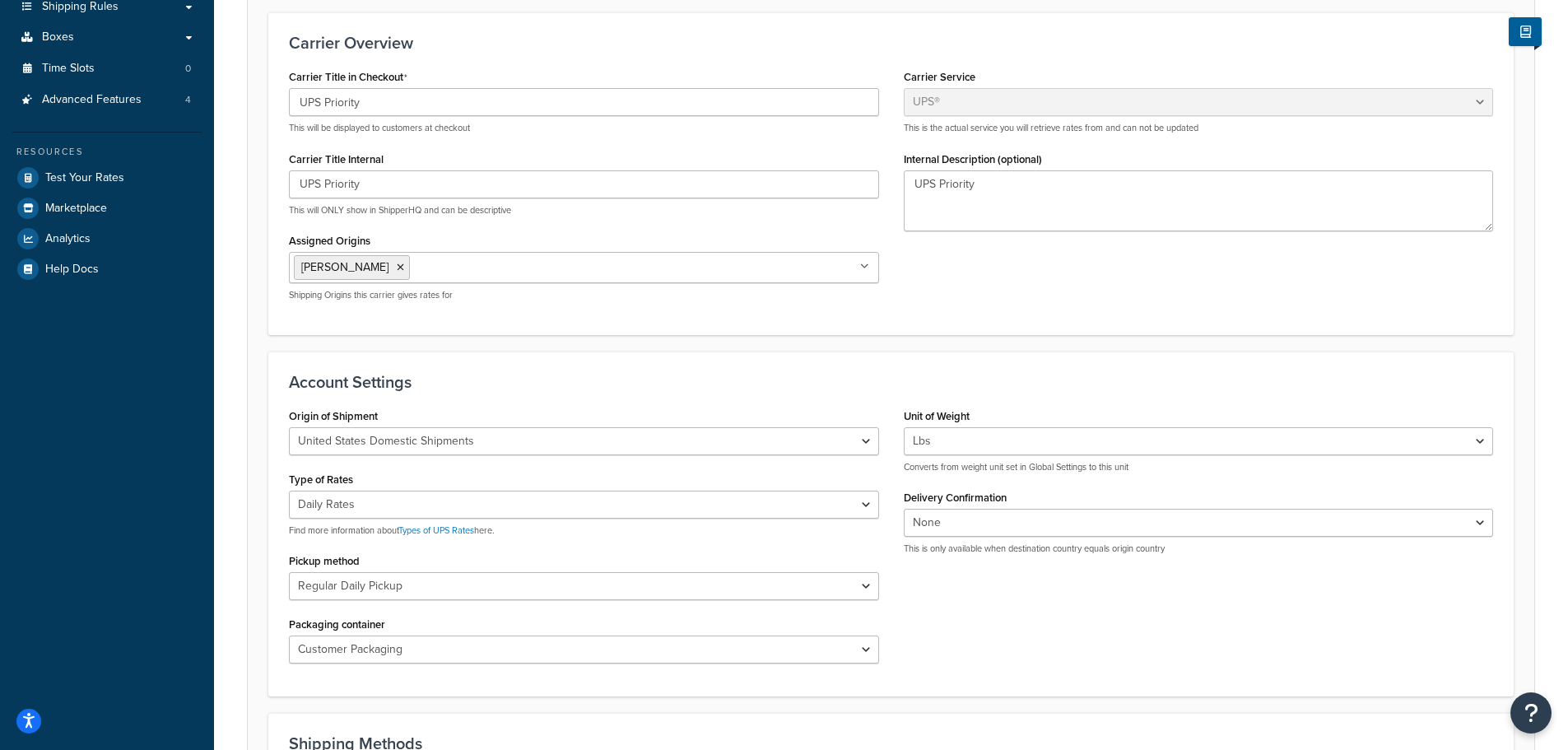
scroll to position [412, 0]
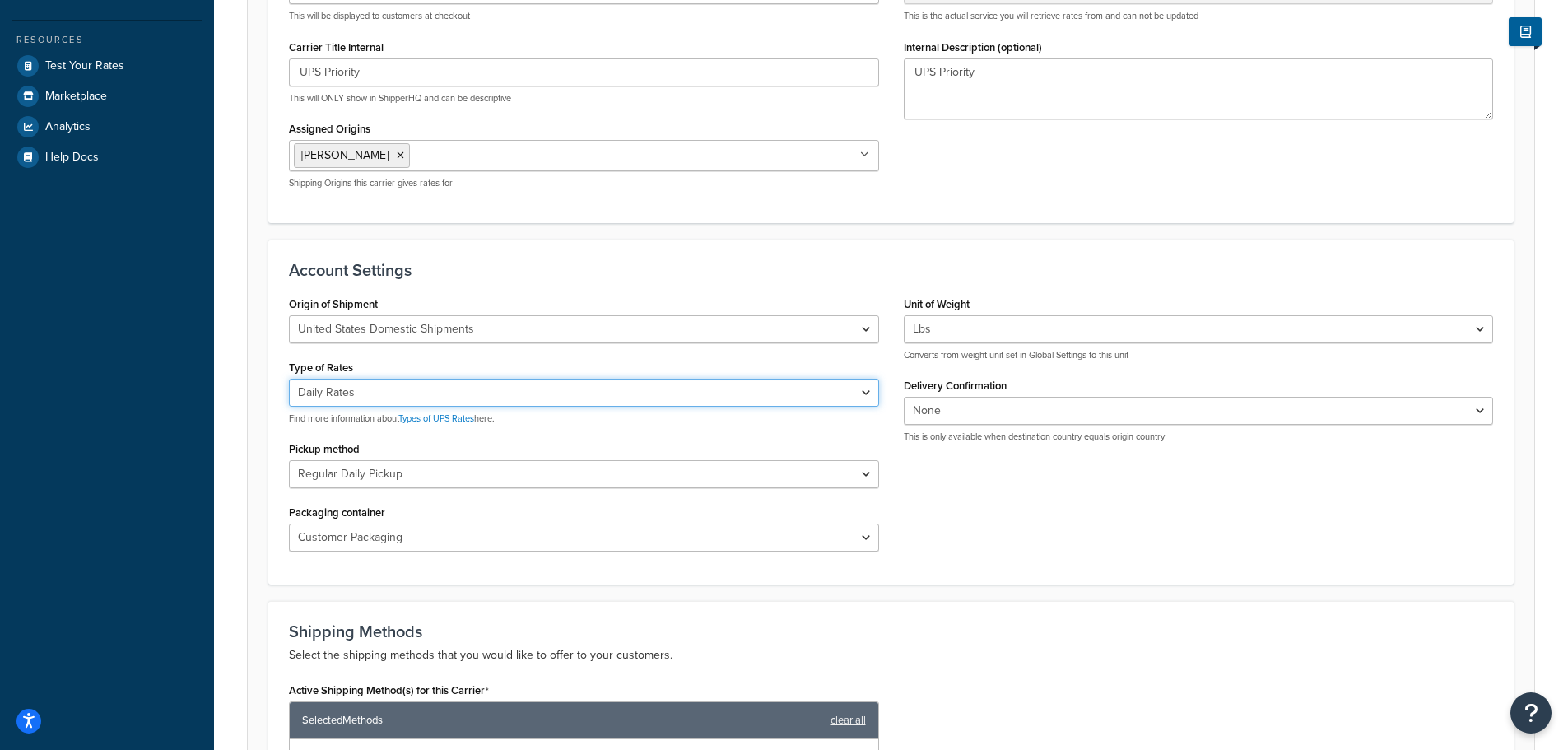
click at [722, 390] on select "Negotiated Rates (Rates Associated with Shipper Number) Daily Rates Retail Rate…" at bounding box center [584, 392] width 590 height 28
select select "00"
click at [289, 378] on select "Negotiated Rates (Rates Associated with Shipper Number) Daily Rates Retail Rate…" at bounding box center [584, 392] width 590 height 28
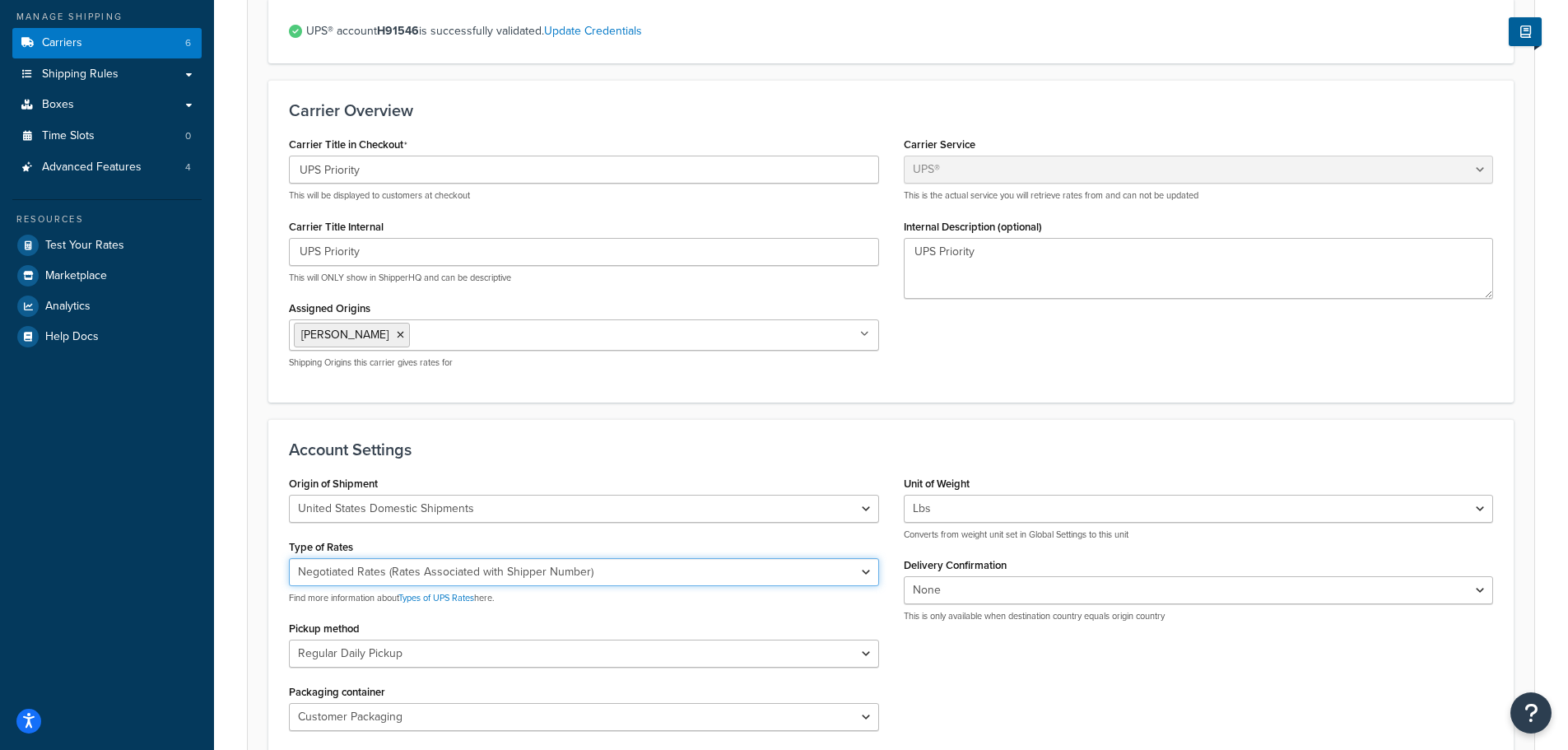
scroll to position [83, 0]
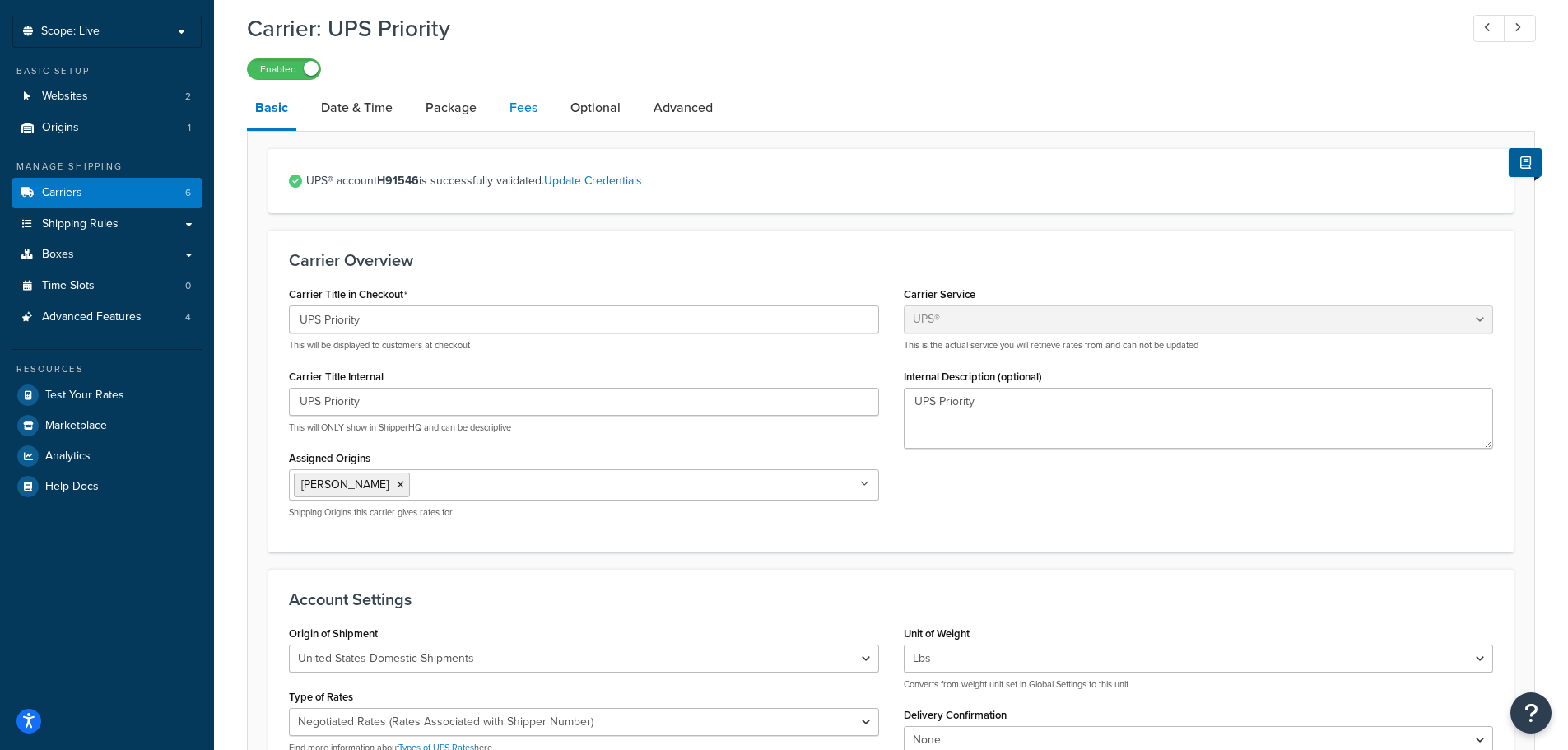
click at [525, 107] on link "Fees" at bounding box center [523, 108] width 44 height 39
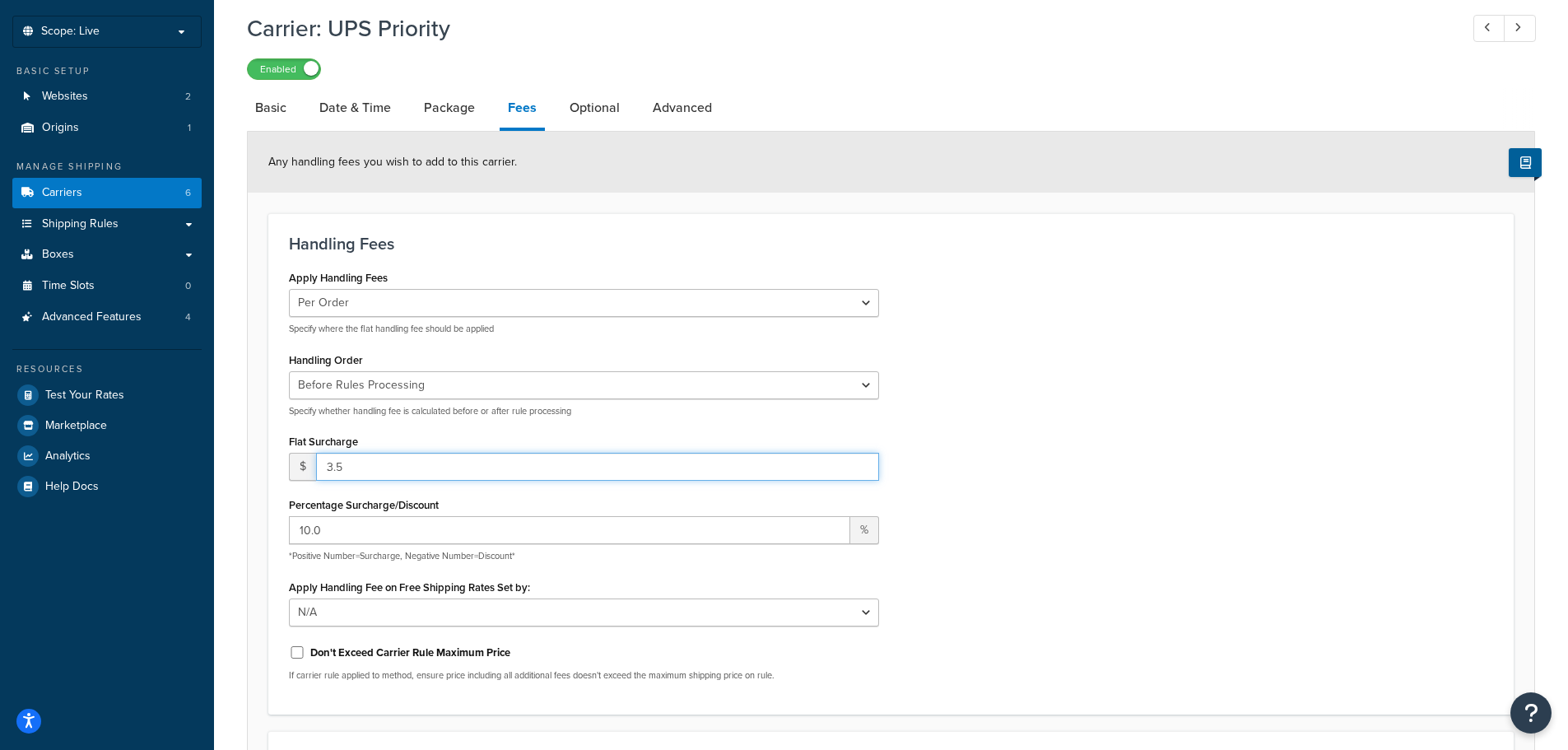
drag, startPoint x: 365, startPoint y: 469, endPoint x: 322, endPoint y: 468, distance: 43.0
click at [322, 468] on input "3.5" at bounding box center [597, 467] width 563 height 28
type input "5.00"
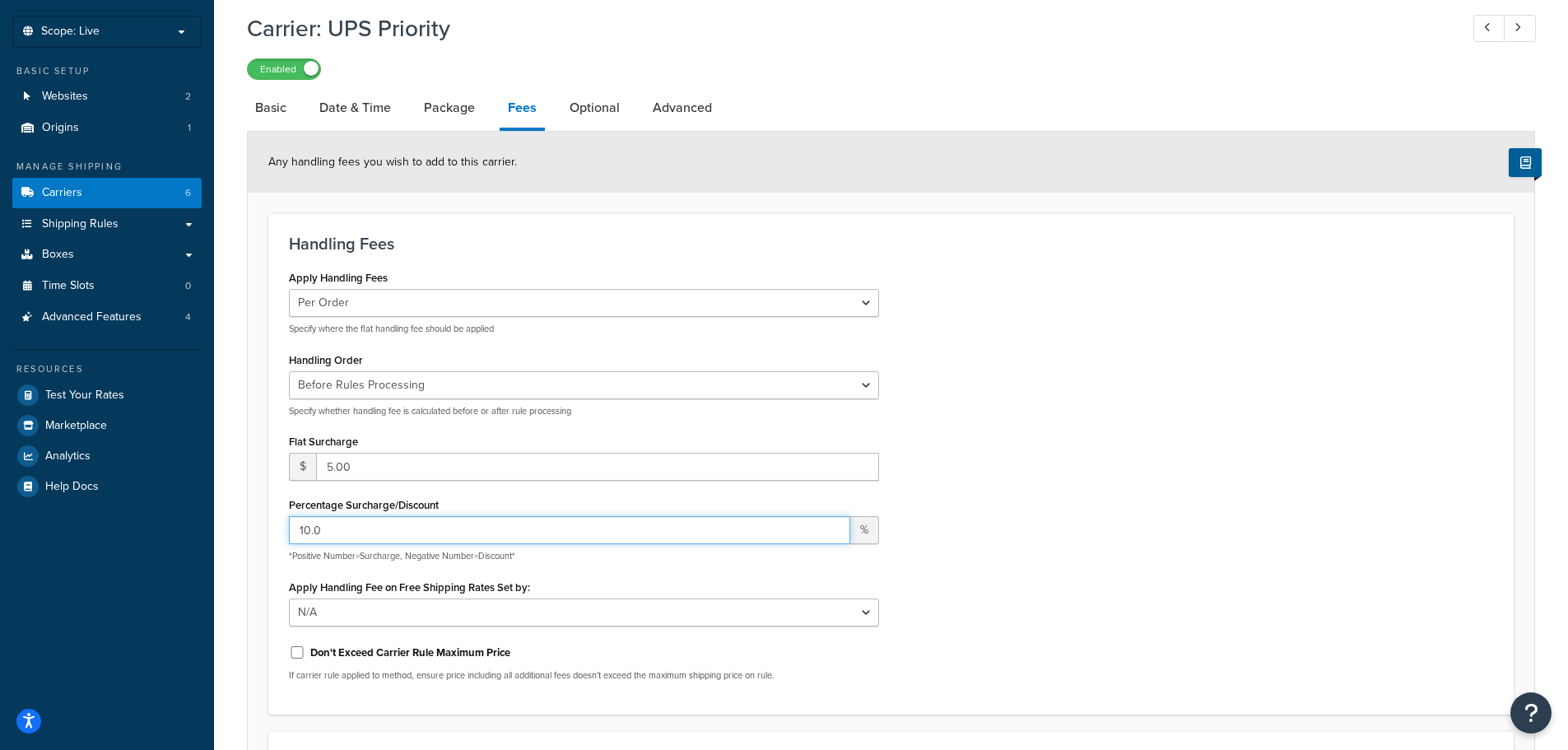
click at [352, 528] on input "10.0" at bounding box center [569, 530] width 561 height 28
drag, startPoint x: 299, startPoint y: 529, endPoint x: 280, endPoint y: 529, distance: 19.0
click at [280, 529] on div "Apply Handling Fees Per Order Per Item Per Package Specify where the flat handl…" at bounding box center [584, 481] width 615 height 429
drag, startPoint x: 354, startPoint y: 524, endPoint x: 290, endPoint y: 520, distance: 64.1
click at [290, 520] on input "10.0" at bounding box center [569, 530] width 561 height 28
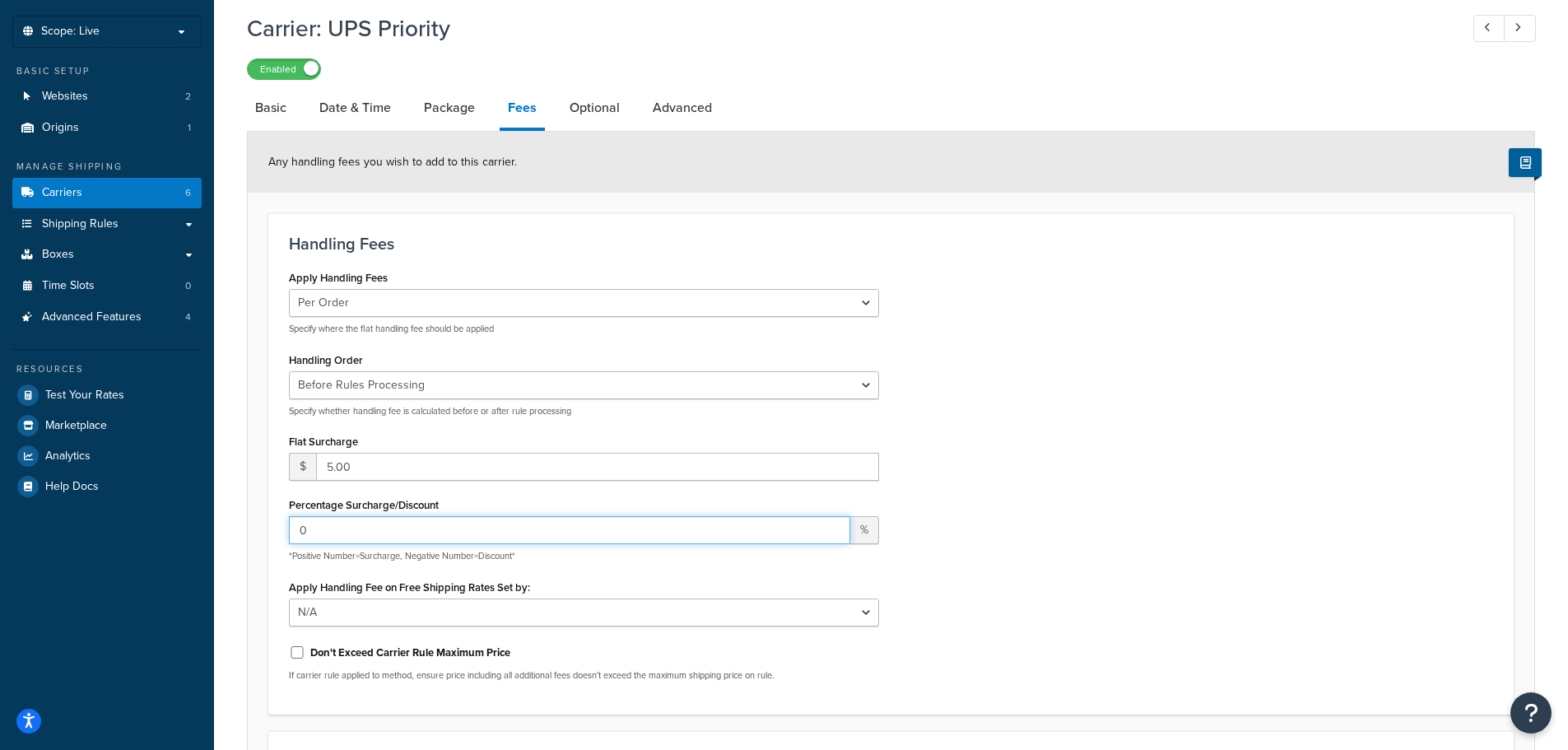
type input "0"
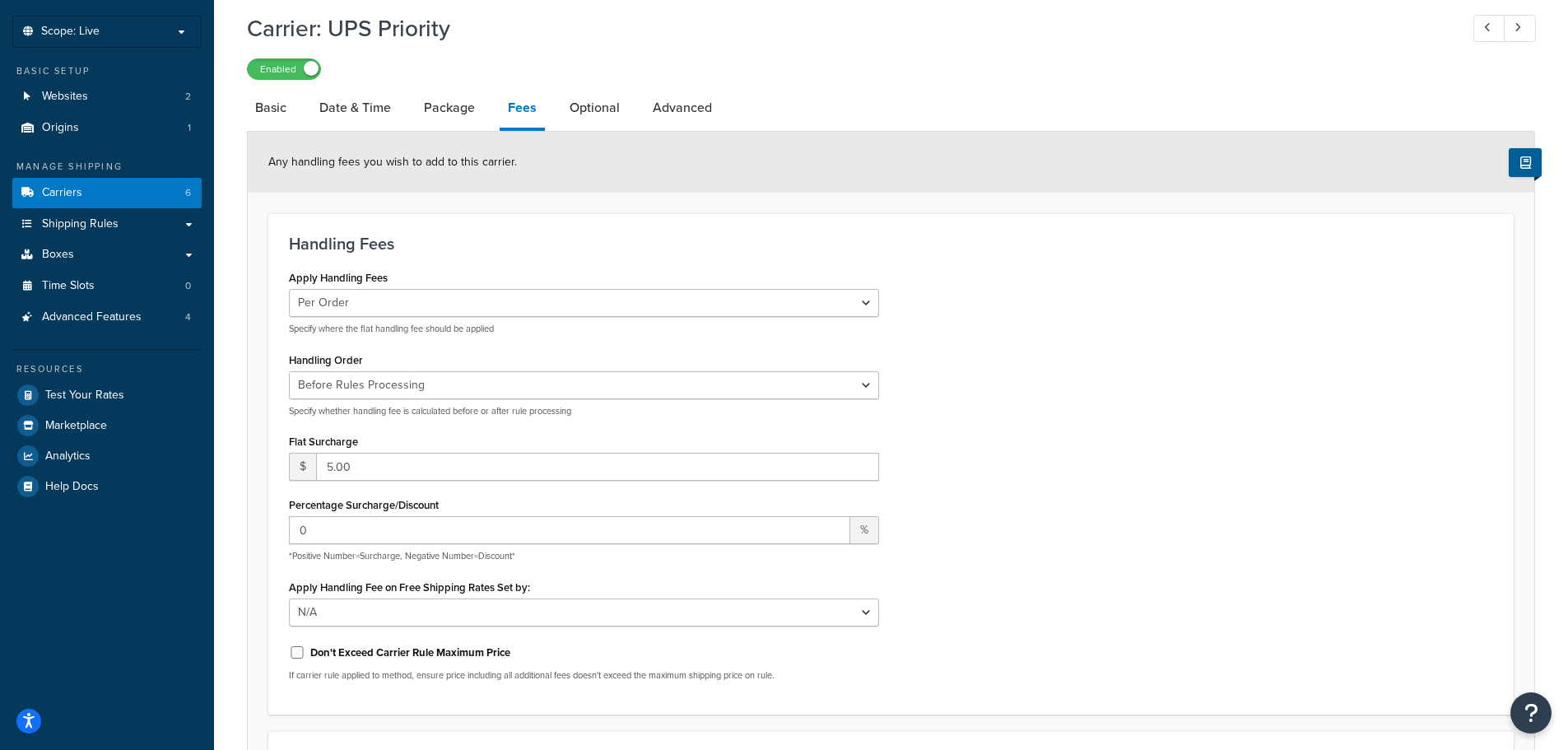
click at [1049, 504] on div "Apply Handling Fees Per Order Per Item Per Package Specify where the flat handl…" at bounding box center [890, 481] width 1229 height 429
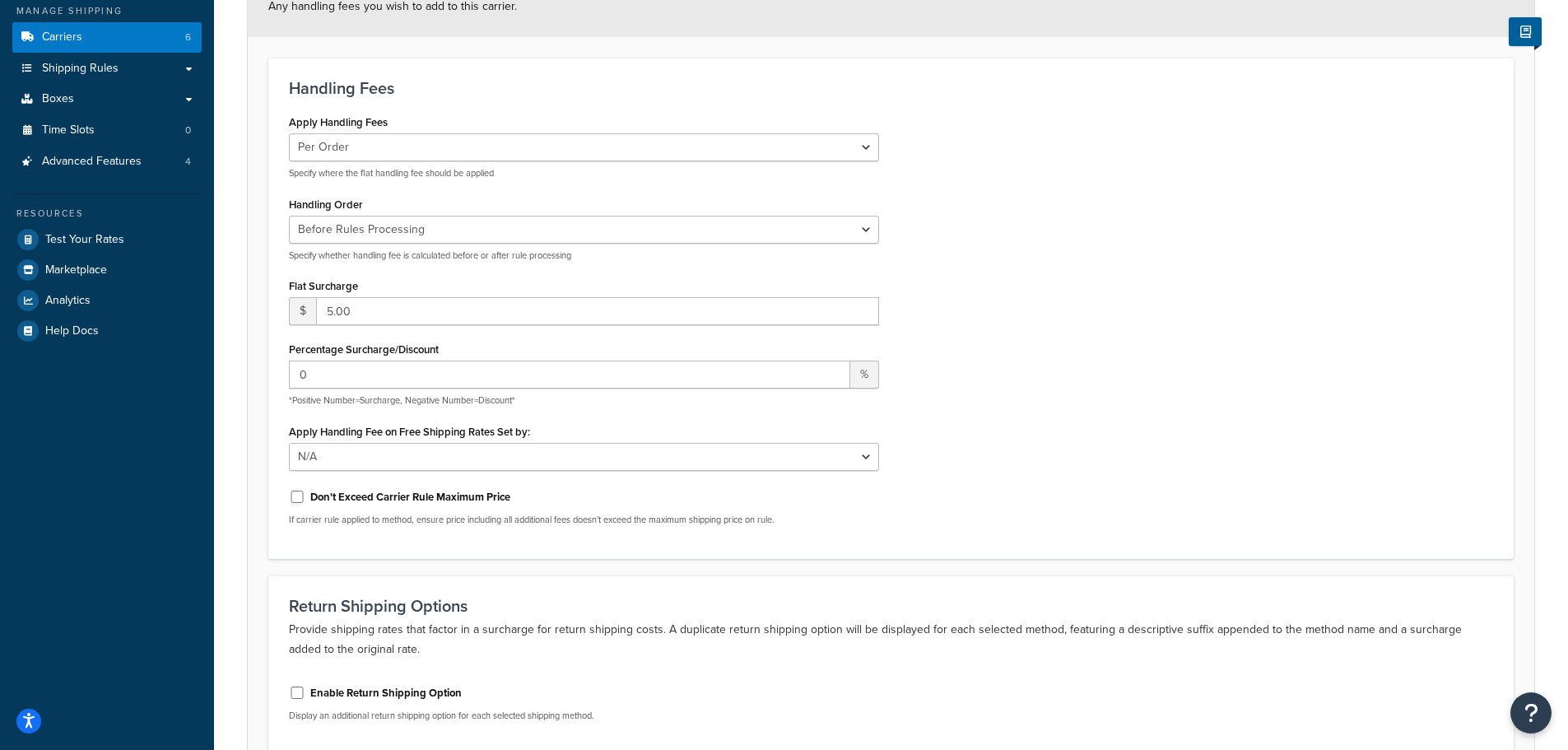
scroll to position [247, 0]
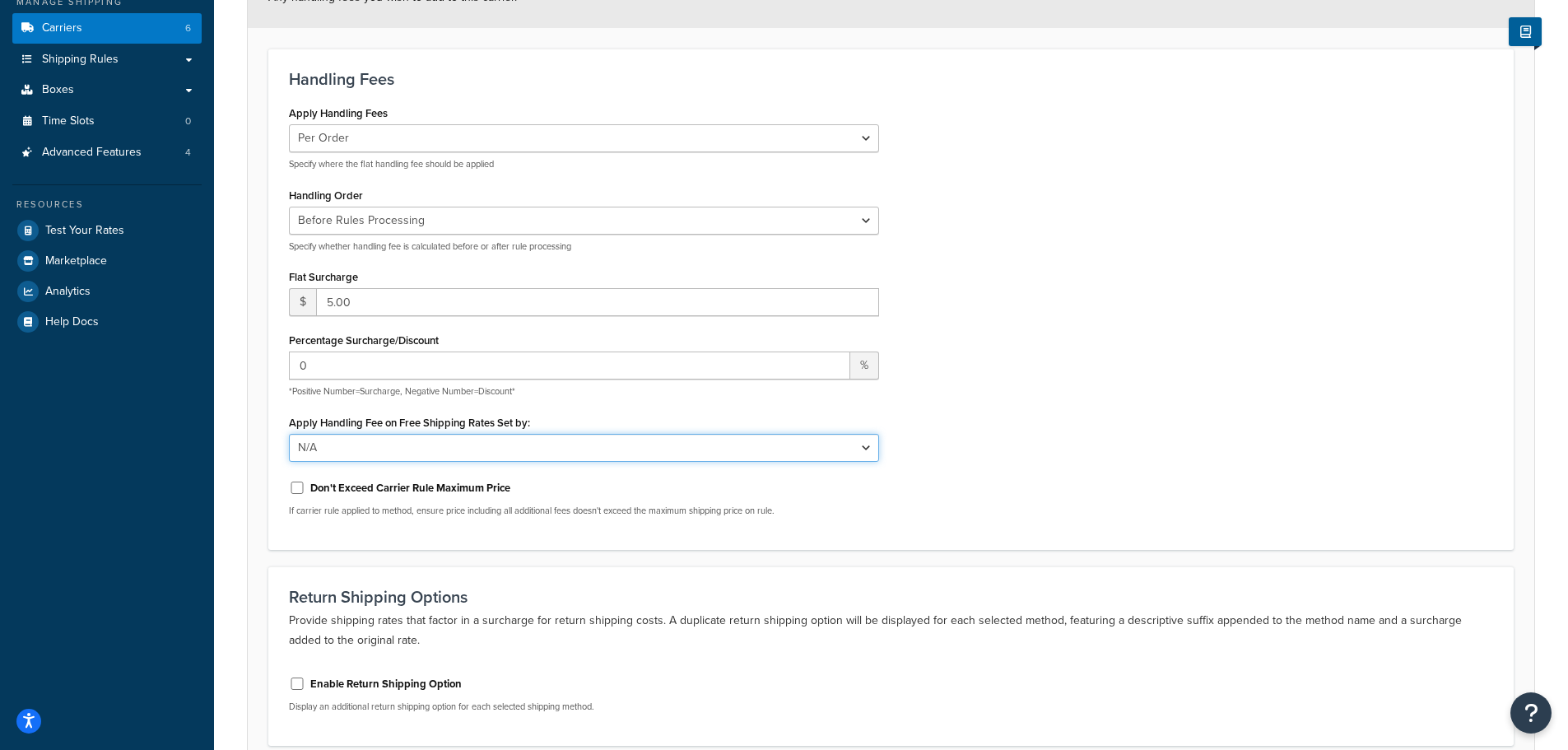
click at [470, 451] on select "N/A Fixed/Free Shipping Methods Free Promotion Rules All Free Shipping" at bounding box center [584, 447] width 590 height 28
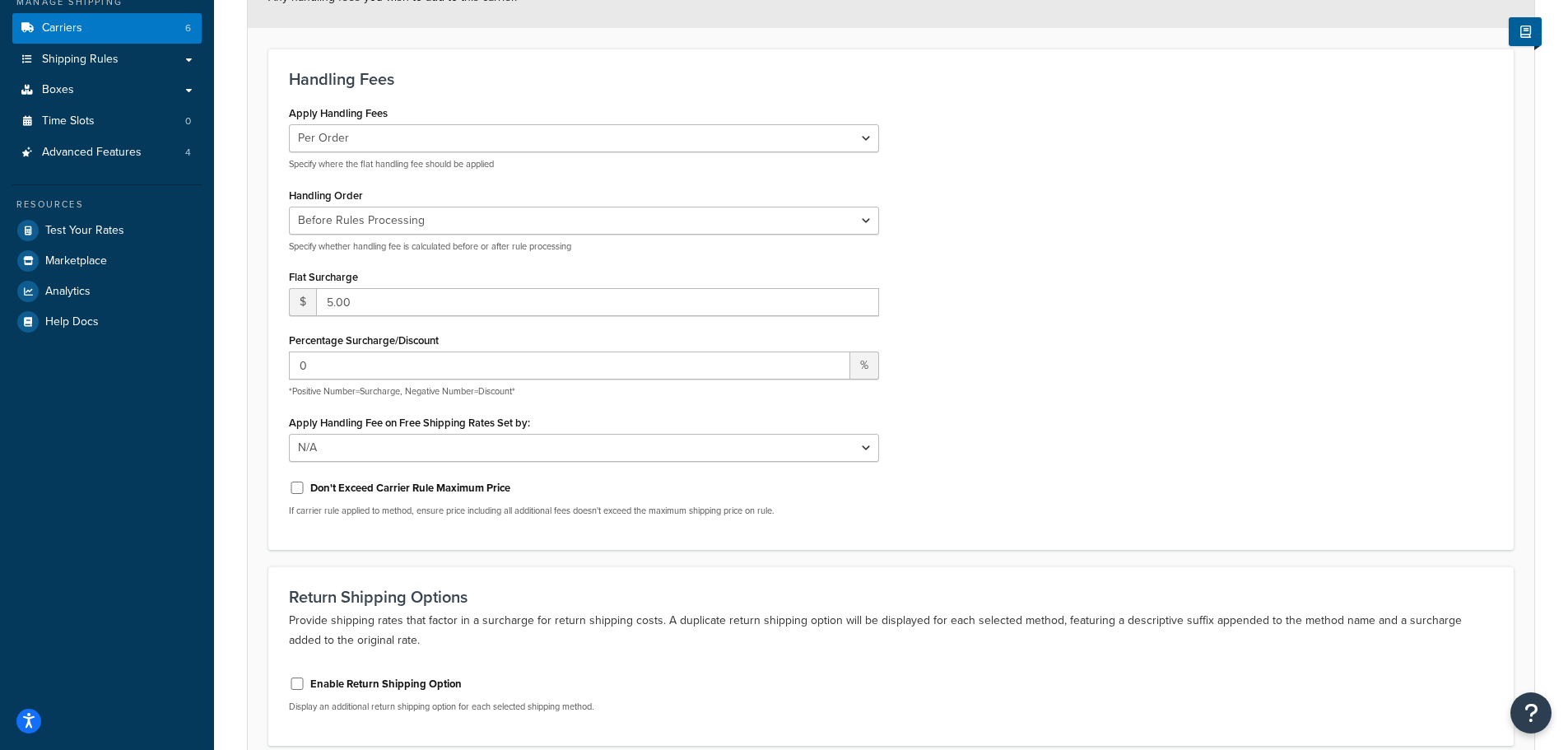
click at [1016, 435] on div "Apply Handling Fees Per Order Per Item Per Package Specify where the flat handl…" at bounding box center [890, 316] width 1229 height 429
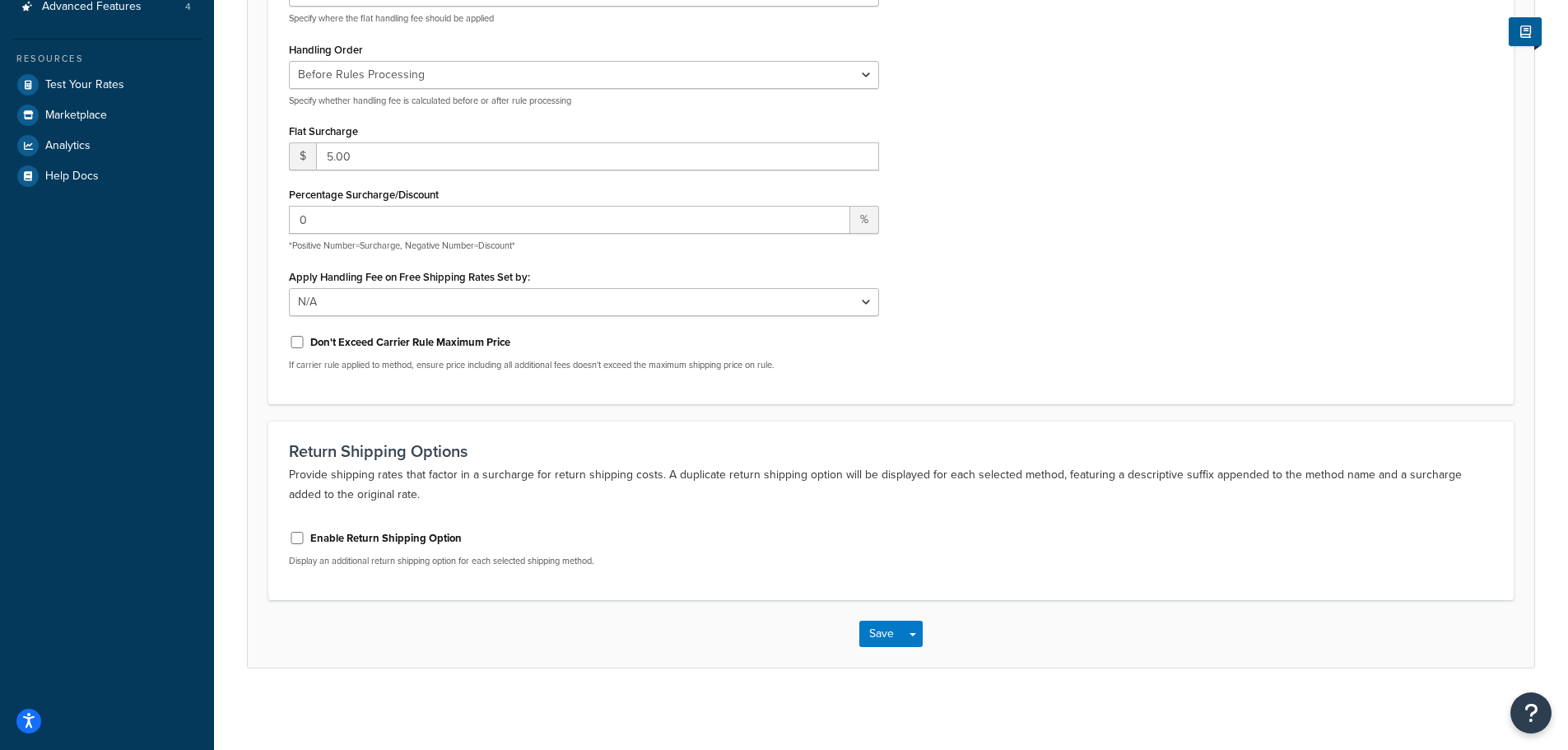
scroll to position [393, 0]
click at [865, 638] on button "Save" at bounding box center [880, 633] width 44 height 27
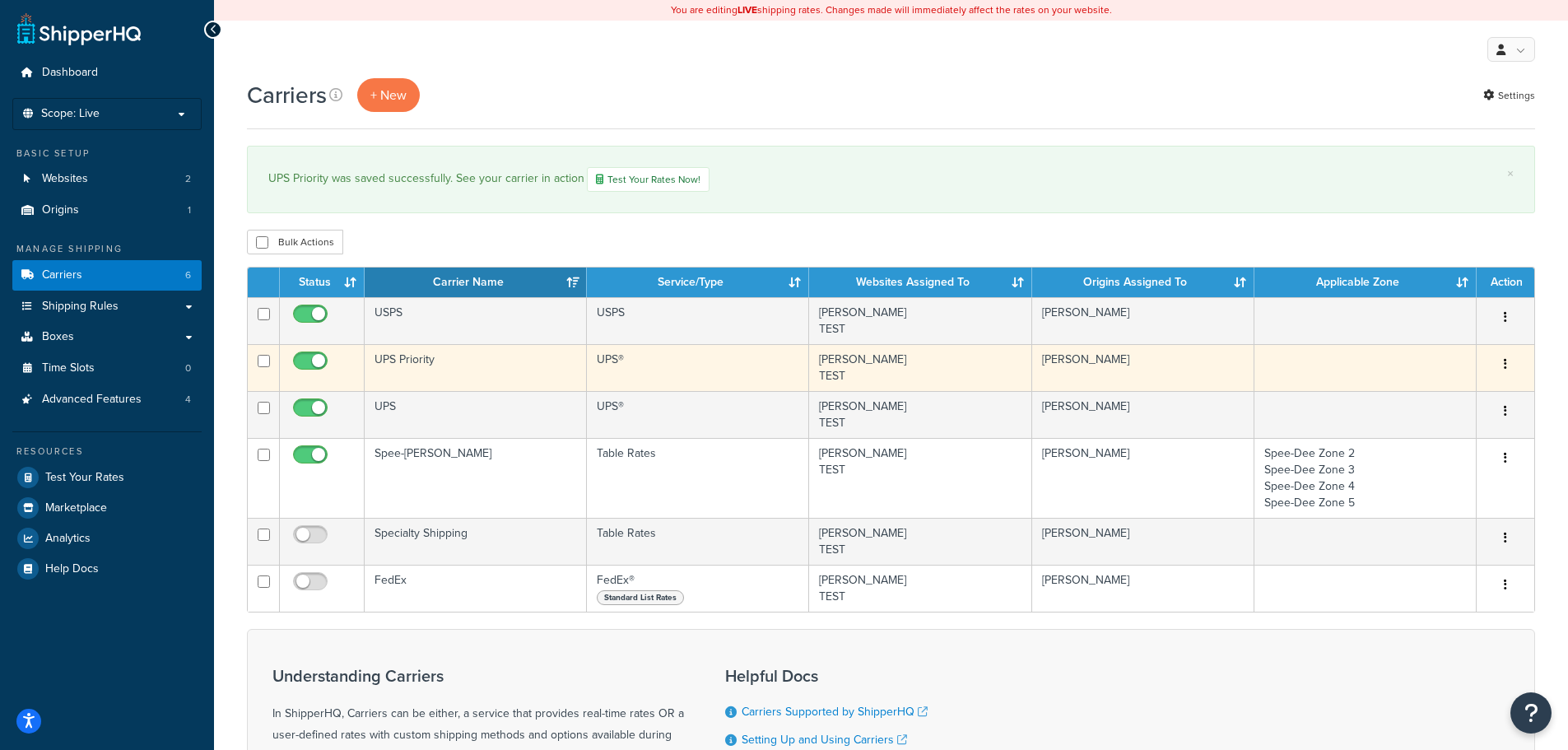
click at [484, 368] on td "UPS Priority" at bounding box center [476, 368] width 222 height 47
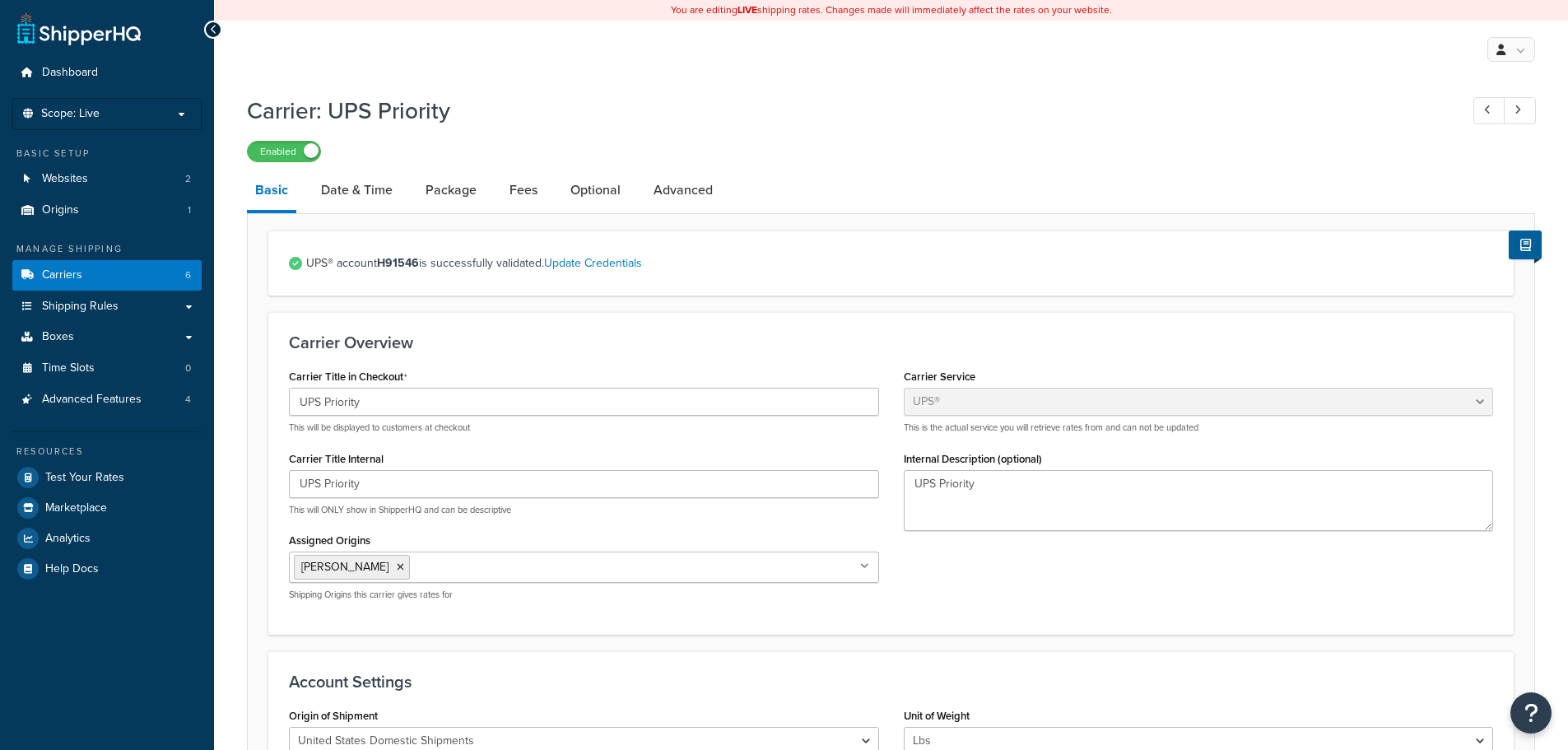
select select "ups"
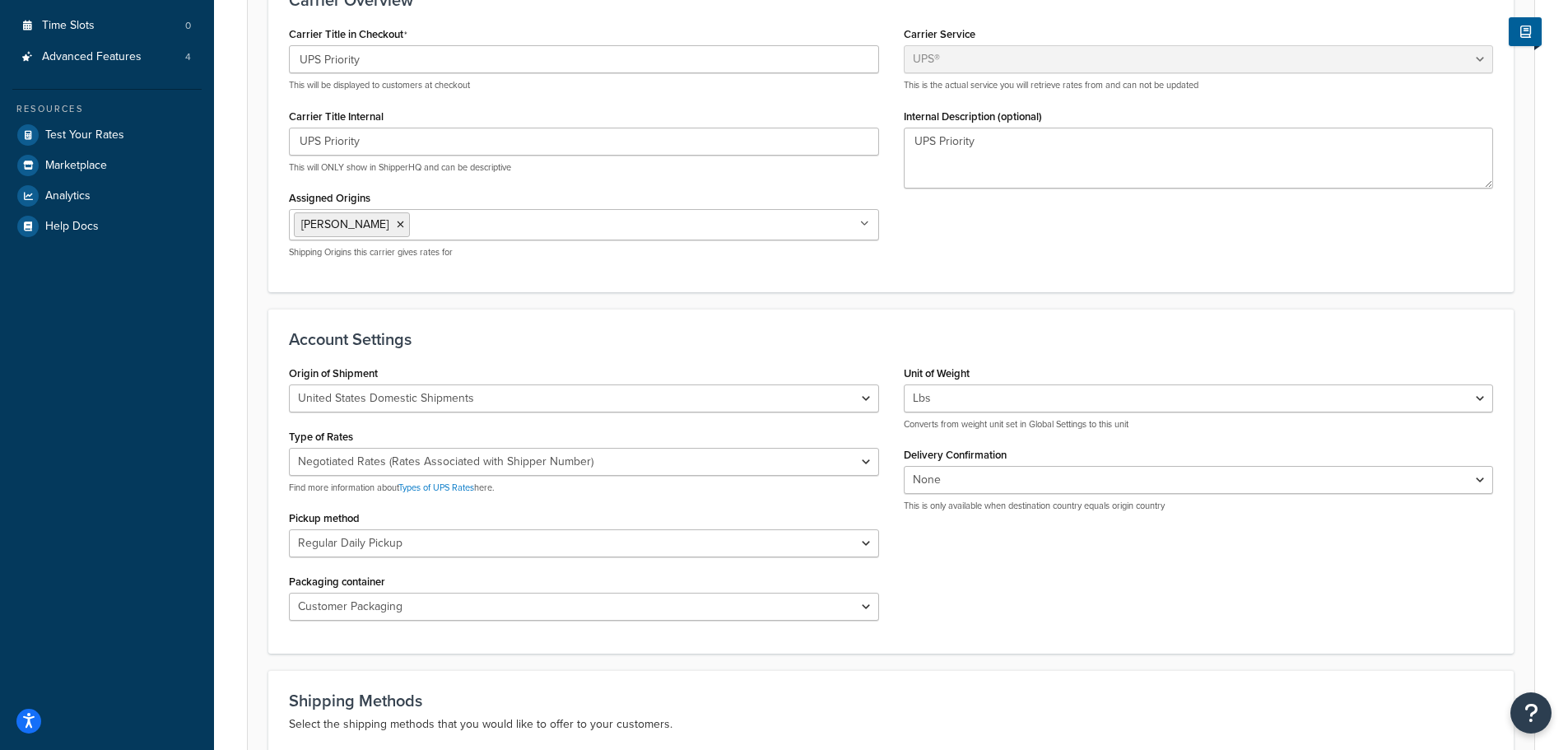
scroll to position [494, 0]
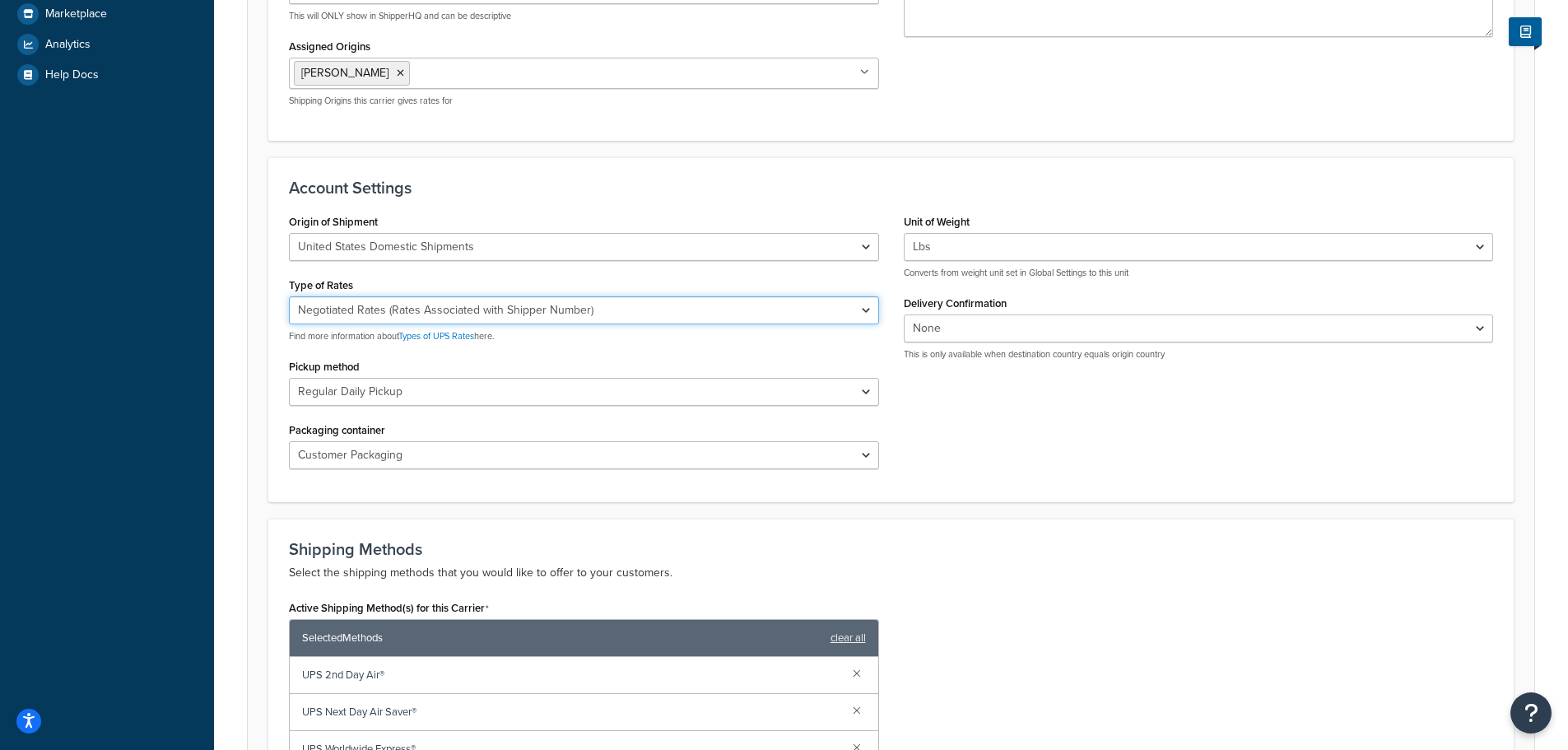
click at [681, 318] on select "Negotiated Rates (Rates Associated with Shipper Number) Daily Rates Retail Rate…" at bounding box center [584, 311] width 590 height 28
click at [669, 307] on select "Negotiated Rates (Rates Associated with Shipper Number) Daily Rates Retail Rate…" at bounding box center [584, 311] width 590 height 28
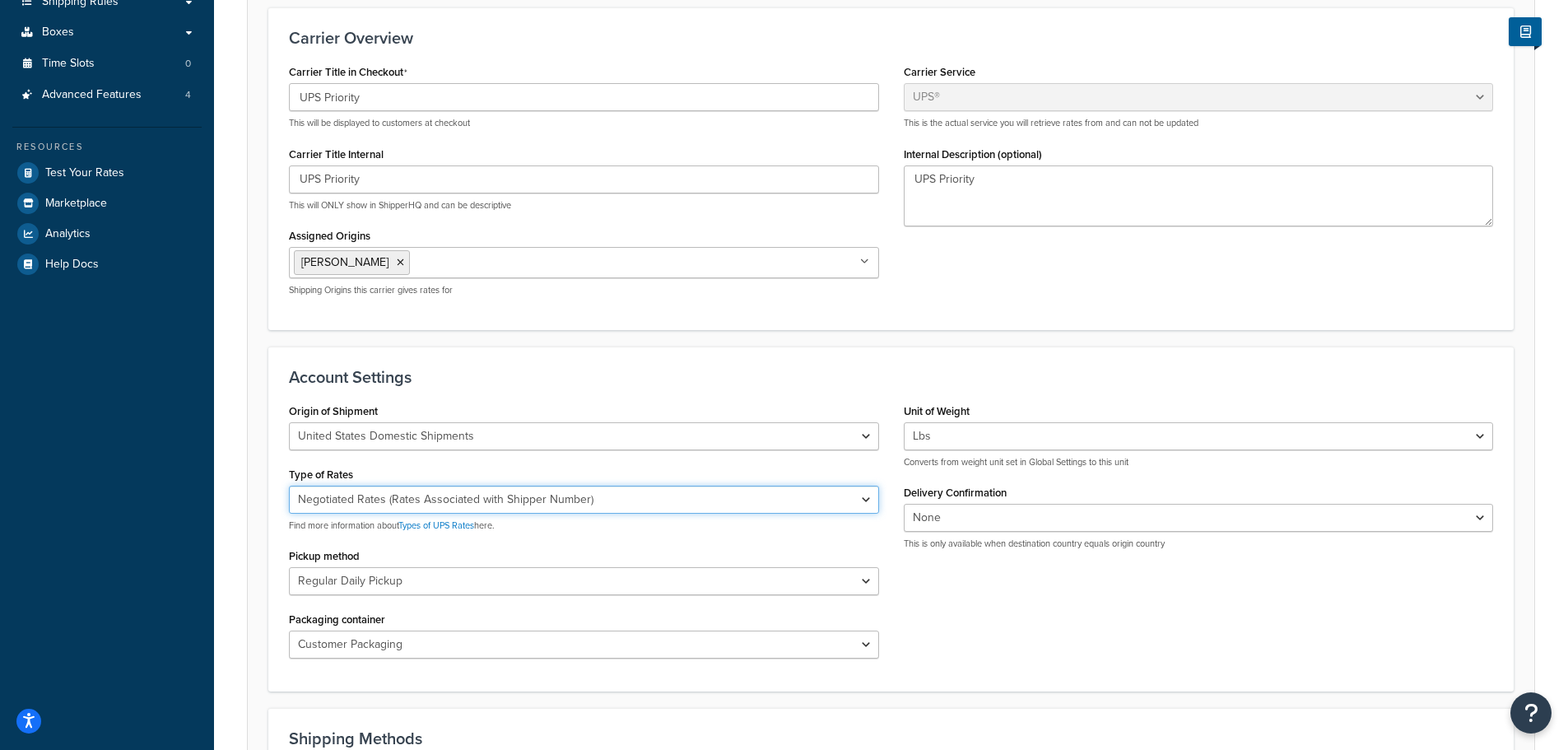
scroll to position [0, 0]
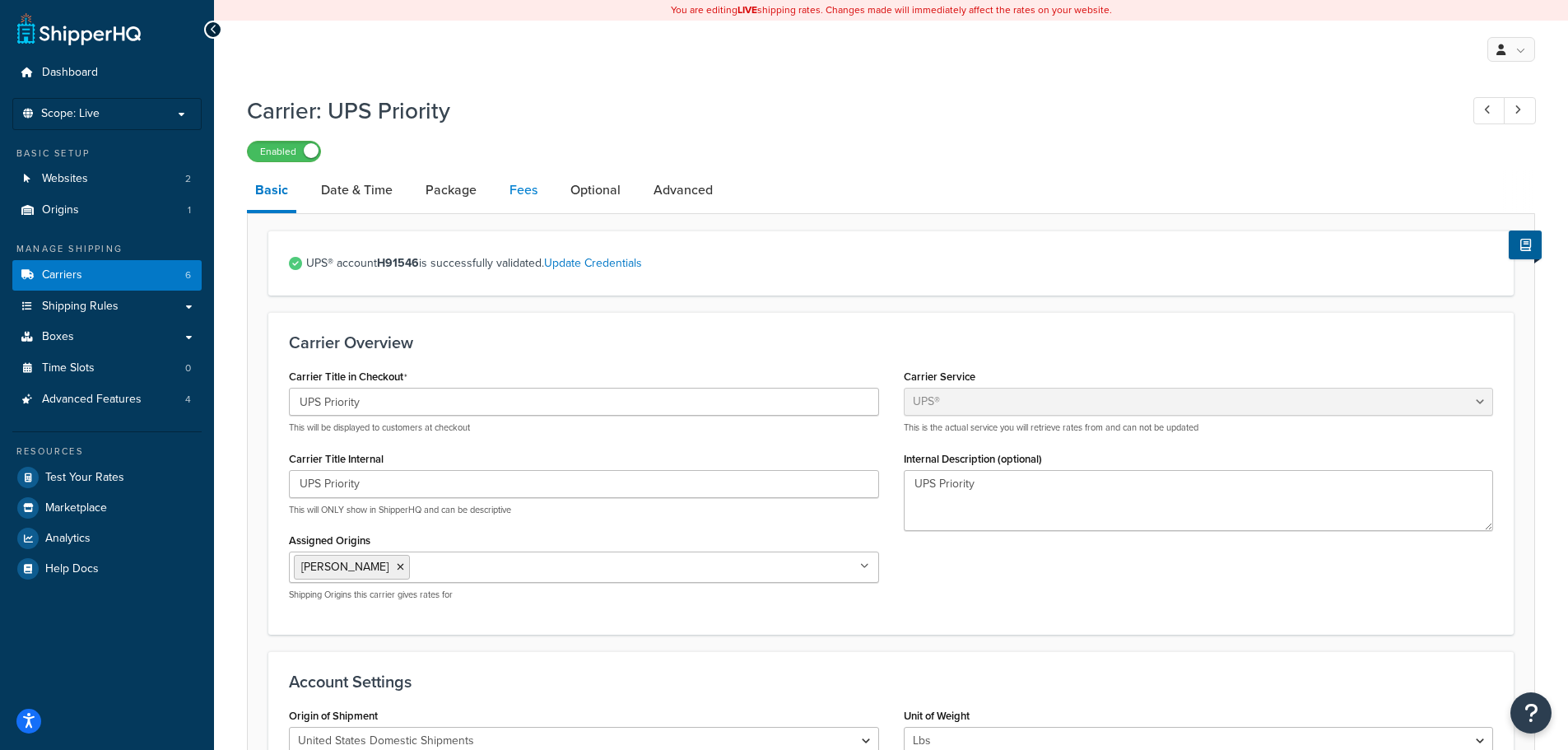
click at [526, 190] on link "Fees" at bounding box center [523, 190] width 44 height 39
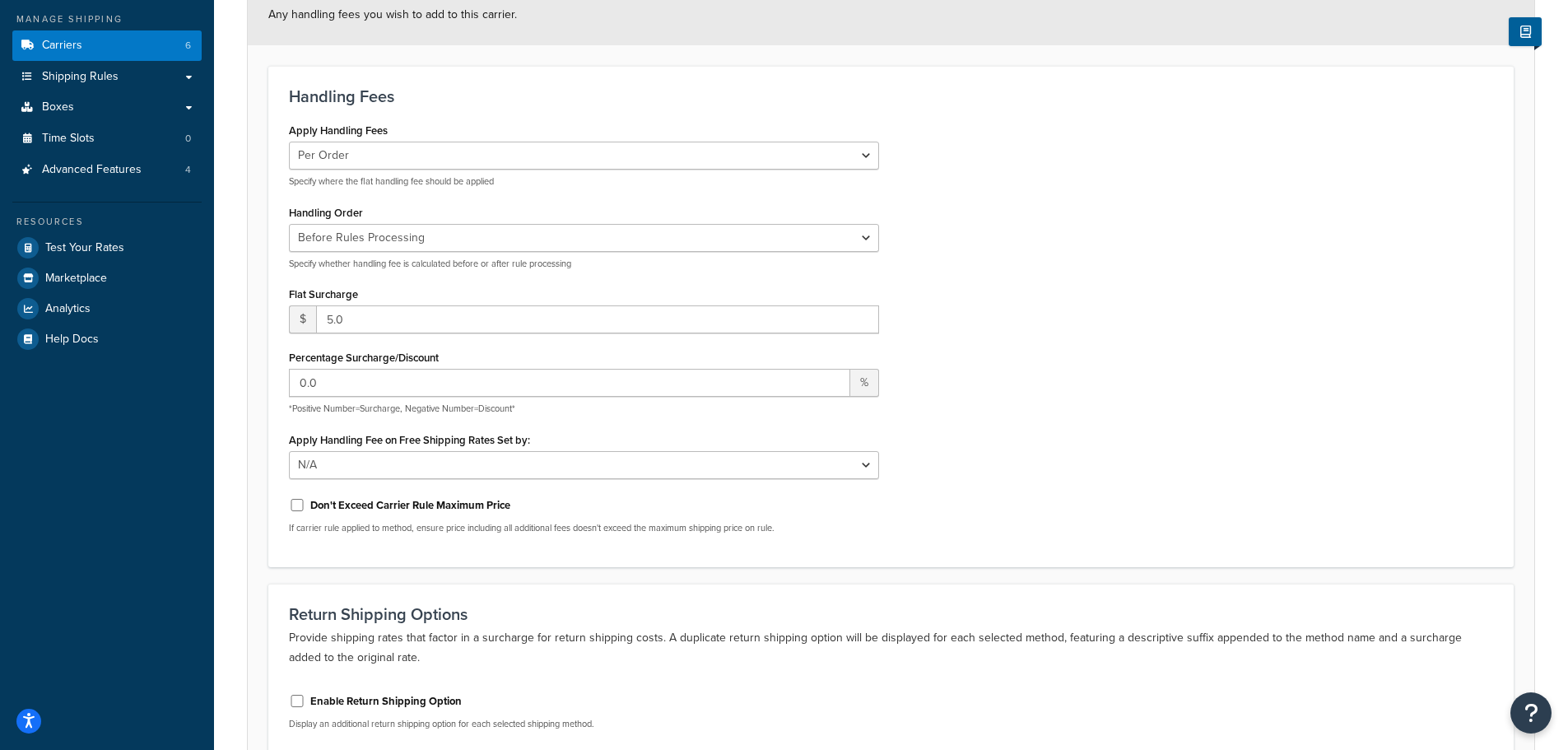
scroll to position [247, 0]
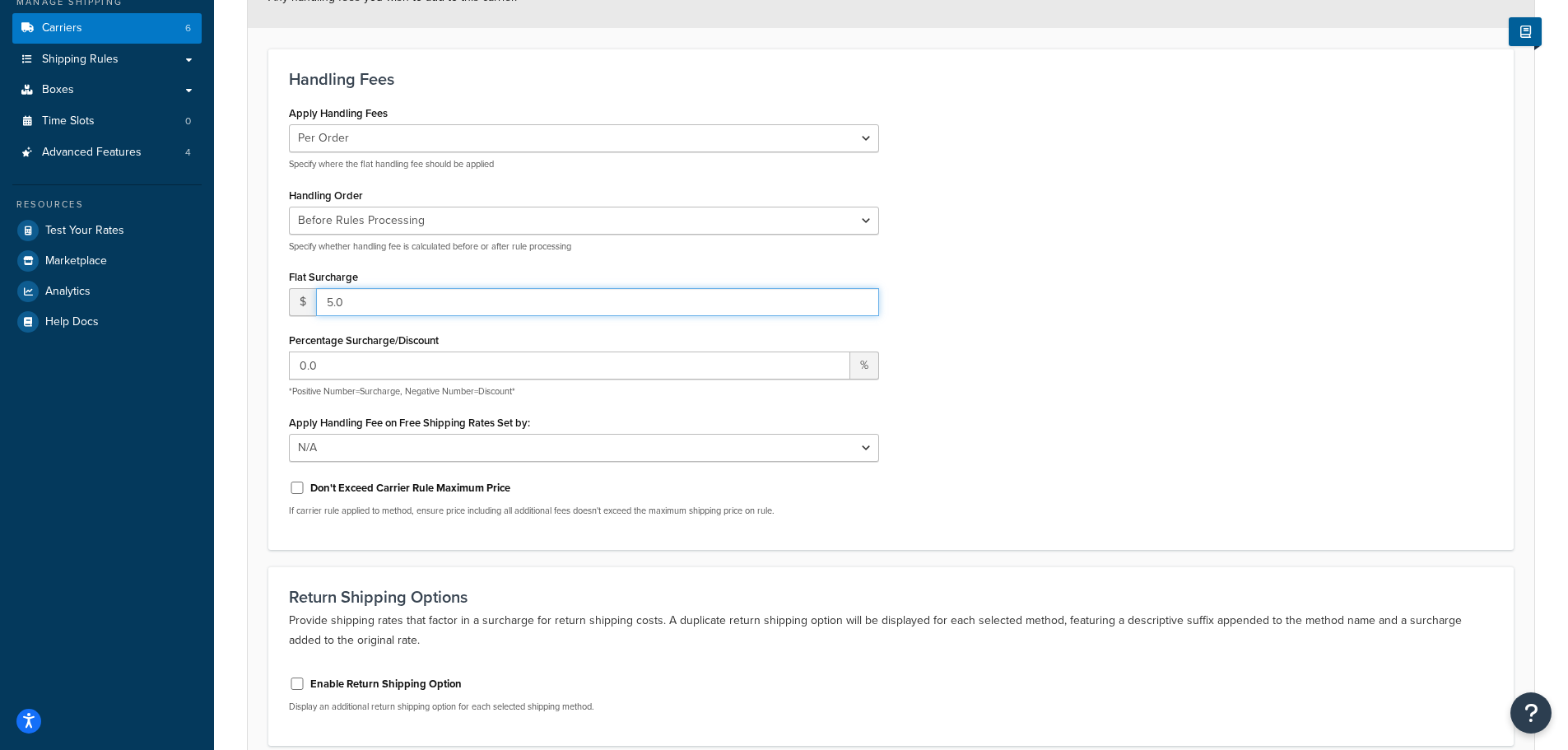
drag, startPoint x: 364, startPoint y: 297, endPoint x: 281, endPoint y: 302, distance: 83.2
click at [281, 302] on div "Apply Handling Fees Per Order Per Item Per Package Specify where the flat handl…" at bounding box center [584, 316] width 615 height 429
type input "0"
click at [1004, 284] on div "Apply Handling Fees Per Order Per Item Per Package Specify where the flat handl…" at bounding box center [890, 316] width 1229 height 429
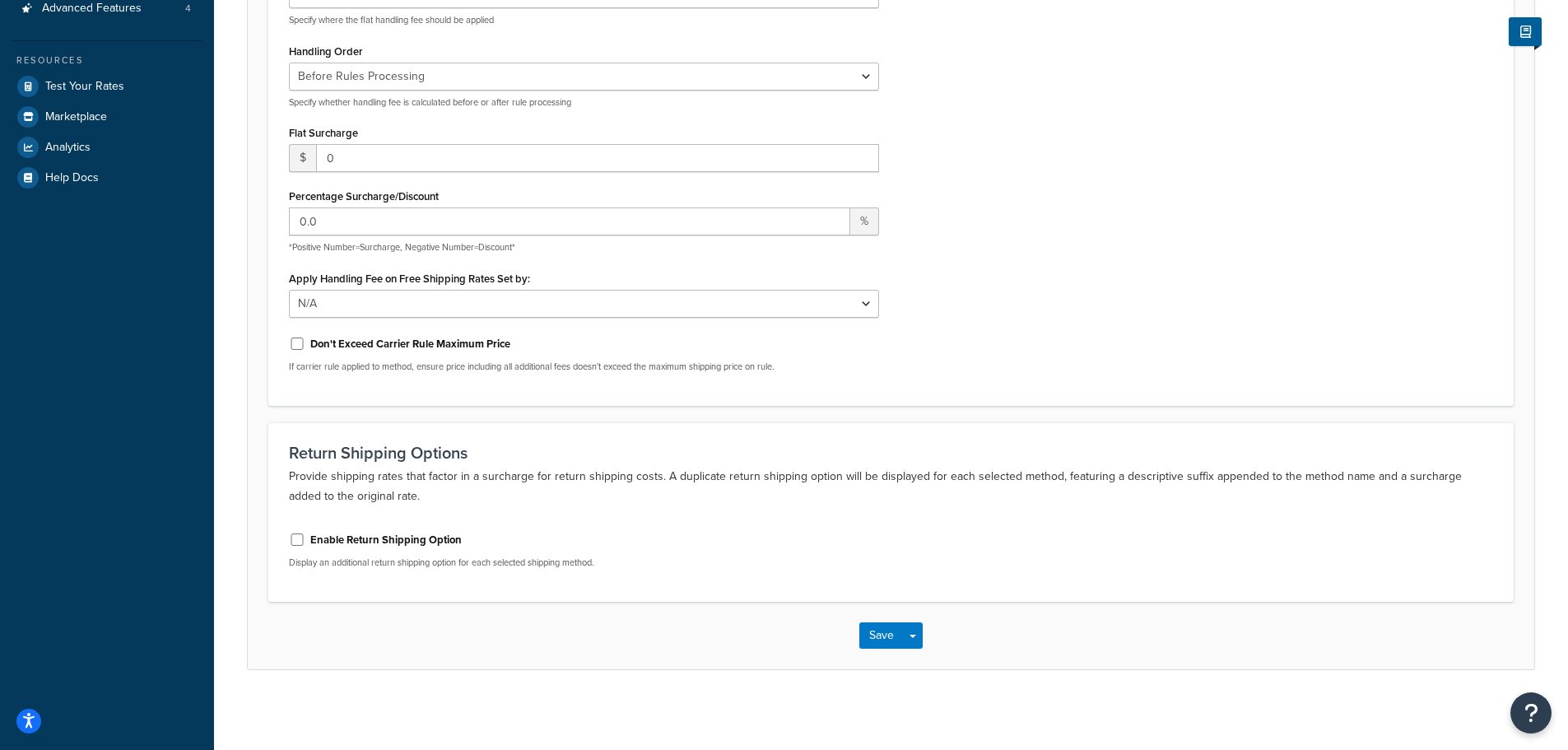
scroll to position [393, 0]
click at [879, 635] on button "Save" at bounding box center [880, 633] width 44 height 27
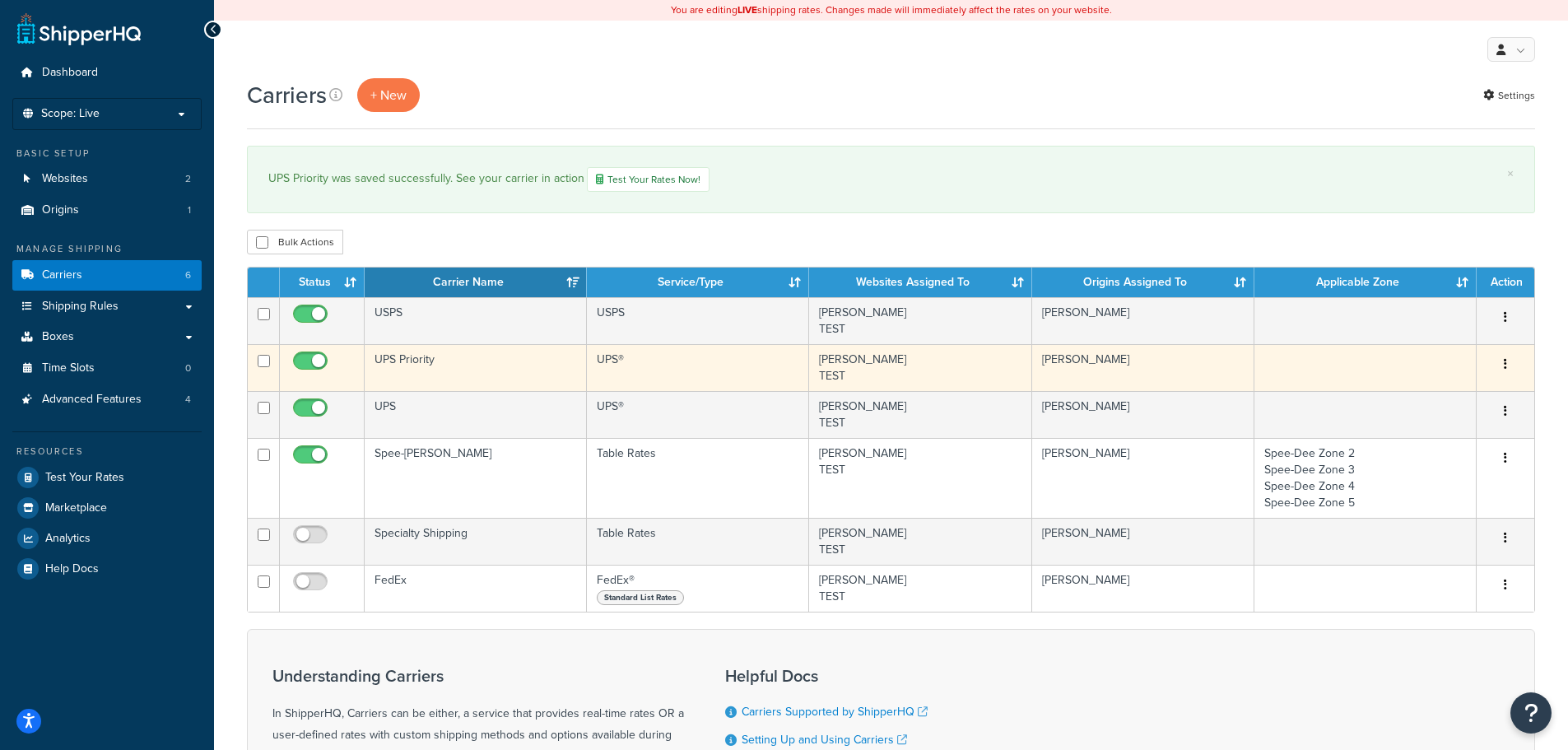
click at [488, 353] on td "UPS Priority" at bounding box center [476, 368] width 222 height 47
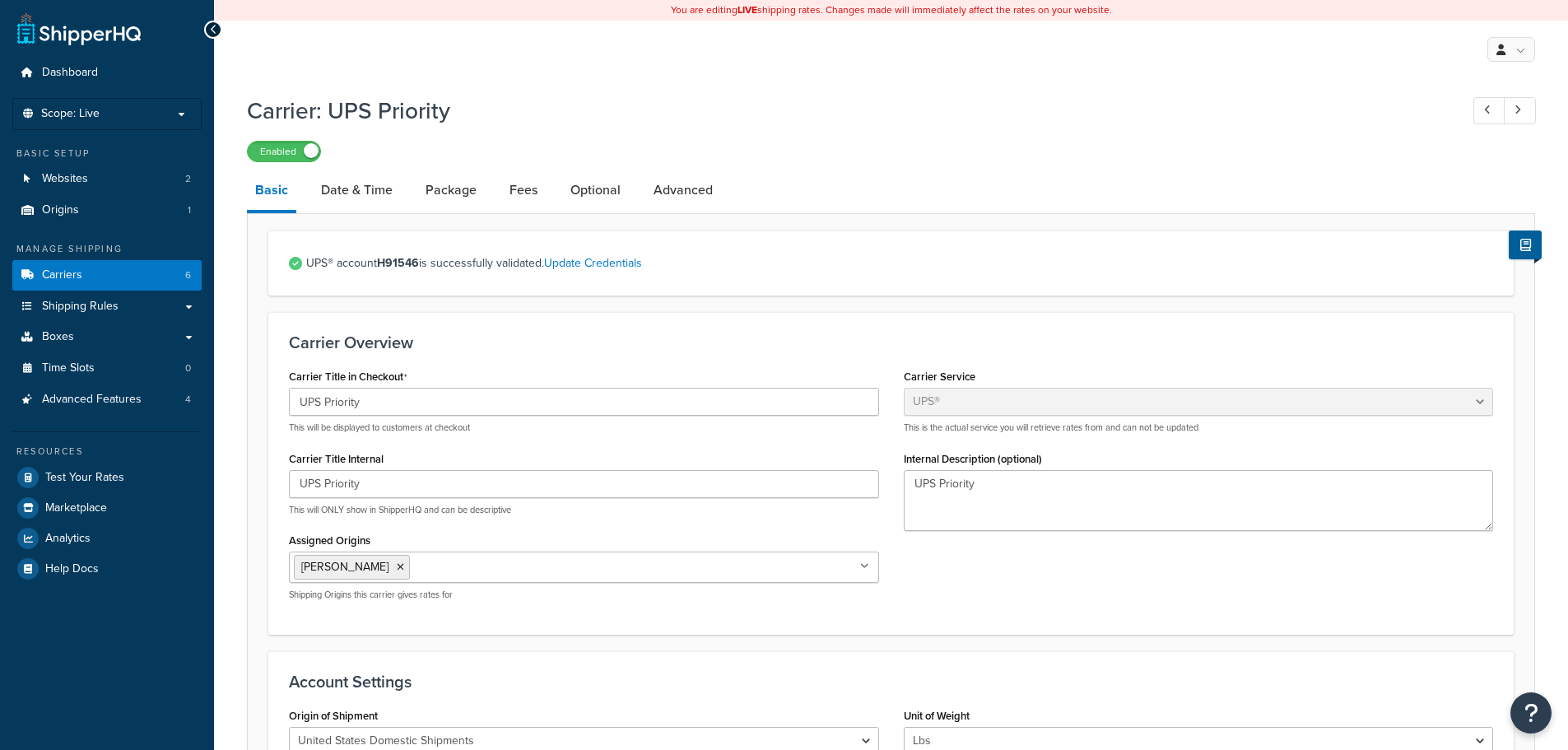
select select "ups"
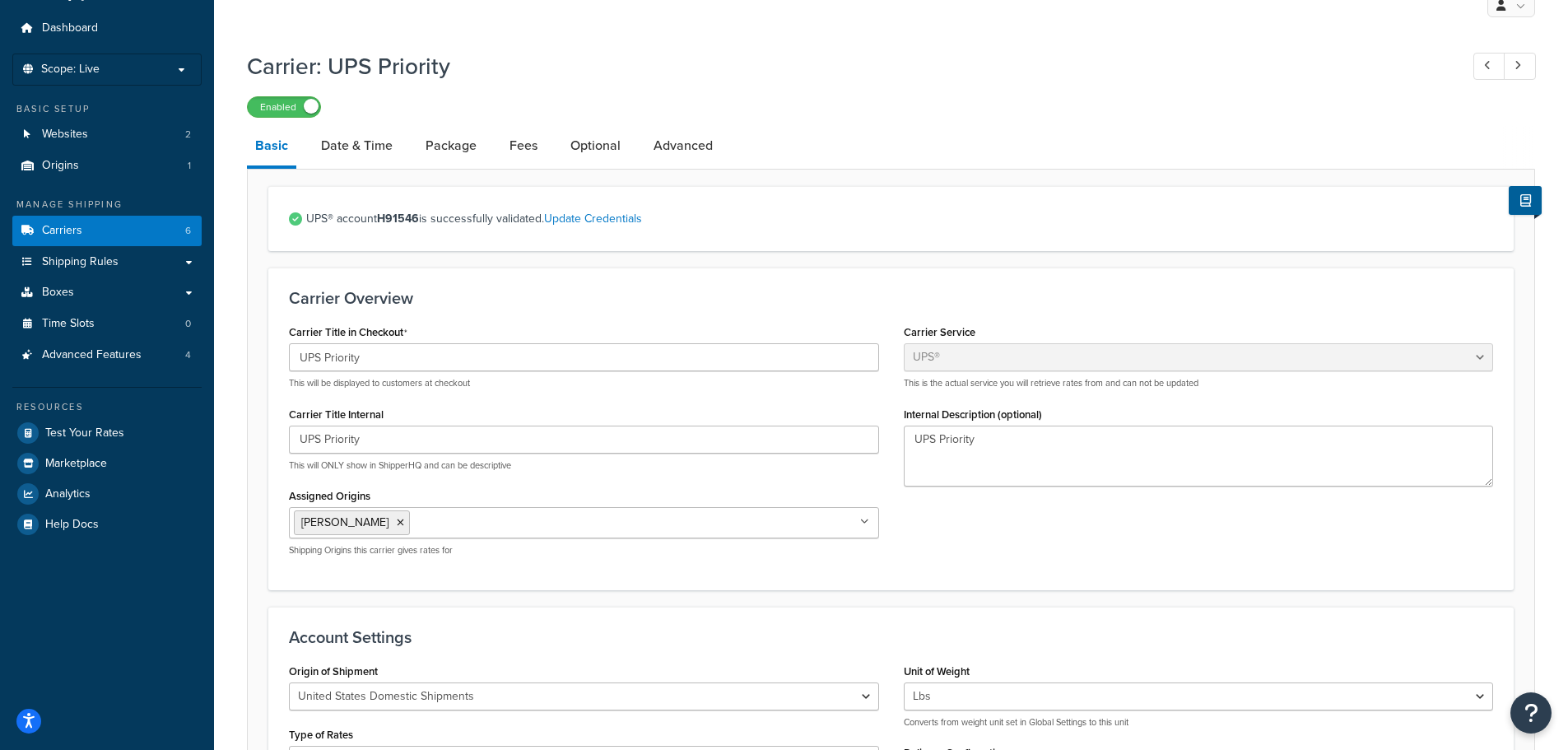
scroll to position [83, 0]
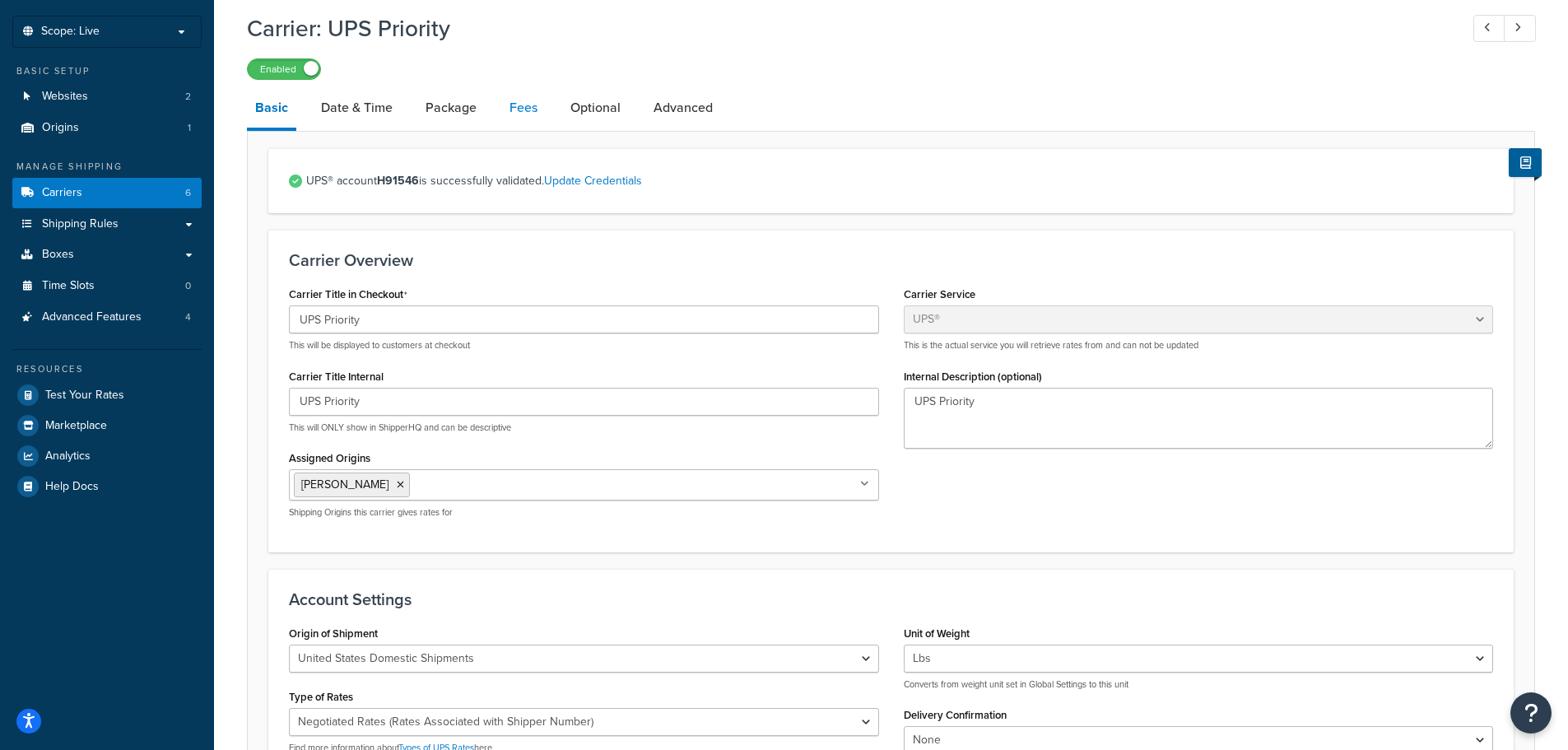
click at [510, 99] on link "Fees" at bounding box center [523, 108] width 44 height 39
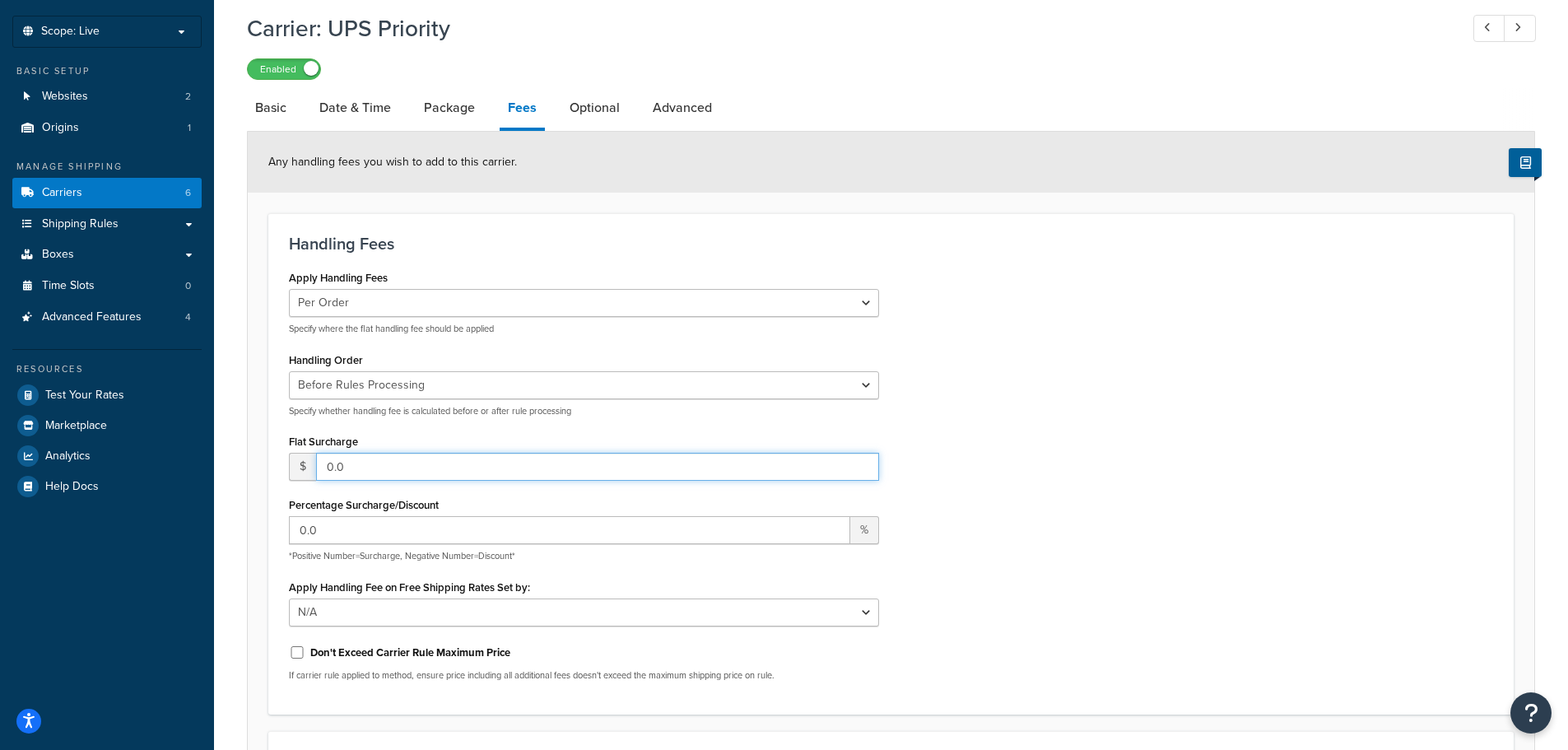
click at [374, 463] on input "0.0" at bounding box center [597, 467] width 563 height 28
drag, startPoint x: 374, startPoint y: 463, endPoint x: 285, endPoint y: 454, distance: 89.5
click at [285, 454] on div "Apply Handling Fees Per Order Per Item Per Package Specify where the flat handl…" at bounding box center [584, 481] width 615 height 429
click at [963, 423] on div "Apply Handling Fees Per Order Per Item Per Package Specify where the flat handl…" at bounding box center [890, 481] width 1229 height 429
drag, startPoint x: 419, startPoint y: 474, endPoint x: 319, endPoint y: 474, distance: 100.0
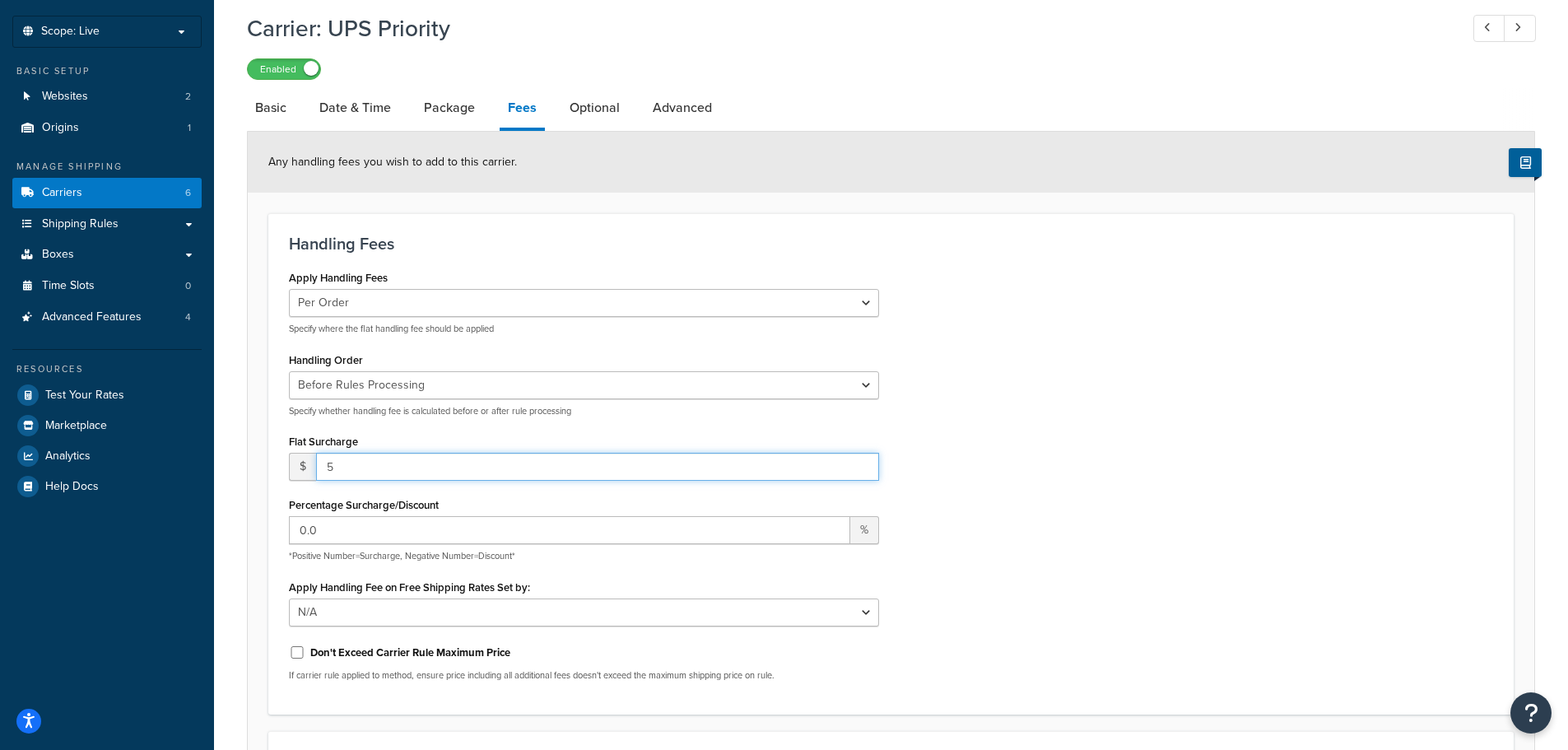
click at [319, 474] on input "5" at bounding box center [597, 467] width 563 height 28
type input "3.00"
click at [1254, 364] on div "Apply Handling Fees Per Order Per Item Per Package Specify where the flat handl…" at bounding box center [890, 481] width 1229 height 429
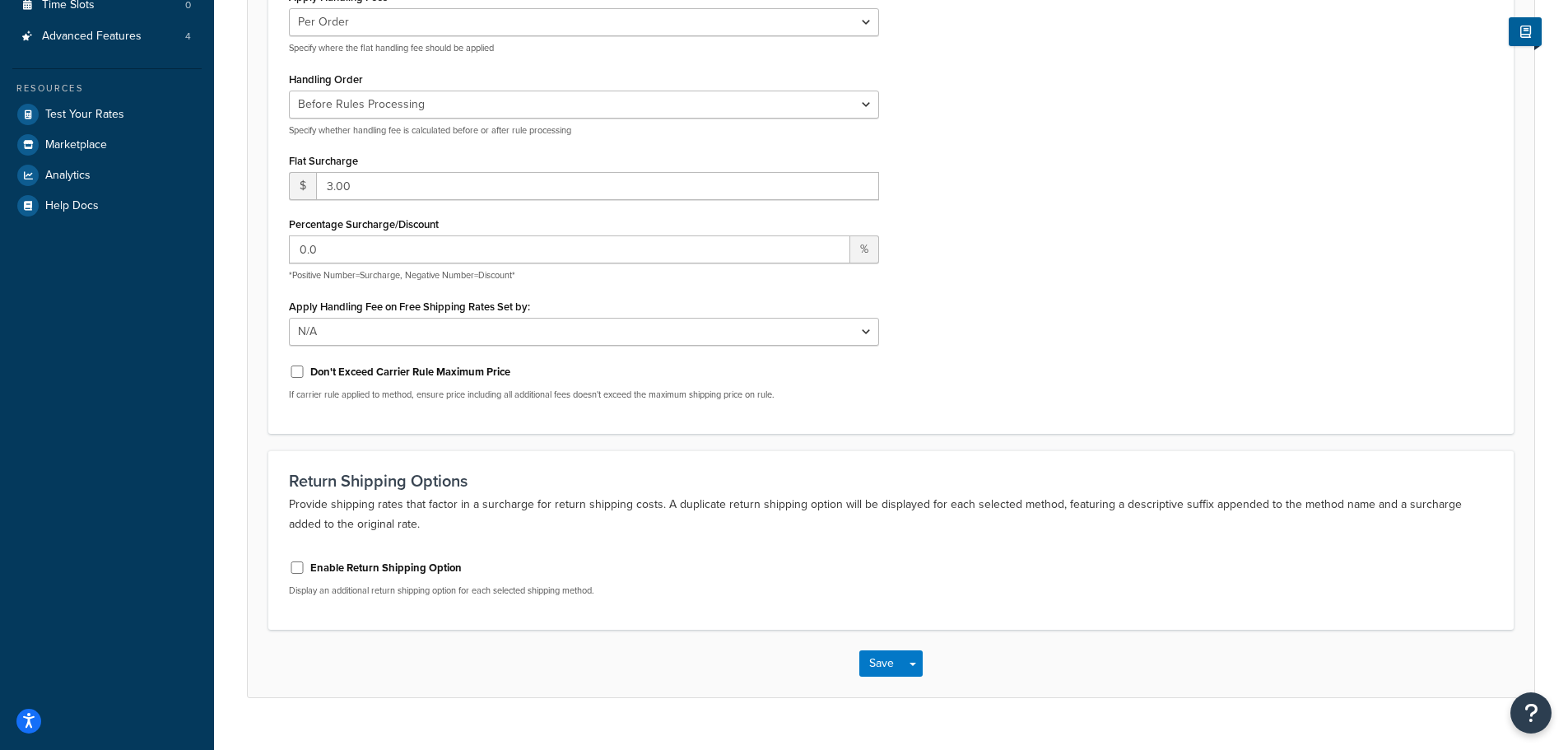
scroll to position [393, 0]
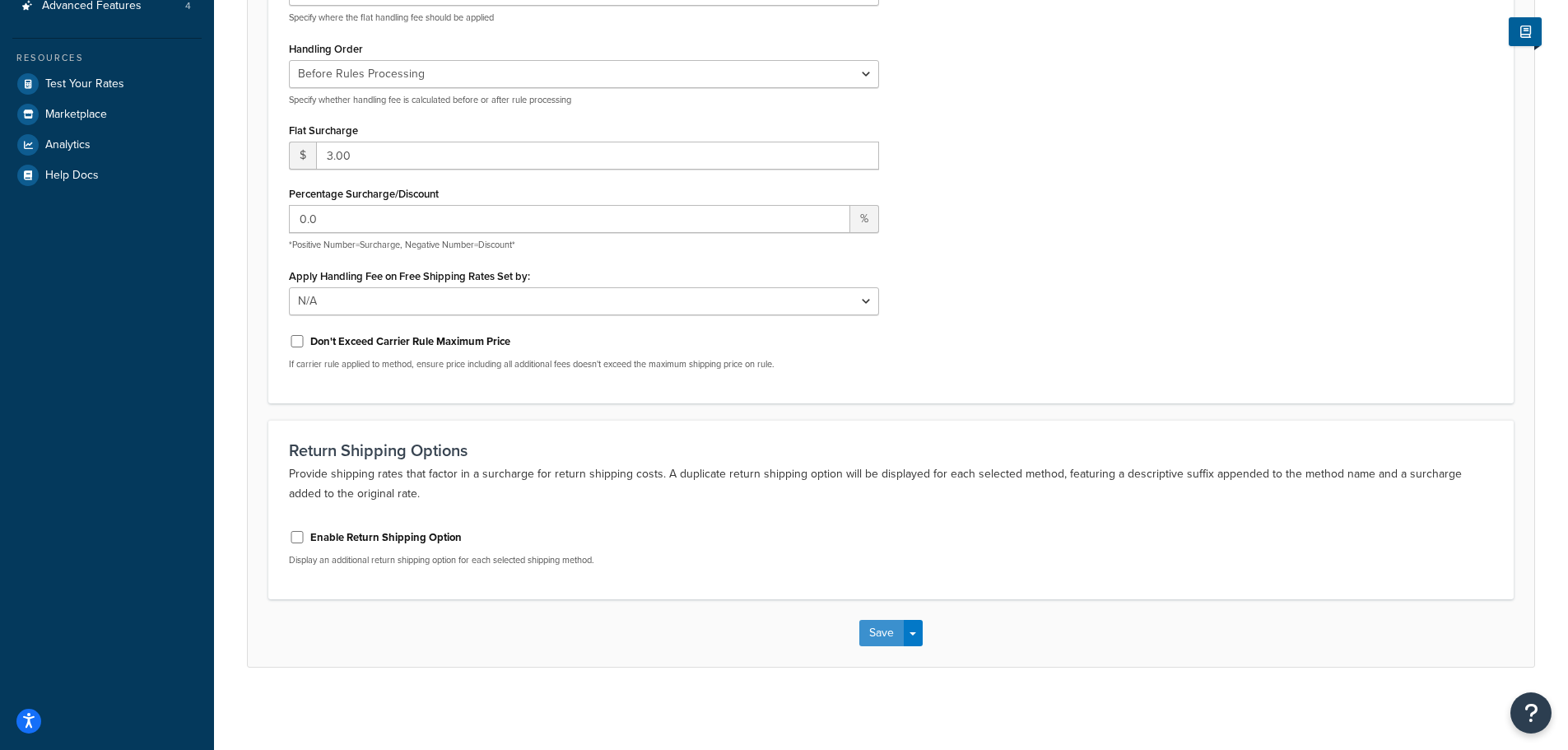
click at [874, 631] on button "Save" at bounding box center [880, 633] width 44 height 27
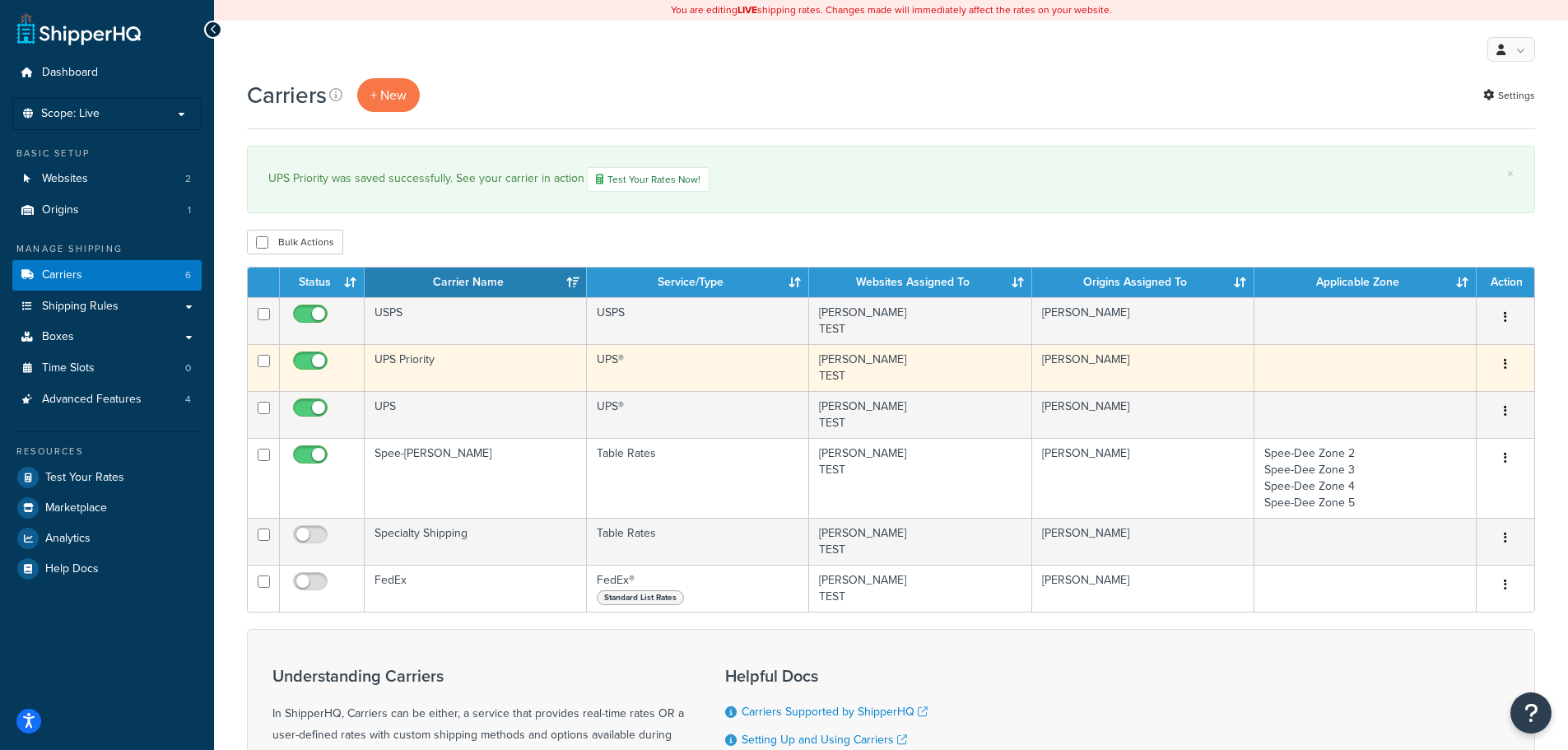
click at [504, 356] on td "UPS Priority" at bounding box center [476, 368] width 222 height 47
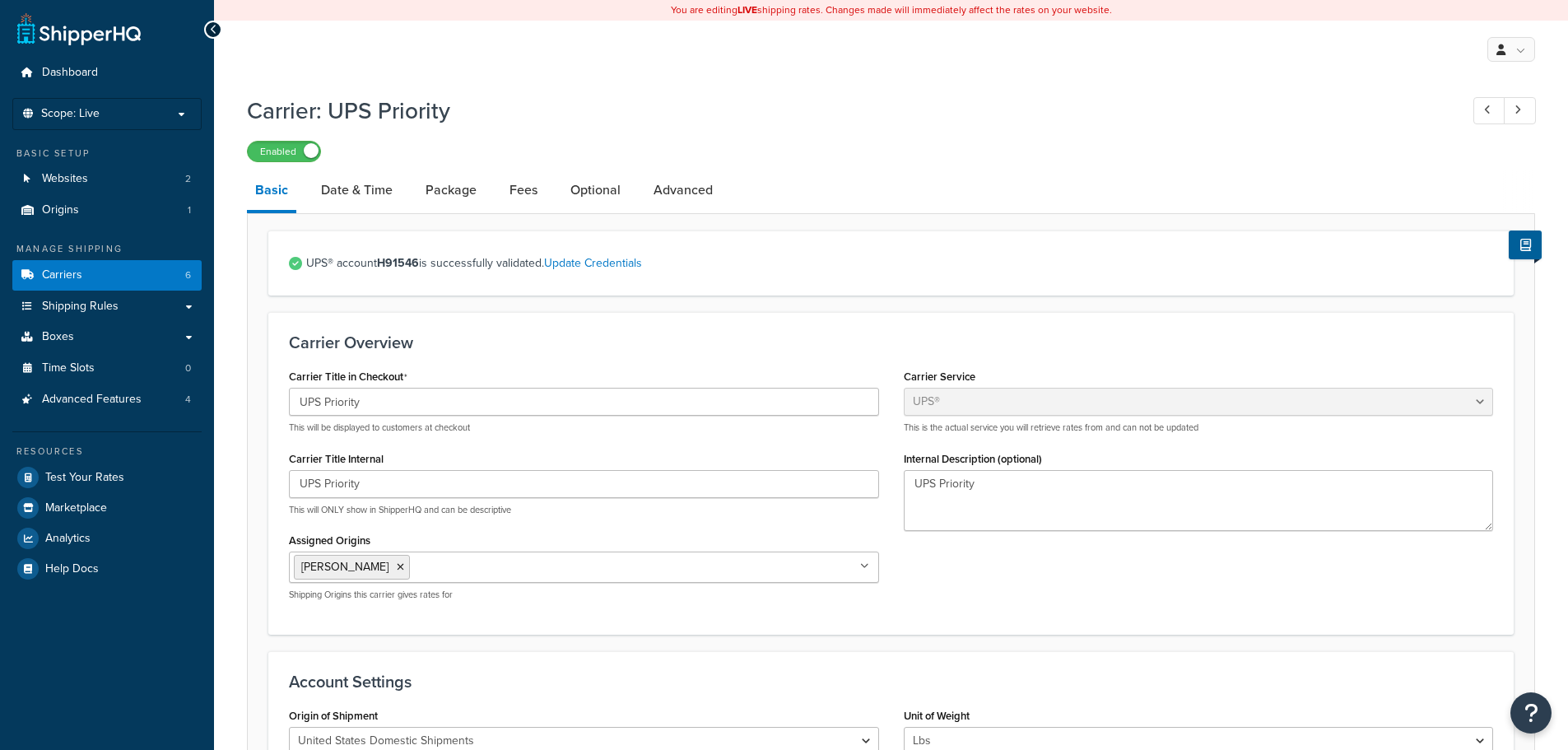
select select "ups"
click at [583, 190] on link "Optional" at bounding box center [595, 190] width 67 height 39
select select "residential"
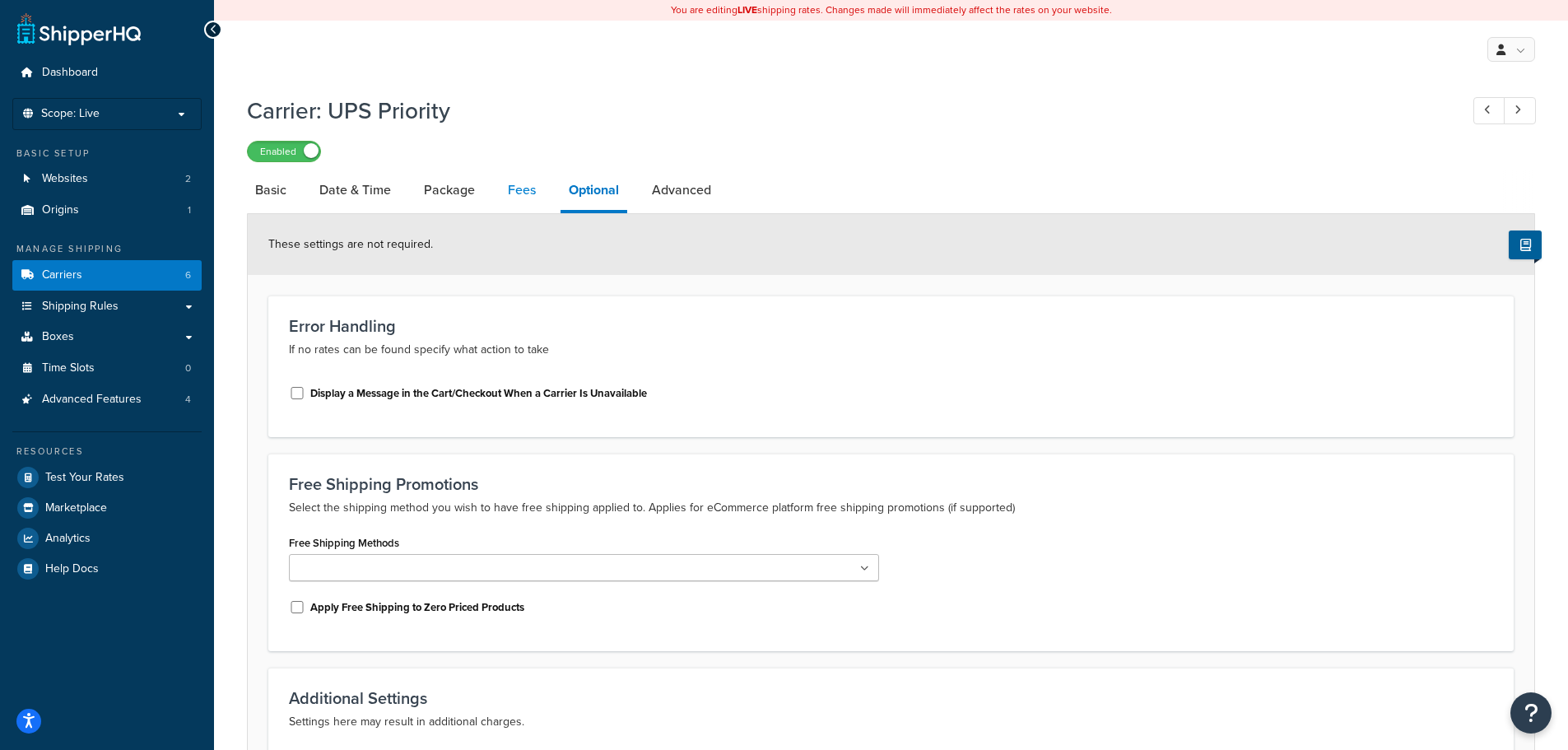
click at [525, 189] on link "Fees" at bounding box center [521, 190] width 44 height 39
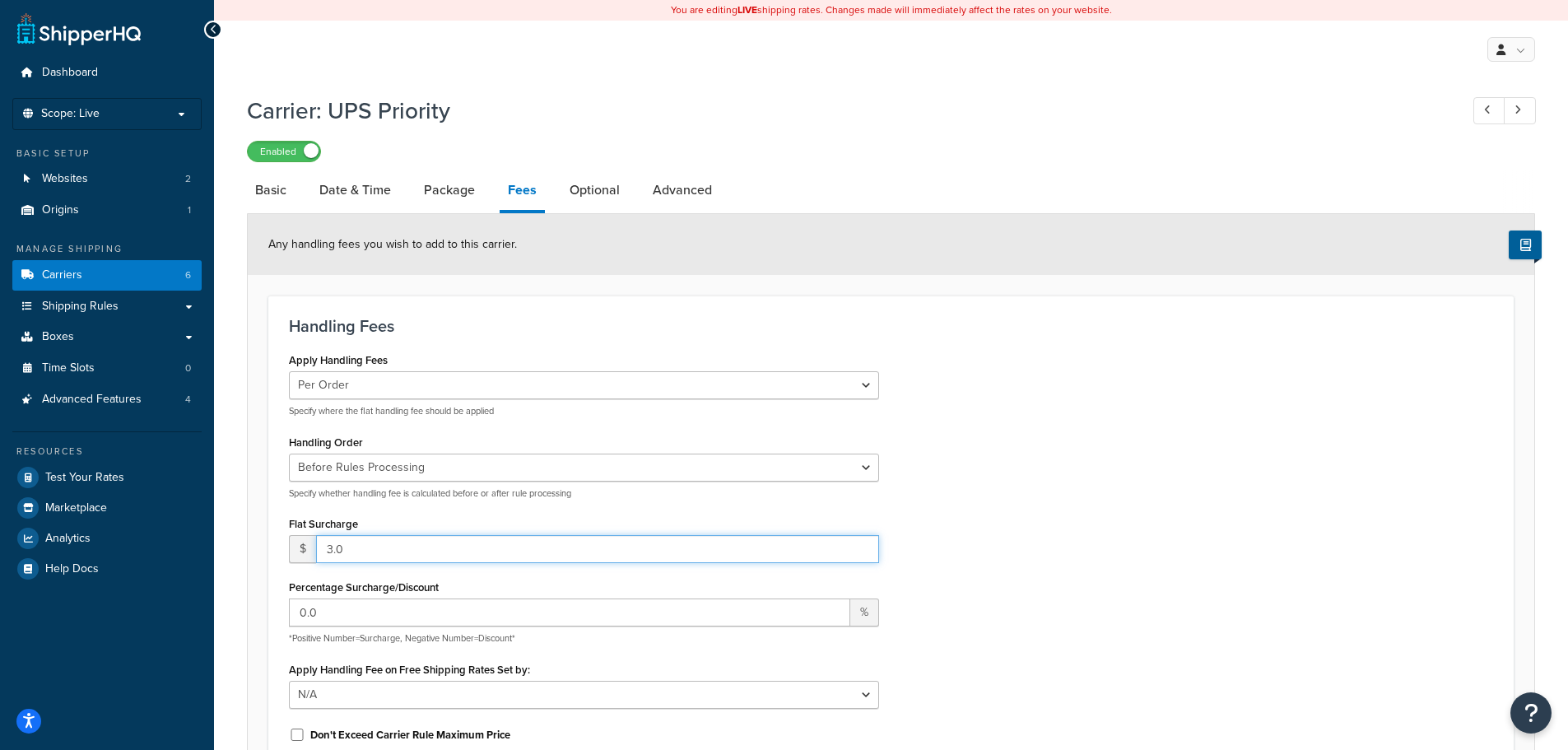
drag, startPoint x: 389, startPoint y: 546, endPoint x: 319, endPoint y: 543, distance: 70.1
click at [319, 543] on input "3.0" at bounding box center [597, 548] width 563 height 28
type input "5.00"
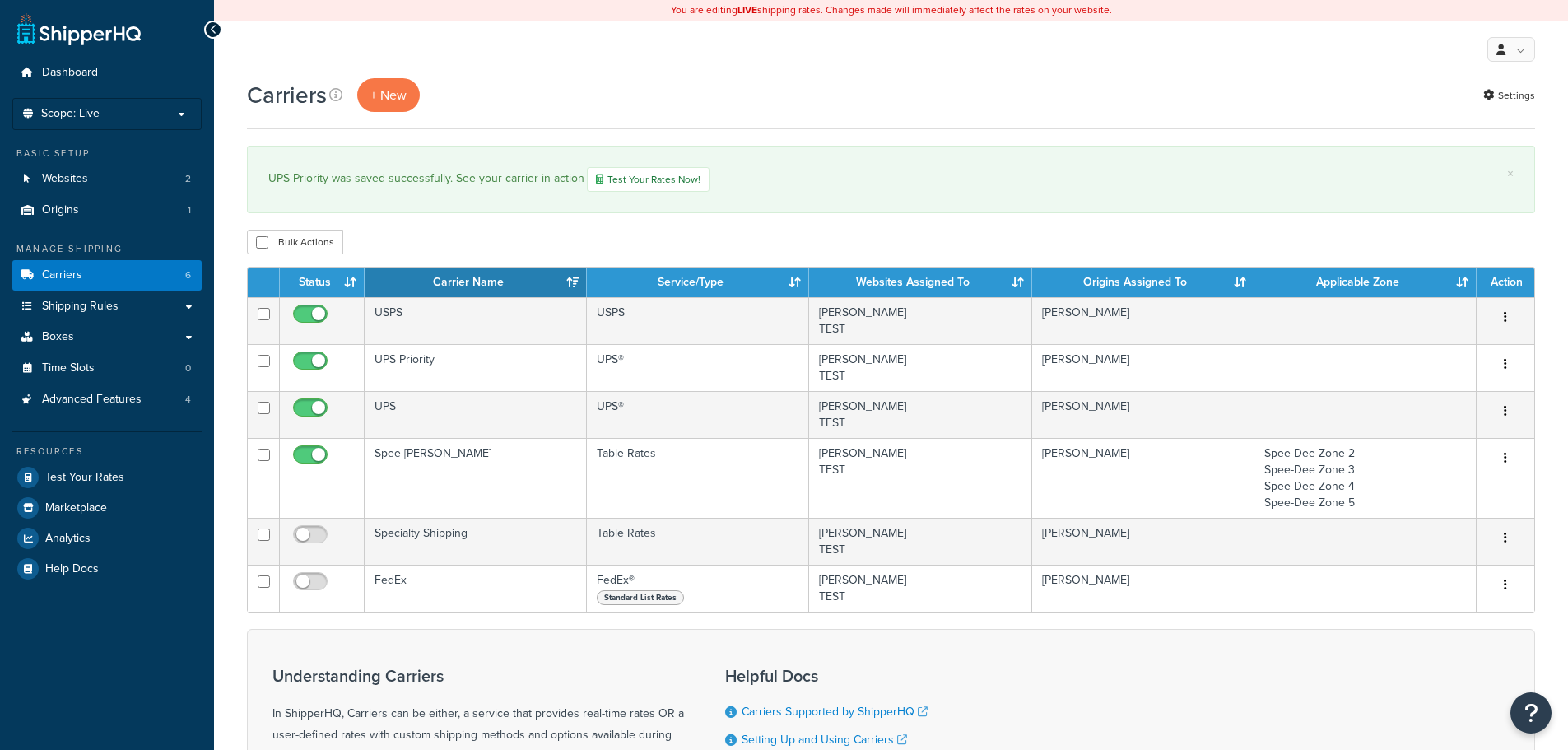
click at [1250, 499] on td "[PERSON_NAME]" at bounding box center [1143, 478] width 222 height 80
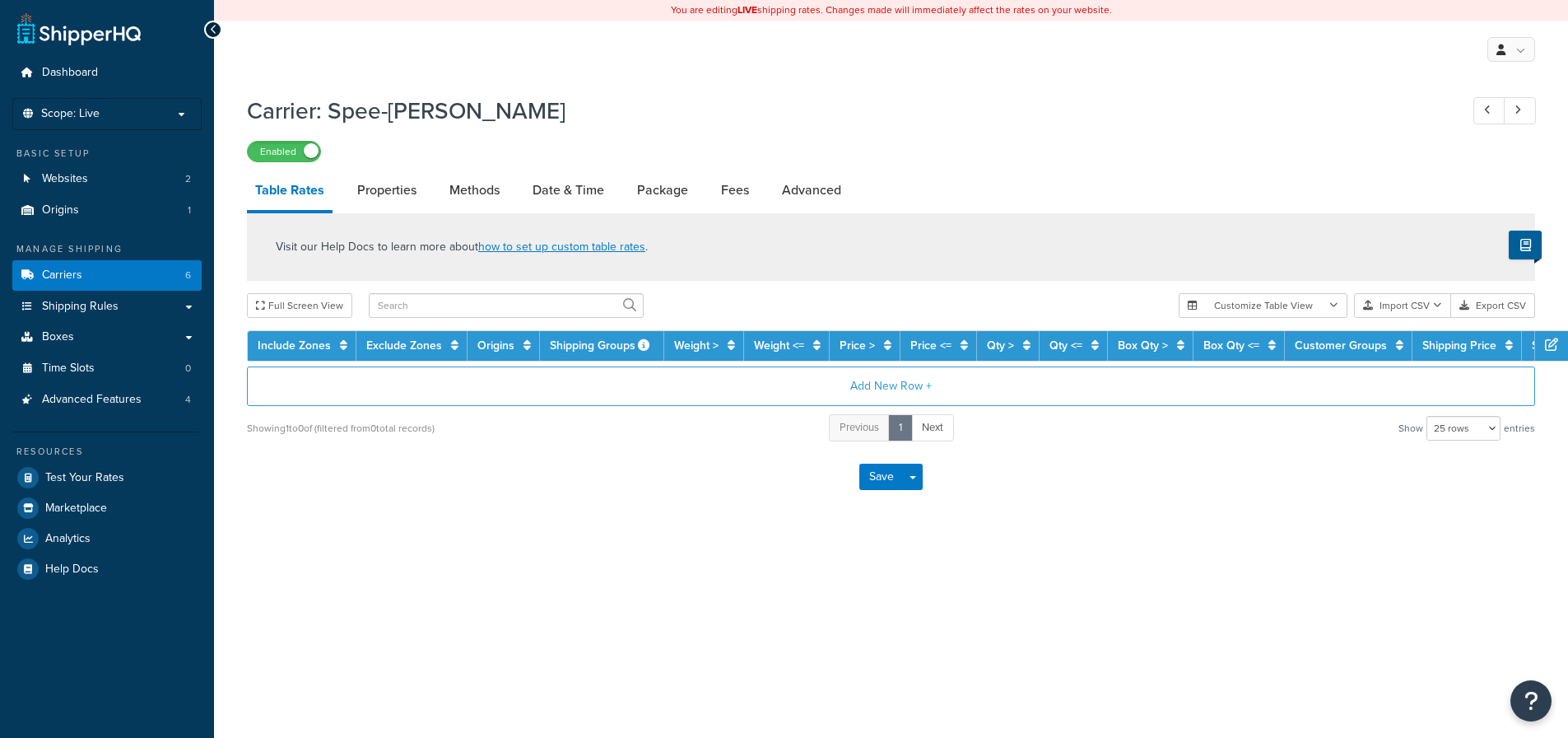
select select "25"
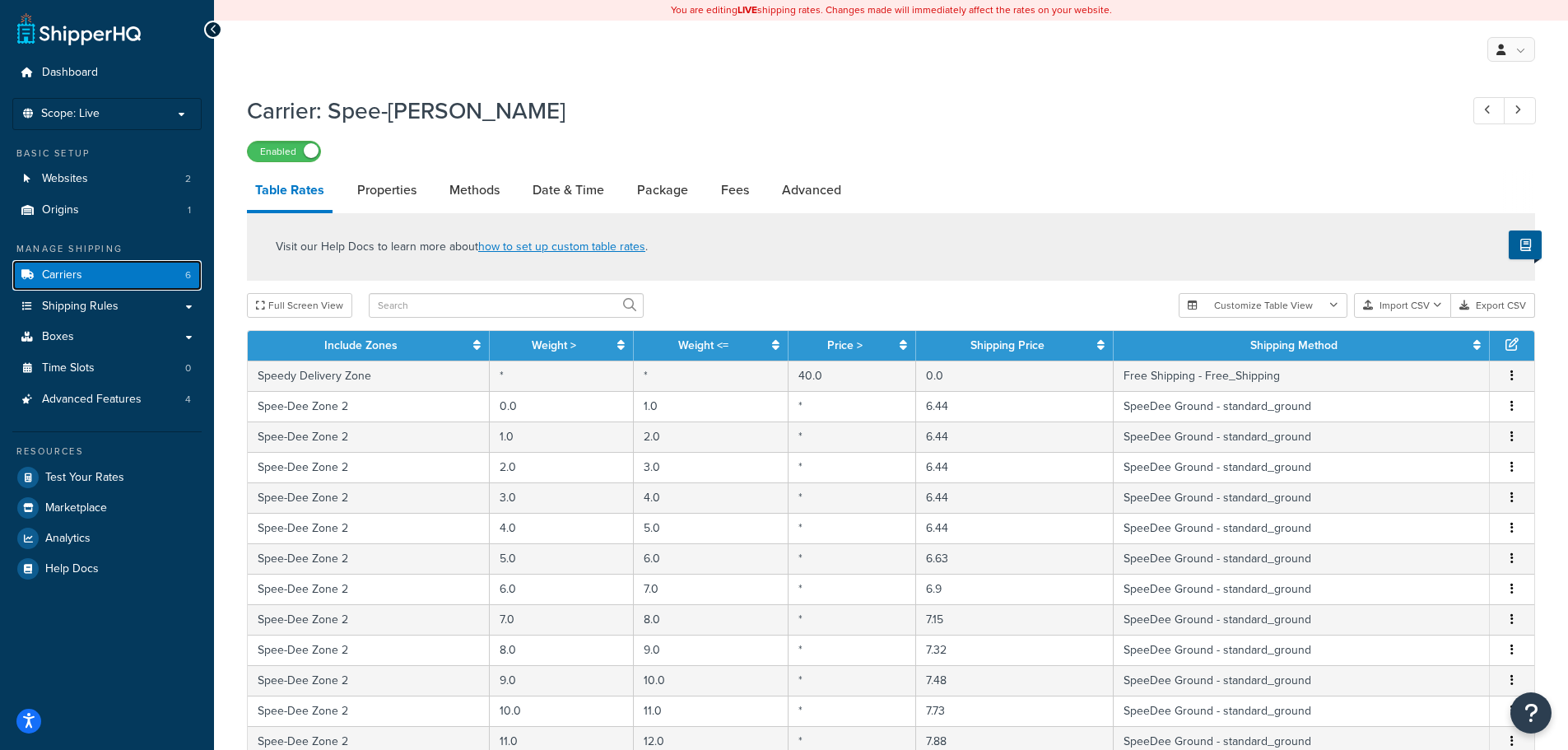
click at [138, 274] on link "Carriers 6" at bounding box center [107, 275] width 190 height 30
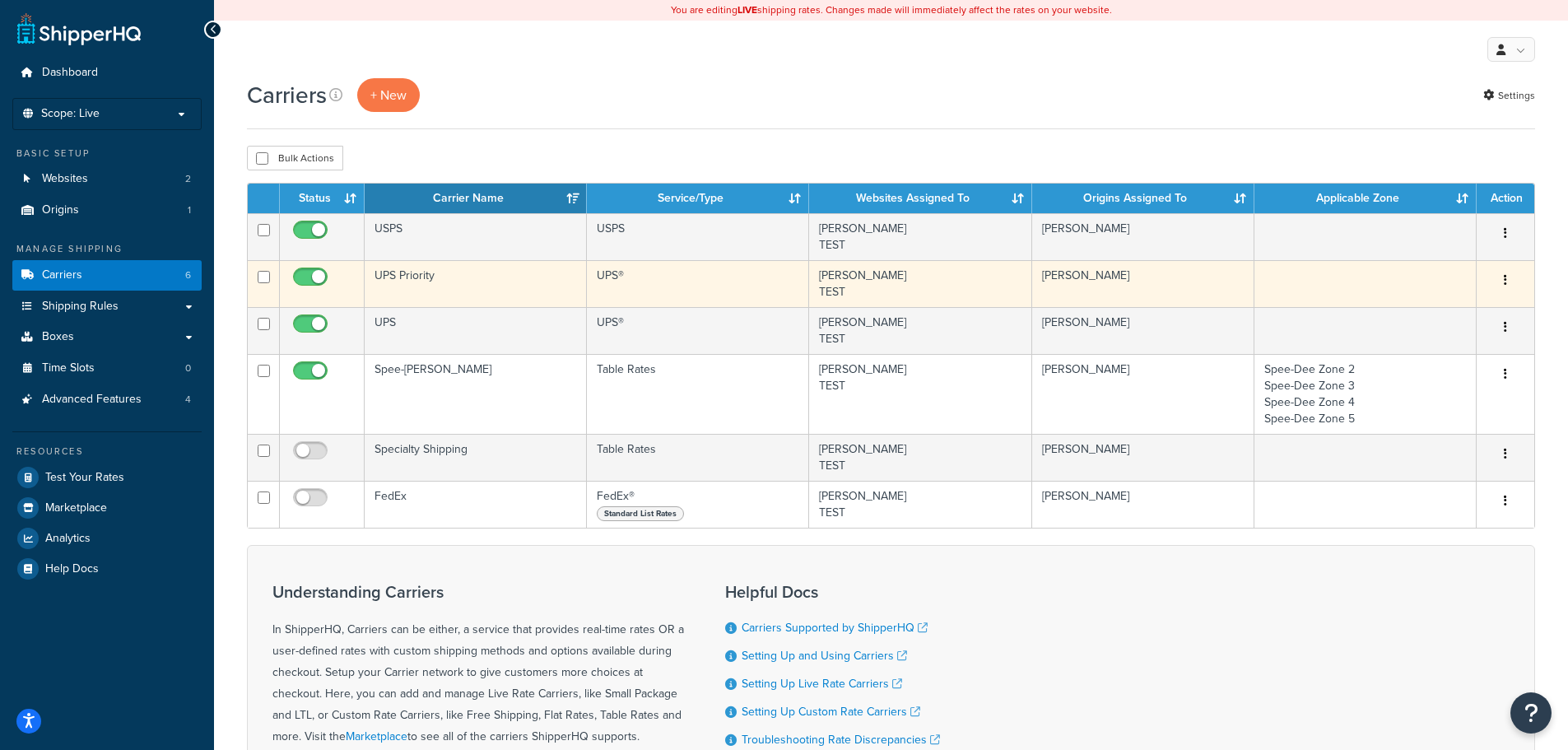
click at [444, 292] on td "UPS Priority" at bounding box center [476, 284] width 222 height 47
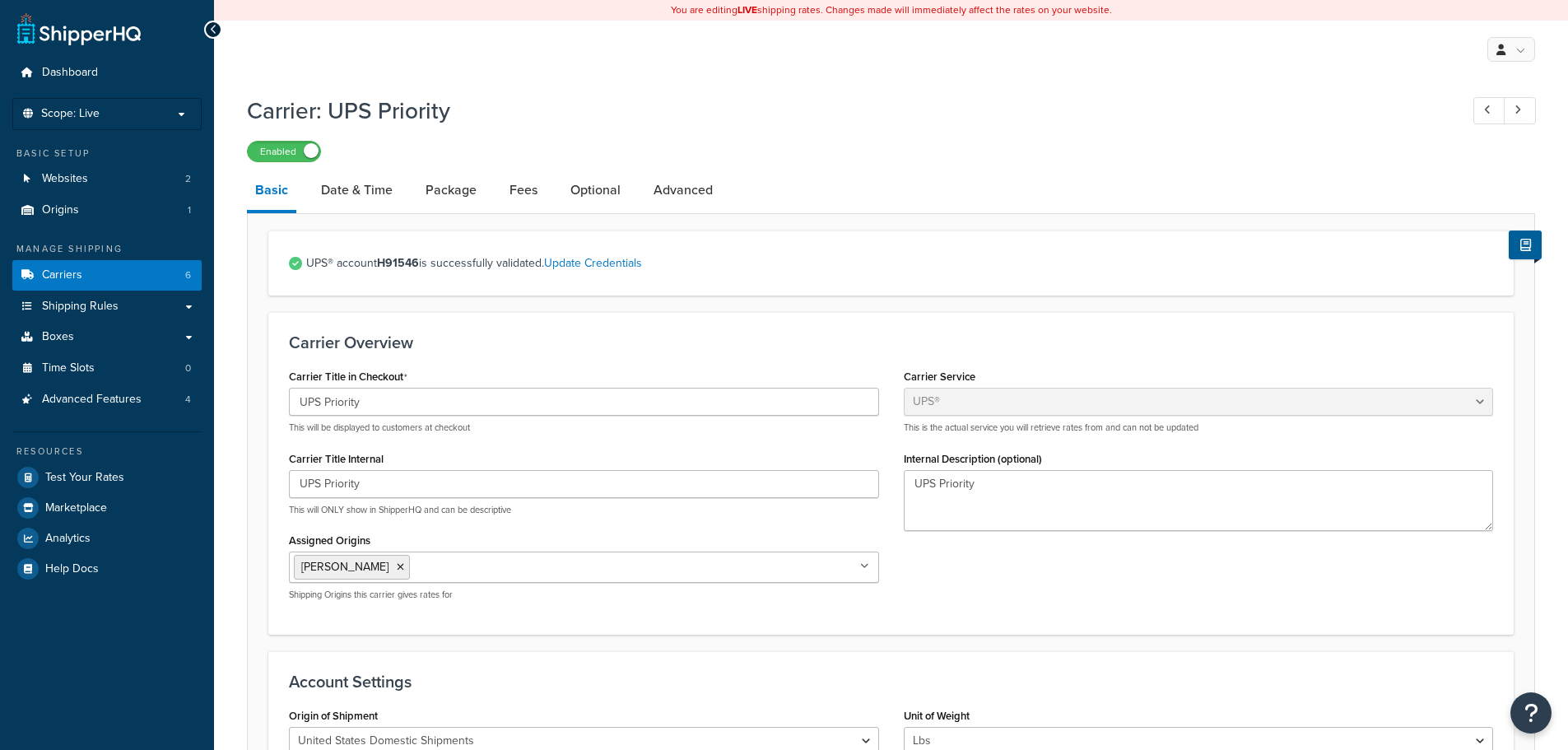
select select "ups"
click at [527, 199] on link "Fees" at bounding box center [523, 190] width 44 height 39
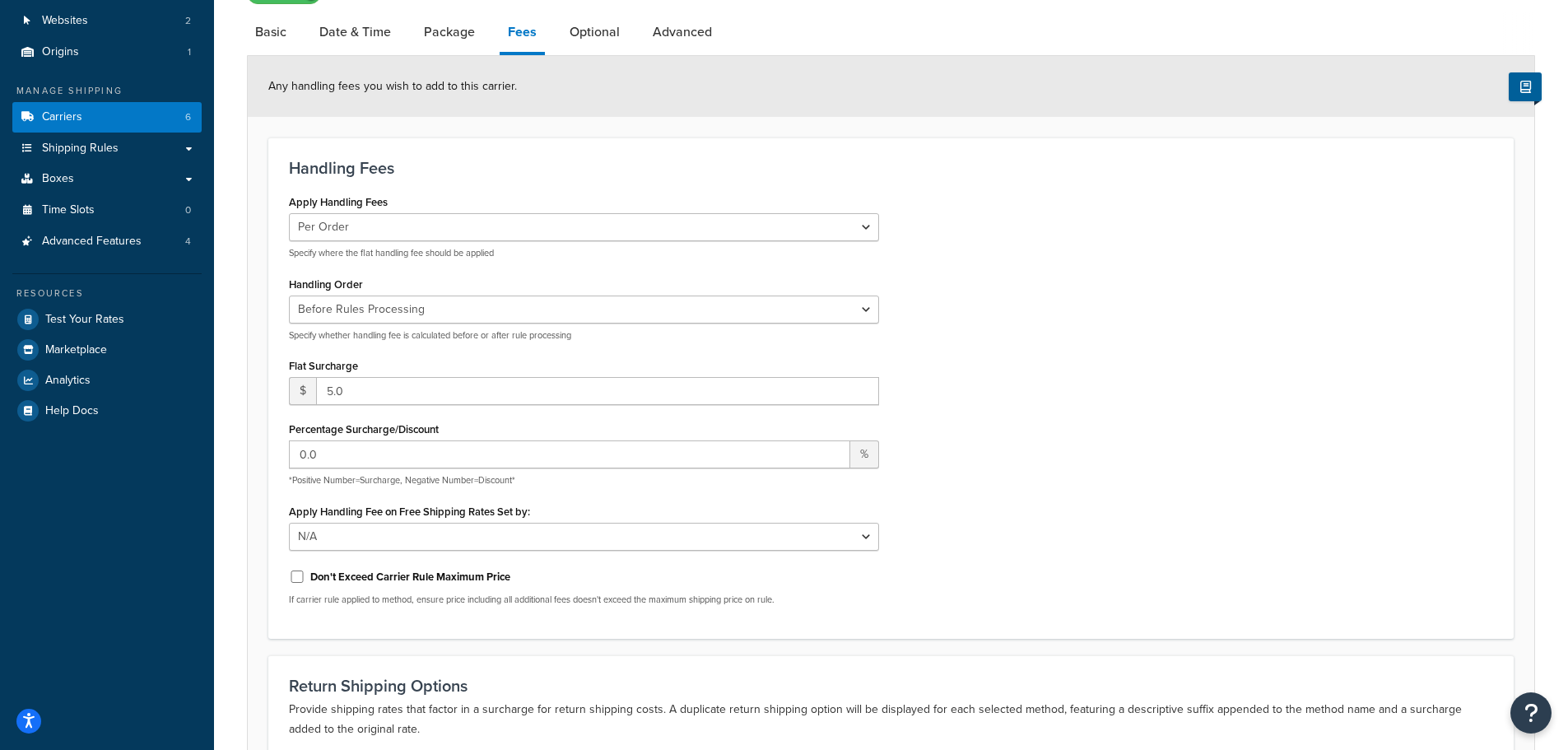
scroll to position [393, 0]
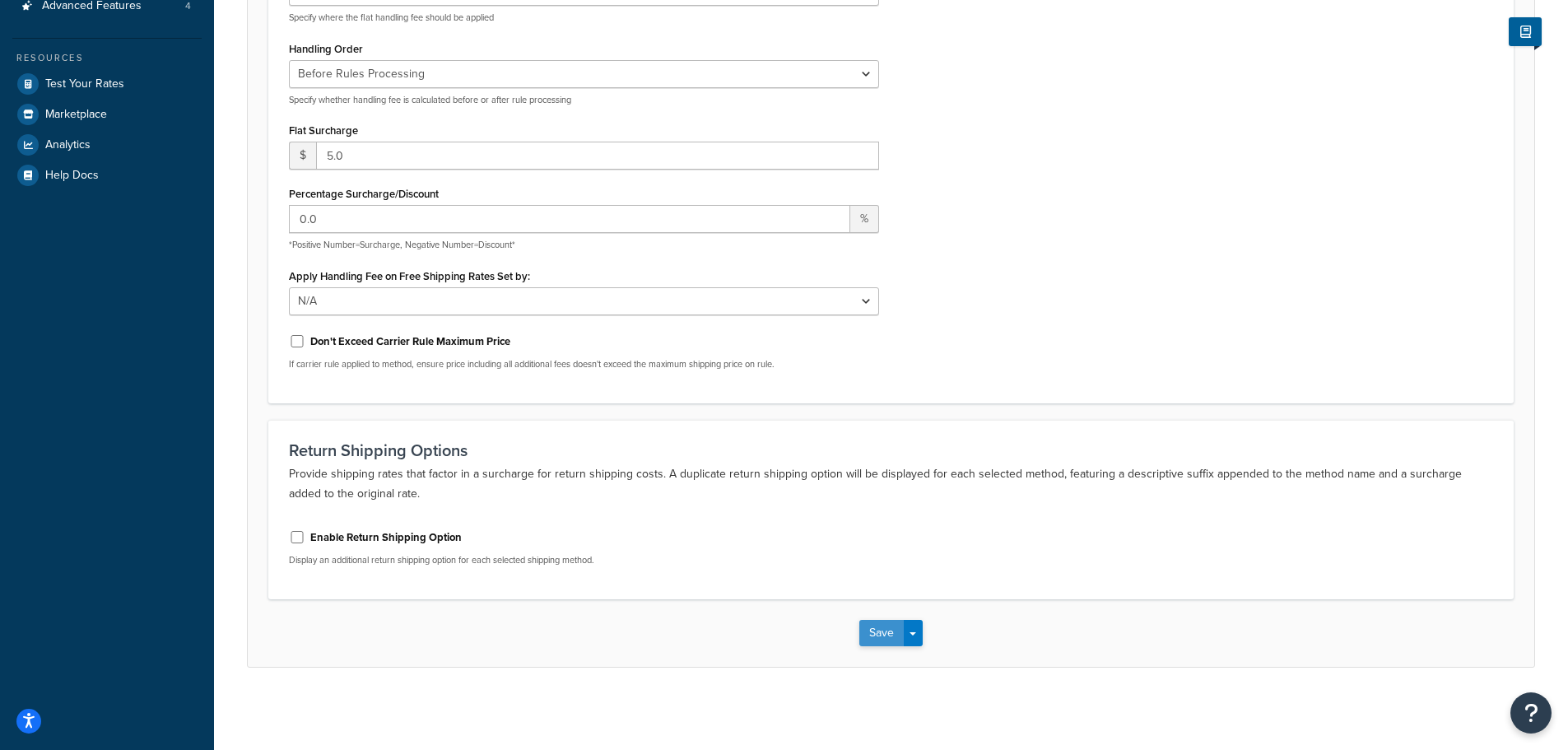
click at [871, 631] on button "Save" at bounding box center [880, 633] width 44 height 27
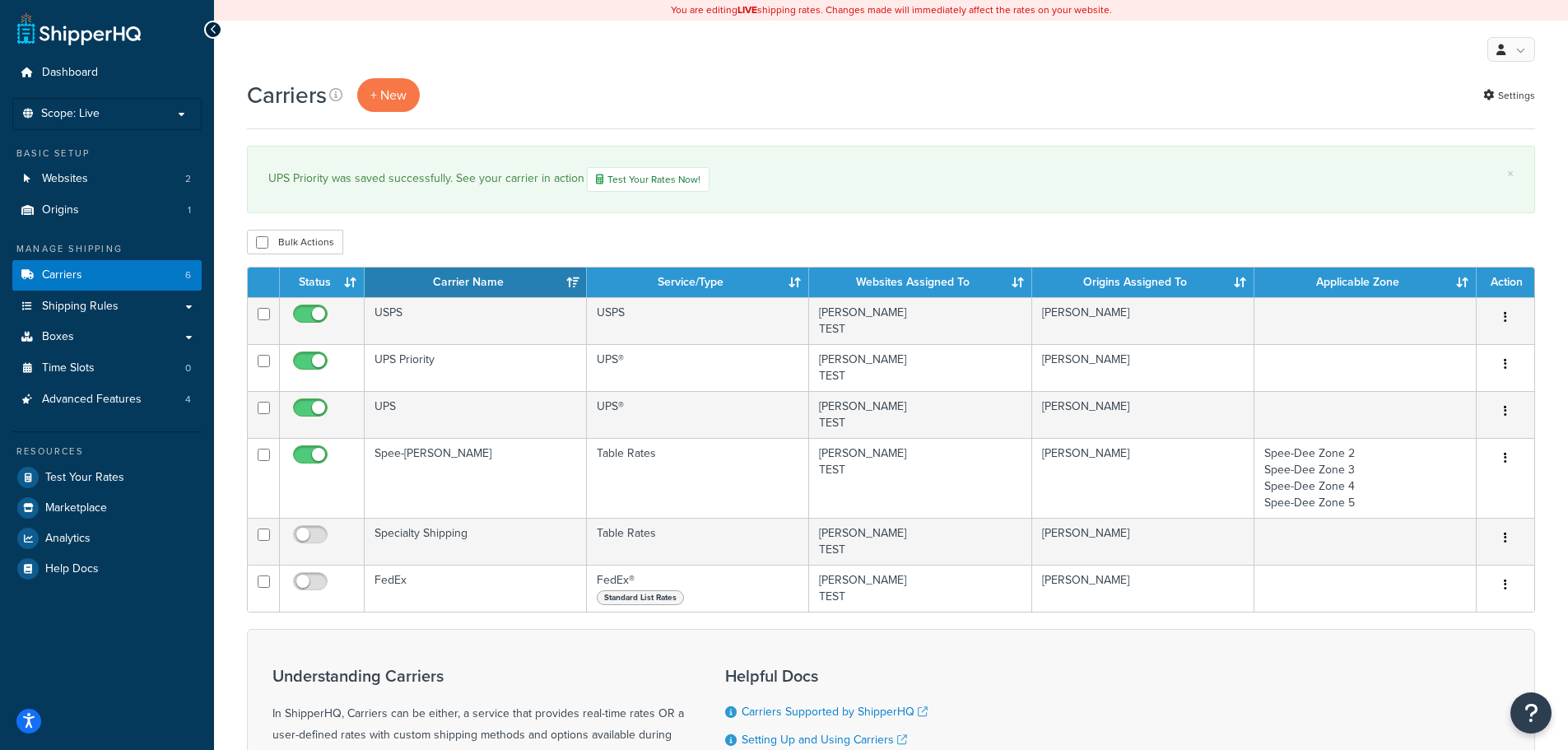
click at [901, 105] on div "Carriers + New Settings" at bounding box center [890, 95] width 1288 height 33
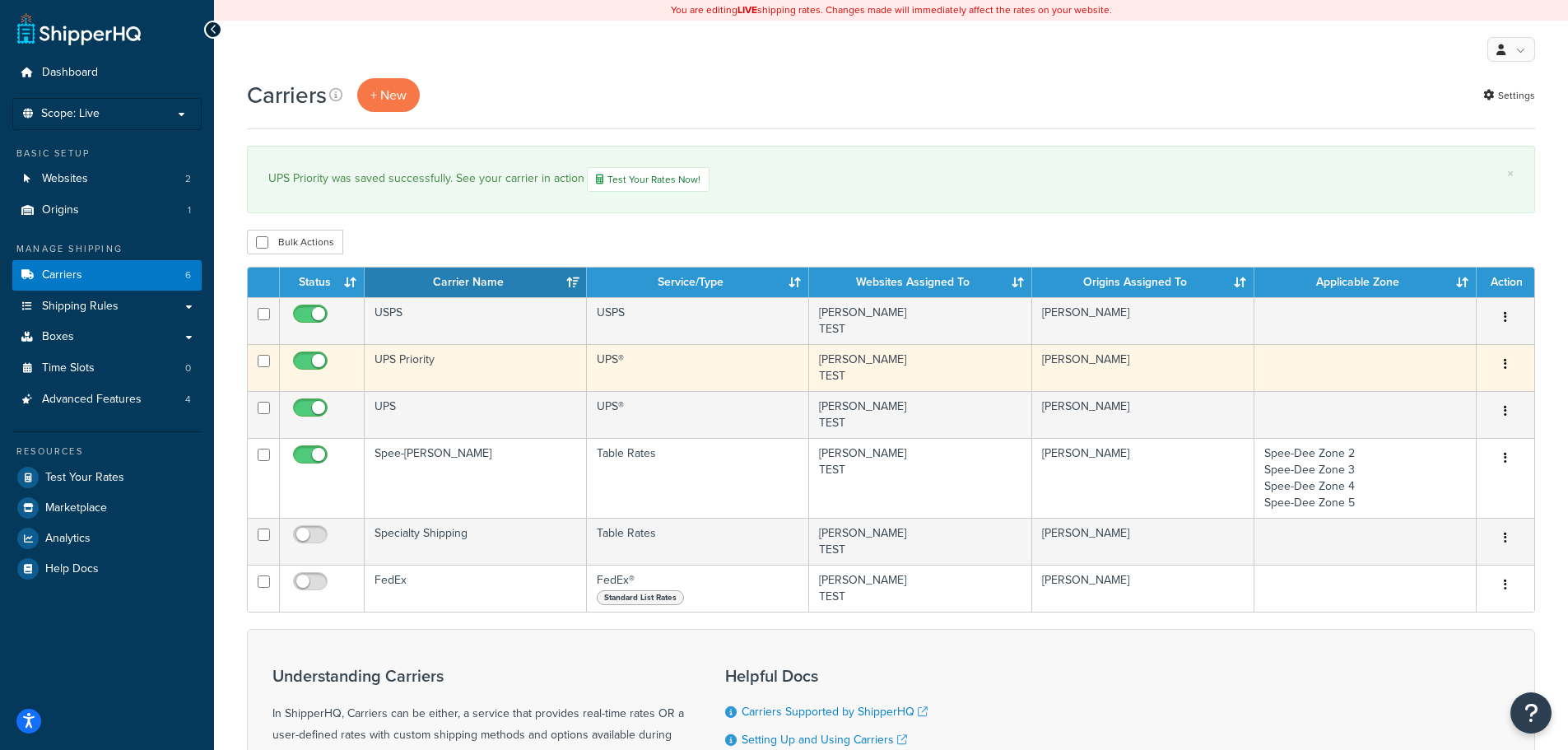
click at [466, 363] on td "UPS Priority" at bounding box center [476, 368] width 222 height 47
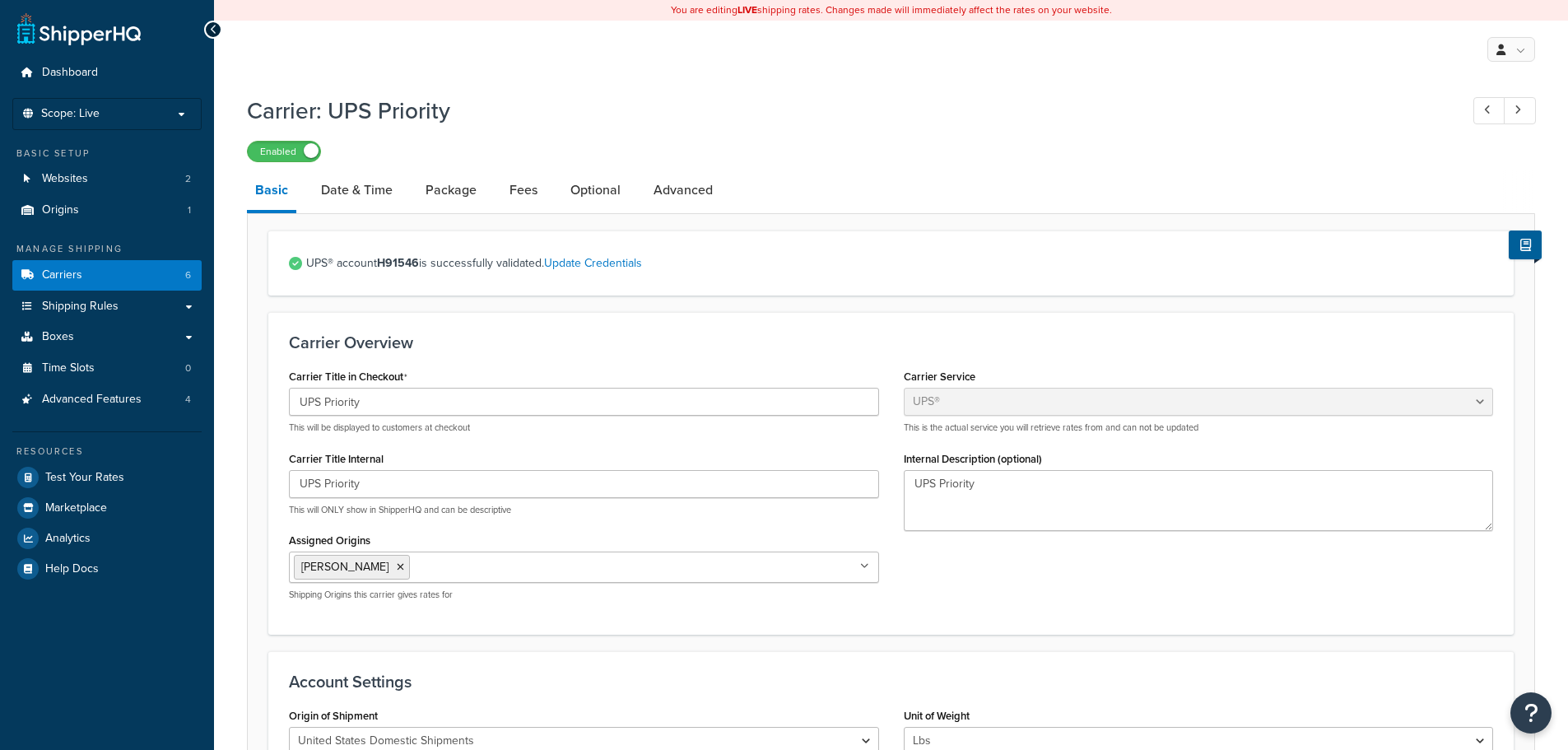
select select "ups"
click at [443, 186] on link "Package" at bounding box center [451, 190] width 68 height 39
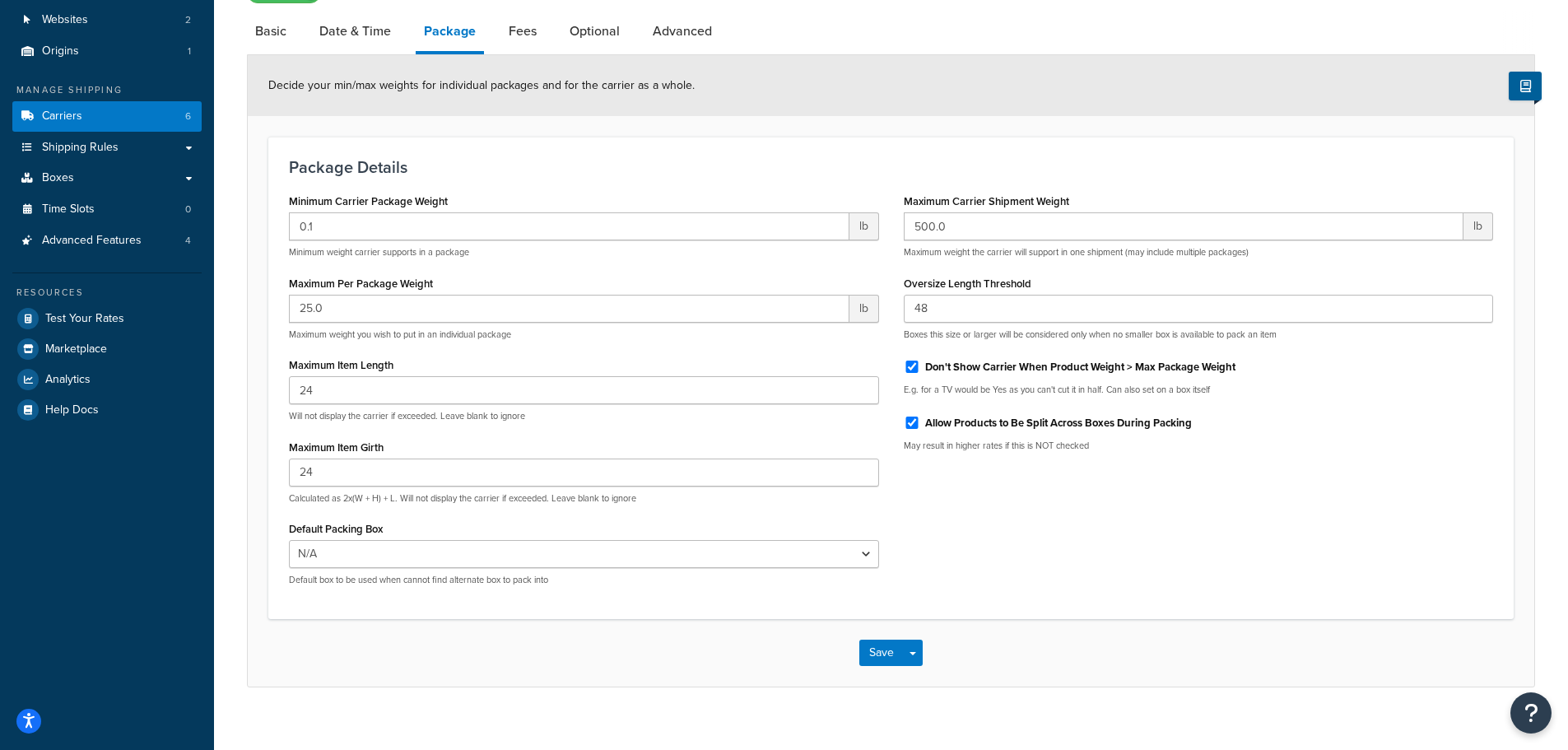
scroll to position [165, 0]
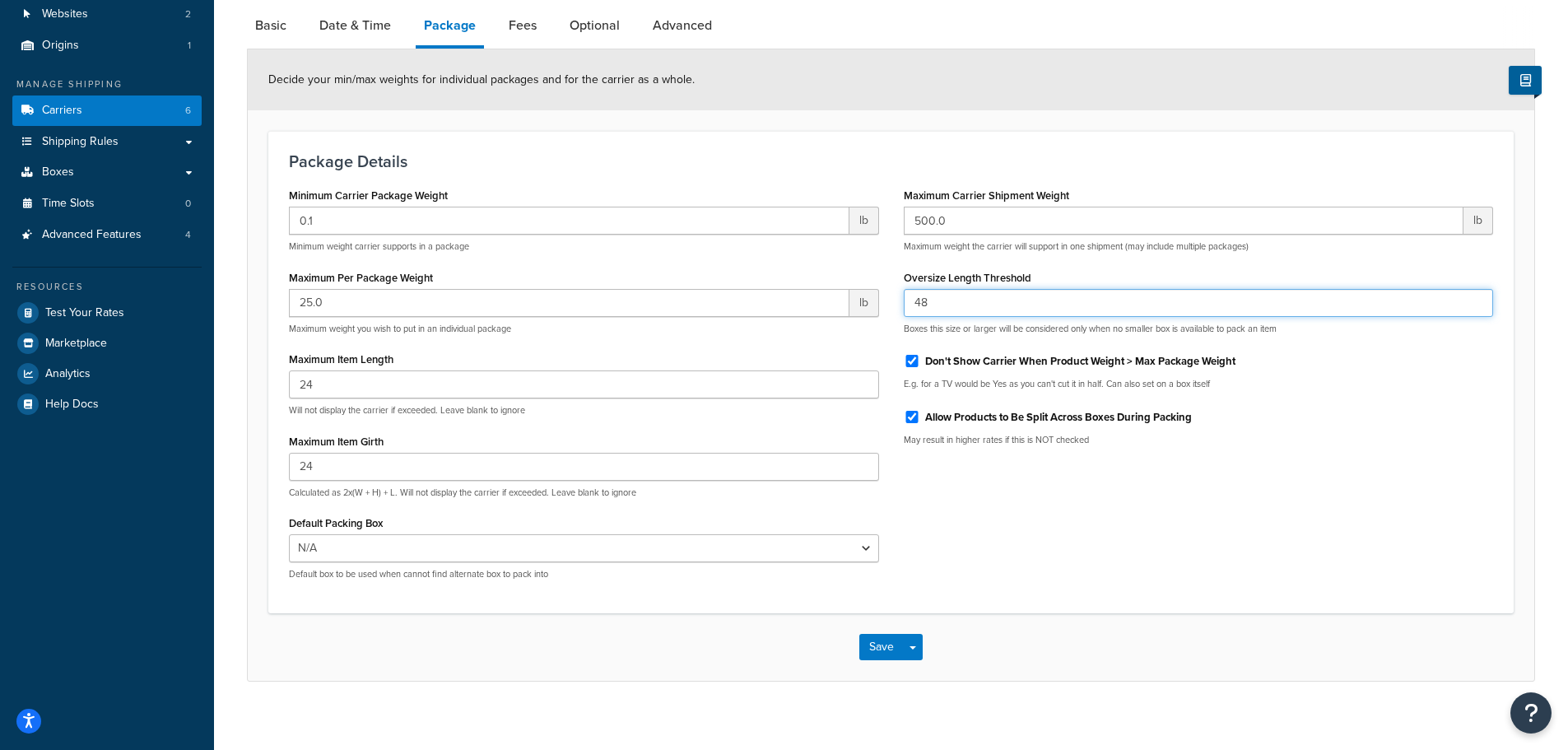
drag, startPoint x: 905, startPoint y: 307, endPoint x: 895, endPoint y: 306, distance: 10.0
click at [895, 306] on div "Maximum Carrier Shipment Weight 500.0 lb Maximum weight the carrier will suppor…" at bounding box center [1199, 321] width 615 height 275
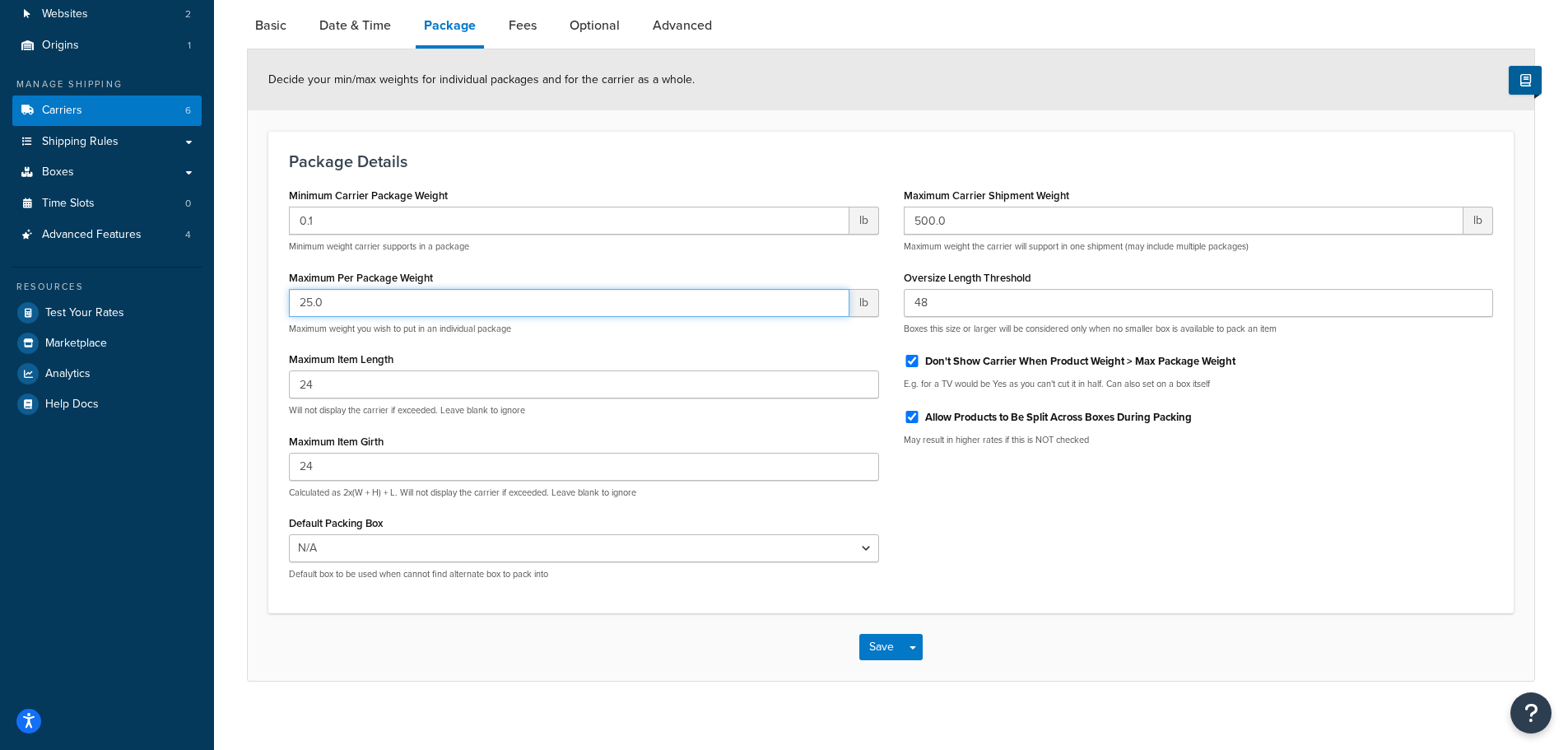
drag, startPoint x: 336, startPoint y: 302, endPoint x: 294, endPoint y: 296, distance: 42.4
click at [294, 296] on input "25.0" at bounding box center [569, 303] width 560 height 28
type input "20"
click at [588, 152] on h3 "Package Details" at bounding box center [890, 161] width 1204 height 18
click at [879, 649] on button "Save" at bounding box center [880, 647] width 44 height 27
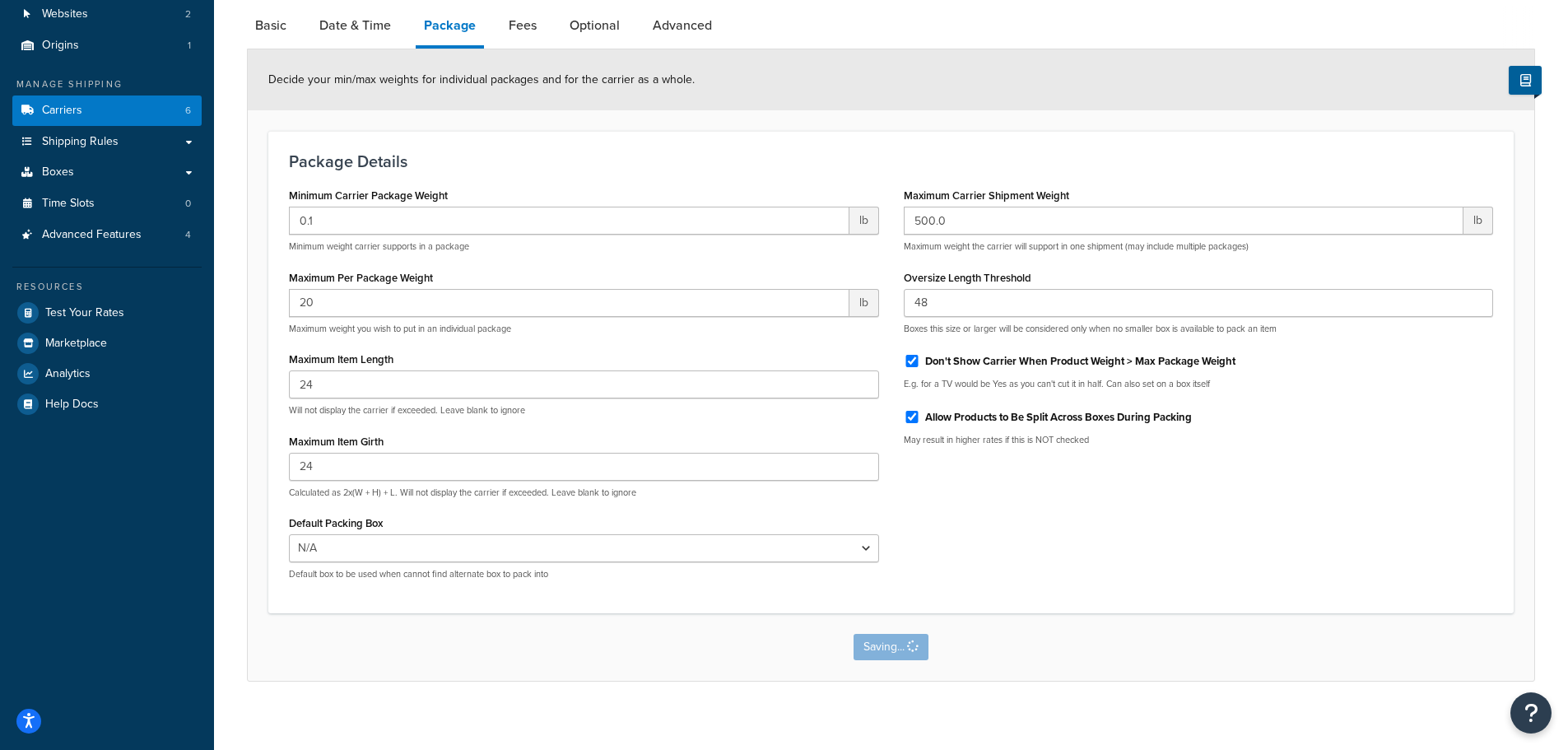
scroll to position [0, 0]
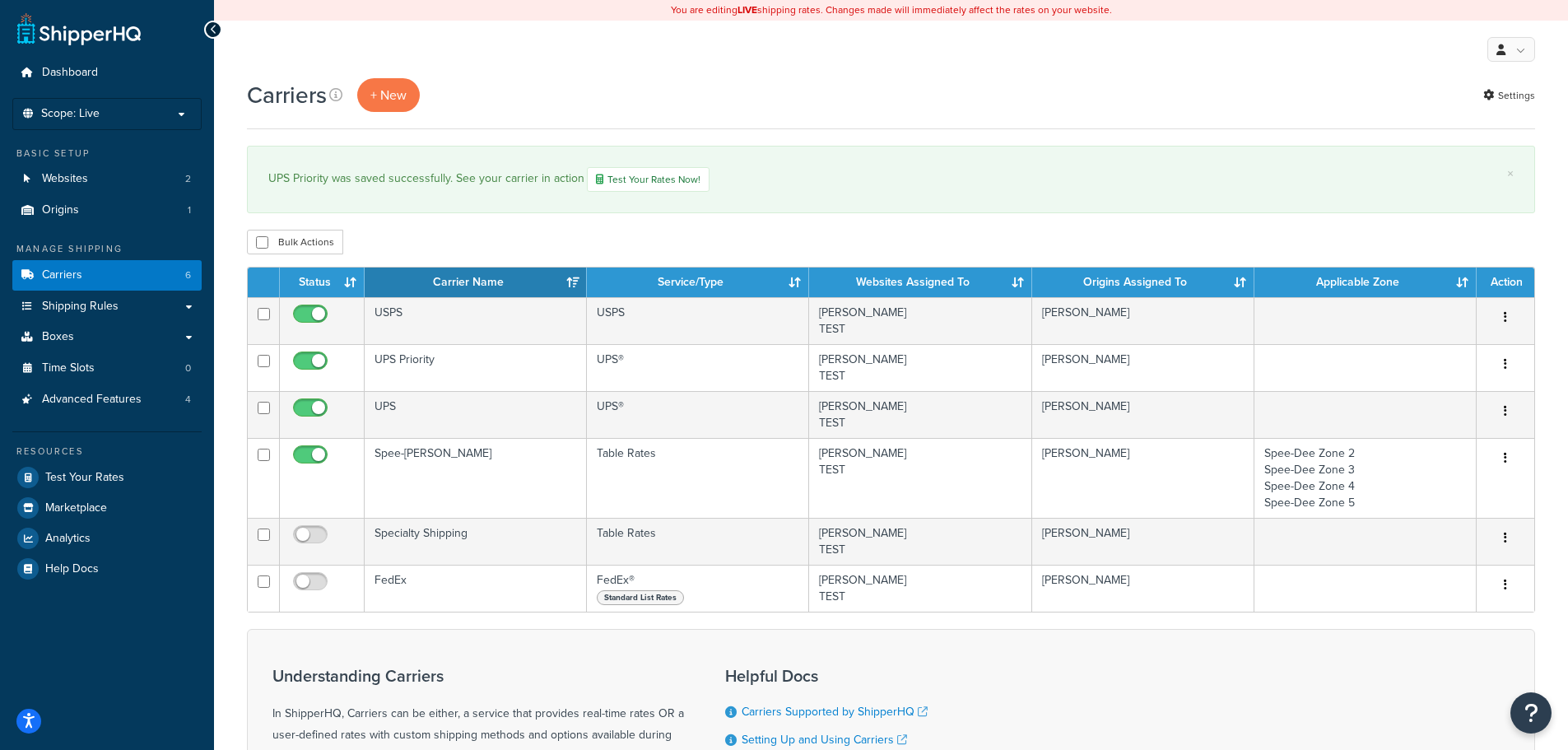
click at [794, 73] on div "My Profile Billing Global Settings Contact Us Logout" at bounding box center [891, 49] width 1354 height 58
